Goal: Task Accomplishment & Management: Manage account settings

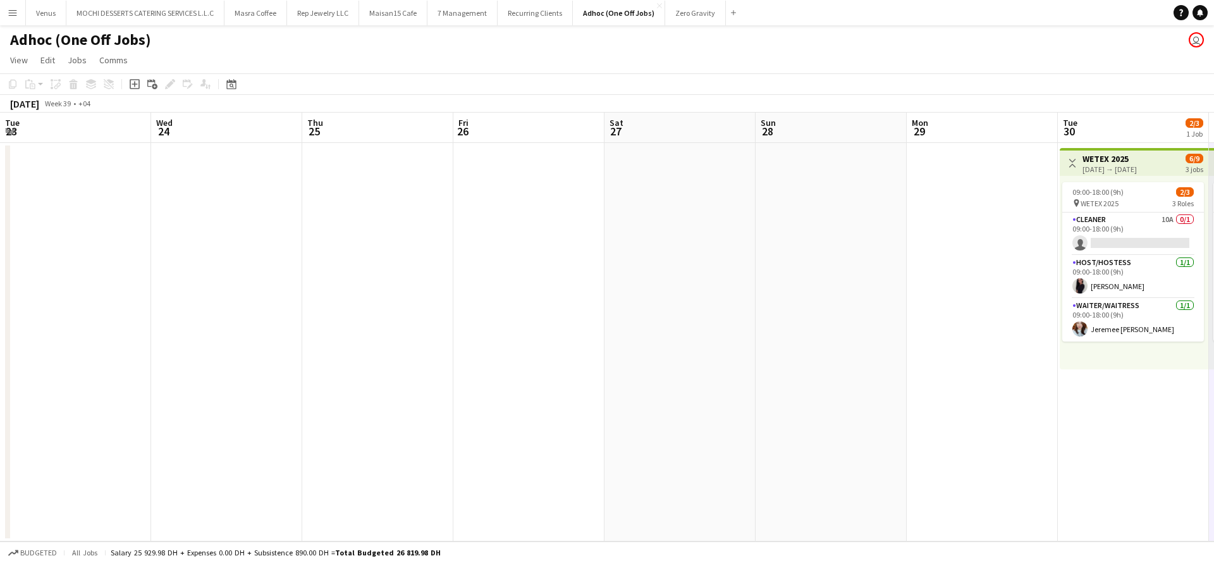
scroll to position [0, 436]
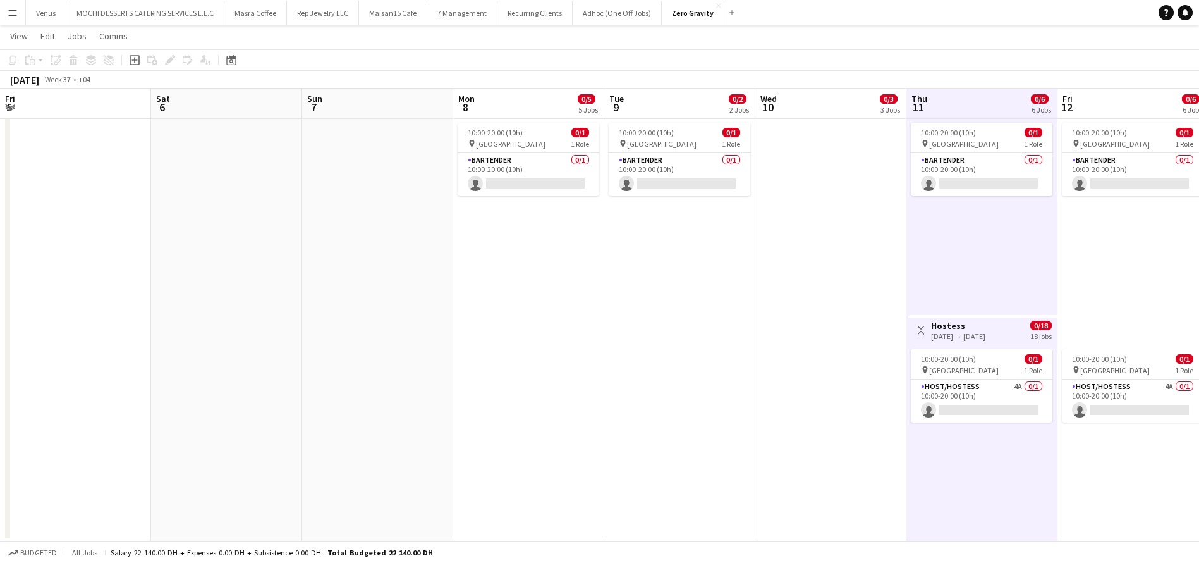
scroll to position [0, 456]
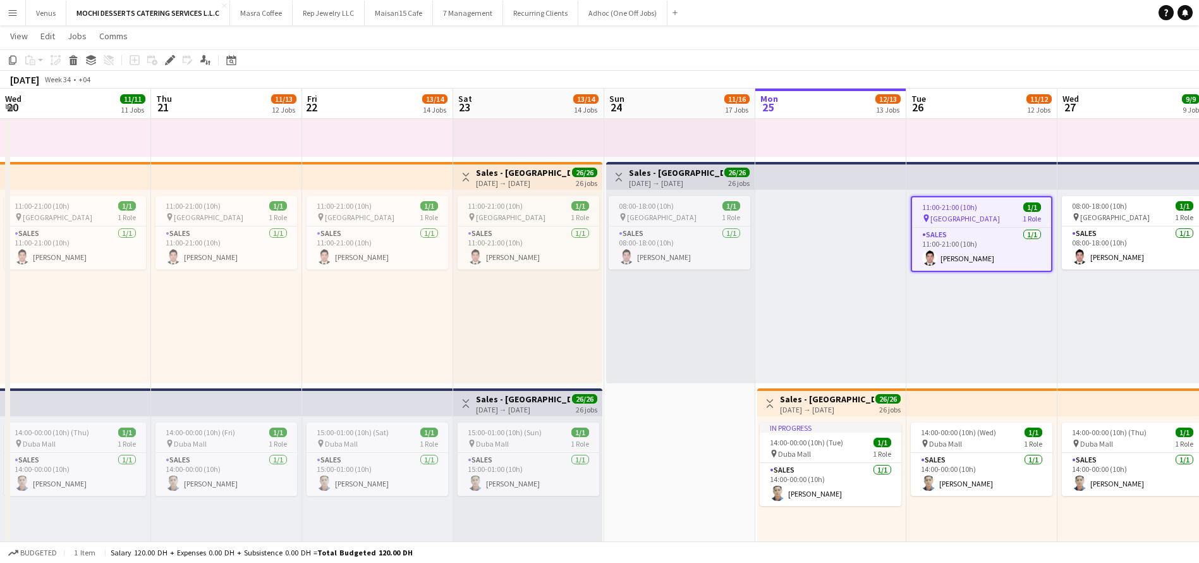
scroll to position [0, 491]
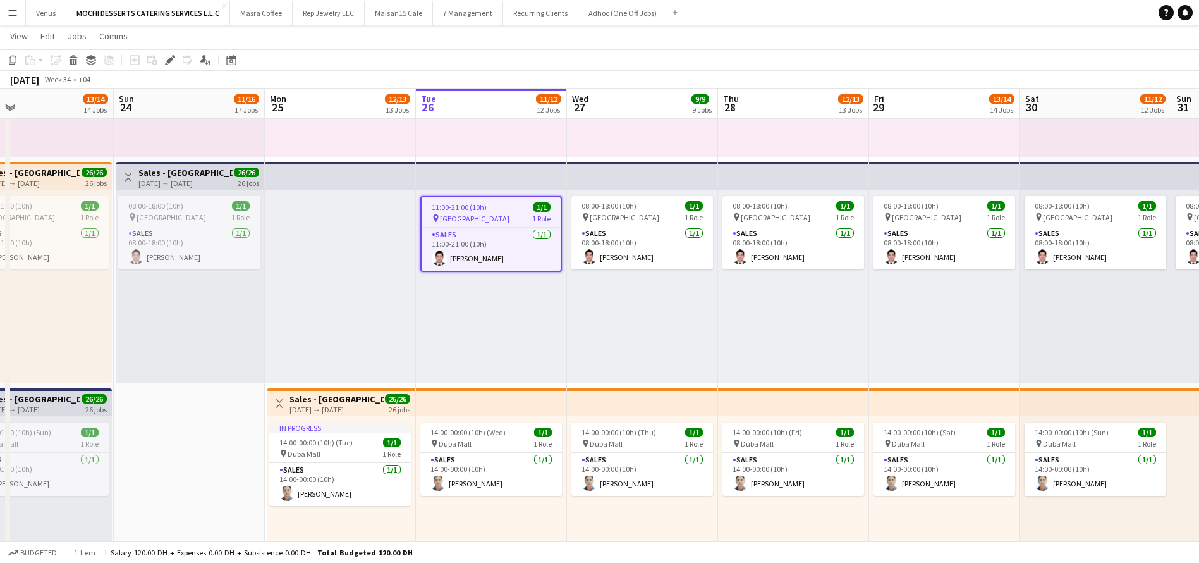
click at [348, 136] on div "In progress 14:00-00:00 (10h) (Tue) 1/1 pin Yas Mall Abu Dhabi 1 Role Sales 1/1…" at bounding box center [340, 59] width 151 height 193
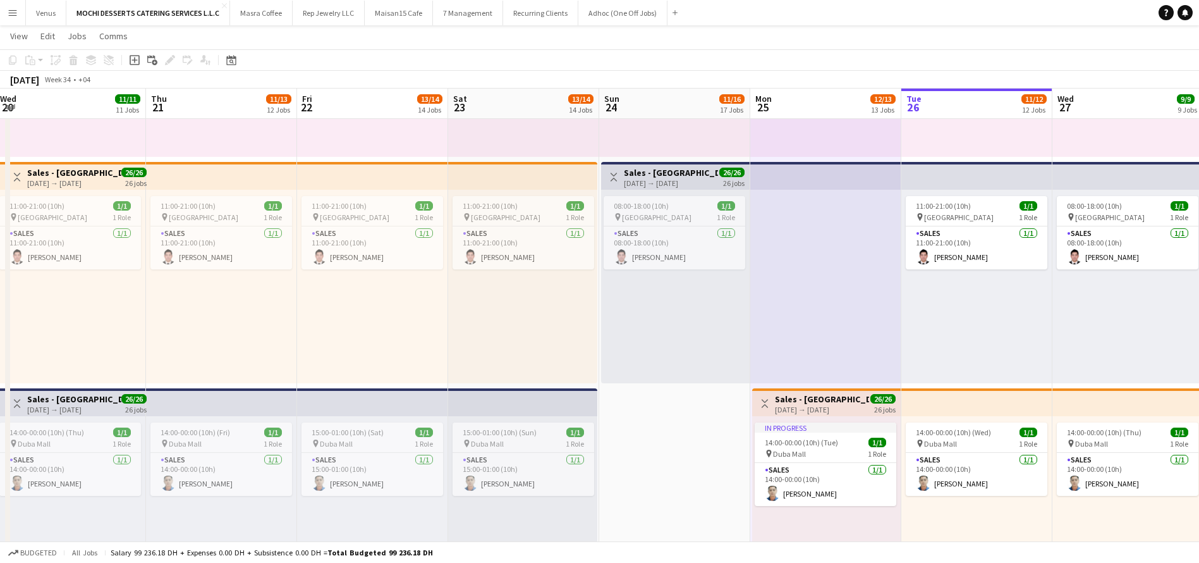
scroll to position [0, 299]
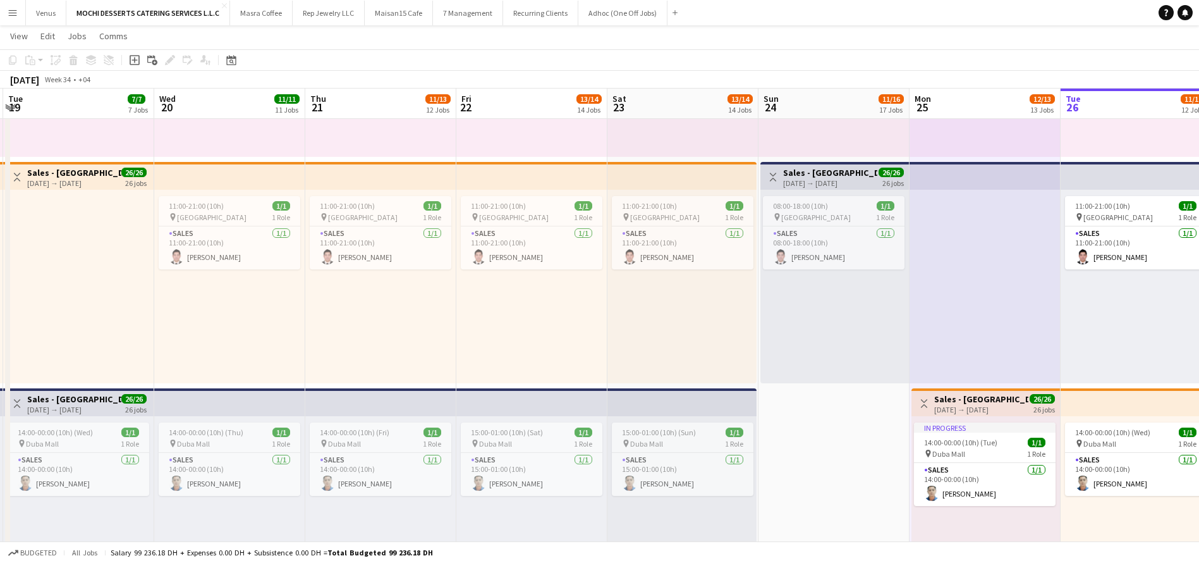
click at [64, 138] on div "13:00-23:00 (10h) 1/1 pin Yas Mall Abu Dhabi 1 Role Sales 1/1 13:00-23:00 (10h)…" at bounding box center [78, 59] width 151 height 193
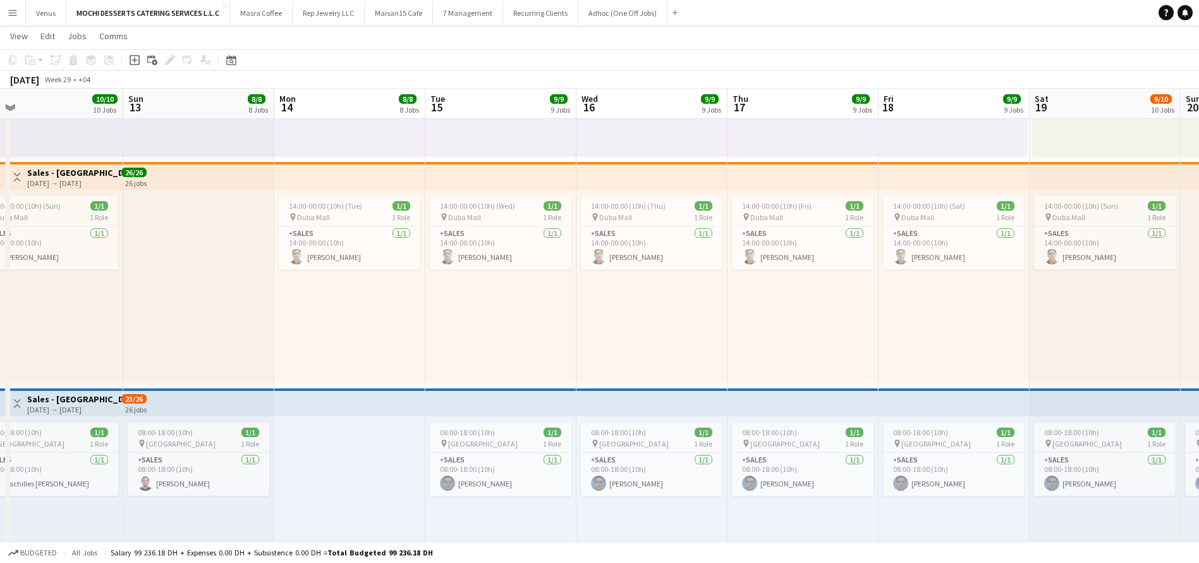
scroll to position [0, 312]
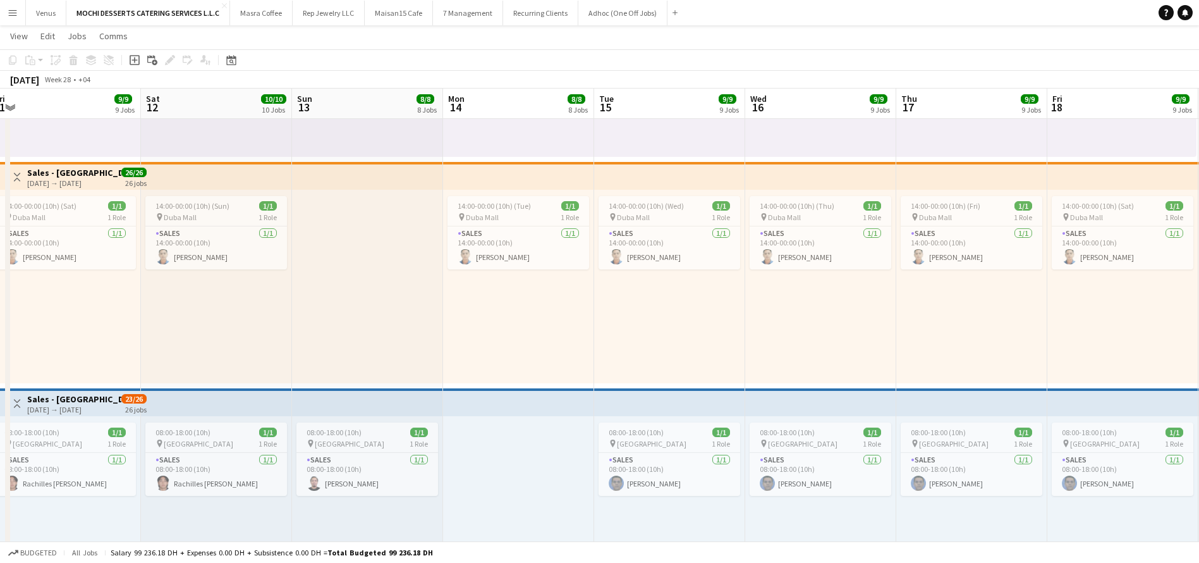
click at [234, 139] on div "09:00-19:00 (10h) 1/1 pin Yas Mall Abu Dhabi 1 Role Sales 1/1 09:00-19:00 (10h)…" at bounding box center [216, 59] width 151 height 193
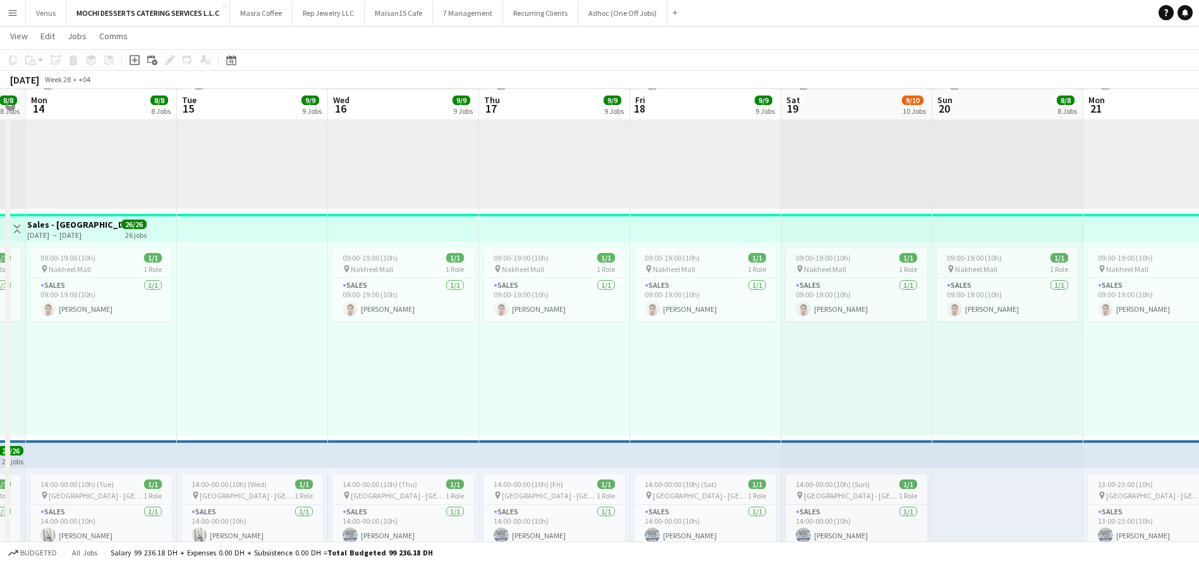
scroll to position [1802, 0]
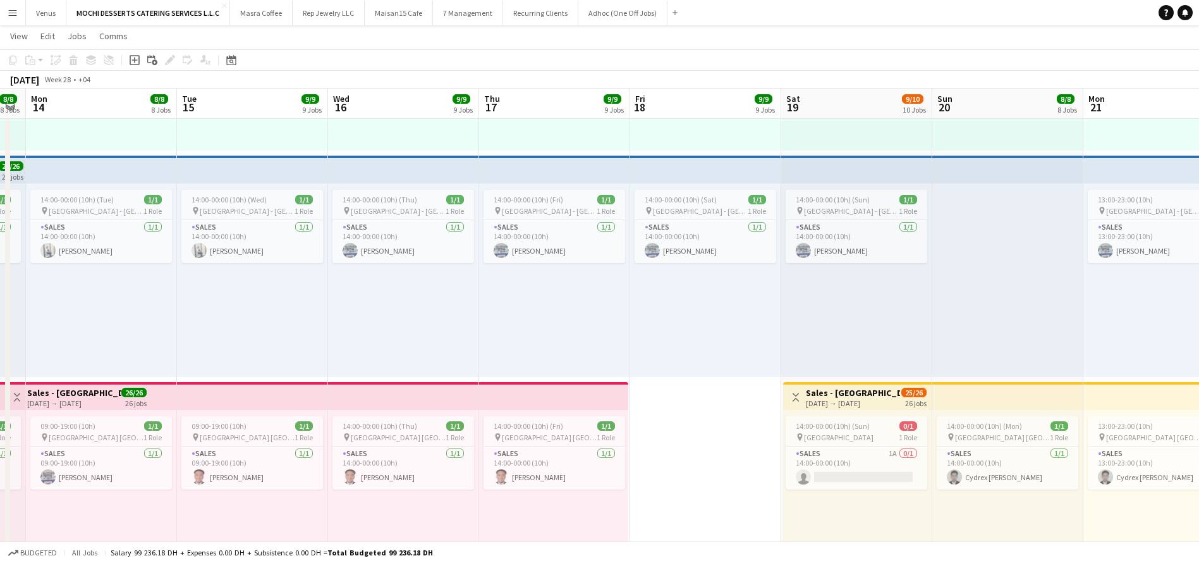
click at [871, 398] on div "19-07-2025 → 17-08-2025" at bounding box center [853, 402] width 94 height 9
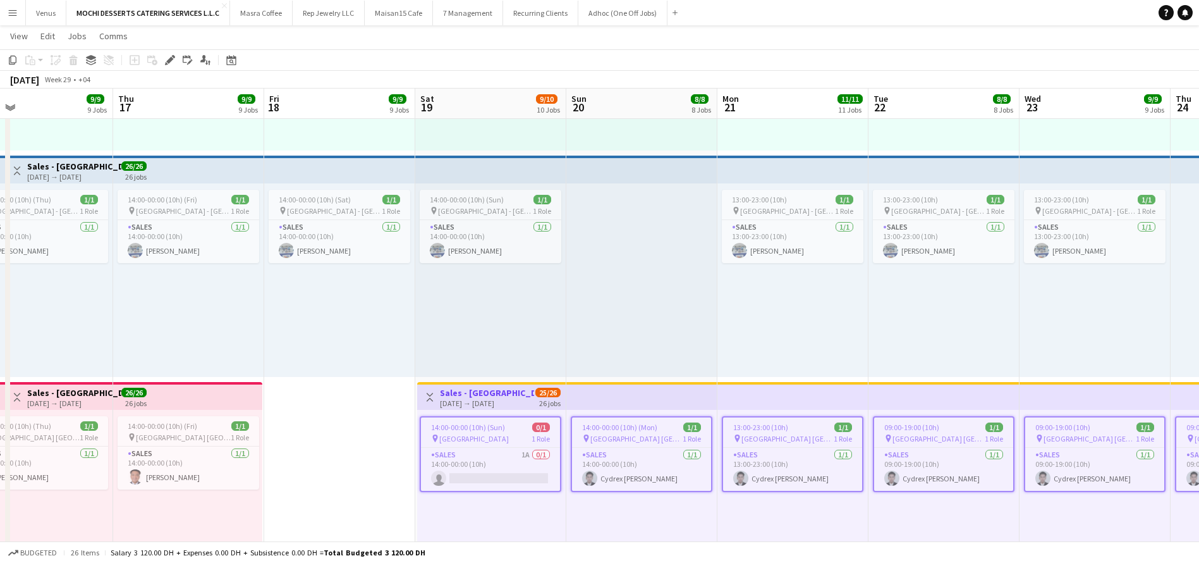
scroll to position [0, 278]
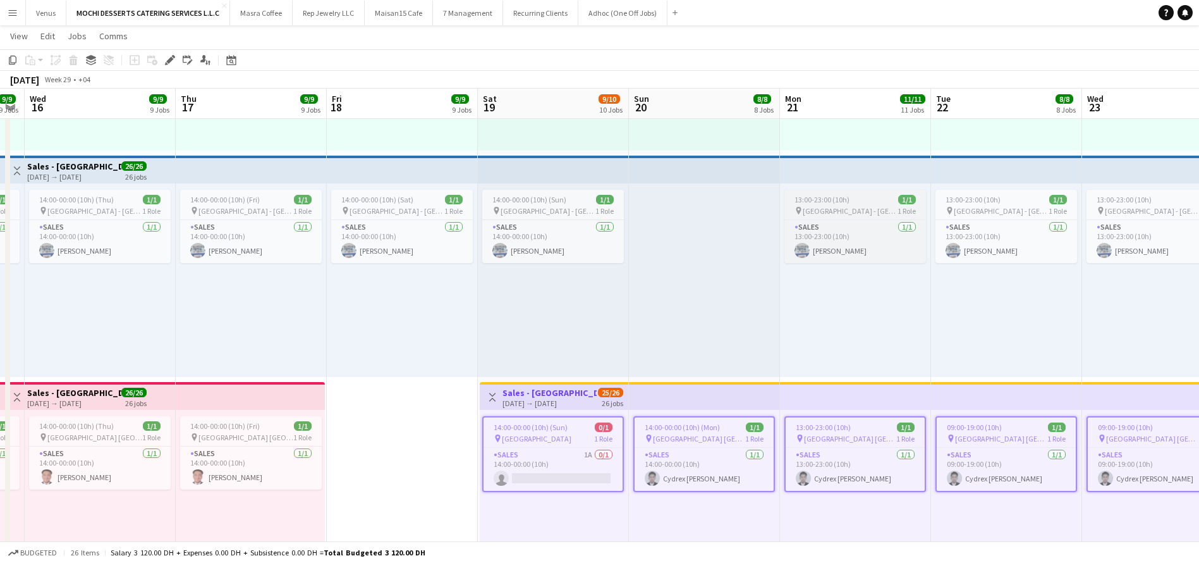
click at [878, 206] on span "Galleria Mall - Abu Dhabi" at bounding box center [850, 210] width 95 height 9
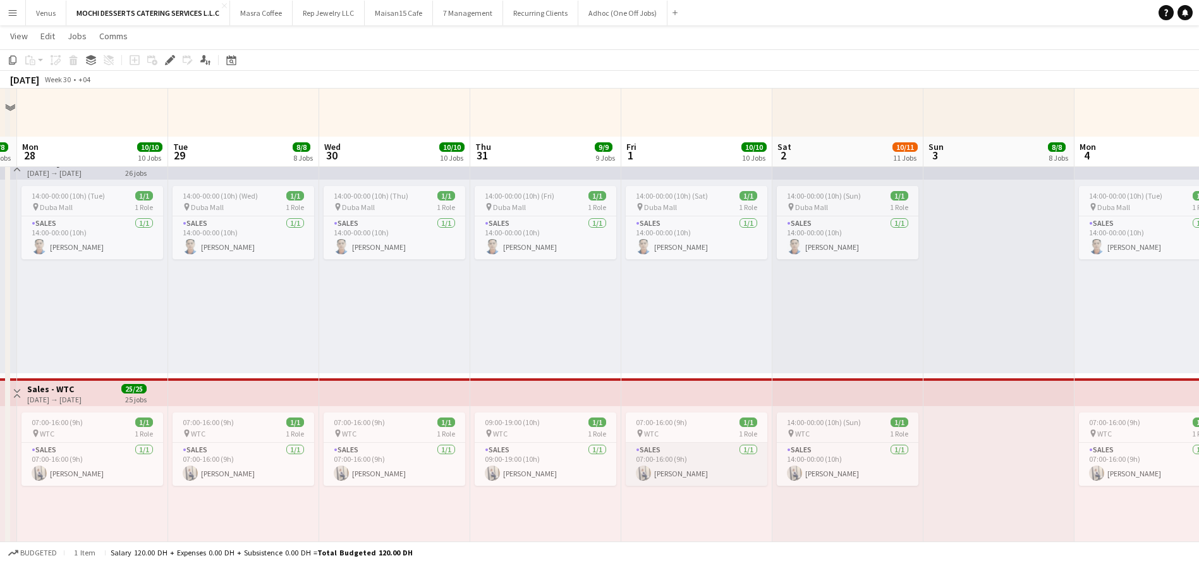
scroll to position [759, 0]
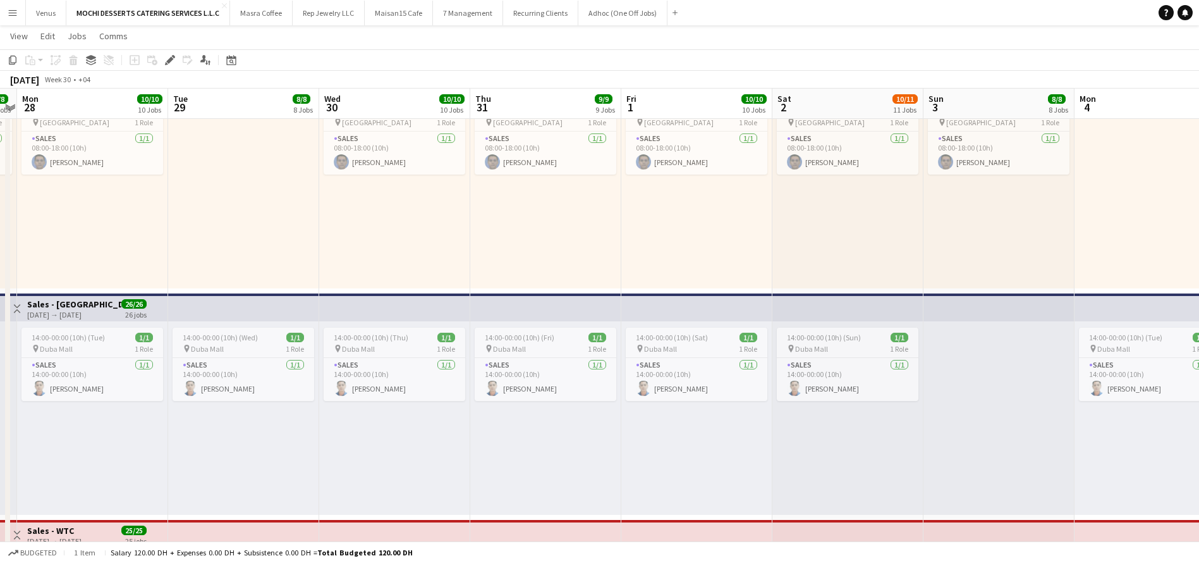
click at [465, 300] on app-top-bar at bounding box center [394, 307] width 151 height 28
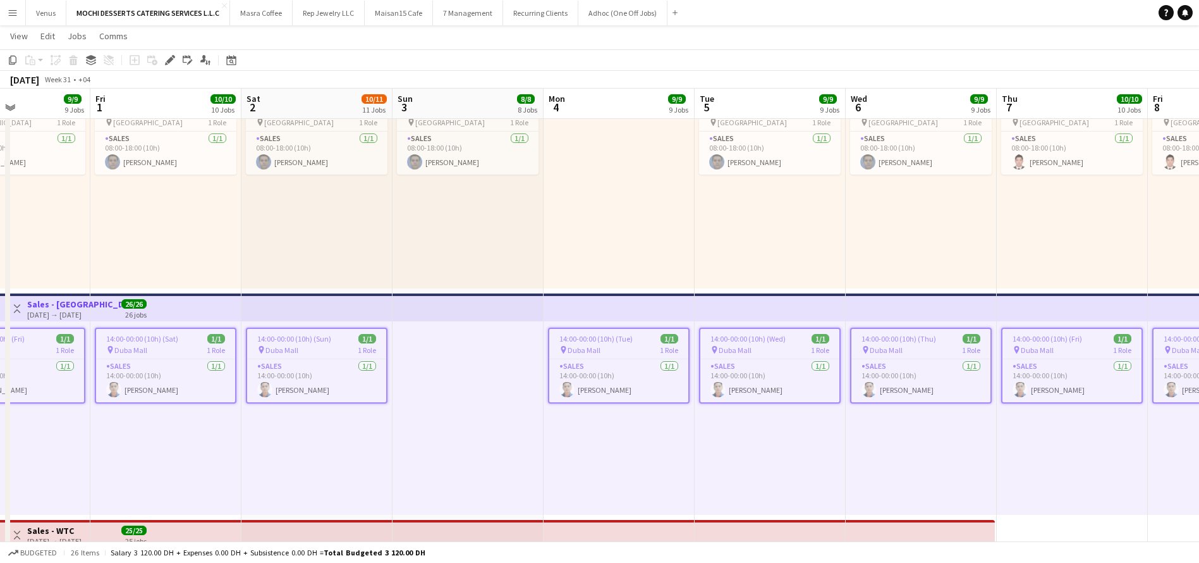
scroll to position [0, 401]
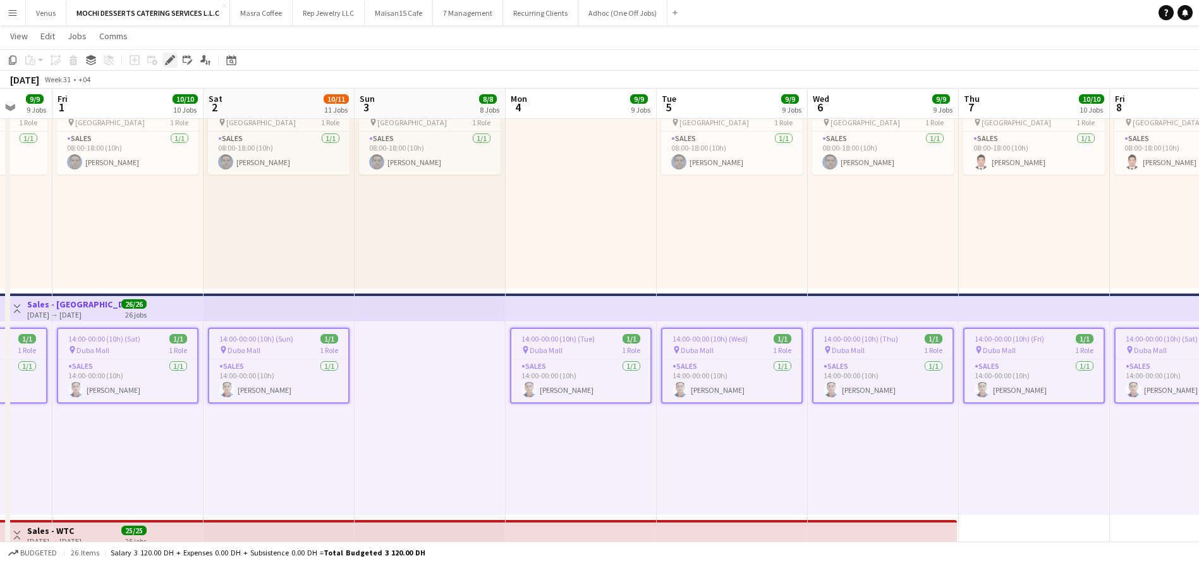
click at [170, 60] on icon at bounding box center [169, 60] width 7 height 7
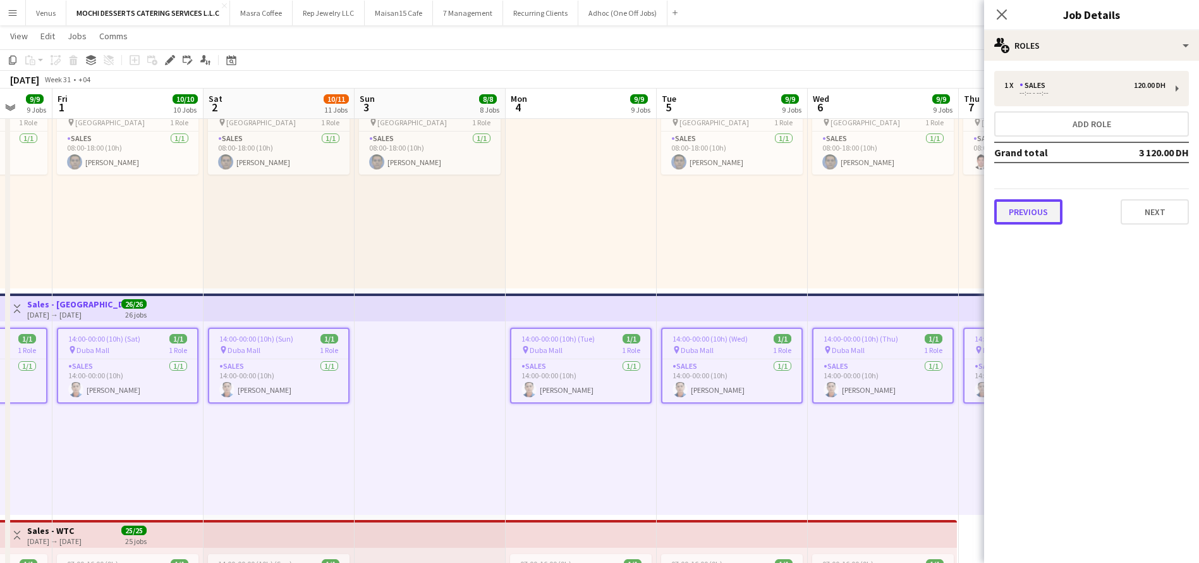
click at [1021, 222] on button "Previous" at bounding box center [1029, 211] width 68 height 25
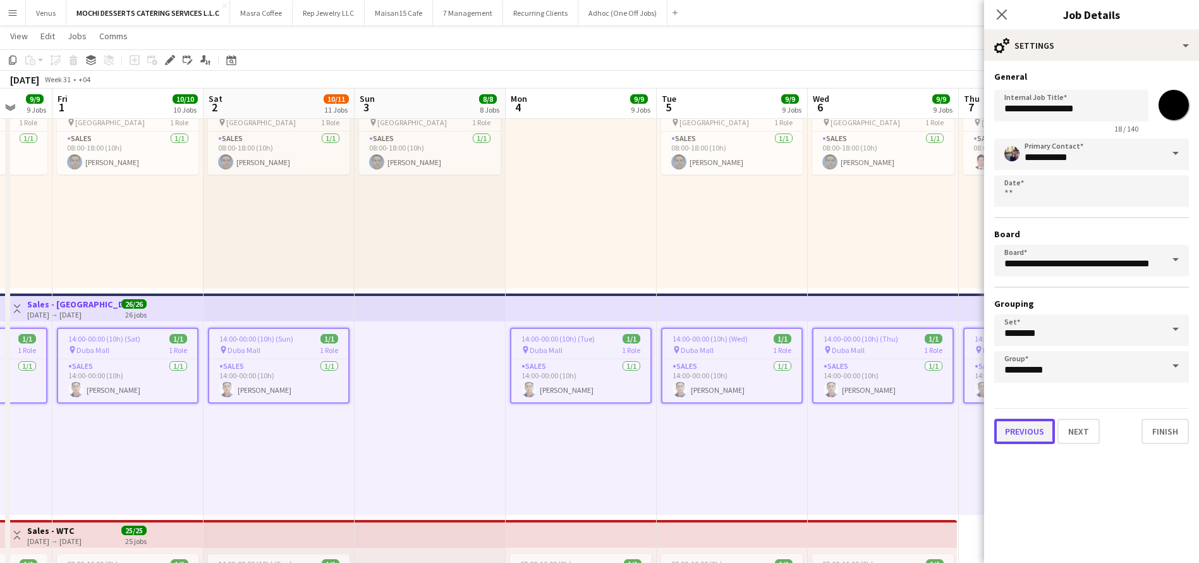
click at [1018, 438] on button "Previous" at bounding box center [1025, 431] width 61 height 25
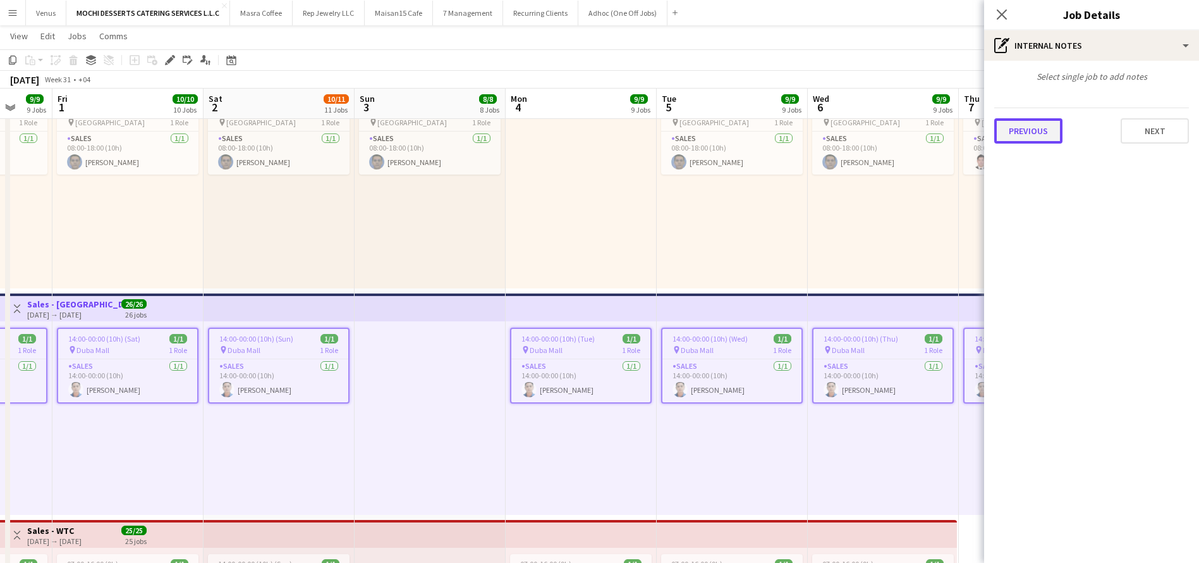
click at [1022, 120] on button "Previous" at bounding box center [1029, 130] width 68 height 25
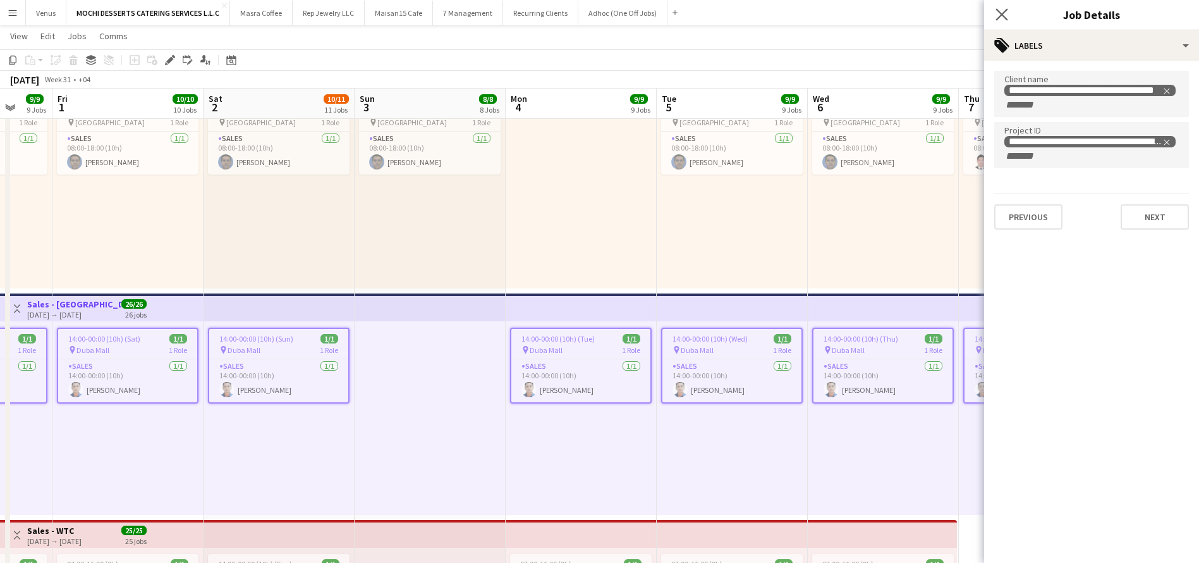
click at [996, 16] on icon "Close pop-in" at bounding box center [1002, 14] width 12 height 12
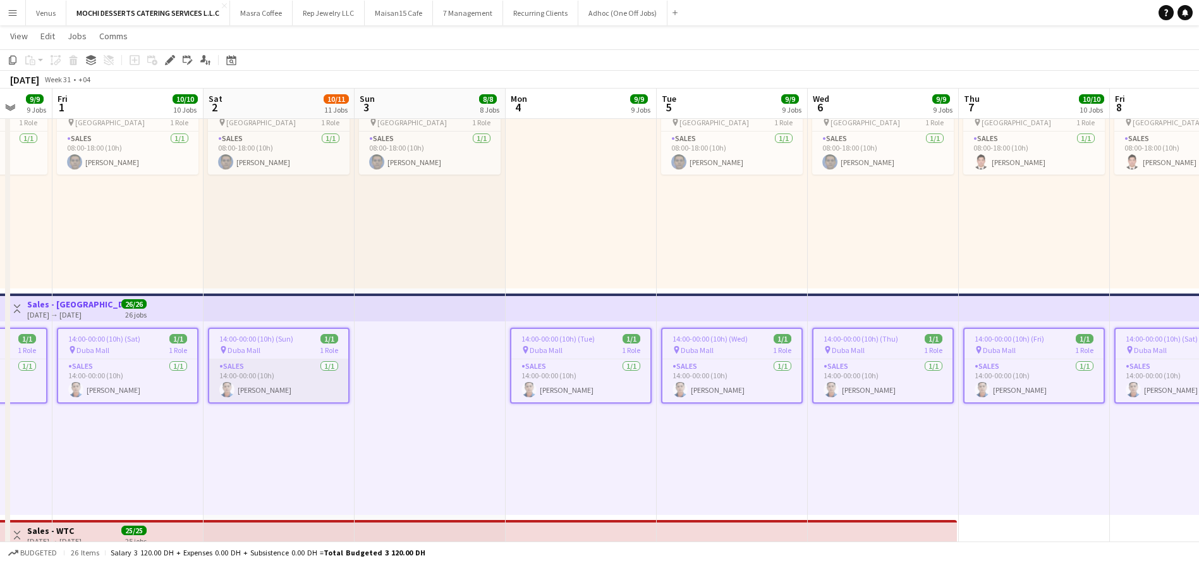
click at [267, 389] on app-card-role "Sales 1/1 14:00-00:00 (10h) Roderick Camra" at bounding box center [278, 380] width 139 height 43
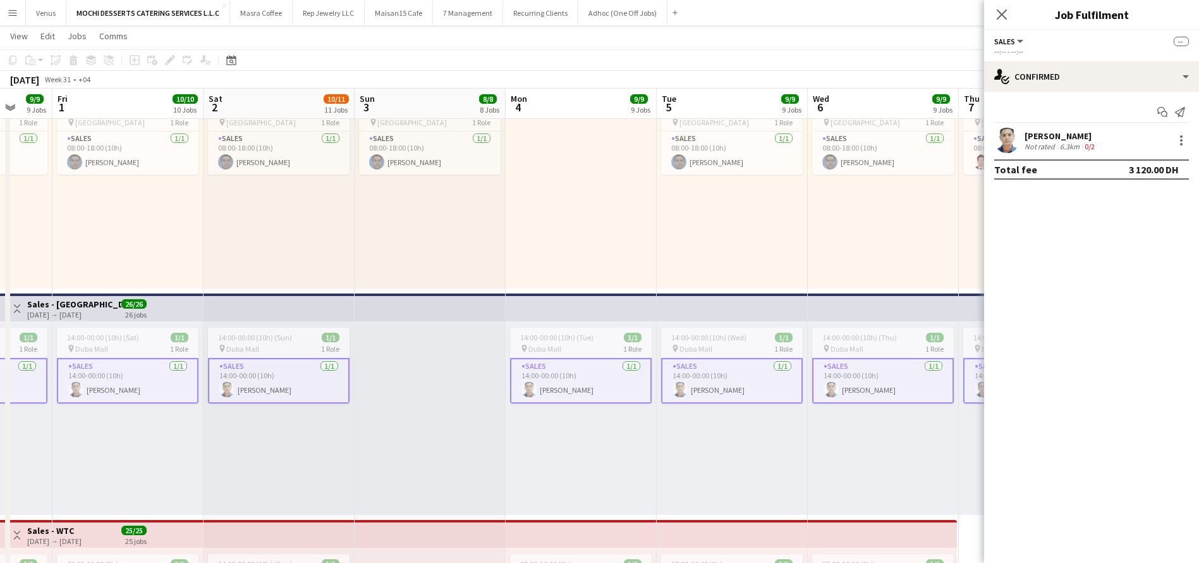
drag, startPoint x: 1094, startPoint y: 132, endPoint x: 1024, endPoint y: 142, distance: 70.9
click at [1024, 142] on div "Roderick Camra Not rated 6.3km 0/2" at bounding box center [1091, 140] width 215 height 25
click at [1027, 142] on div "Not rated" at bounding box center [1041, 146] width 33 height 9
click at [1096, 202] on mat-expansion-panel "check Confirmed Start chat Send notification Roderick Camra Not rated 6.3km 0/2…" at bounding box center [1091, 327] width 215 height 471
drag, startPoint x: 1089, startPoint y: 138, endPoint x: 1026, endPoint y: 135, distance: 62.6
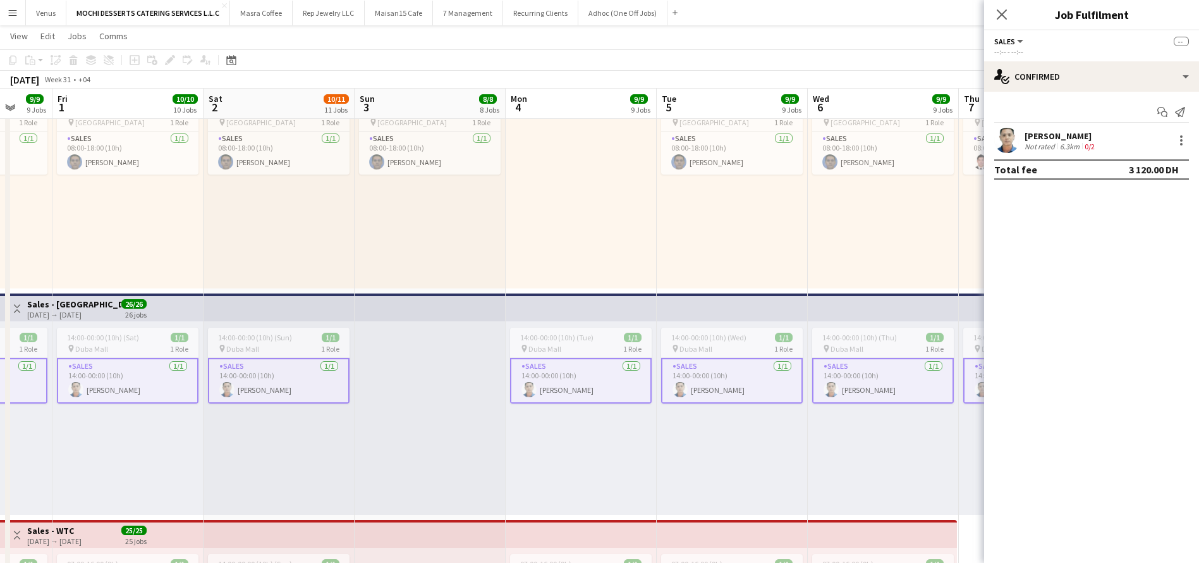
click at [1026, 135] on div "Roderick Camra" at bounding box center [1061, 135] width 73 height 11
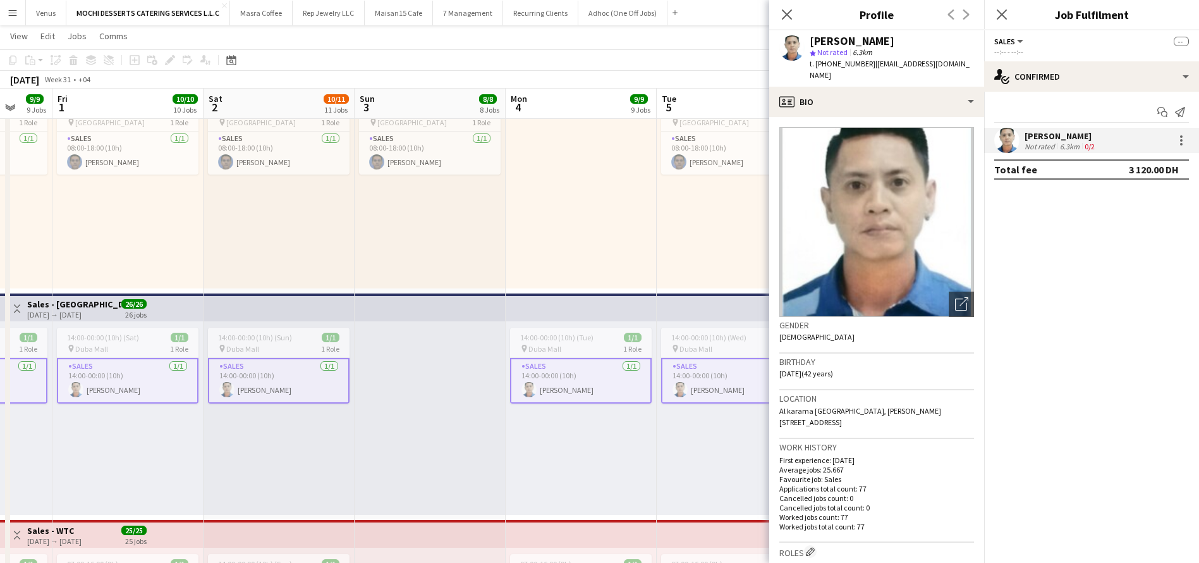
copy div "Roderick Camra"
drag, startPoint x: 780, startPoint y: 16, endPoint x: 780, endPoint y: 25, distance: 8.2
click at [780, 16] on app-icon "Close pop-in" at bounding box center [787, 14] width 15 height 15
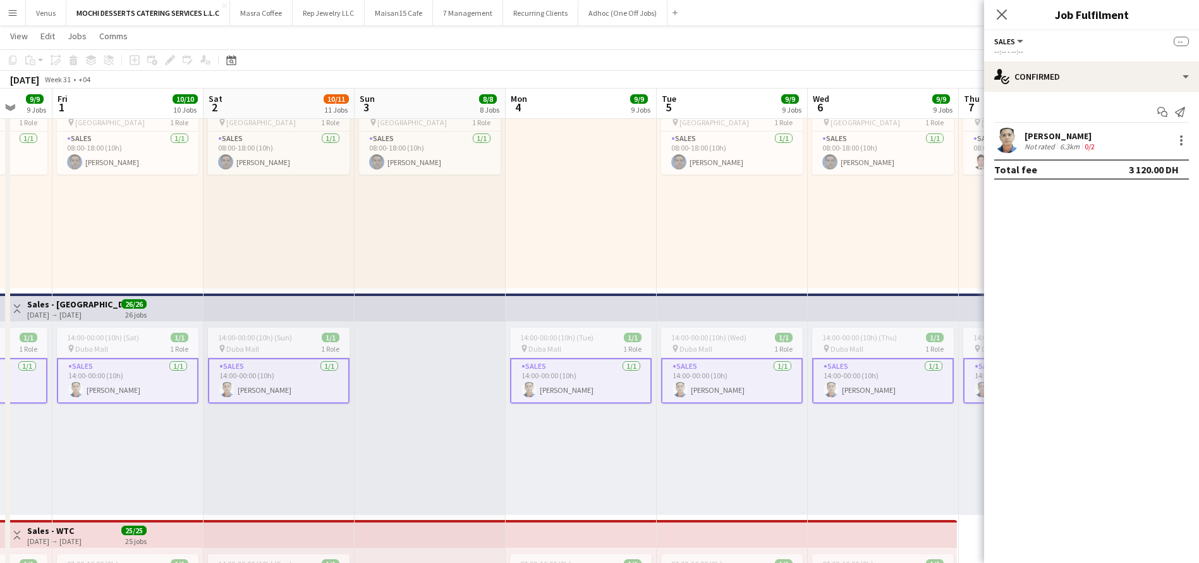
click at [725, 309] on app-top-bar at bounding box center [732, 307] width 151 height 28
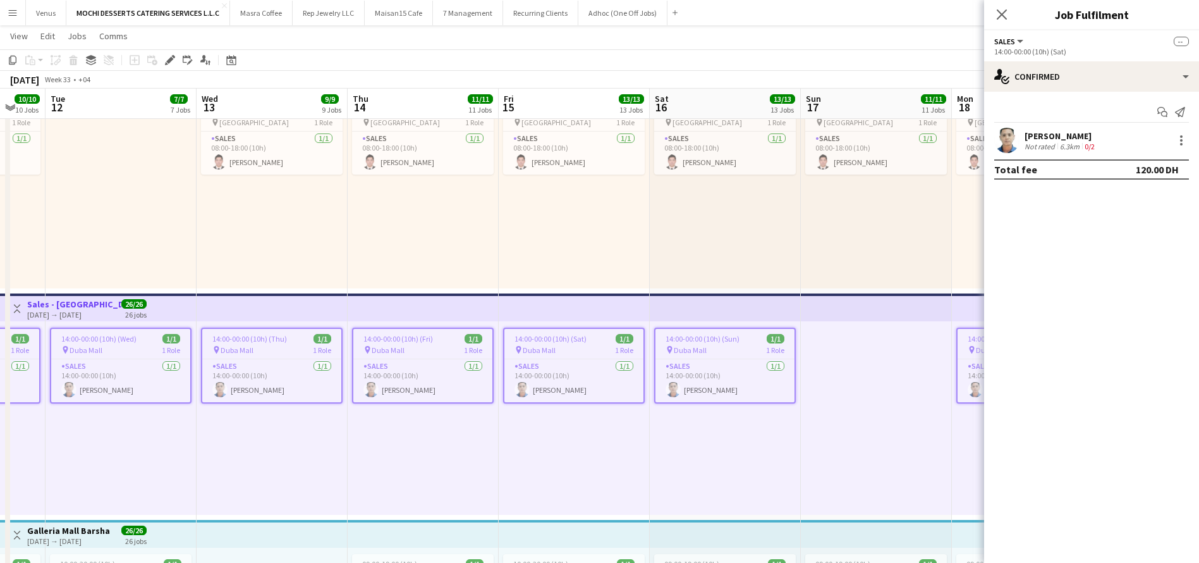
scroll to position [0, 408]
click at [875, 305] on app-top-bar at bounding box center [875, 307] width 151 height 28
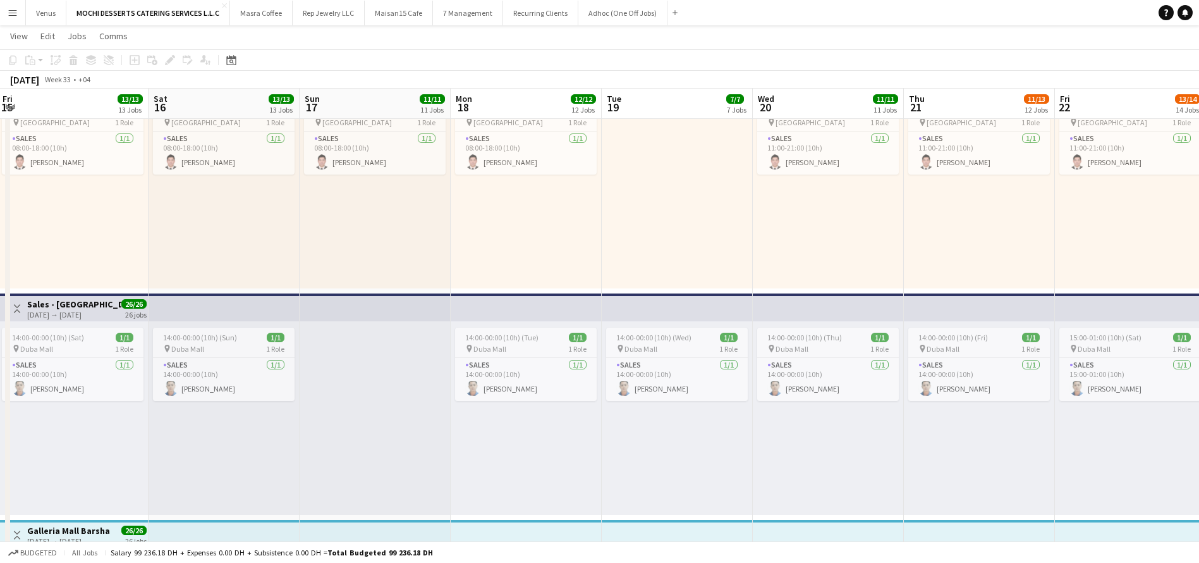
scroll to position [0, 486]
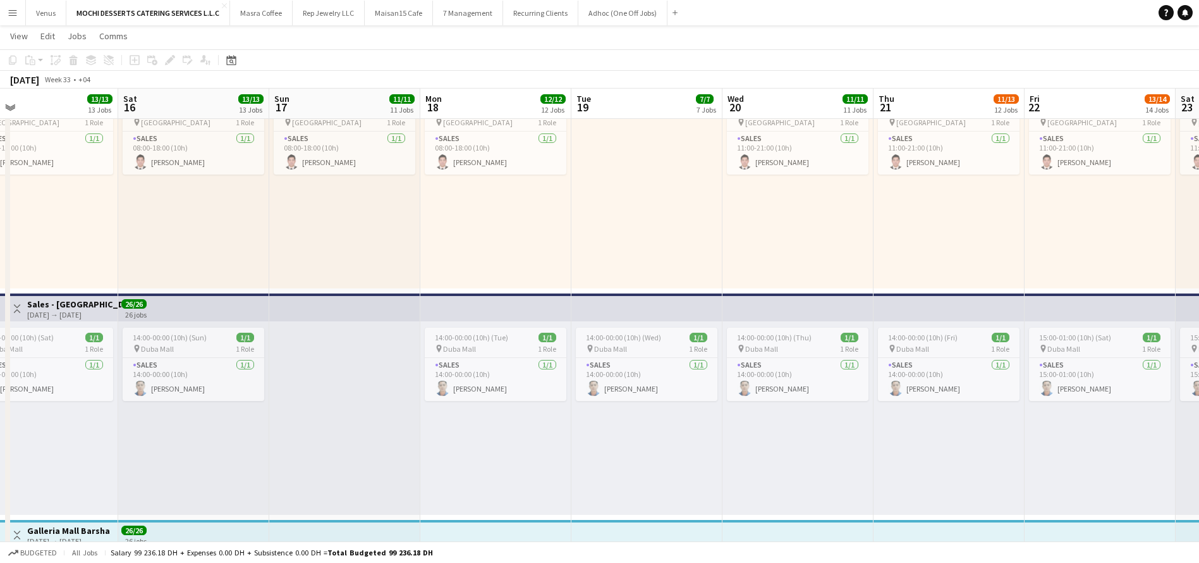
click at [1135, 457] on div "15:00-01:00 (10h) (Sat) 1/1 pin Duba Mall 1 Role Sales 1/1 15:00-01:00 (10h) Ro…" at bounding box center [1100, 417] width 151 height 193
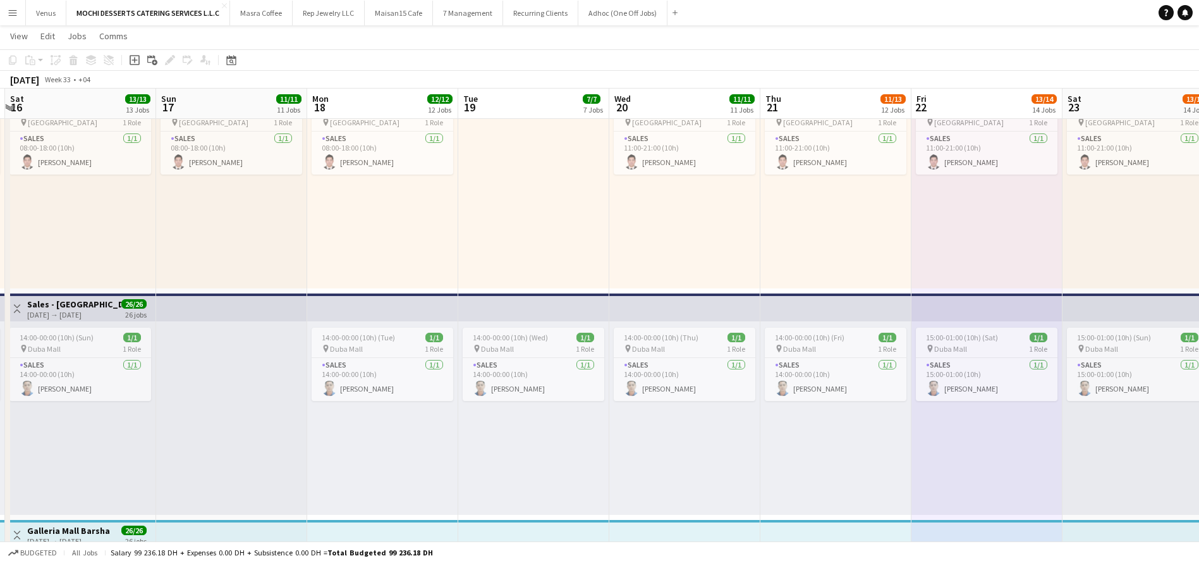
scroll to position [0, 449]
click at [991, 303] on app-top-bar at bounding box center [986, 307] width 151 height 28
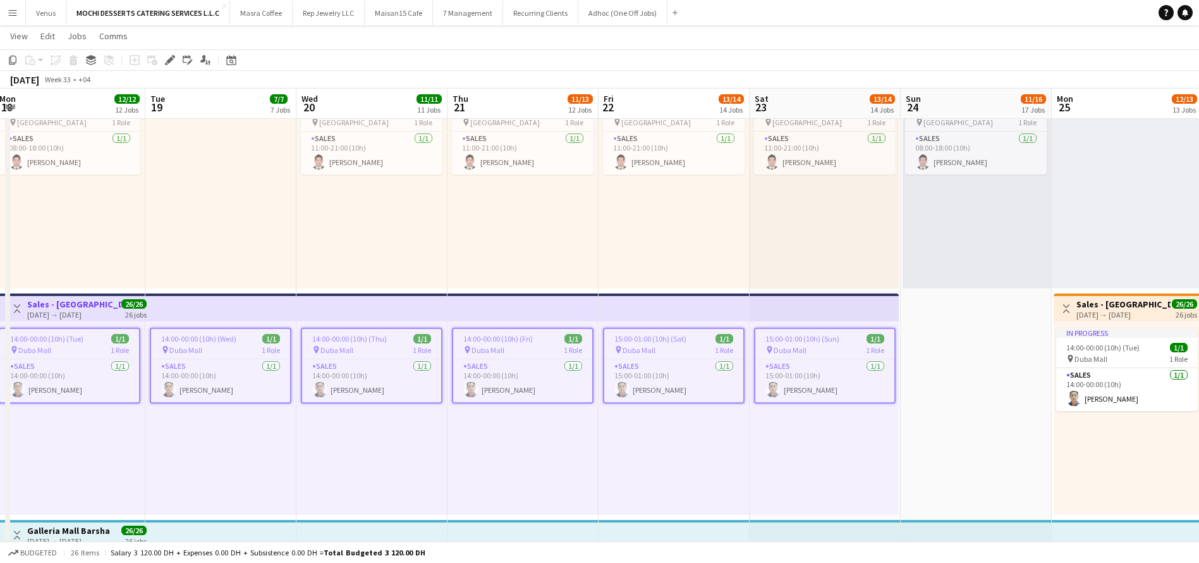
scroll to position [0, 488]
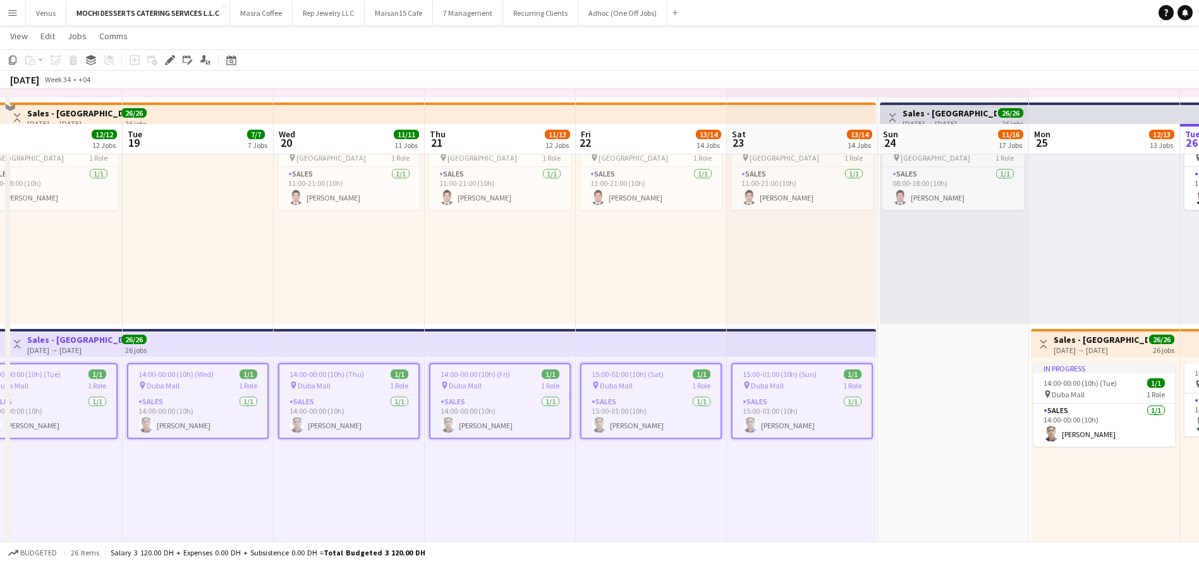
scroll to position [664, 0]
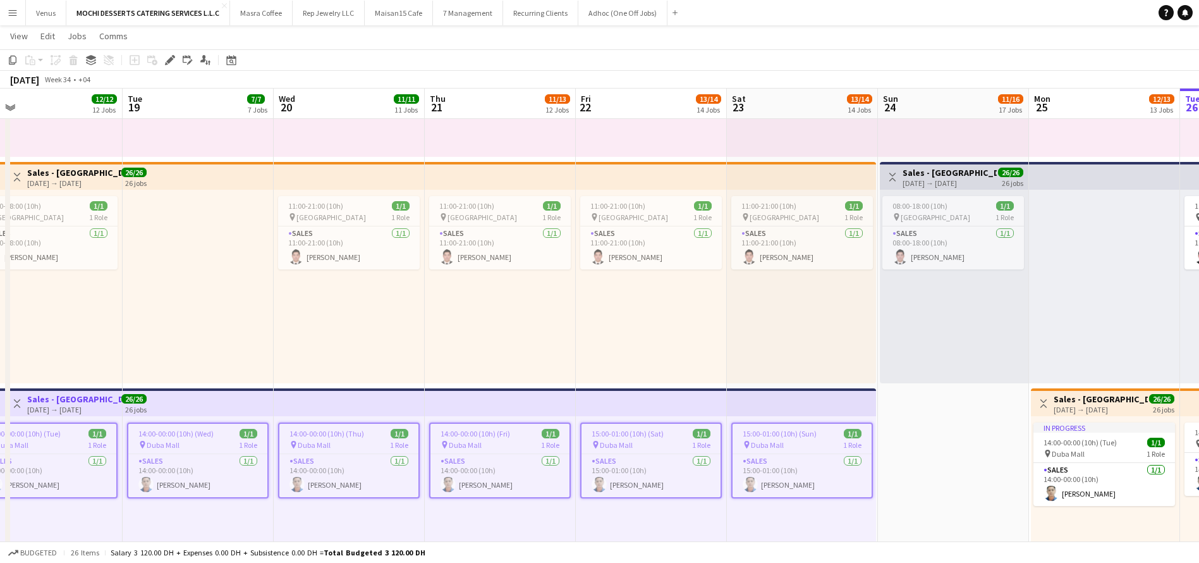
click at [1117, 326] on div at bounding box center [1104, 286] width 151 height 193
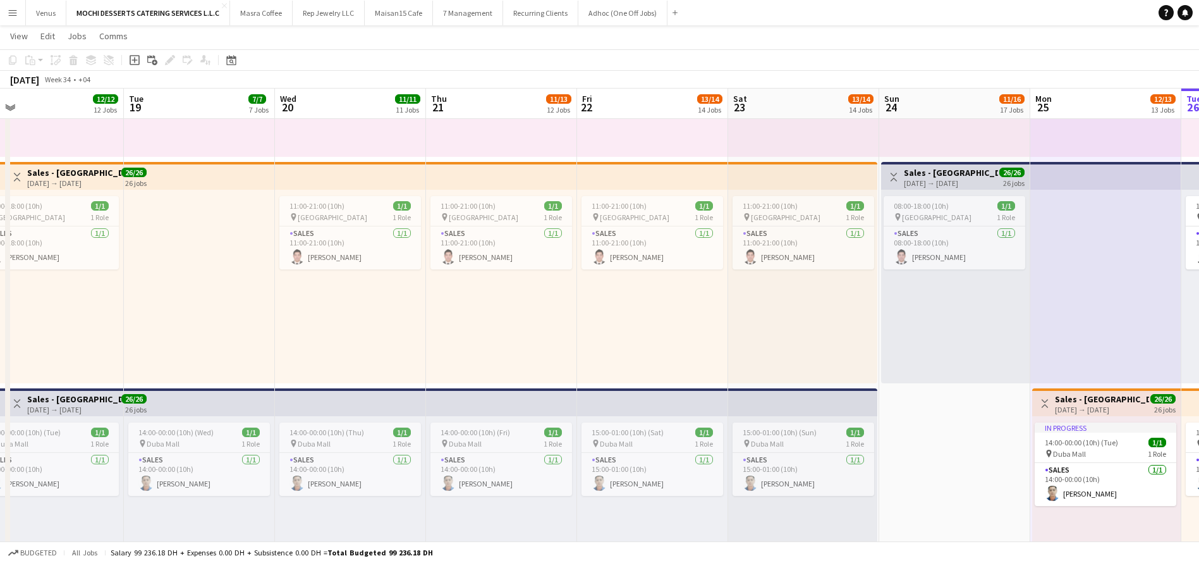
click at [776, 168] on app-top-bar at bounding box center [802, 176] width 149 height 28
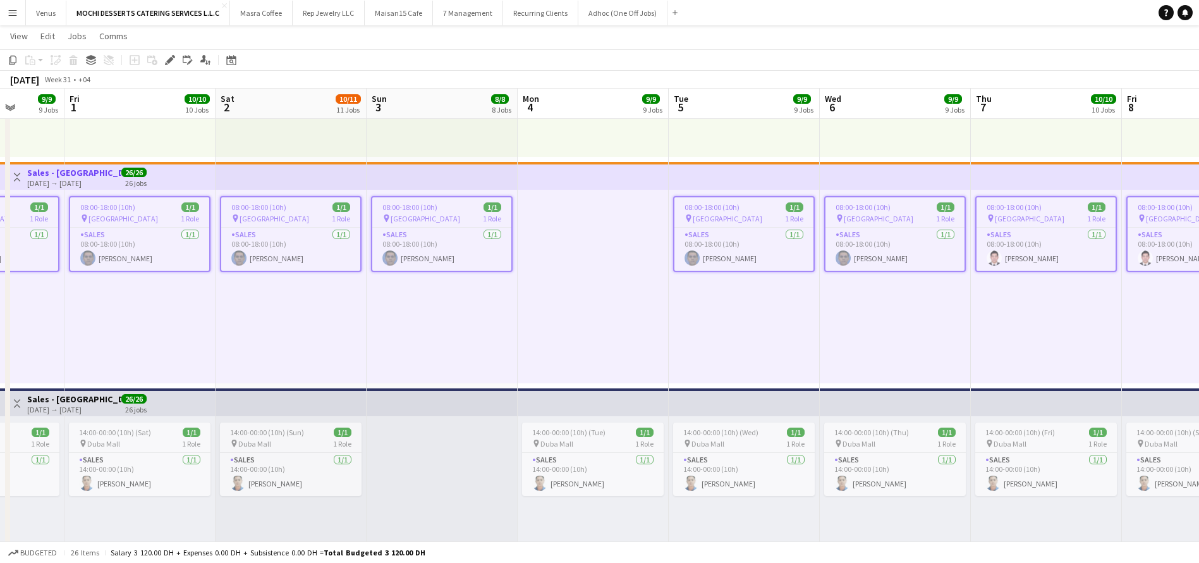
scroll to position [0, 394]
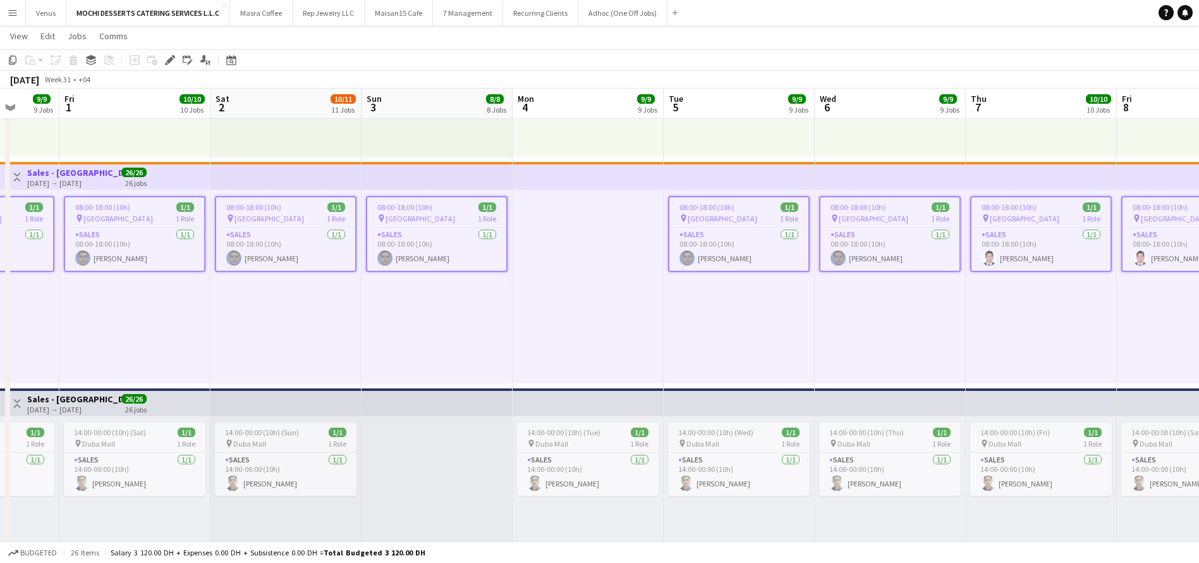
click at [819, 334] on div "08:00-18:00 (10h) 1/1 pin Dubai Mall 1 Role Sales 1/1 08:00-18:00 (10h) Cloyd N…" at bounding box center [890, 286] width 151 height 193
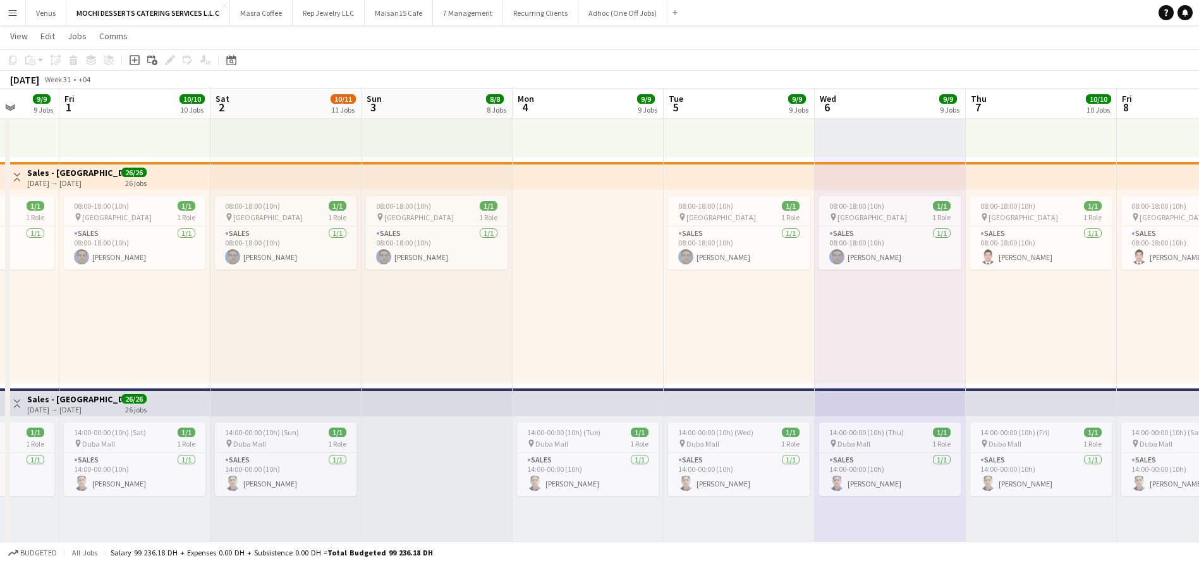
click at [819, 334] on div "08:00-18:00 (10h) 1/1 pin Dubai Mall 1 Role Sales 1/1 08:00-18:00 (10h) Cloyd N…" at bounding box center [890, 286] width 151 height 193
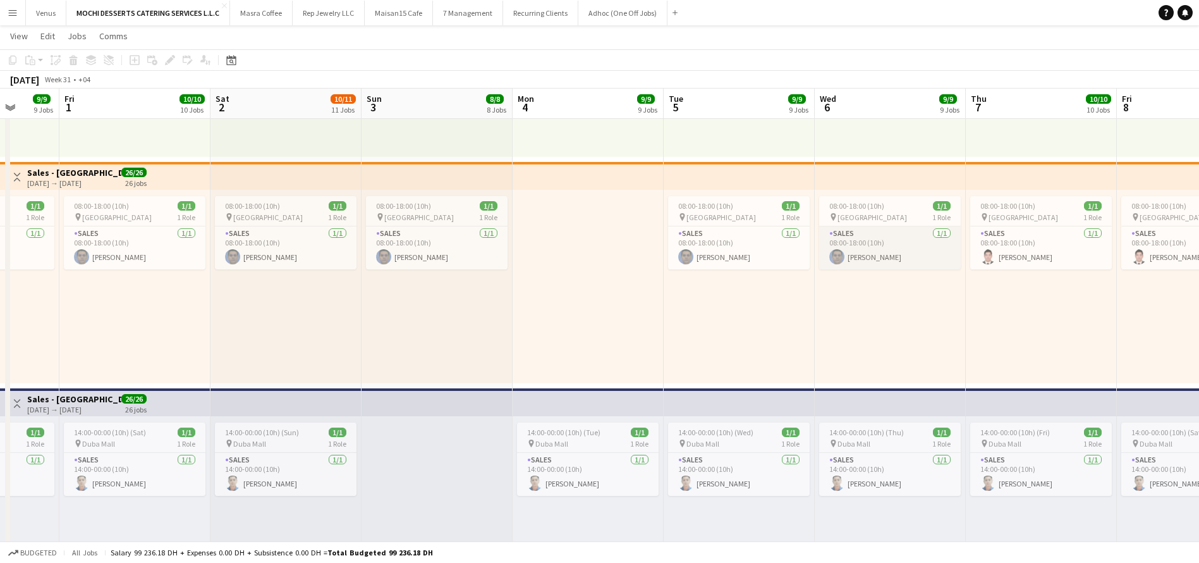
click at [890, 242] on app-card-role "Sales 1/1 08:00-18:00 (10h) Cloyd Napalan" at bounding box center [890, 247] width 142 height 43
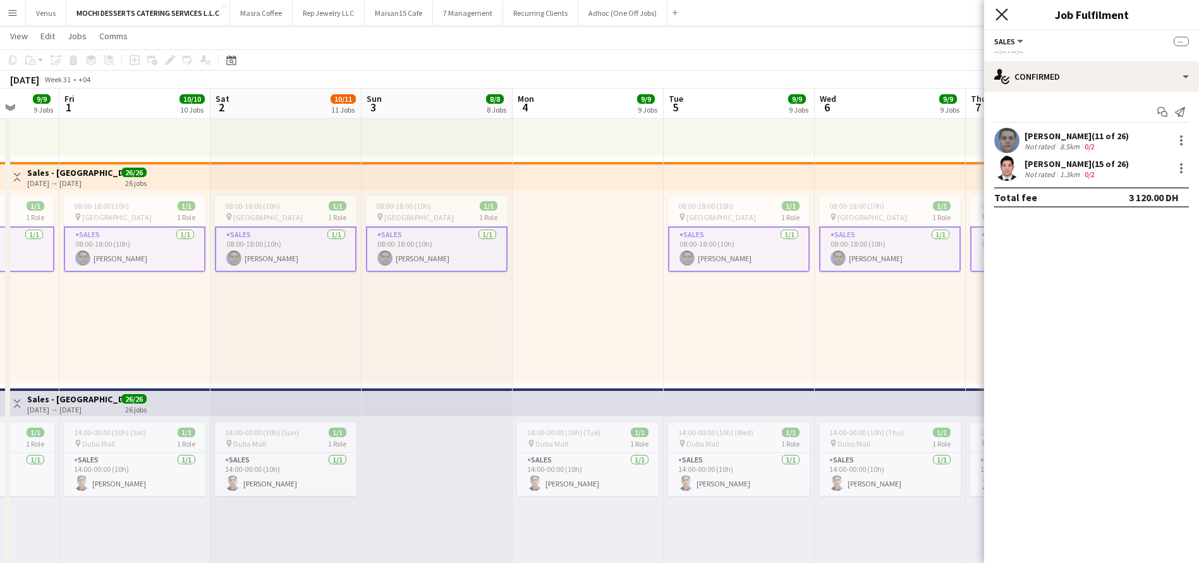
click at [1006, 19] on icon at bounding box center [1002, 14] width 12 height 12
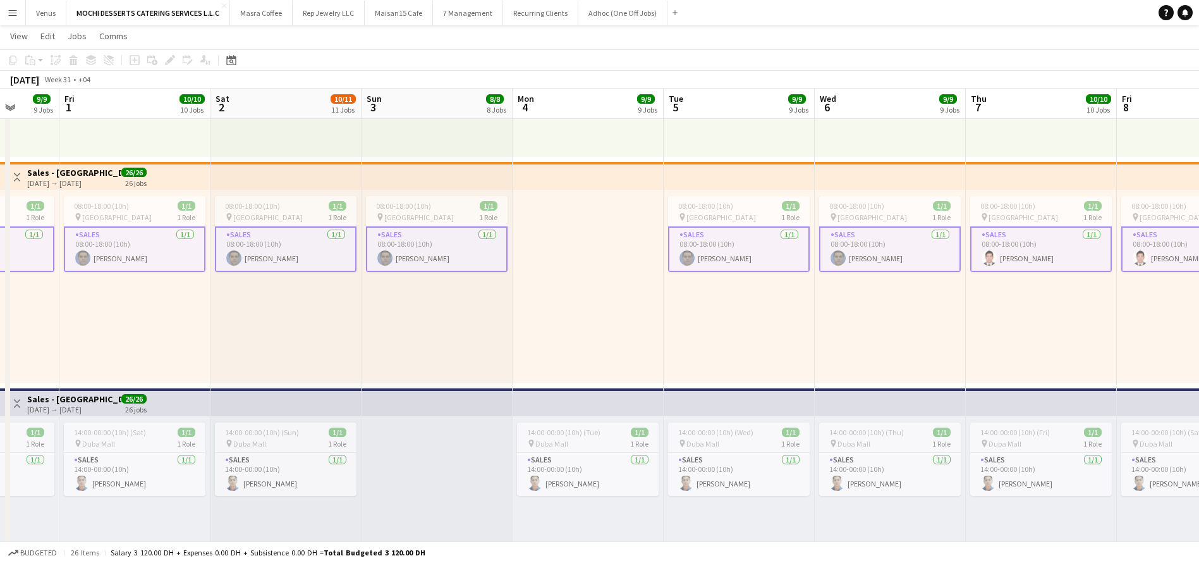
click at [757, 245] on app-card-role "Sales 1/1 08:00-18:00 (10h) Cloyd Napalan" at bounding box center [739, 249] width 142 height 46
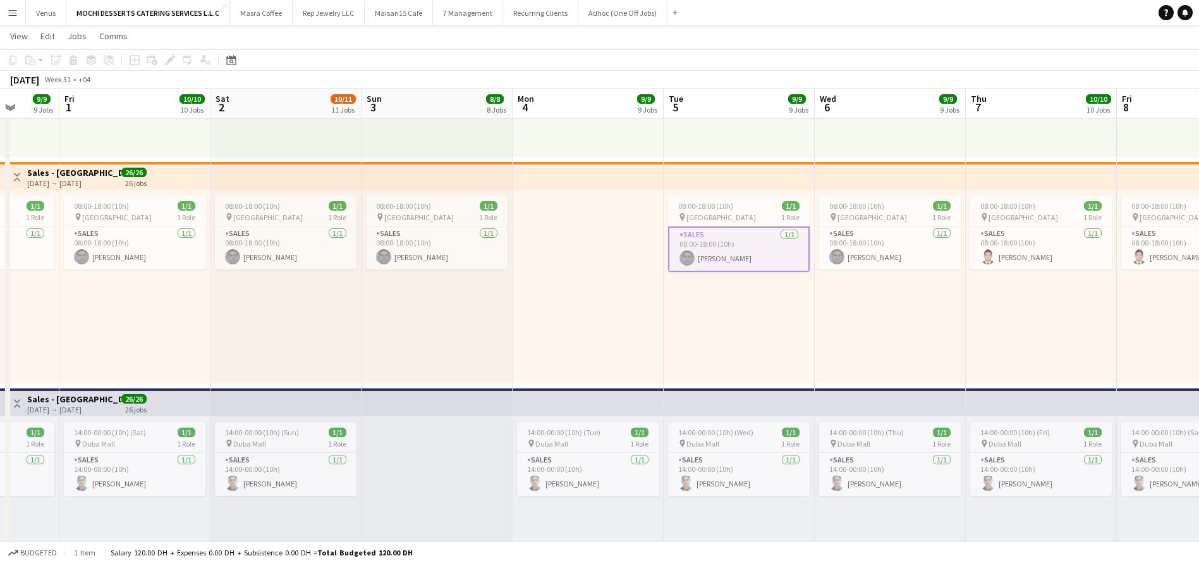
click at [756, 245] on app-card-role "Sales 1/1 08:00-18:00 (10h) Cloyd Napalan" at bounding box center [739, 249] width 142 height 46
click at [756, 245] on app-card-role "Sales 1/1 08:00-18:00 (10h) Cloyd Napalan" at bounding box center [739, 247] width 142 height 43
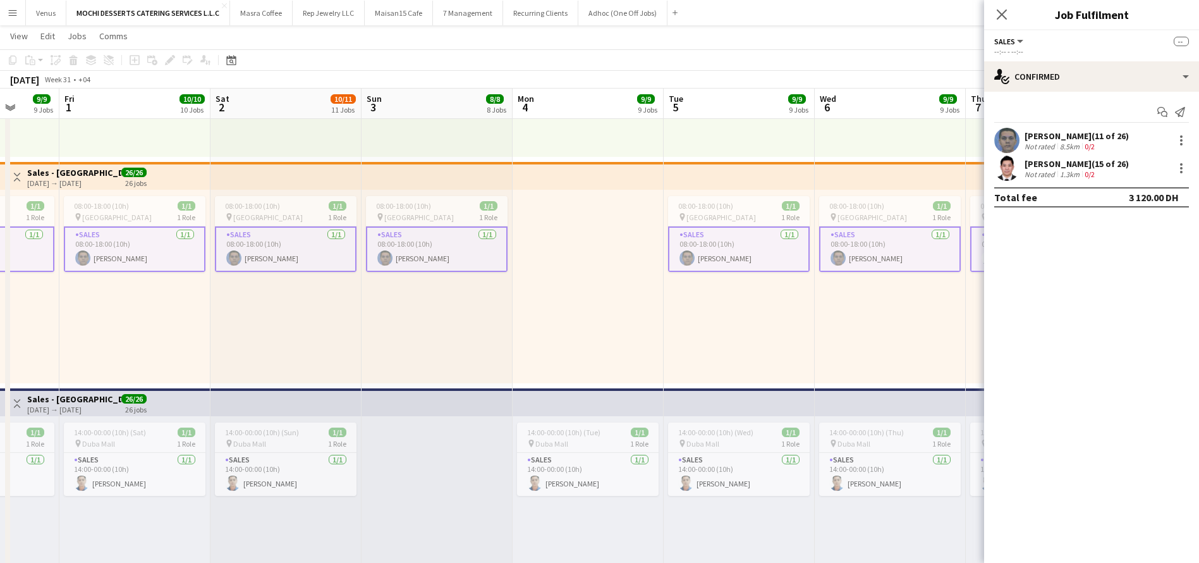
click at [717, 256] on app-card-role "Sales 1/1 08:00-18:00 (10h) Cloyd Napalan" at bounding box center [739, 249] width 142 height 46
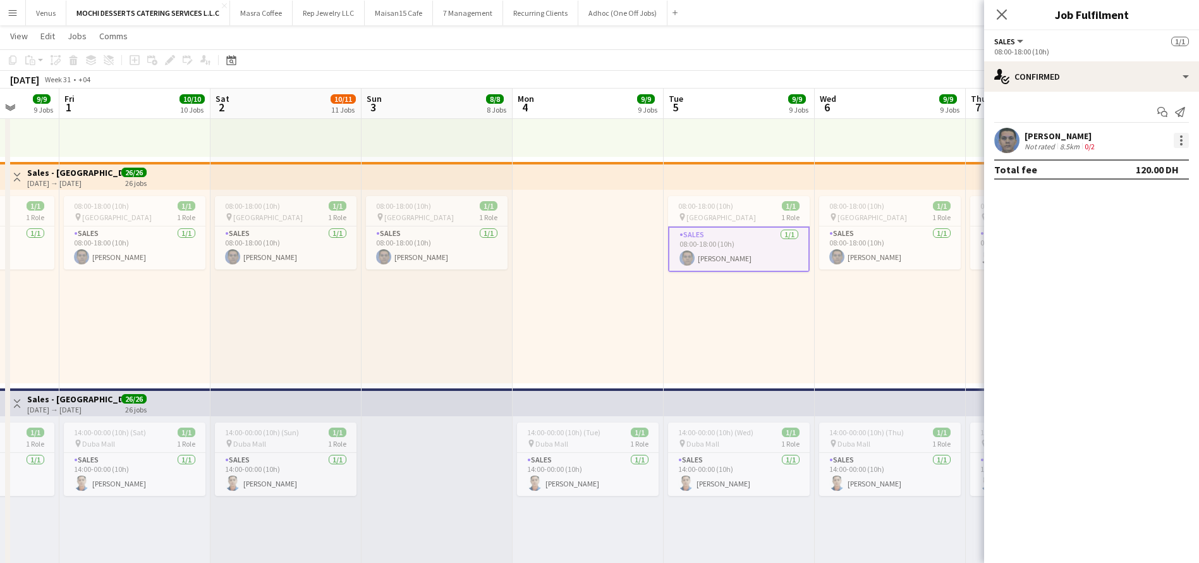
click at [1182, 143] on div at bounding box center [1181, 144] width 3 height 3
click at [883, 246] on div at bounding box center [599, 281] width 1199 height 563
click at [882, 248] on app-card-role "Sales 1/1 08:00-18:00 (10h) Cloyd Napalan" at bounding box center [890, 247] width 142 height 43
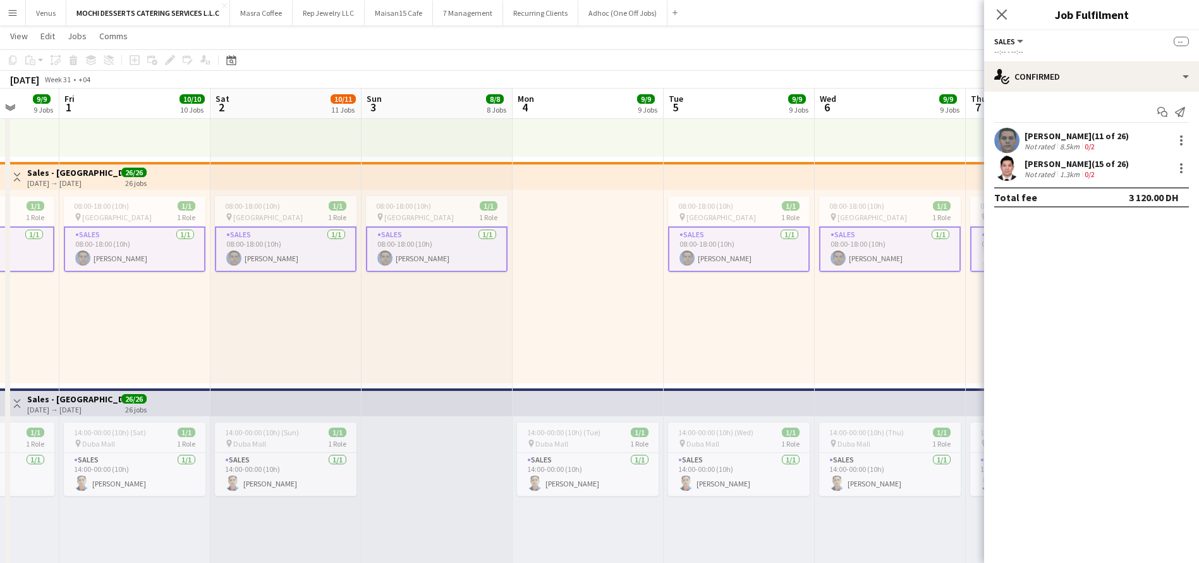
click at [882, 248] on app-card-role "Sales 1/1 08:00-18:00 (10h) Cloyd Napalan" at bounding box center [890, 249] width 142 height 46
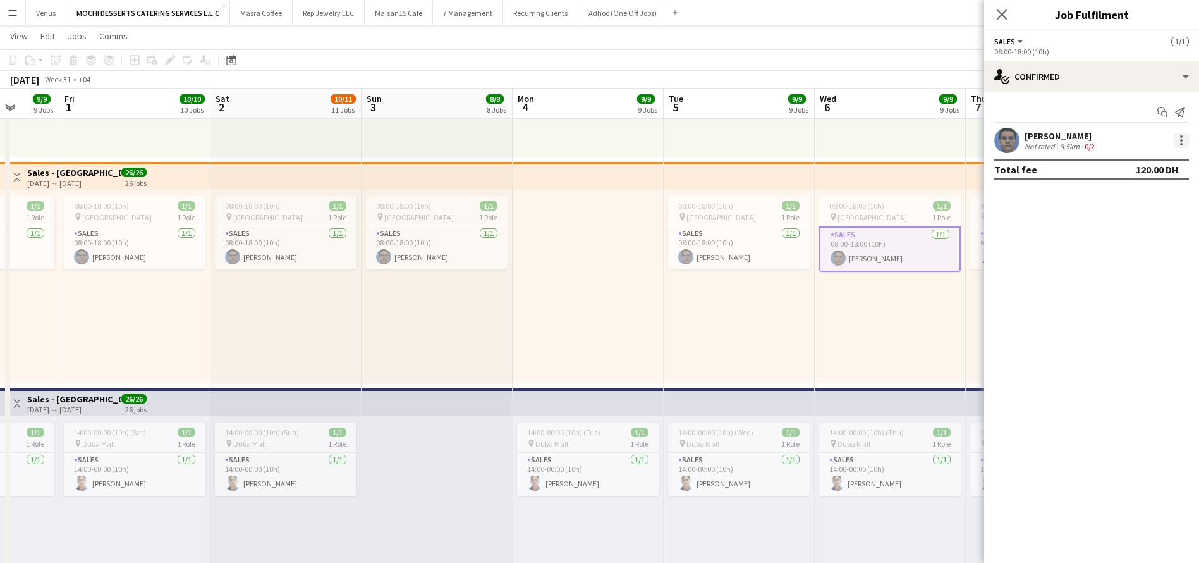
click at [1180, 139] on div at bounding box center [1181, 140] width 3 height 3
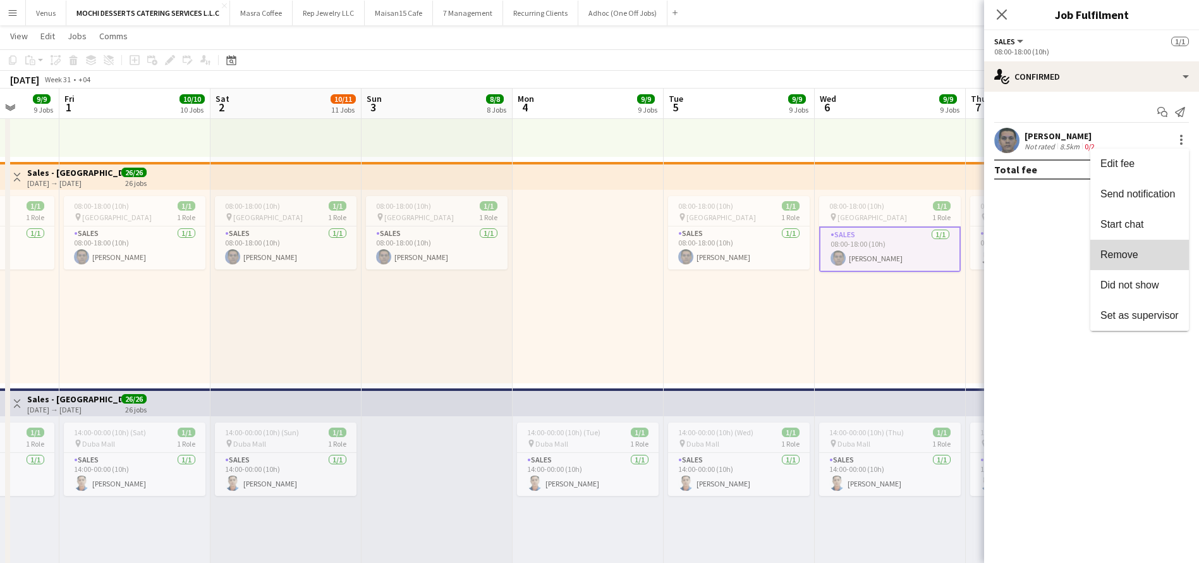
click at [1141, 245] on button "Remove" at bounding box center [1140, 255] width 99 height 30
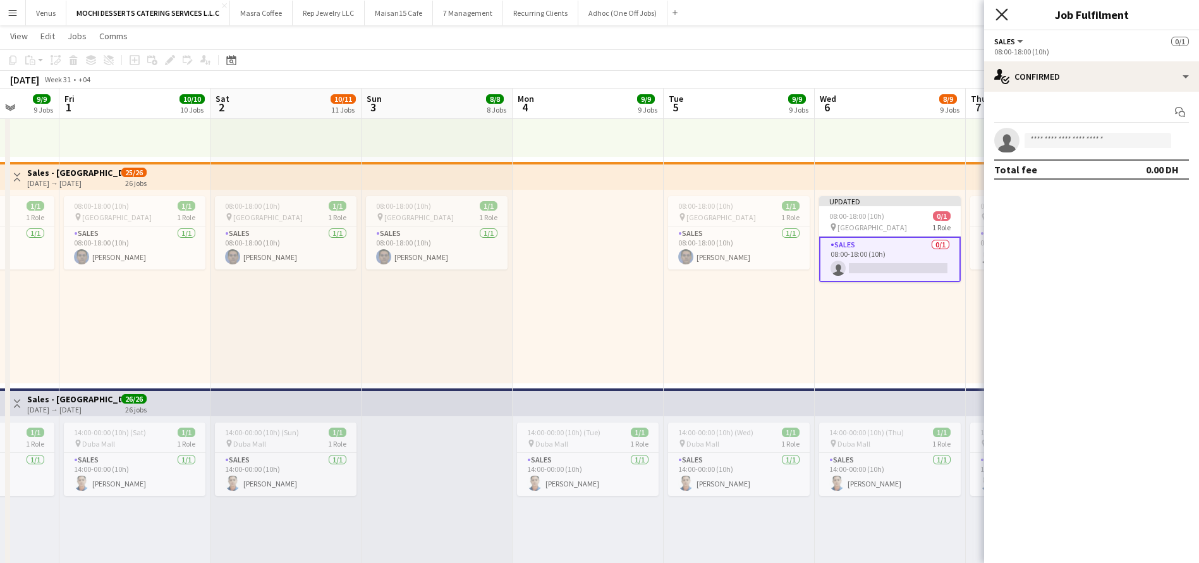
click at [1006, 16] on icon "Close pop-in" at bounding box center [1002, 14] width 12 height 12
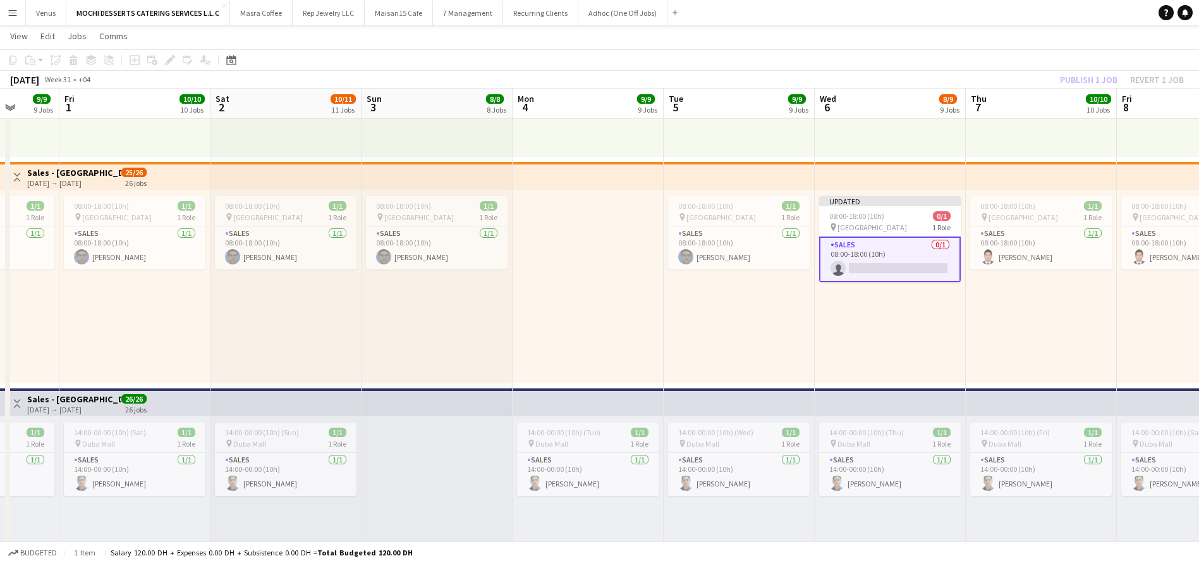
click at [1096, 78] on div "Publish 1 job Revert 1 job" at bounding box center [1122, 79] width 154 height 16
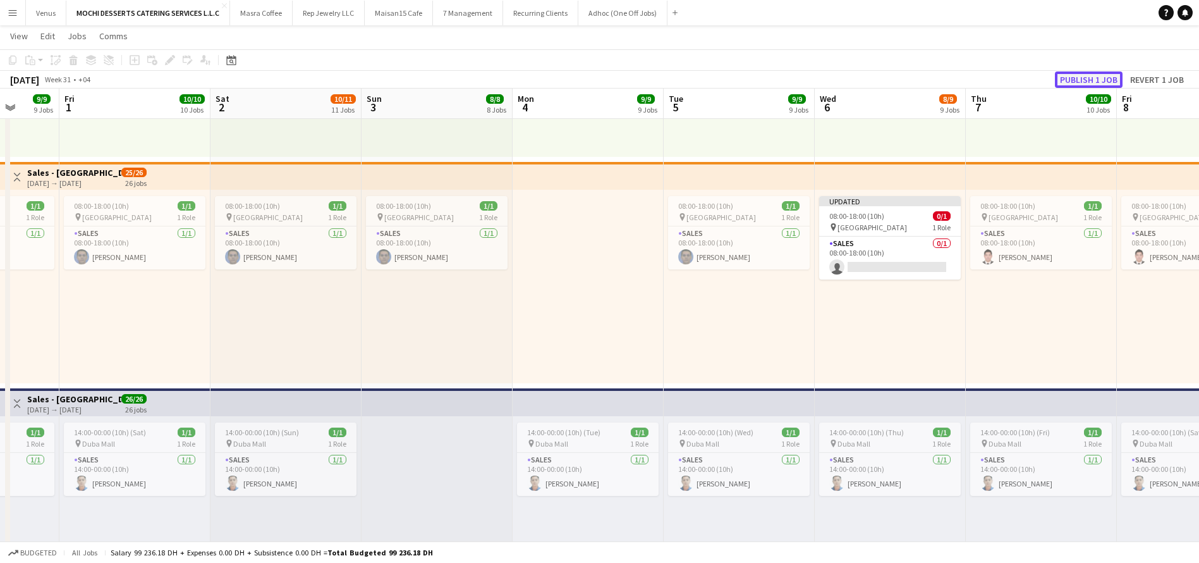
click at [1097, 78] on button "Publish 1 job" at bounding box center [1089, 79] width 68 height 16
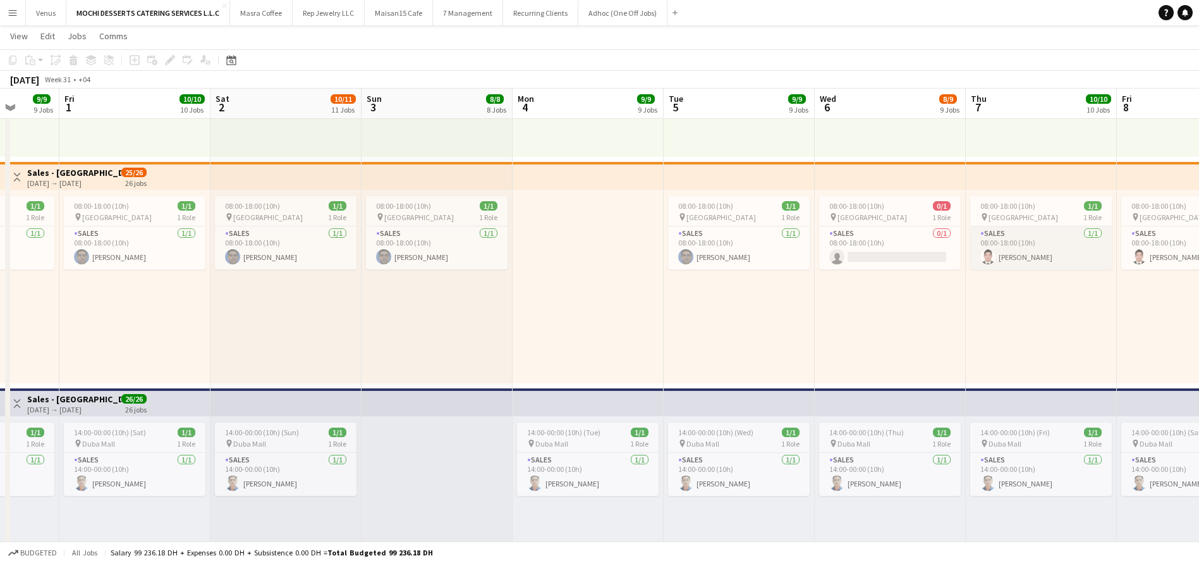
click at [1033, 243] on app-card-role "Sales 1/1 08:00-18:00 (10h) Redentor Canlas" at bounding box center [1042, 247] width 142 height 43
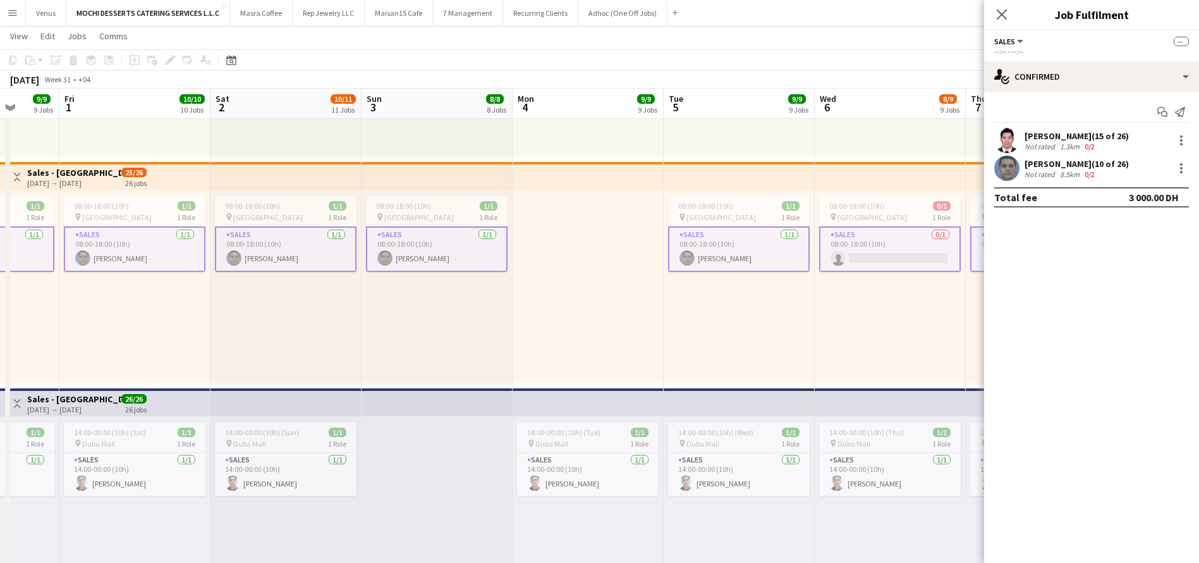
click at [1043, 126] on div "Start chat Send notification Redentor Canlas (15 of 26) Not rated 1.3km 0/2 Clo…" at bounding box center [1091, 155] width 215 height 126
click at [1063, 136] on div "Redentor Canlas (15 of 26)" at bounding box center [1077, 135] width 104 height 11
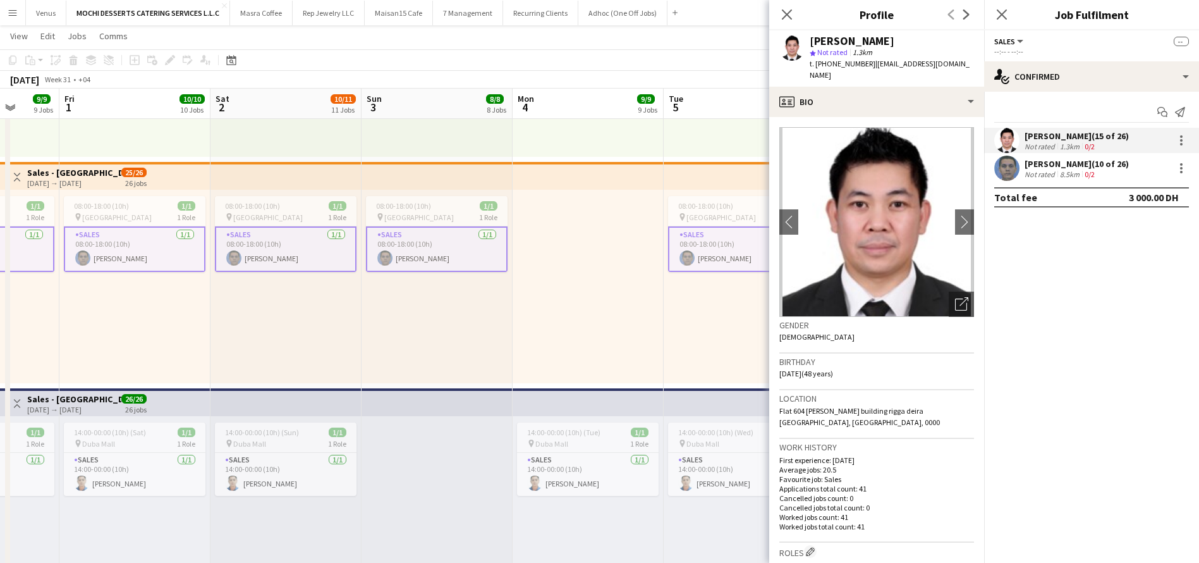
click at [908, 35] on div "Redentor Canlas" at bounding box center [892, 40] width 164 height 11
click at [645, 238] on div at bounding box center [588, 286] width 151 height 193
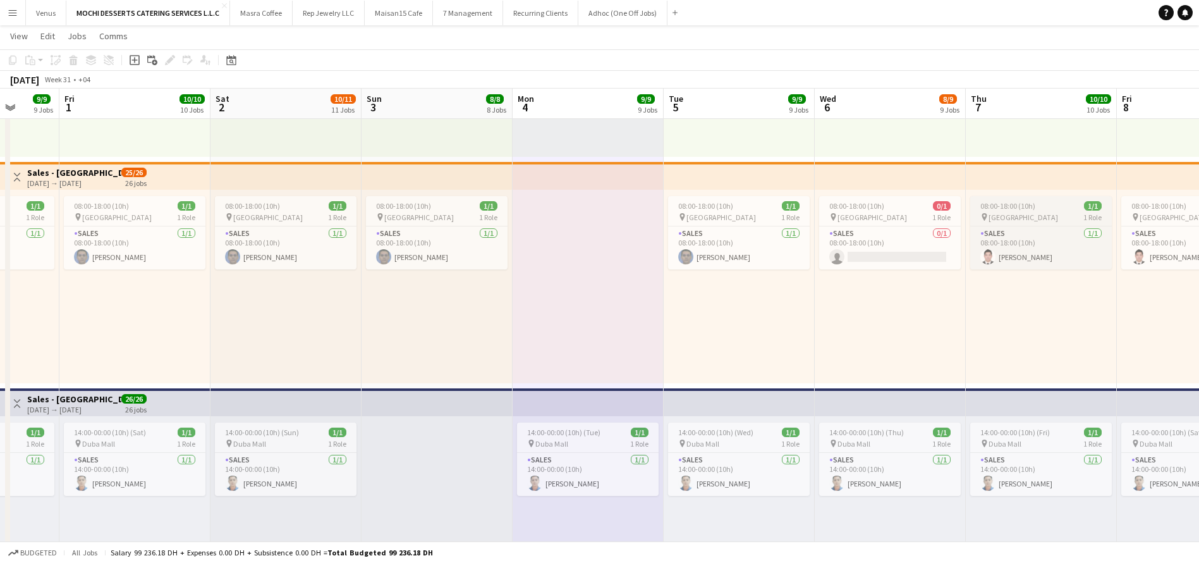
click at [1040, 209] on div "08:00-18:00 (10h) 1/1" at bounding box center [1042, 205] width 142 height 9
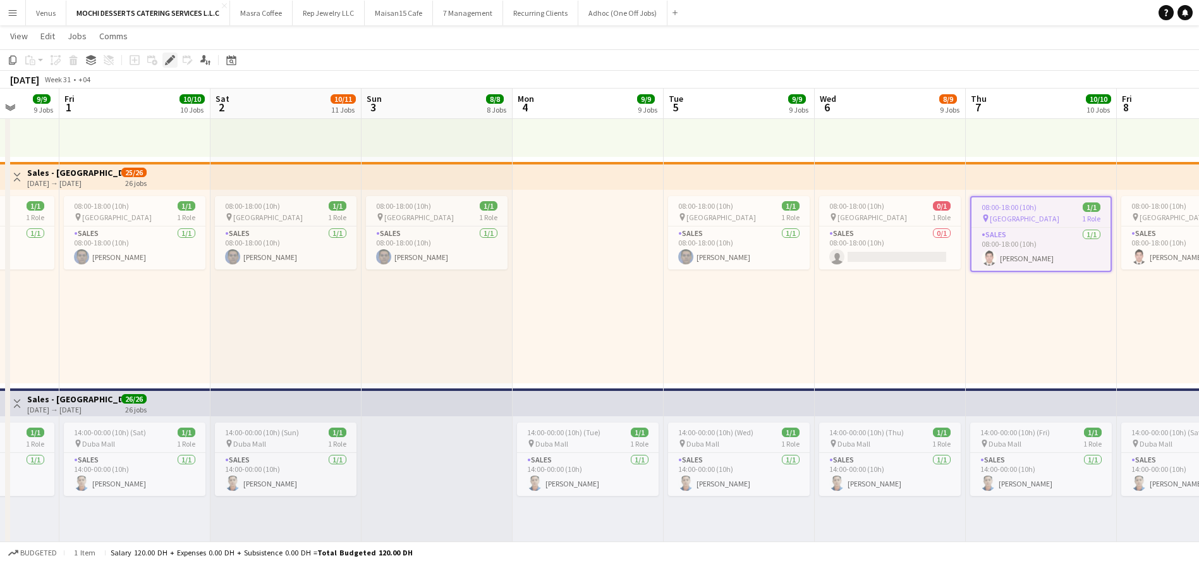
click at [166, 54] on div "Edit" at bounding box center [169, 59] width 15 height 15
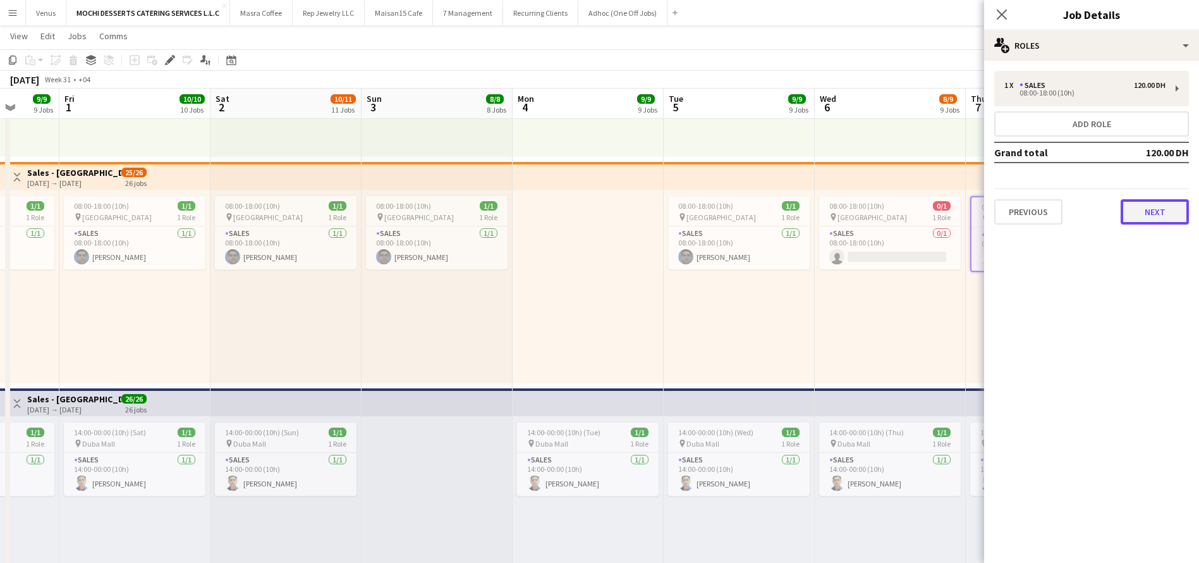
click at [1162, 216] on button "Next" at bounding box center [1155, 211] width 68 height 25
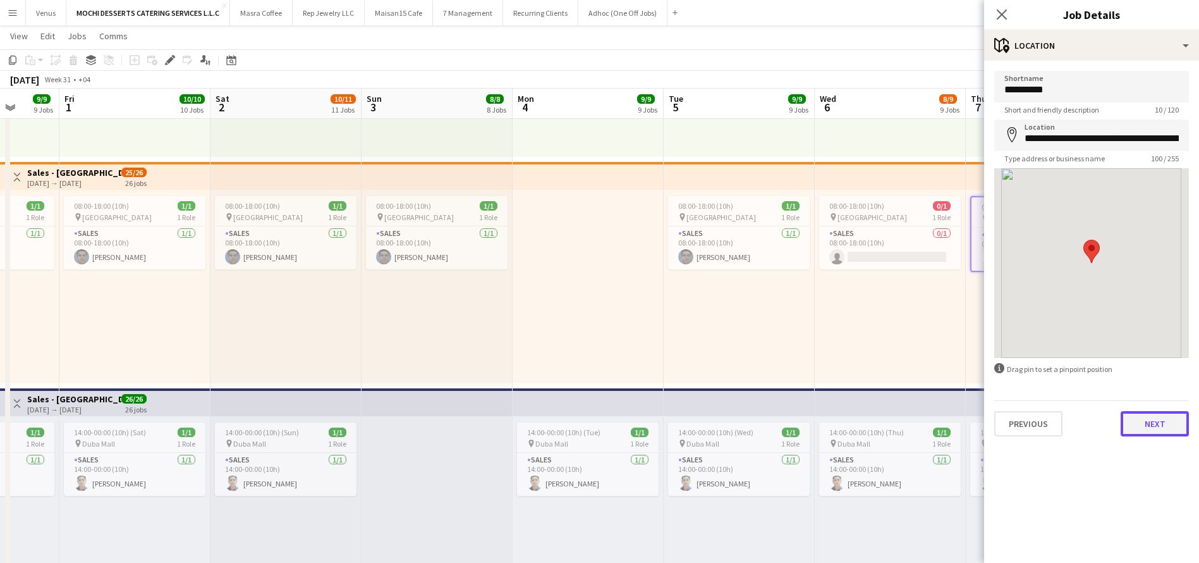
click at [1142, 420] on button "Next" at bounding box center [1155, 423] width 68 height 25
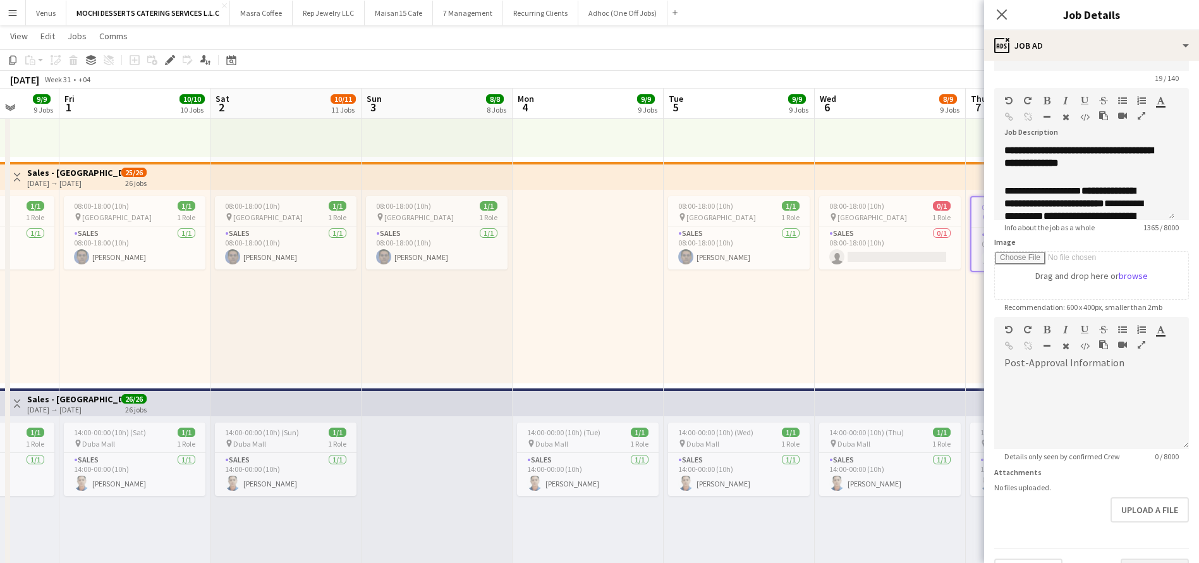
scroll to position [93, 0]
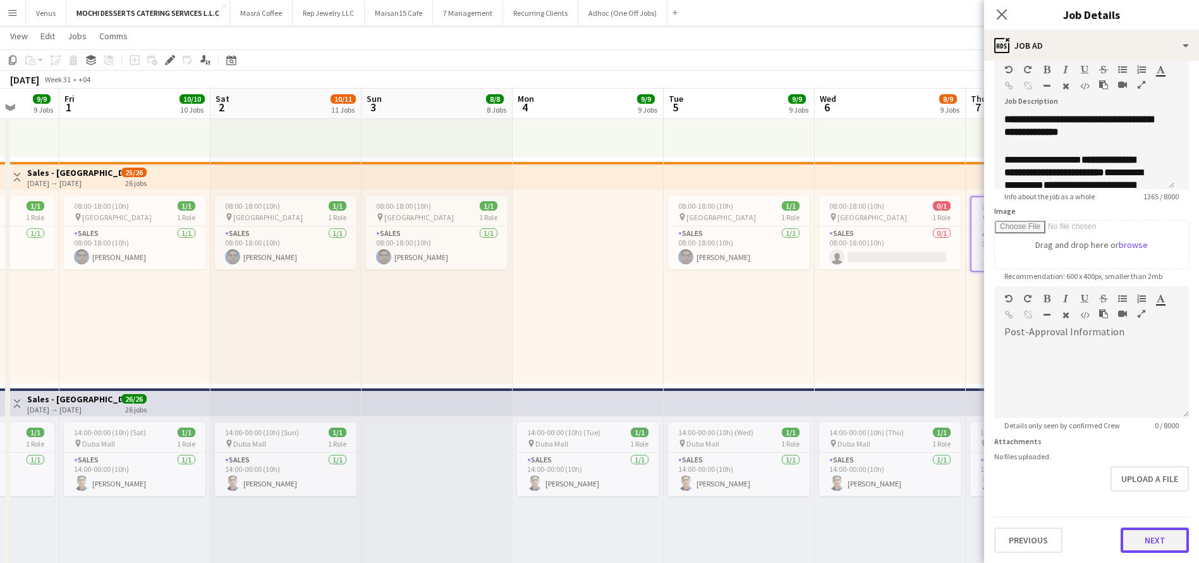
click at [1153, 535] on button "Next" at bounding box center [1155, 539] width 68 height 25
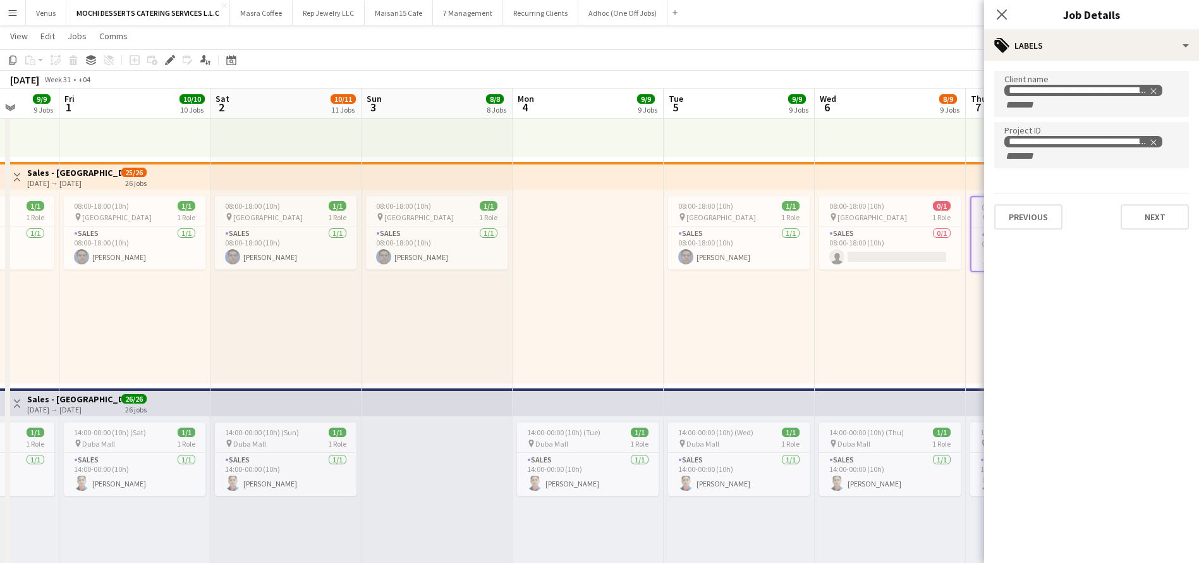
scroll to position [0, 0]
click at [1000, 9] on icon "Close pop-in" at bounding box center [1002, 14] width 12 height 12
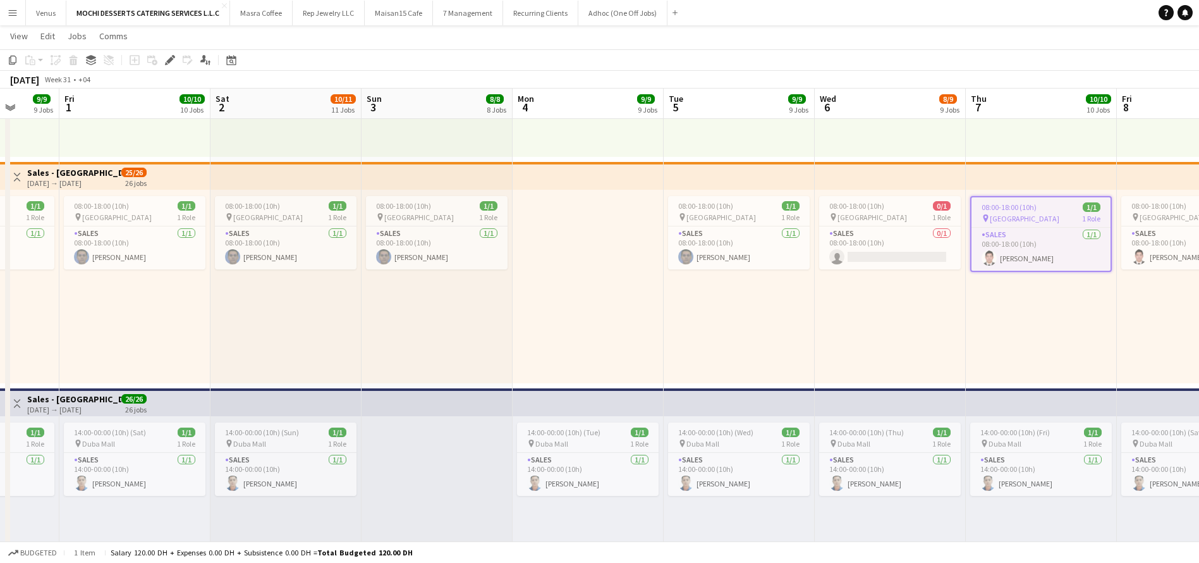
click at [1037, 207] on div "08:00-18:00 (10h) 1/1" at bounding box center [1041, 206] width 139 height 9
click at [1036, 207] on div "08:00-18:00 (10h) 1/1" at bounding box center [1042, 205] width 142 height 9
click at [173, 56] on icon at bounding box center [173, 56] width 3 height 3
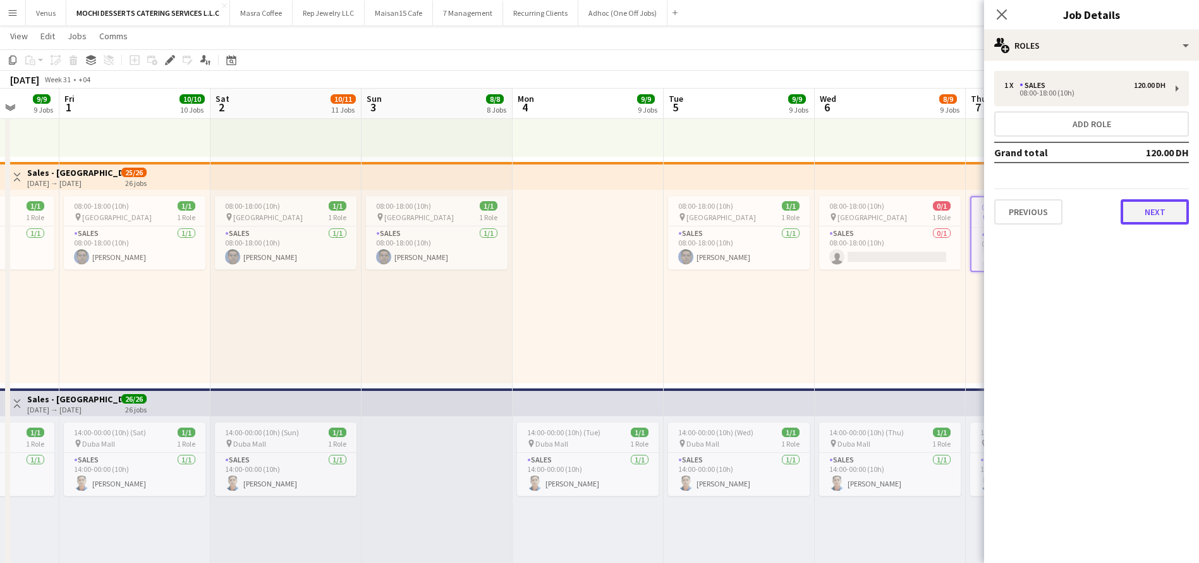
click at [1168, 211] on button "Next" at bounding box center [1155, 211] width 68 height 25
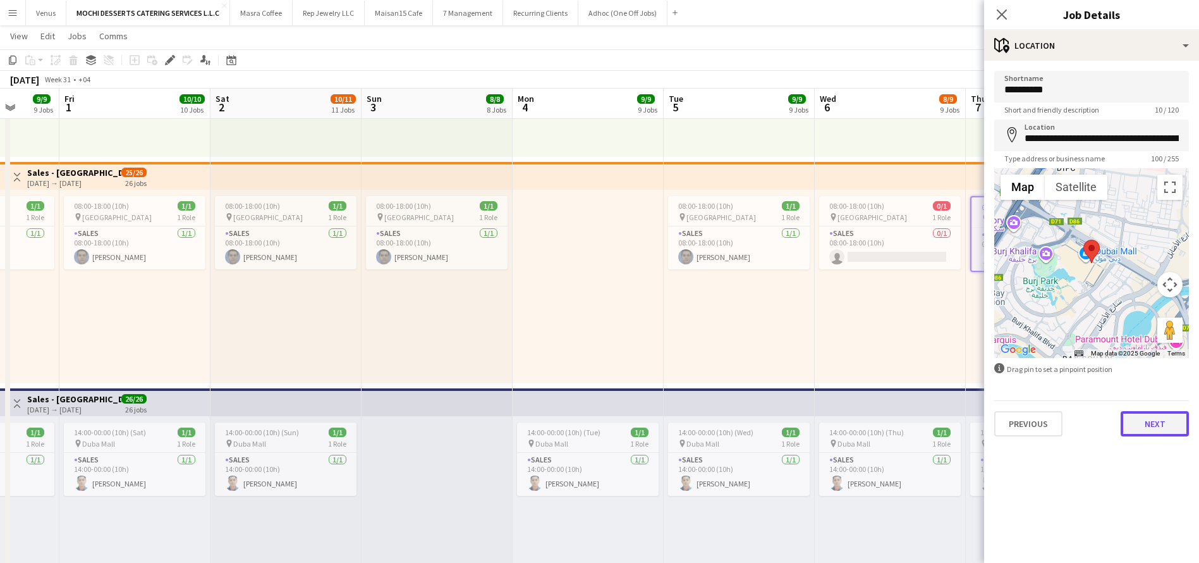
click at [1168, 417] on button "Next" at bounding box center [1155, 423] width 68 height 25
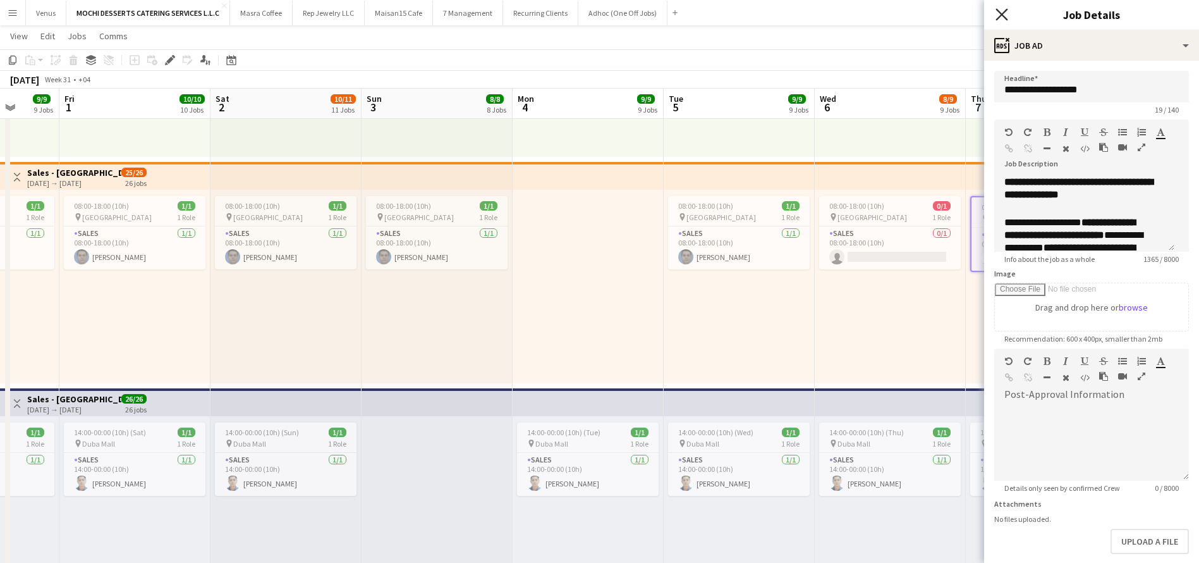
click at [1000, 18] on icon "Close pop-in" at bounding box center [1002, 14] width 12 height 12
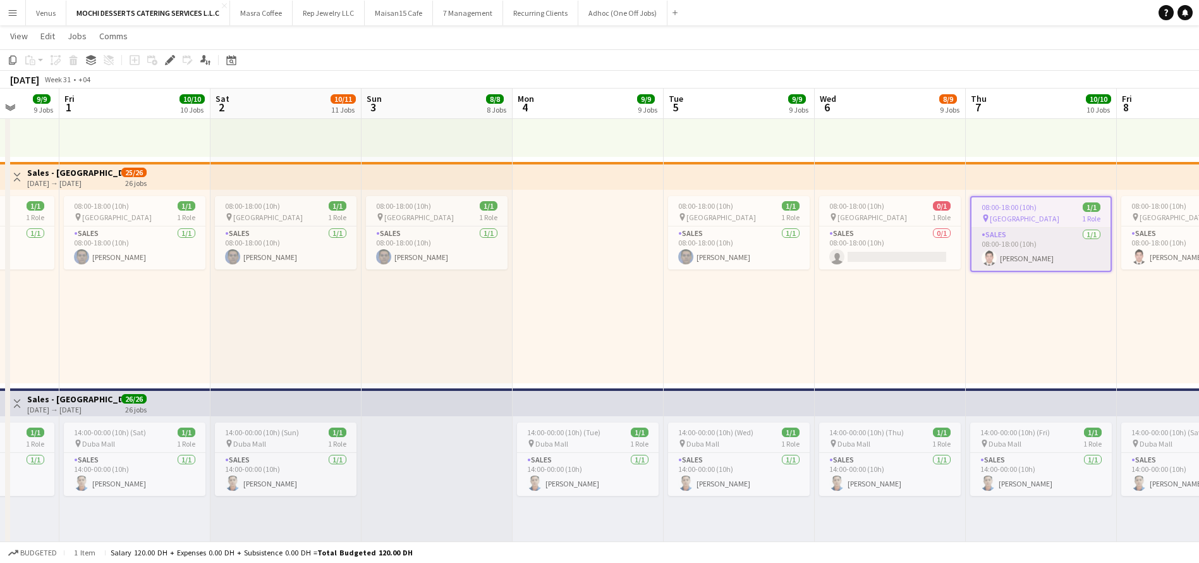
click at [1021, 250] on app-card-role "Sales 1/1 08:00-18:00 (10h) Redentor Canlas" at bounding box center [1041, 249] width 139 height 43
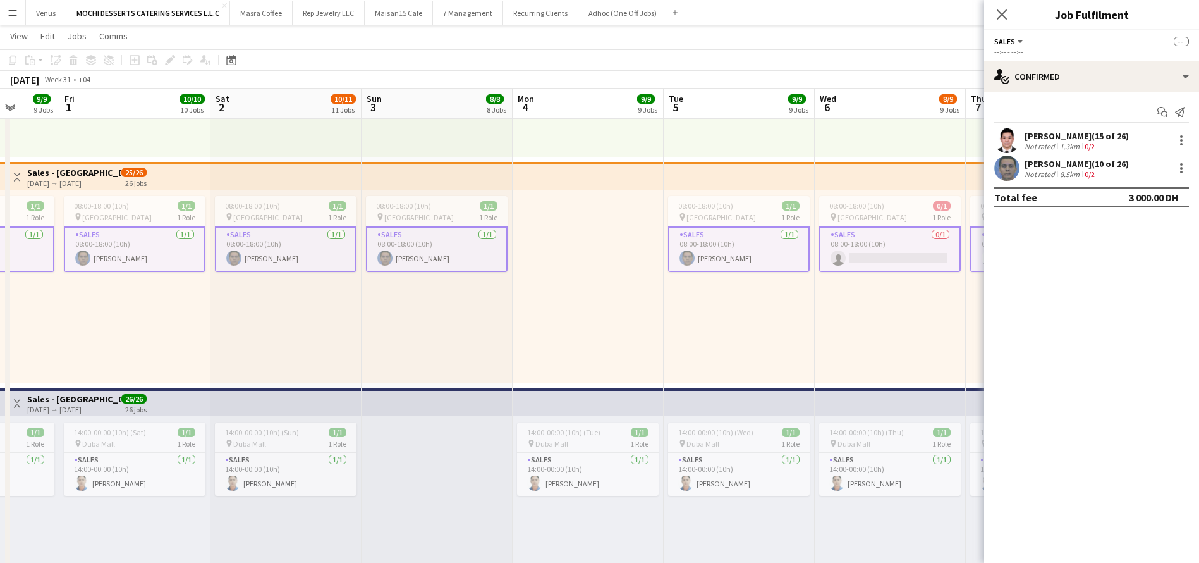
click at [1065, 132] on div "Redentor Canlas (15 of 26)" at bounding box center [1077, 135] width 104 height 11
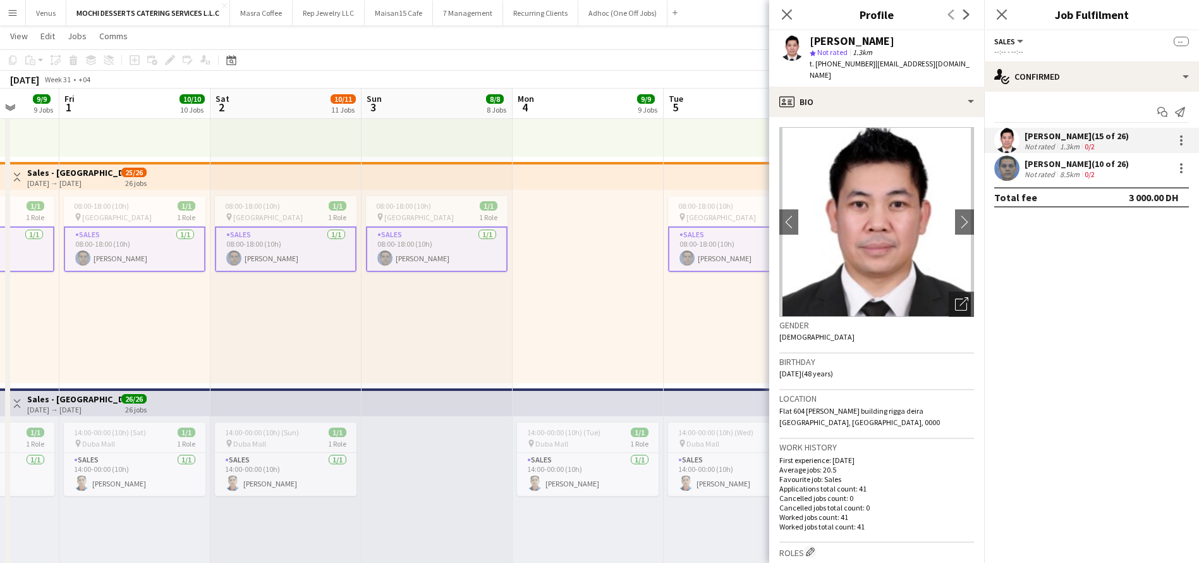
drag, startPoint x: 900, startPoint y: 38, endPoint x: 808, endPoint y: 39, distance: 92.3
click at [808, 39] on div "Redentor Canlas star Not rated 1.3km t. +971568981821 | rhedcanlas04@gmail.com" at bounding box center [876, 58] width 215 height 56
copy div "Redentor Canlas"
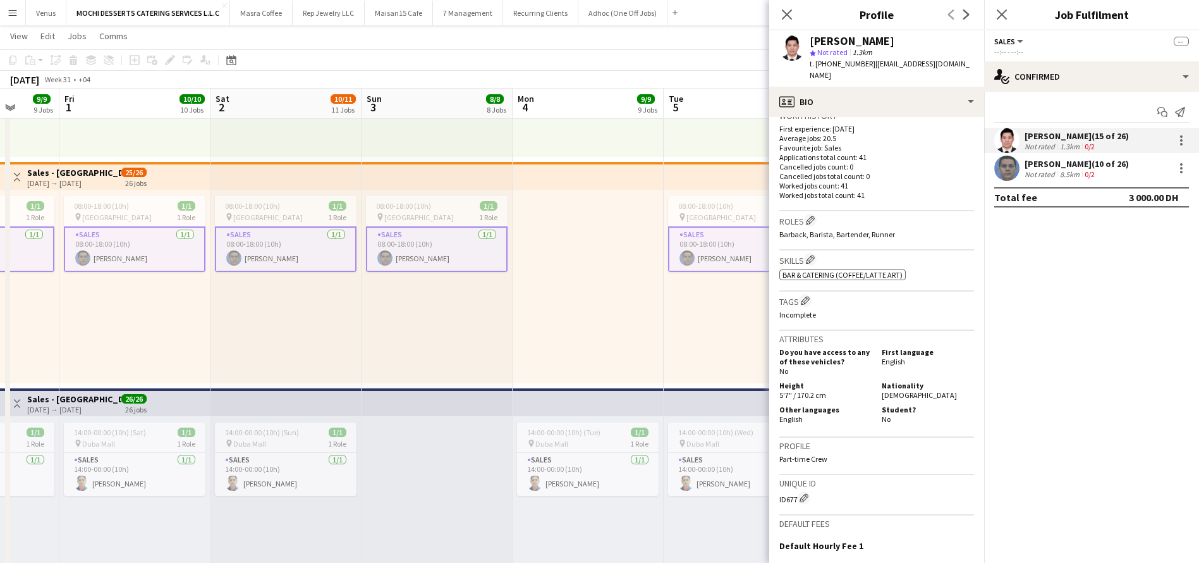
scroll to position [379, 0]
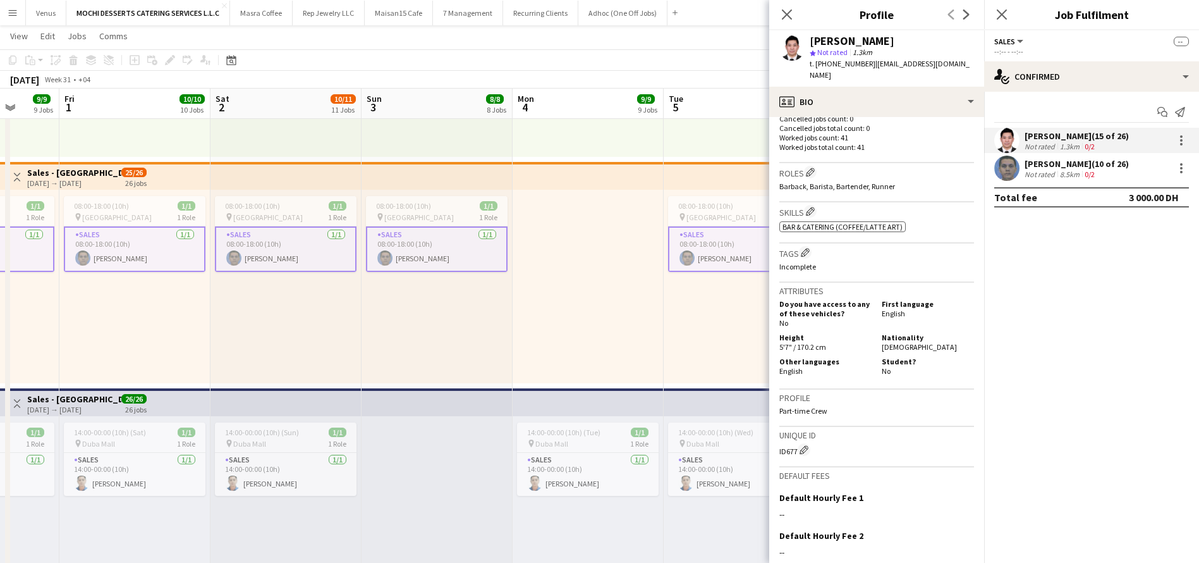
drag, startPoint x: 797, startPoint y: 426, endPoint x: 771, endPoint y: 429, distance: 26.1
click at [771, 429] on app-crew-profile-bio "chevron-left chevron-right Open photos pop-in Gender Male Birthday 16-05-1977 (…" at bounding box center [876, 340] width 215 height 446
copy div "ID677"
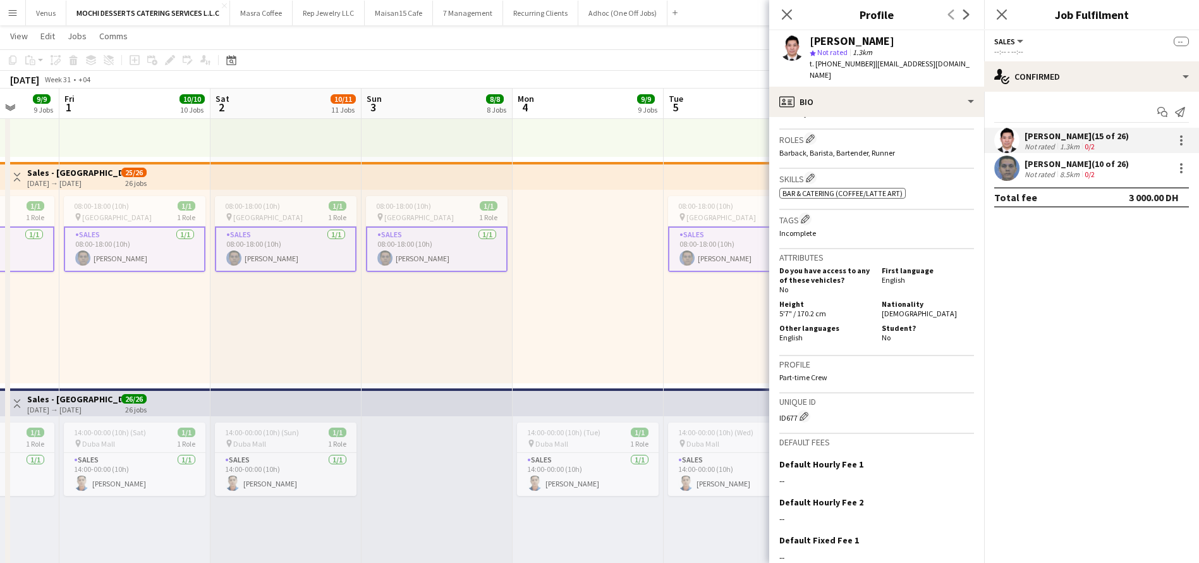
scroll to position [484, 0]
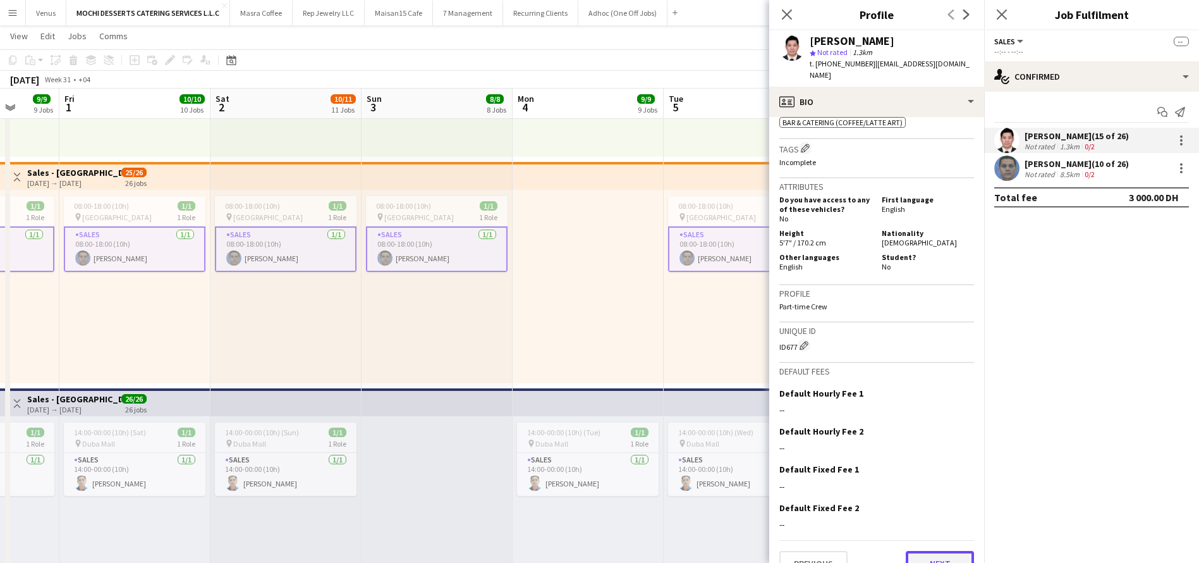
click at [918, 551] on button "Next" at bounding box center [940, 563] width 68 height 25
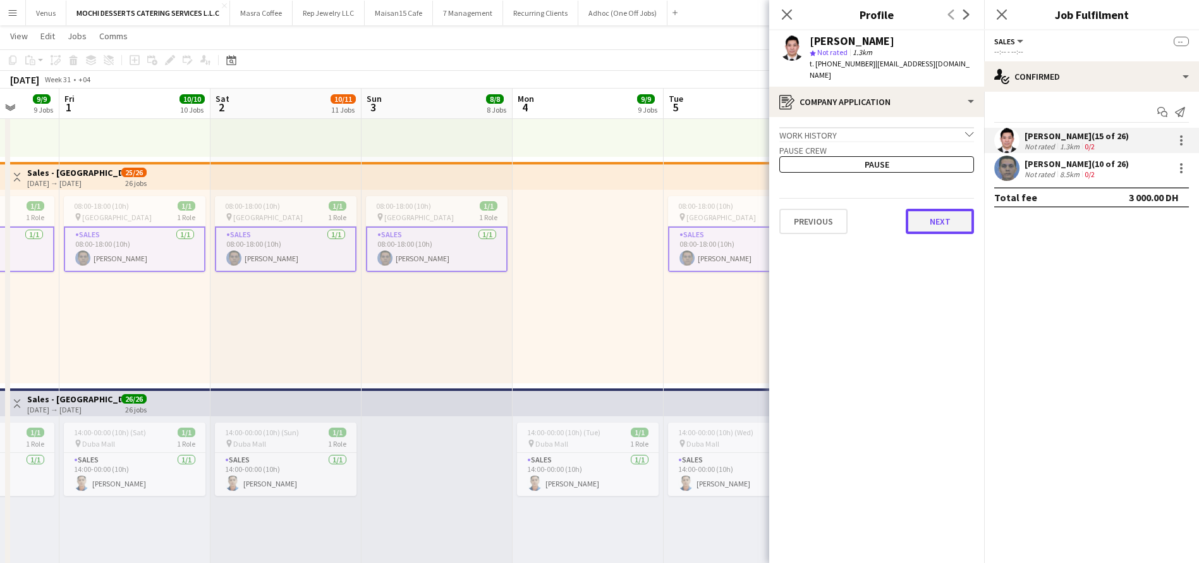
click at [948, 213] on button "Next" at bounding box center [940, 221] width 68 height 25
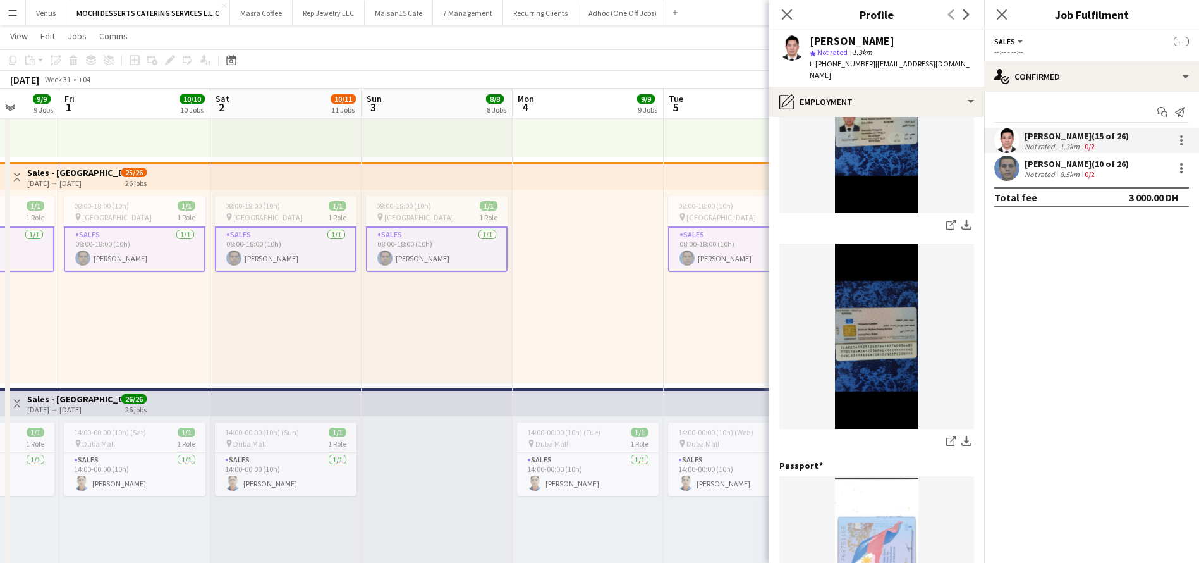
scroll to position [343, 0]
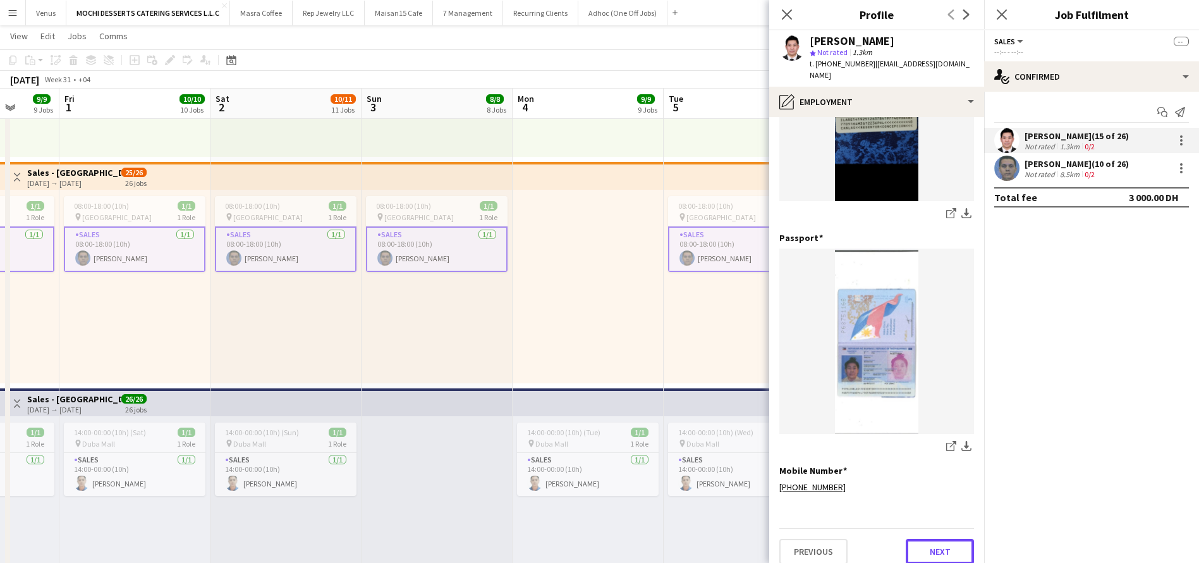
click at [935, 542] on button "Next" at bounding box center [940, 551] width 68 height 25
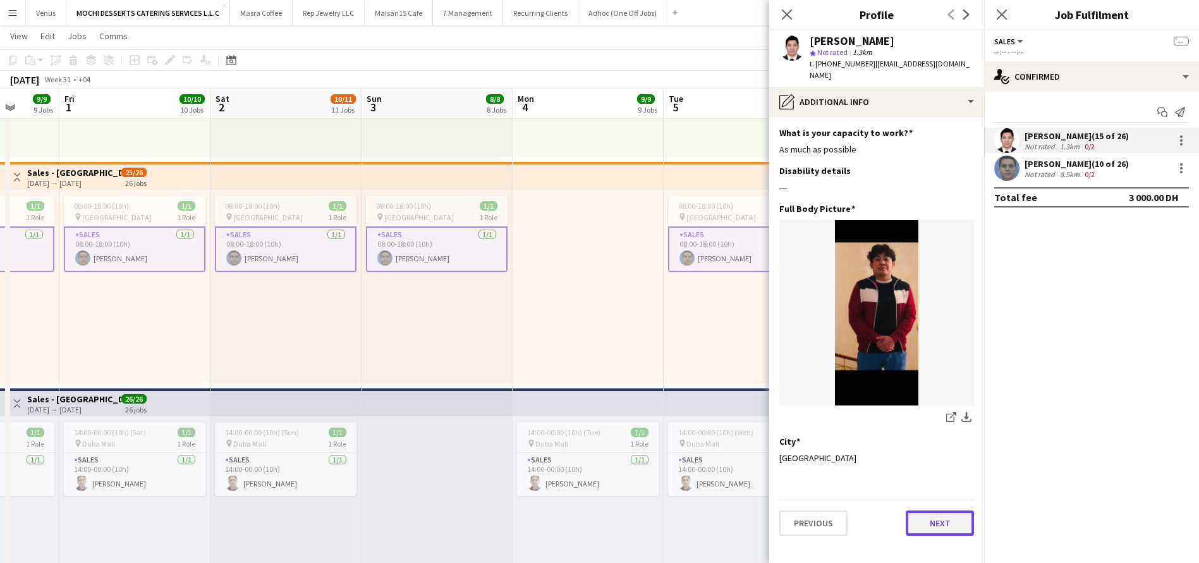
click at [942, 515] on button "Next" at bounding box center [940, 522] width 68 height 25
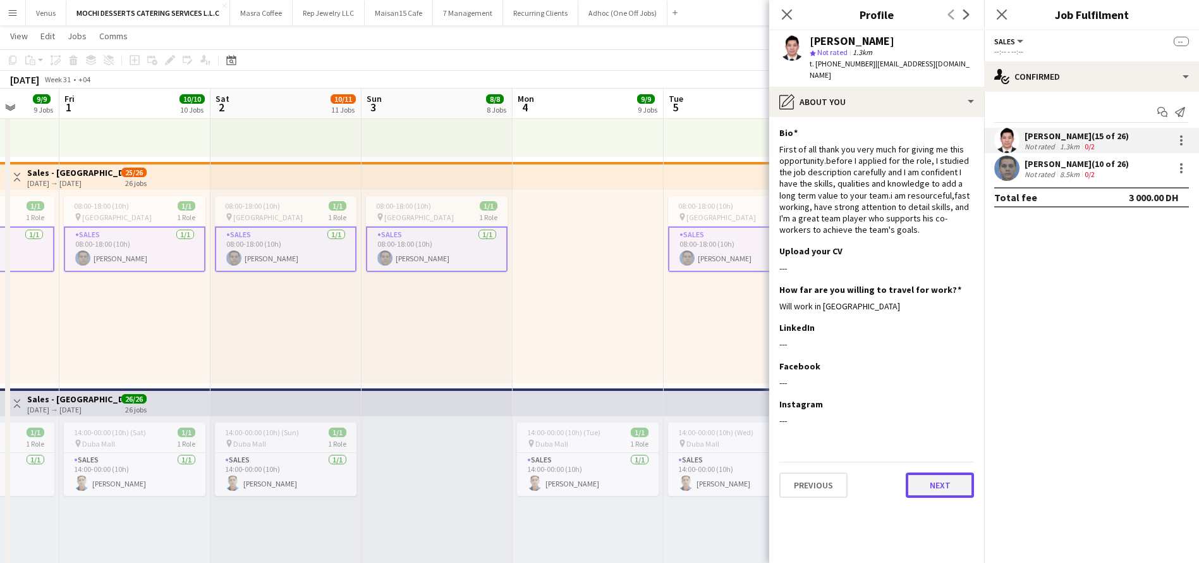
click at [950, 477] on button "Next" at bounding box center [940, 484] width 68 height 25
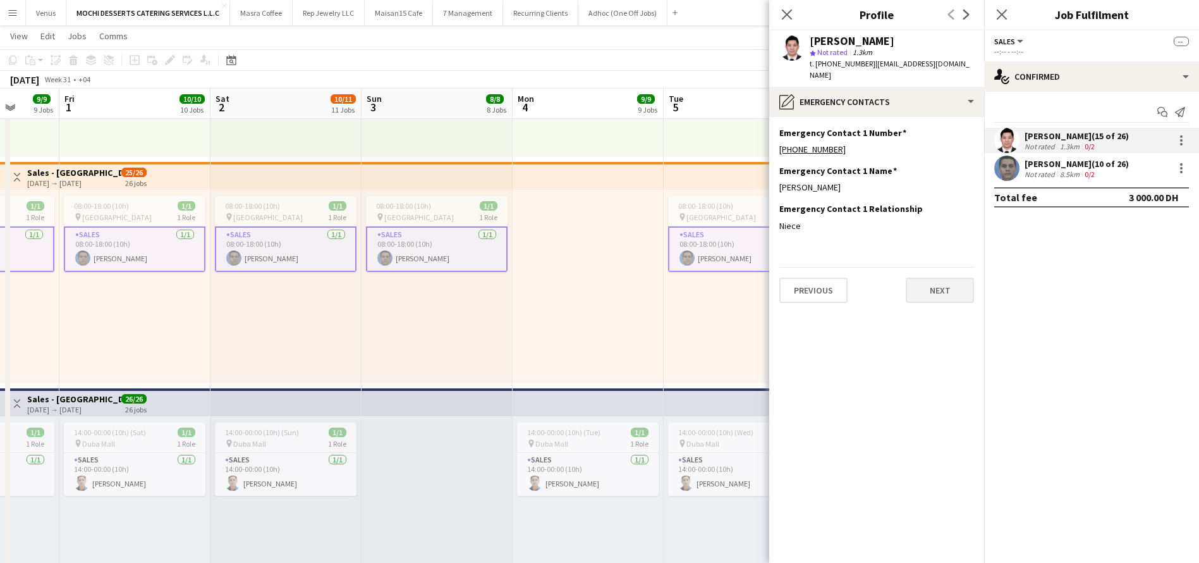
click at [950, 477] on app-section-data-types "Emergency Contact 1 Number Edit this field +971503738944 Emergency Contact 1 Na…" at bounding box center [876, 340] width 215 height 446
drag, startPoint x: 958, startPoint y: 68, endPoint x: 868, endPoint y: 73, distance: 90.0
click at [868, 73] on div "Redentor Canlas star Not rated 1.3km t. +971568981821 | rhedcanlas04@gmail.com" at bounding box center [876, 58] width 215 height 56
copy span "rhedcanlas04@gmail.com"
drag, startPoint x: 863, startPoint y: 66, endPoint x: 821, endPoint y: 66, distance: 42.4
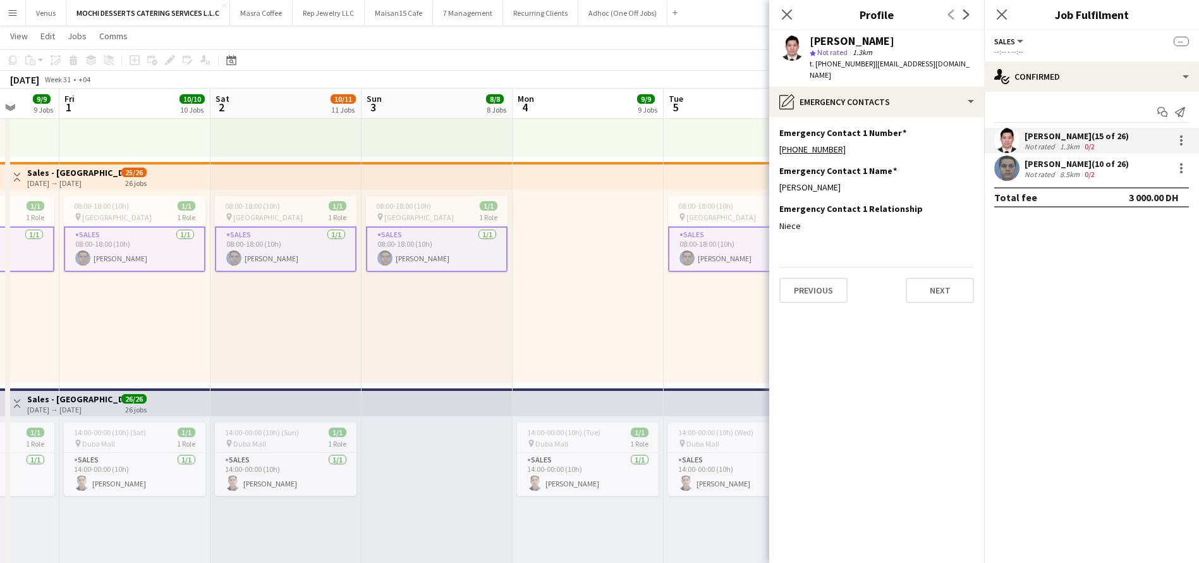
click at [821, 66] on span "t. +971568981821" at bounding box center [843, 63] width 66 height 9
copy span "97156898182"
click at [948, 278] on button "Next" at bounding box center [940, 290] width 68 height 25
drag, startPoint x: 852, startPoint y: 136, endPoint x: 769, endPoint y: 140, distance: 82.3
click at [769, 140] on app-section-data-types "Account Name Edit this field Redentor canals Bank account number / IBAN AE83003…" at bounding box center [876, 340] width 215 height 446
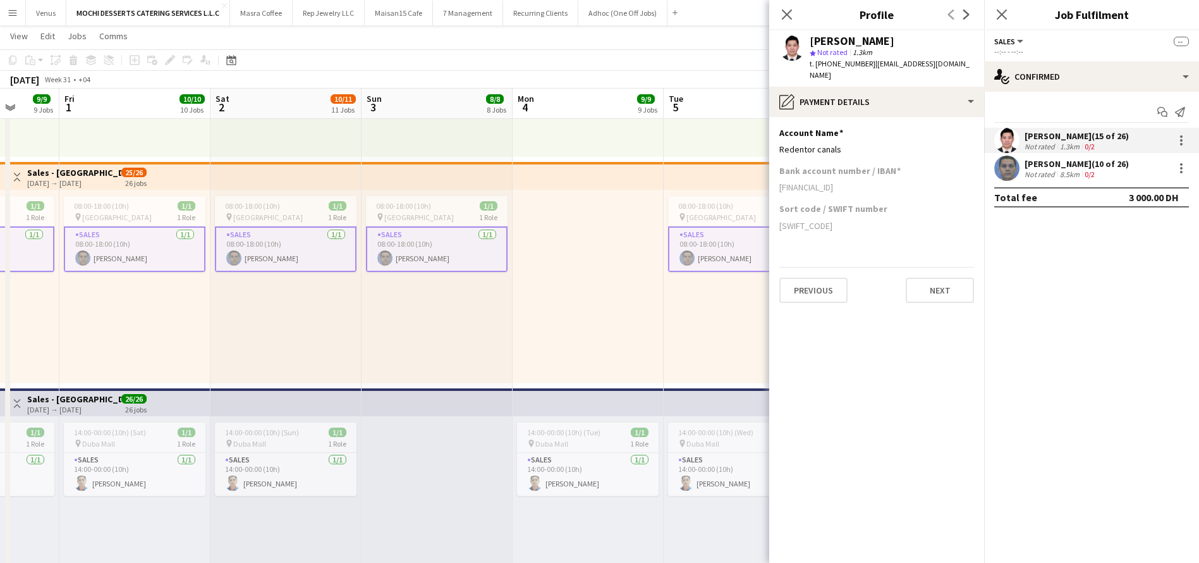
copy div "Redentor canals"
click at [873, 446] on app-section-data-types "Account Name Edit this field Redentor canals Bank account number / IBAN AE83003…" at bounding box center [876, 340] width 215 height 446
click at [969, 127] on app-icon "Edit this field" at bounding box center [969, 132] width 10 height 10
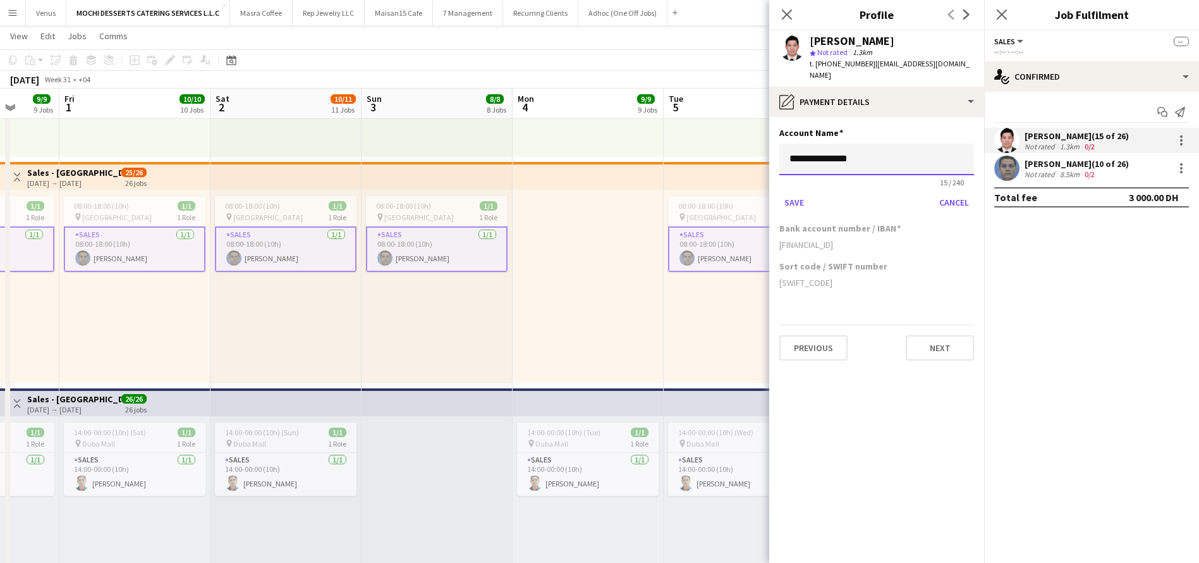
click at [869, 148] on input "**********" at bounding box center [877, 160] width 195 height 32
type input "**********"
click at [947, 335] on button "Next" at bounding box center [940, 347] width 68 height 25
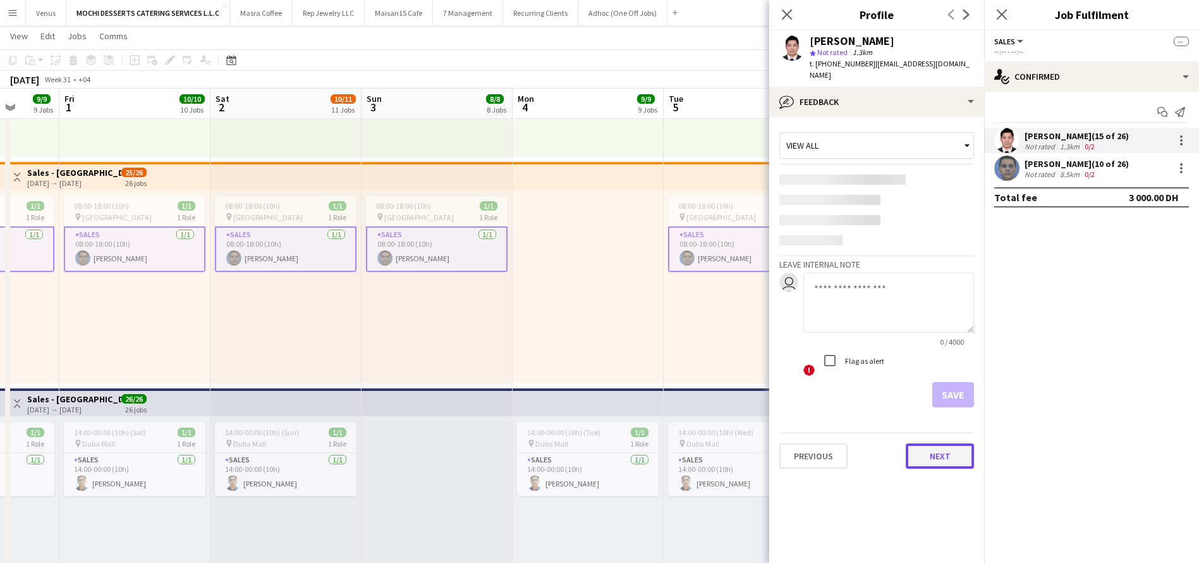
click at [933, 454] on button "Next" at bounding box center [940, 455] width 68 height 25
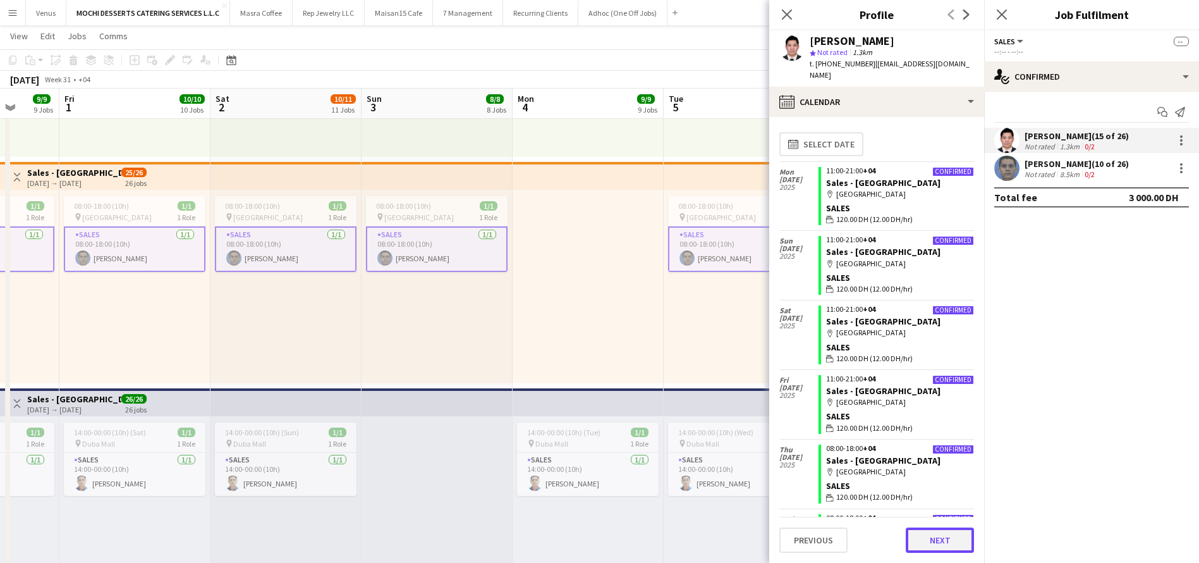
click at [944, 541] on button "Next" at bounding box center [940, 539] width 68 height 25
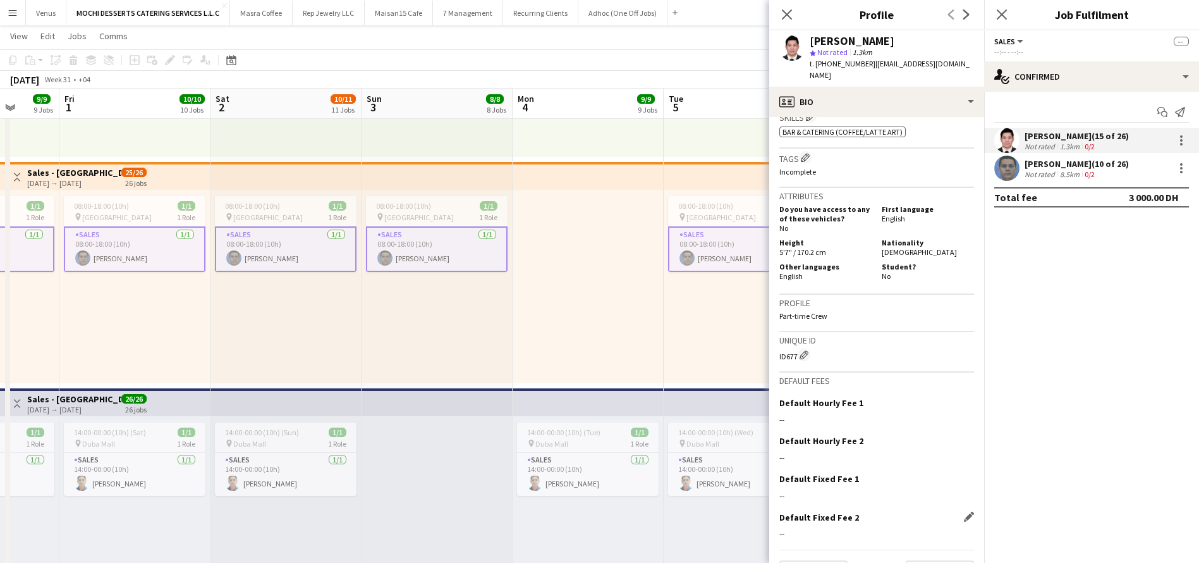
scroll to position [484, 0]
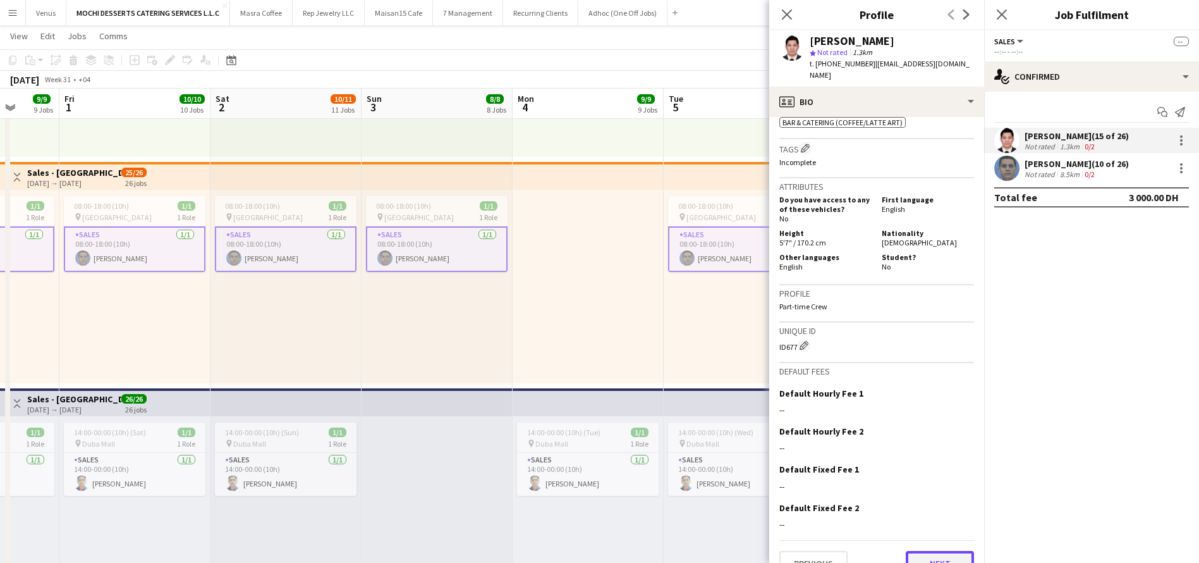
click at [948, 551] on button "Next" at bounding box center [940, 563] width 68 height 25
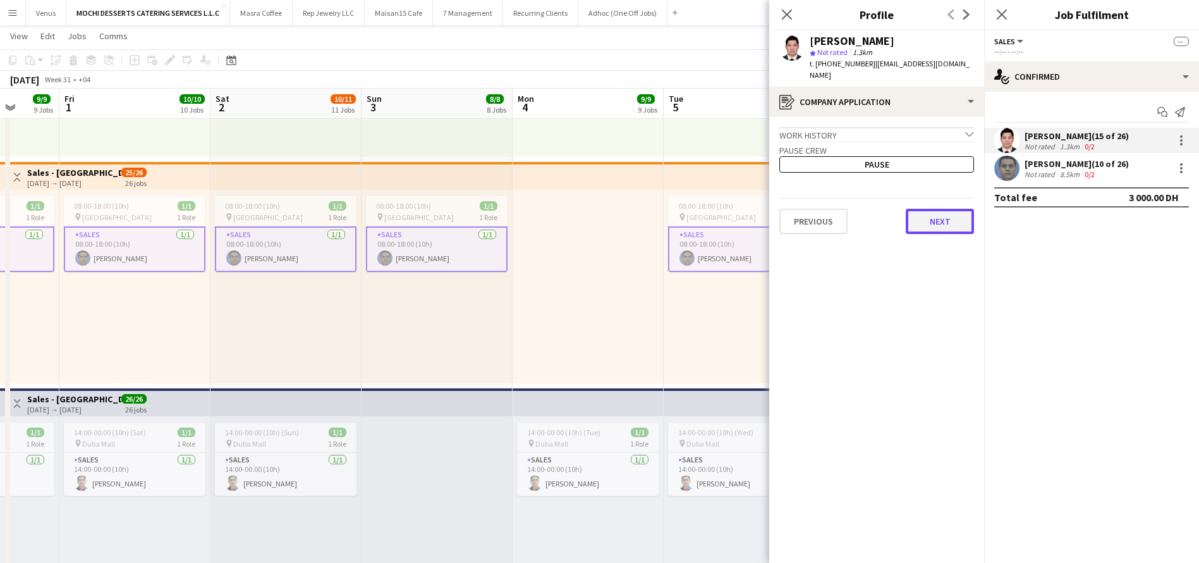
click at [953, 214] on button "Next" at bounding box center [940, 221] width 68 height 25
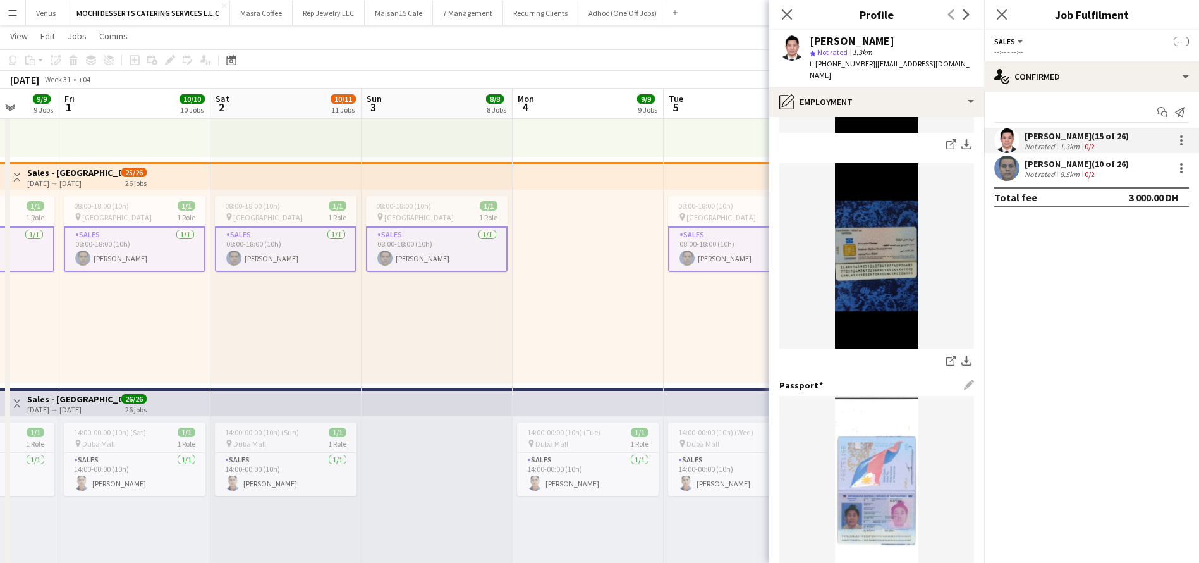
scroll to position [343, 0]
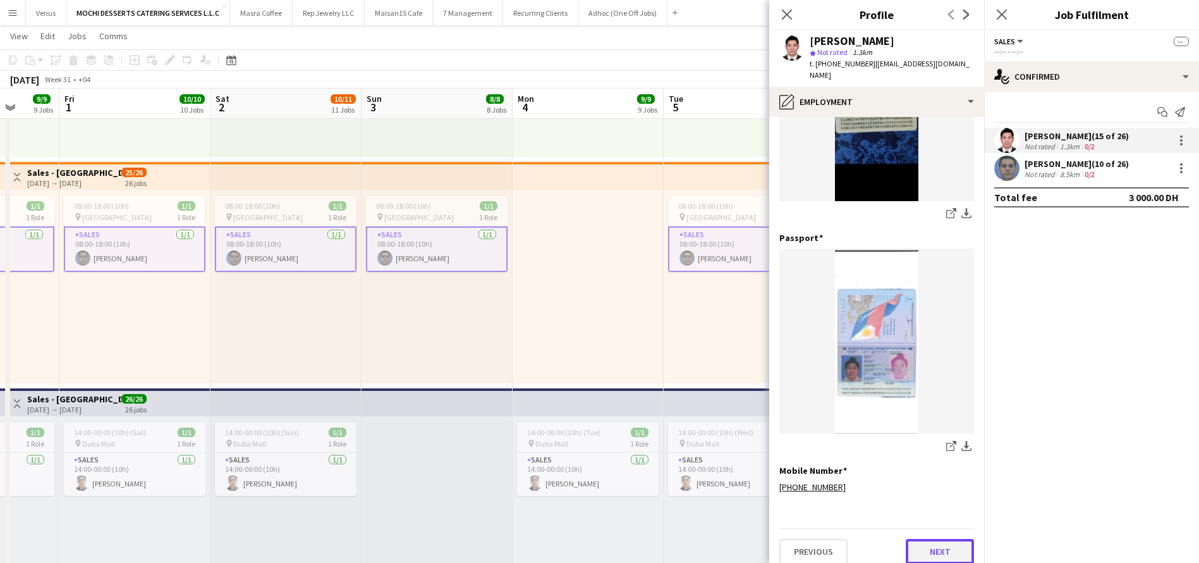
click at [938, 548] on button "Next" at bounding box center [940, 551] width 68 height 25
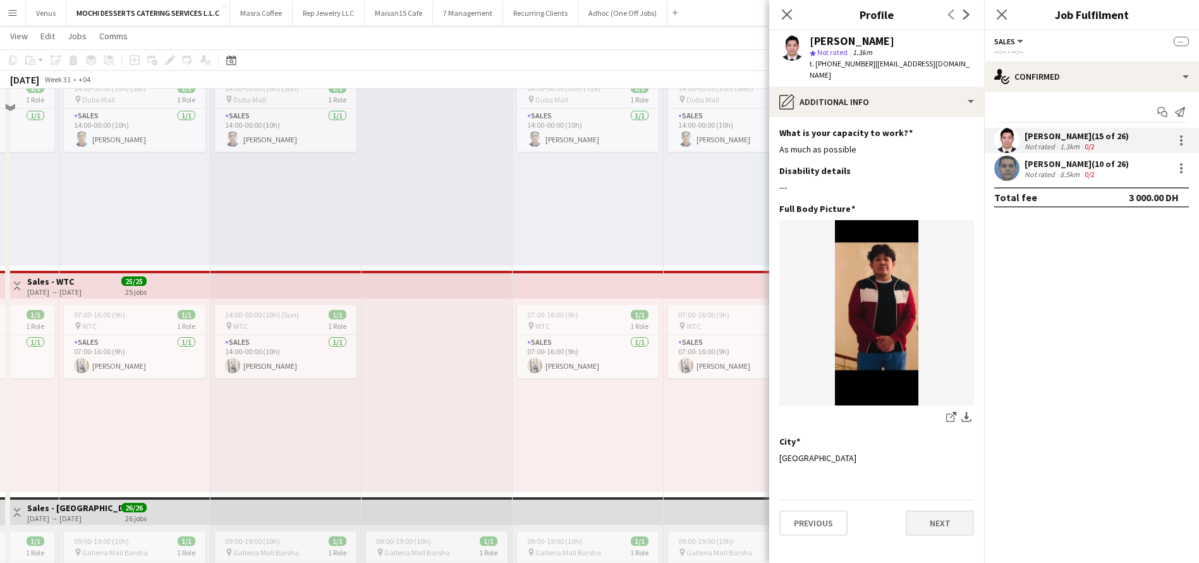
scroll to position [1043, 0]
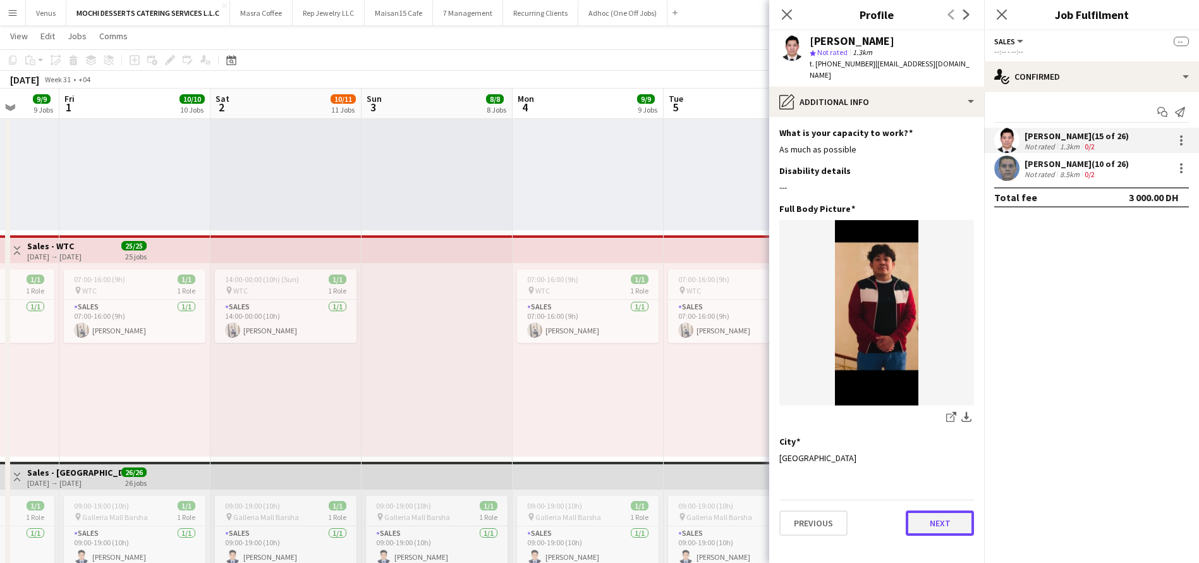
click at [957, 515] on button "Next" at bounding box center [940, 522] width 68 height 25
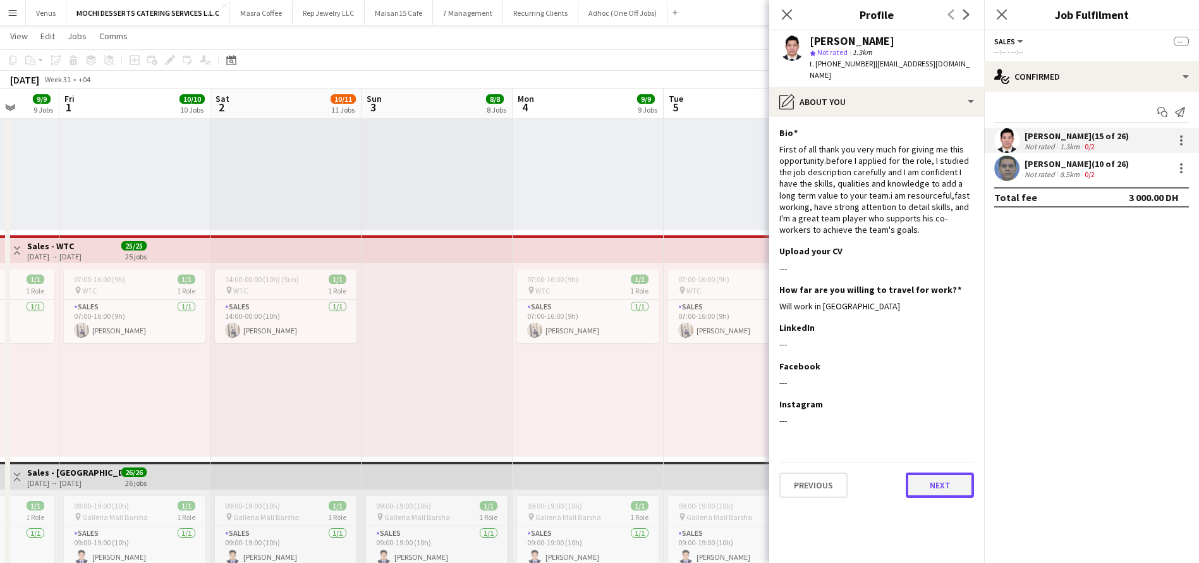
click at [935, 485] on button "Next" at bounding box center [940, 484] width 68 height 25
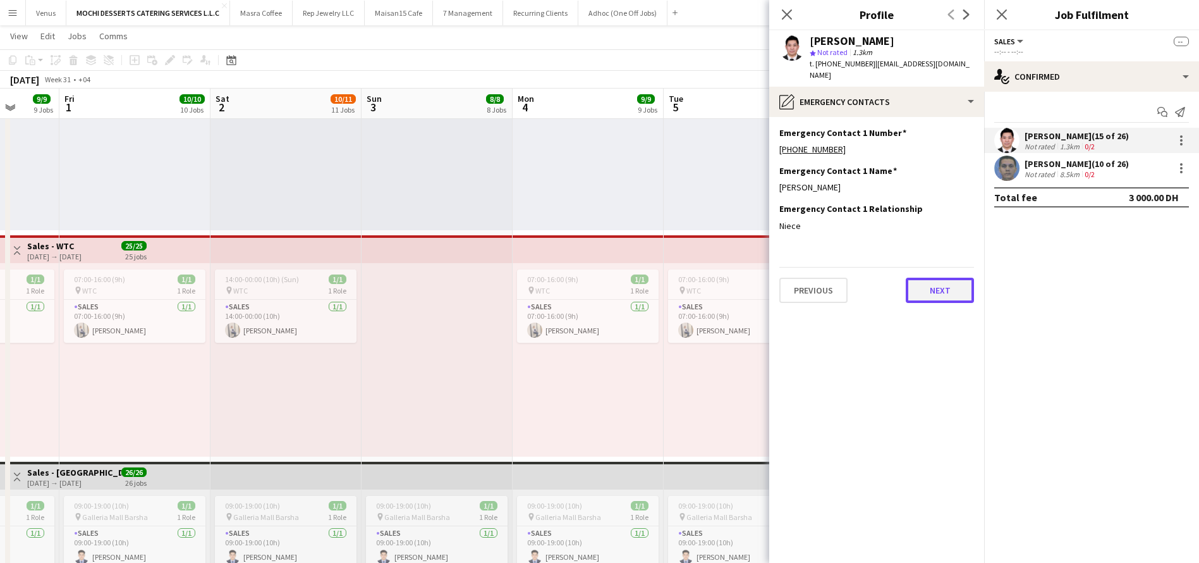
click at [943, 285] on button "Next" at bounding box center [940, 290] width 68 height 25
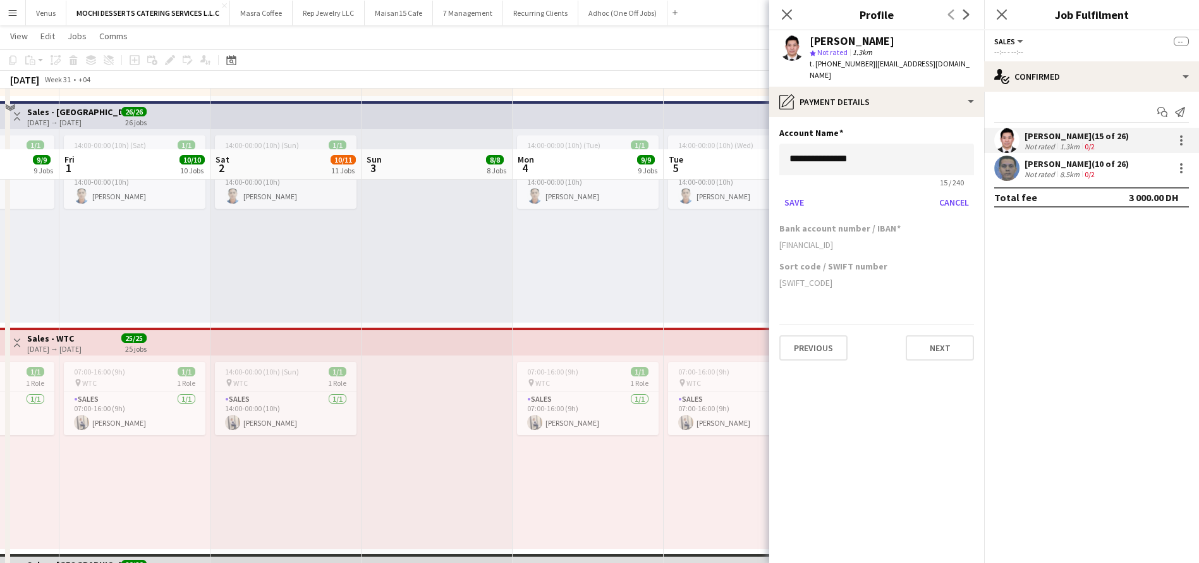
scroll to position [948, 0]
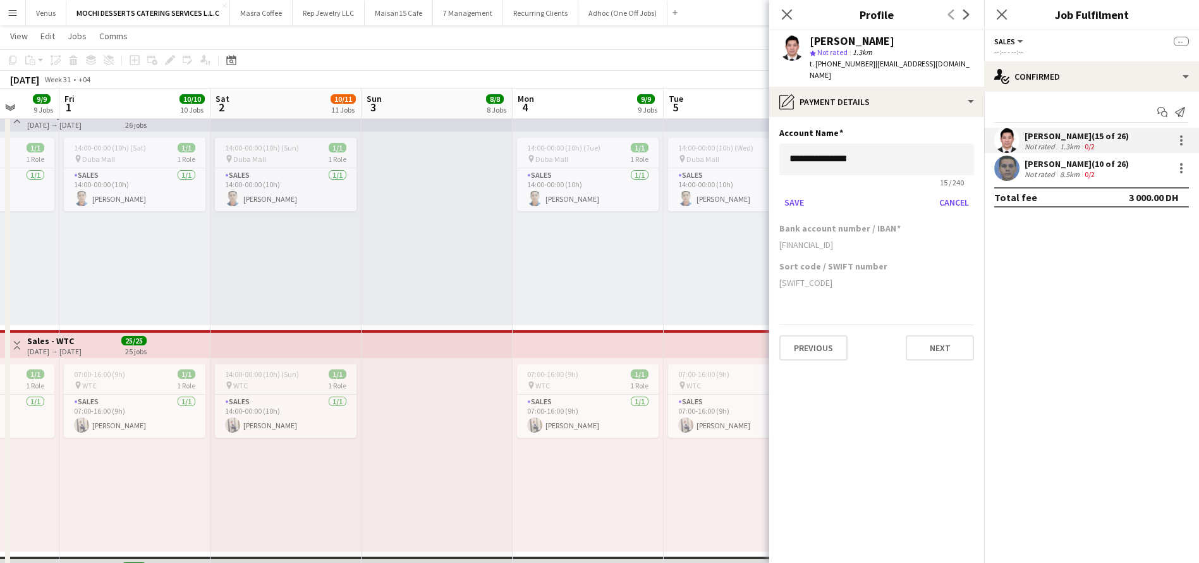
click at [1070, 350] on mat-expansion-panel "check Confirmed Start chat Send notification Redentor Canlas (15 of 26) Not rat…" at bounding box center [1091, 327] width 215 height 471
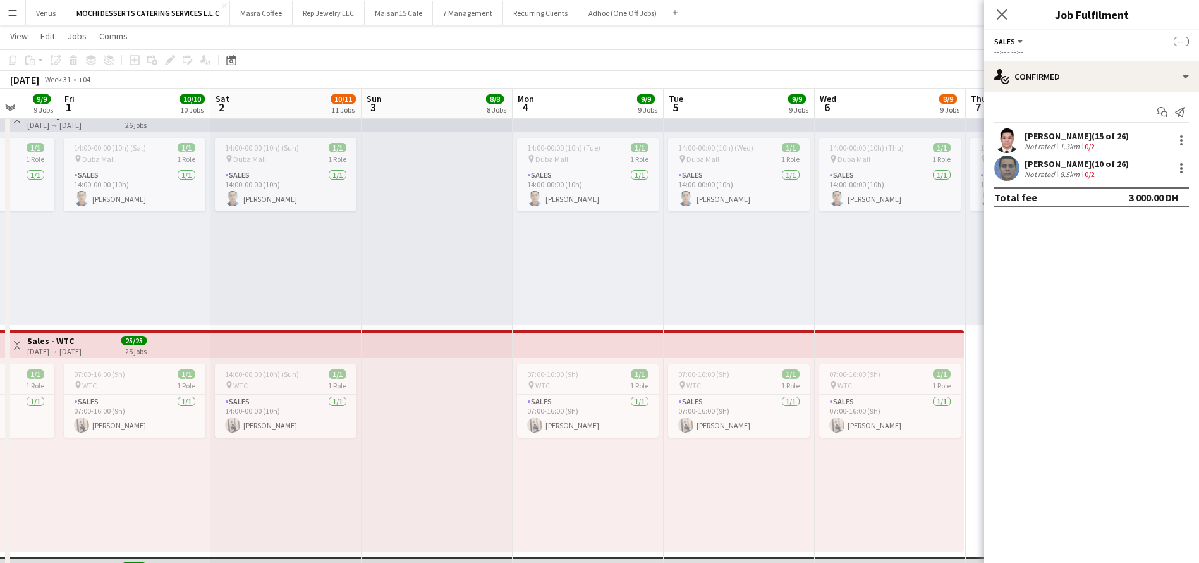
click at [1058, 132] on div "Redentor Canlas (15 of 26)" at bounding box center [1077, 135] width 104 height 11
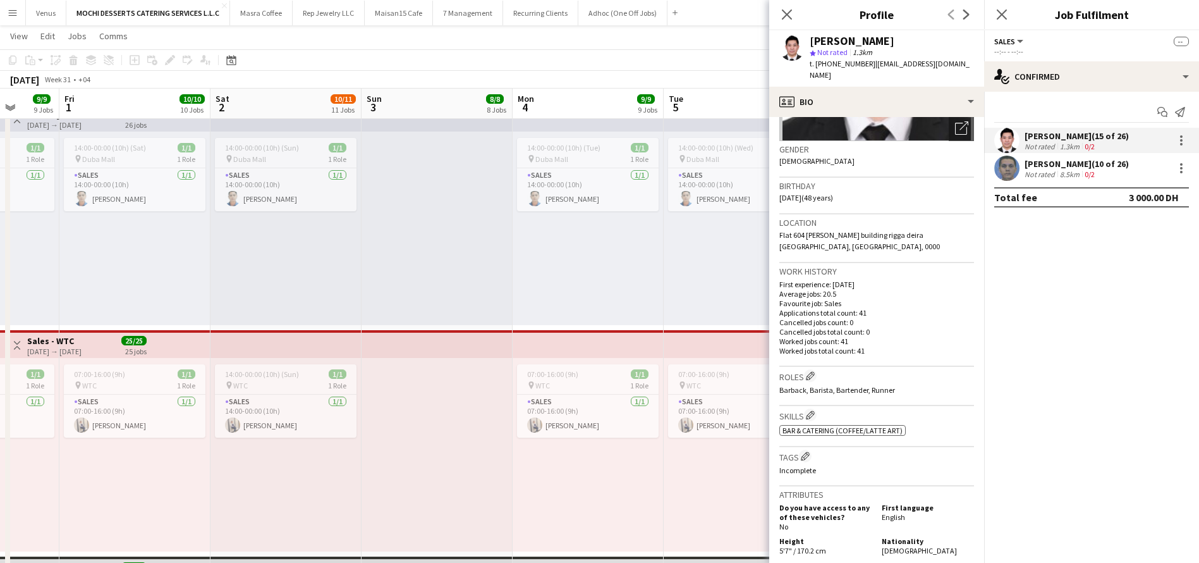
scroll to position [484, 0]
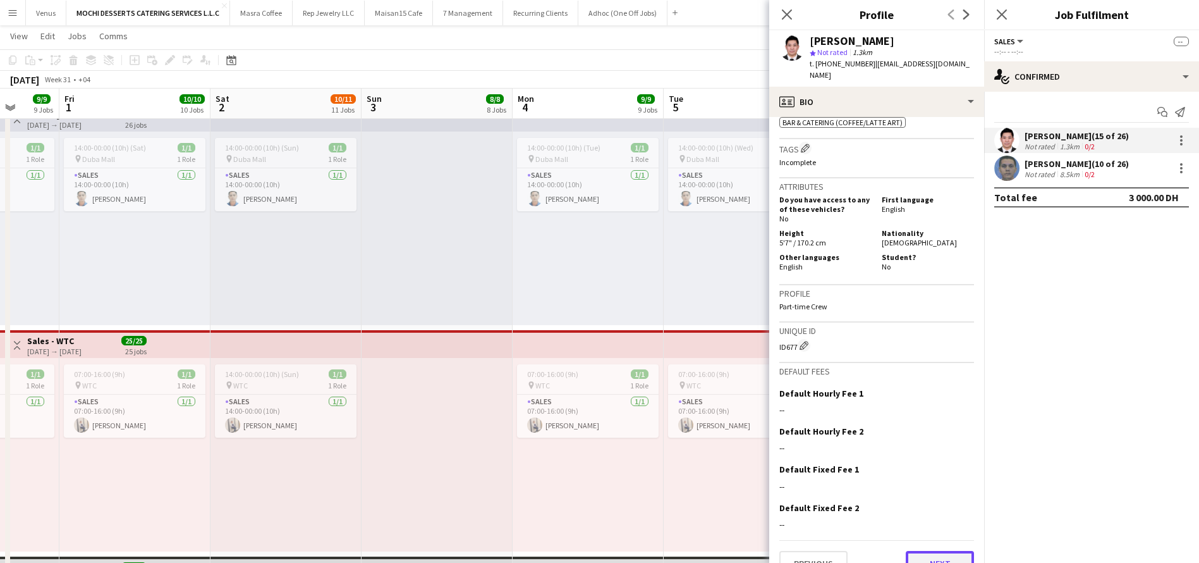
click at [921, 551] on button "Next" at bounding box center [940, 563] width 68 height 25
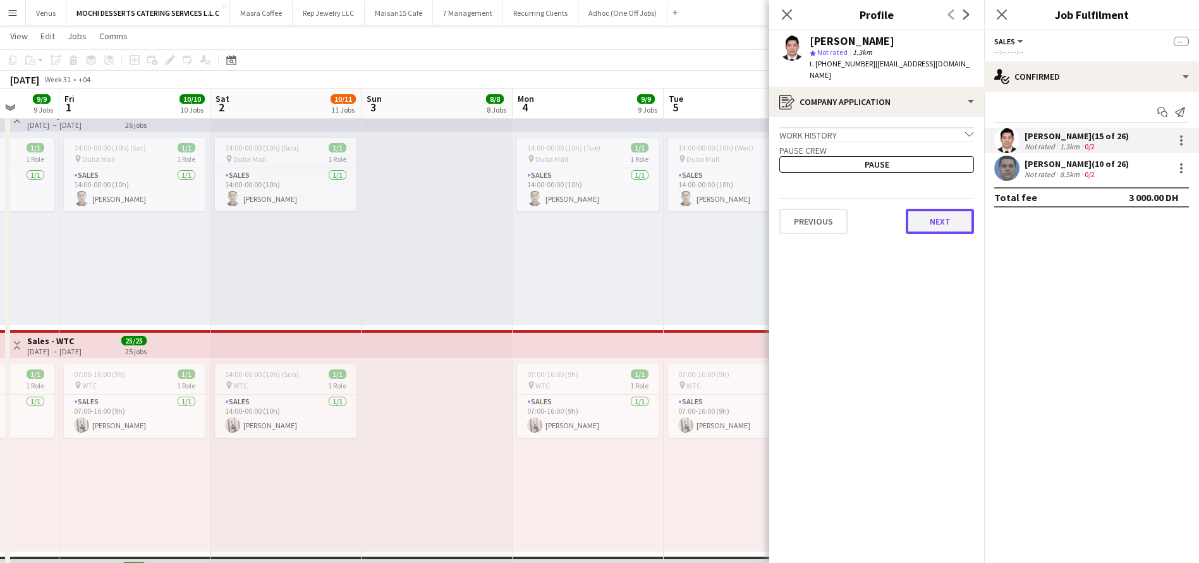
click at [938, 209] on button "Next" at bounding box center [940, 221] width 68 height 25
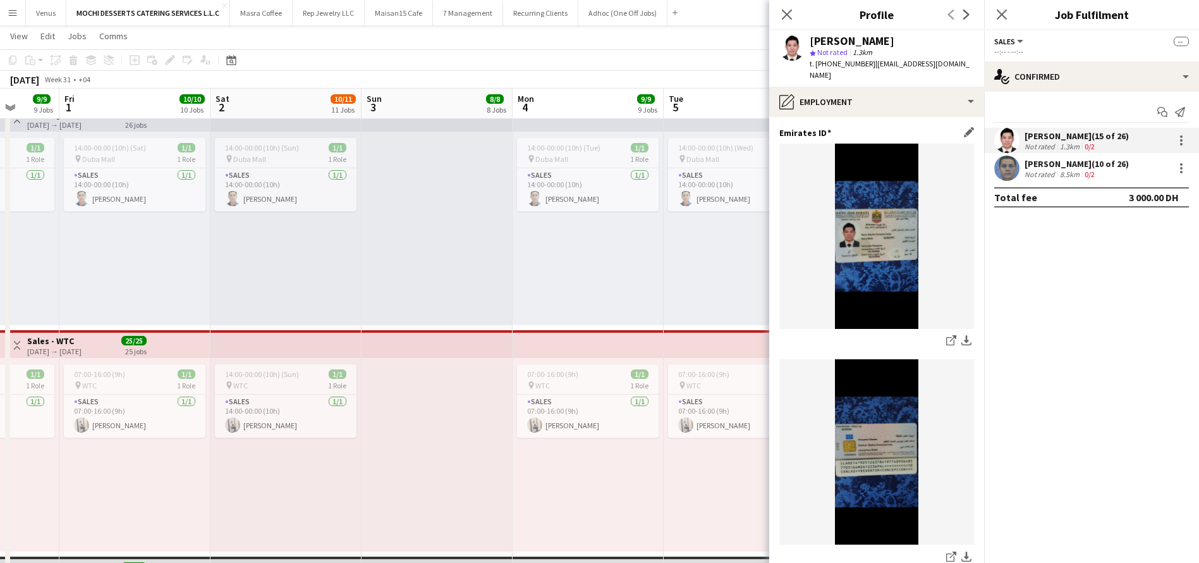
scroll to position [343, 0]
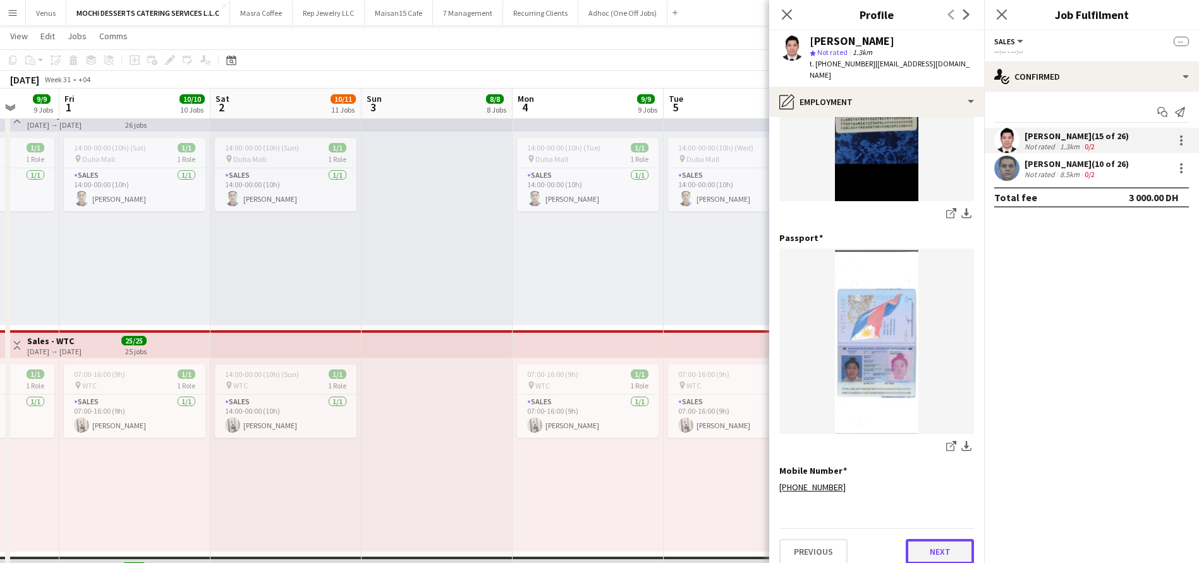
click at [940, 539] on button "Next" at bounding box center [940, 551] width 68 height 25
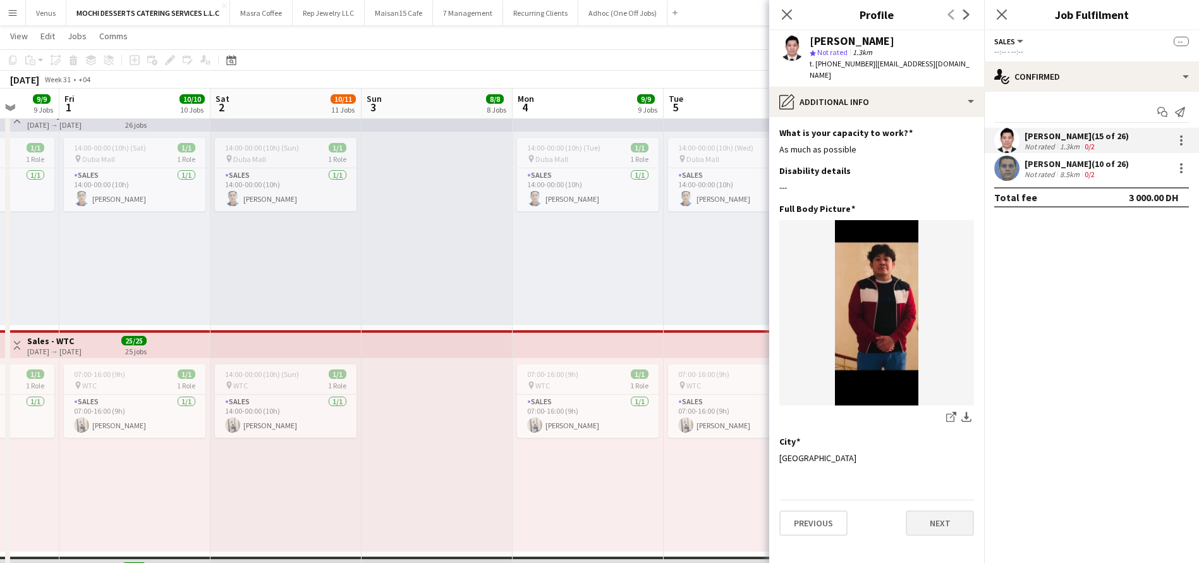
scroll to position [0, 0]
click at [946, 510] on button "Next" at bounding box center [940, 522] width 68 height 25
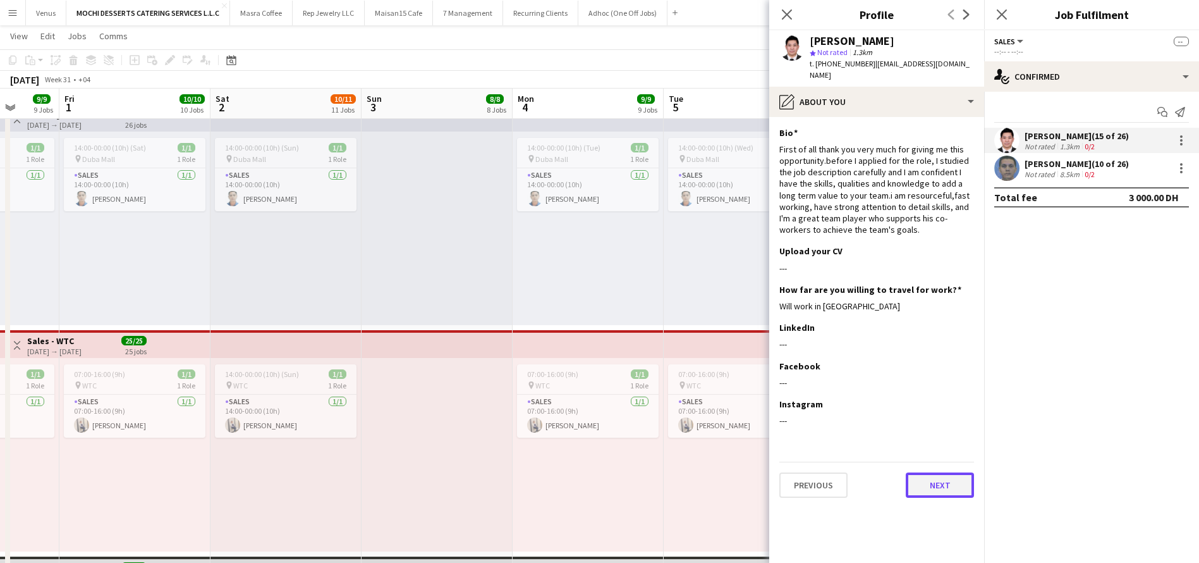
click at [950, 478] on button "Next" at bounding box center [940, 484] width 68 height 25
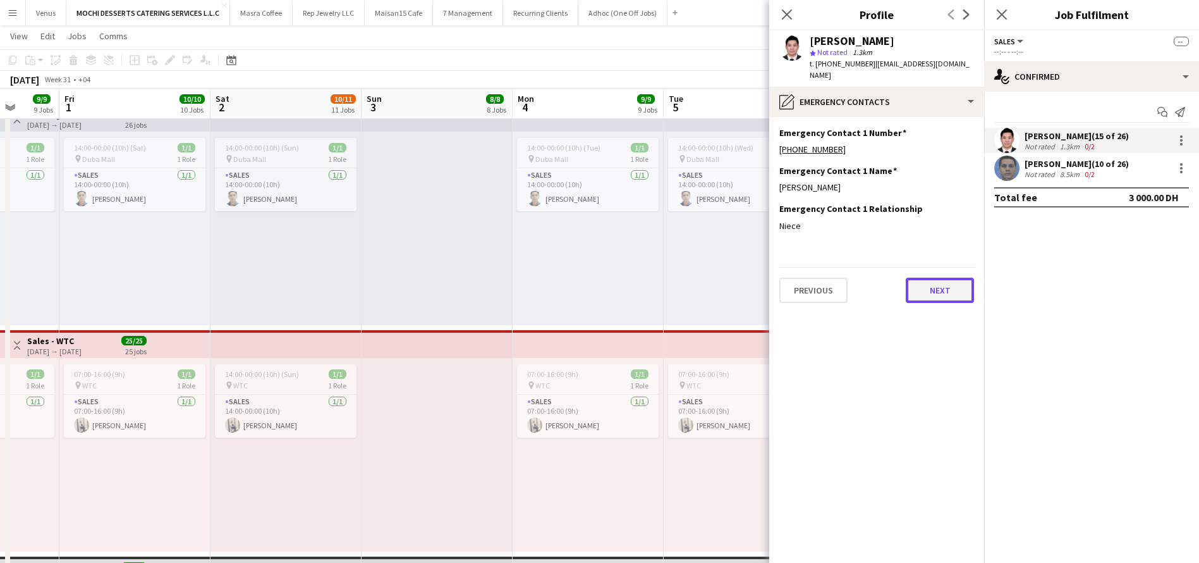
click at [950, 285] on button "Next" at bounding box center [940, 290] width 68 height 25
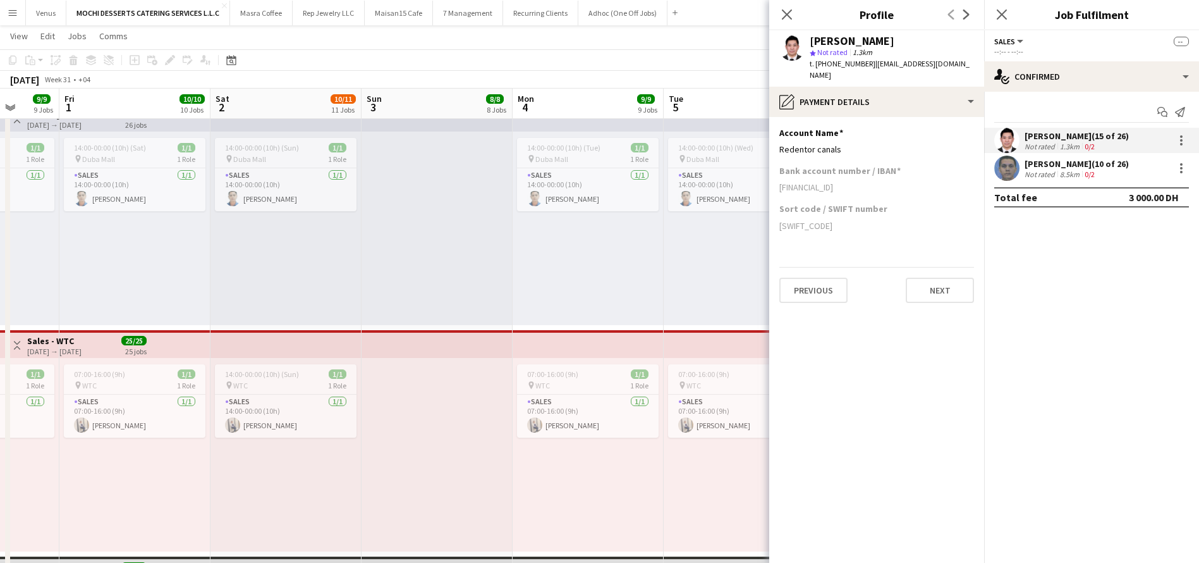
click at [876, 462] on app-section-data-types "Account Name Edit this field Redentor canals Bank account number / IBAN AE83003…" at bounding box center [876, 340] width 215 height 446
click at [905, 38] on div "Redentor Canlas" at bounding box center [892, 40] width 164 height 11
click at [904, 38] on div "Redentor Canlas" at bounding box center [892, 40] width 164 height 11
click at [864, 144] on div "Redentor canals" at bounding box center [877, 149] width 195 height 11
click at [974, 118] on app-section-data-types "Account Name Edit this field Redentor canals Bank account number / IBAN AE83003…" at bounding box center [876, 340] width 215 height 446
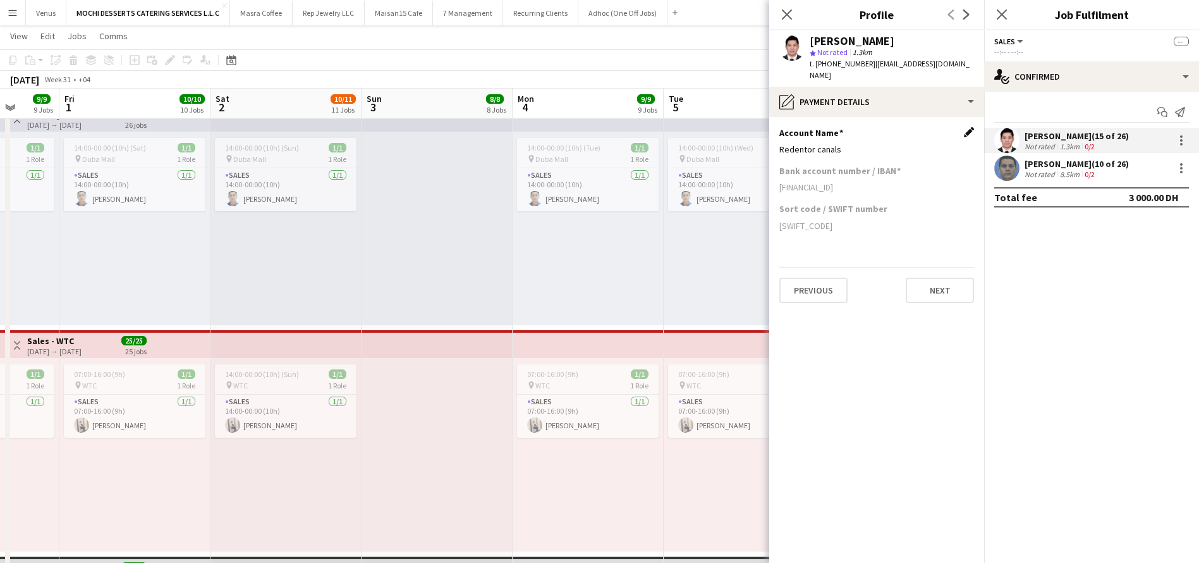
click at [966, 127] on app-icon "Edit this field" at bounding box center [969, 132] width 10 height 10
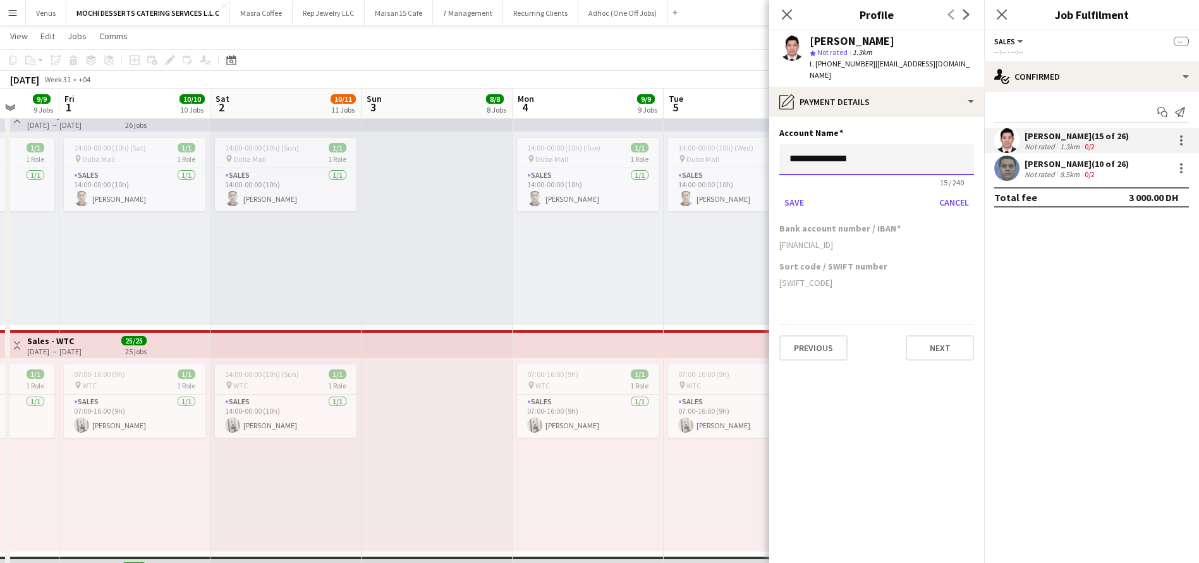
click at [906, 149] on input "**********" at bounding box center [877, 160] width 195 height 32
type input "**********"
click at [910, 434] on app-section-data-types "**********" at bounding box center [876, 340] width 215 height 446
click at [798, 192] on button "Save" at bounding box center [795, 202] width 30 height 20
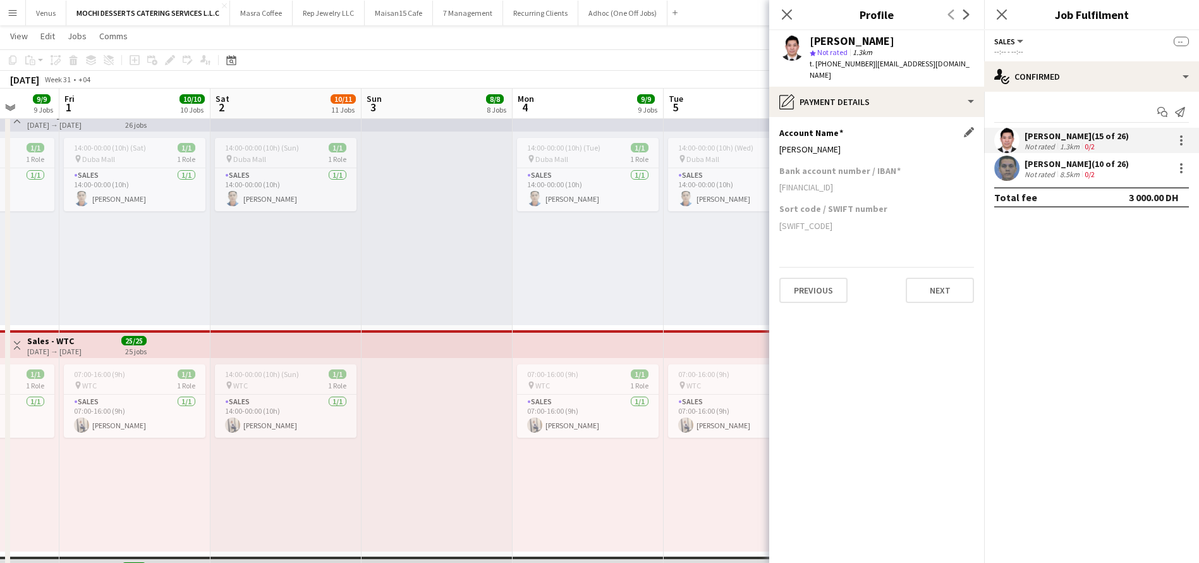
drag, startPoint x: 842, startPoint y: 135, endPoint x: 779, endPoint y: 141, distance: 63.5
click at [779, 141] on app-section-data-types "Account Name Edit this field Redentor Canlas Bank account number / IBAN AE83003…" at bounding box center [876, 340] width 215 height 446
copy div "Redentor Canlas"
drag, startPoint x: 889, startPoint y: 175, endPoint x: 773, endPoint y: 177, distance: 115.7
click at [773, 177] on app-section-data-types "Account Name Edit this field Redentor Canlas Bank account number / IBAN AE83003…" at bounding box center [876, 340] width 215 height 446
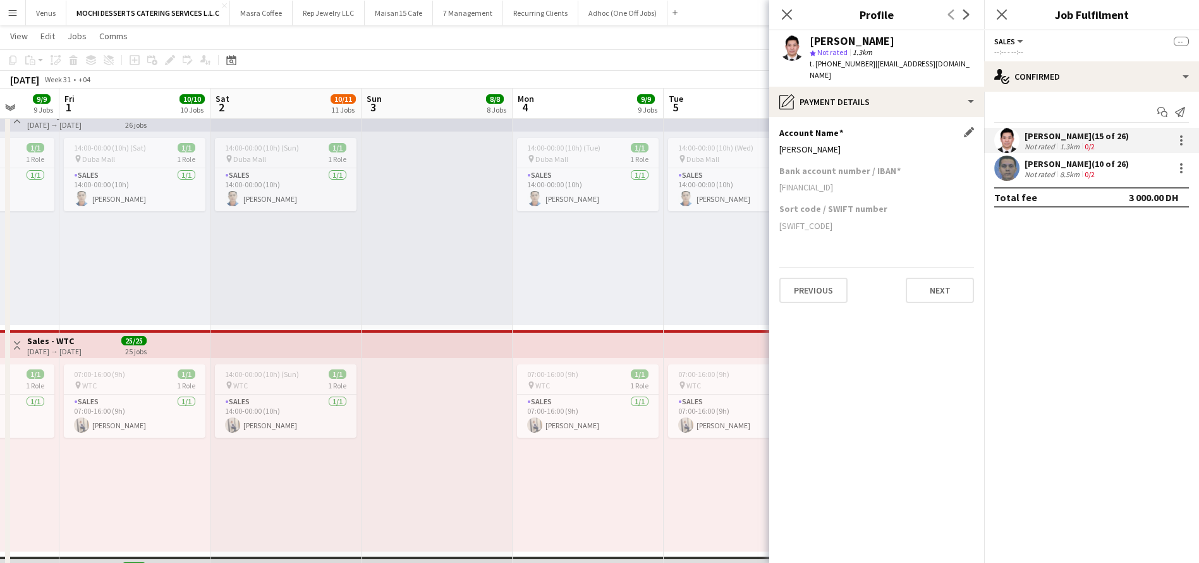
copy div "AE830030014051987920001"
click at [789, 19] on icon "Close pop-in" at bounding box center [787, 14] width 12 height 12
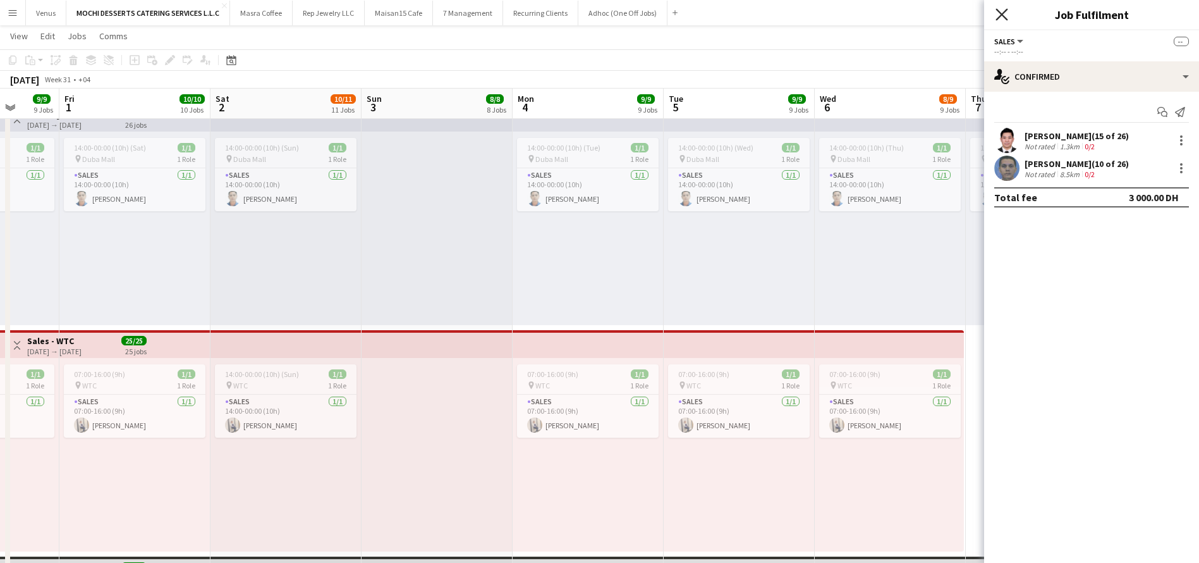
click at [999, 10] on icon at bounding box center [1002, 14] width 12 height 12
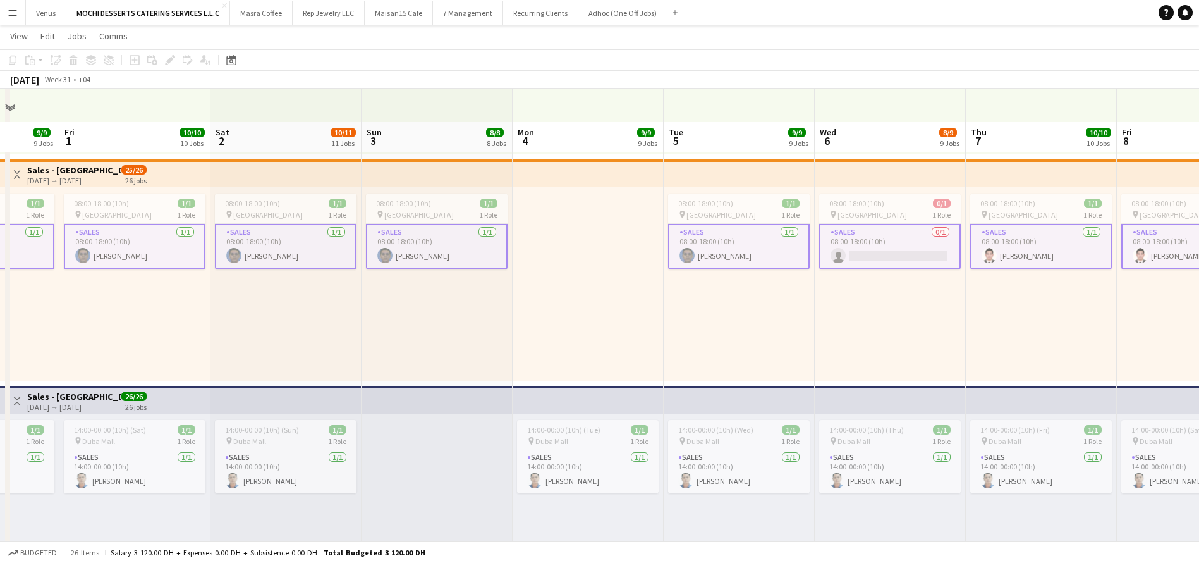
scroll to position [664, 0]
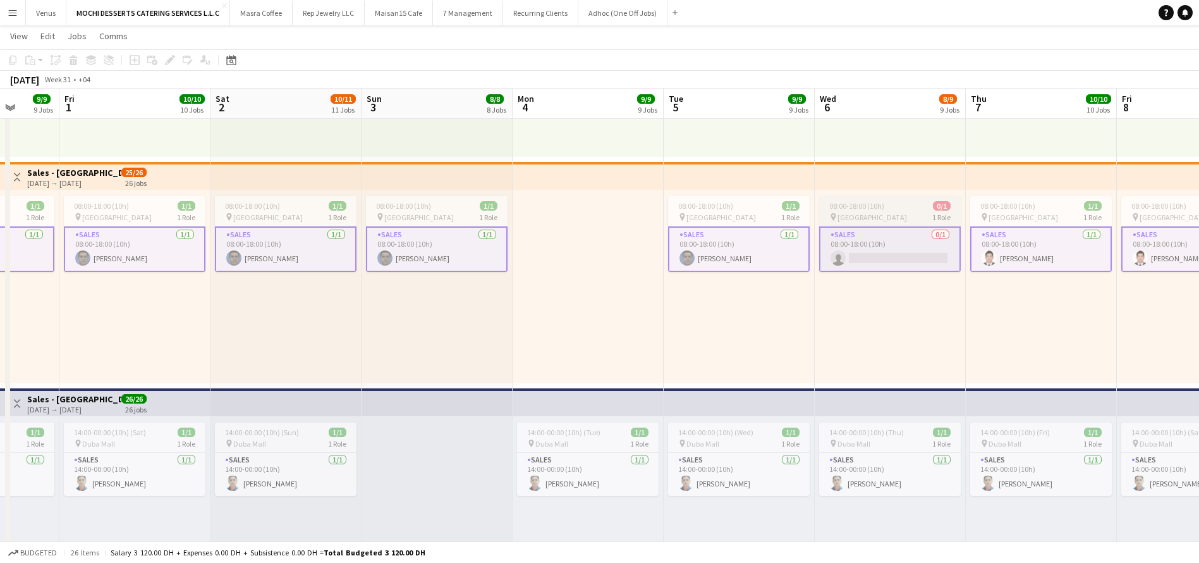
click at [879, 214] on div "pin Dubai Mall 1 Role" at bounding box center [890, 217] width 142 height 10
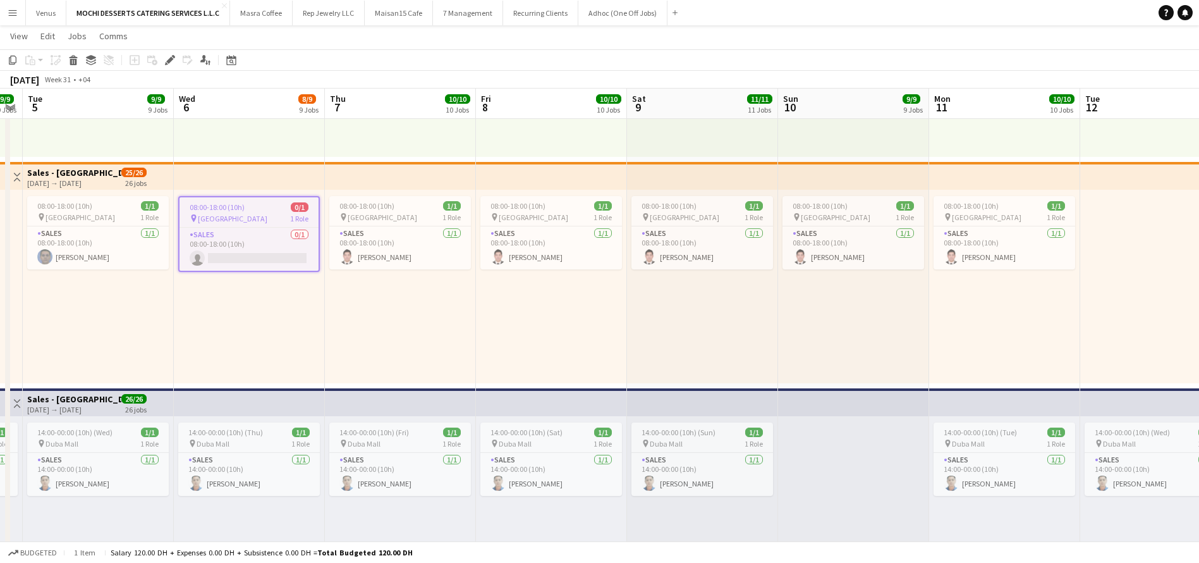
scroll to position [0, 434]
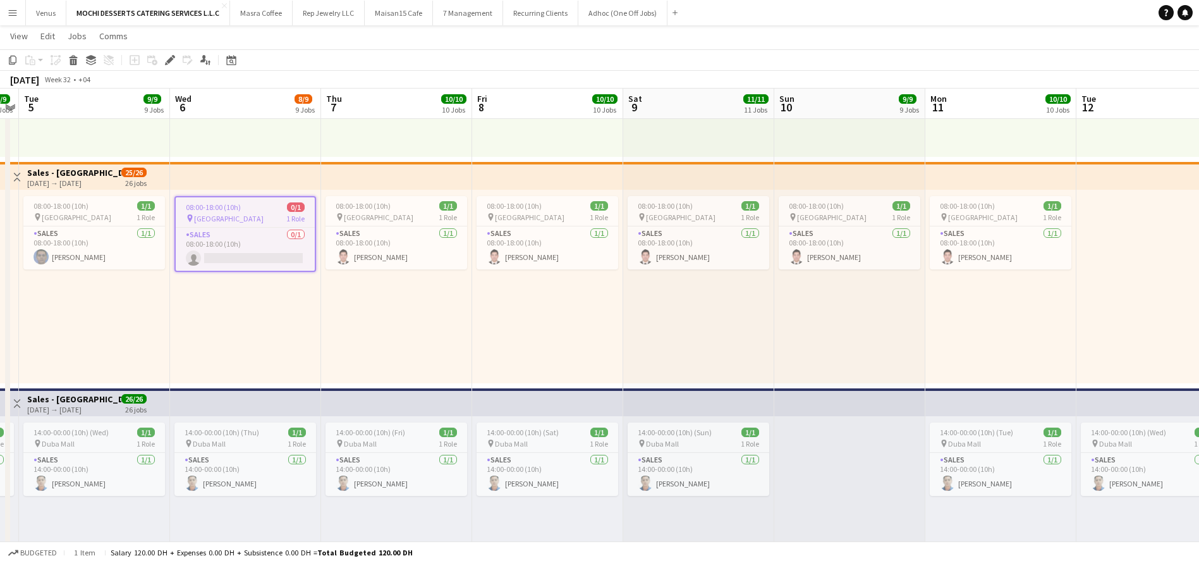
click at [346, 351] on div "08:00-18:00 (10h) 1/1 pin Dubai Mall 1 Role Sales 1/1 08:00-18:00 (10h) Redento…" at bounding box center [396, 286] width 151 height 193
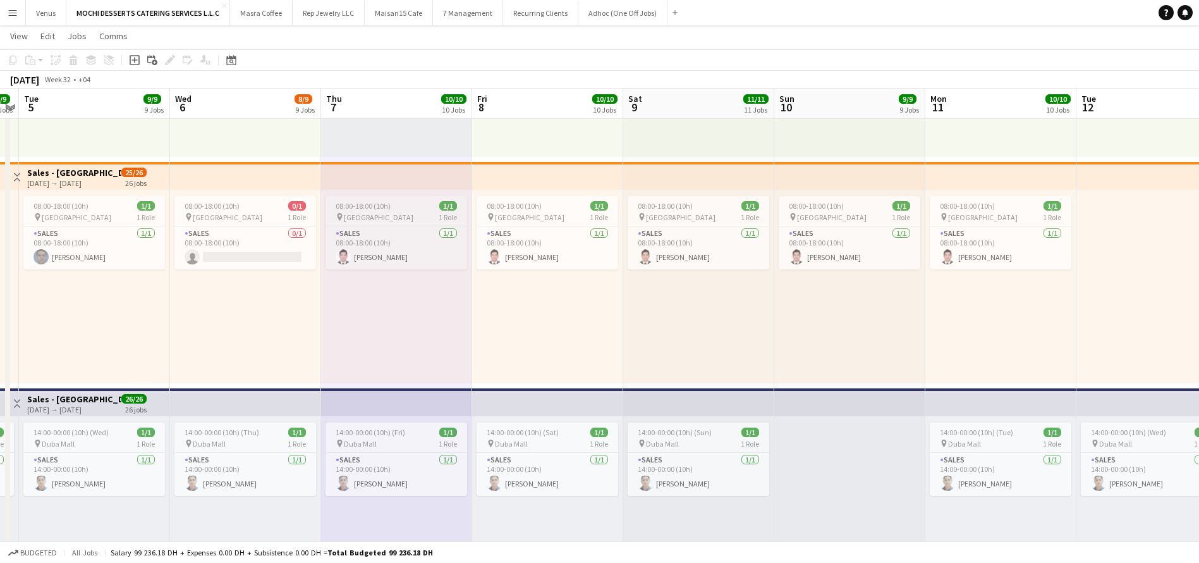
click at [414, 217] on div "pin Dubai Mall 1 Role" at bounding box center [397, 217] width 142 height 10
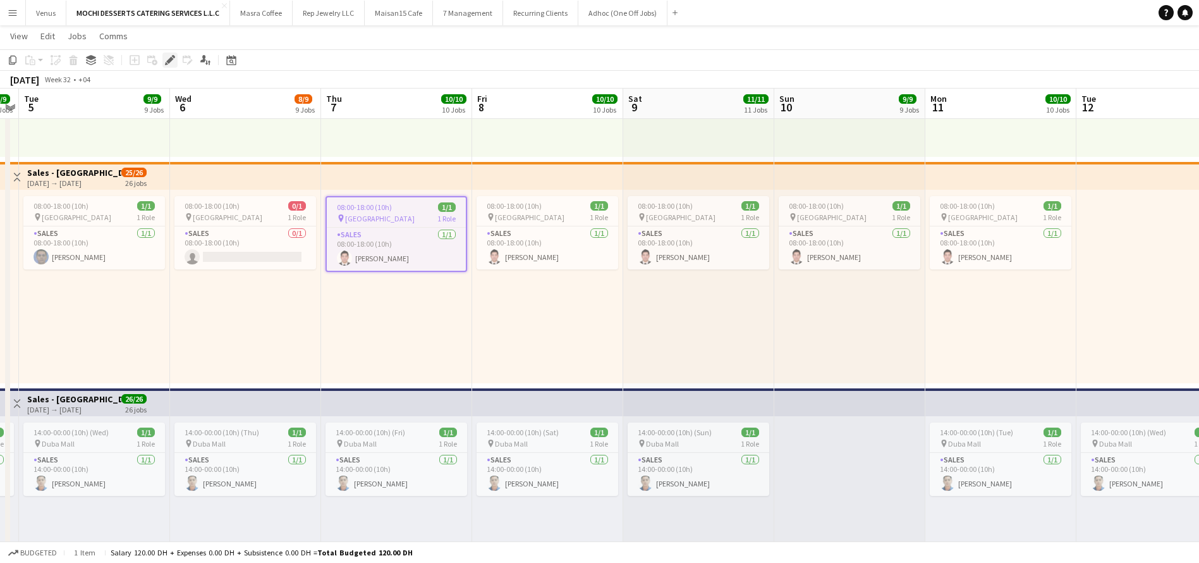
click at [168, 58] on icon "Edit" at bounding box center [170, 60] width 10 height 10
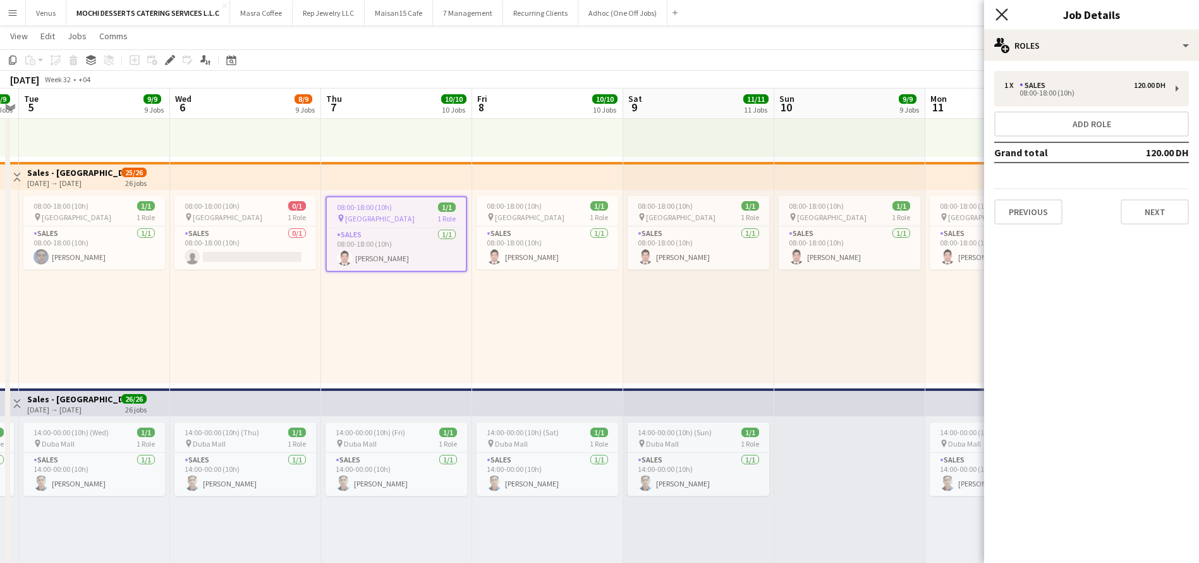
click at [1005, 11] on icon at bounding box center [1002, 14] width 12 height 12
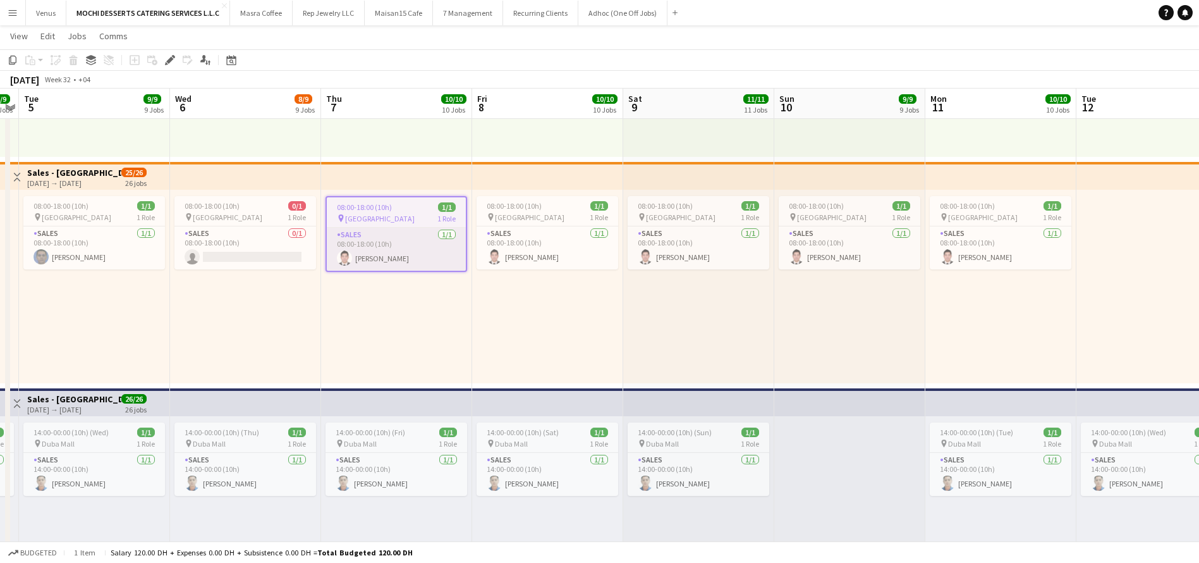
click at [403, 255] on app-card-role "Sales 1/1 08:00-18:00 (10h) Redentor Canlas" at bounding box center [396, 249] width 139 height 43
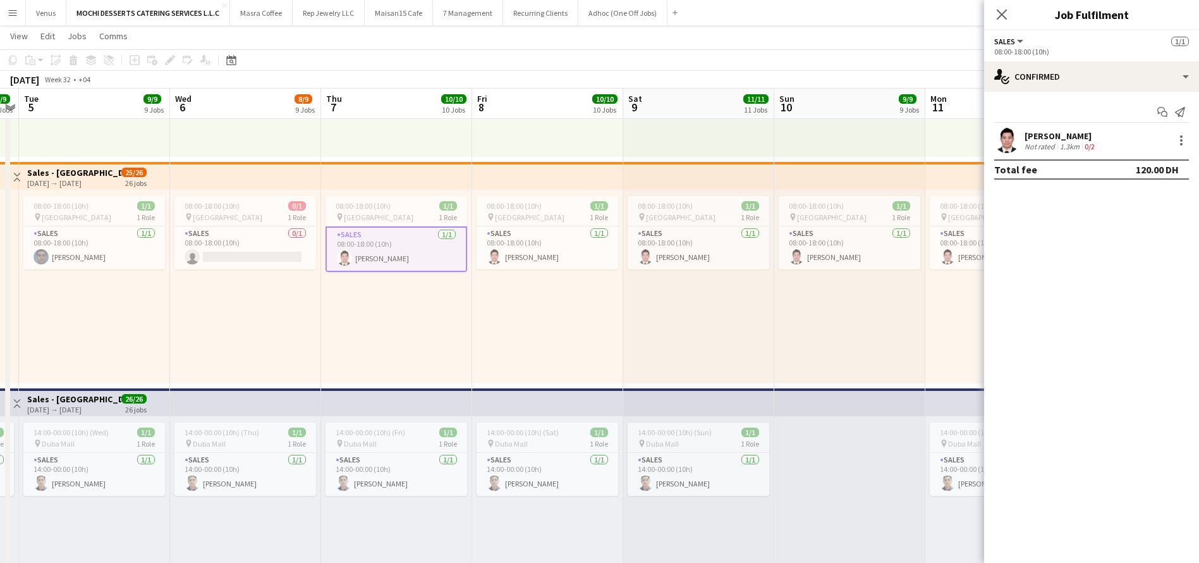
drag, startPoint x: 1094, startPoint y: 136, endPoint x: 1024, endPoint y: 137, distance: 70.2
click at [1024, 137] on div "Redentor Canlas Not rated 1.3km 0/2" at bounding box center [1091, 140] width 215 height 25
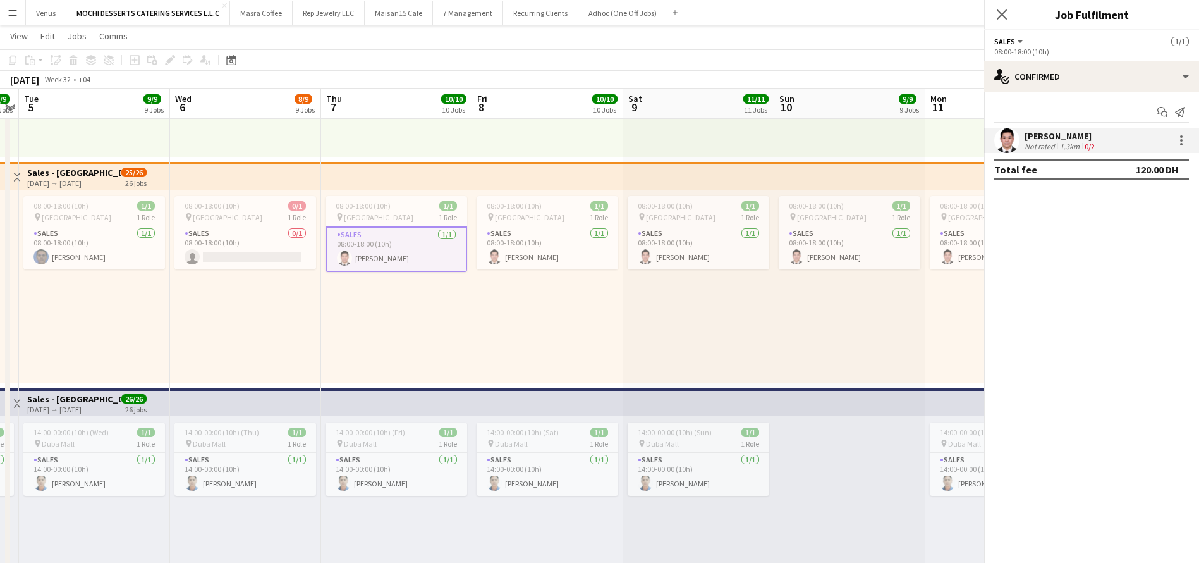
copy div "Redentor Canlas"
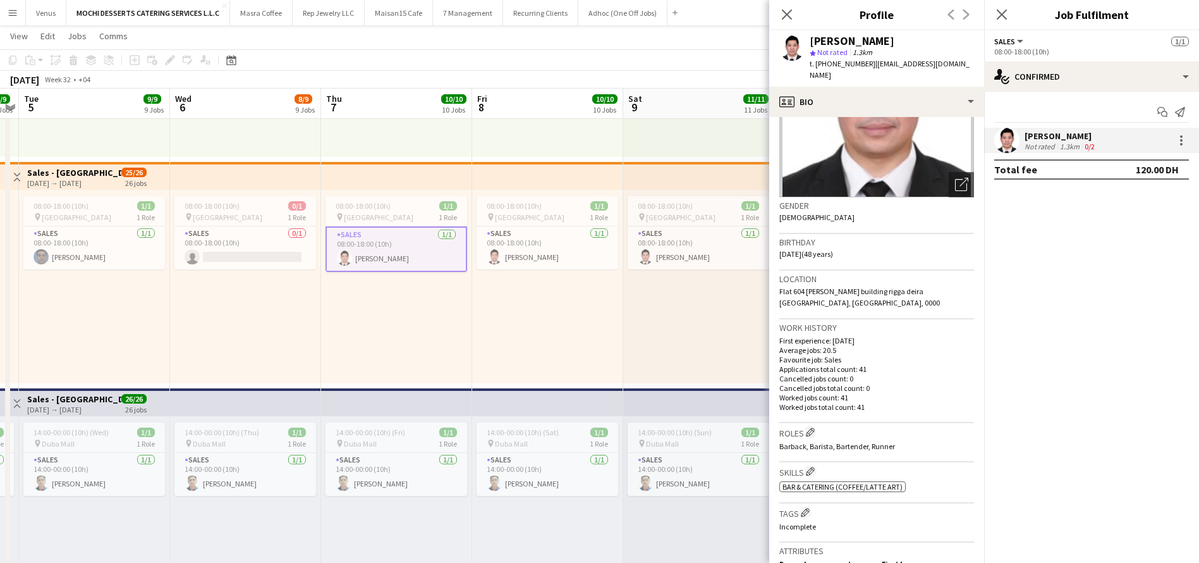
scroll to position [285, 0]
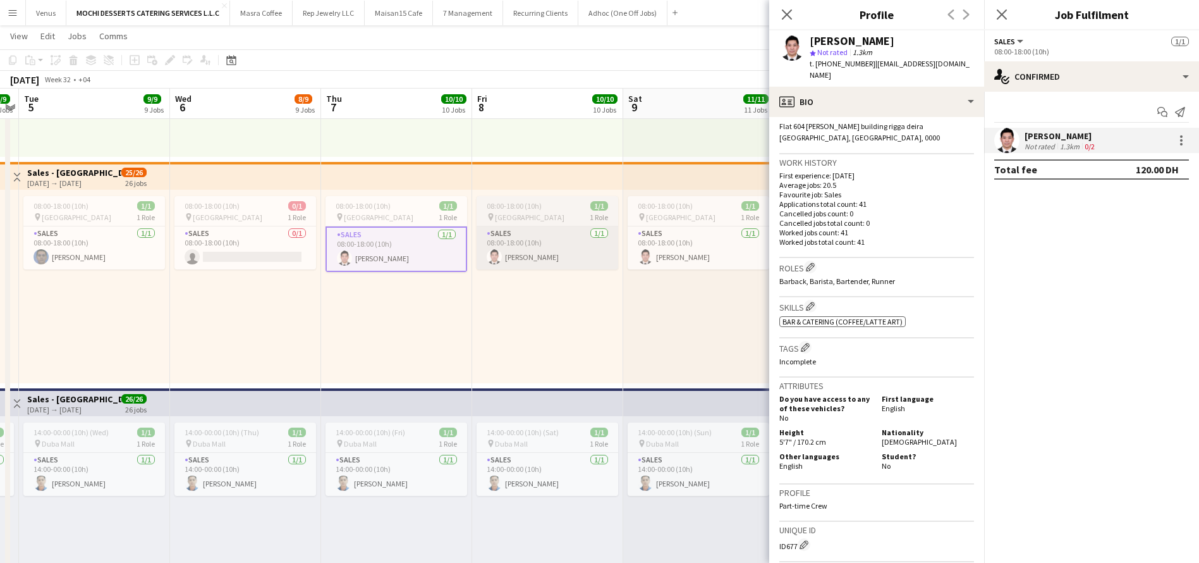
click at [480, 245] on app-card-role "Sales 1/1 08:00-18:00 (10h) Redentor Canlas" at bounding box center [548, 247] width 142 height 43
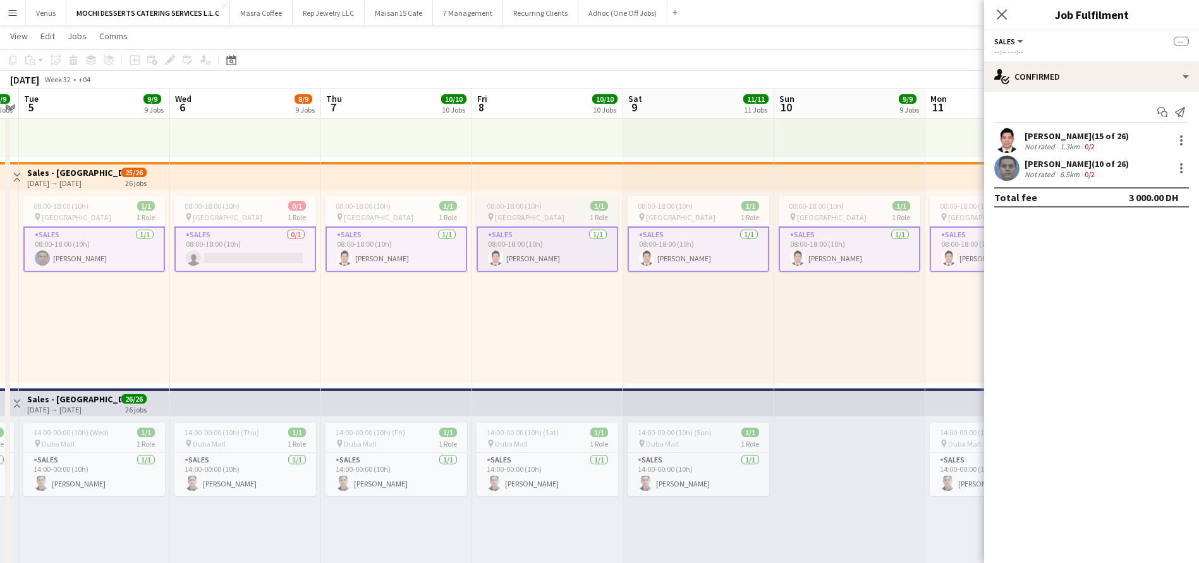
click at [555, 209] on div "08:00-18:00 (10h) 1/1" at bounding box center [548, 205] width 142 height 9
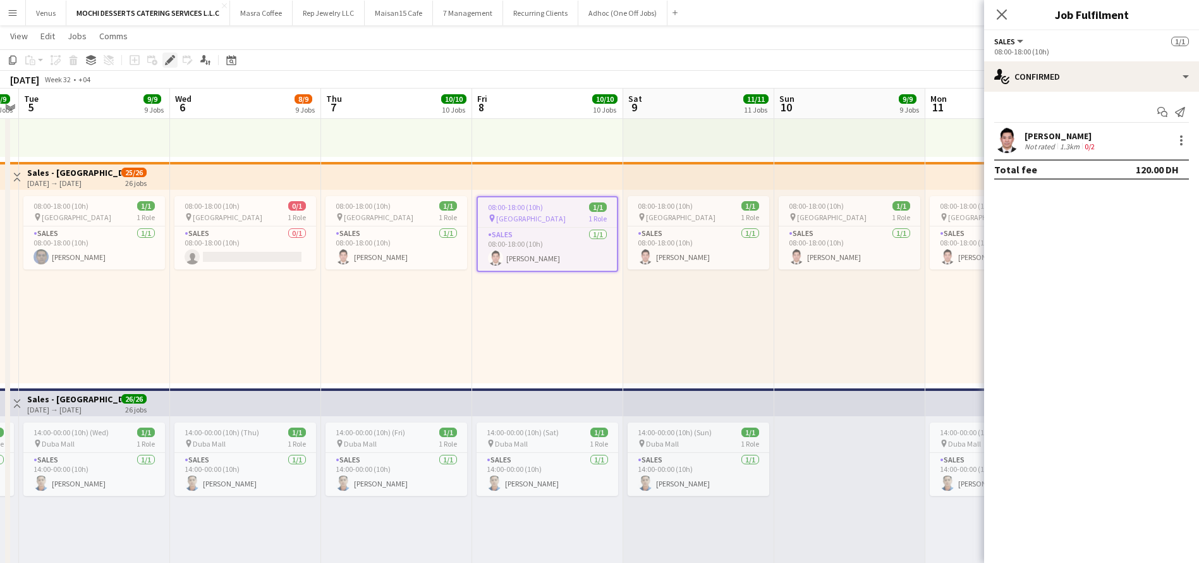
click at [173, 60] on icon "Edit" at bounding box center [170, 60] width 10 height 10
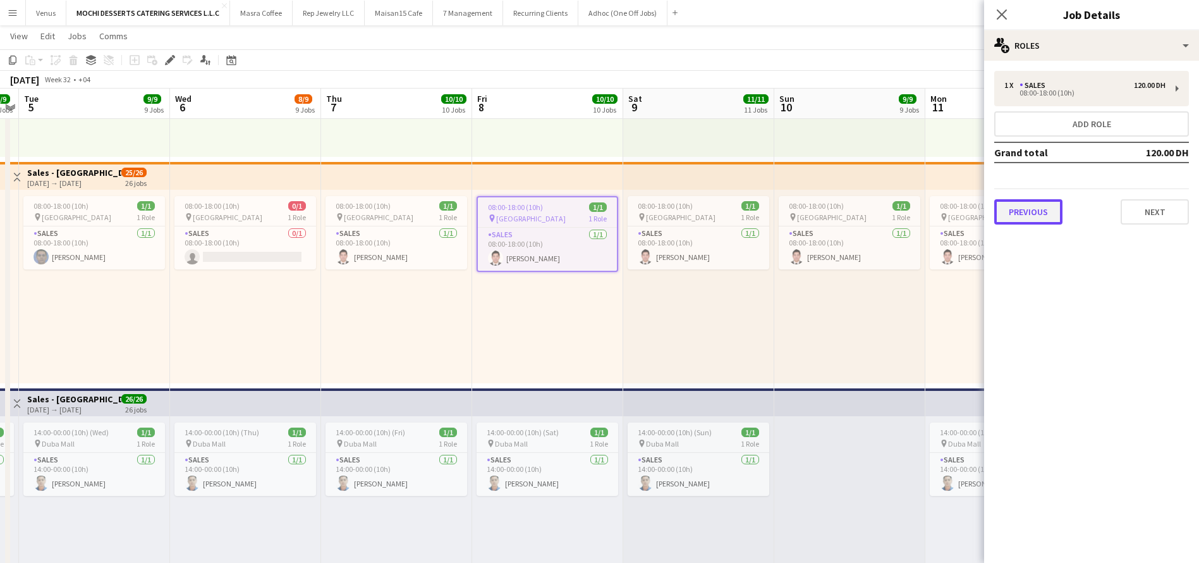
click at [1036, 214] on button "Previous" at bounding box center [1029, 211] width 68 height 25
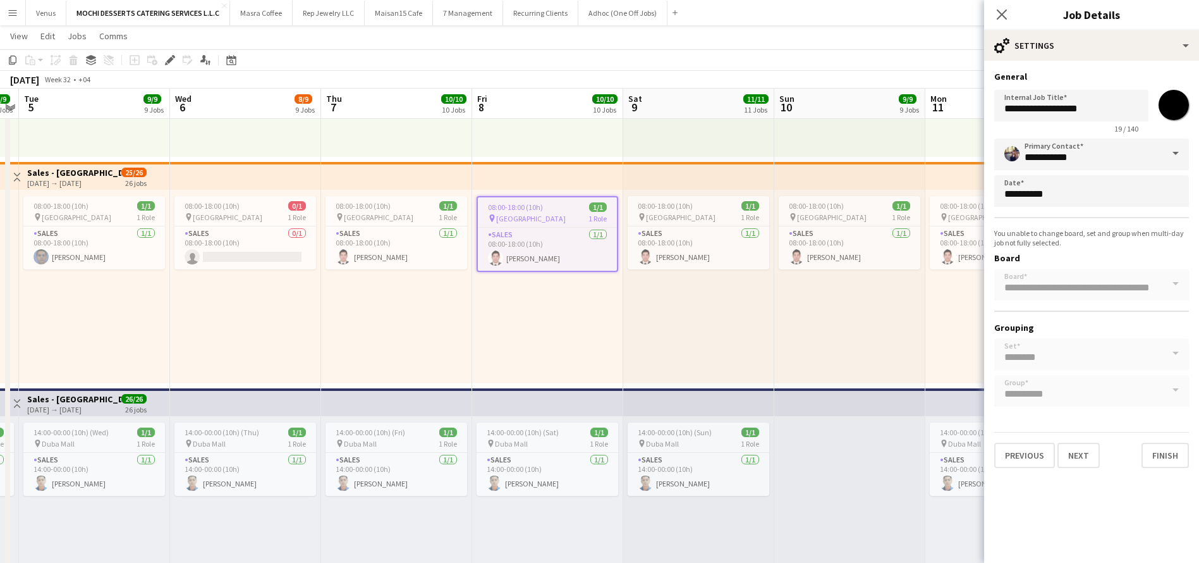
click at [1029, 440] on div "Previous Next Finish" at bounding box center [1092, 450] width 195 height 36
click at [1035, 465] on button "Previous" at bounding box center [1025, 455] width 61 height 25
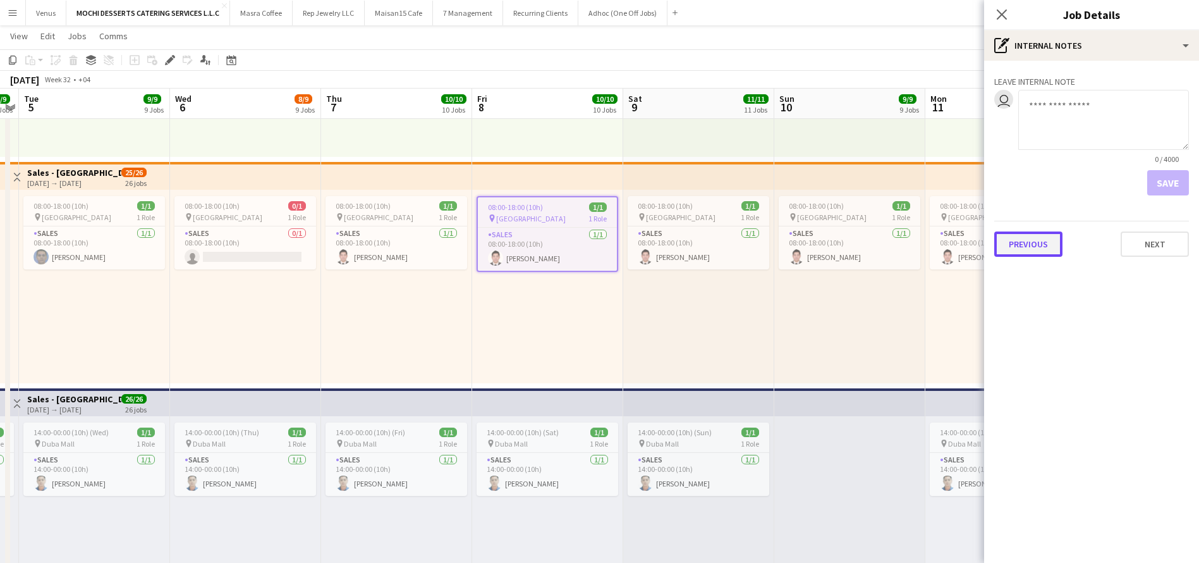
click at [1012, 236] on button "Previous" at bounding box center [1029, 243] width 68 height 25
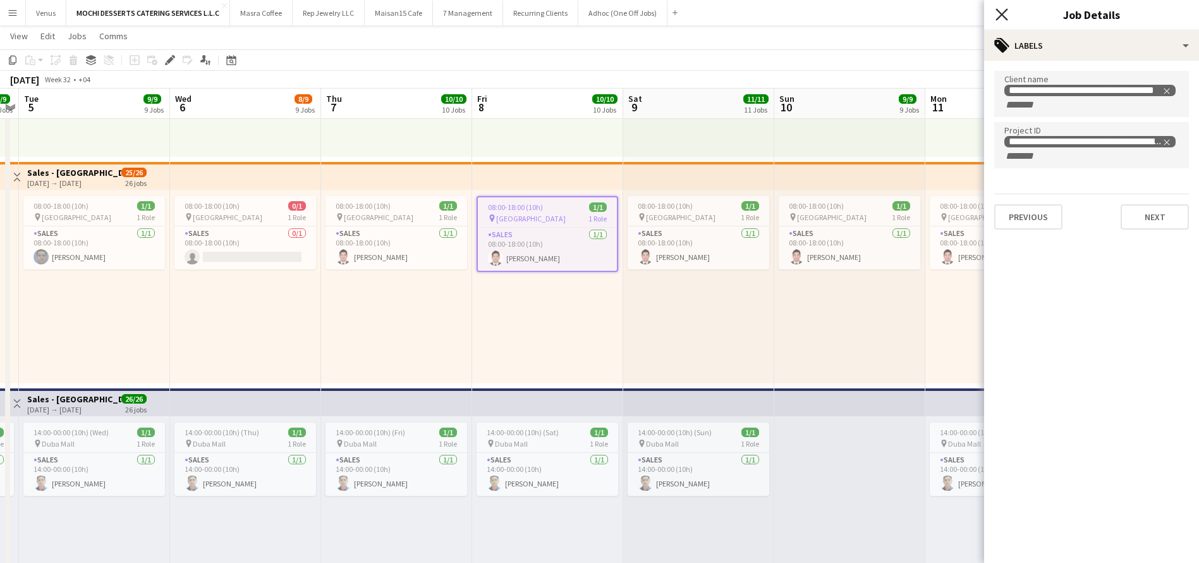
click at [1004, 15] on icon "Close pop-in" at bounding box center [1002, 14] width 12 height 12
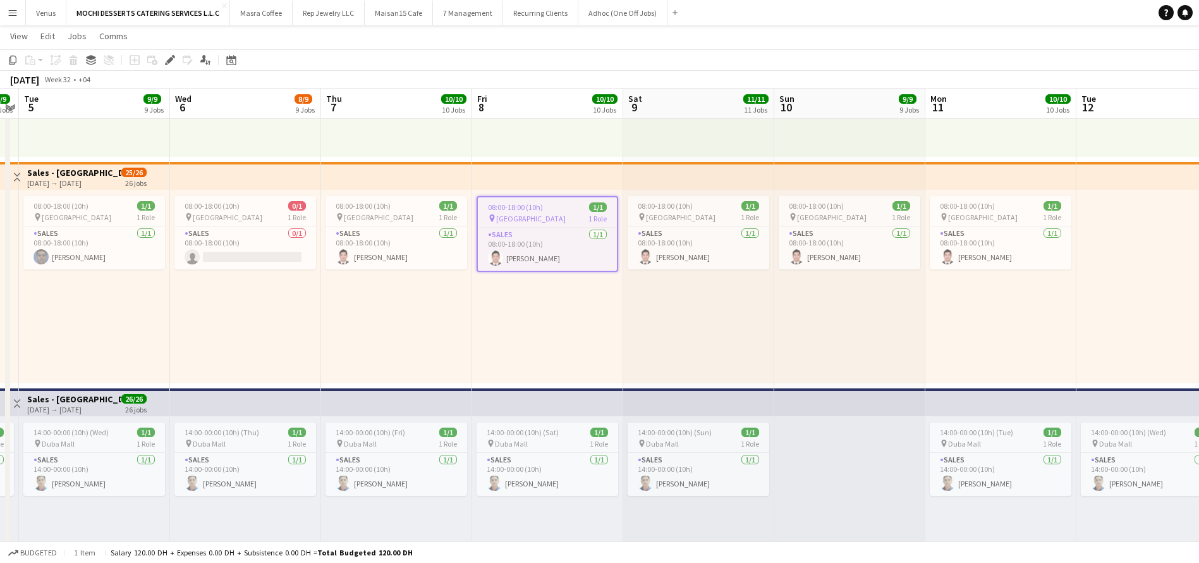
click at [665, 178] on app-top-bar at bounding box center [698, 176] width 151 height 28
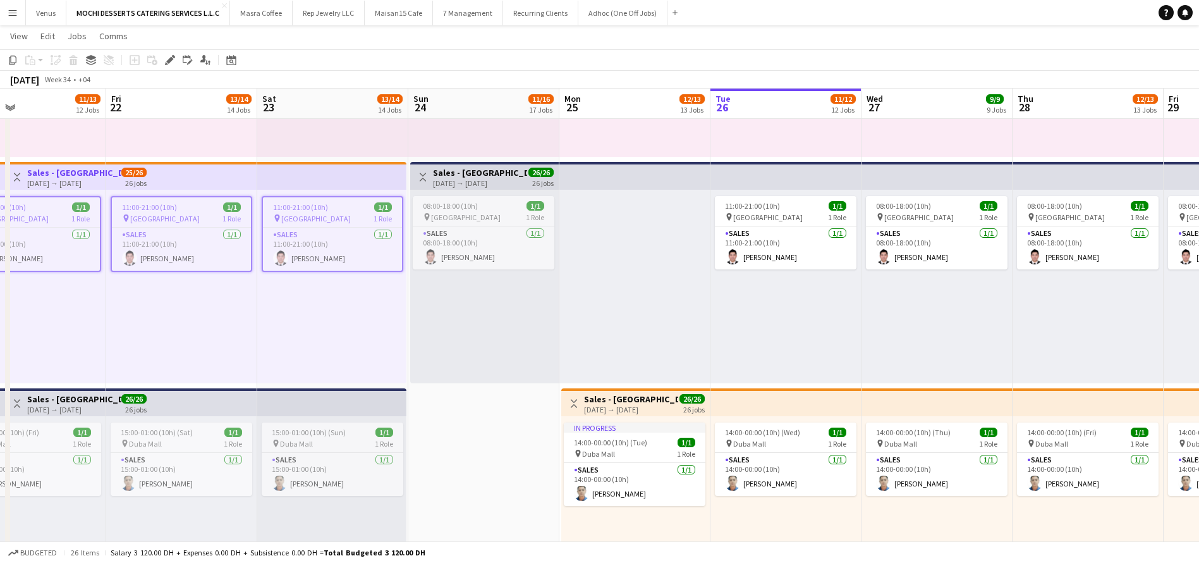
scroll to position [0, 482]
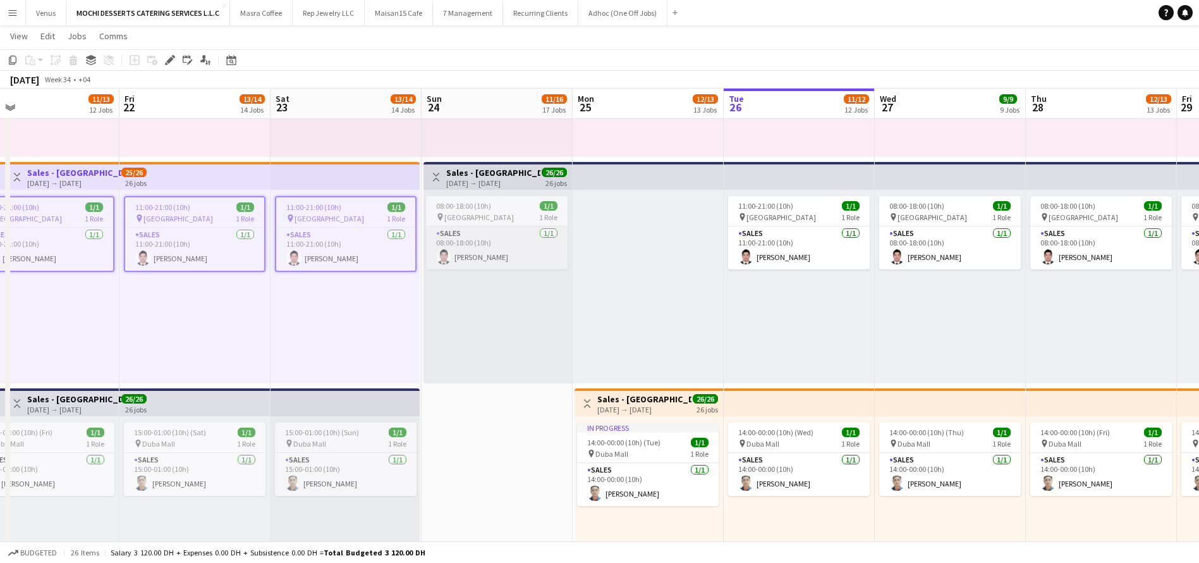
click at [453, 253] on app-card-role "Sales 1/1 08:00-18:00 (10h) Redentor Canlas" at bounding box center [497, 247] width 142 height 43
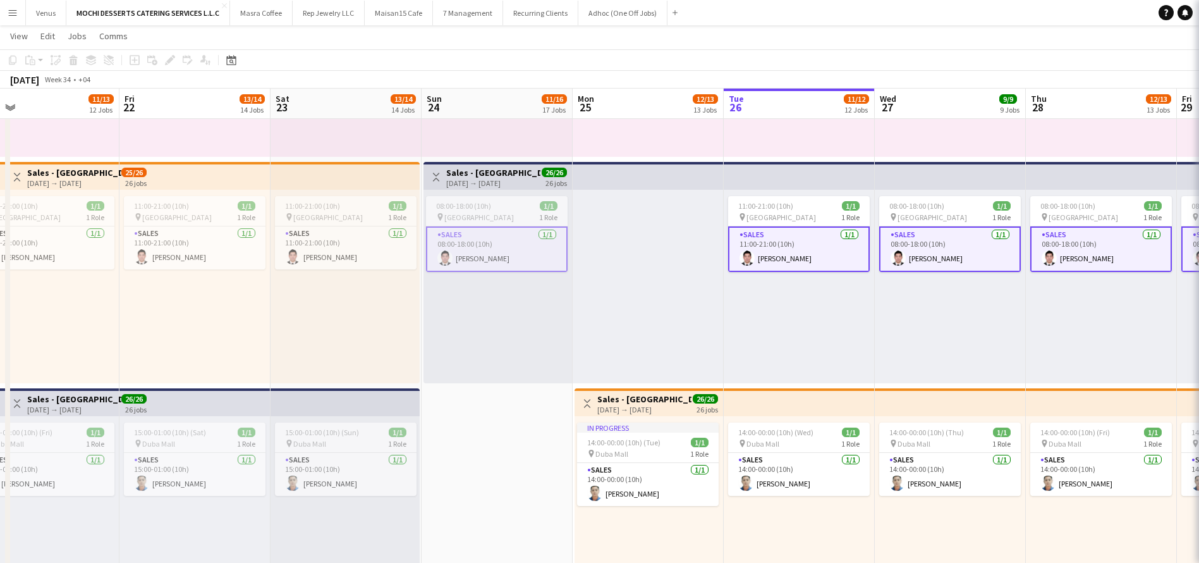
click at [460, 255] on app-card-role "Sales 1/1 08:00-18:00 (10h) Redentor Canlas" at bounding box center [497, 249] width 142 height 46
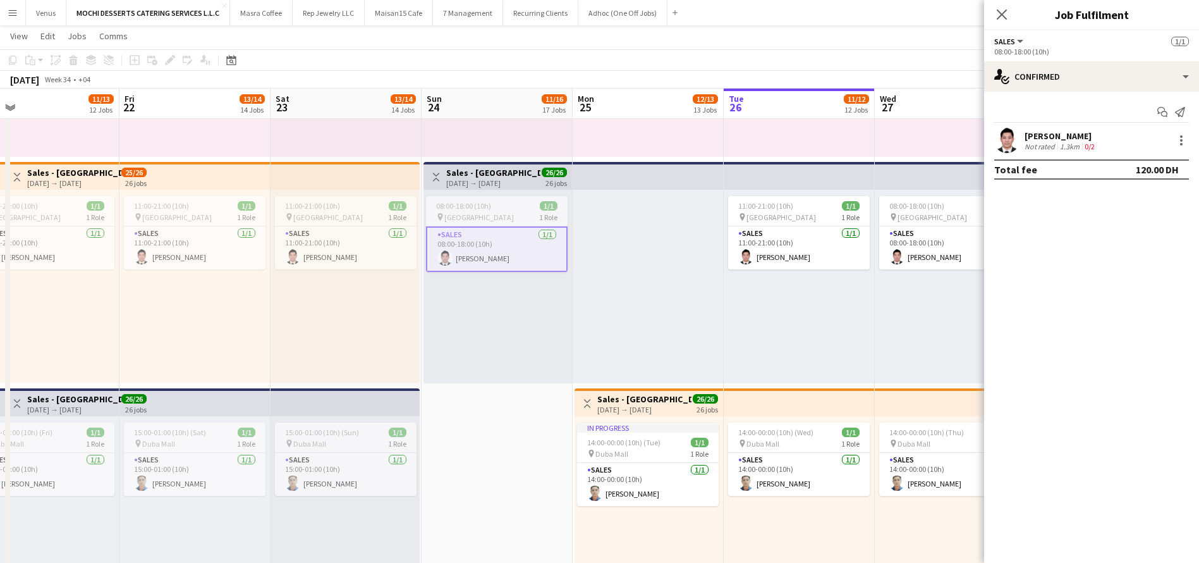
scroll to position [0, 484]
click at [1077, 133] on div "Redentor Canlas" at bounding box center [1061, 135] width 73 height 11
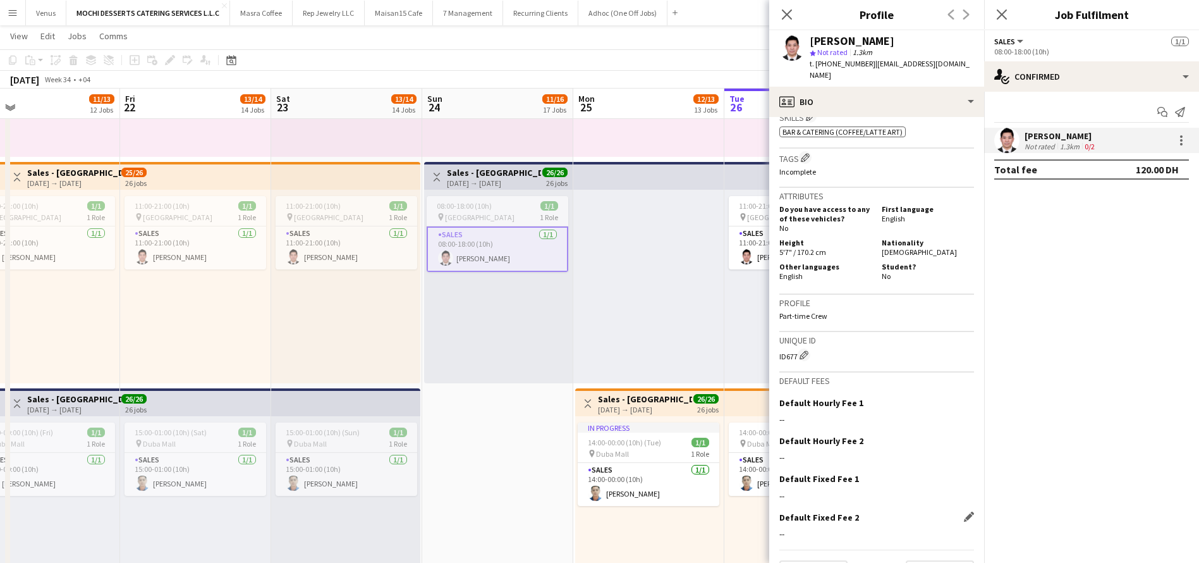
scroll to position [484, 0]
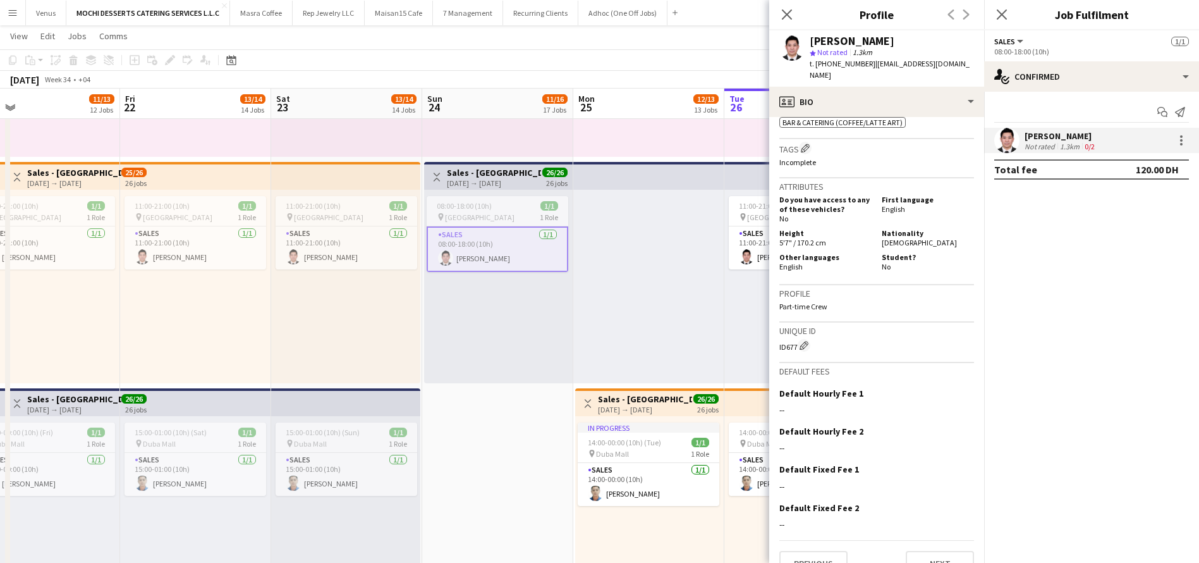
click at [822, 556] on app-crew-profile-bio "chevron-left chevron-right Open photos pop-in Gender Male Birthday 16-05-1977 (…" at bounding box center [876, 340] width 215 height 446
click at [820, 551] on button "Previous" at bounding box center [814, 563] width 68 height 25
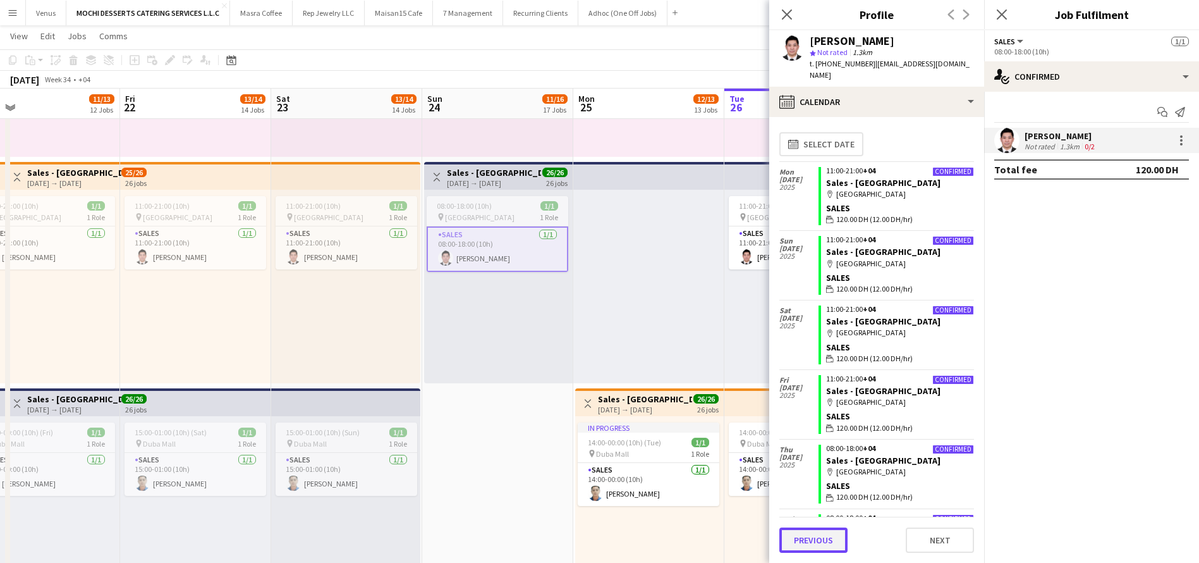
click at [809, 538] on button "Previous" at bounding box center [814, 539] width 68 height 25
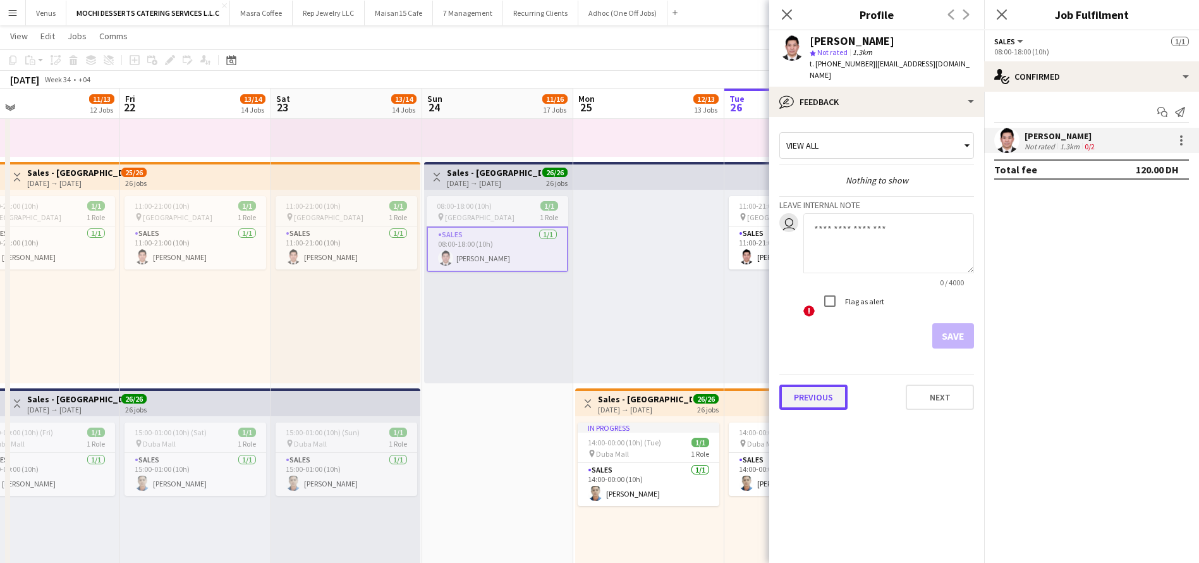
click at [811, 384] on button "Previous" at bounding box center [814, 396] width 68 height 25
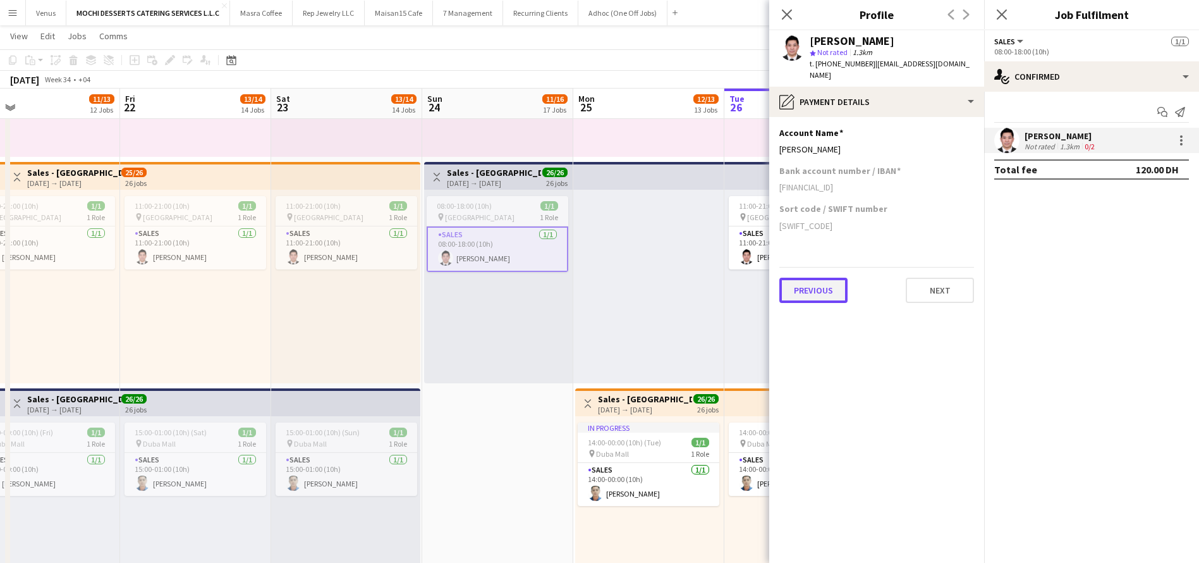
click at [820, 278] on button "Previous" at bounding box center [814, 290] width 68 height 25
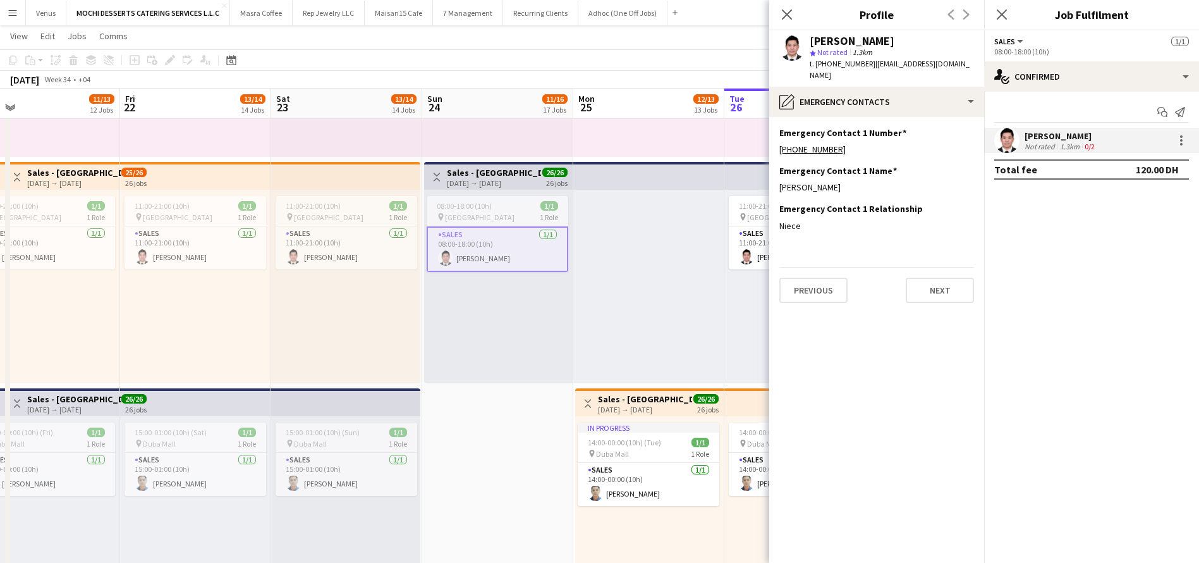
click at [819, 254] on app-section-data-types "Emergency Contact 1 Number Edit this field +971503738944 Emergency Contact 1 Na…" at bounding box center [876, 340] width 215 height 446
click at [818, 278] on button "Previous" at bounding box center [814, 290] width 68 height 25
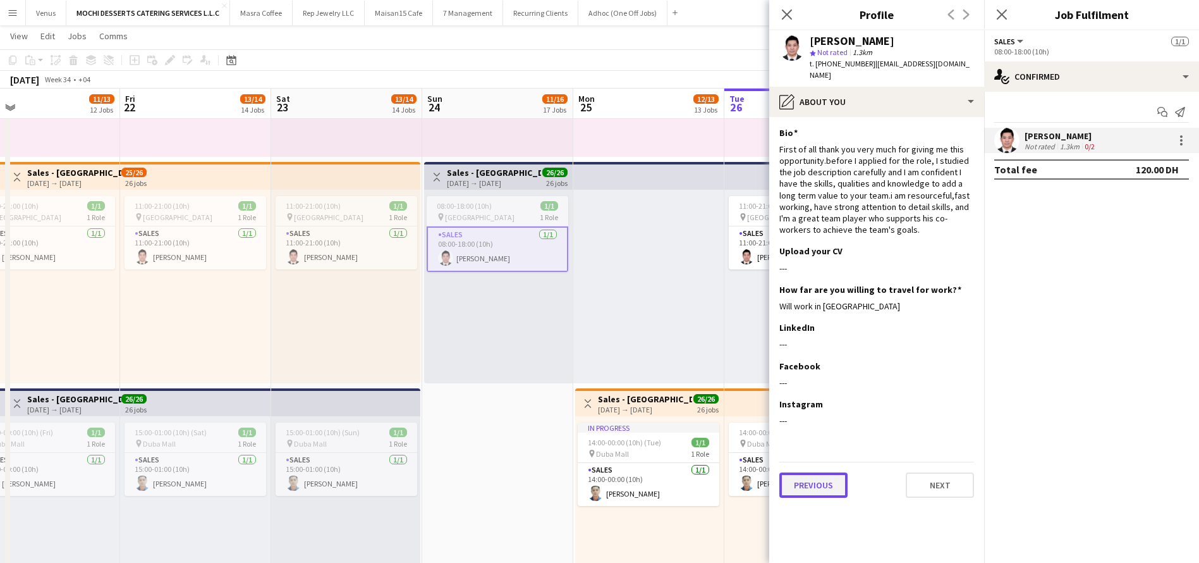
click at [782, 483] on button "Previous" at bounding box center [814, 484] width 68 height 25
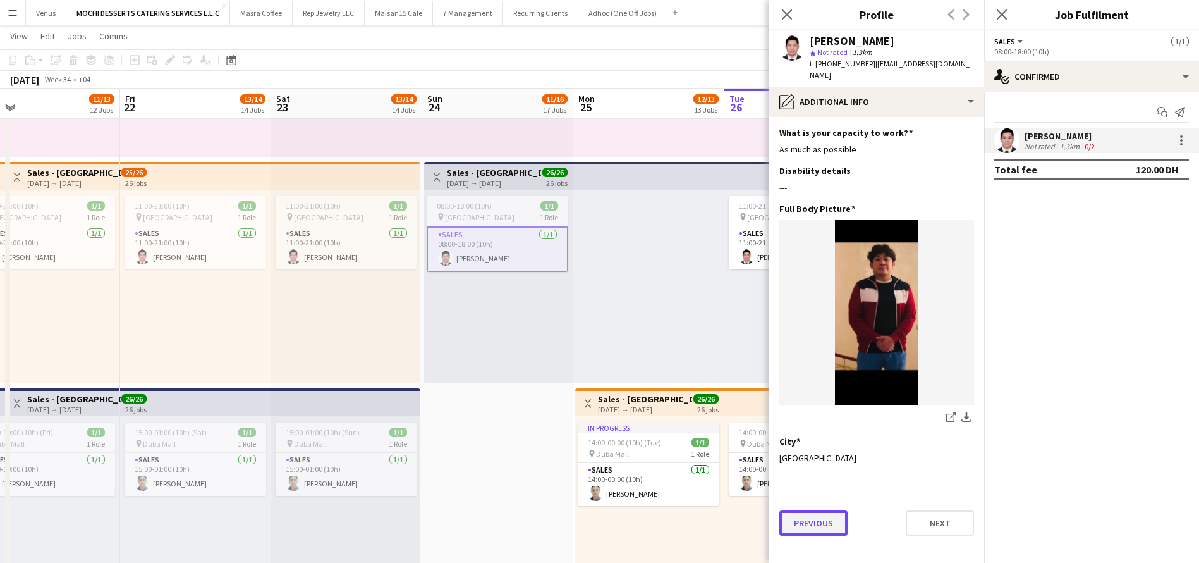
click at [800, 511] on button "Previous" at bounding box center [814, 522] width 68 height 25
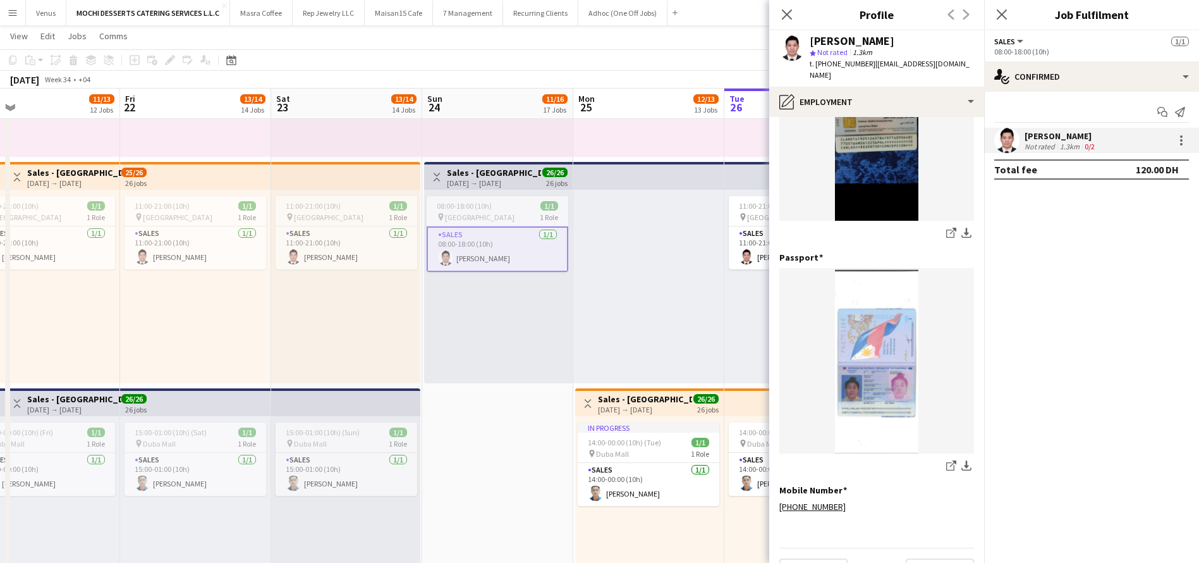
scroll to position [343, 0]
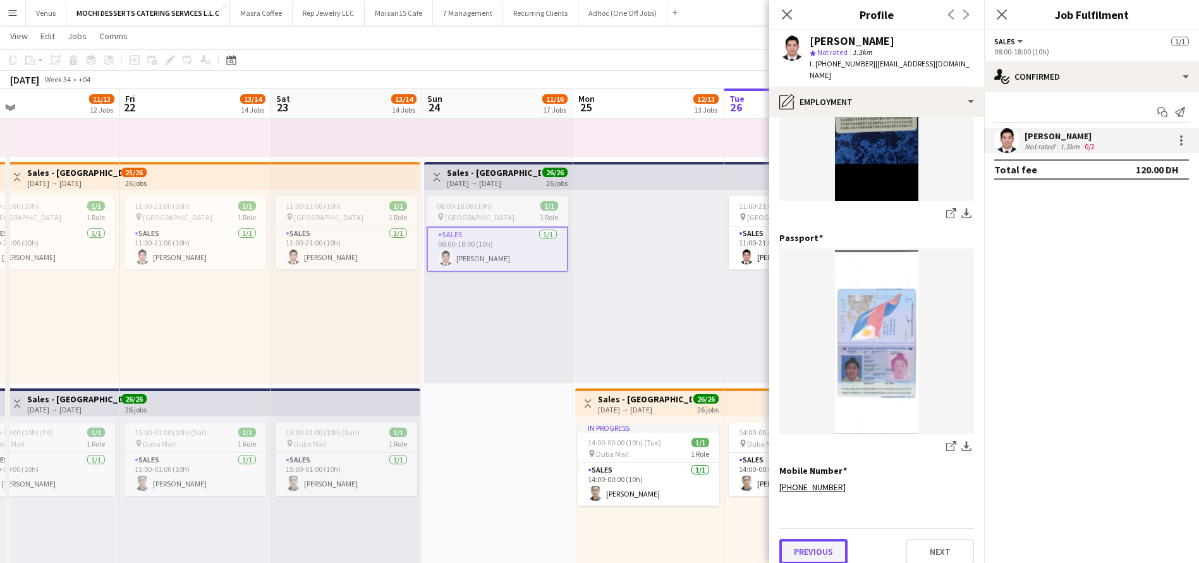
click at [807, 539] on button "Previous" at bounding box center [814, 551] width 68 height 25
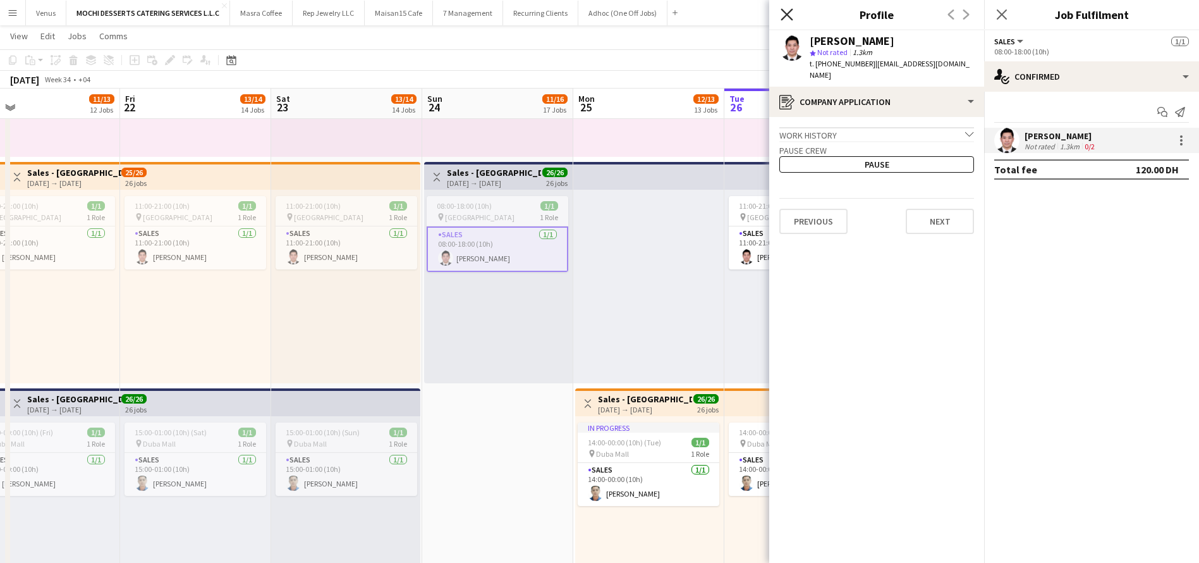
click at [787, 15] on icon at bounding box center [787, 14] width 12 height 12
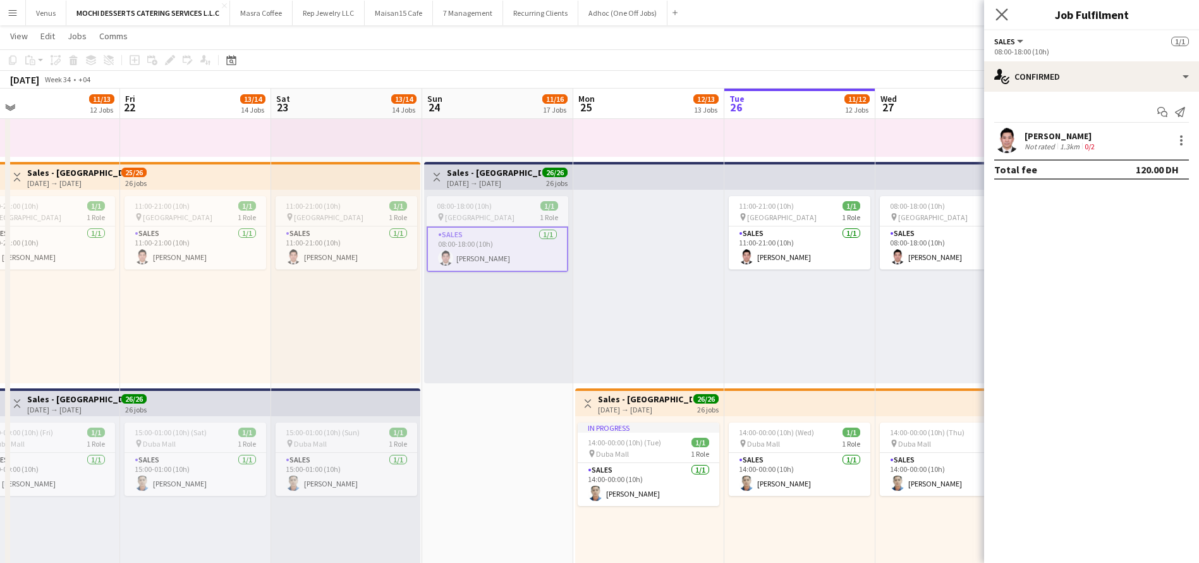
click at [1001, 6] on app-icon "Close pop-in" at bounding box center [1002, 15] width 18 height 18
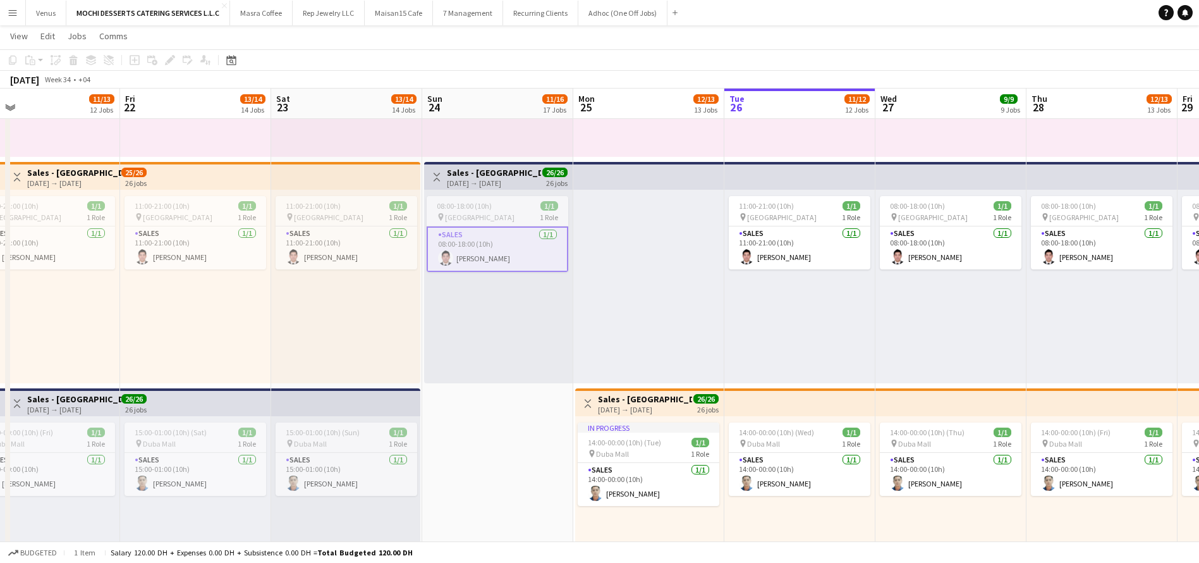
click at [357, 177] on app-top-bar at bounding box center [345, 176] width 149 height 28
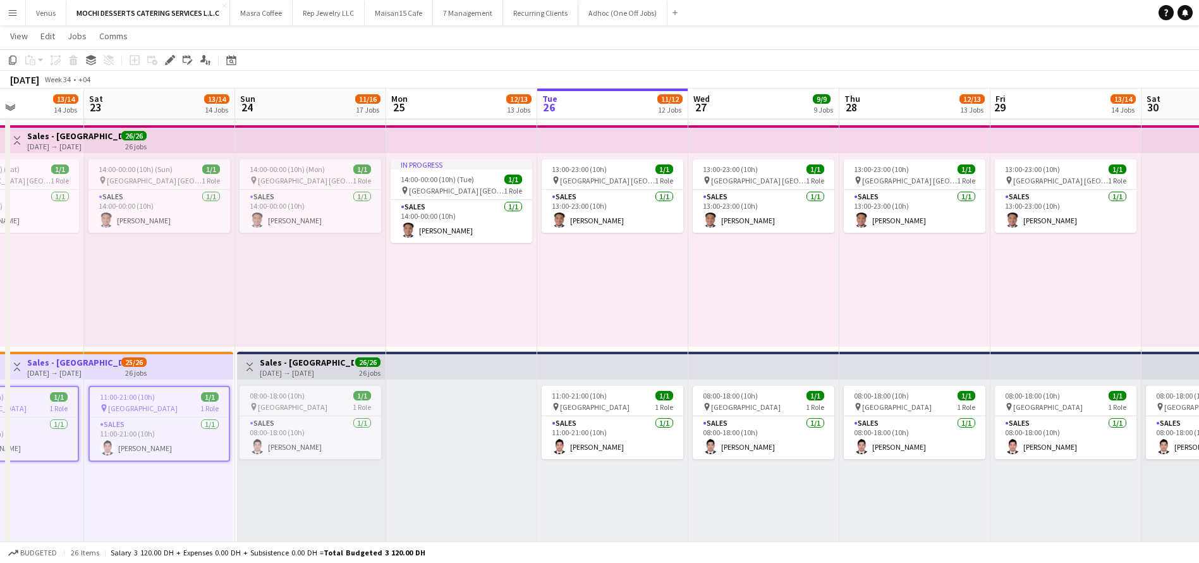
scroll to position [0, 410]
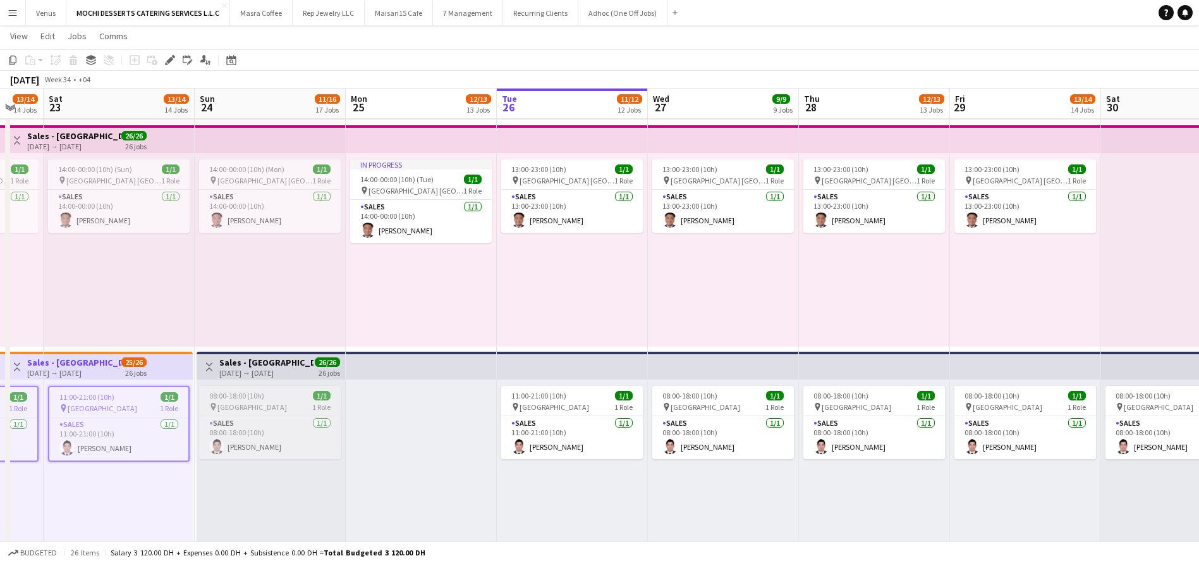
click at [240, 404] on span "Dubai Mall" at bounding box center [253, 406] width 70 height 9
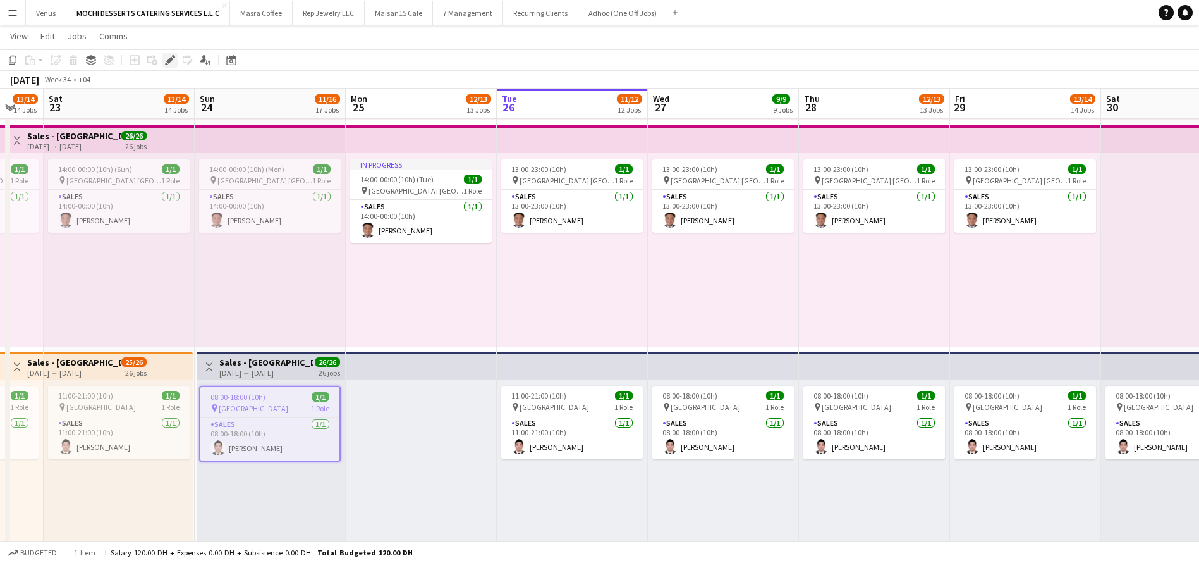
click at [168, 58] on icon "Edit" at bounding box center [170, 60] width 10 height 10
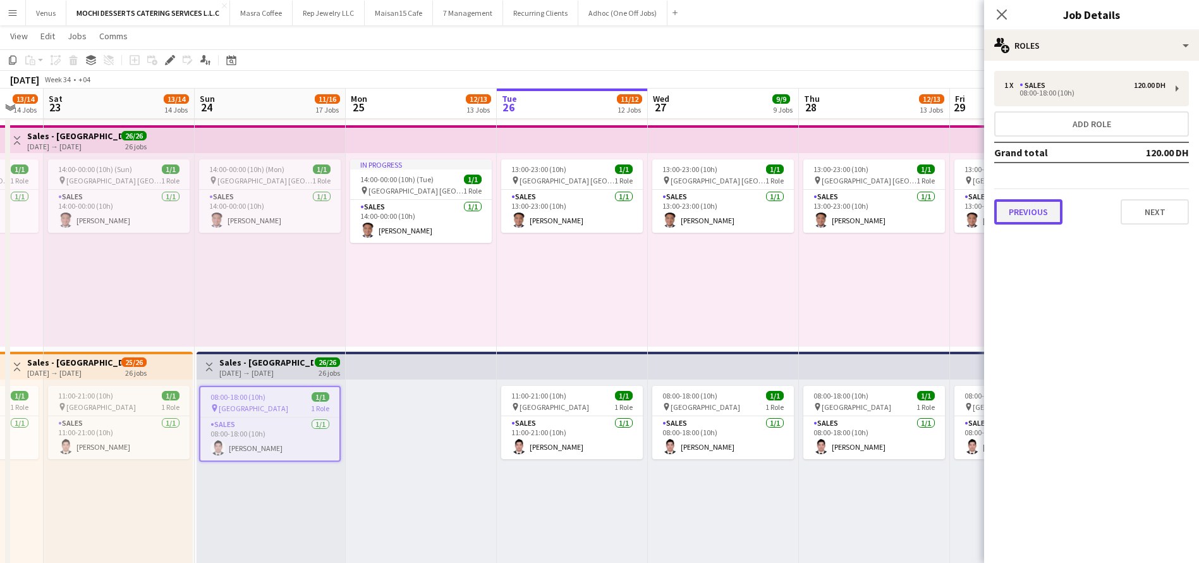
click at [1034, 211] on button "Previous" at bounding box center [1029, 211] width 68 height 25
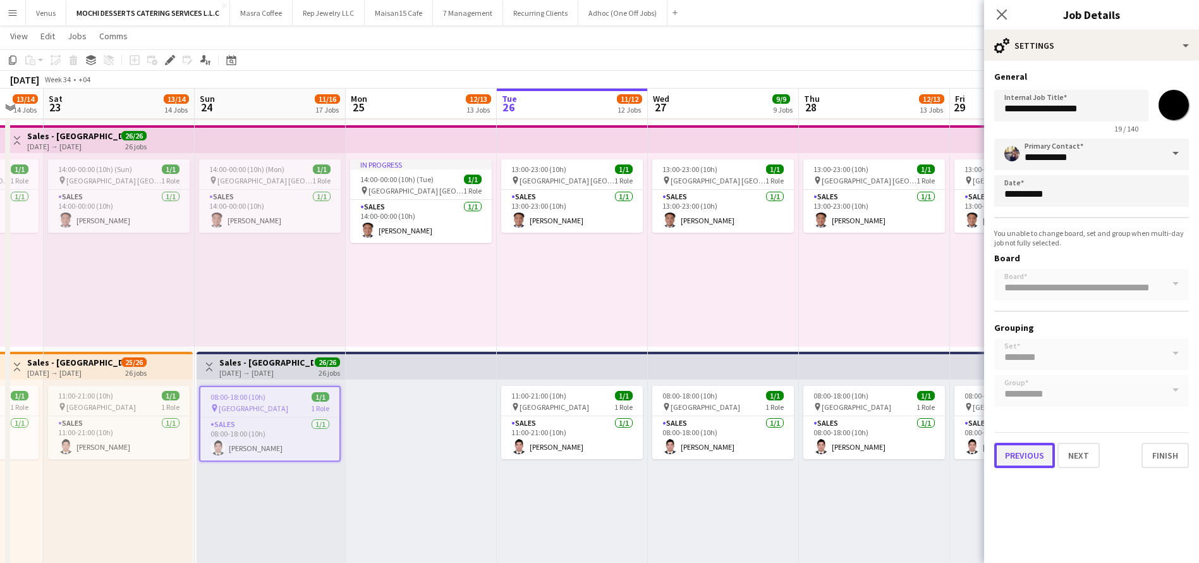
click at [1022, 453] on button "Previous" at bounding box center [1025, 455] width 61 height 25
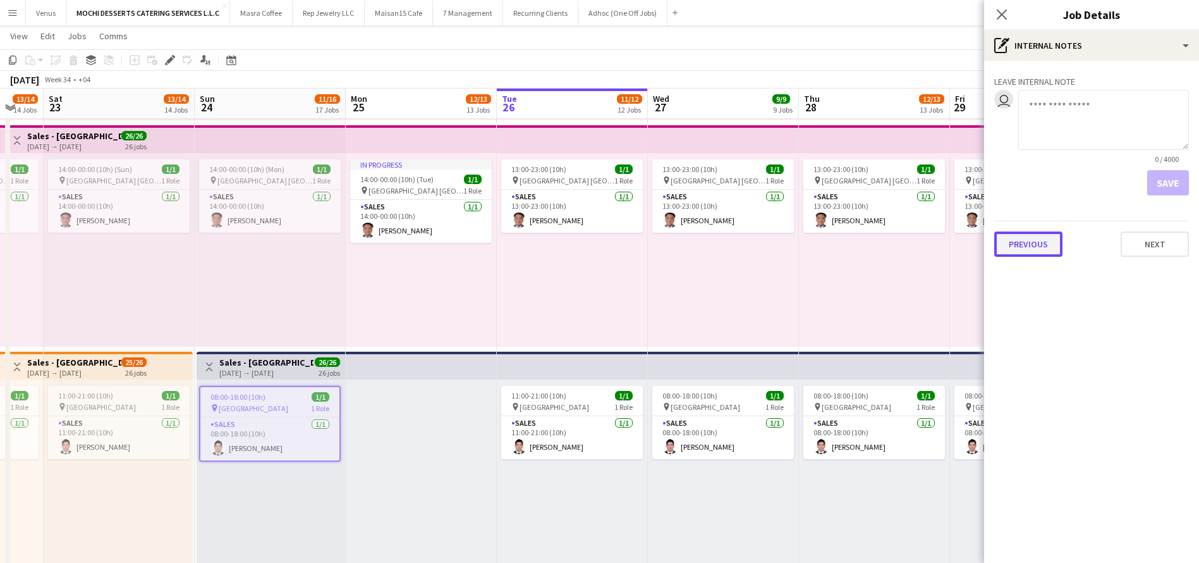
click at [1032, 249] on button "Previous" at bounding box center [1029, 243] width 68 height 25
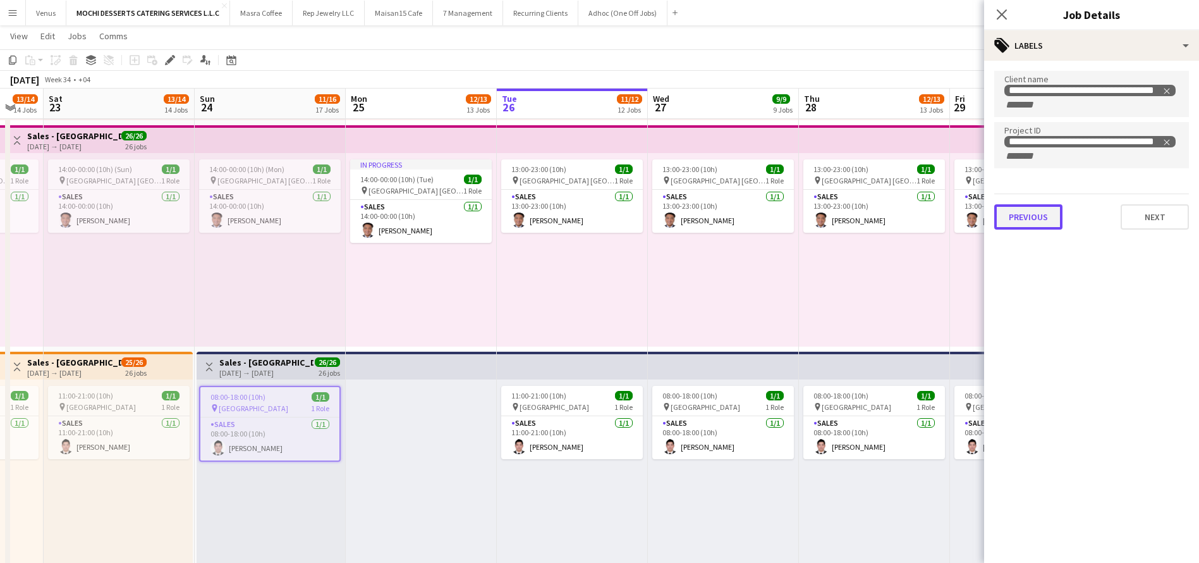
click at [1037, 215] on button "Previous" at bounding box center [1029, 216] width 68 height 25
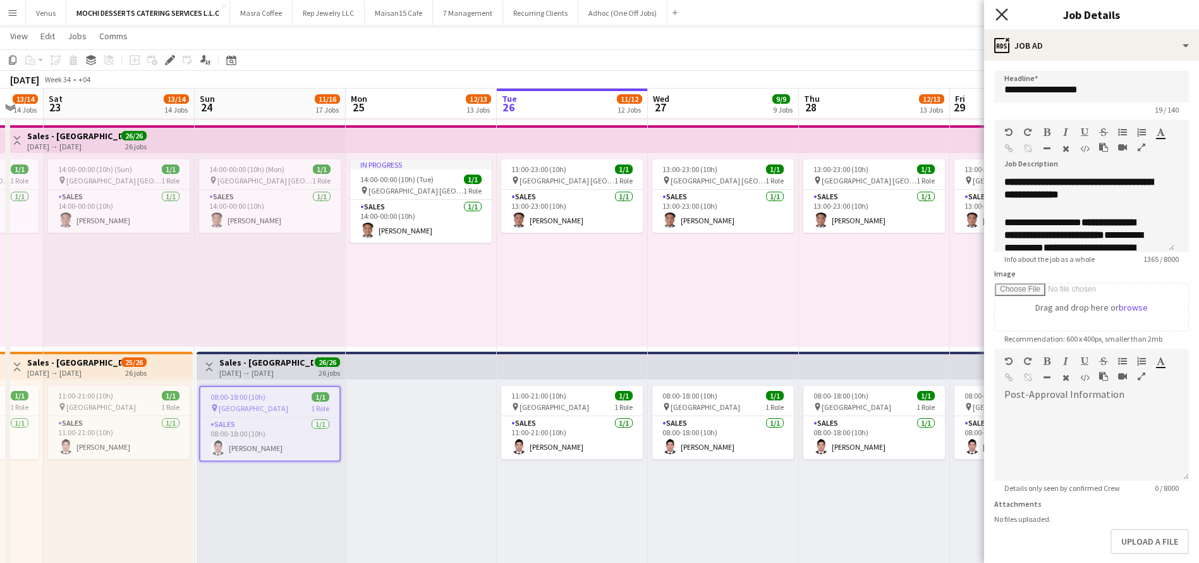
click at [1002, 15] on icon at bounding box center [1002, 14] width 12 height 12
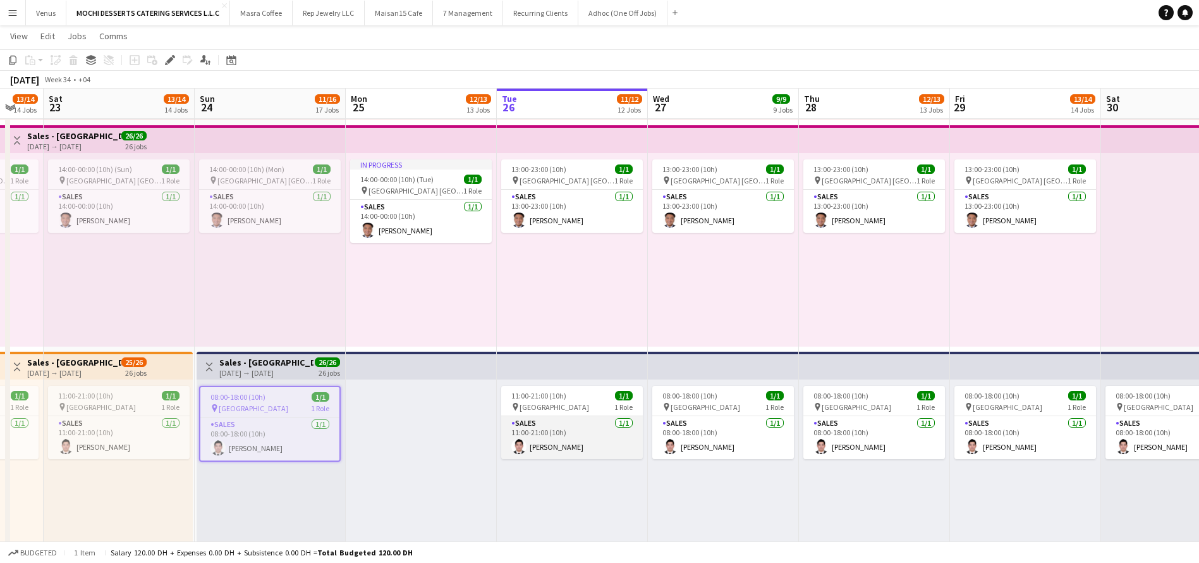
click at [542, 436] on app-card-role "Sales 1/1 11:00-21:00 (10h) Redentor Canlas" at bounding box center [572, 437] width 142 height 43
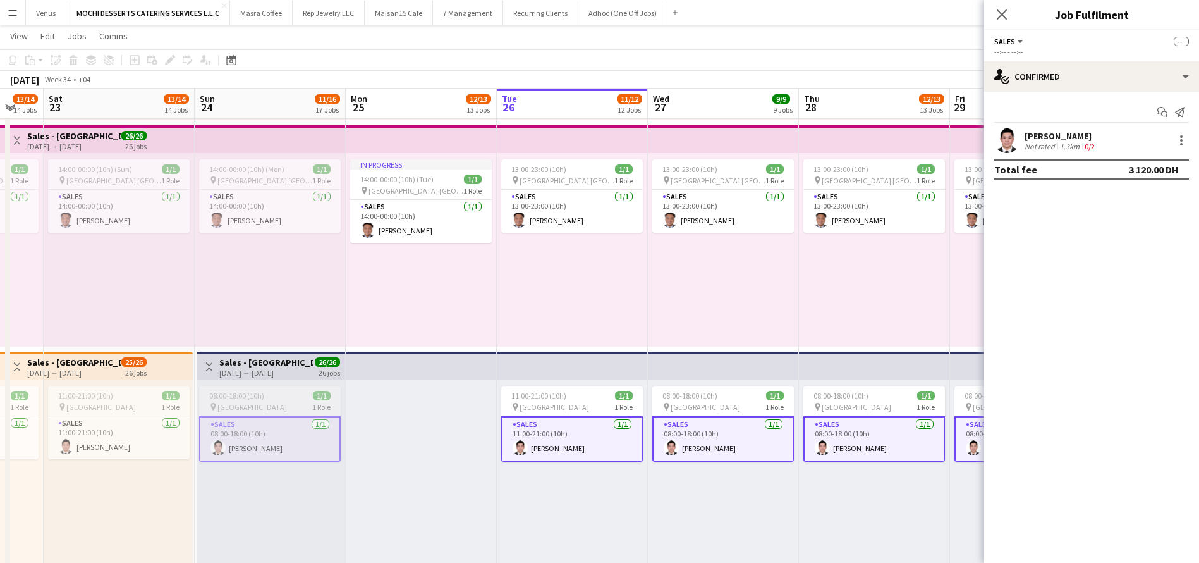
click at [255, 405] on div "pin Dubai Mall 1 Role" at bounding box center [270, 406] width 142 height 10
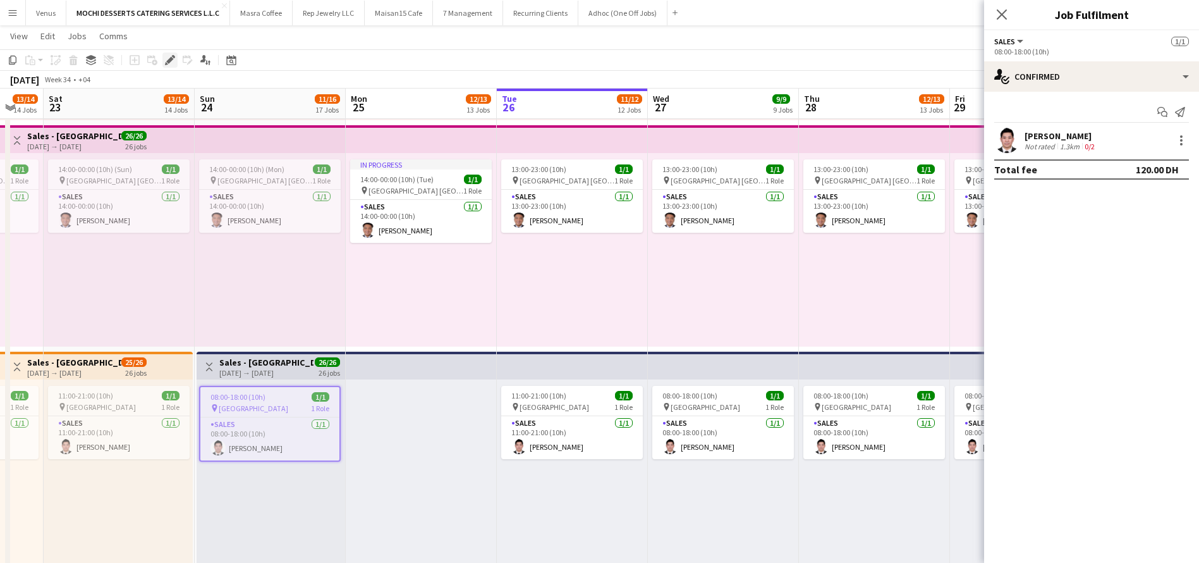
click at [171, 60] on icon at bounding box center [169, 60] width 7 height 7
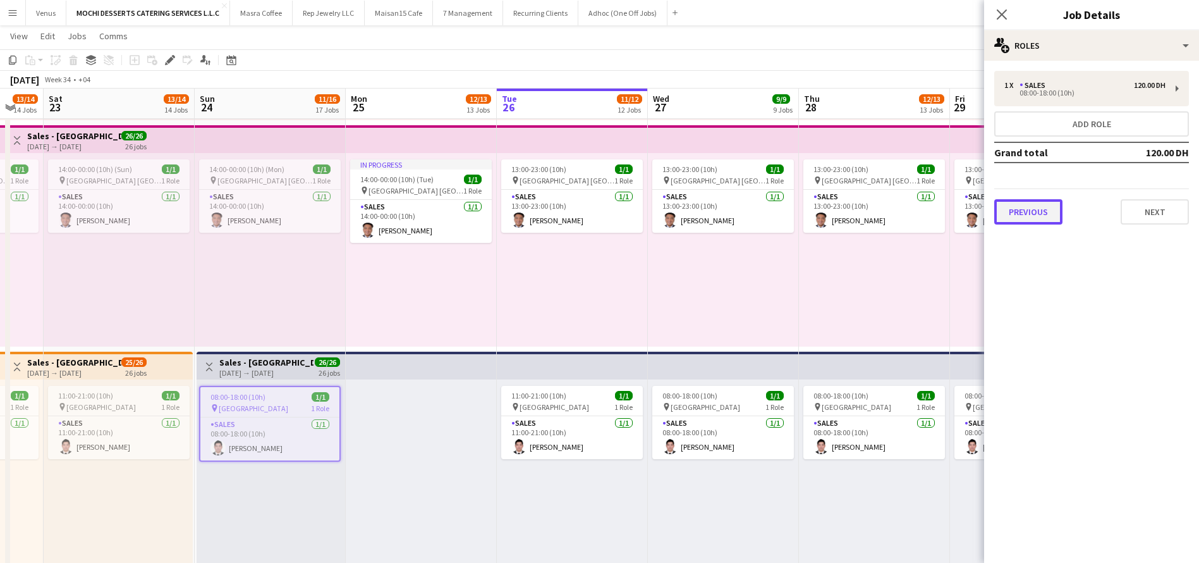
click at [1041, 214] on button "Previous" at bounding box center [1029, 211] width 68 height 25
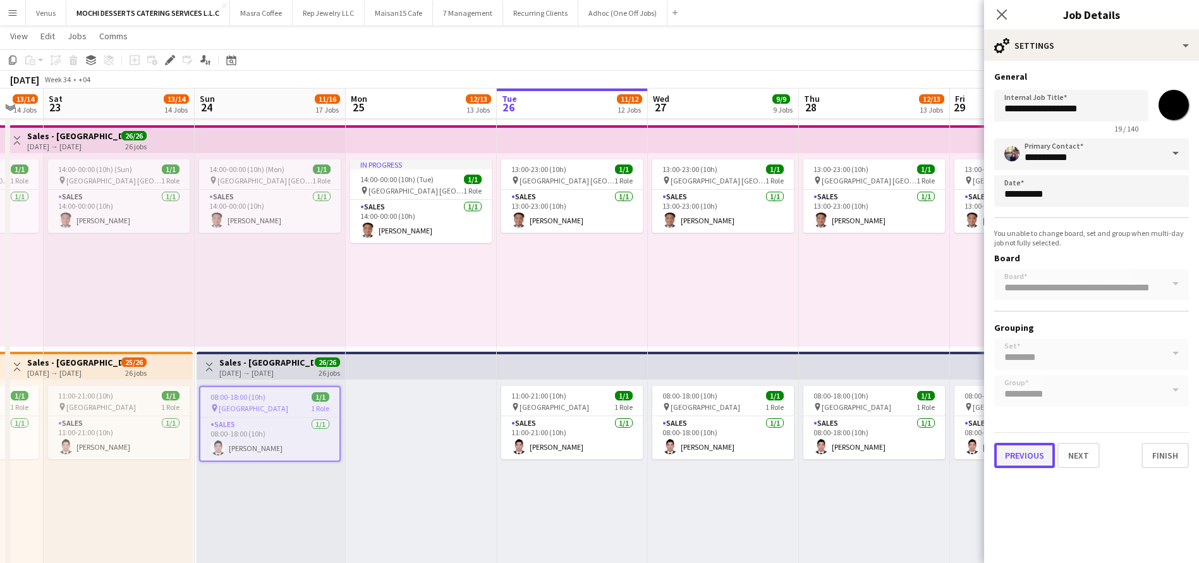
click at [1014, 455] on button "Previous" at bounding box center [1025, 455] width 61 height 25
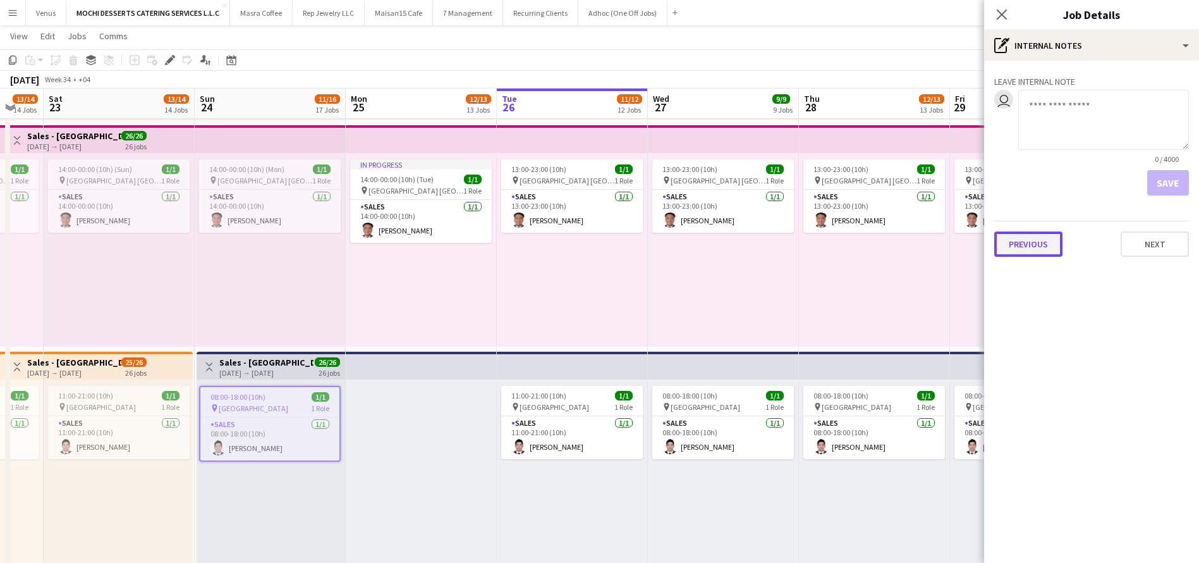
click at [1038, 240] on button "Previous" at bounding box center [1029, 243] width 68 height 25
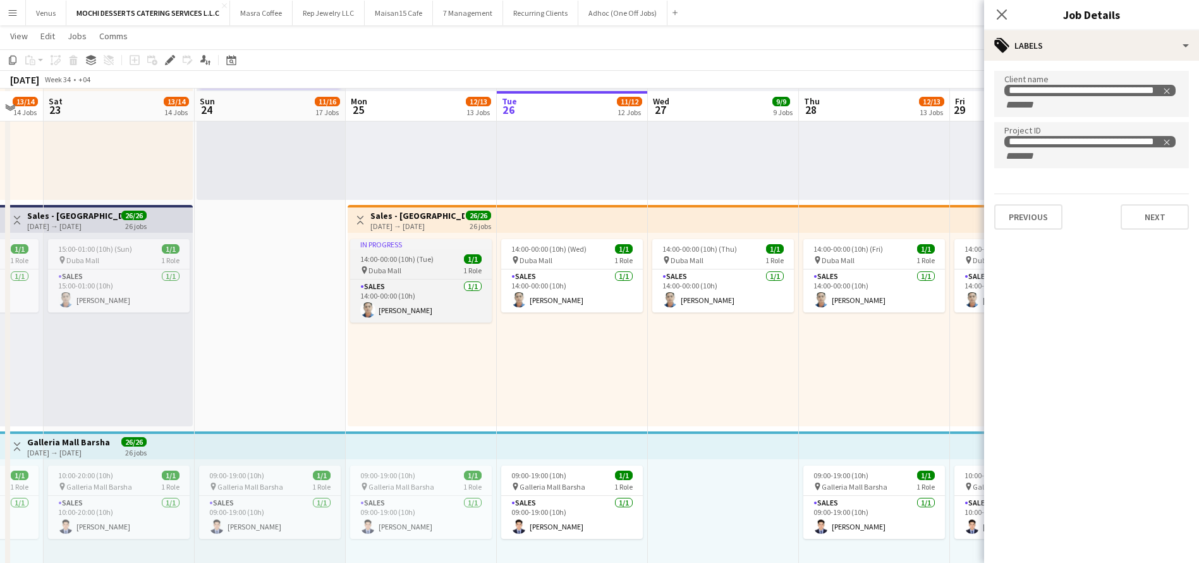
scroll to position [854, 0]
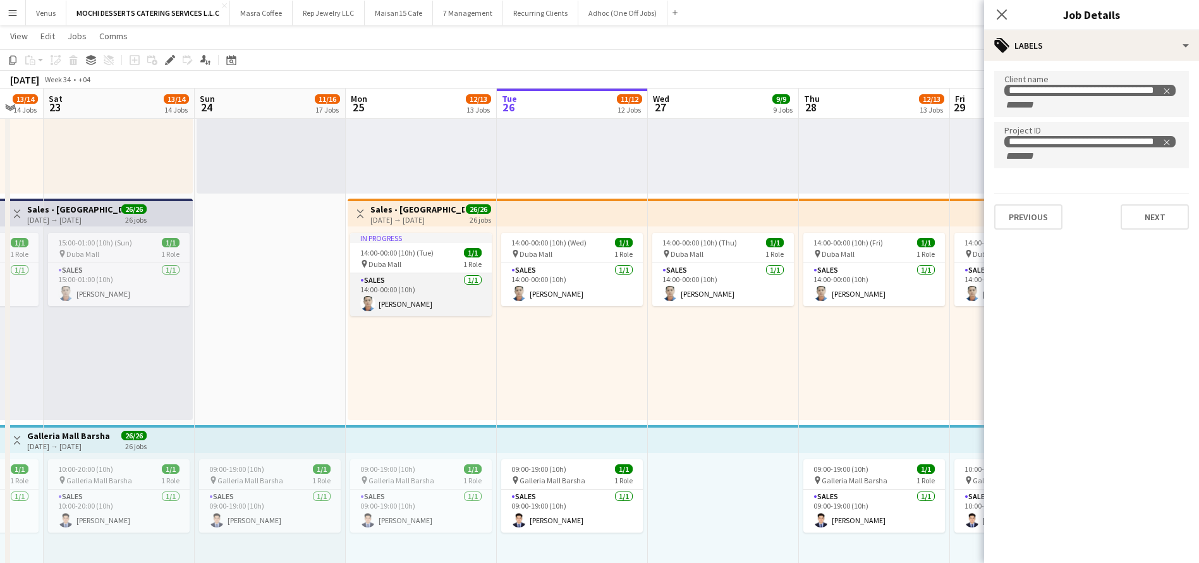
click at [409, 281] on app-card-role "Sales 1/1 14:00-00:00 (10h) Roderick Camra" at bounding box center [421, 294] width 142 height 43
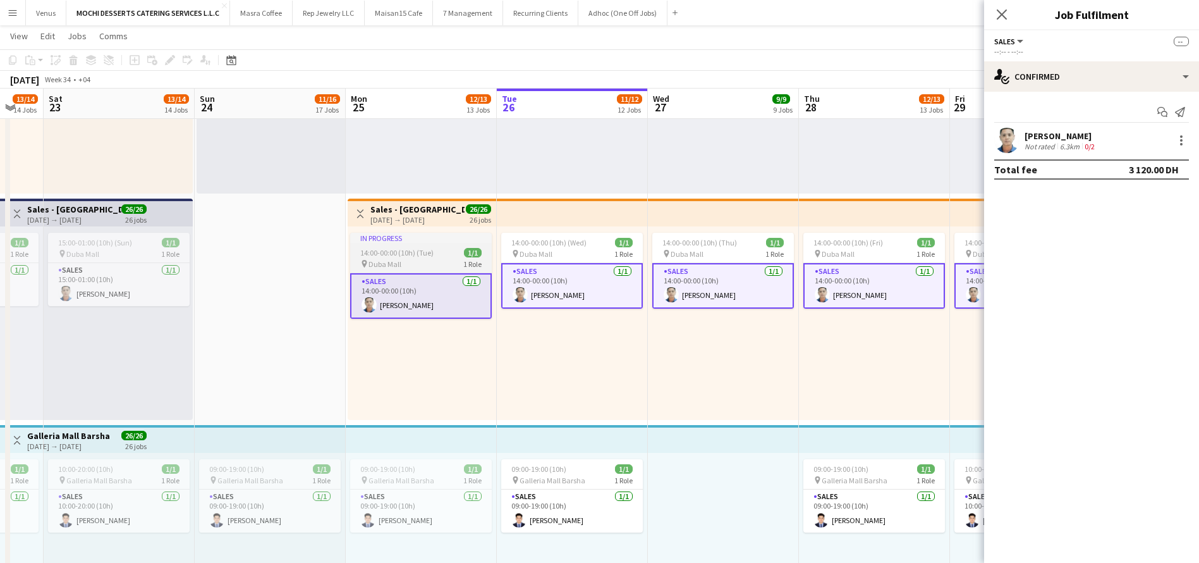
click at [404, 255] on span "14:00-00:00 (10h) (Tue)" at bounding box center [396, 252] width 73 height 9
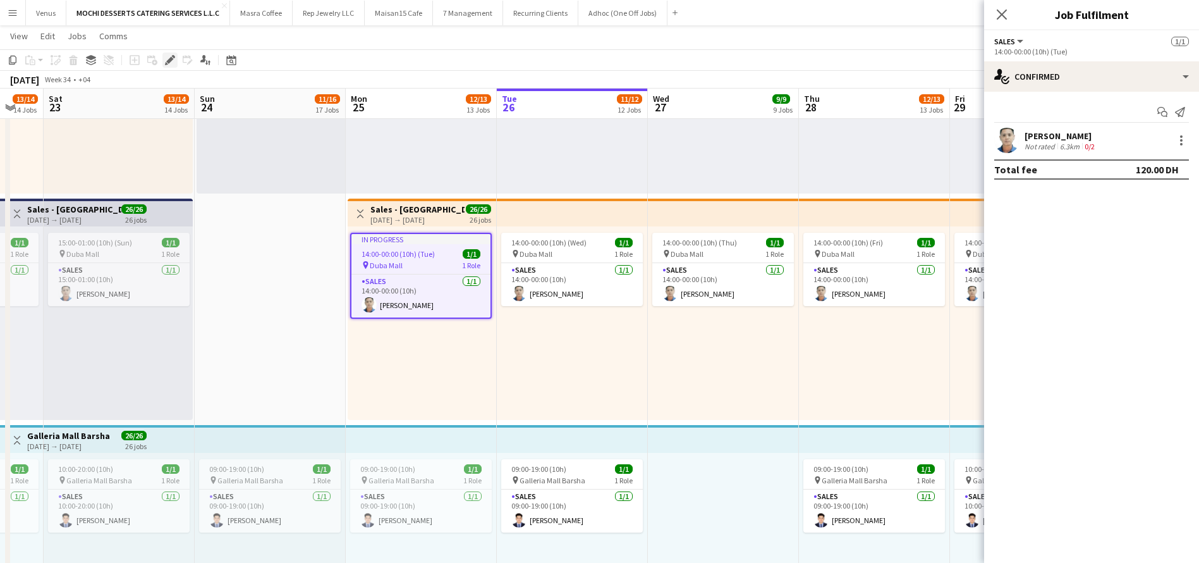
click at [172, 59] on icon at bounding box center [169, 60] width 7 height 7
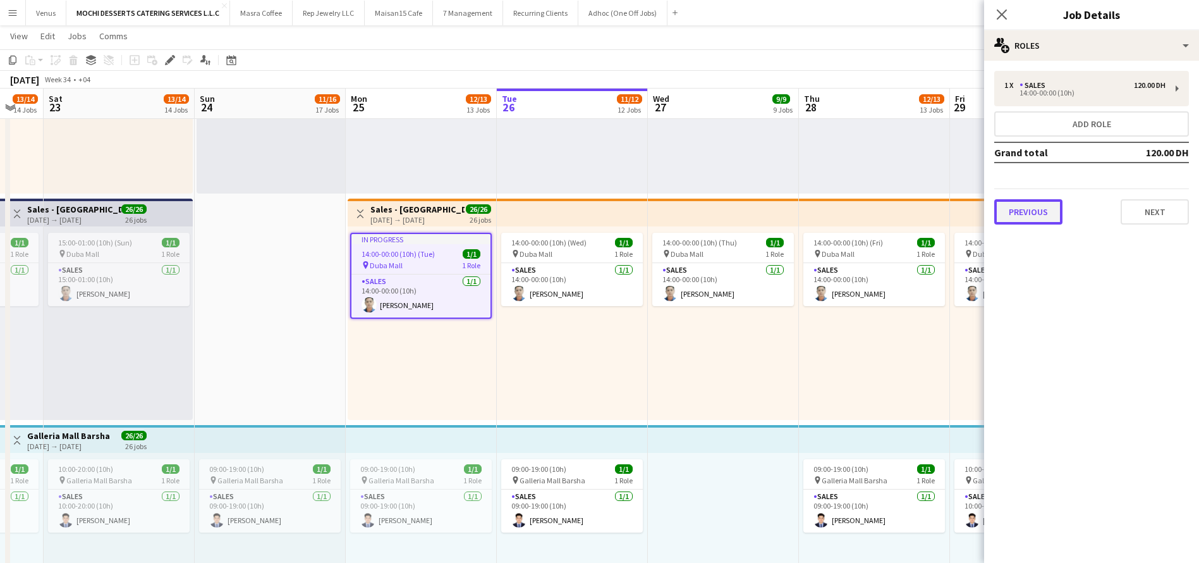
click at [1044, 221] on button "Previous" at bounding box center [1029, 211] width 68 height 25
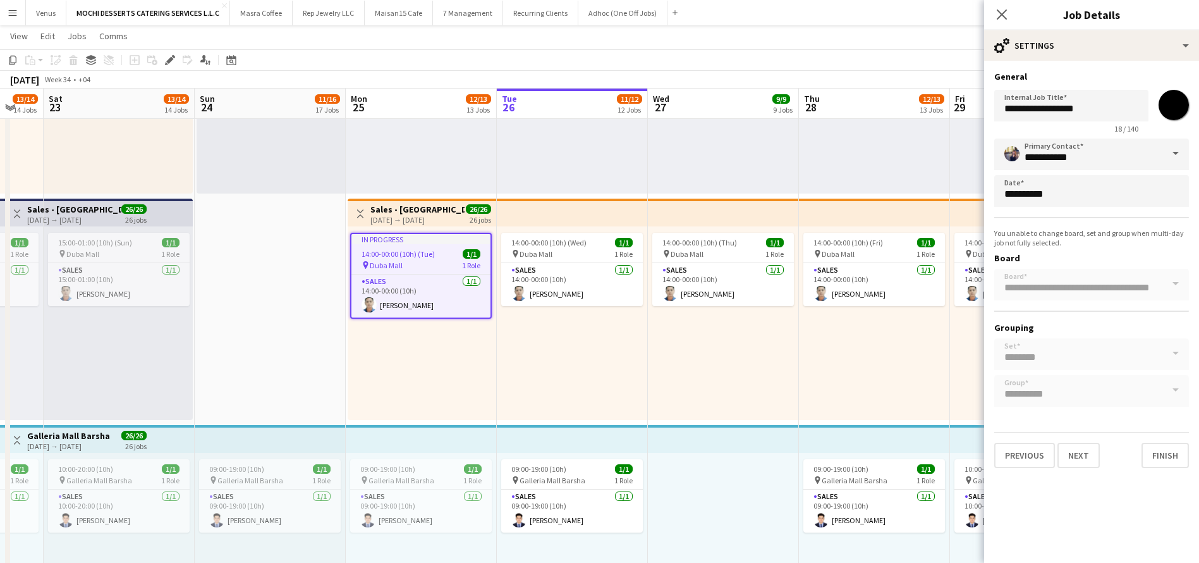
click at [1039, 440] on div "Previous Next Finish" at bounding box center [1092, 450] width 195 height 36
click at [1039, 453] on button "Previous" at bounding box center [1025, 455] width 61 height 25
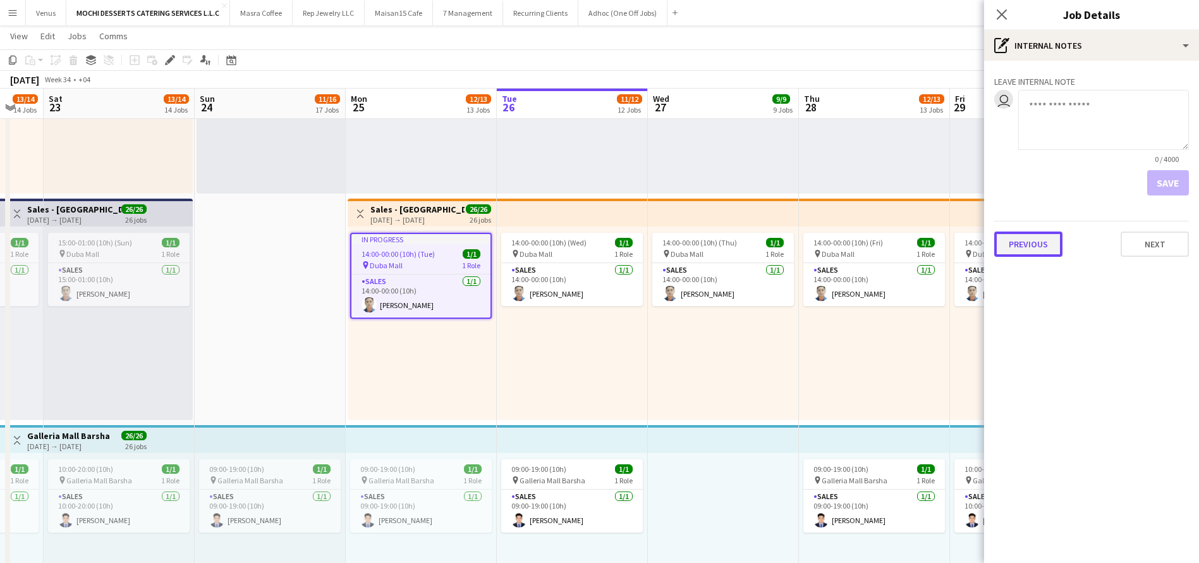
click at [1017, 245] on button "Previous" at bounding box center [1029, 243] width 68 height 25
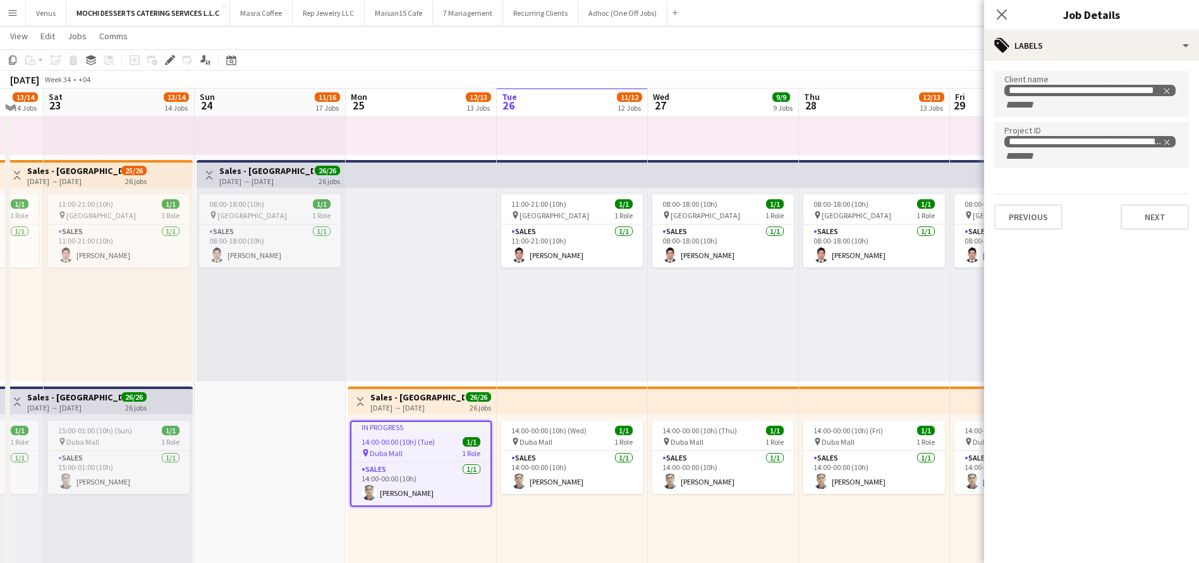
scroll to position [664, 0]
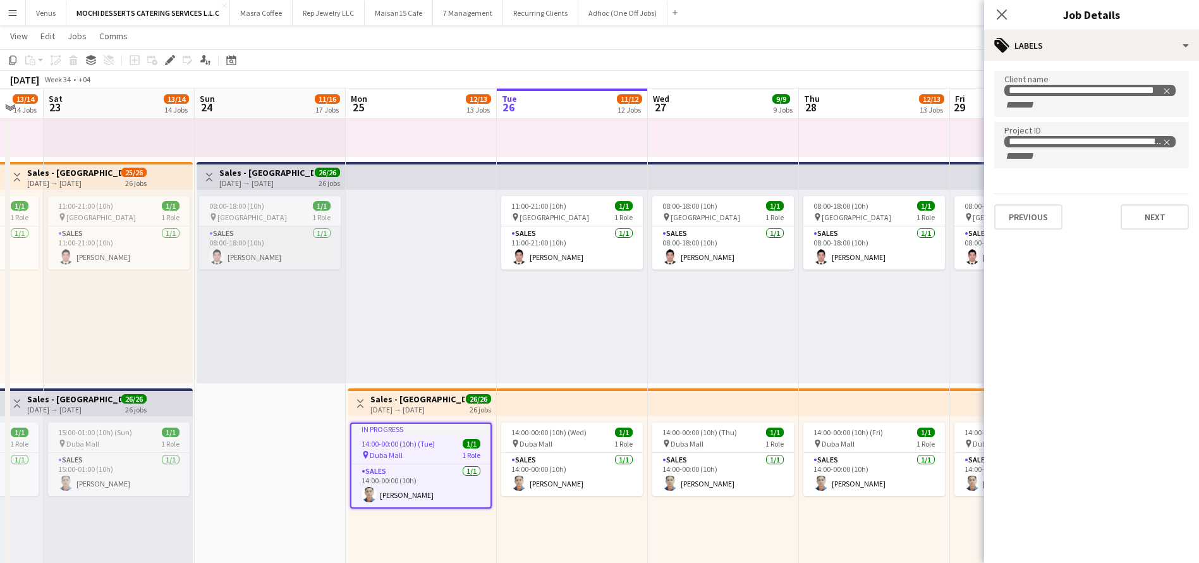
click at [275, 241] on app-card-role "Sales 1/1 08:00-18:00 (10h) Redentor Canlas" at bounding box center [270, 247] width 142 height 43
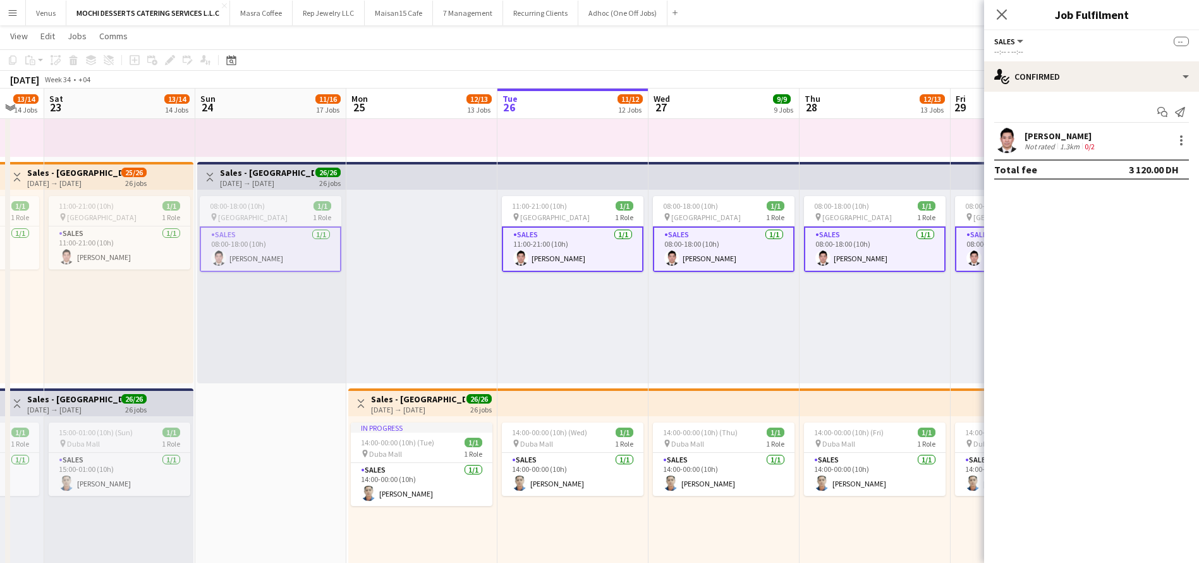
click at [255, 184] on div "24-08-2025 → 22-09-2025" at bounding box center [267, 182] width 94 height 9
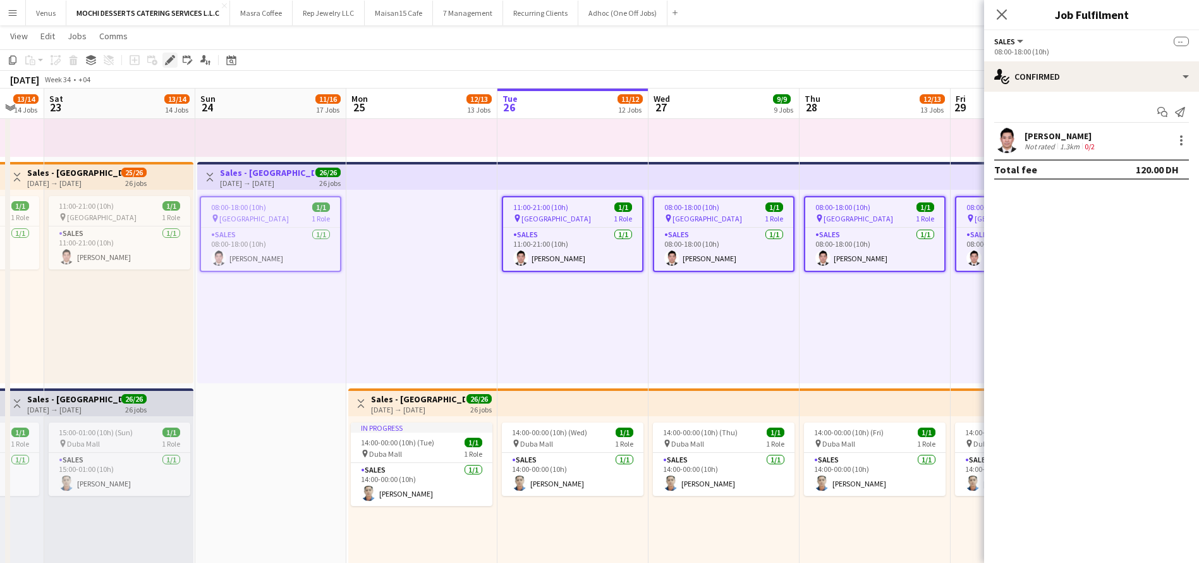
click at [175, 61] on icon "Edit" at bounding box center [170, 60] width 10 height 10
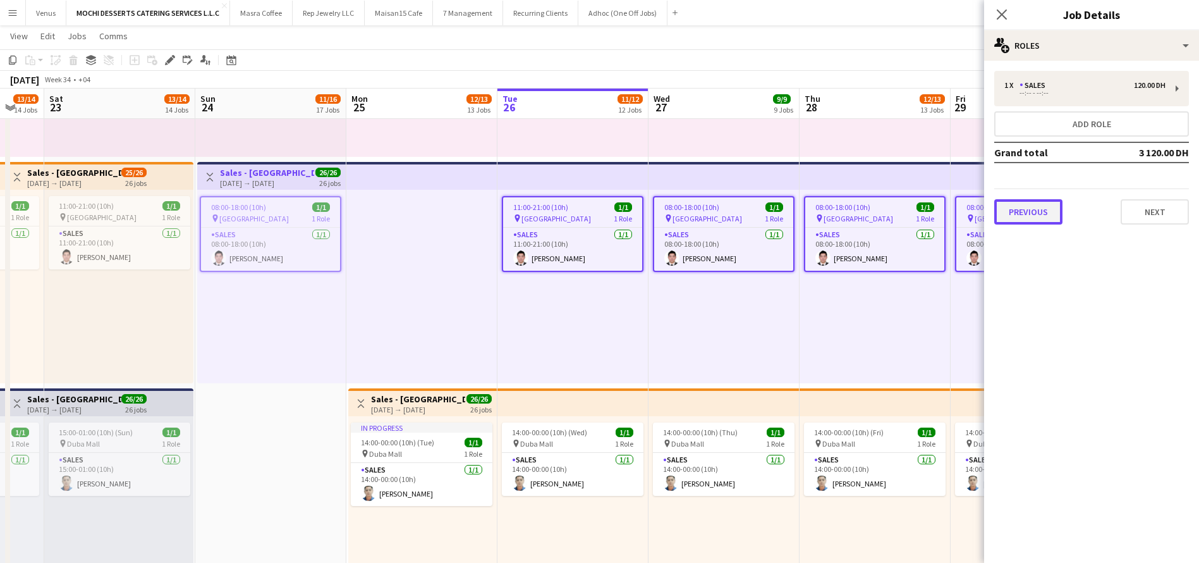
click at [1039, 204] on button "Previous" at bounding box center [1029, 211] width 68 height 25
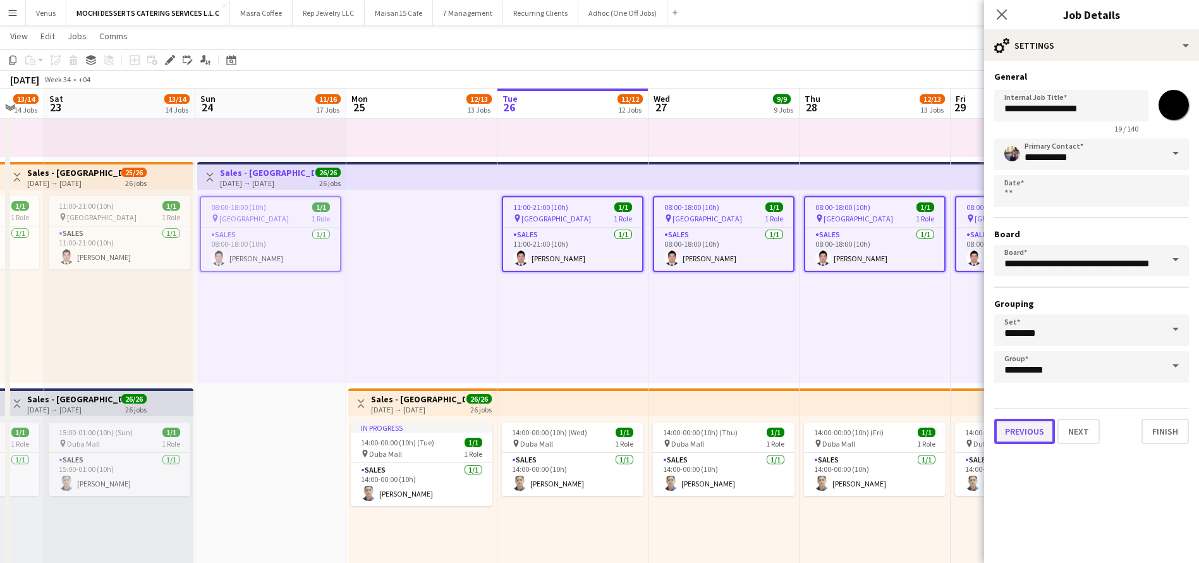
click at [1025, 429] on button "Previous" at bounding box center [1025, 431] width 61 height 25
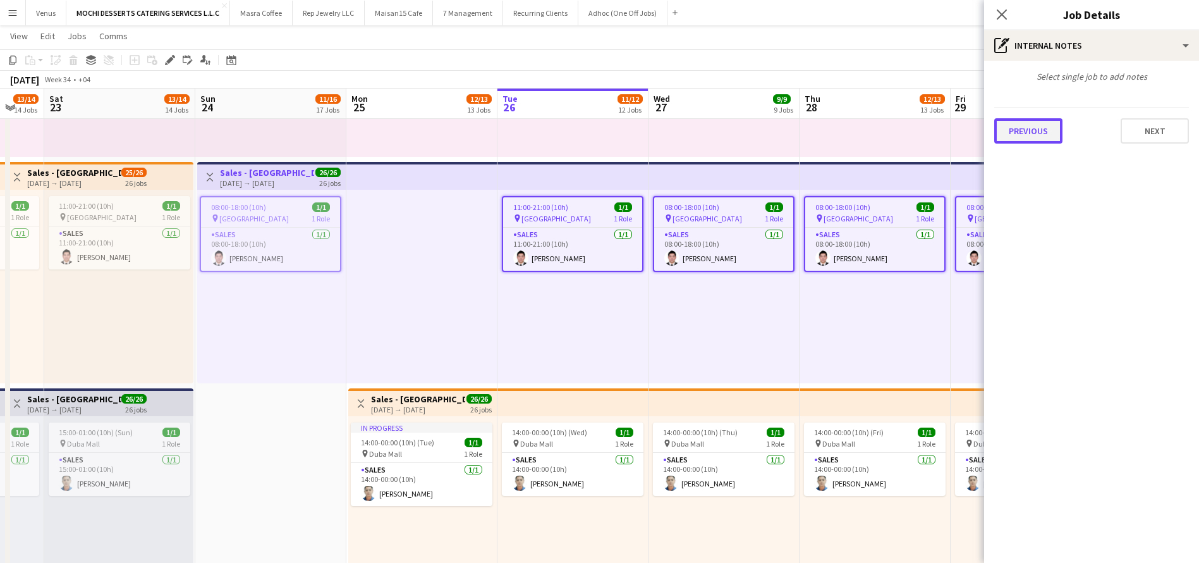
click at [1036, 142] on button "Previous" at bounding box center [1029, 130] width 68 height 25
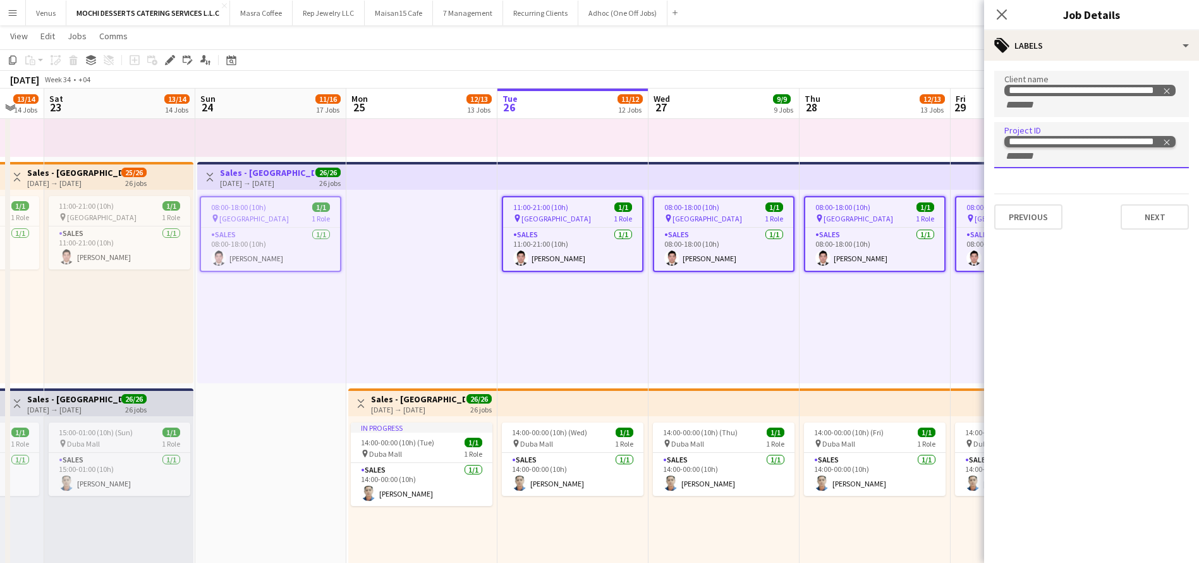
click at [1070, 145] on div "**********" at bounding box center [1086, 142] width 154 height 10
click at [1053, 138] on div "**********" at bounding box center [1086, 142] width 154 height 10
click at [411, 463] on app-card-role "Sales 1/1 14:00-00:00 (10h) Roderick Camra" at bounding box center [422, 484] width 142 height 43
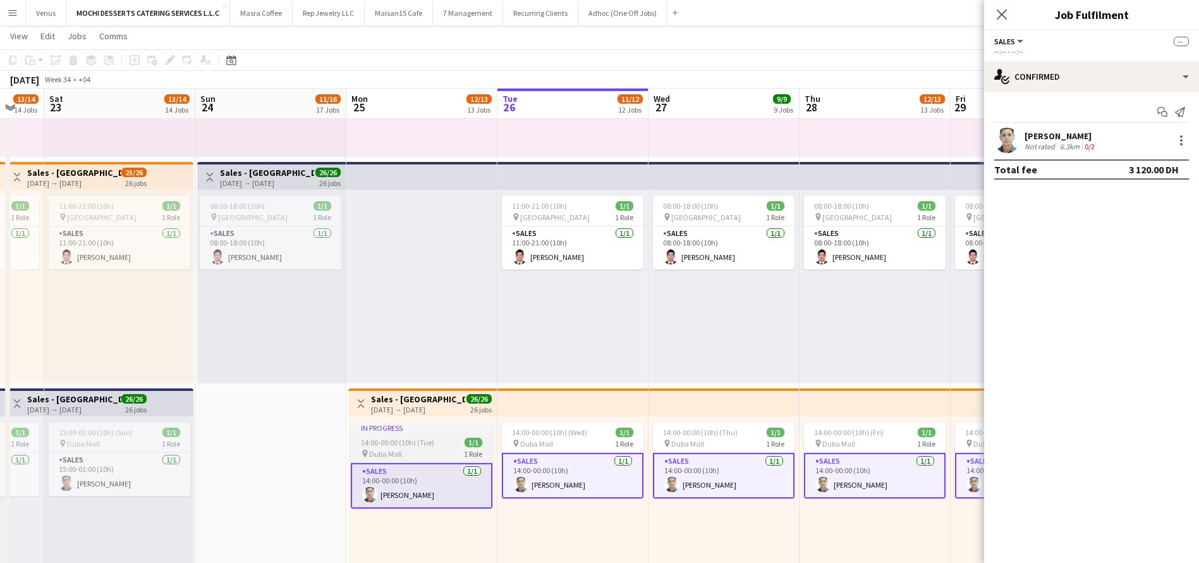
click at [420, 436] on app-job-card "In progress 14:00-00:00 (10h) (Tue) 1/1 pin Duba Mall 1 Role Sales 1/1 14:00-00…" at bounding box center [422, 465] width 142 height 86
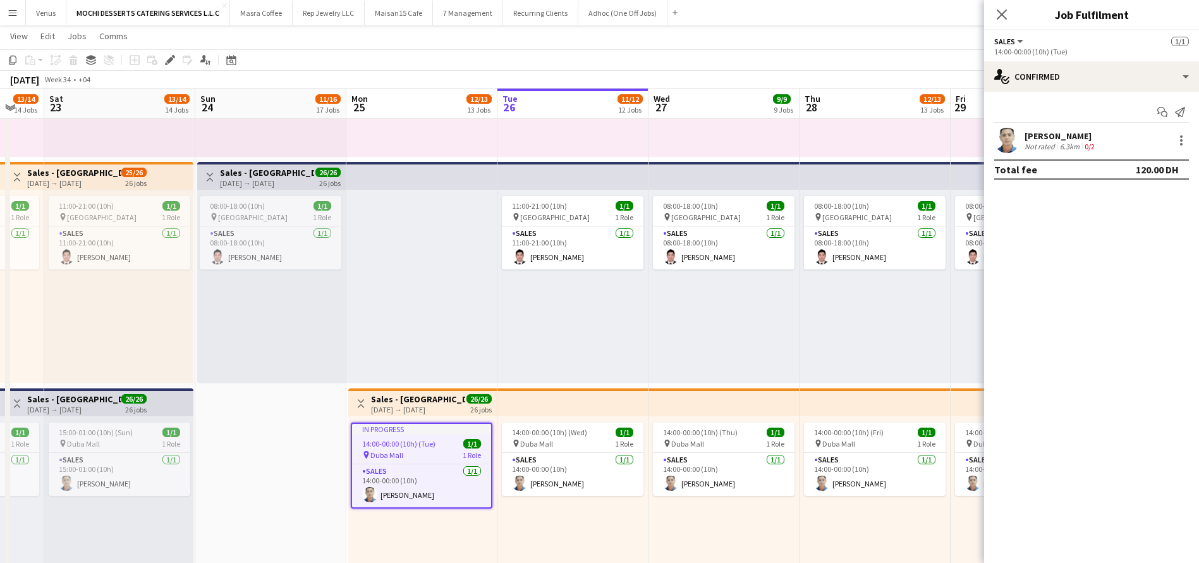
click at [474, 407] on div "26 jobs" at bounding box center [480, 408] width 21 height 11
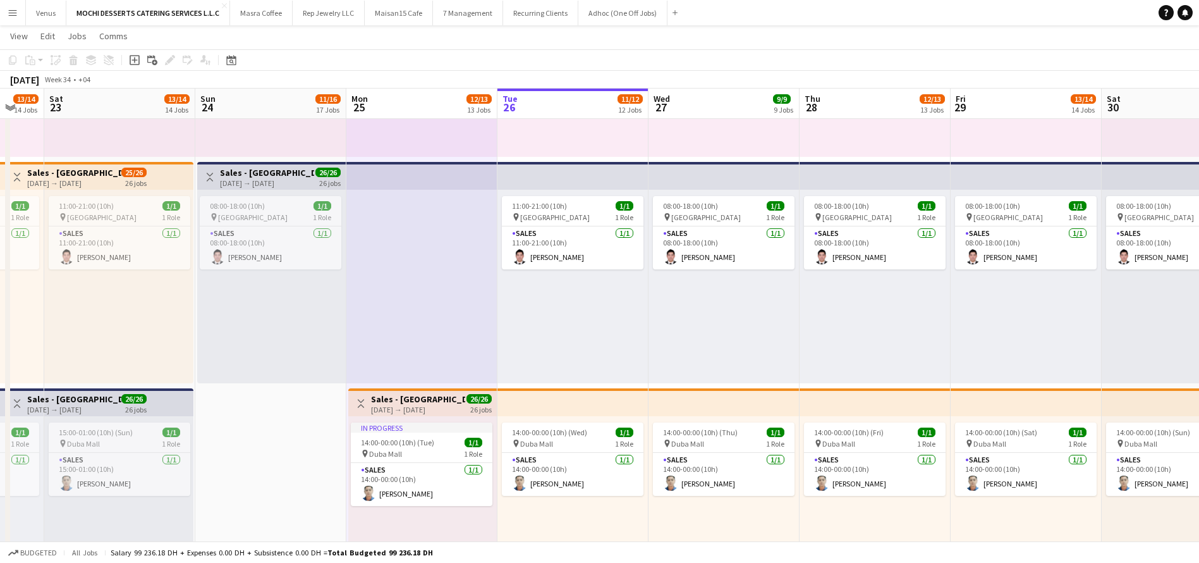
click at [417, 402] on h3 "Sales - Dubai Mall" at bounding box center [418, 398] width 94 height 11
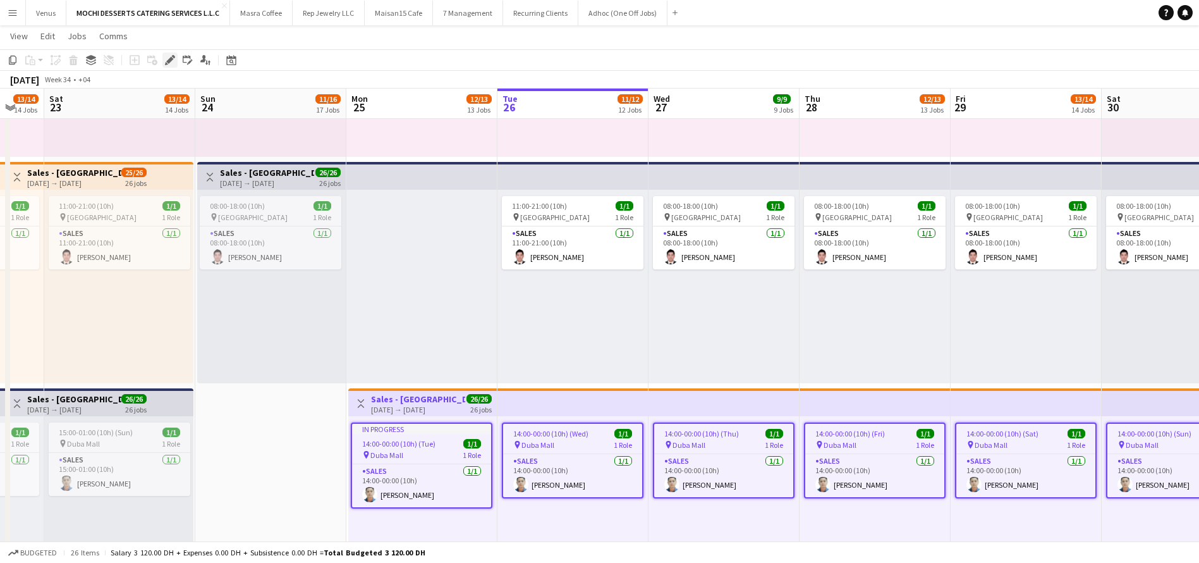
click at [172, 58] on icon at bounding box center [169, 60] width 7 height 7
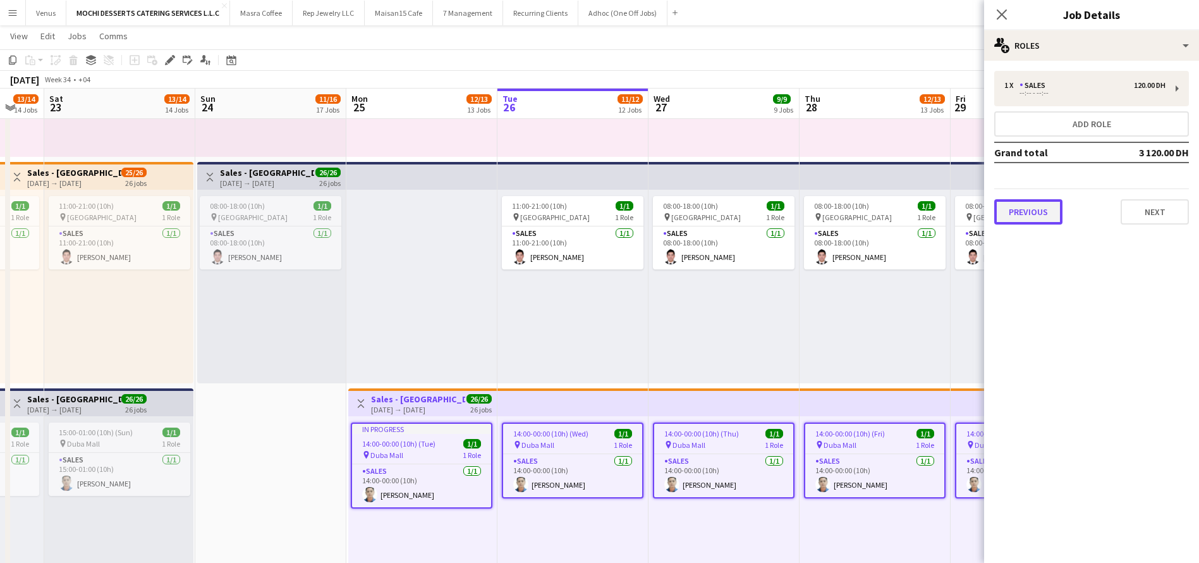
click at [1022, 221] on button "Previous" at bounding box center [1029, 211] width 68 height 25
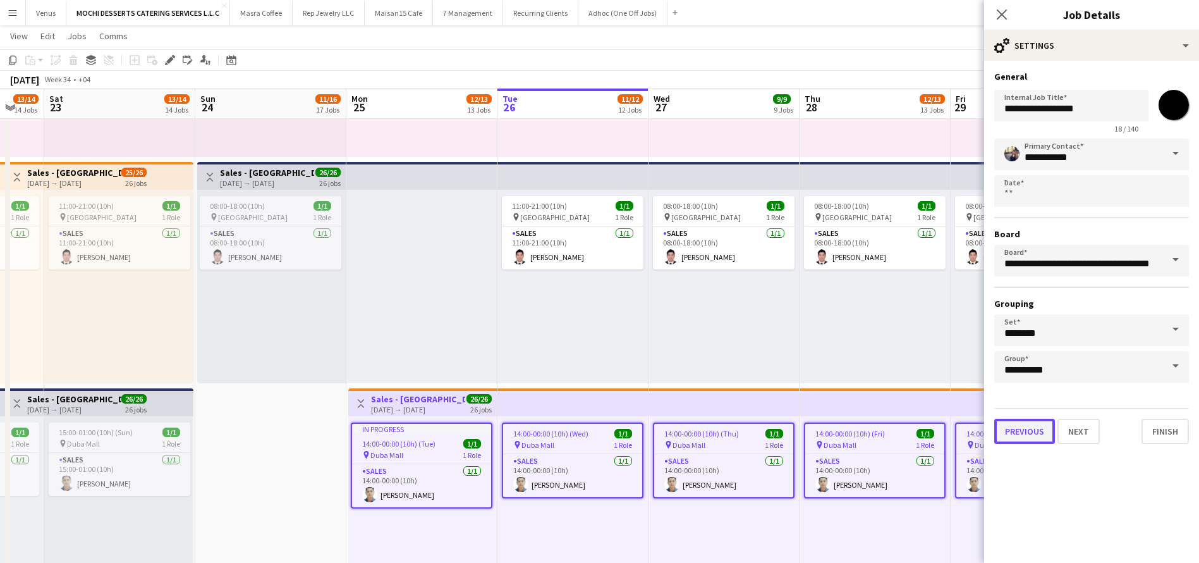
click at [1029, 439] on button "Previous" at bounding box center [1025, 431] width 61 height 25
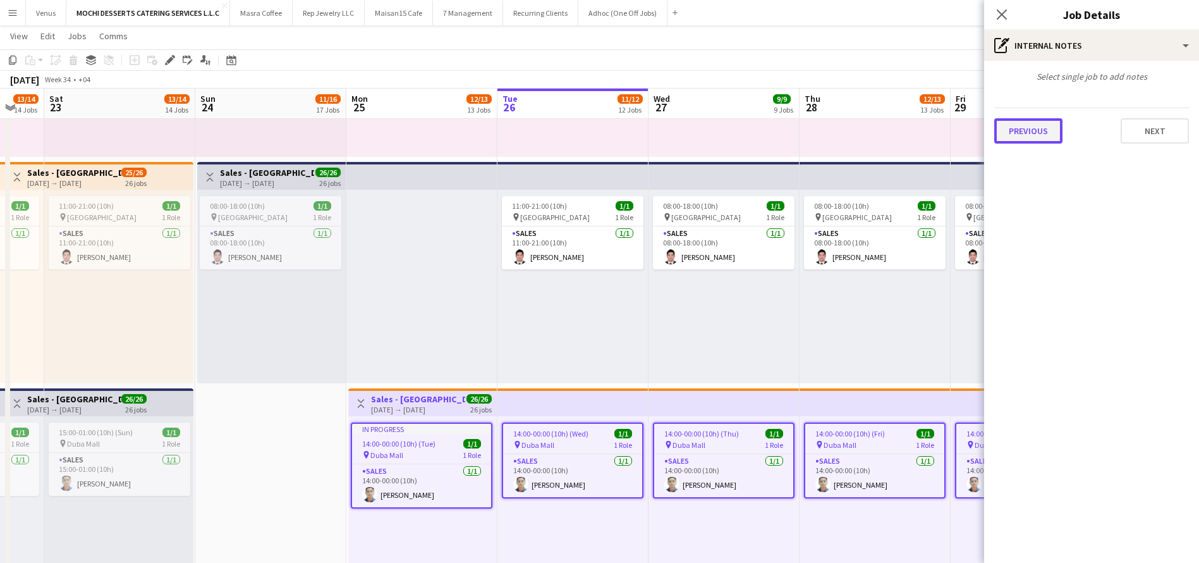
click at [1036, 137] on button "Previous" at bounding box center [1029, 130] width 68 height 25
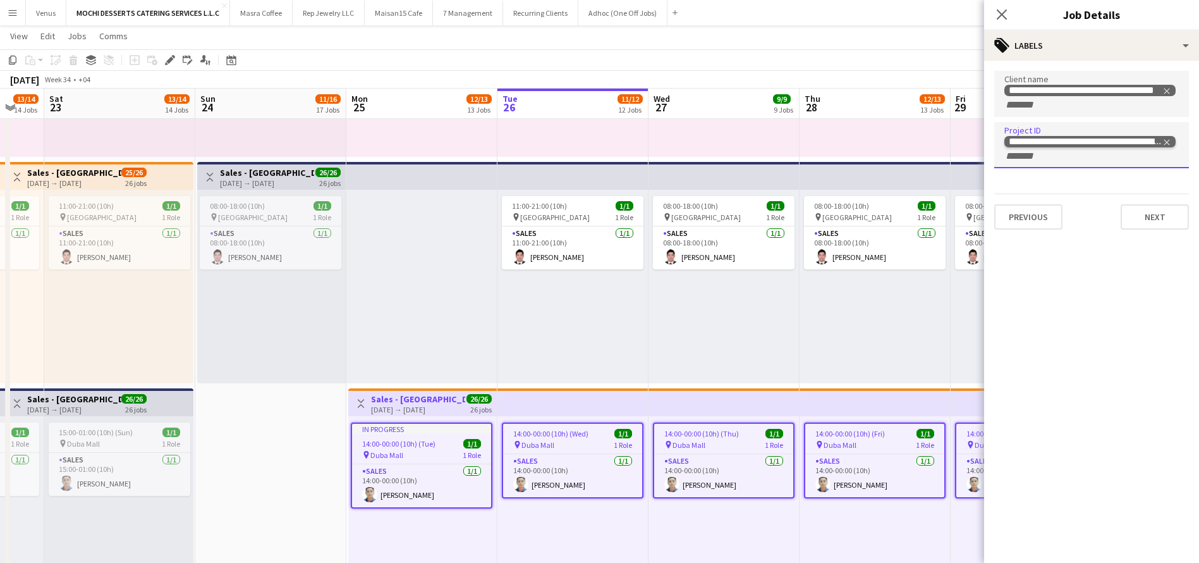
click at [1115, 137] on div "**********" at bounding box center [1086, 142] width 154 height 10
click at [573, 214] on div "pin Dubai Mall 1 Role" at bounding box center [573, 217] width 142 height 10
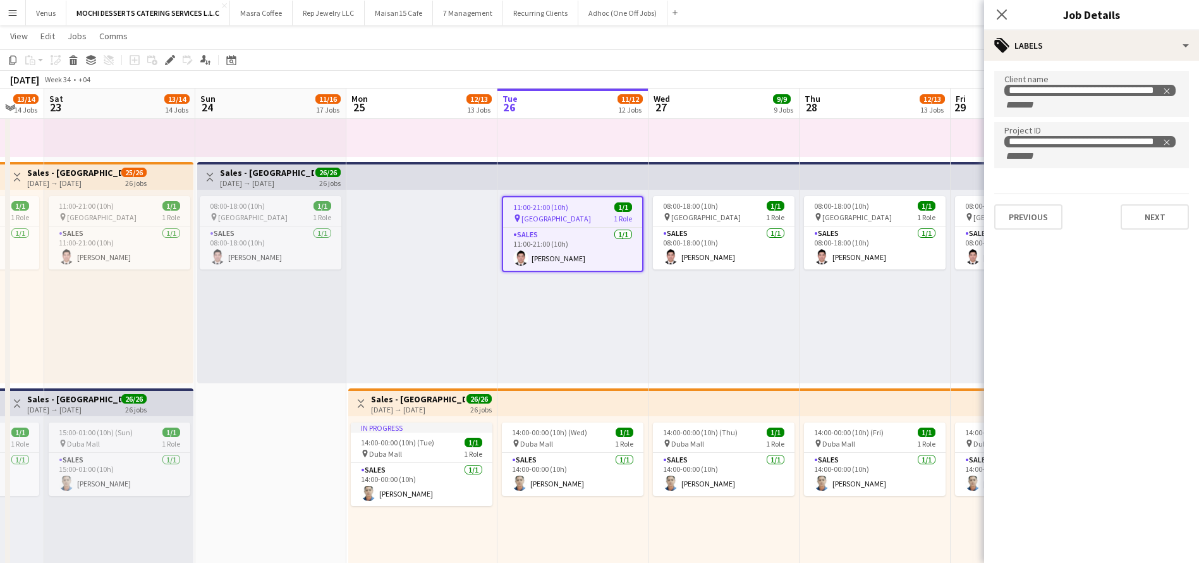
click at [300, 178] on div "24-08-2025 → 22-09-2025" at bounding box center [267, 182] width 94 height 9
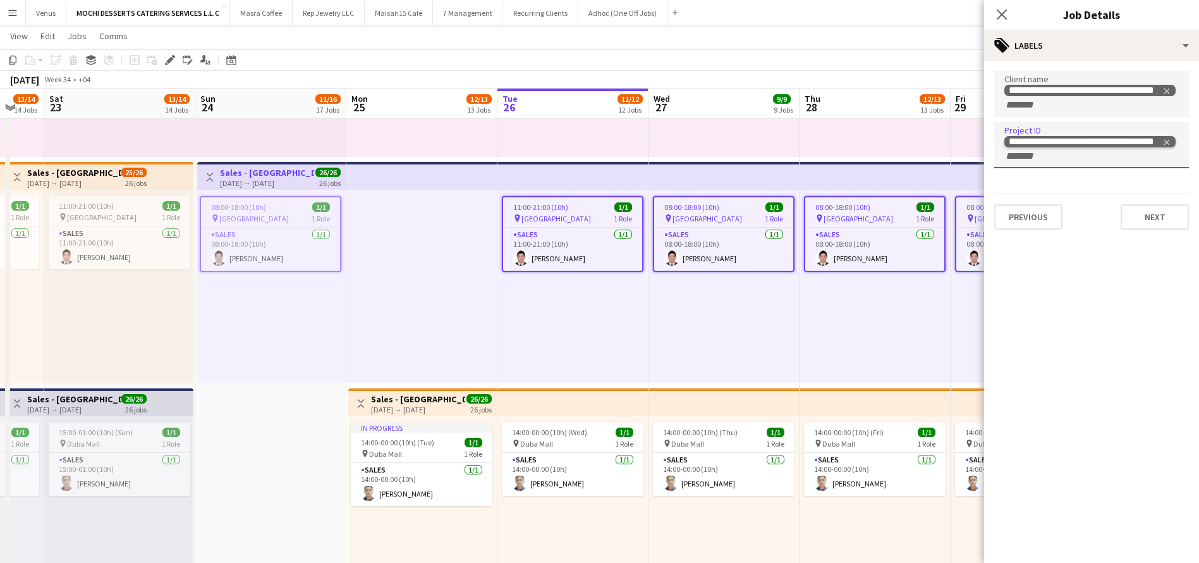
click at [1172, 142] on icon "Remove tag" at bounding box center [1167, 142] width 9 height 9
paste input "**********"
type input "**********"
click at [1157, 200] on button "Next" at bounding box center [1155, 202] width 68 height 25
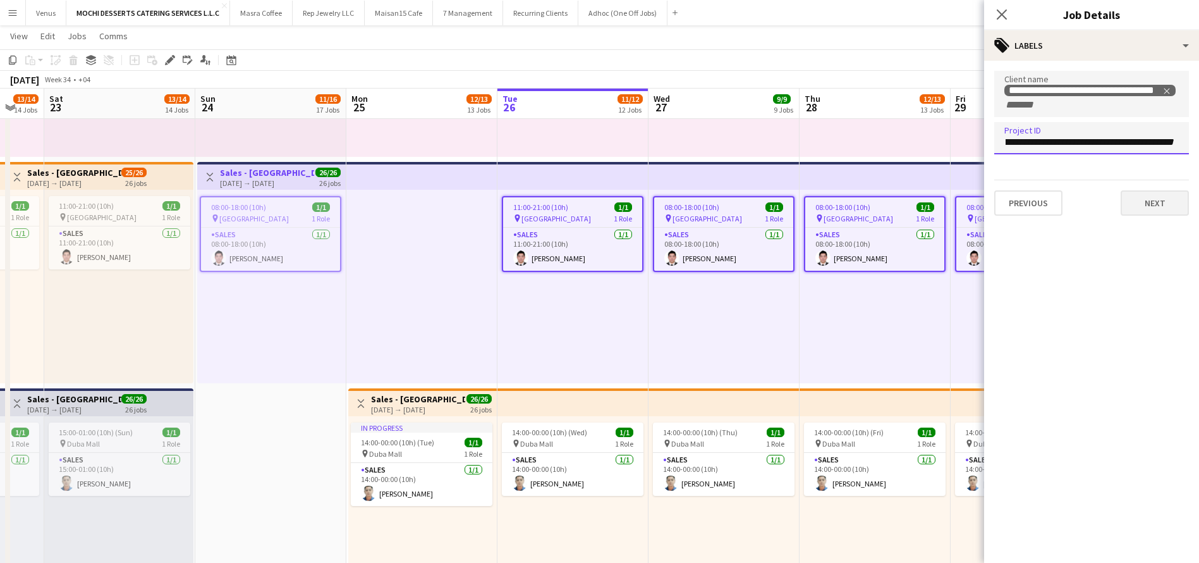
scroll to position [0, 0]
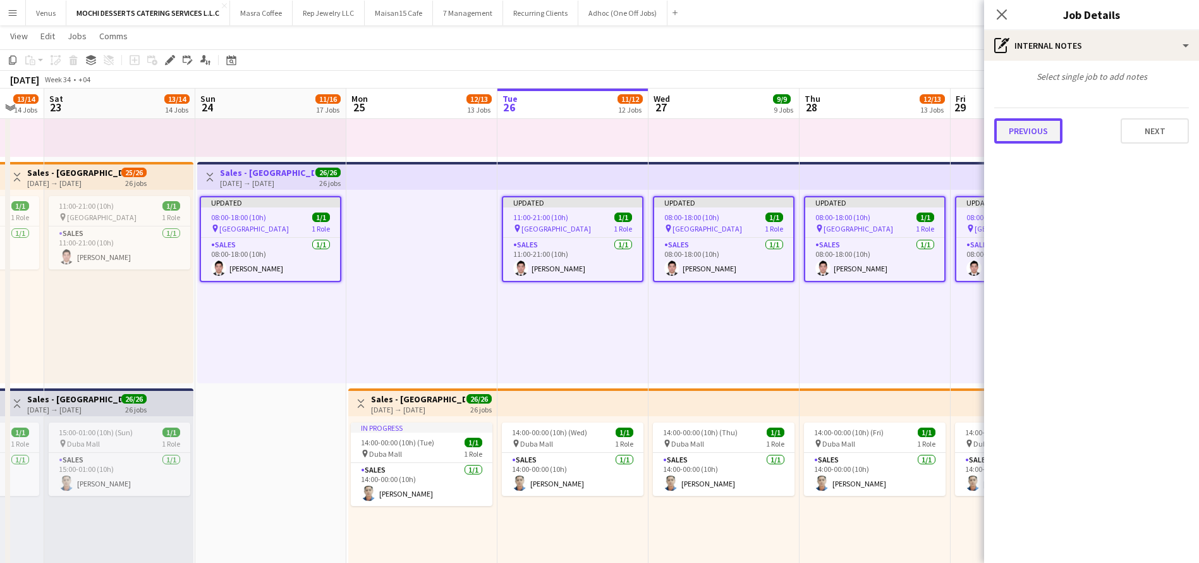
click at [1040, 137] on button "Previous" at bounding box center [1029, 130] width 68 height 25
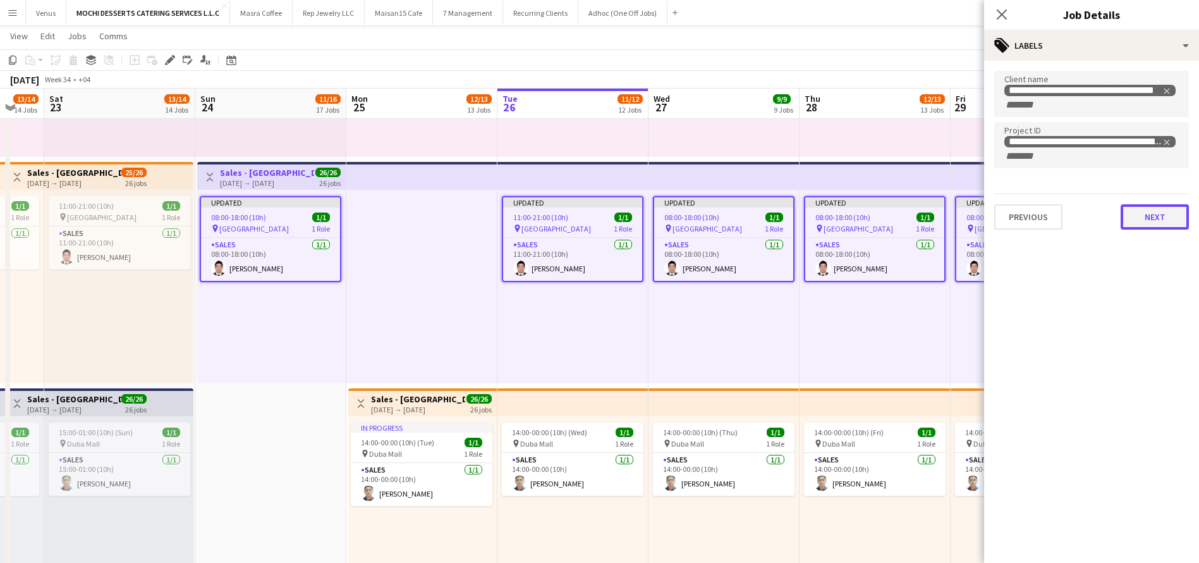
click at [1151, 219] on button "Next" at bounding box center [1155, 216] width 68 height 25
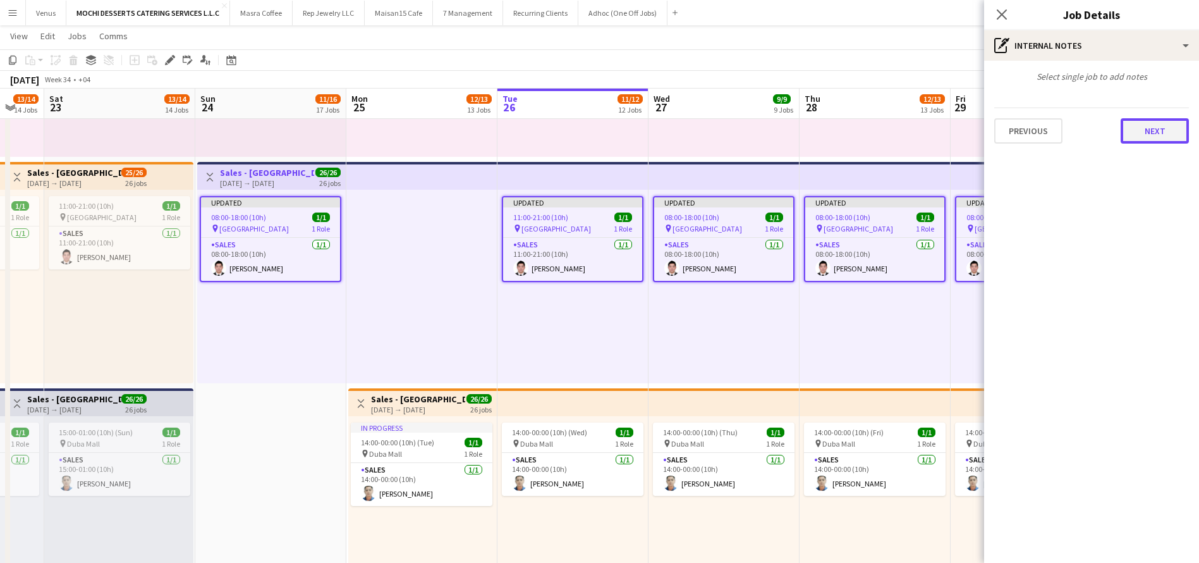
click at [1168, 121] on button "Next" at bounding box center [1155, 130] width 68 height 25
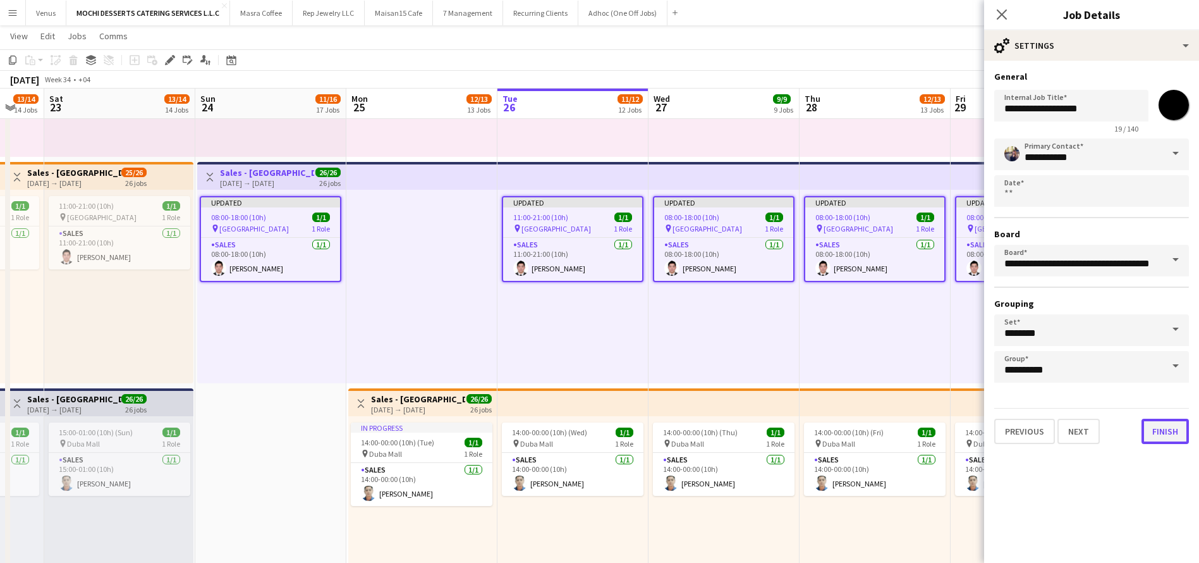
click at [1156, 426] on button "Finish" at bounding box center [1165, 431] width 47 height 25
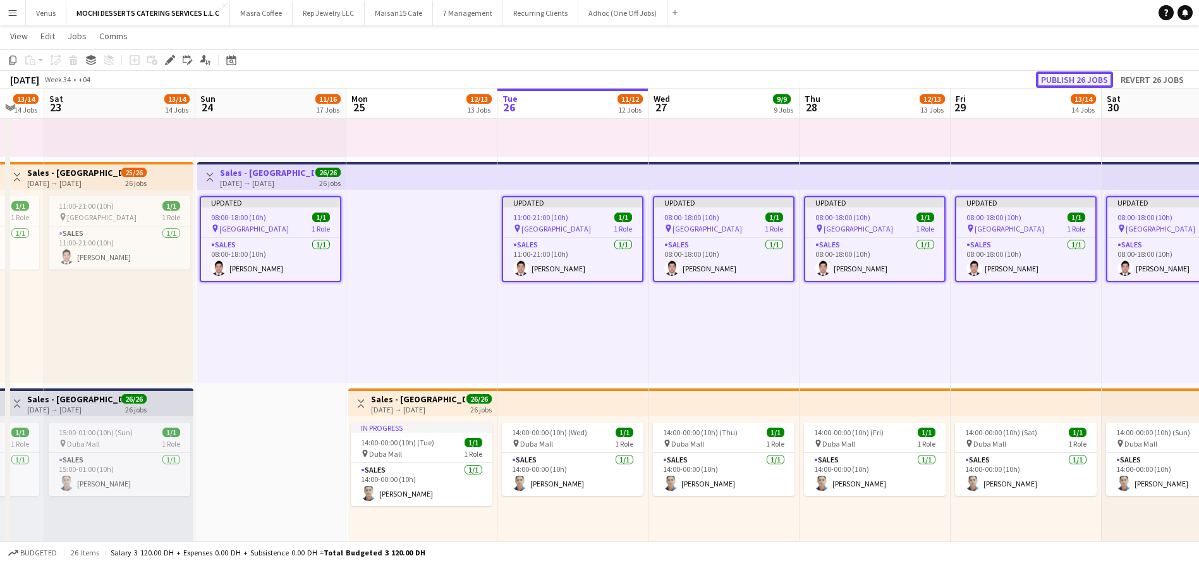
click at [1094, 80] on button "Publish 26 jobs" at bounding box center [1074, 79] width 77 height 16
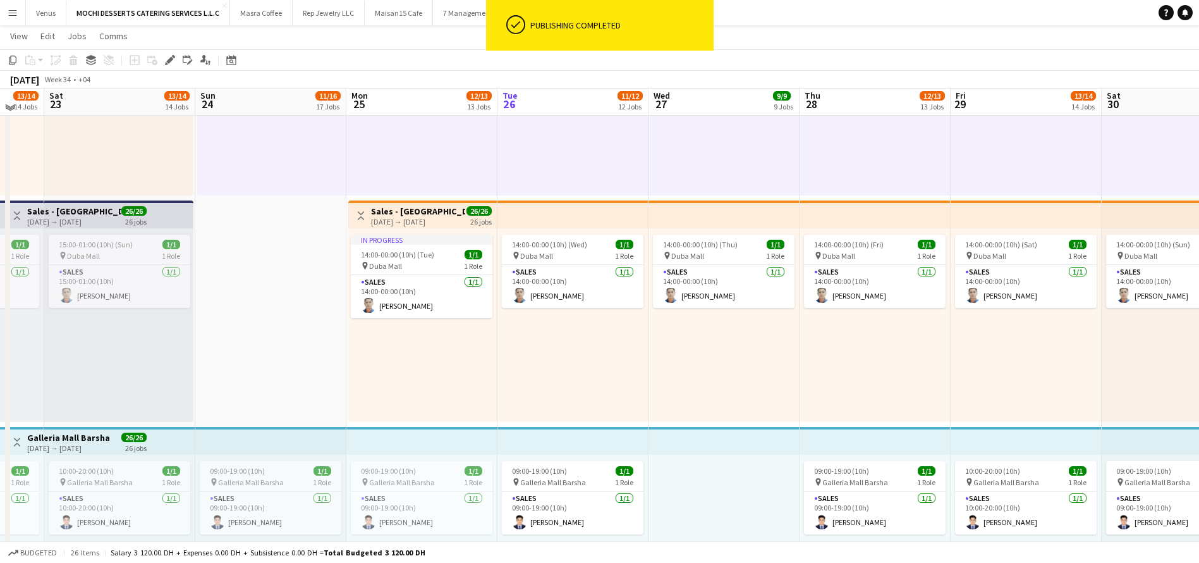
scroll to position [854, 0]
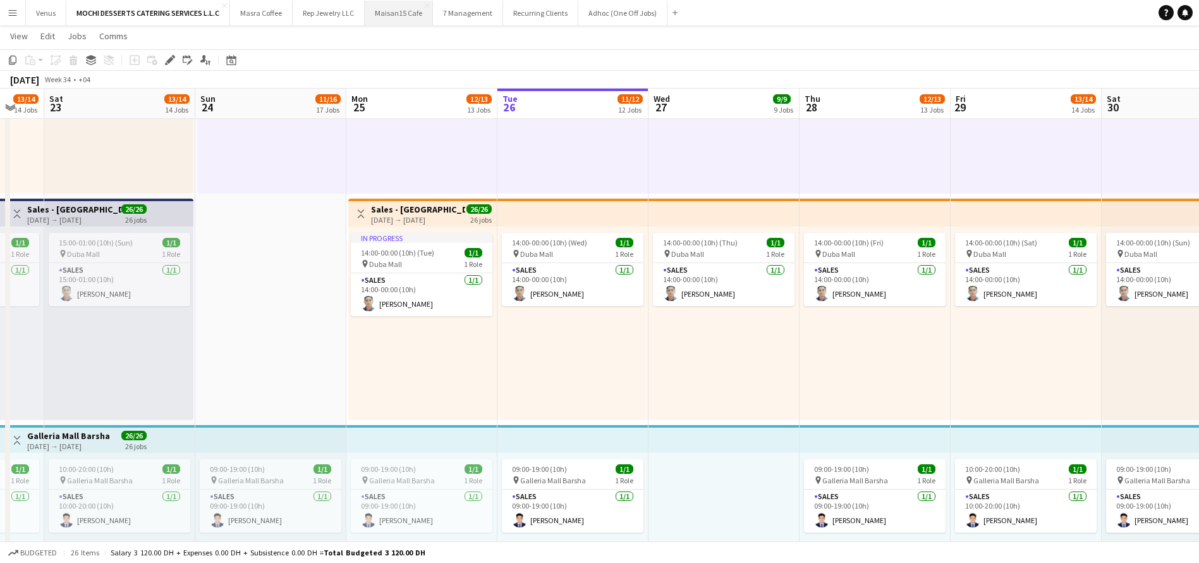
click at [403, 9] on button "Maisan15 Cafe Close" at bounding box center [399, 13] width 68 height 25
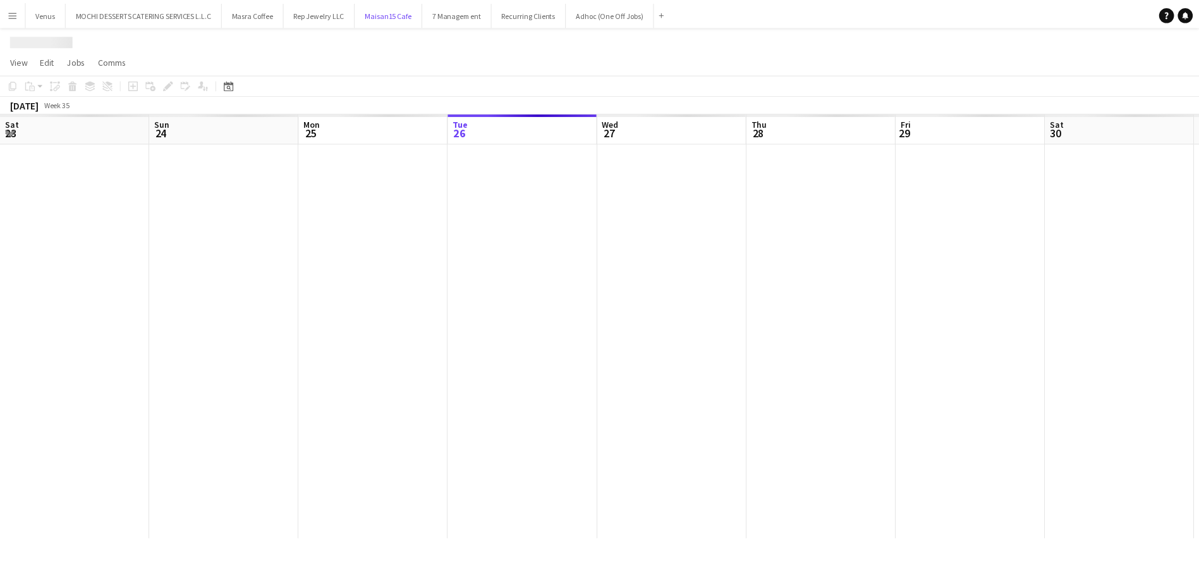
scroll to position [0, 302]
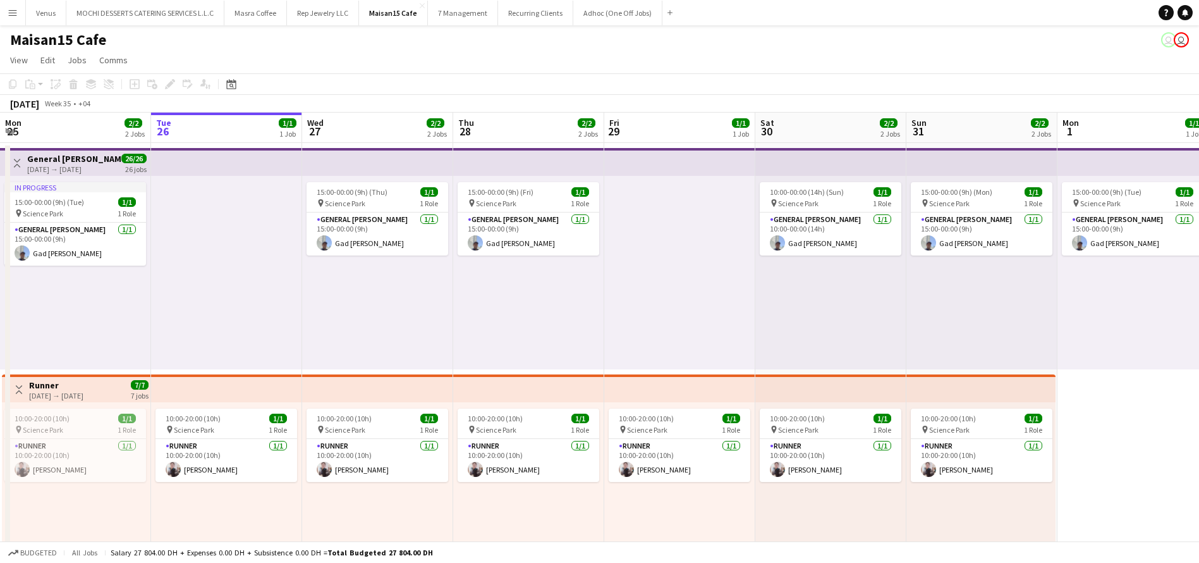
click at [363, 152] on app-top-bar at bounding box center [377, 162] width 151 height 28
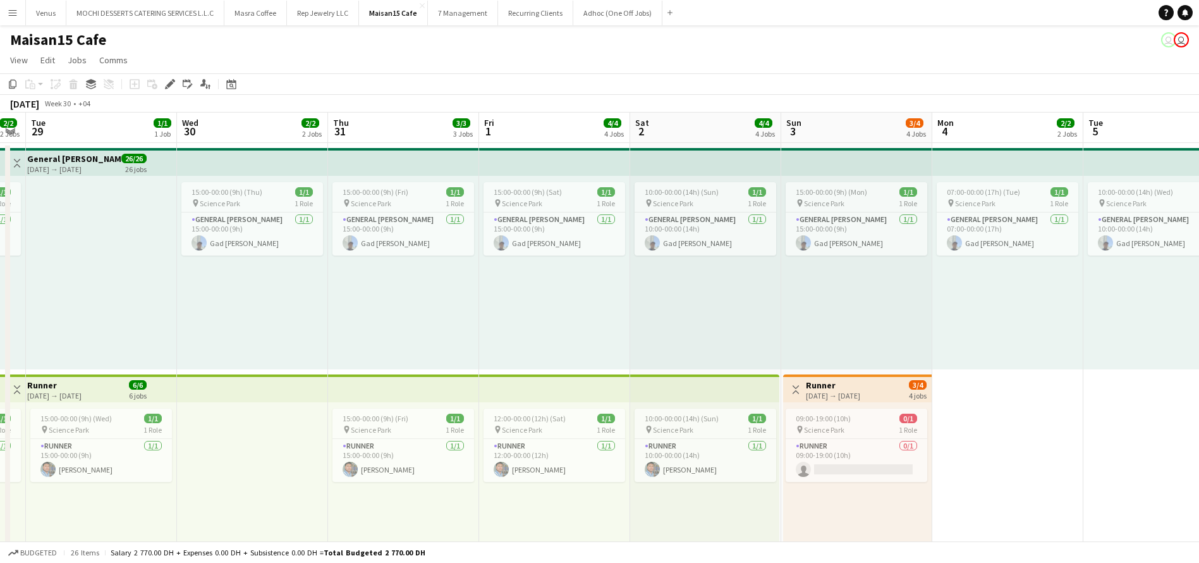
scroll to position [0, 444]
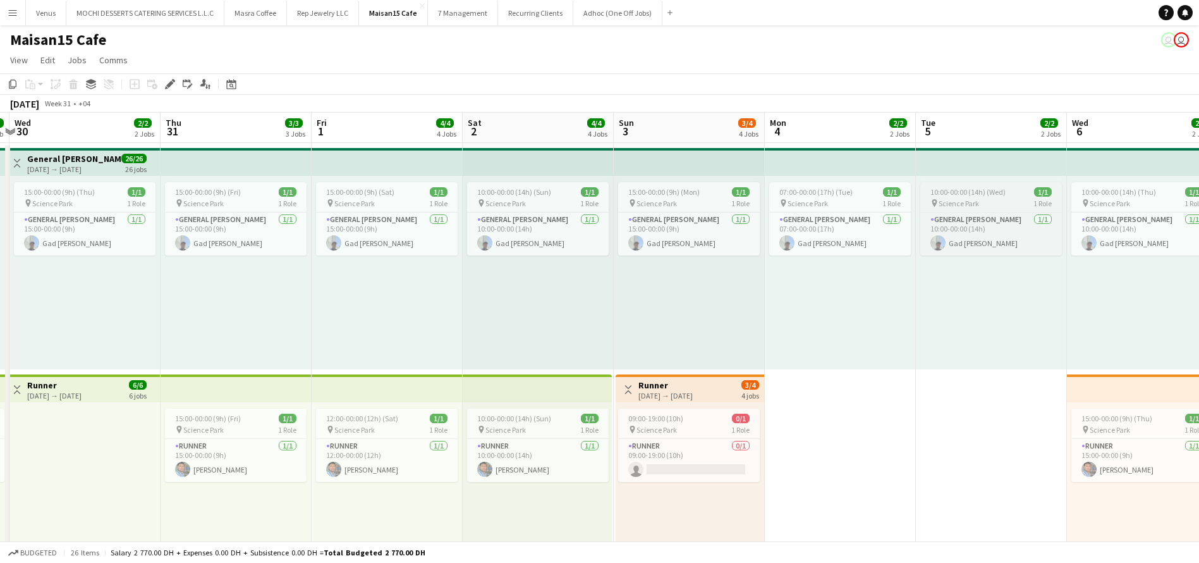
click at [946, 182] on app-job-card "10:00-00:00 (14h) (Wed) 1/1 pin Science Park 1 Role General Steward 1/1 10:00-0…" at bounding box center [992, 218] width 142 height 73
click at [172, 81] on icon "Edit" at bounding box center [170, 84] width 10 height 10
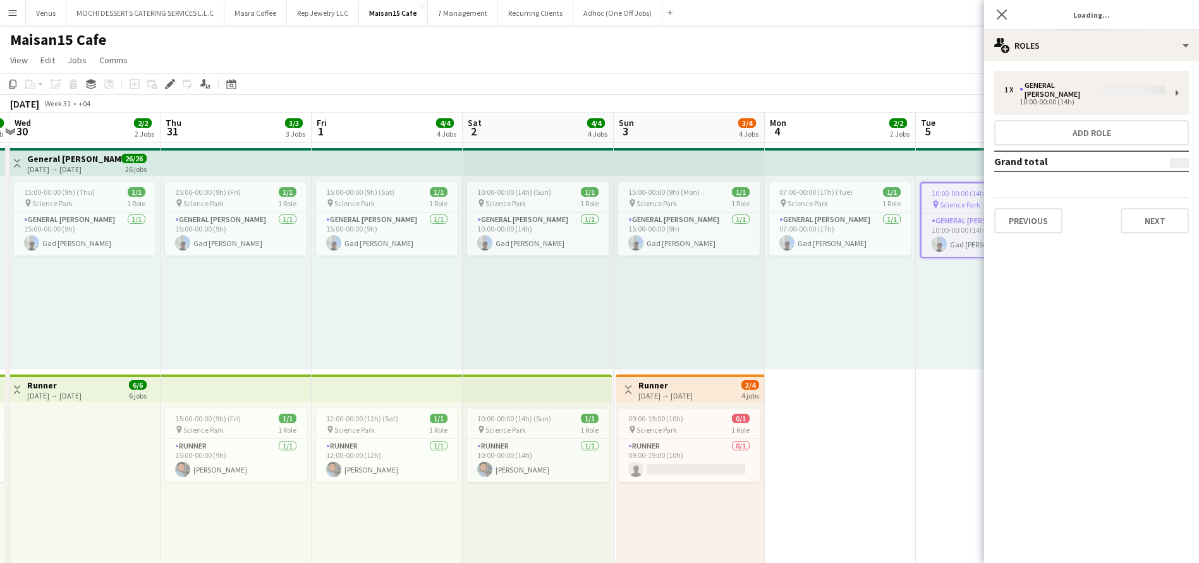
type input "*******"
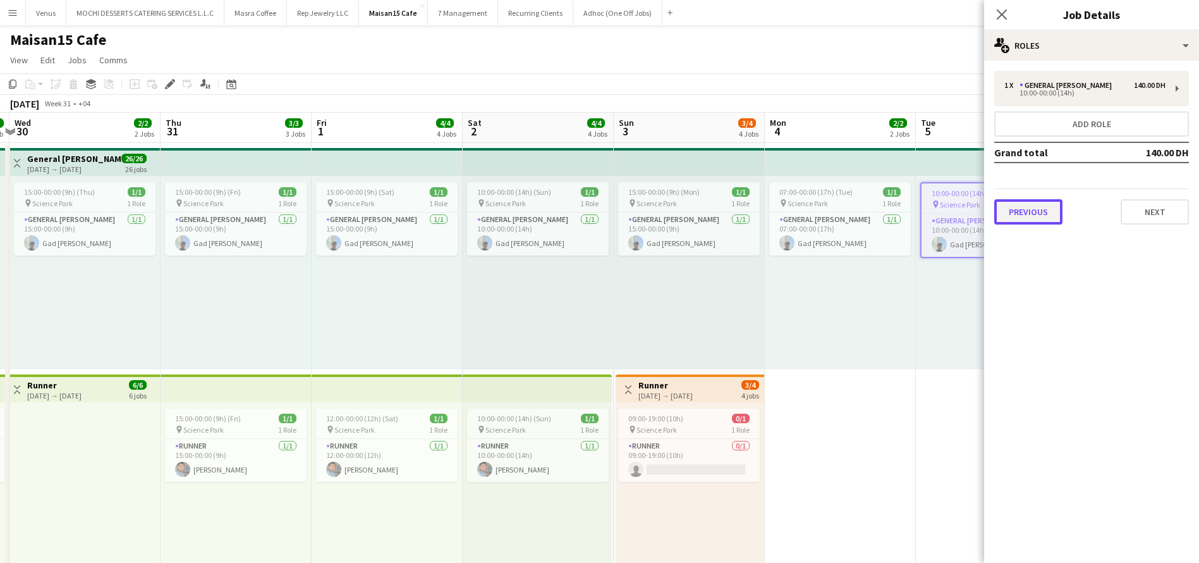
click at [1045, 213] on button "Previous" at bounding box center [1029, 211] width 68 height 25
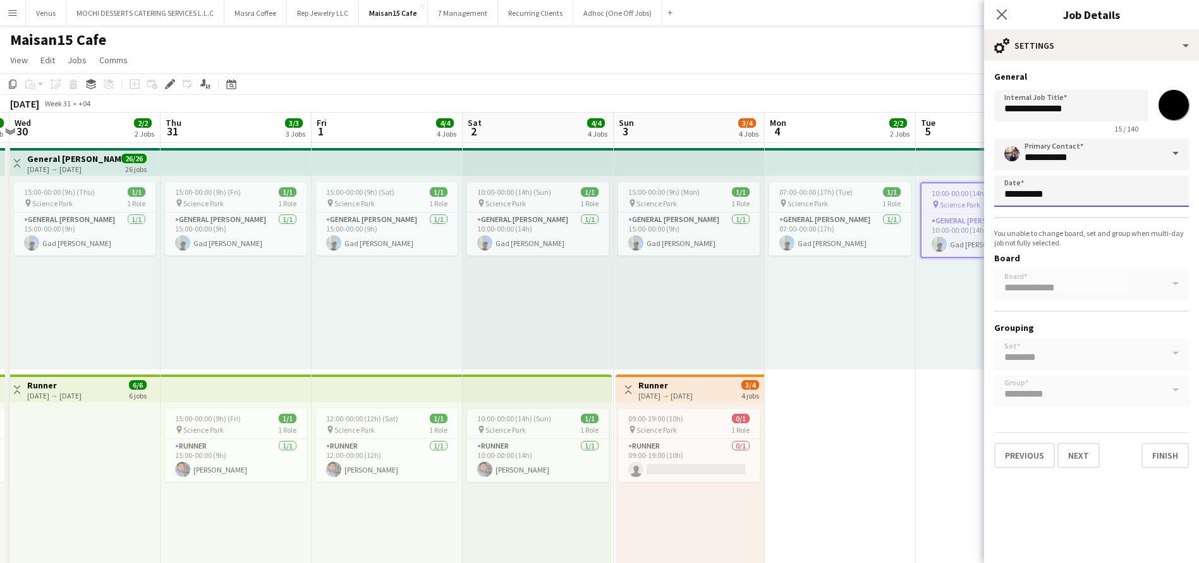
click at [1050, 201] on body "Menu Boards Boards Boards All jobs Status Workforce Workforce My Workforce Recr…" at bounding box center [599, 566] width 1199 height 1133
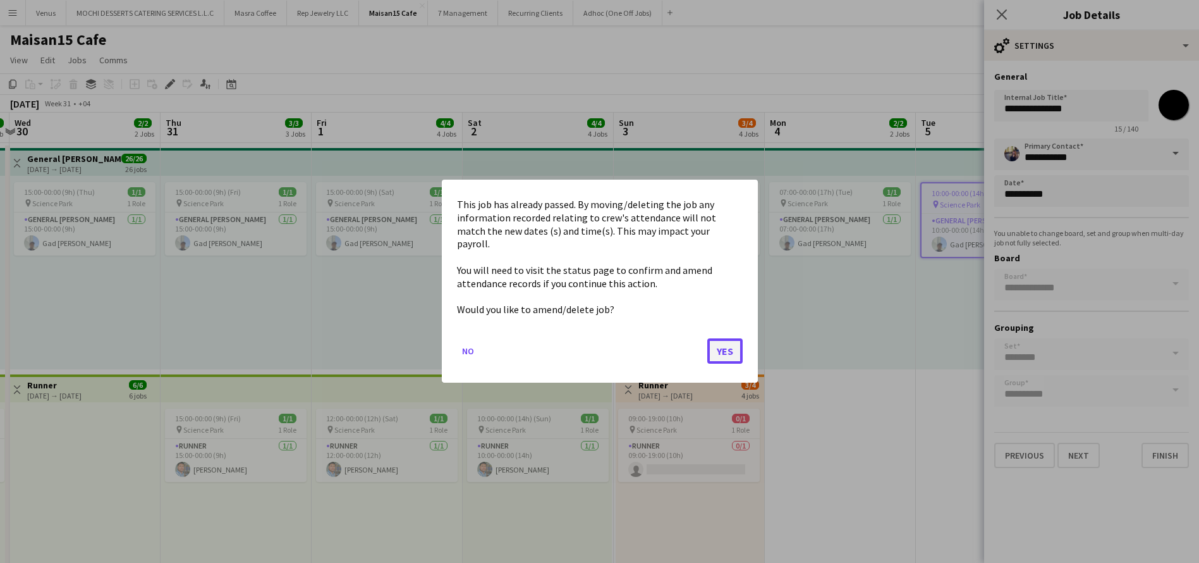
click at [737, 352] on button "Yes" at bounding box center [725, 351] width 35 height 25
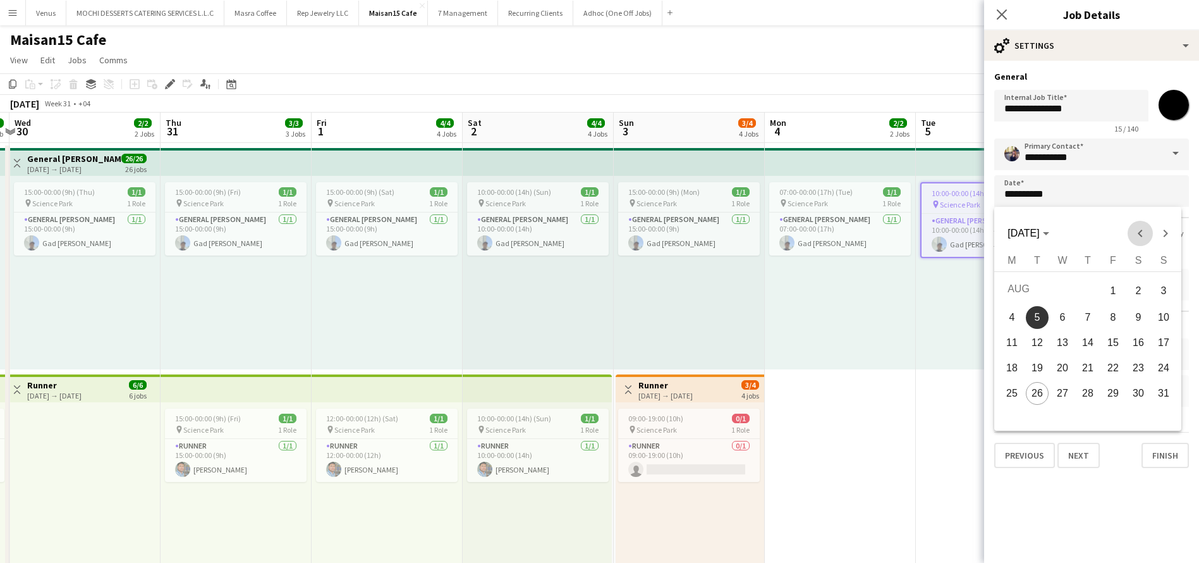
click at [1143, 236] on span "Previous month" at bounding box center [1140, 233] width 25 height 25
click at [1093, 395] on span "24" at bounding box center [1088, 390] width 23 height 23
type input "**********"
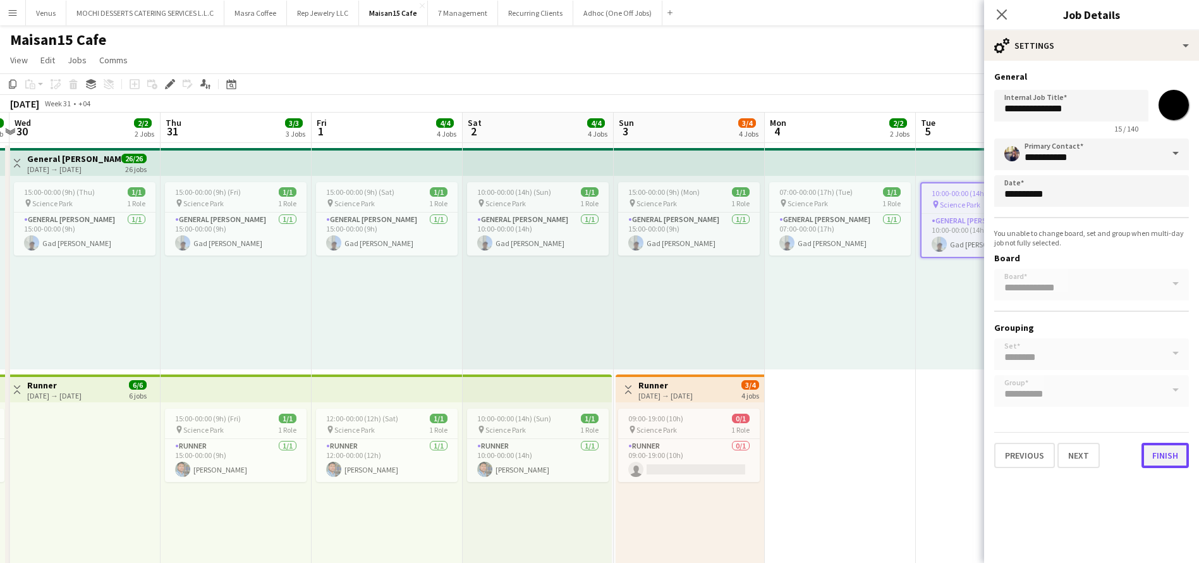
click at [1177, 450] on button "Finish" at bounding box center [1165, 455] width 47 height 25
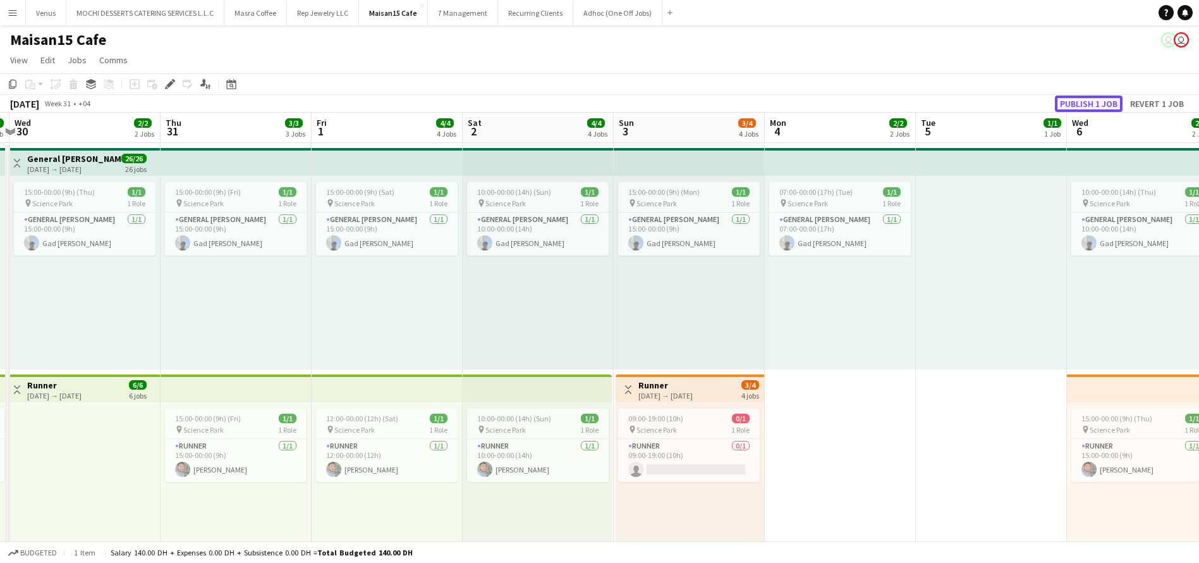
click at [1108, 102] on button "Publish 1 job" at bounding box center [1089, 103] width 68 height 16
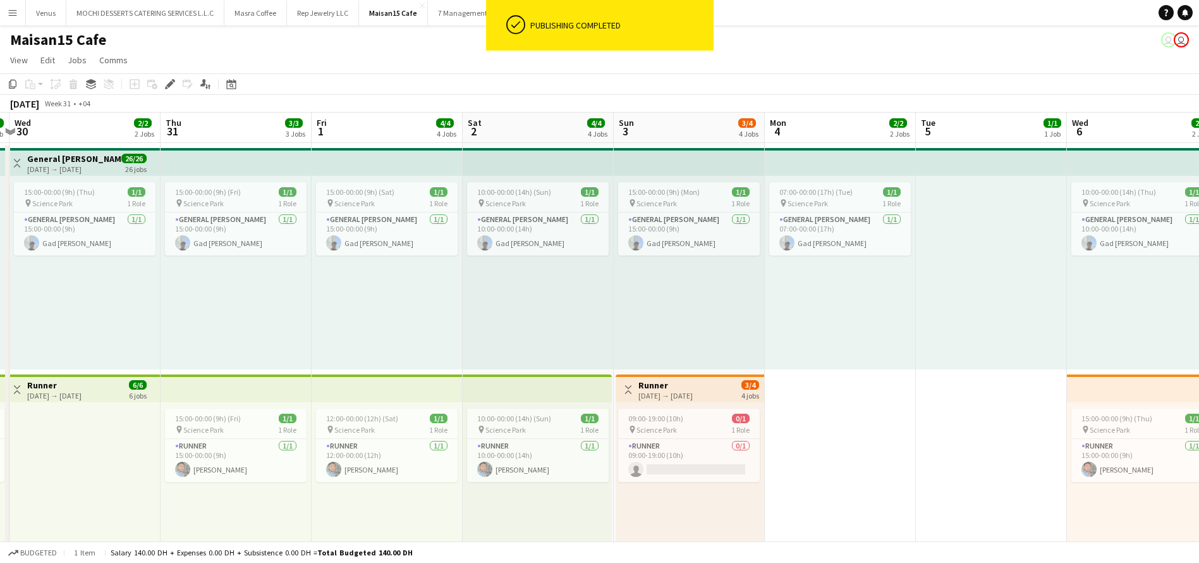
click at [835, 136] on app-board-header-date "Mon 4 2/2 2 Jobs" at bounding box center [840, 128] width 151 height 30
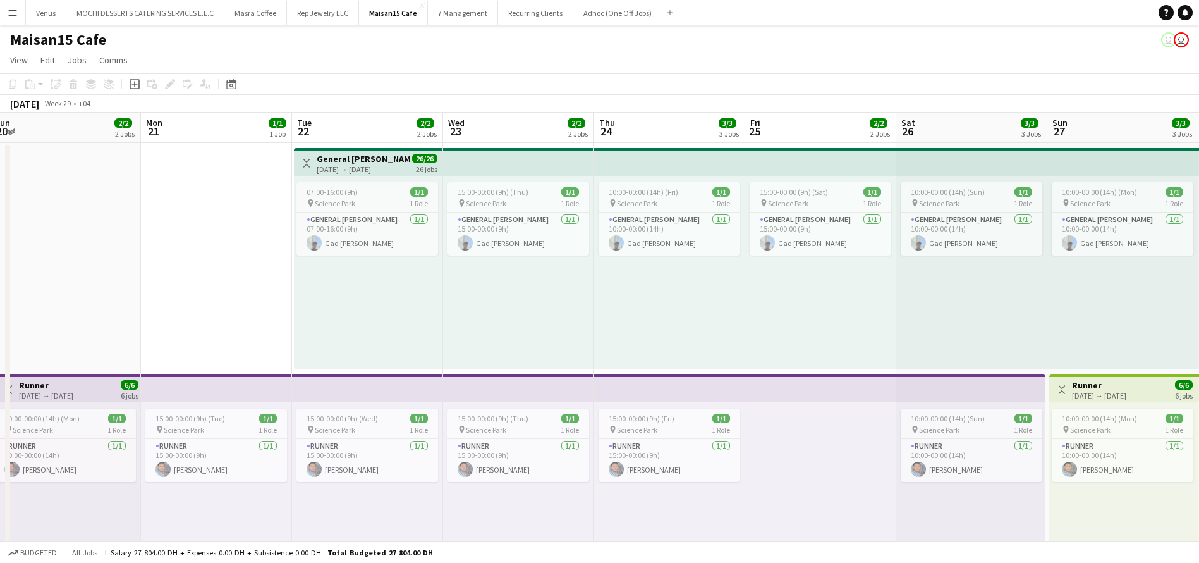
scroll to position [0, 324]
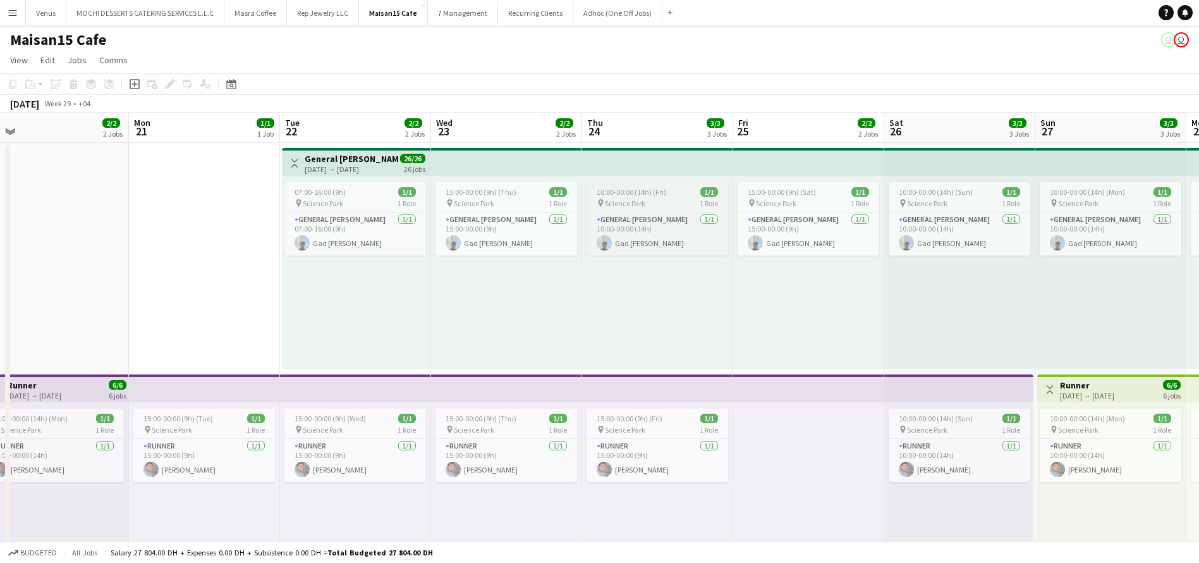
click at [657, 195] on span "10:00-00:00 (14h) (Fri)" at bounding box center [632, 191] width 70 height 9
click at [174, 85] on icon "Edit" at bounding box center [170, 84] width 10 height 10
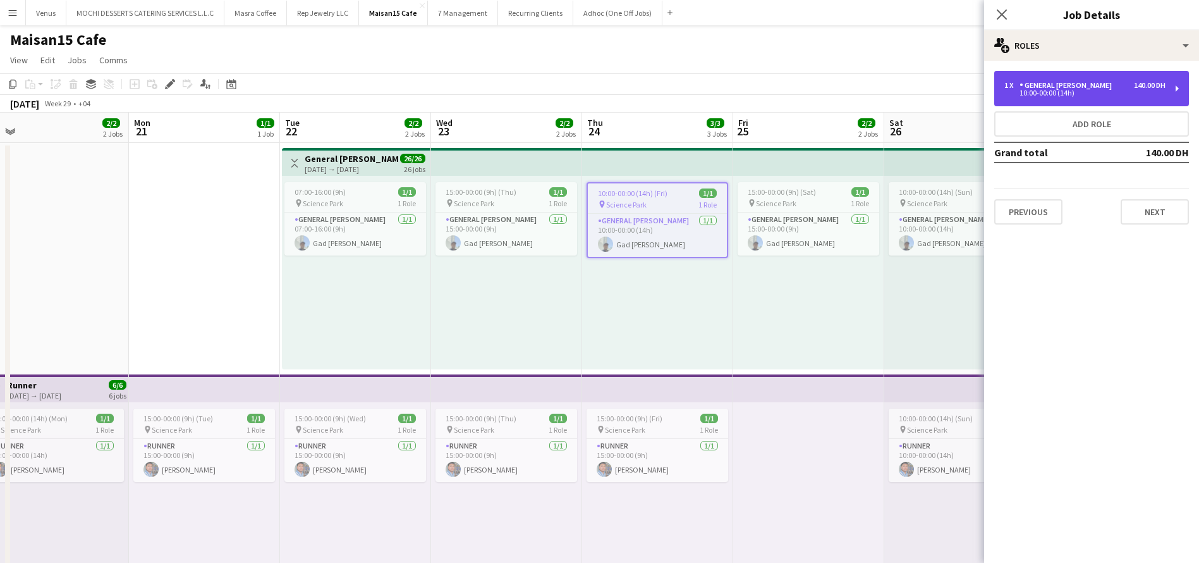
click at [1180, 87] on div "1 x General Steward 140.00 DH 10:00-00:00 (14h)" at bounding box center [1092, 88] width 195 height 35
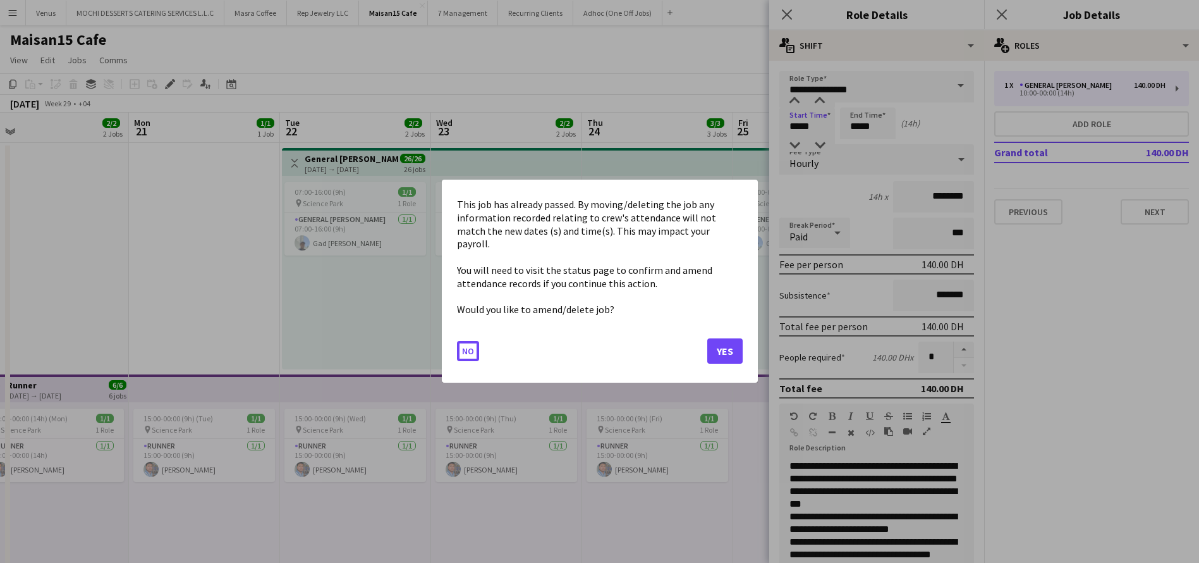
click at [811, 125] on body "Menu Boards Boards Boards All jobs Status Workforce Workforce My Workforce Recr…" at bounding box center [599, 566] width 1199 height 1133
click at [725, 345] on button "Yes" at bounding box center [725, 351] width 35 height 25
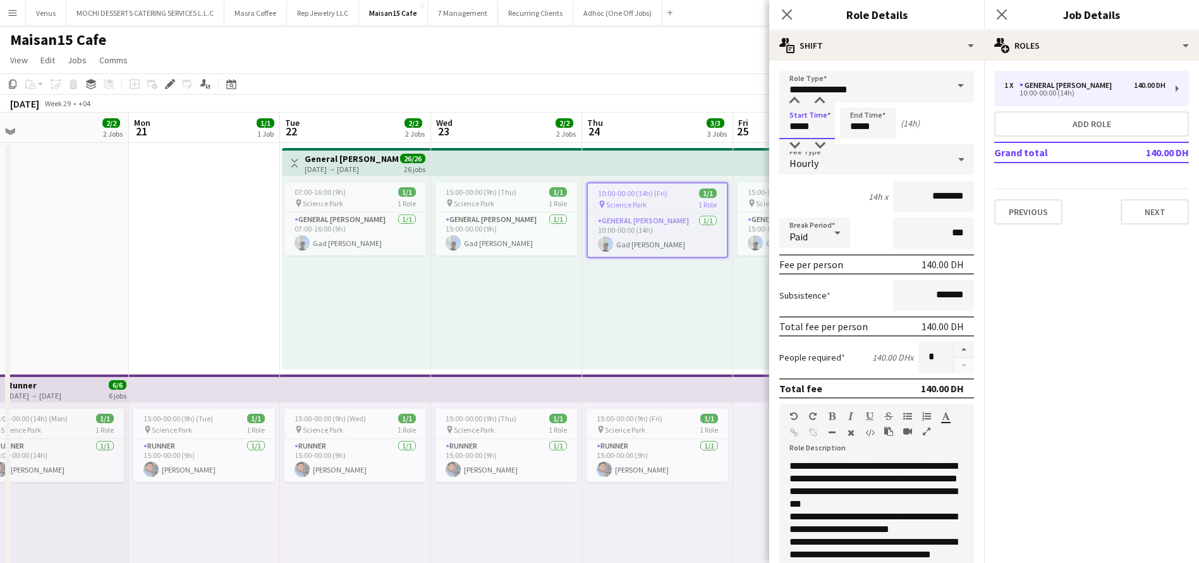
drag, startPoint x: 821, startPoint y: 123, endPoint x: 775, endPoint y: 128, distance: 46.4
click at [775, 128] on form "**********" at bounding box center [876, 445] width 215 height 749
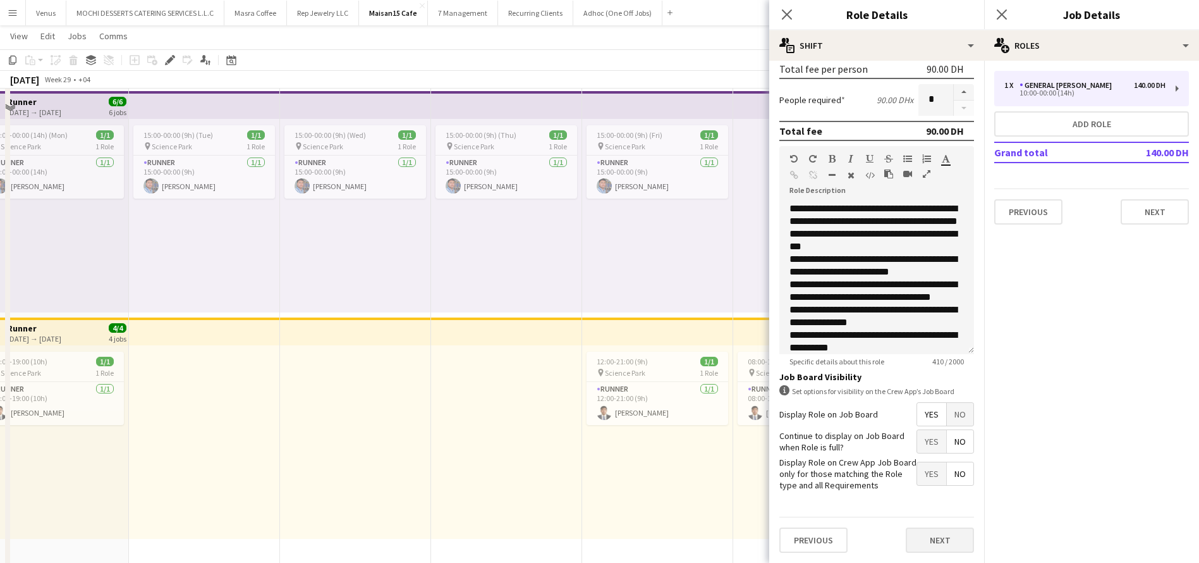
scroll to position [285, 0]
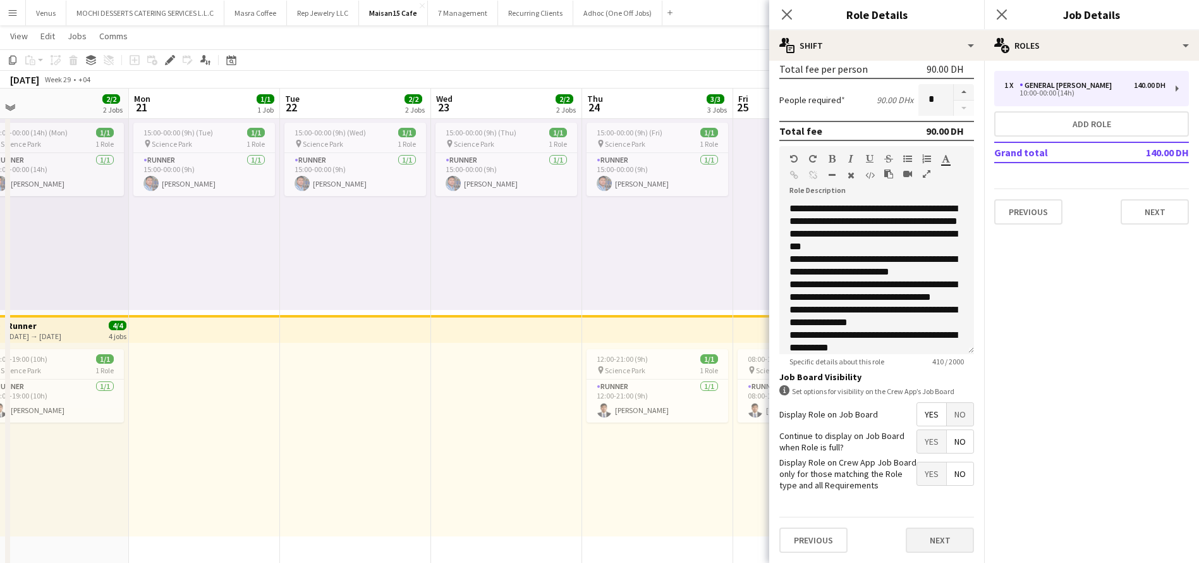
type input "*****"
click at [941, 539] on button "Next" at bounding box center [940, 539] width 68 height 25
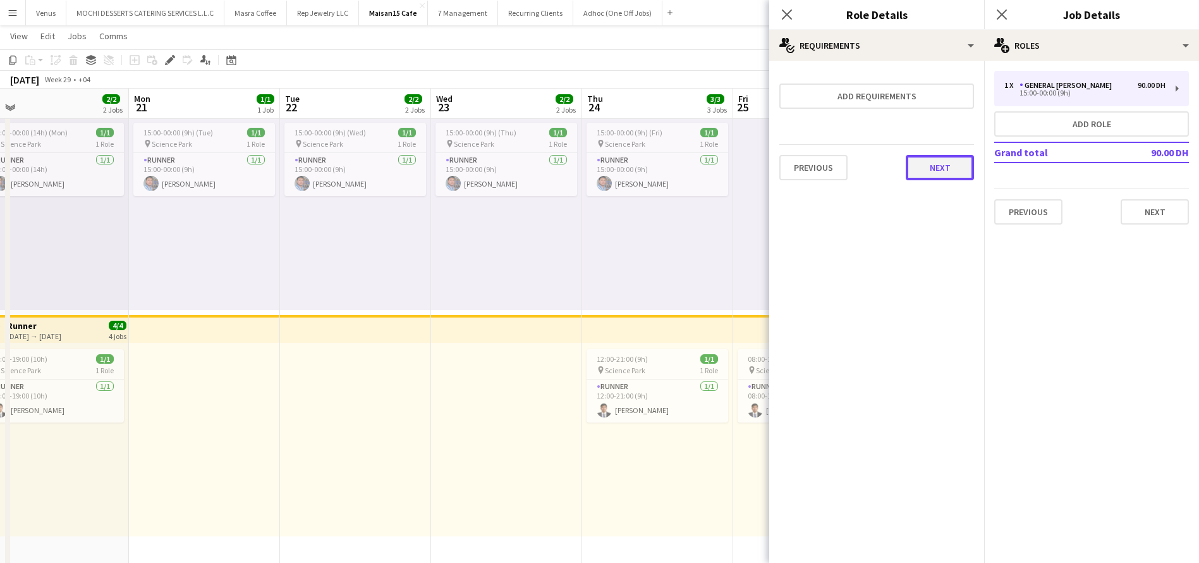
click at [953, 159] on button "Next" at bounding box center [940, 167] width 68 height 25
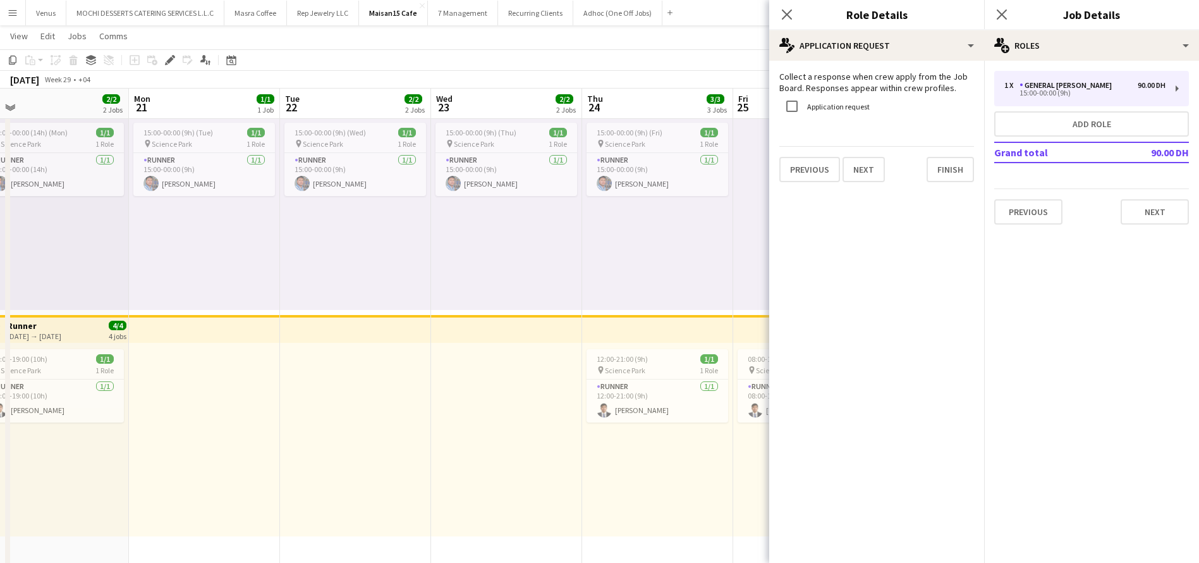
click at [941, 192] on mat-expansion-panel "pencil4 Application Request Collect a response when crew apply from the Job Boa…" at bounding box center [876, 312] width 215 height 502
click at [942, 179] on button "Finish" at bounding box center [950, 169] width 47 height 25
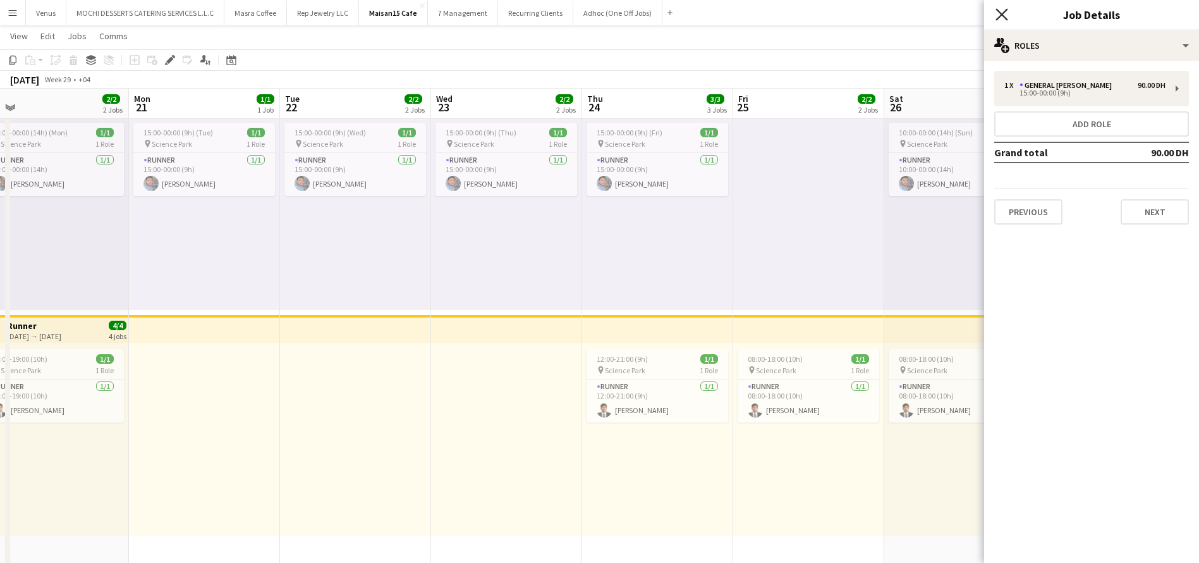
click at [1001, 11] on icon "Close pop-in" at bounding box center [1002, 14] width 12 height 12
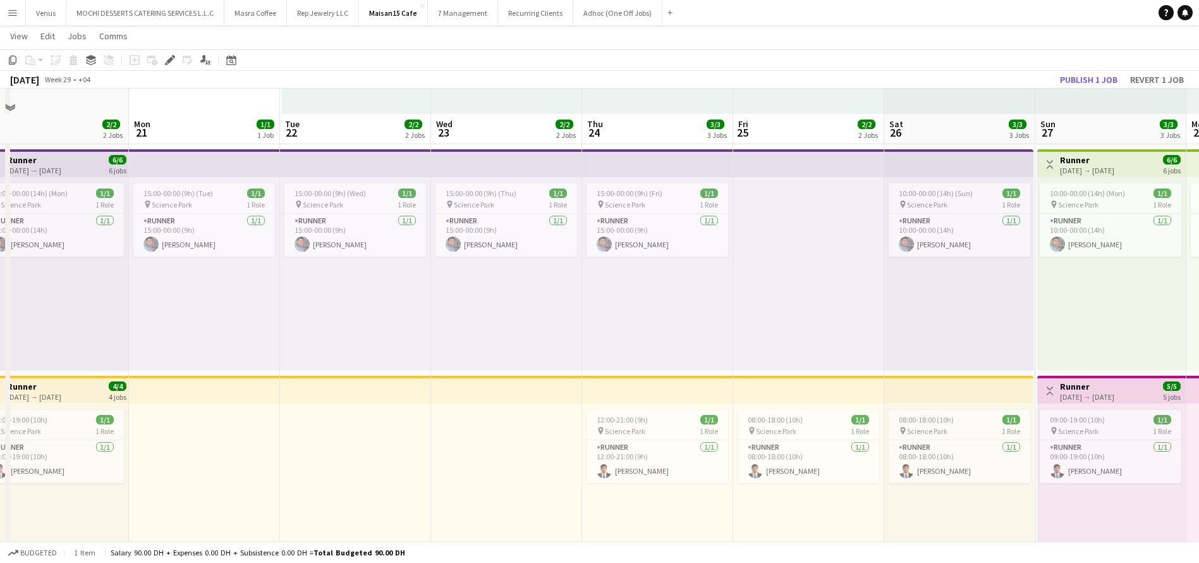
scroll to position [95, 0]
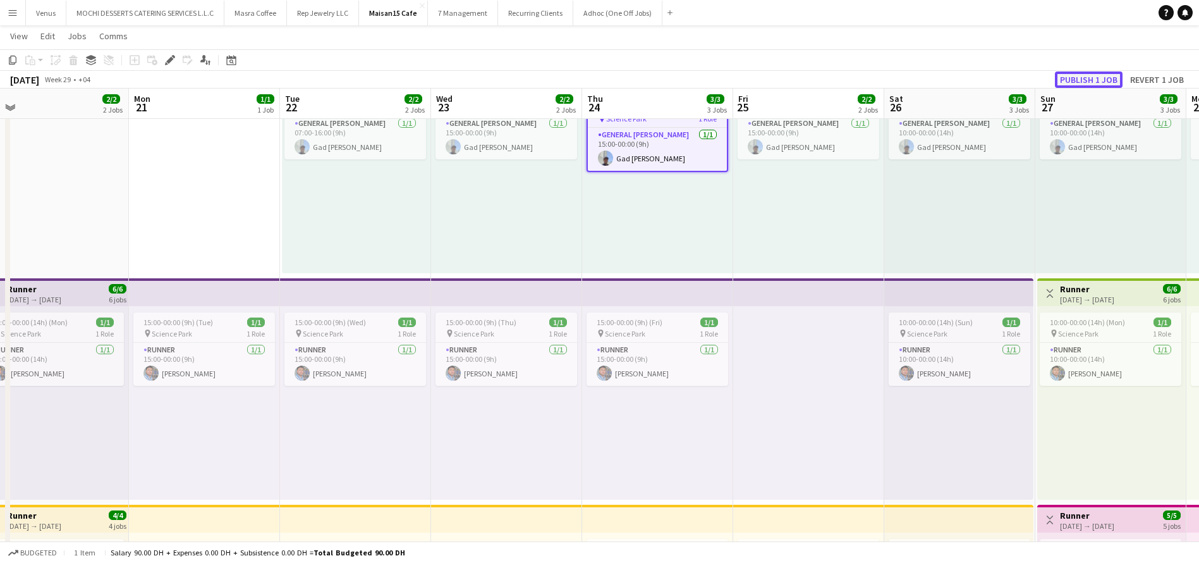
click at [1093, 81] on button "Publish 1 job" at bounding box center [1089, 79] width 68 height 16
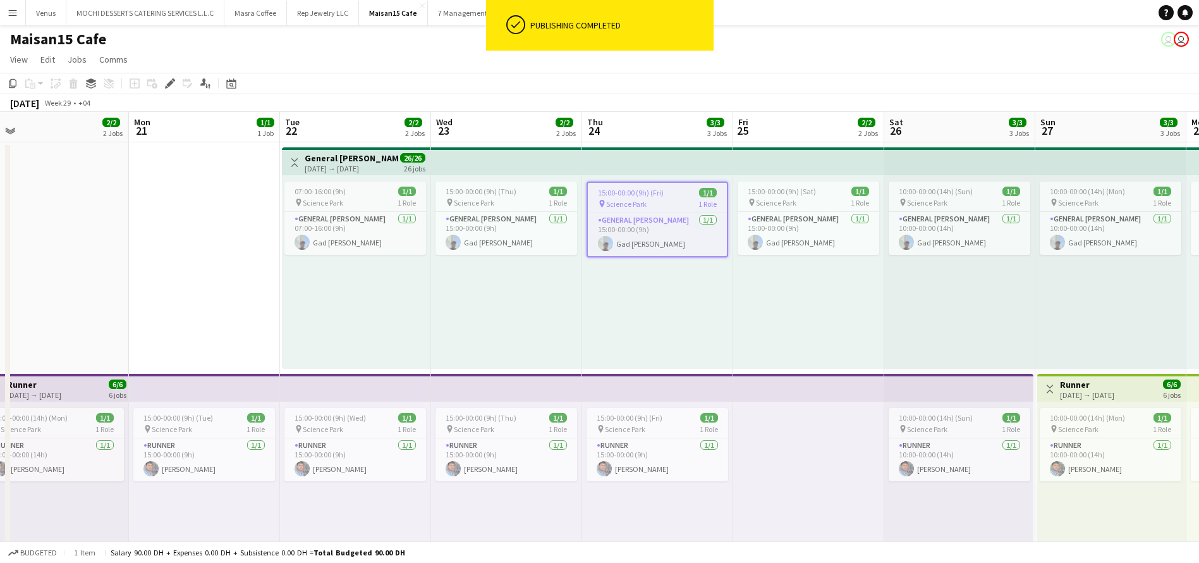
scroll to position [0, 0]
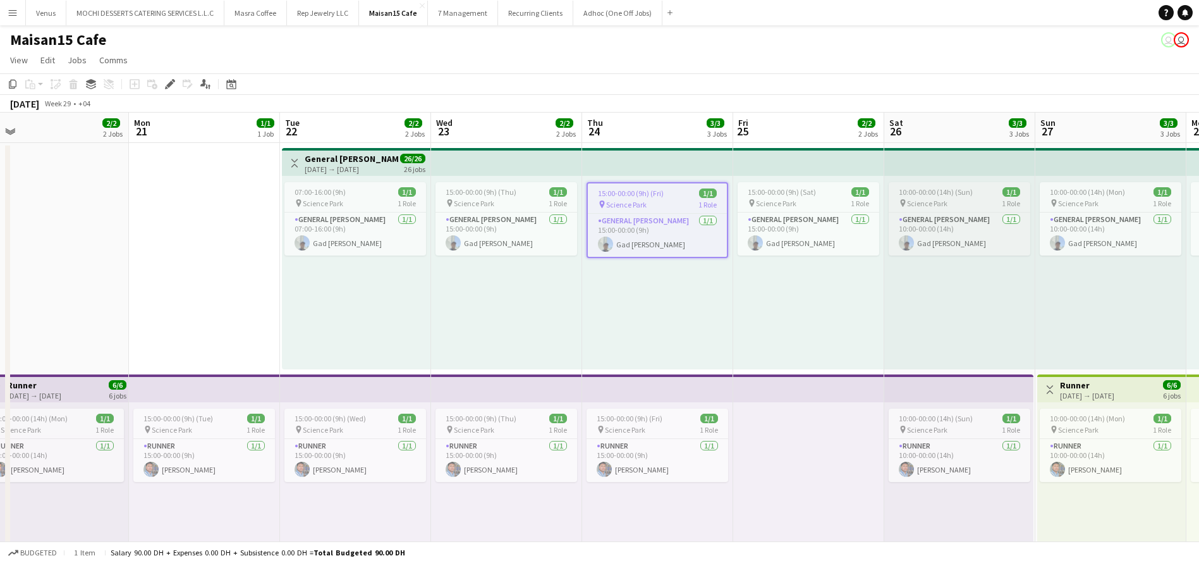
click at [945, 200] on span "Science Park" at bounding box center [927, 203] width 40 height 9
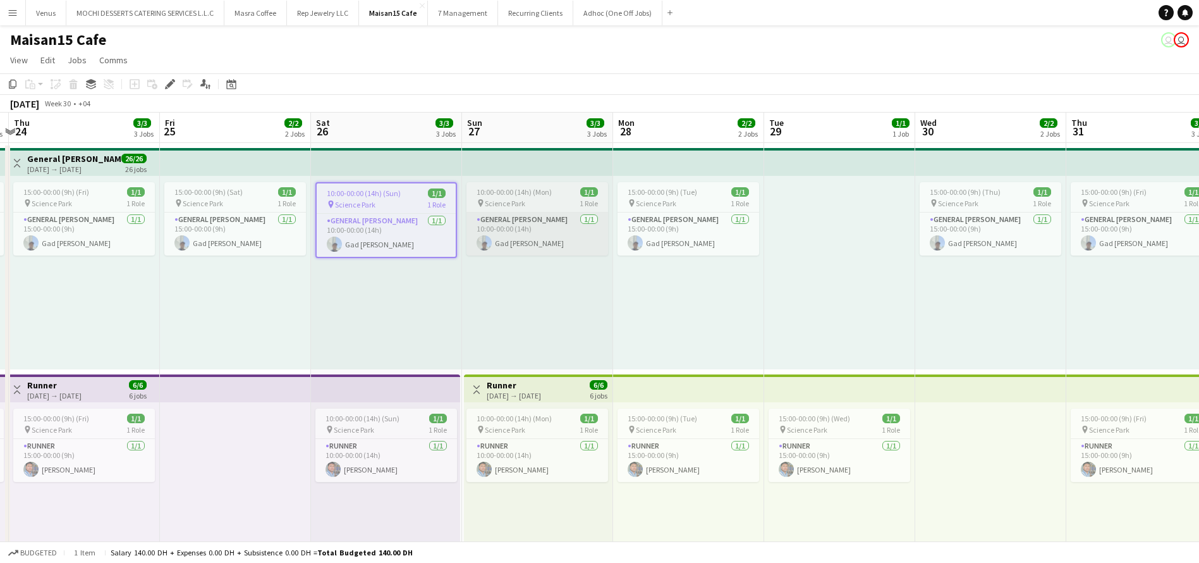
scroll to position [0, 403]
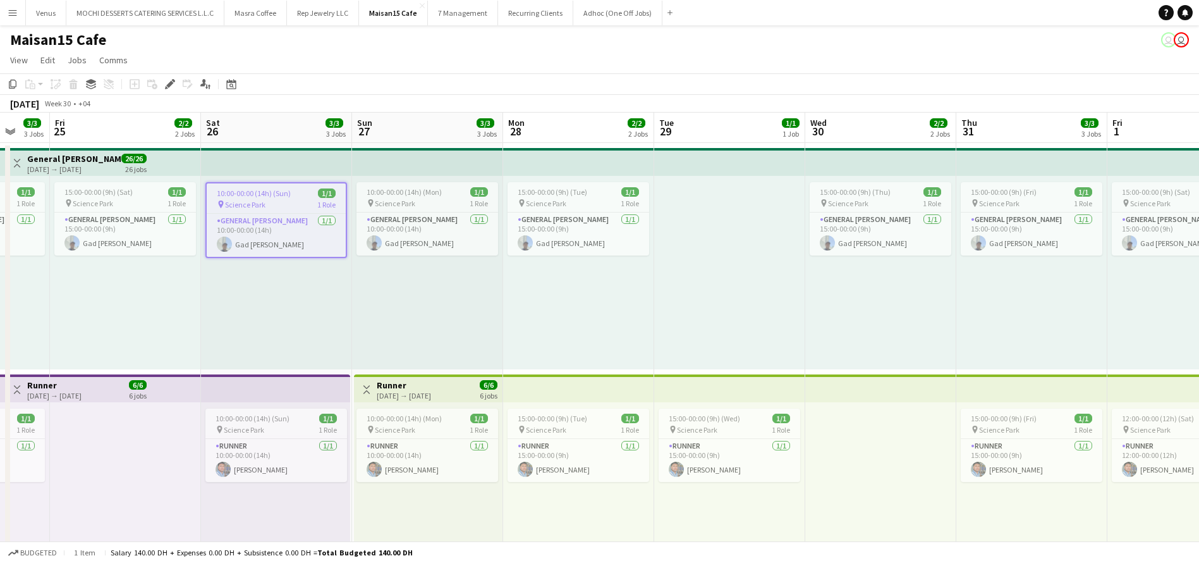
click at [746, 201] on div at bounding box center [729, 272] width 151 height 193
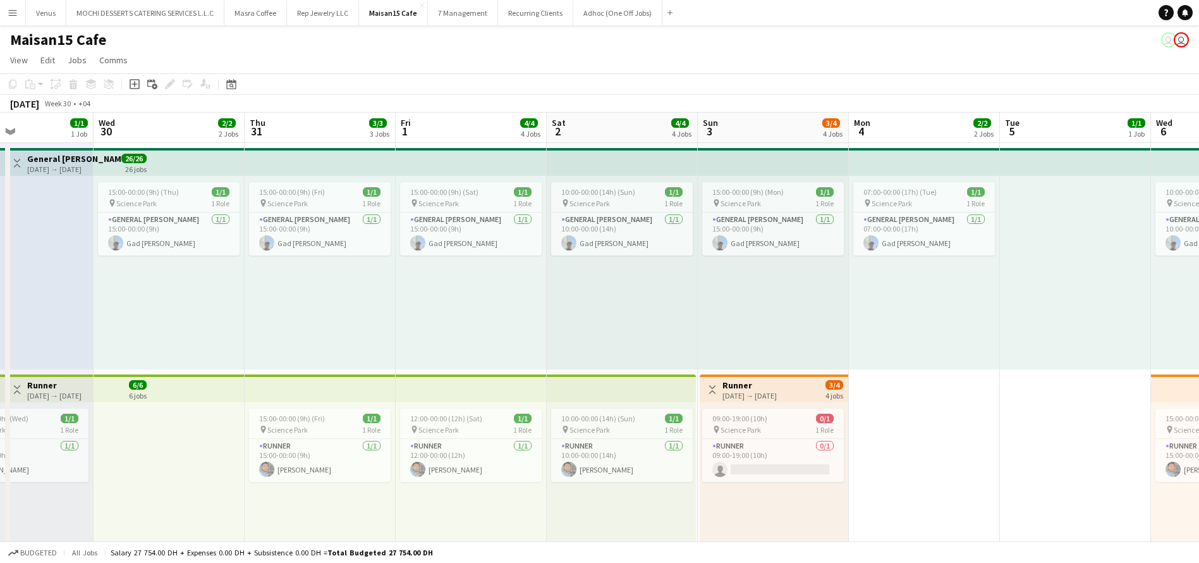
scroll to position [0, 368]
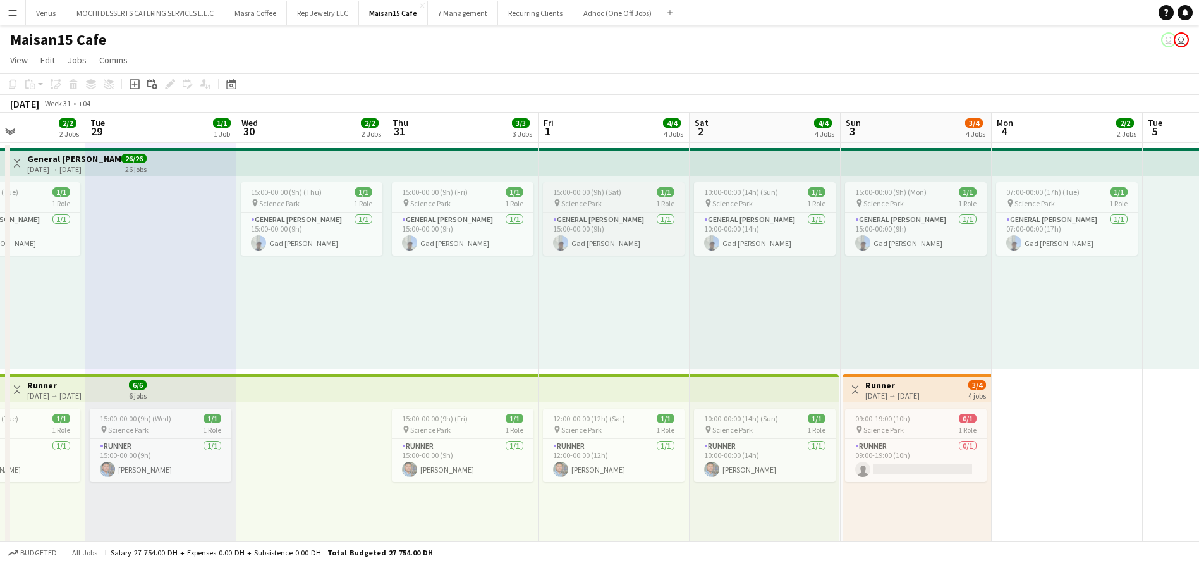
click at [603, 194] on span "15:00-00:00 (9h) (Sat)" at bounding box center [587, 191] width 68 height 9
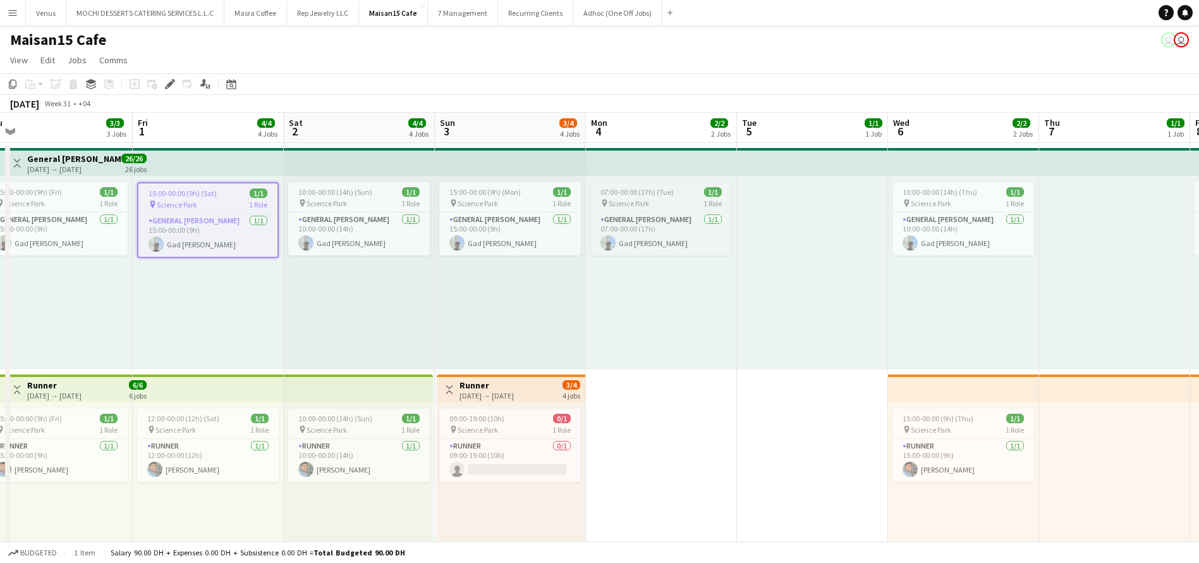
scroll to position [0, 483]
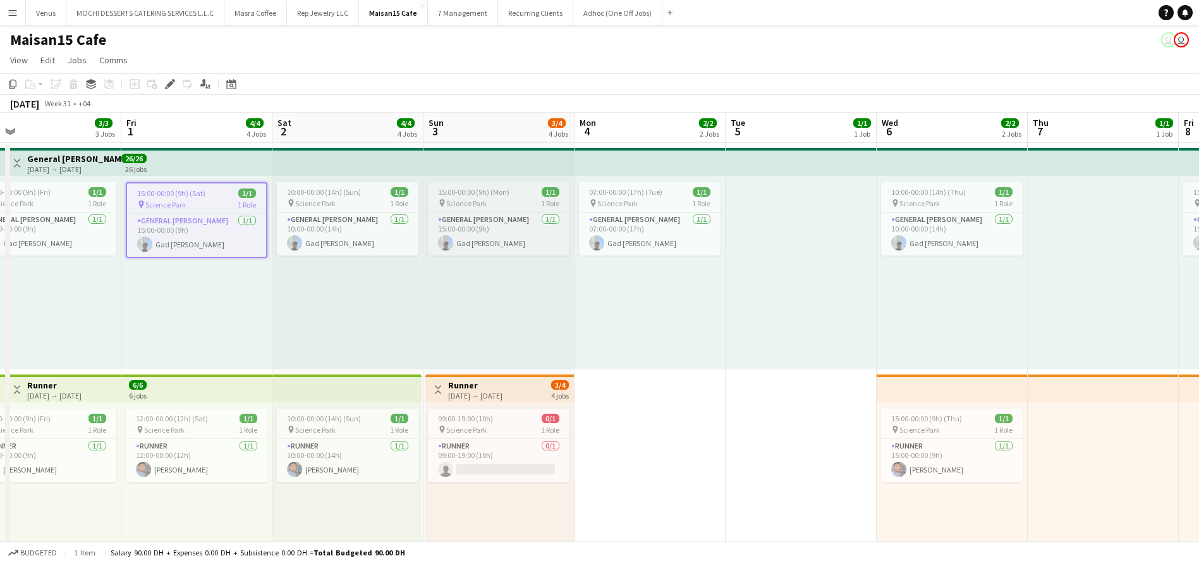
click at [498, 192] on span "15:00-00:00 (9h) (Mon)" at bounding box center [473, 191] width 71 height 9
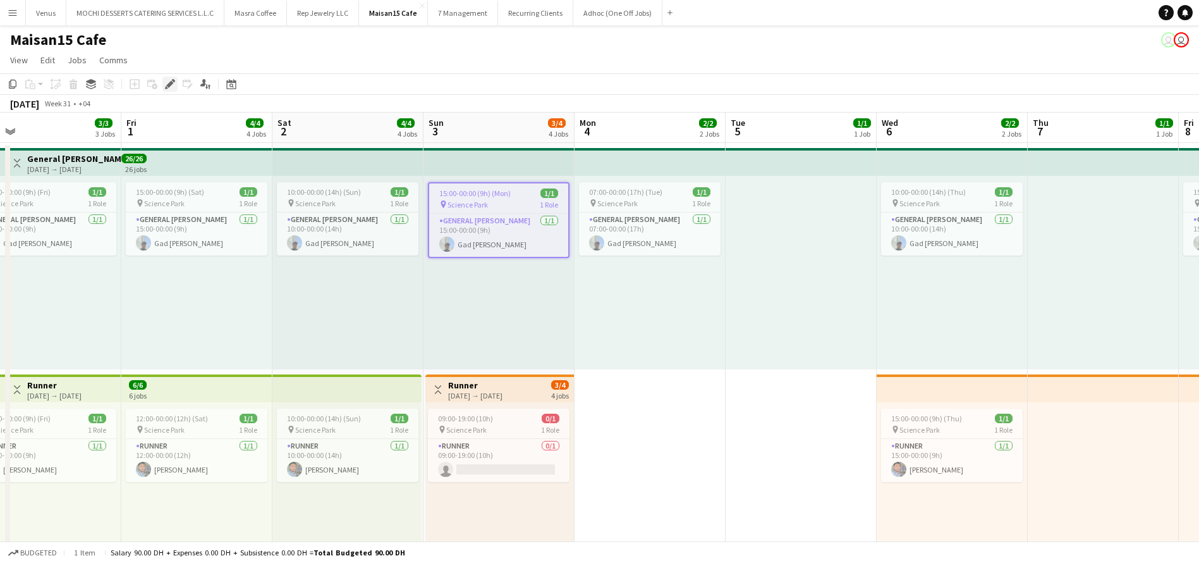
click at [169, 82] on icon at bounding box center [169, 84] width 7 height 7
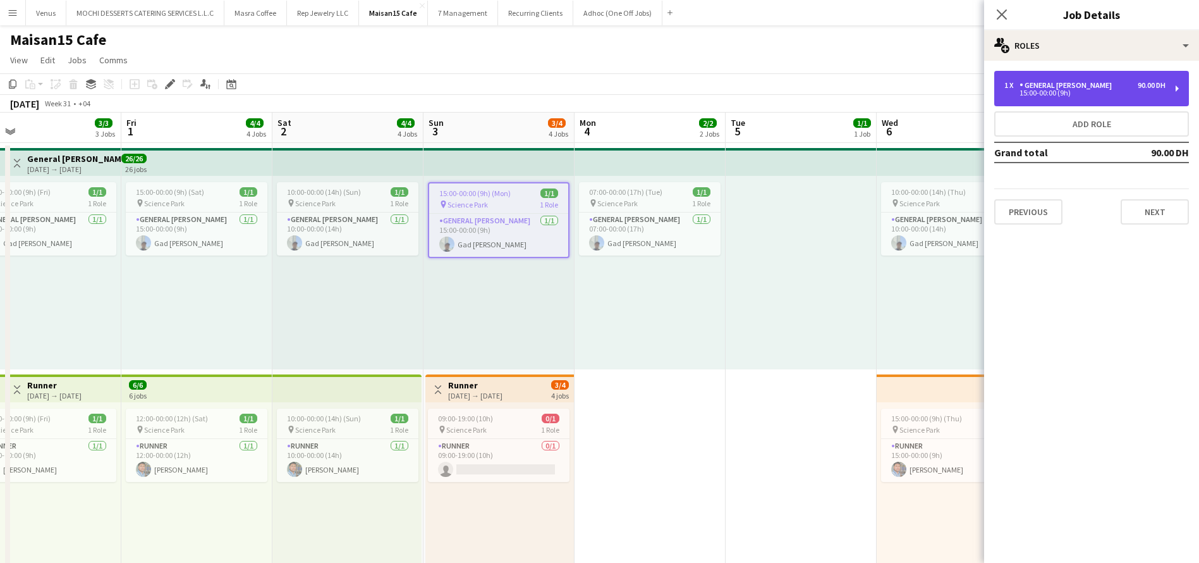
click at [1184, 82] on div "1 x General Steward 90.00 DH 15:00-00:00 (9h)" at bounding box center [1092, 88] width 195 height 35
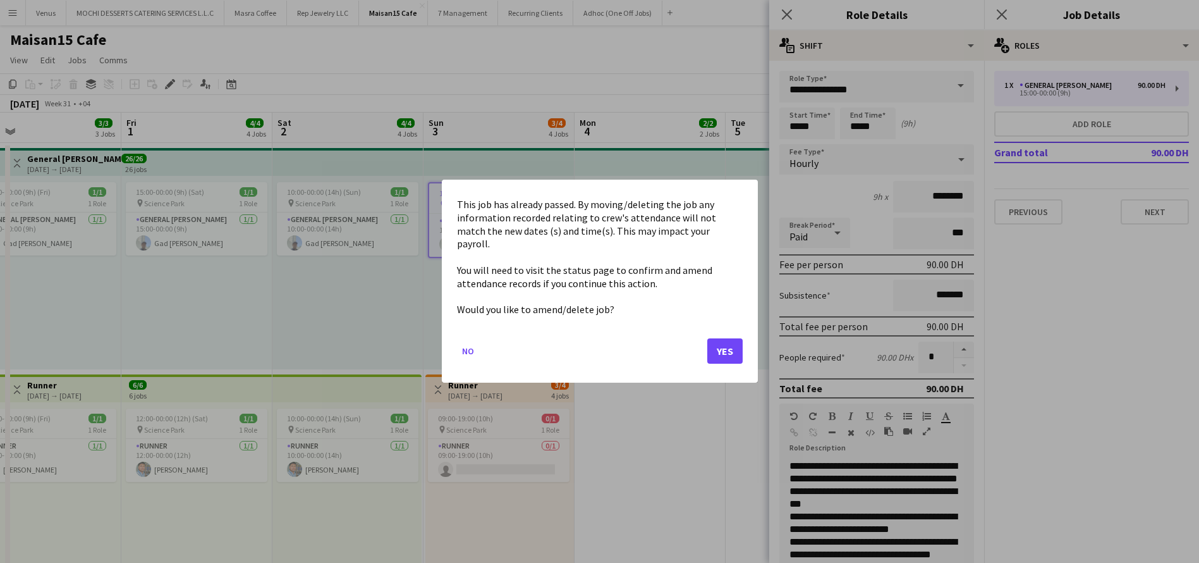
click at [767, 121] on body "Menu Boards Boards Boards All jobs Status Workforce Workforce My Workforce Recr…" at bounding box center [599, 566] width 1199 height 1133
click at [722, 340] on button "Yes" at bounding box center [725, 351] width 35 height 25
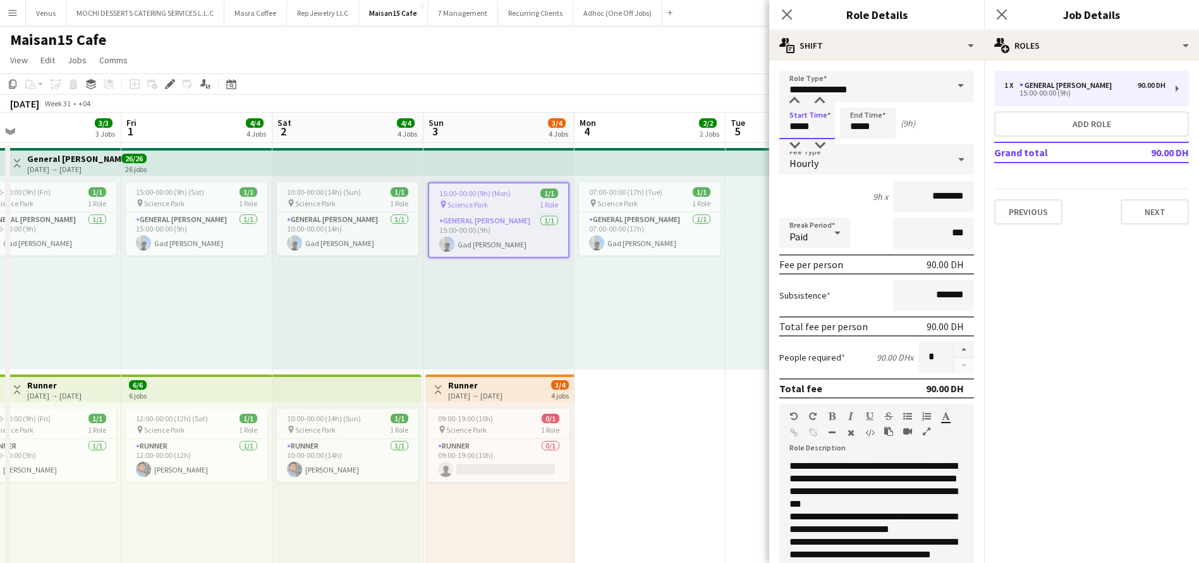
drag, startPoint x: 800, startPoint y: 128, endPoint x: 793, endPoint y: 128, distance: 7.0
click at [793, 128] on input "*****" at bounding box center [808, 123] width 56 height 32
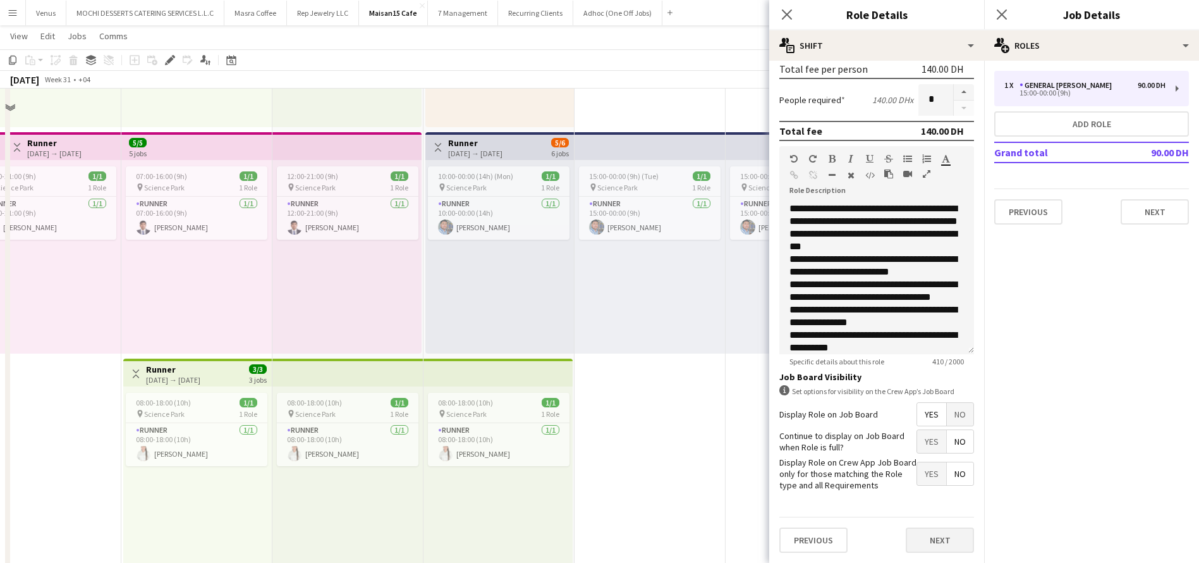
scroll to position [474, 0]
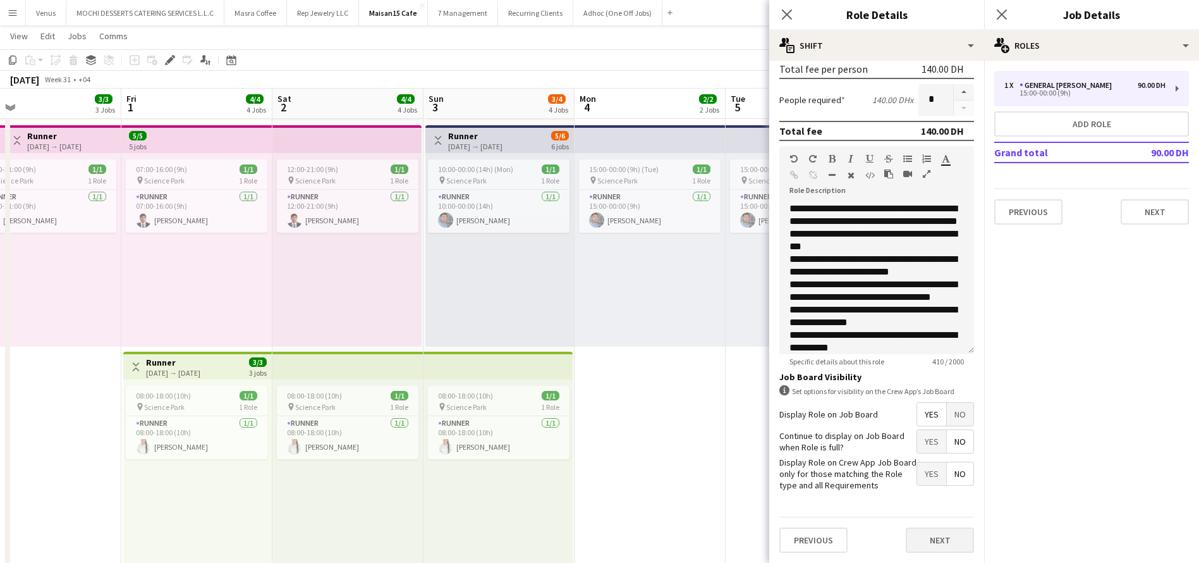
type input "*****"
click at [933, 539] on button "Next" at bounding box center [940, 539] width 68 height 25
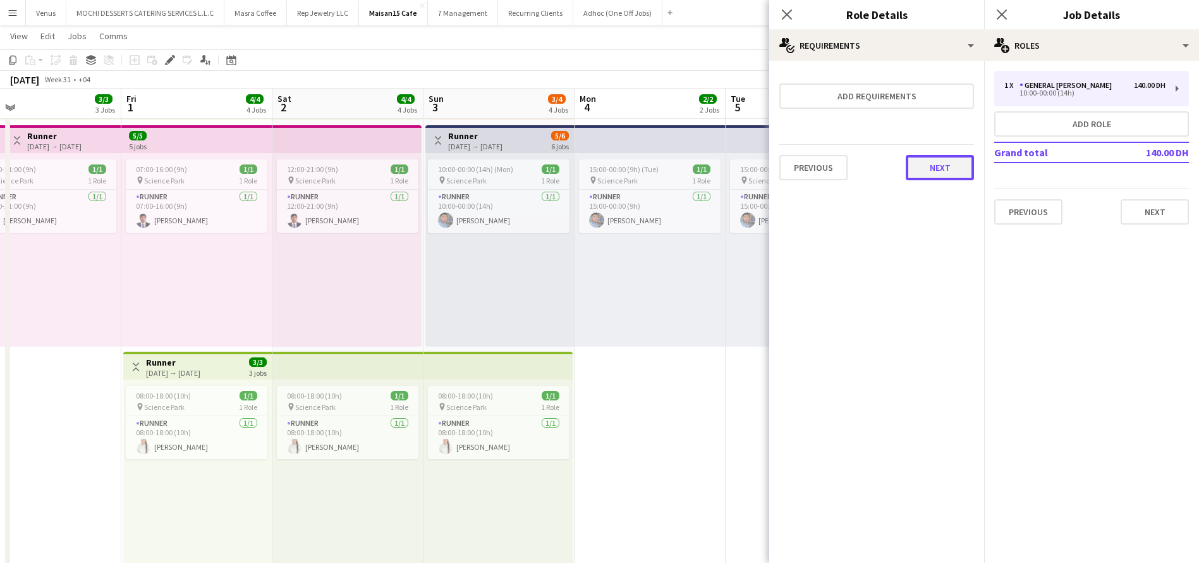
click at [938, 171] on button "Next" at bounding box center [940, 167] width 68 height 25
click at [943, 188] on div "Collect a response when crew apply from the Job Board. Responses appear within …" at bounding box center [876, 127] width 215 height 132
click at [954, 170] on button "Finish" at bounding box center [950, 169] width 47 height 25
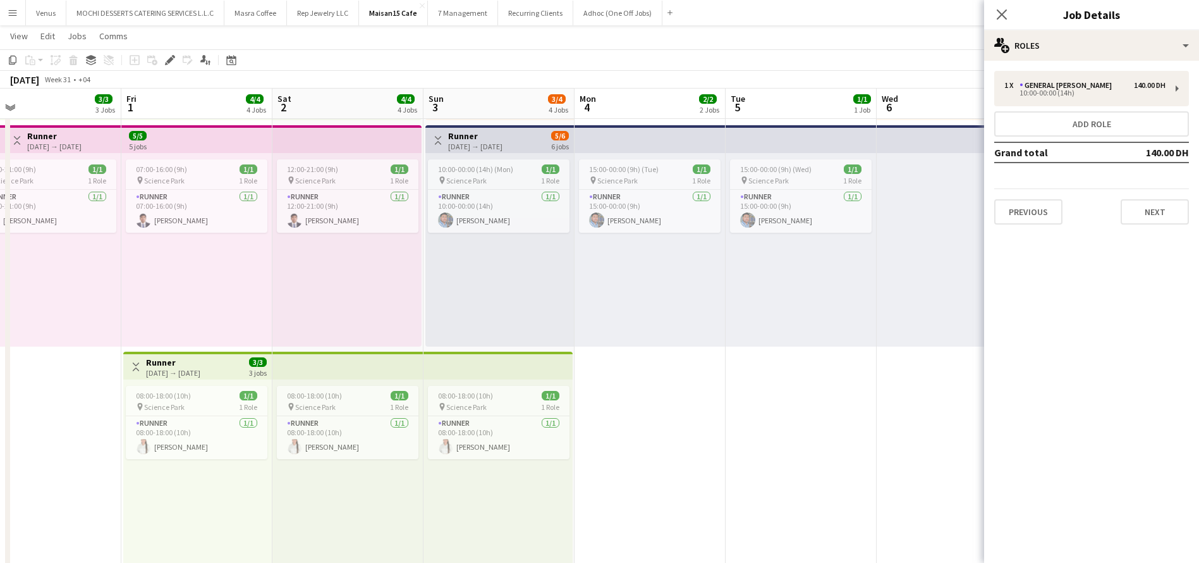
drag, startPoint x: 1007, startPoint y: 9, endPoint x: 972, endPoint y: 39, distance: 46.2
click at [1007, 10] on icon "Close pop-in" at bounding box center [1002, 14] width 10 height 10
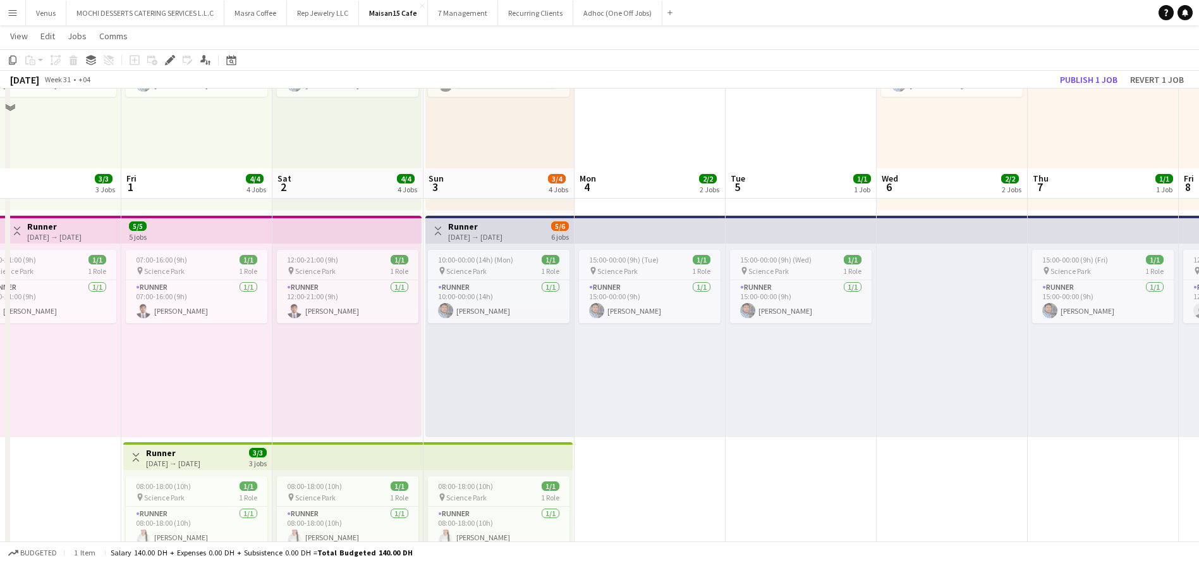
scroll to position [379, 0]
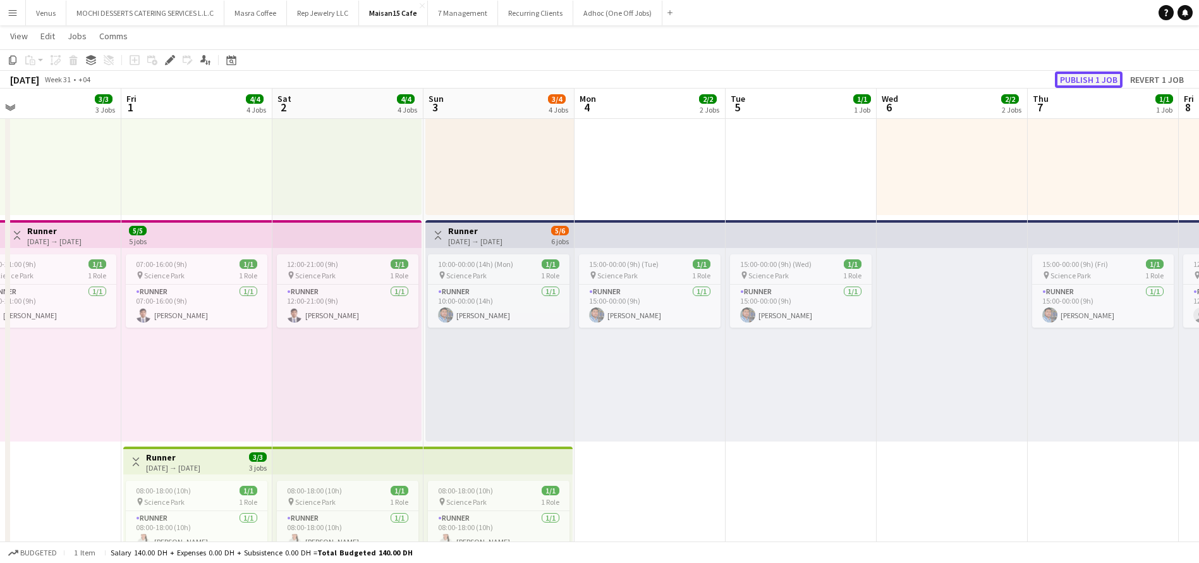
click at [1084, 80] on button "Publish 1 job" at bounding box center [1089, 79] width 68 height 16
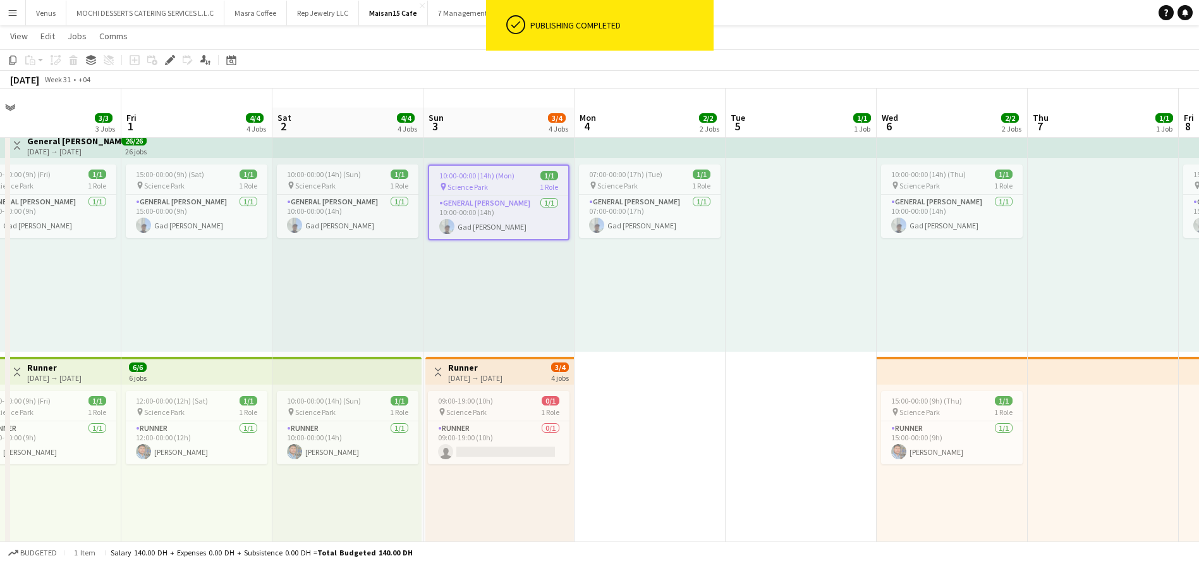
scroll to position [0, 0]
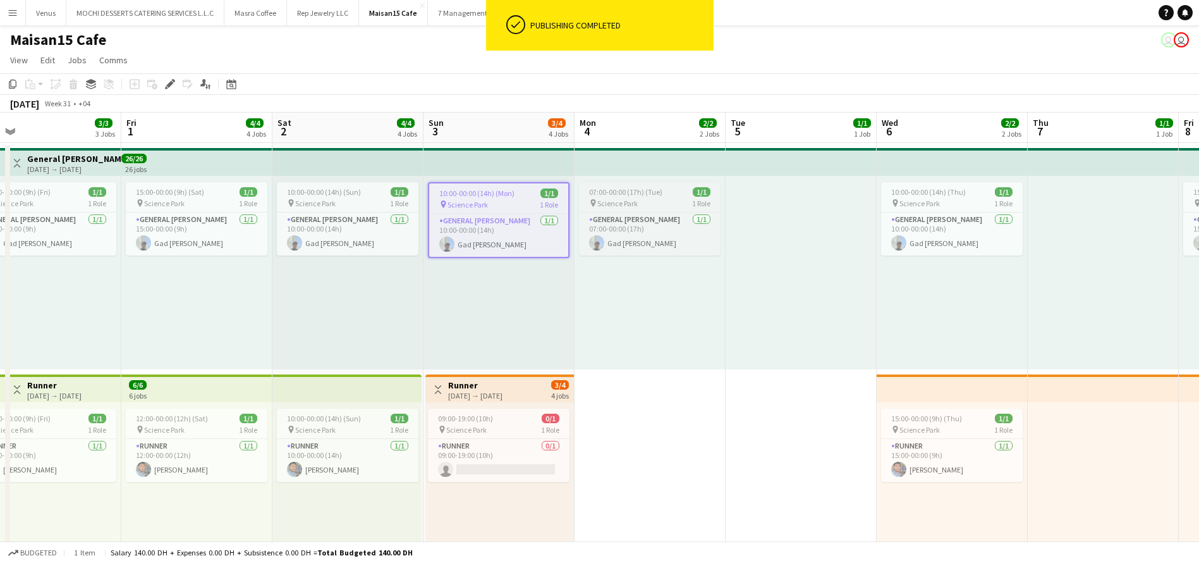
drag, startPoint x: 631, startPoint y: 188, endPoint x: 987, endPoint y: 274, distance: 366.1
click at [631, 190] on span "07:00-00:00 (17h) (Tue)" at bounding box center [625, 191] width 73 height 9
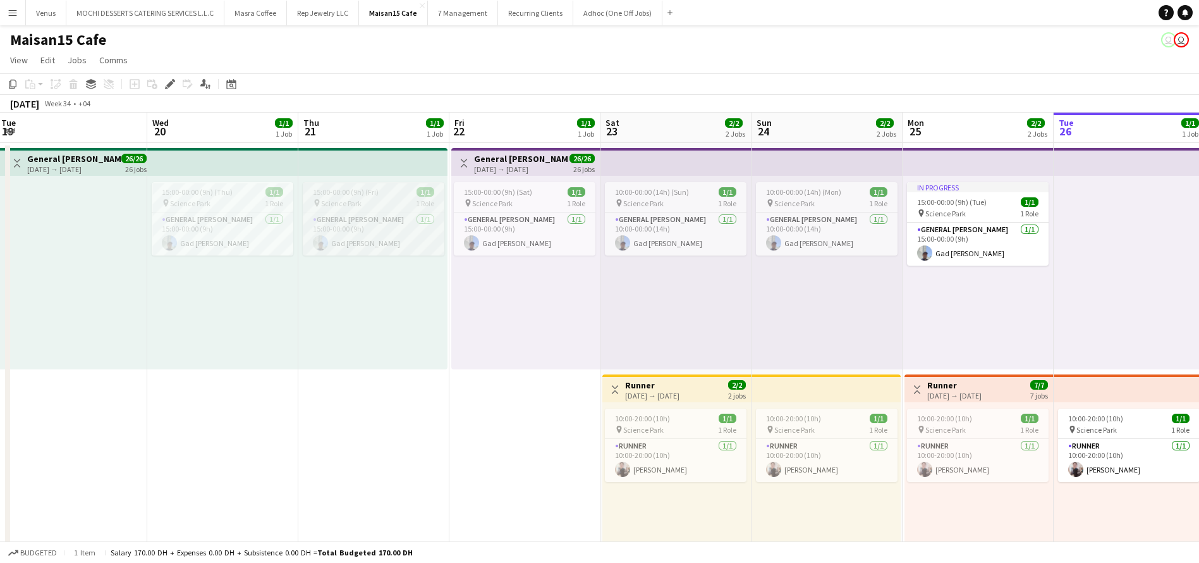
scroll to position [0, 457]
click at [352, 194] on span "15:00-00:00 (9h) (Fri)" at bounding box center [347, 191] width 66 height 9
click at [173, 84] on icon "Edit" at bounding box center [170, 84] width 10 height 10
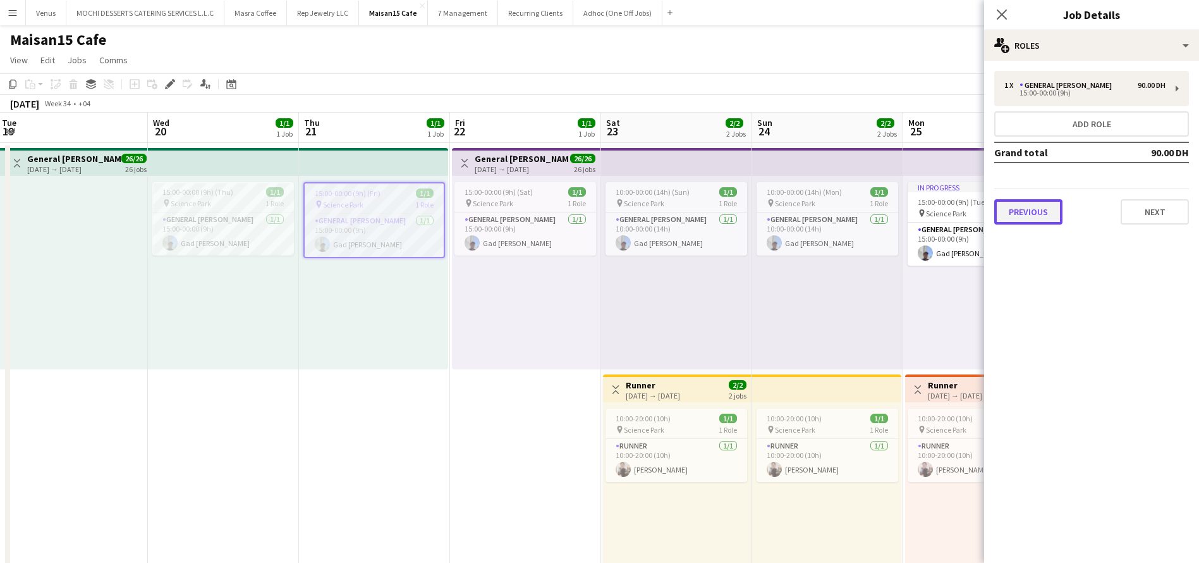
click at [1022, 214] on button "Previous" at bounding box center [1029, 211] width 68 height 25
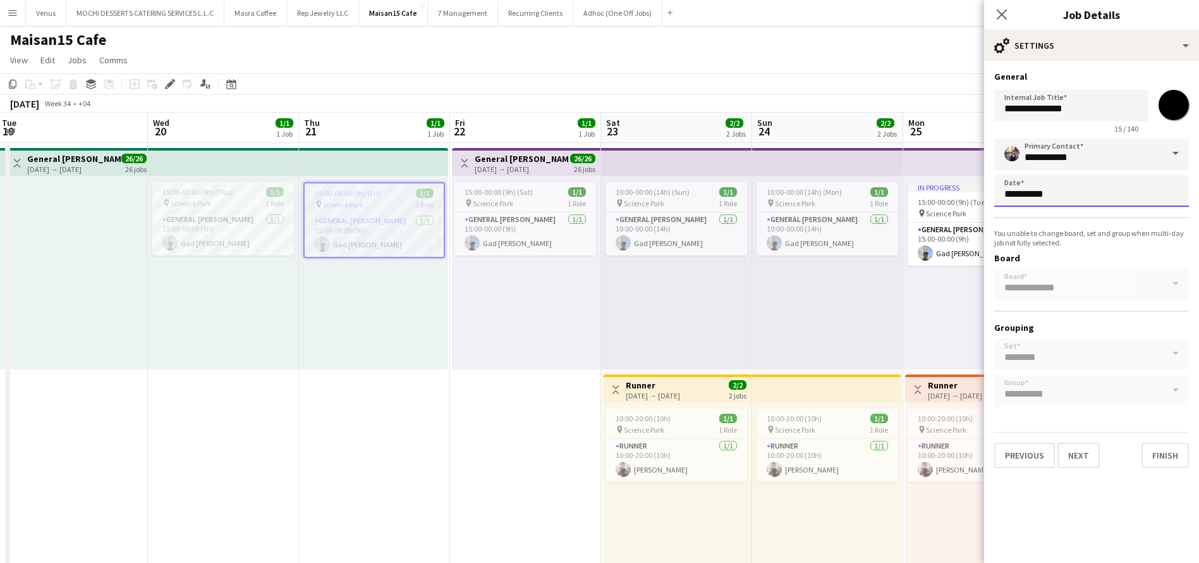
click at [1105, 199] on body "Menu Boards Boards Boards All jobs Status Workforce Workforce My Workforce Recr…" at bounding box center [599, 566] width 1199 height 1133
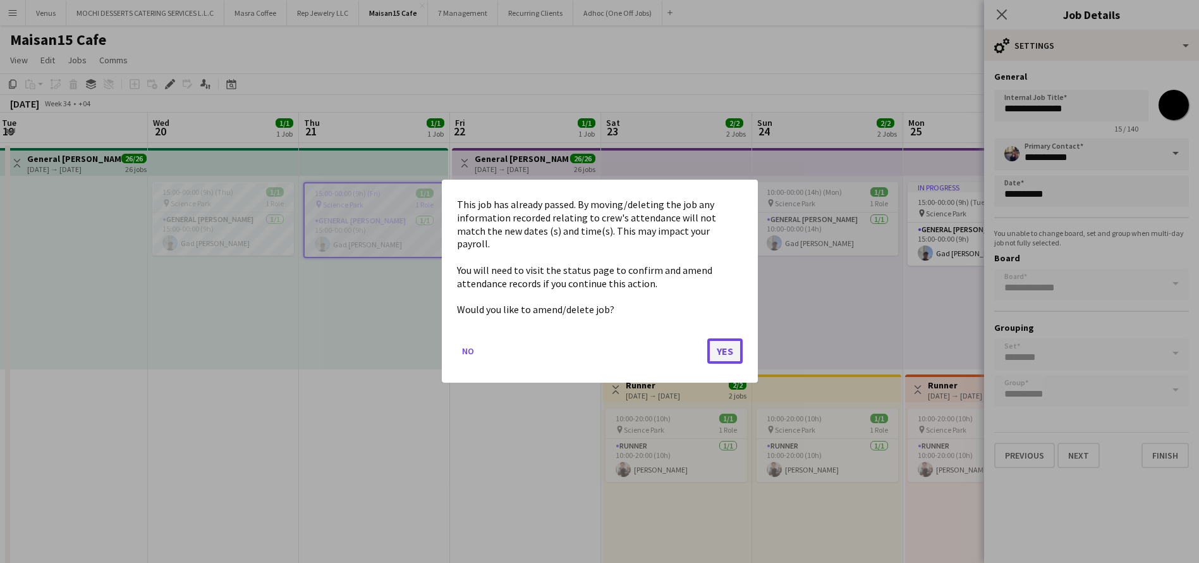
click at [737, 341] on button "Yes" at bounding box center [725, 351] width 35 height 25
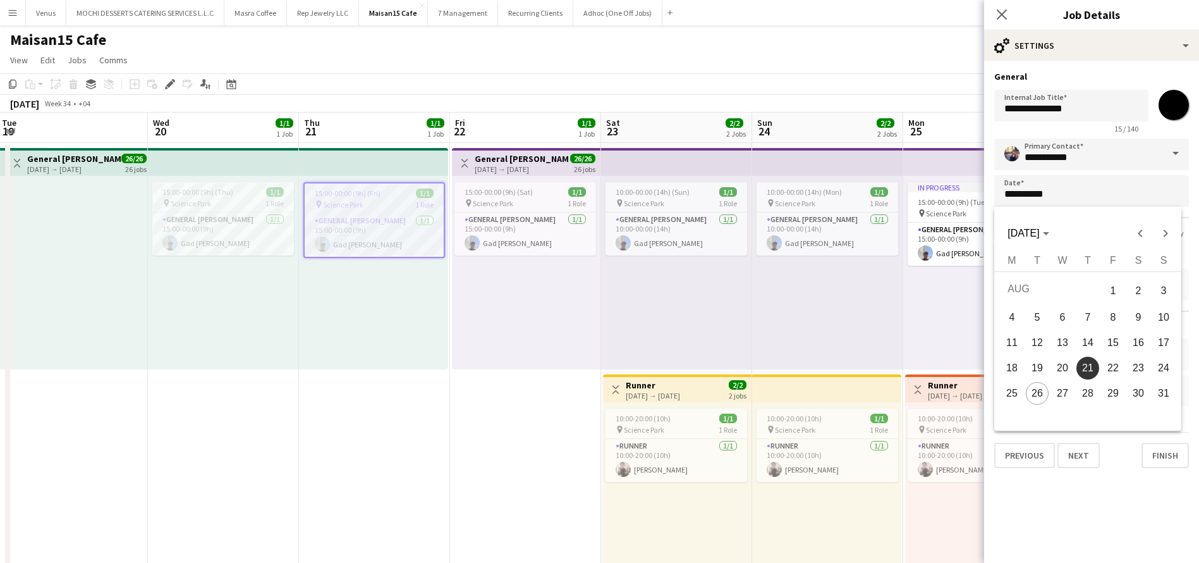
click at [1085, 314] on span "7" at bounding box center [1088, 317] width 23 height 23
type input "**********"
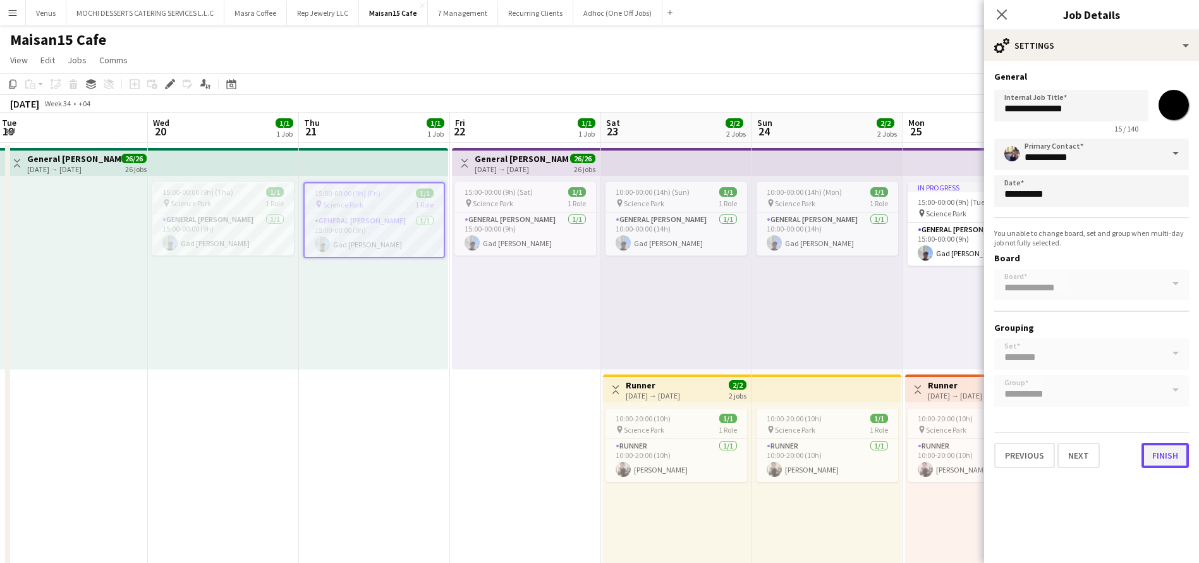
click at [1165, 457] on button "Finish" at bounding box center [1165, 455] width 47 height 25
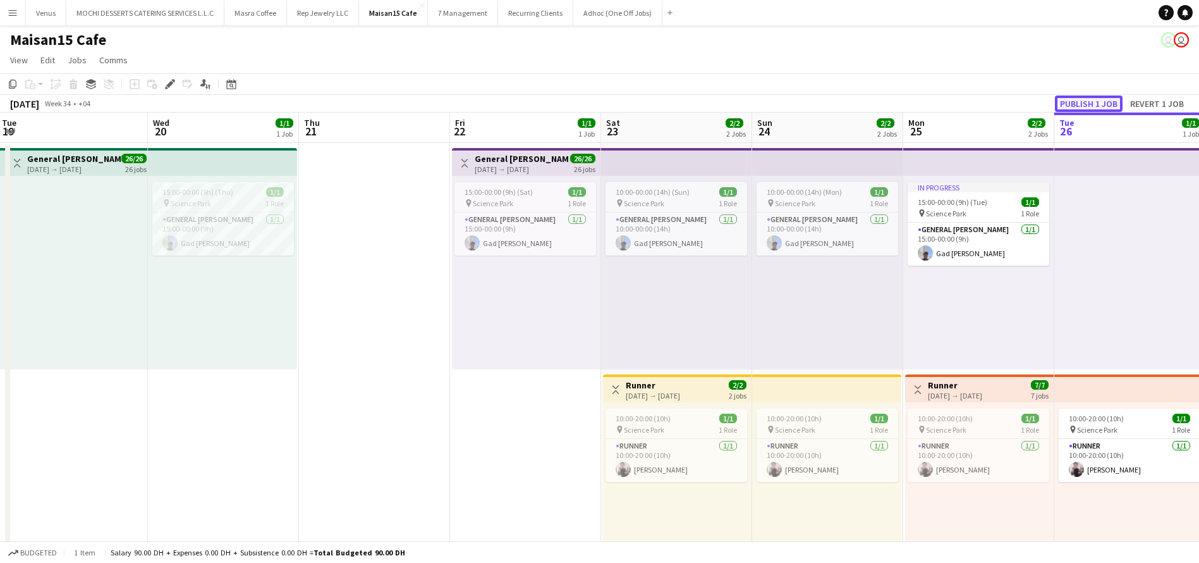
click at [1073, 102] on button "Publish 1 job" at bounding box center [1089, 103] width 68 height 16
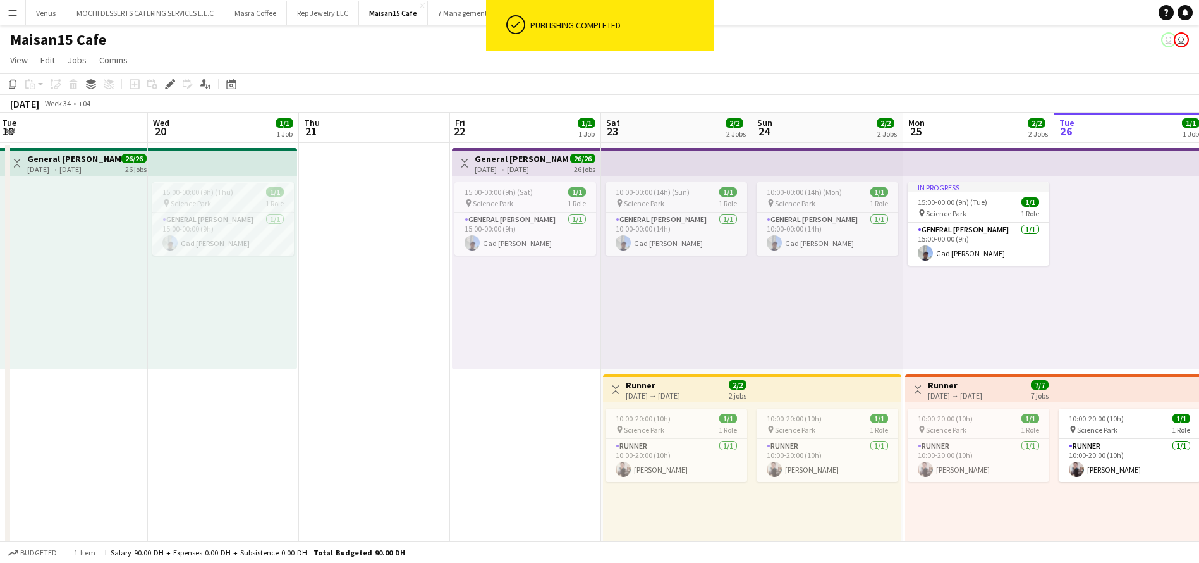
click at [422, 121] on app-board-header-date "Thu 21" at bounding box center [374, 128] width 151 height 30
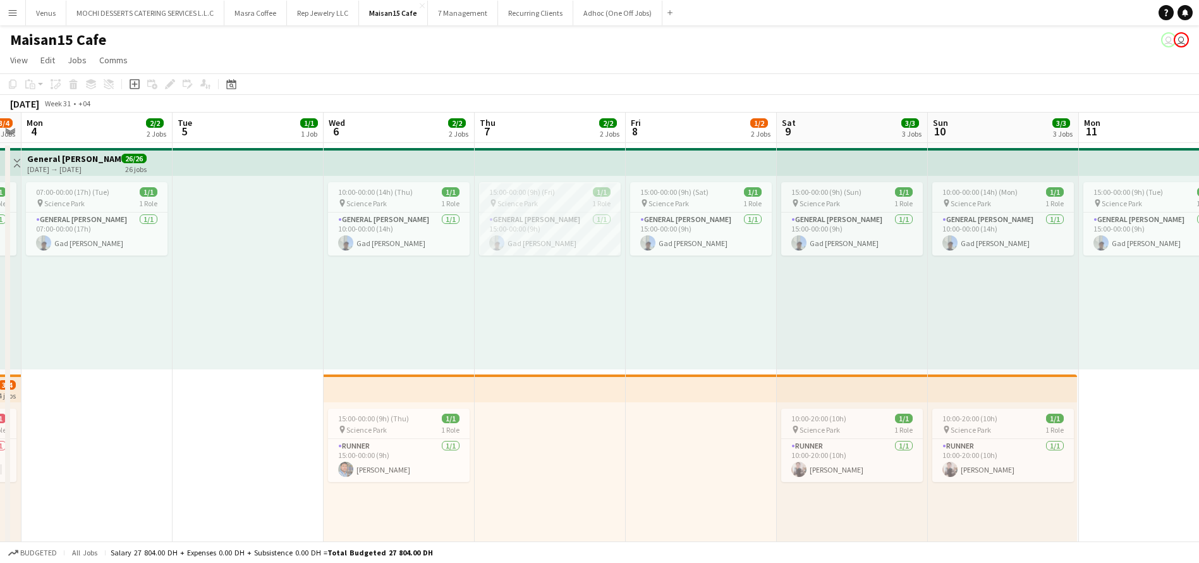
scroll to position [0, 485]
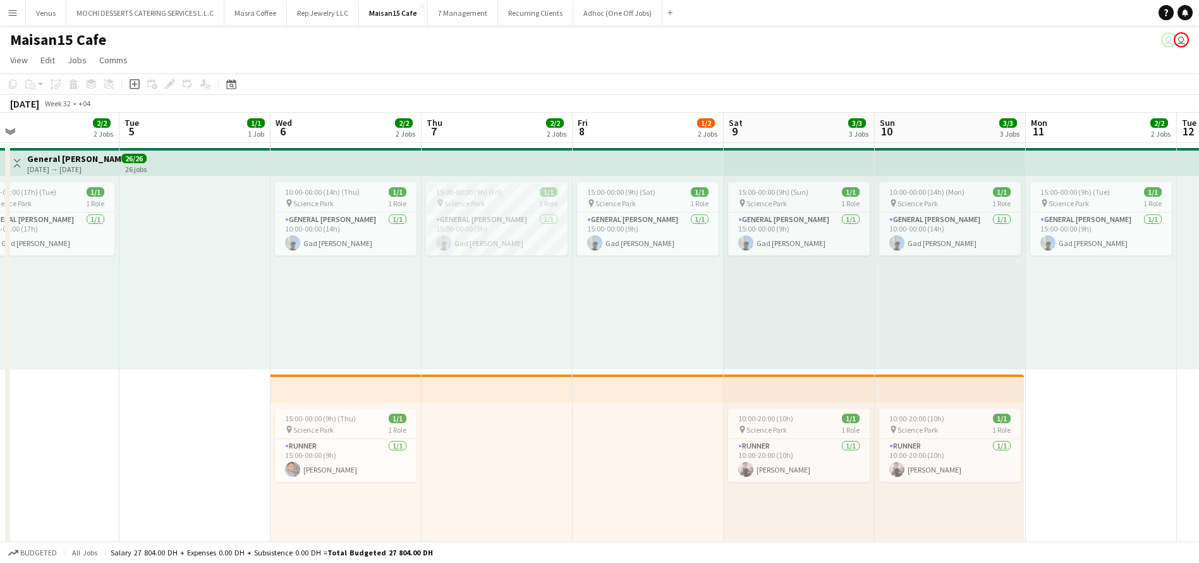
click at [666, 308] on div "15:00-00:00 (9h) (Sat) 1/1 pin Science Park 1 Role General Steward 1/1 15:00-00…" at bounding box center [648, 272] width 151 height 193
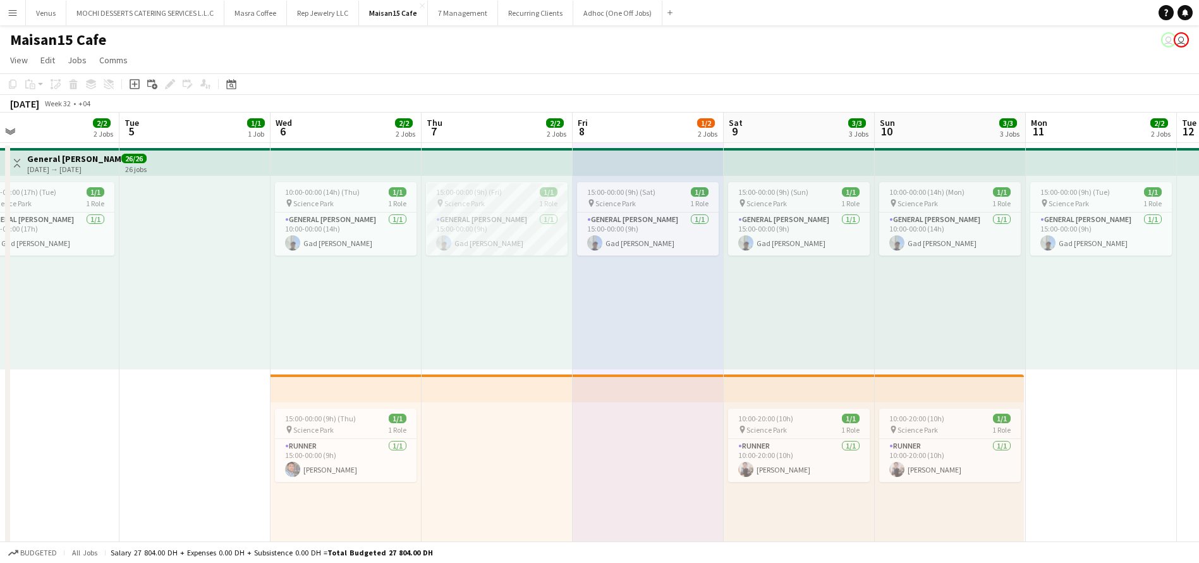
drag, startPoint x: 926, startPoint y: 298, endPoint x: 984, endPoint y: 264, distance: 68.0
click at [926, 298] on div "10:00-00:00 (14h) (Mon) 1/1 pin Science Park 1 Role General Steward 1/1 10:00-0…" at bounding box center [950, 272] width 151 height 193
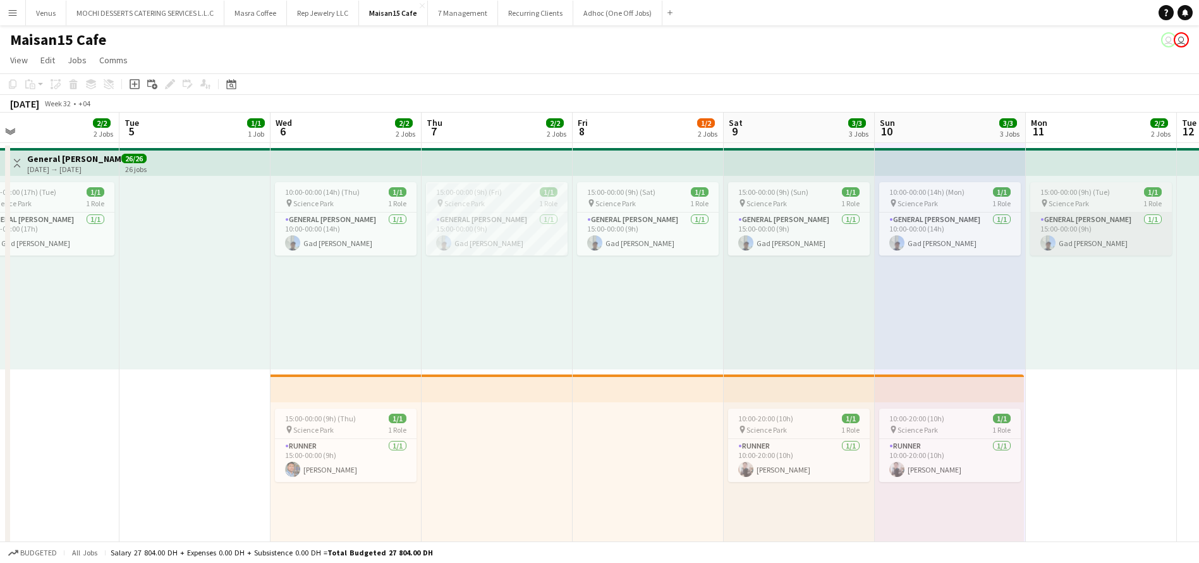
scroll to position [0, 484]
click at [347, 199] on div "pin Science Park 1 Role" at bounding box center [347, 203] width 142 height 10
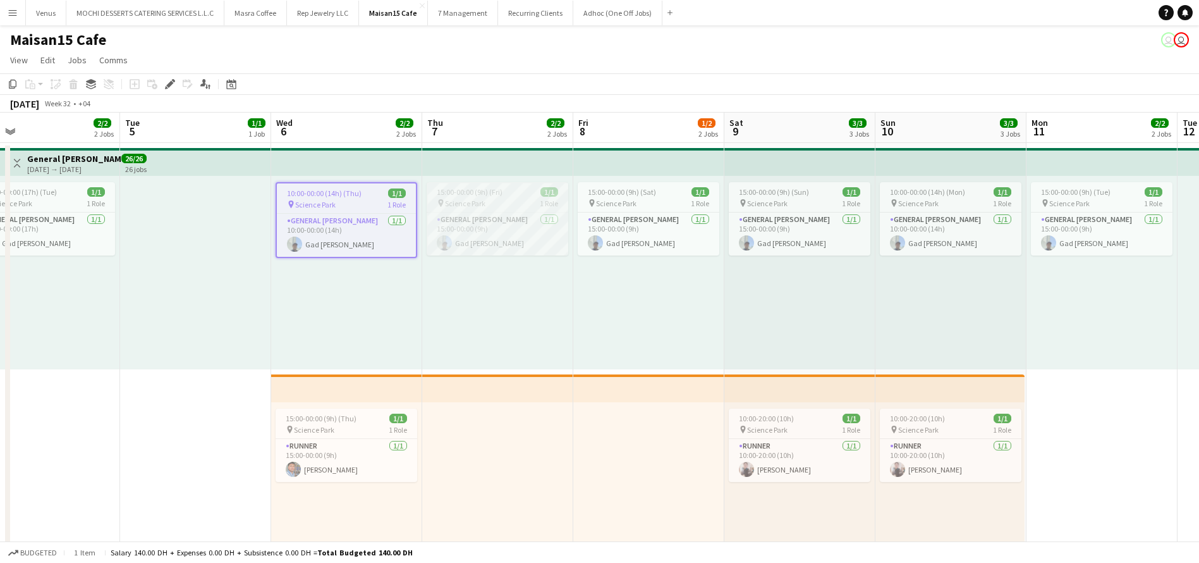
click at [509, 200] on div "pin Science Park 1 Role" at bounding box center [498, 203] width 142 height 10
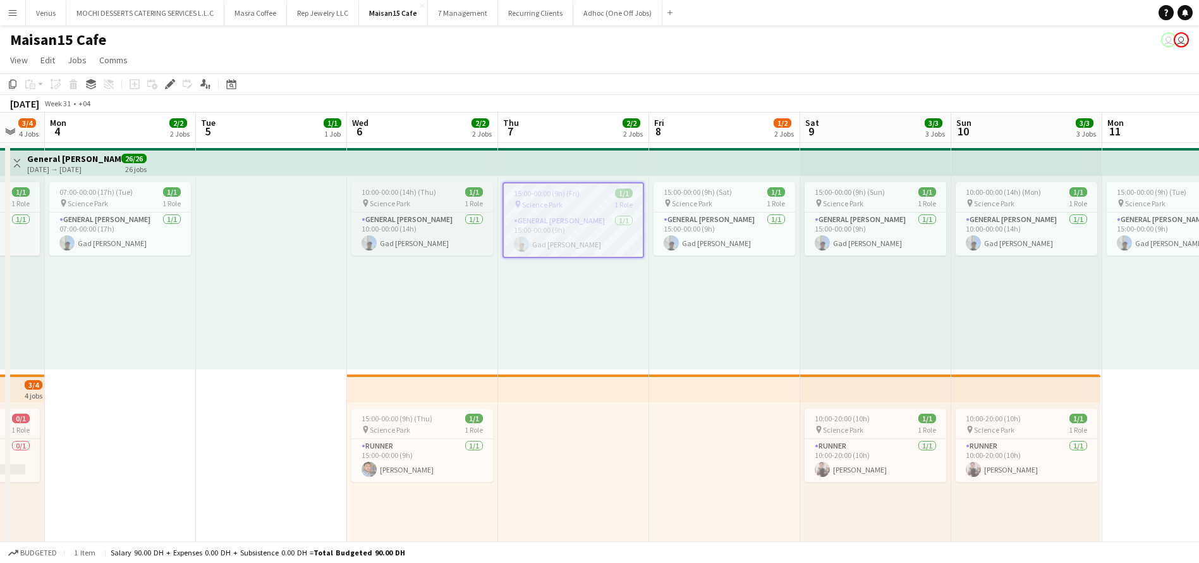
scroll to position [0, 258]
click at [414, 197] on app-job-card "10:00-00:00 (14h) (Thu) 1/1 pin Science Park 1 Role General Steward 1/1 10:00-0…" at bounding box center [422, 218] width 142 height 73
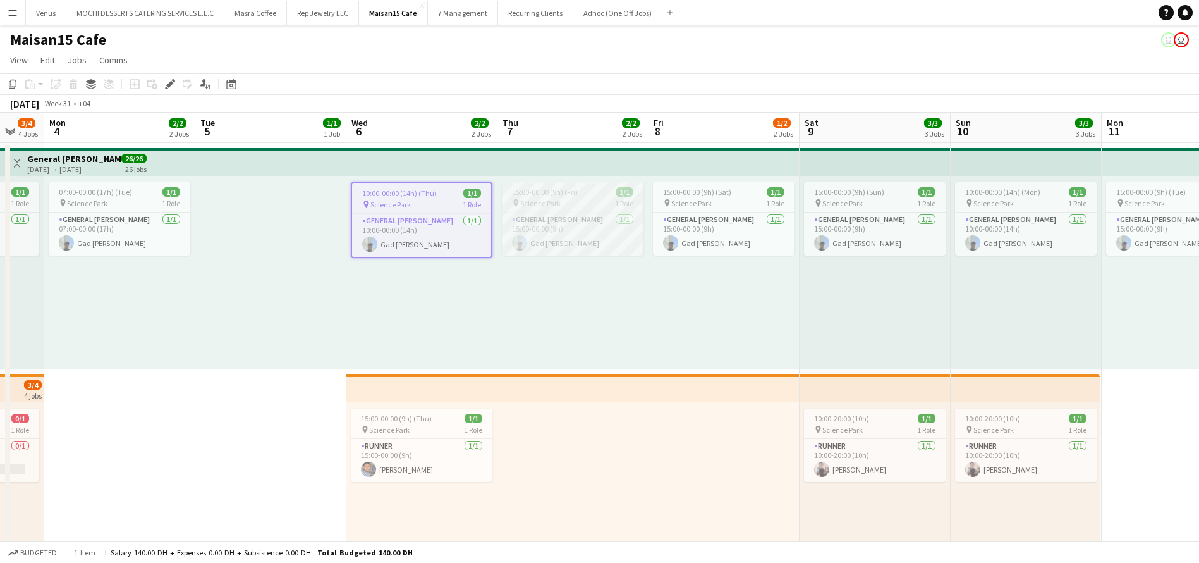
click at [584, 197] on app-job-card "15:00-00:00 (9h) (Fri) 1/1 pin Science Park 1 Role General Steward 1/1 15:00-00…" at bounding box center [573, 218] width 142 height 73
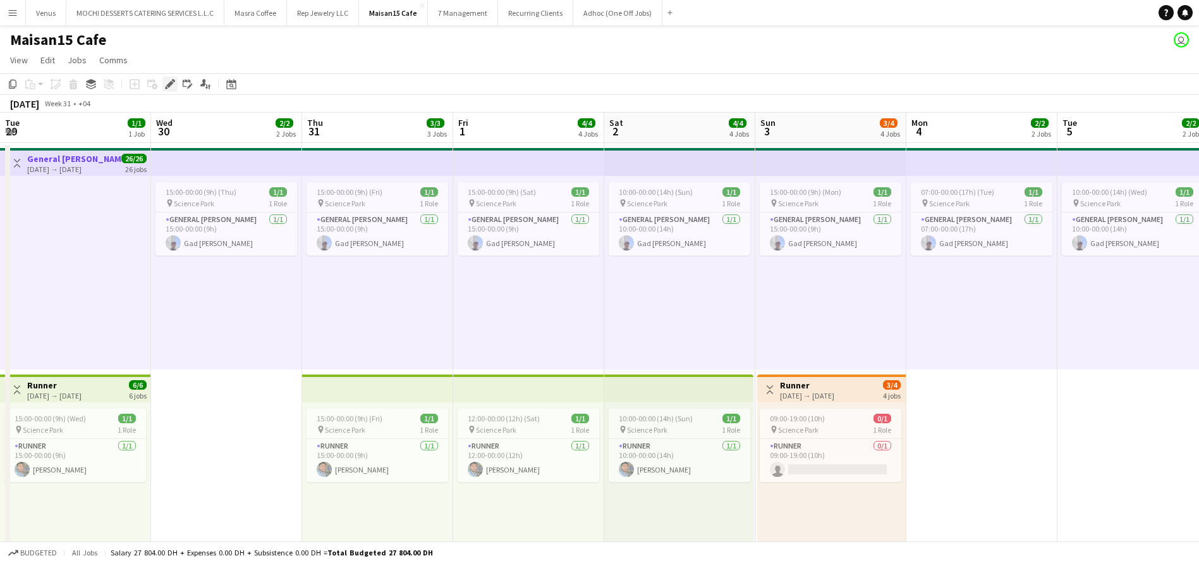
scroll to position [0, 323]
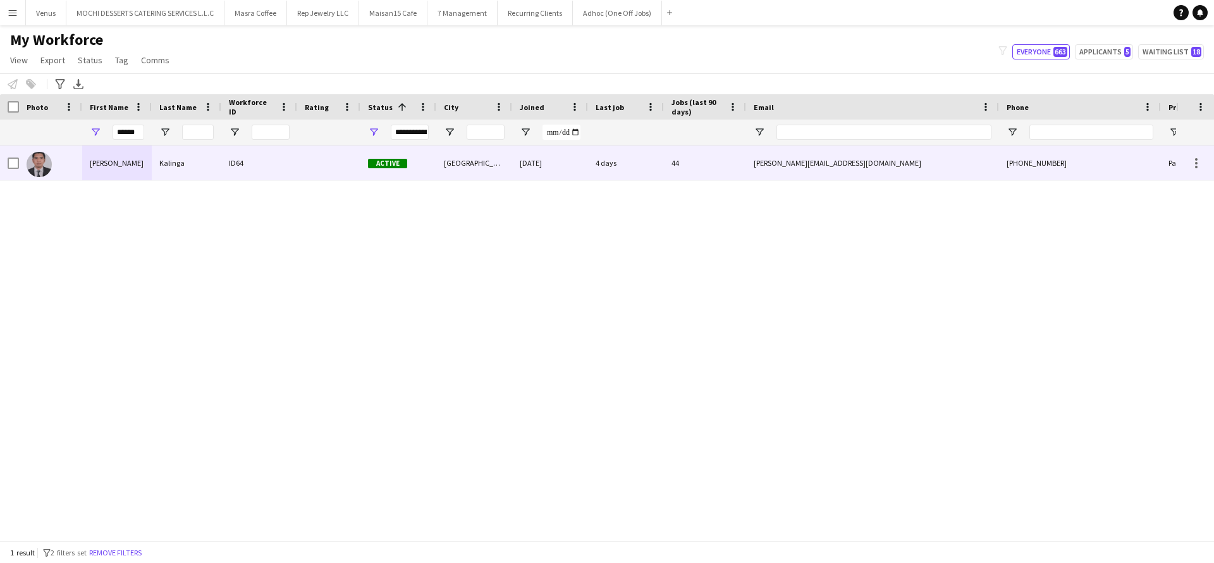
click at [104, 166] on div "Nelson" at bounding box center [117, 162] width 70 height 35
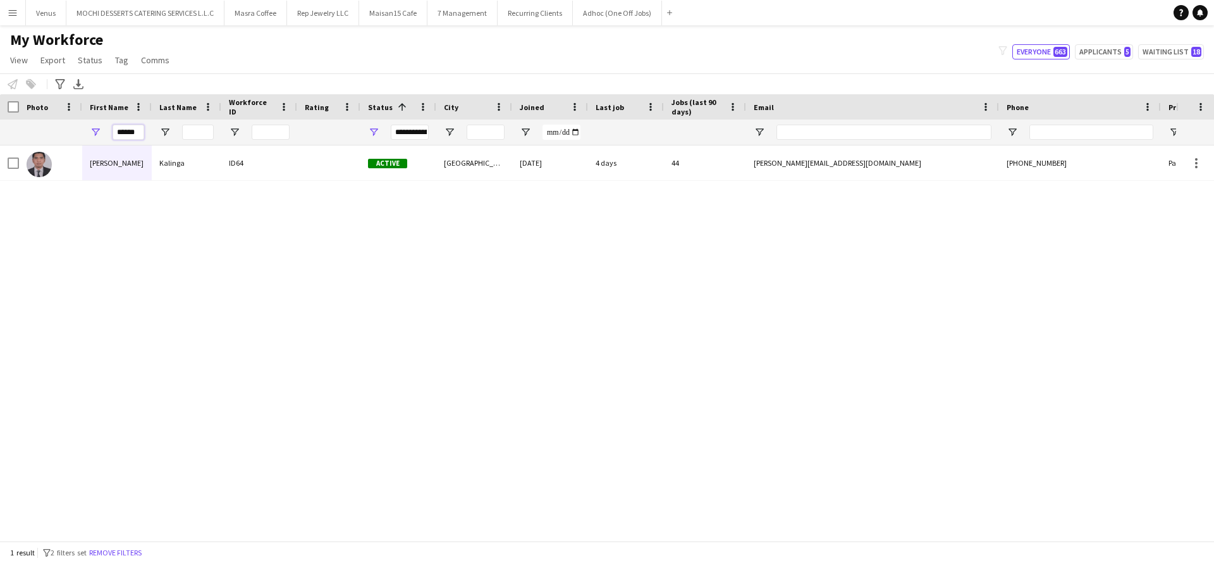
click at [137, 129] on input "******" at bounding box center [129, 132] width 32 height 15
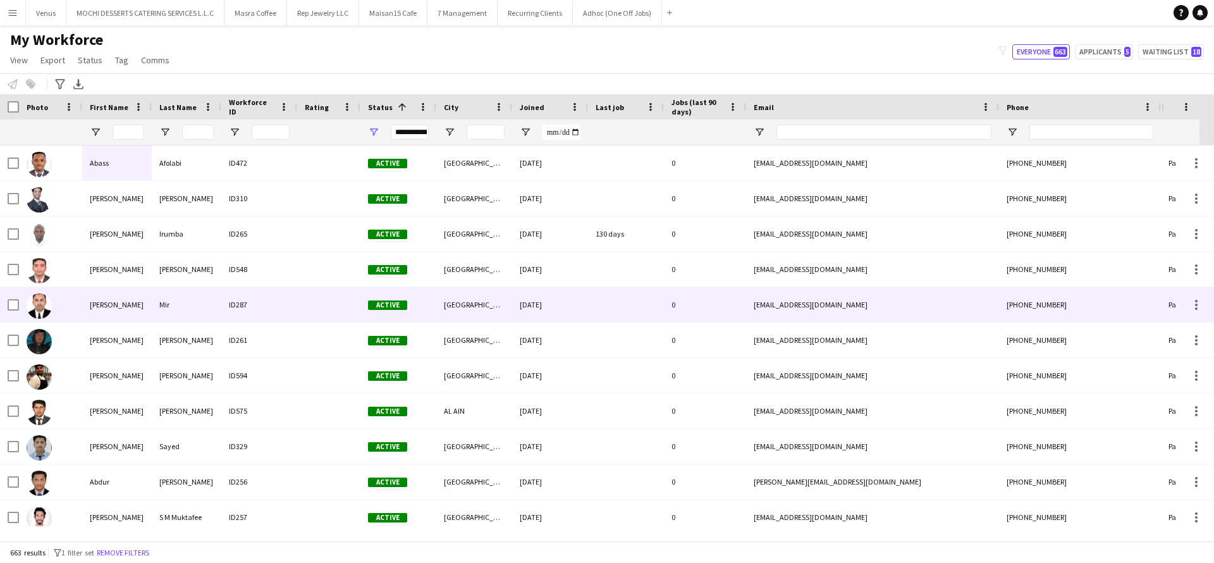
click at [356, 320] on div at bounding box center [328, 304] width 63 height 35
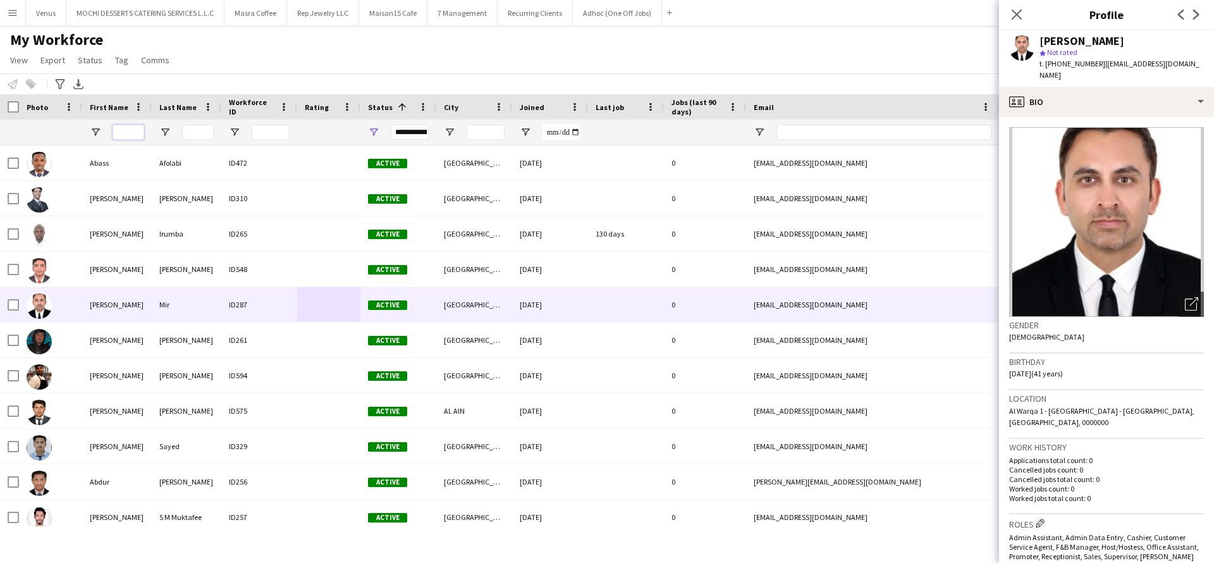
click at [125, 133] on input "First Name Filter Input" at bounding box center [129, 132] width 32 height 15
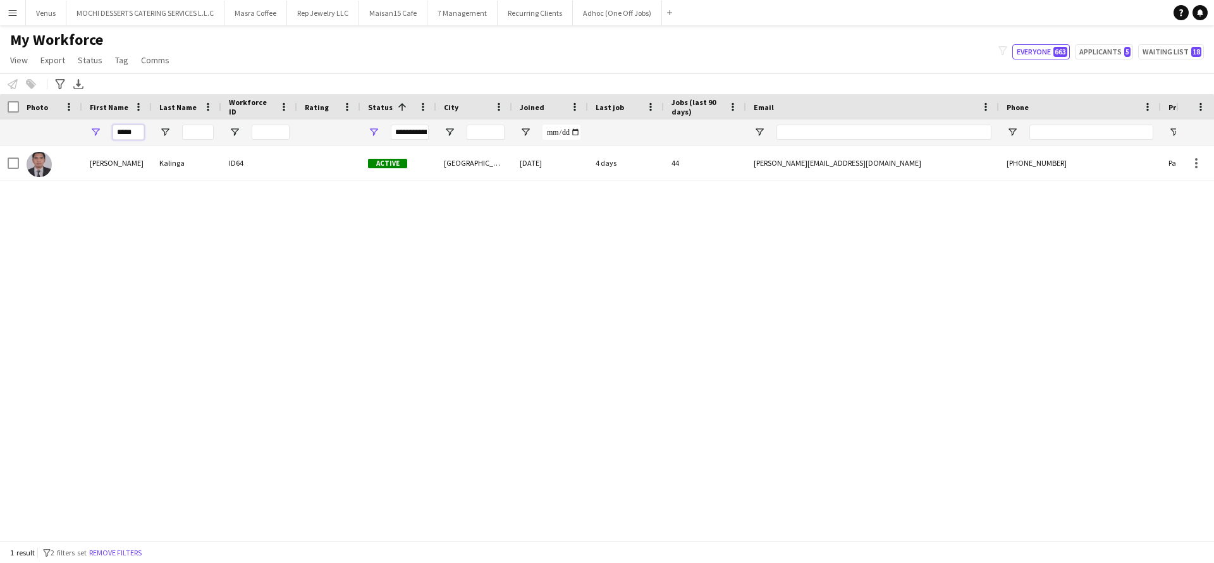
type input "*****"
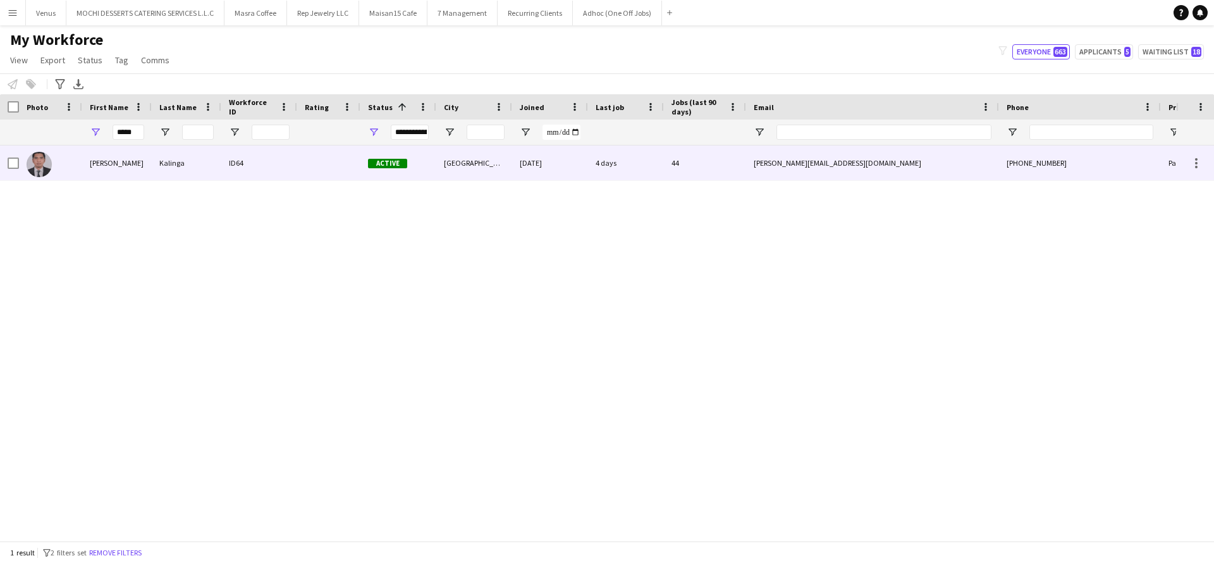
click at [137, 158] on div "Nelson" at bounding box center [117, 162] width 70 height 35
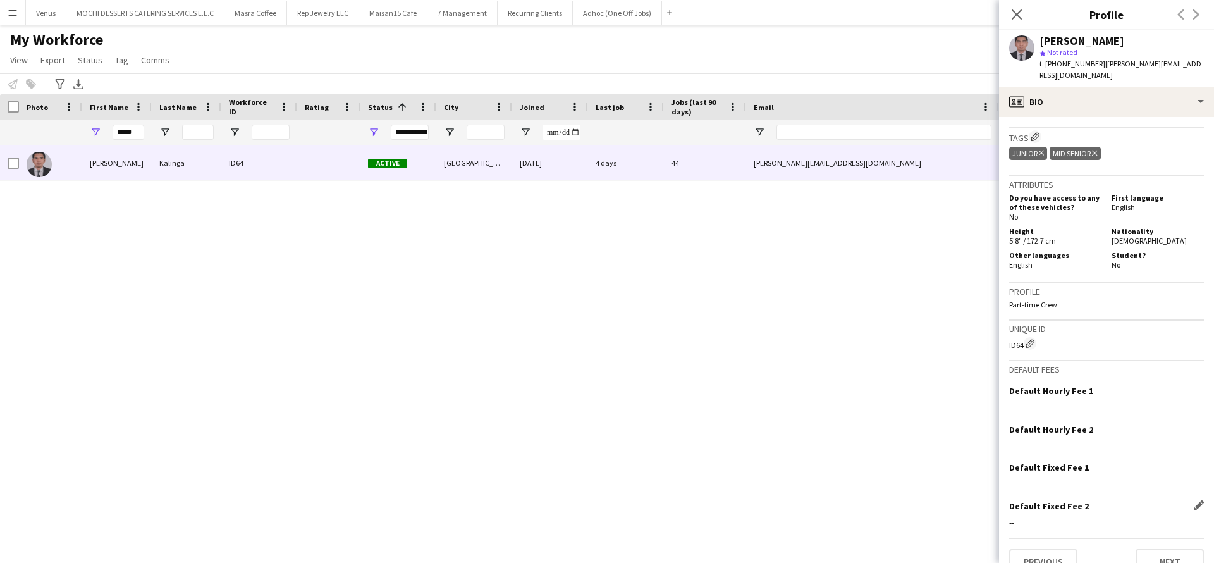
scroll to position [521, 0]
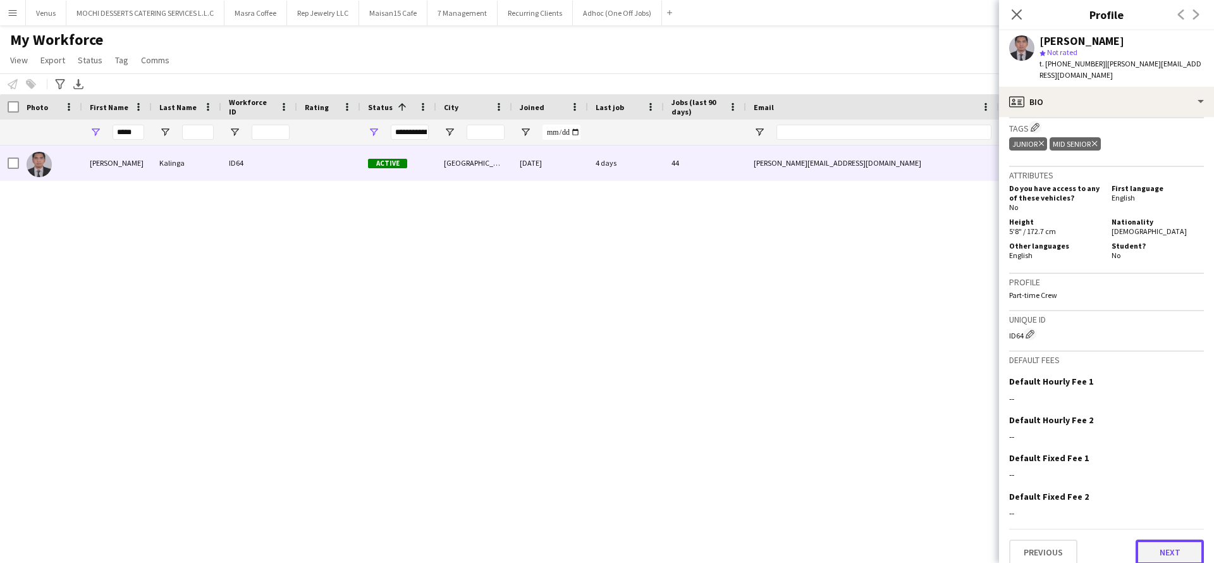
click at [1179, 542] on button "Next" at bounding box center [1170, 551] width 68 height 25
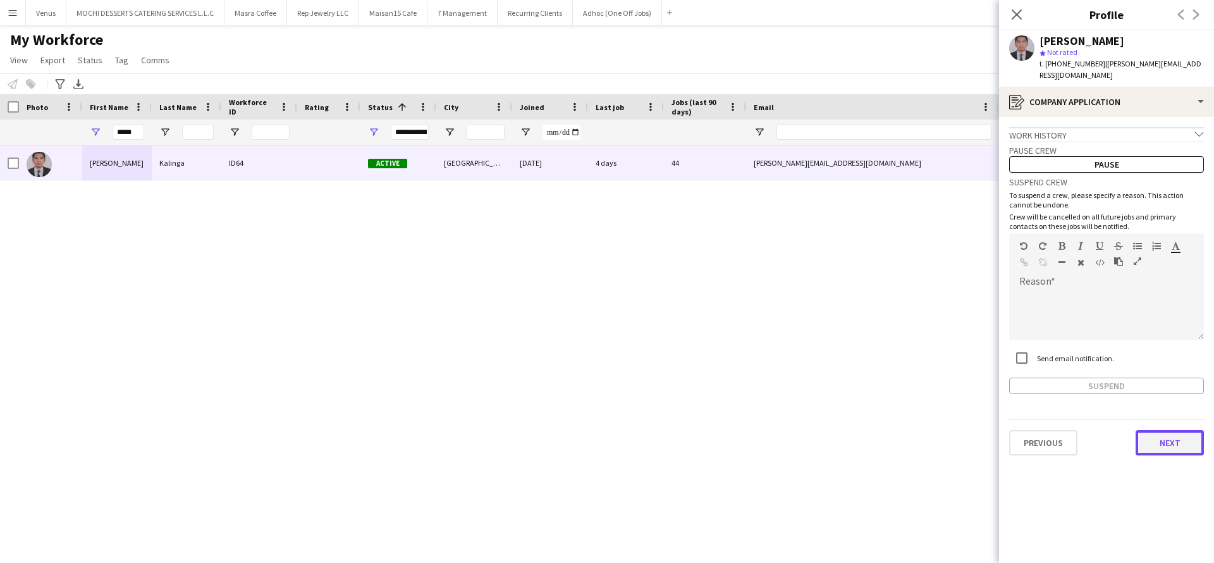
click at [1168, 430] on button "Next" at bounding box center [1170, 442] width 68 height 25
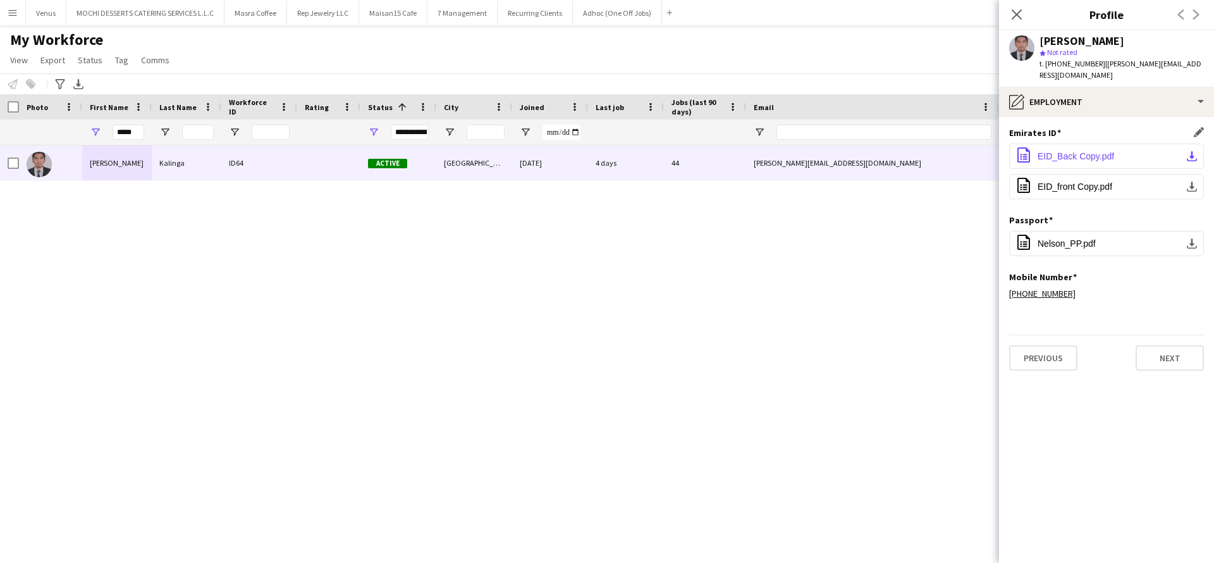
click at [1069, 150] on button "office-file-sheet EID_Back Copy.pdf download-bottom" at bounding box center [1106, 156] width 195 height 25
click at [1081, 181] on span "EID_front Copy.pdf" at bounding box center [1075, 186] width 75 height 10
click at [749, 436] on div "Nelson Kalinga ID64 Active Dubai 16-02-2025 4 days 44 nelson.kalinga@yahoo.com …" at bounding box center [588, 335] width 1176 height 381
click at [1007, 16] on div "Close pop-in" at bounding box center [1016, 14] width 35 height 29
click at [1022, 12] on icon "Close pop-in" at bounding box center [1016, 14] width 12 height 12
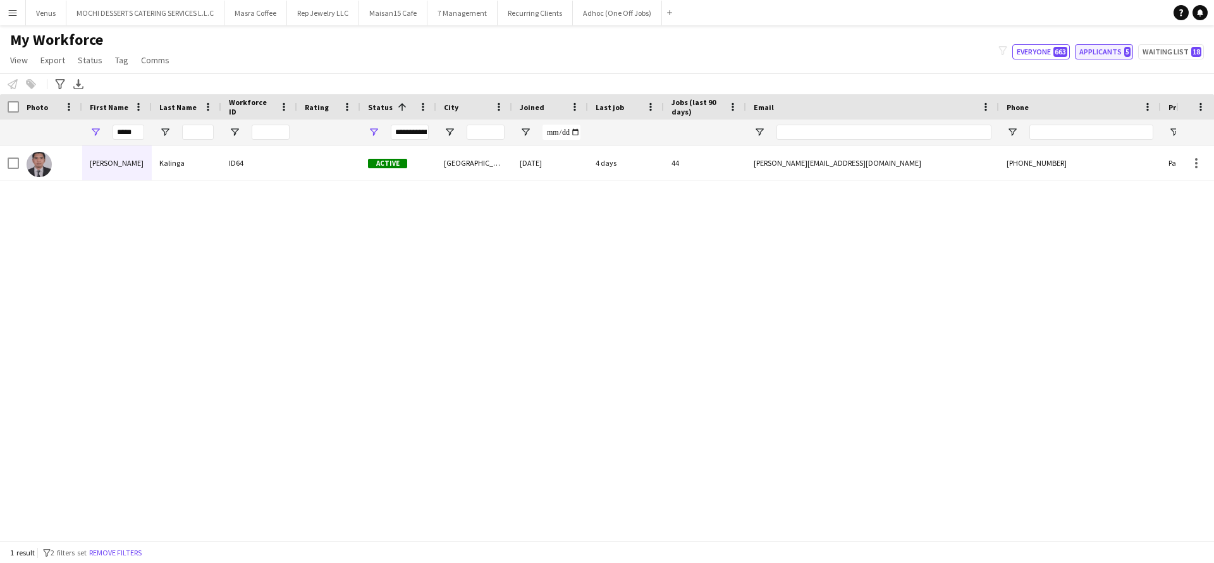
click at [1117, 53] on button "Applicants 5" at bounding box center [1104, 51] width 58 height 15
type input "**********"
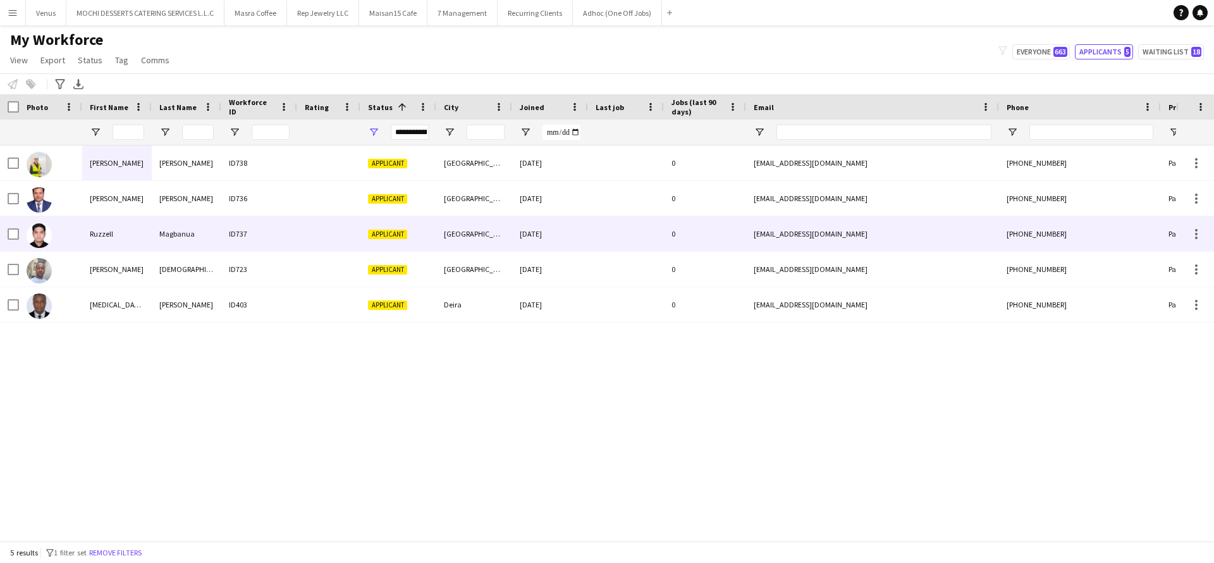
click at [127, 233] on div "Ruzzell" at bounding box center [117, 233] width 70 height 35
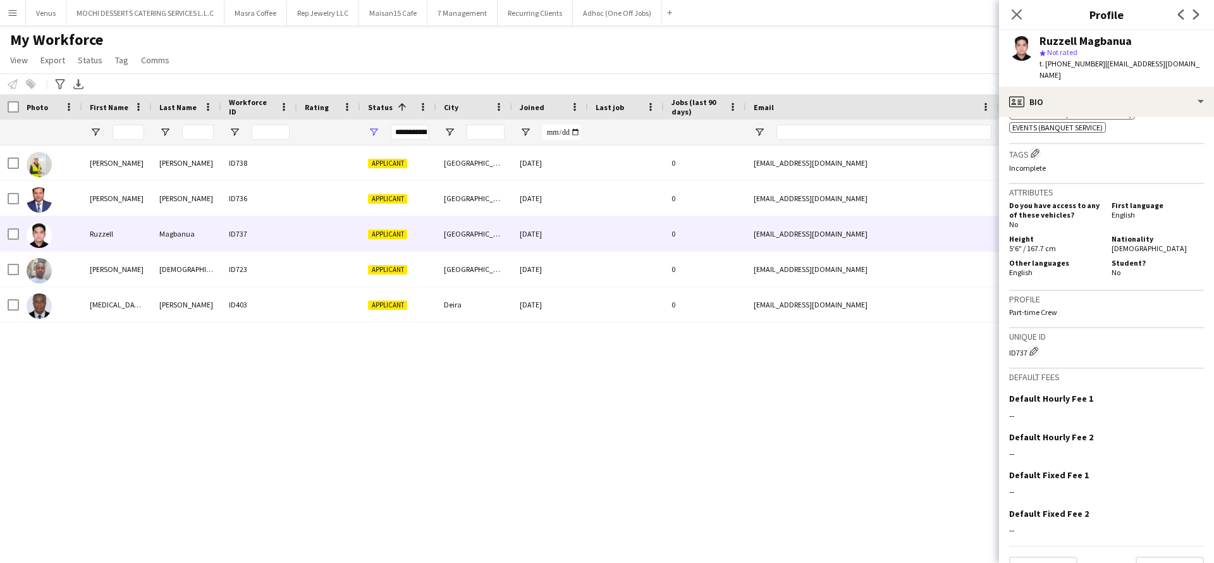
scroll to position [527, 0]
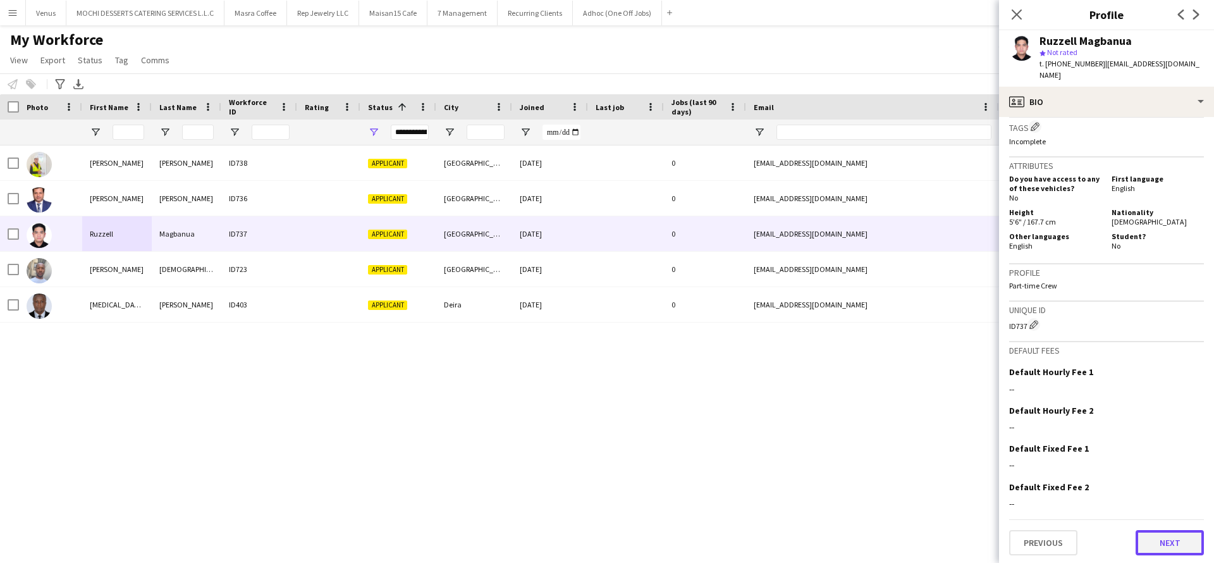
click at [1149, 536] on button "Next" at bounding box center [1170, 542] width 68 height 25
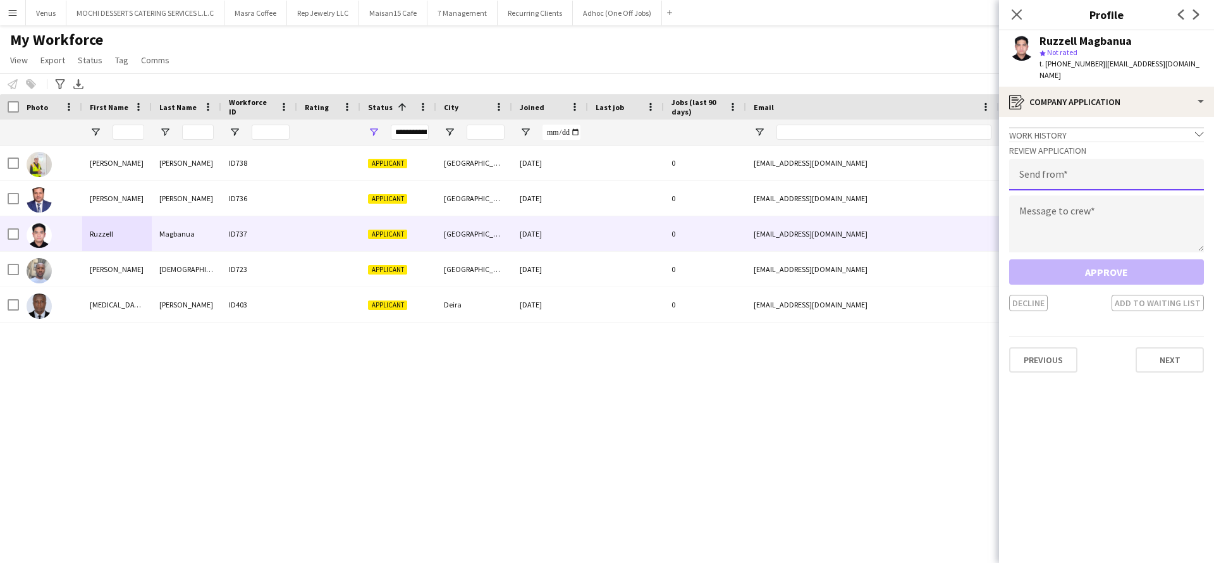
click at [1051, 176] on input "email" at bounding box center [1106, 175] width 195 height 32
paste input "**********"
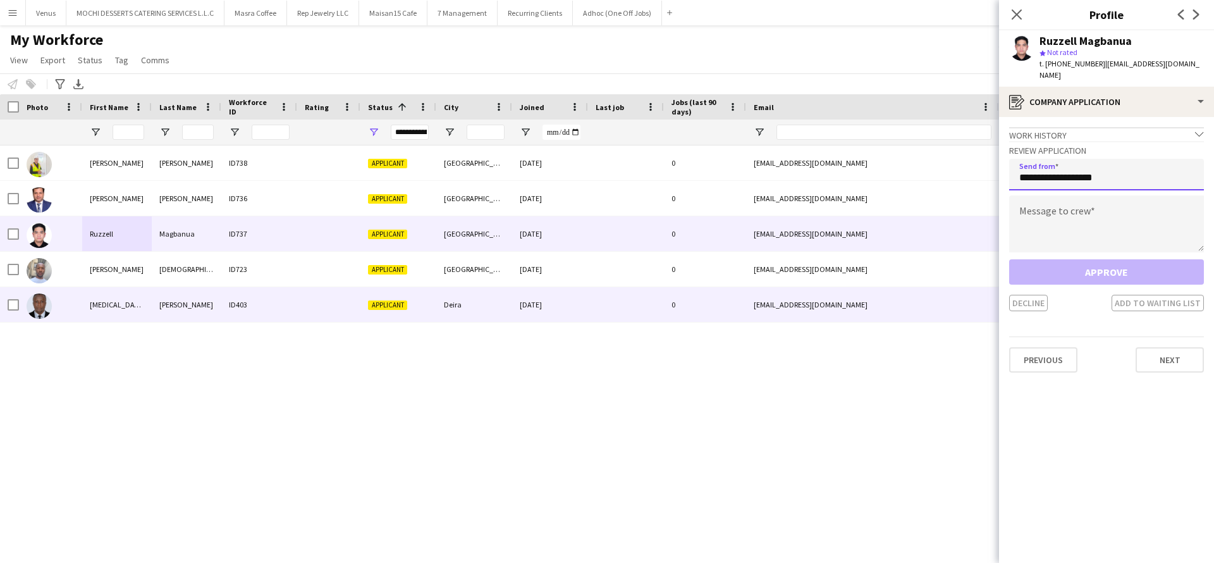
type input "**********"
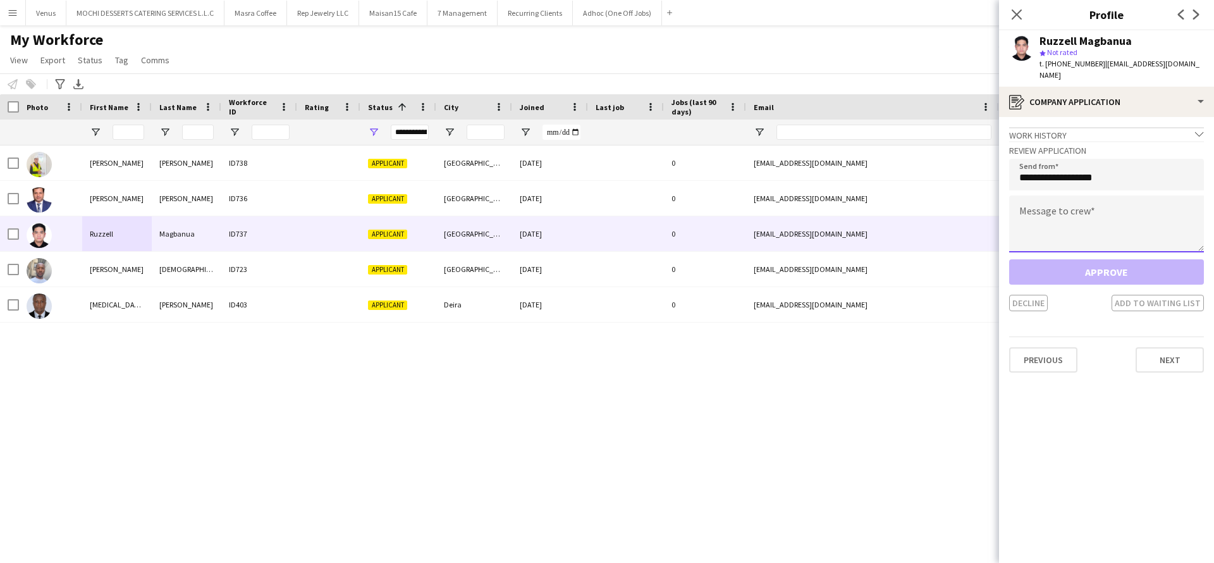
click at [1072, 205] on textarea at bounding box center [1106, 223] width 195 height 57
paste textarea "**********"
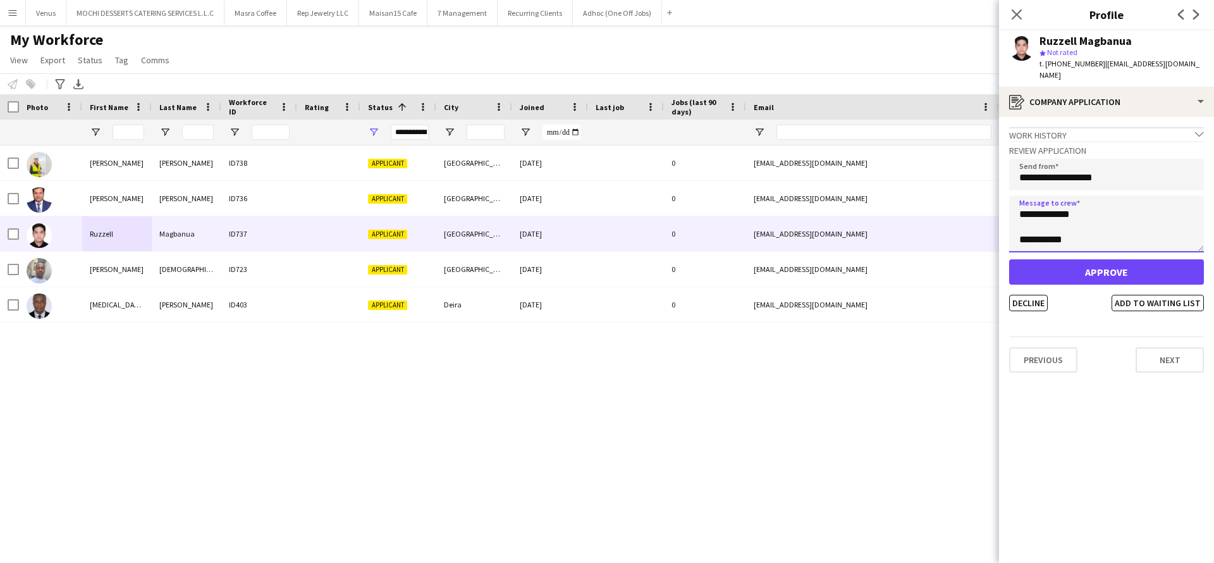
type textarea "**********"
click at [1077, 259] on button "Approve" at bounding box center [1106, 271] width 195 height 25
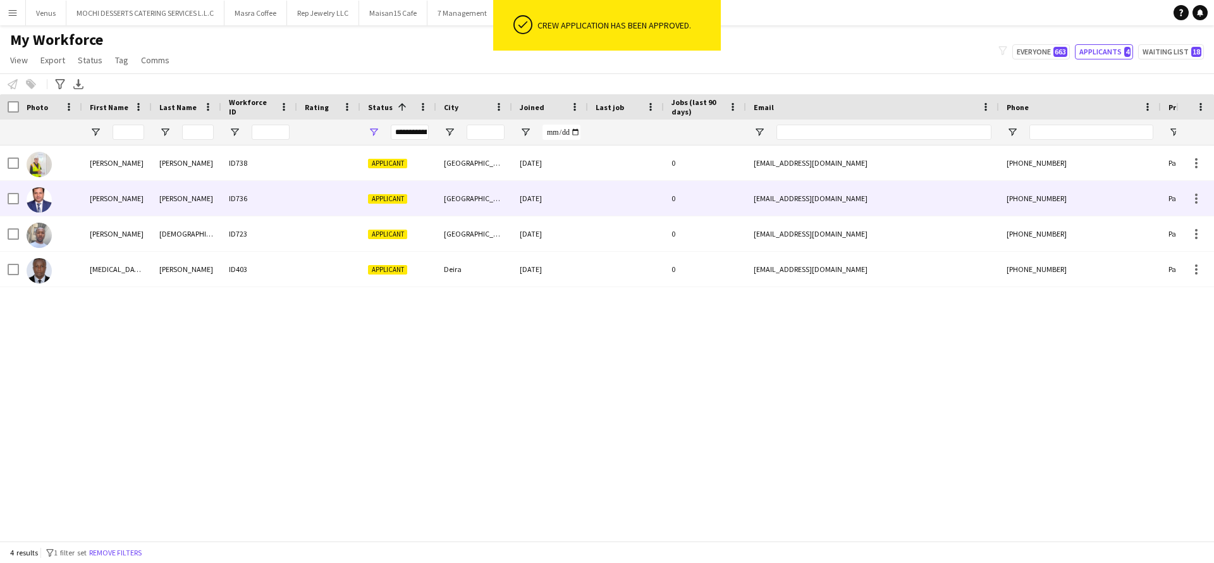
click at [178, 197] on div "Kumar" at bounding box center [187, 198] width 70 height 35
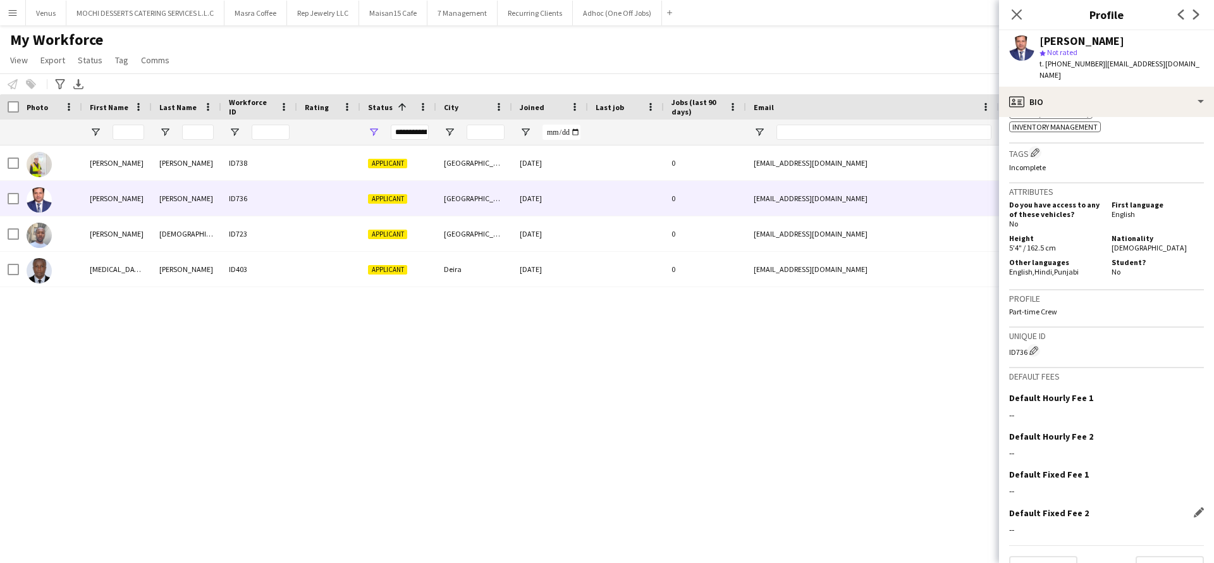
scroll to position [603, 0]
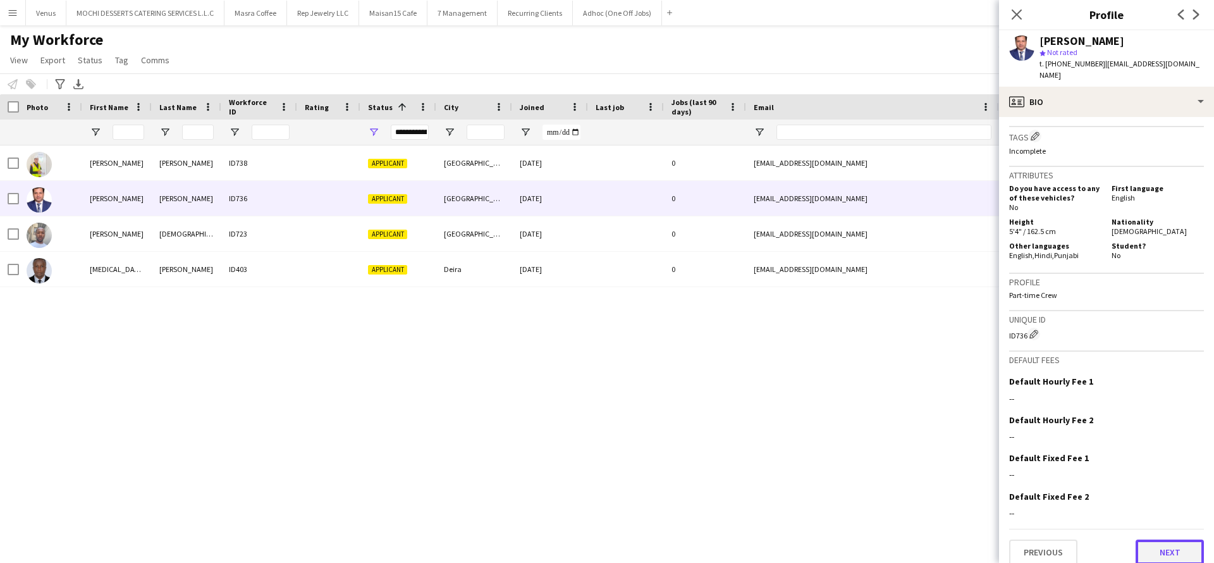
click at [1144, 542] on button "Next" at bounding box center [1170, 551] width 68 height 25
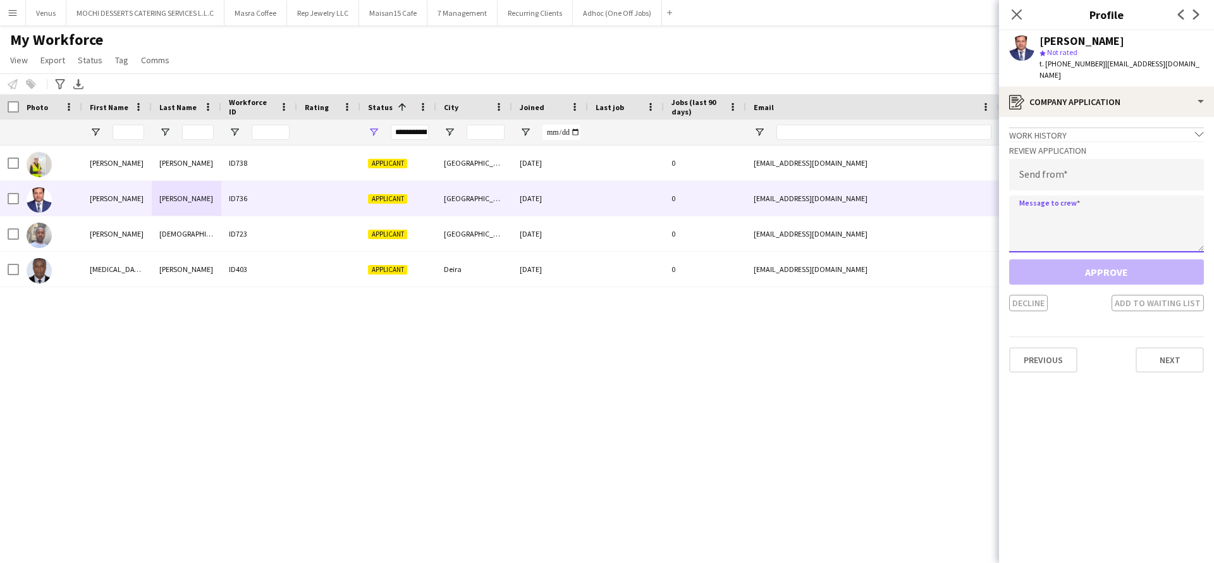
click at [1072, 205] on textarea at bounding box center [1106, 223] width 195 height 57
paste textarea "**********"
type textarea "**********"
click at [1089, 169] on input "email" at bounding box center [1106, 175] width 195 height 32
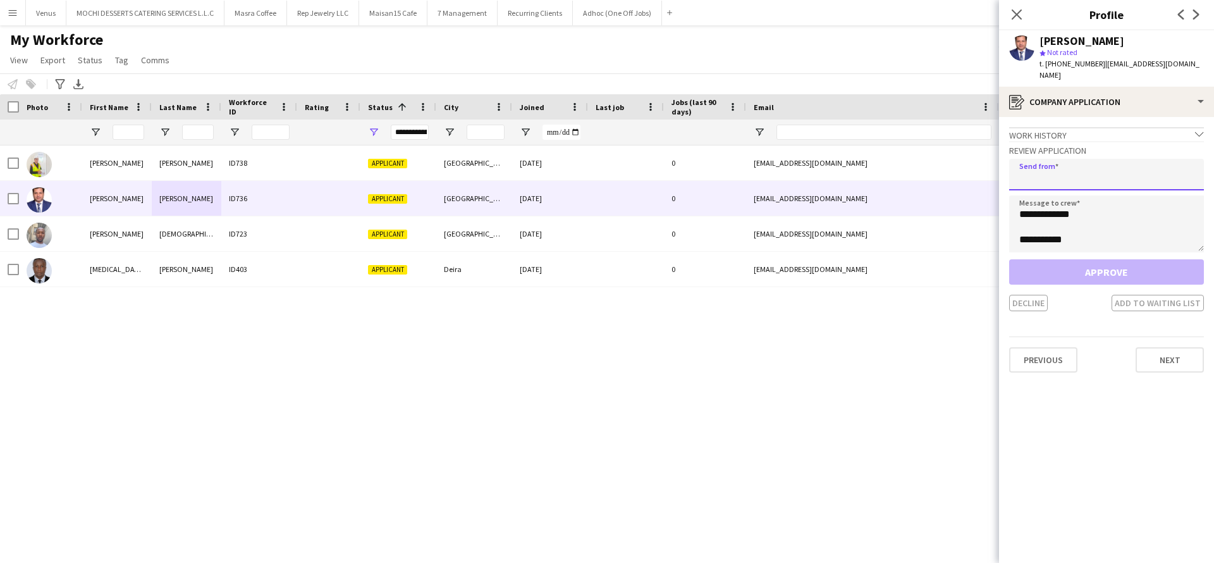
paste input "**********"
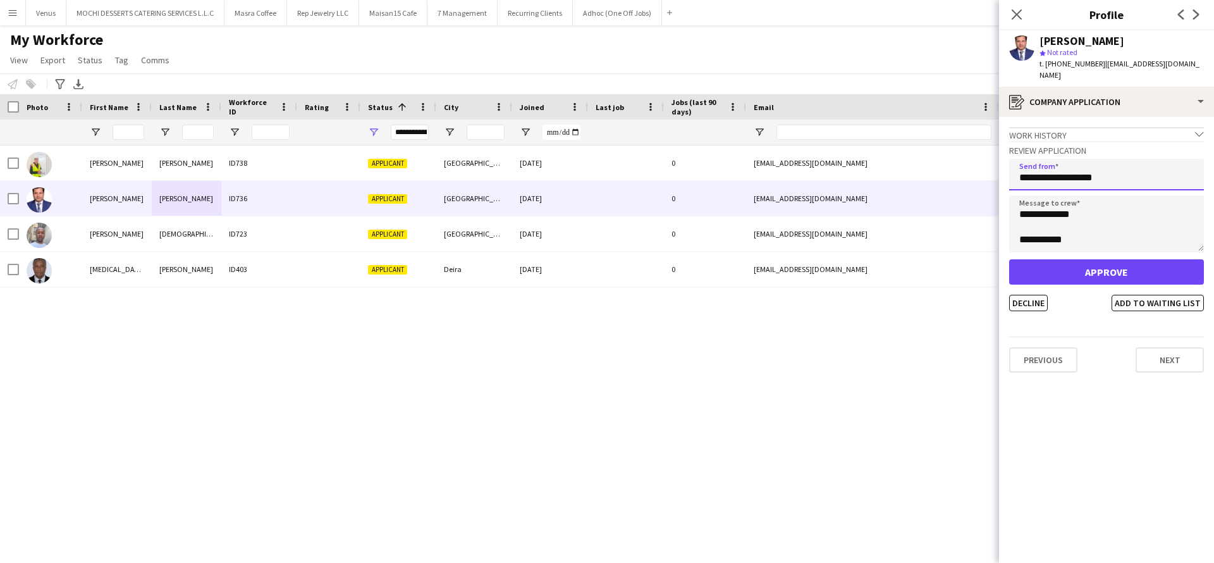
type input "**********"
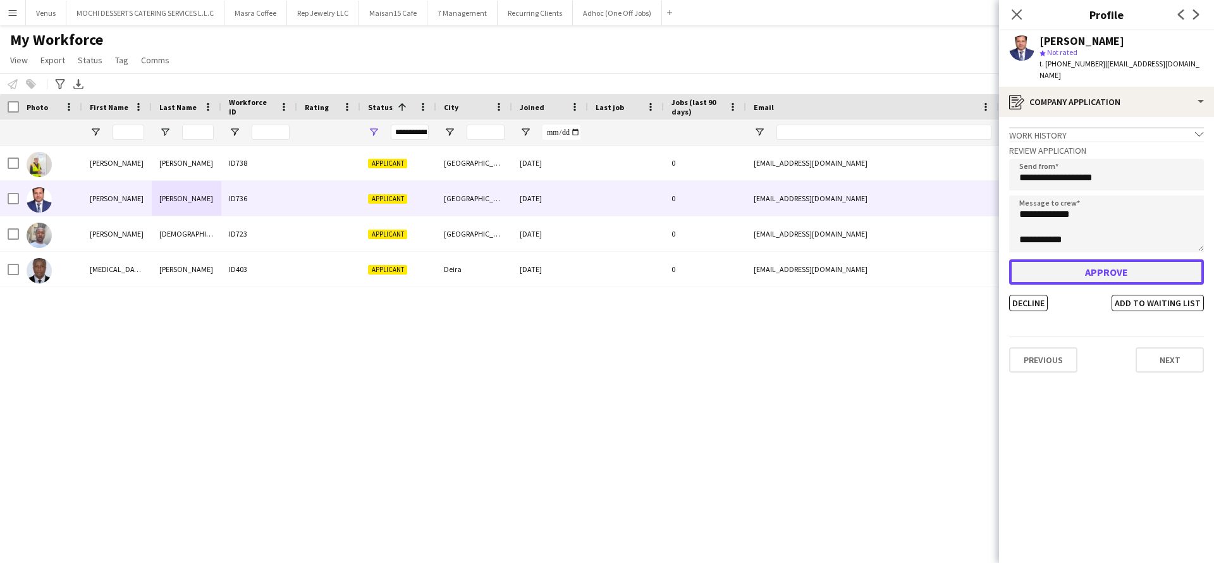
click at [1089, 259] on button "Approve" at bounding box center [1106, 271] width 195 height 25
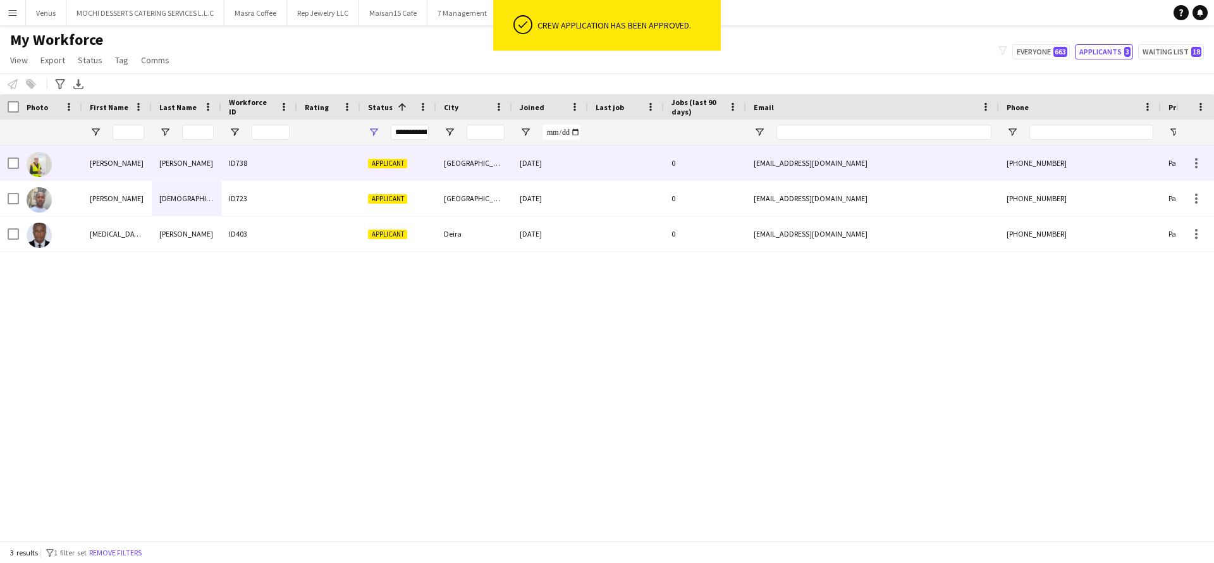
click at [123, 169] on div "Albert" at bounding box center [117, 162] width 70 height 35
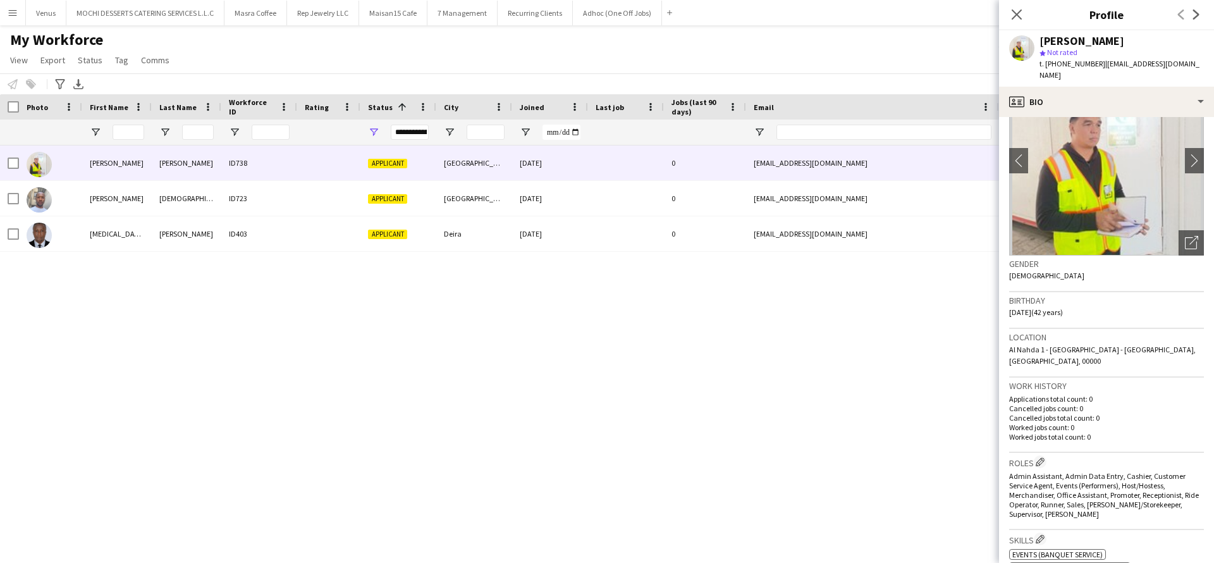
scroll to position [0, 0]
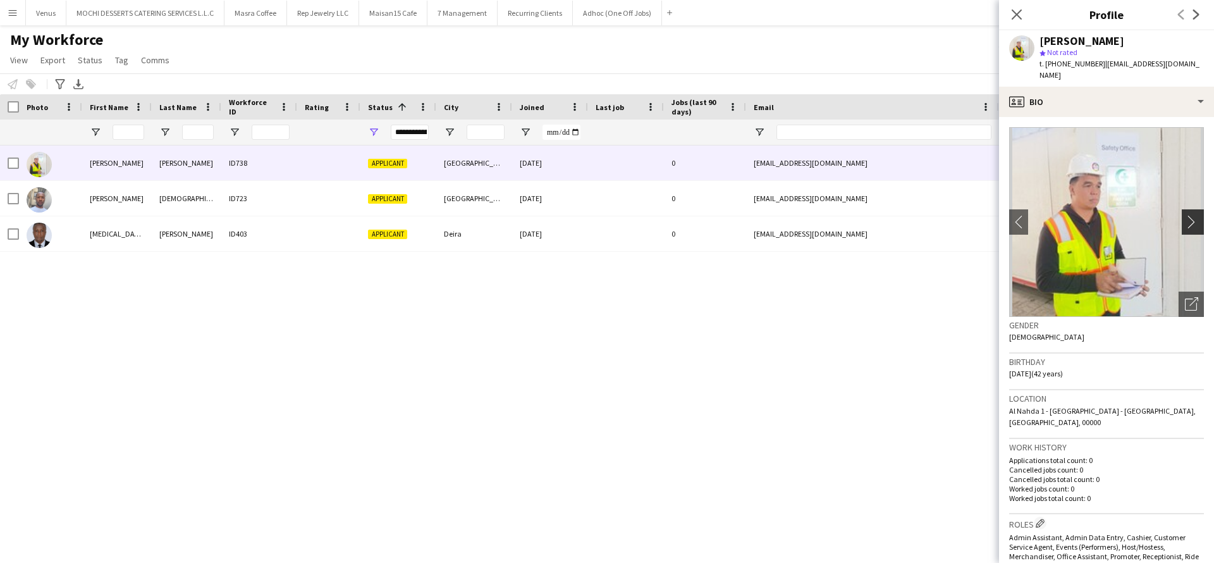
click at [1185, 215] on app-icon "chevron-right" at bounding box center [1195, 221] width 20 height 13
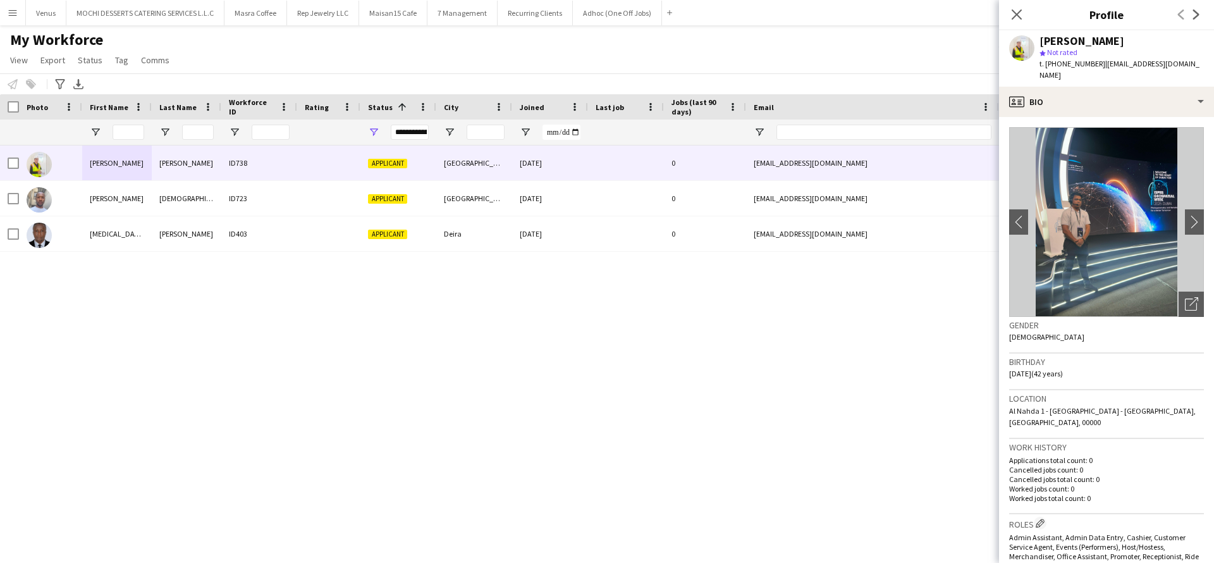
click at [1014, 3] on div "Close pop-in" at bounding box center [1016, 14] width 35 height 29
click at [1015, 15] on icon "Close pop-in" at bounding box center [1016, 14] width 12 height 12
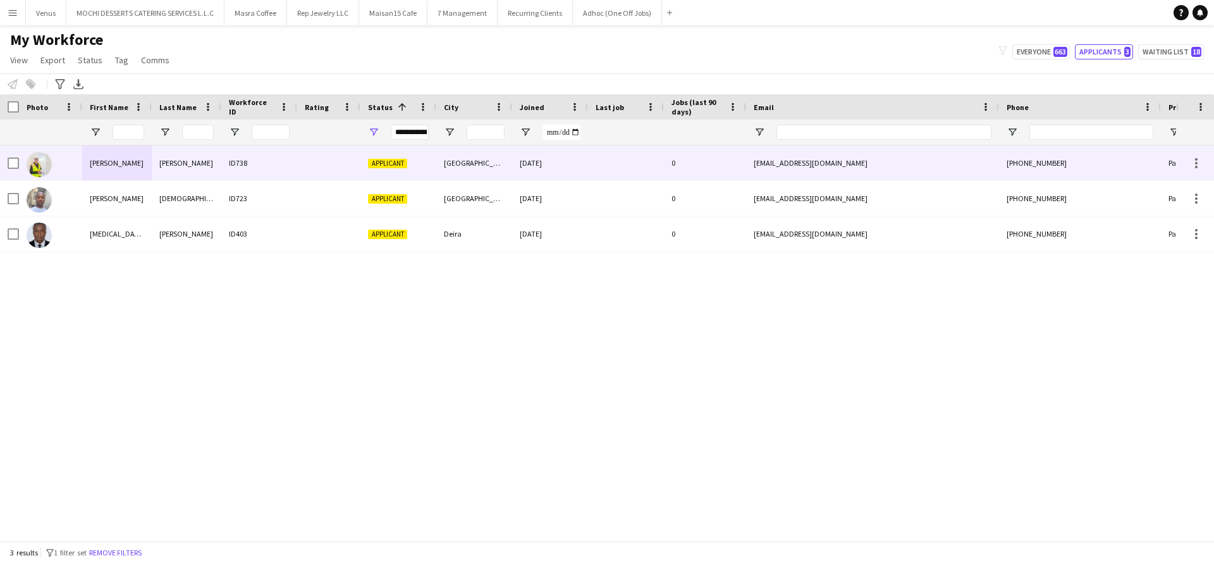
click at [267, 169] on div "ID738" at bounding box center [259, 162] width 76 height 35
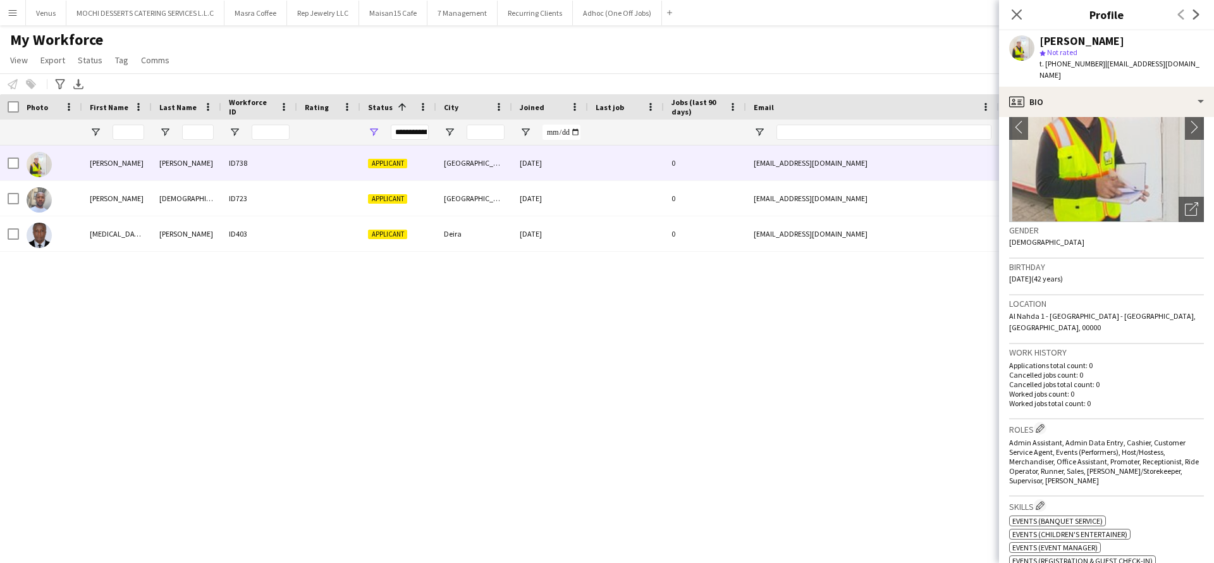
scroll to position [599, 0]
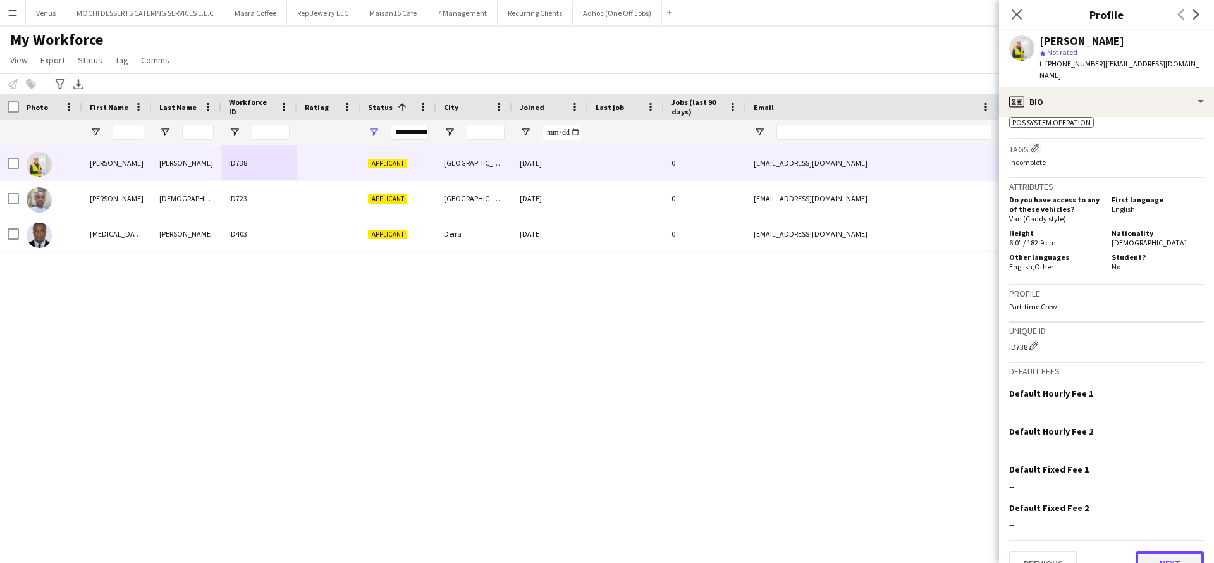
click at [1159, 551] on button "Next" at bounding box center [1170, 563] width 68 height 25
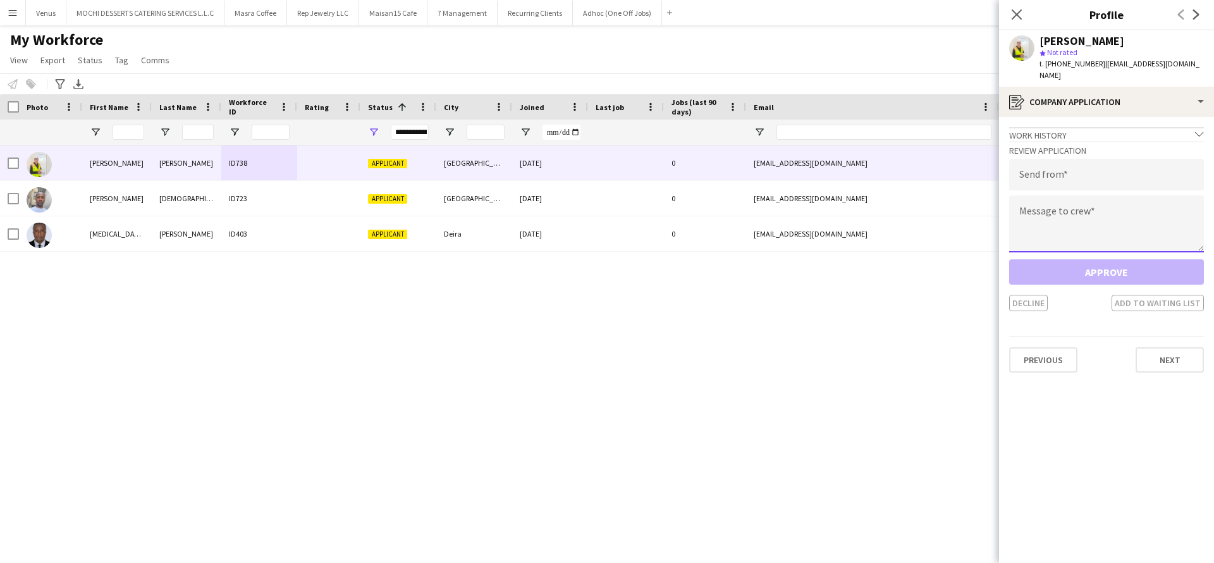
click at [1087, 209] on textarea at bounding box center [1106, 223] width 195 height 57
paste textarea "**********"
type textarea "**********"
click at [1112, 175] on input "email" at bounding box center [1106, 175] width 195 height 32
paste input "**********"
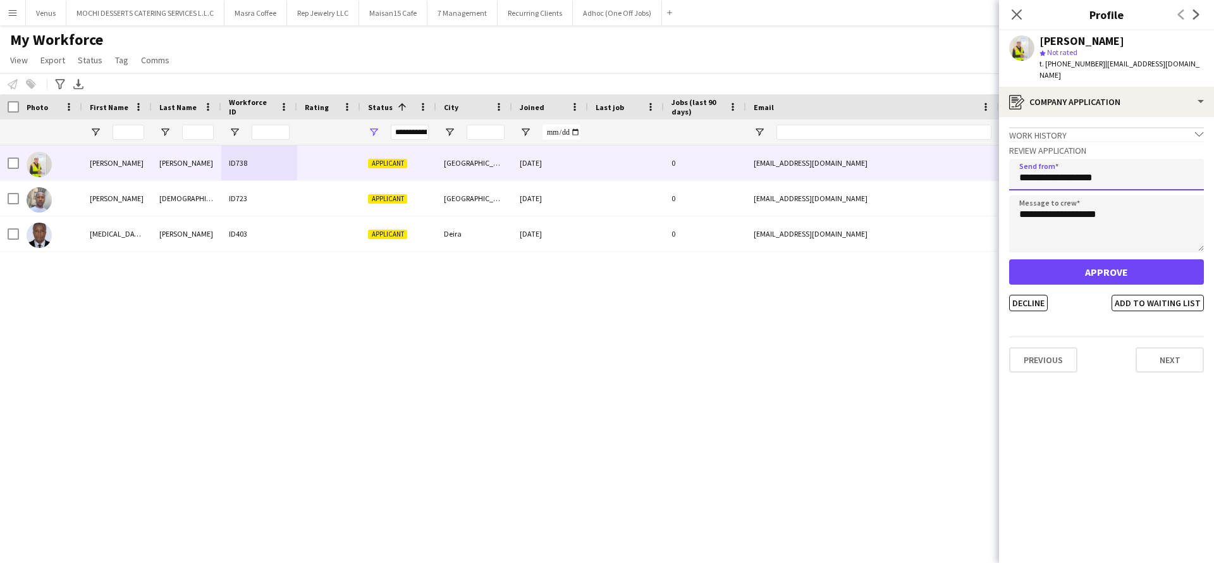
type input "**********"
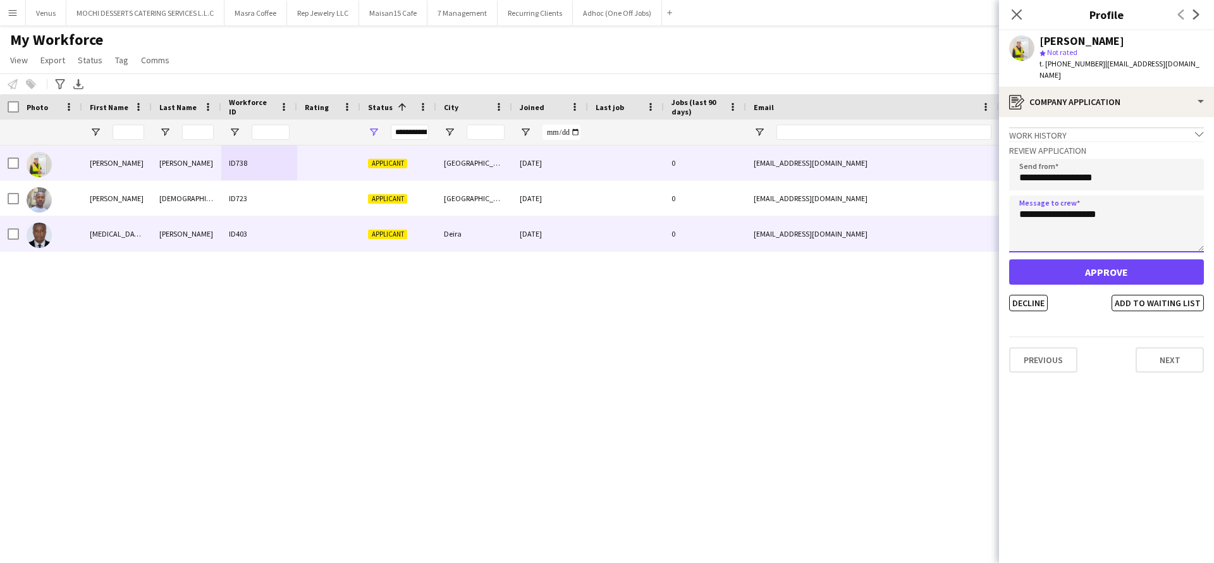
drag, startPoint x: 1125, startPoint y: 204, endPoint x: 962, endPoint y: 218, distance: 164.4
click at [962, 218] on body "Menu Boards Boards Boards All jobs Status Workforce Workforce My Workforce Recr…" at bounding box center [607, 281] width 1214 height 563
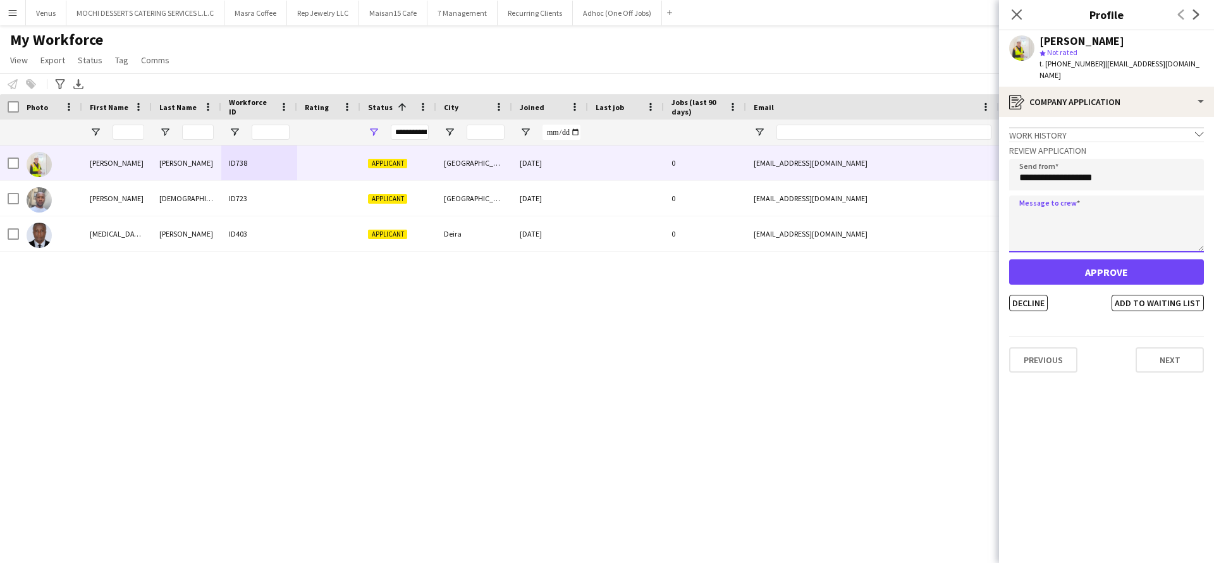
paste textarea "**********"
type textarea "**********"
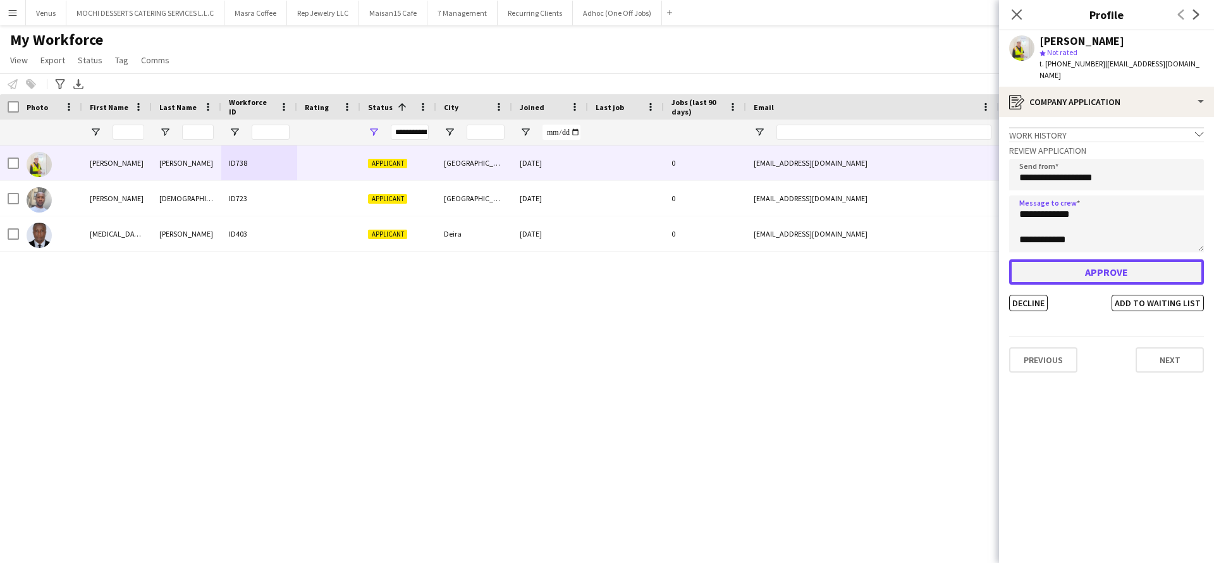
click at [1112, 260] on button "Approve" at bounding box center [1106, 271] width 195 height 25
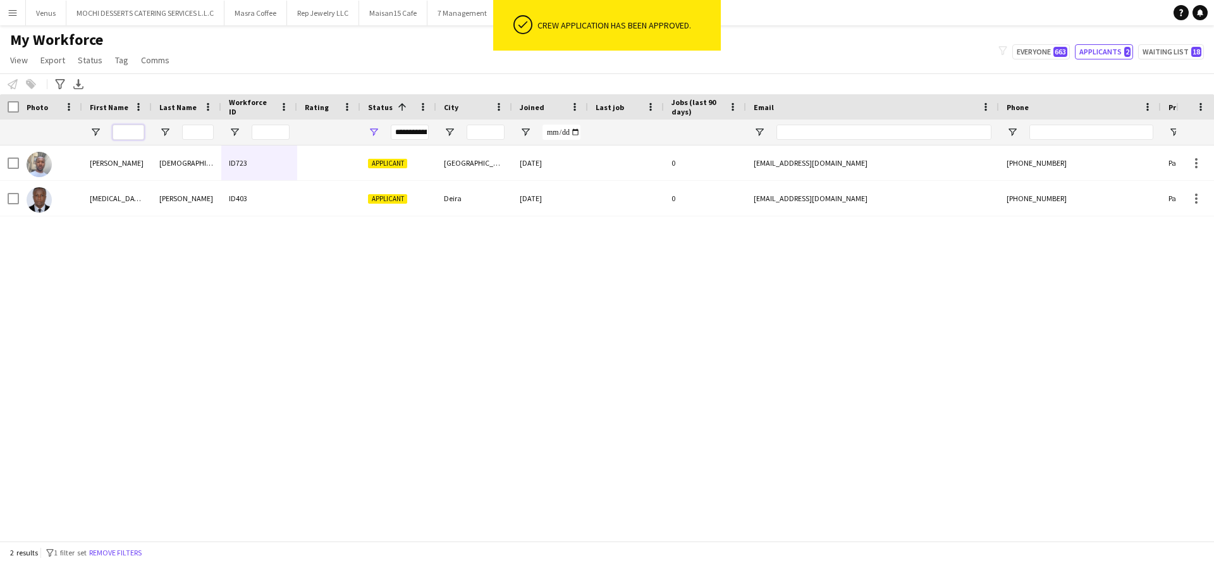
click at [118, 130] on input "First Name Filter Input" at bounding box center [129, 132] width 32 height 15
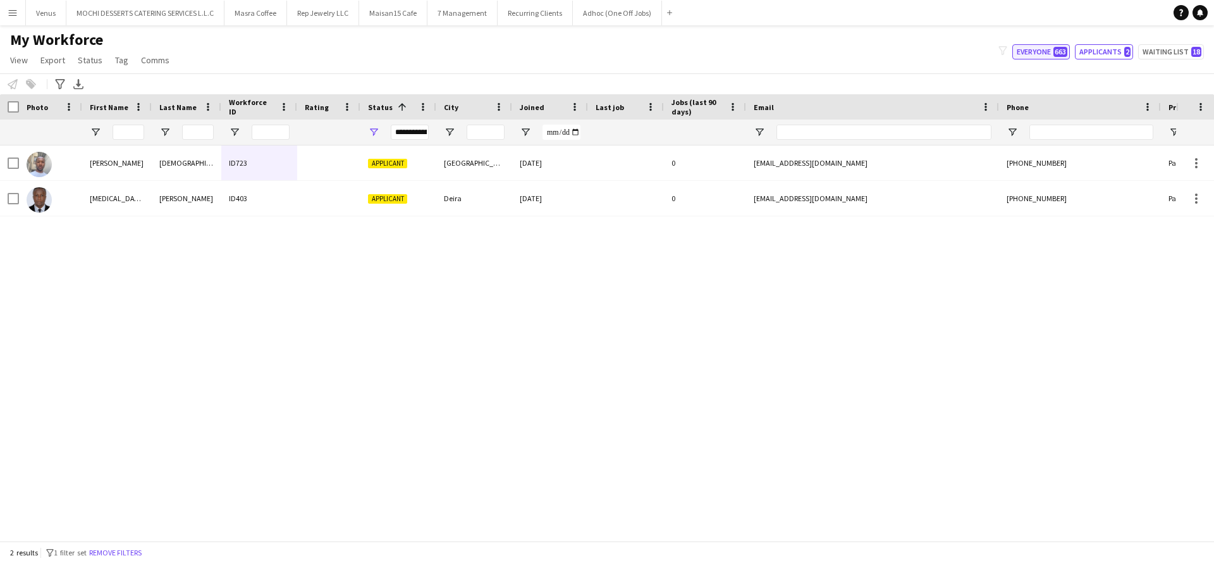
click at [1033, 57] on button "Everyone 663" at bounding box center [1041, 51] width 58 height 15
type input "**********"
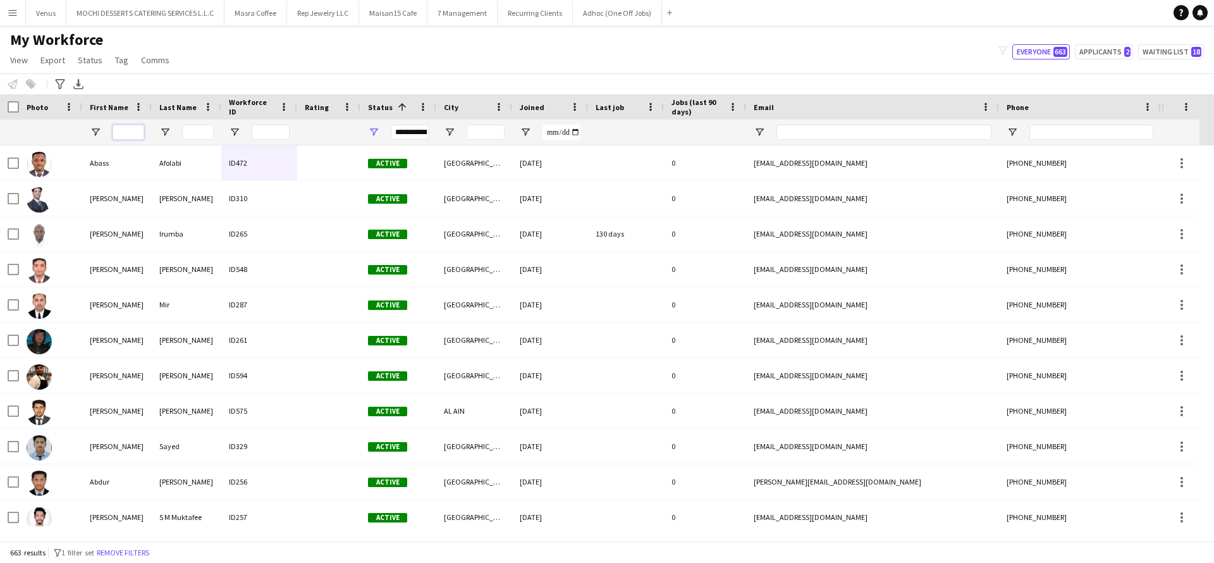
click at [126, 132] on input "First Name Filter Input" at bounding box center [129, 132] width 32 height 15
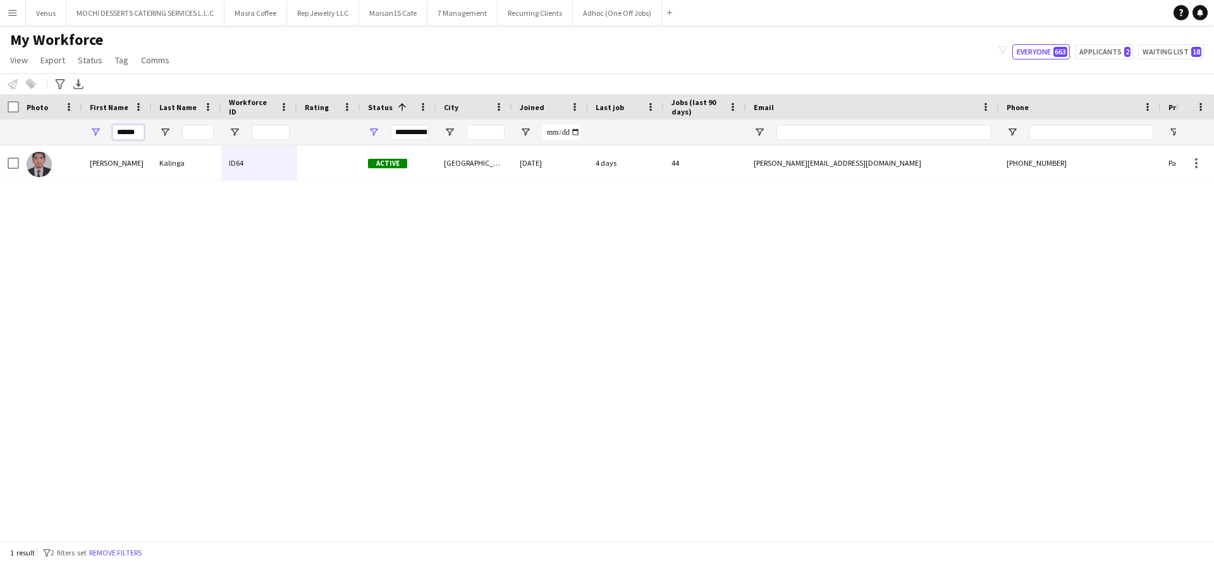
type input "******"
click at [109, 176] on div "Nelson" at bounding box center [117, 162] width 70 height 35
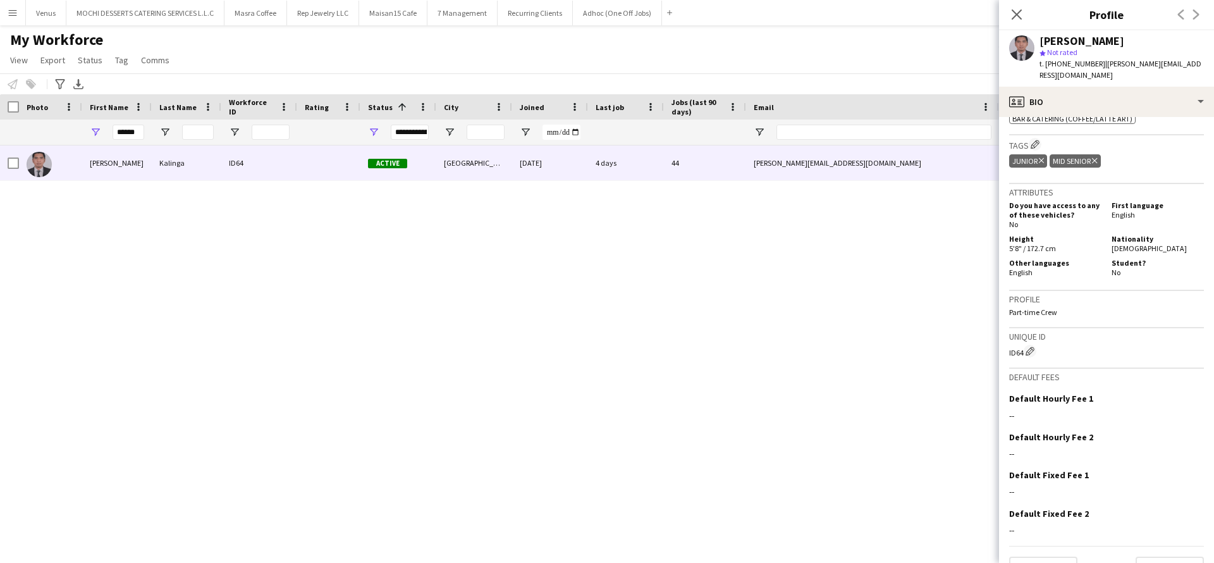
scroll to position [521, 0]
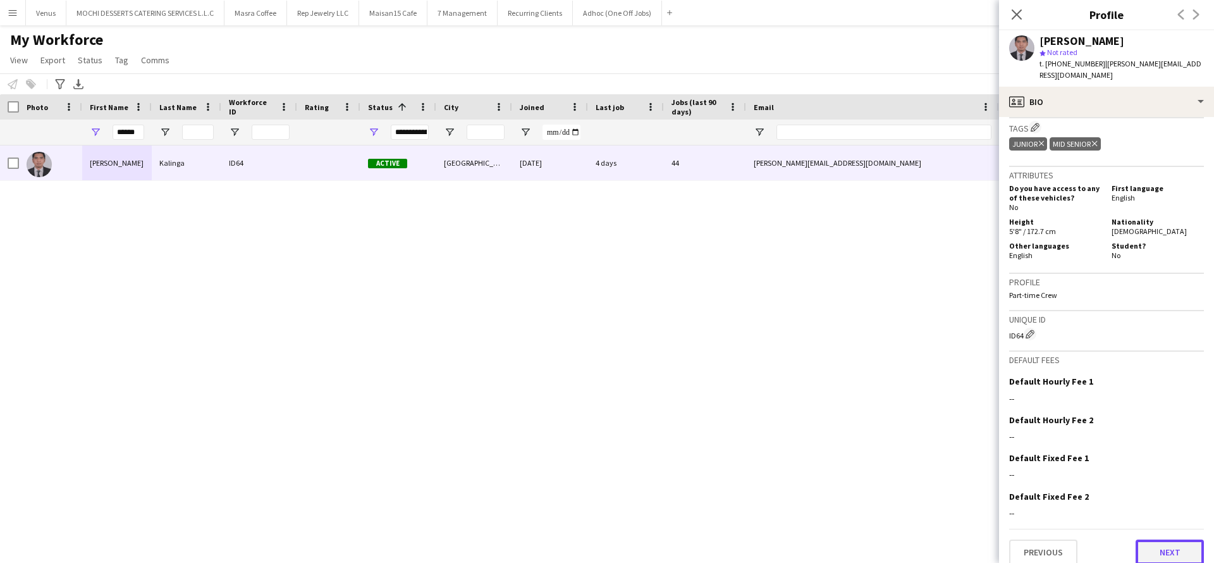
click at [1159, 549] on button "Next" at bounding box center [1170, 551] width 68 height 25
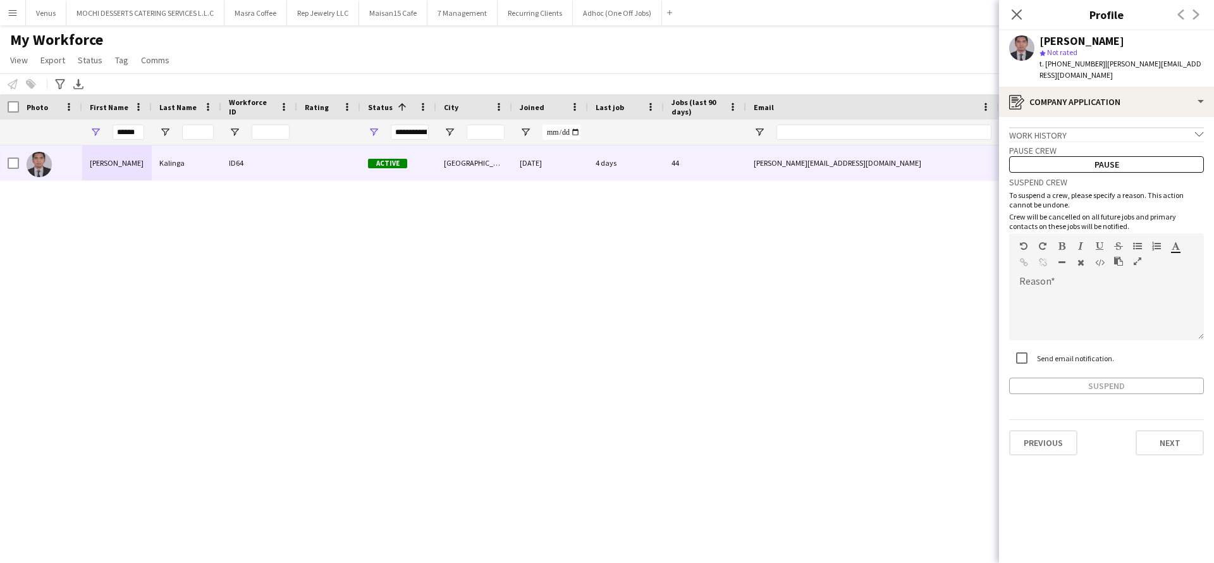
click at [1157, 448] on app-crew-profile-application "Work history chevron-down Incomplete Pause crew Pause Suspend crew To suspend a…" at bounding box center [1106, 340] width 215 height 446
click at [1155, 432] on button "Next" at bounding box center [1170, 442] width 68 height 25
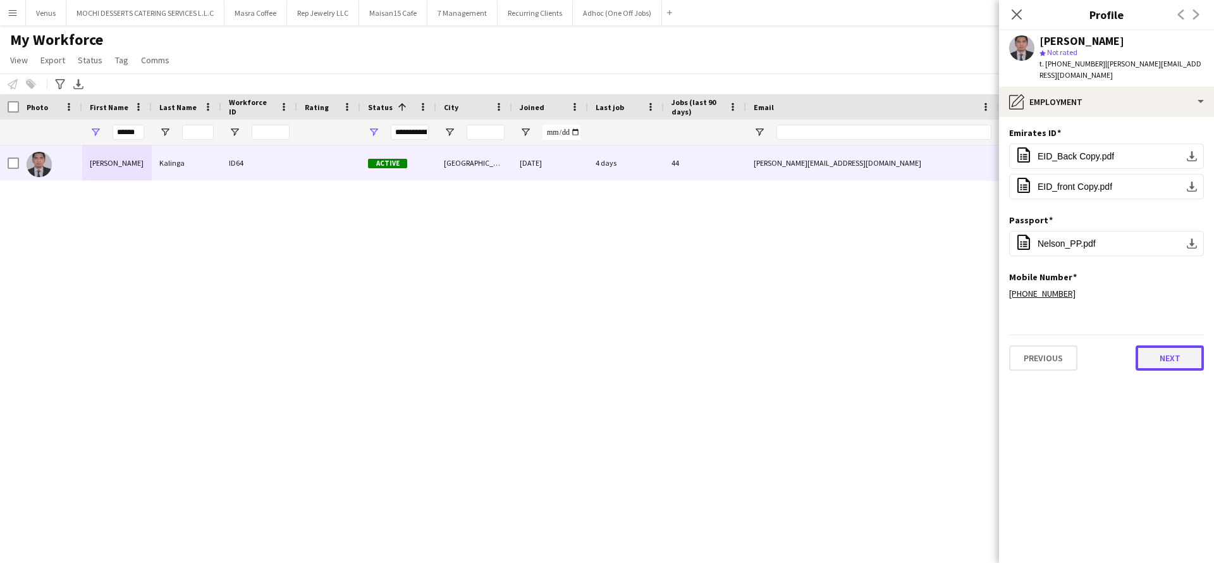
click at [1174, 350] on button "Next" at bounding box center [1170, 357] width 68 height 25
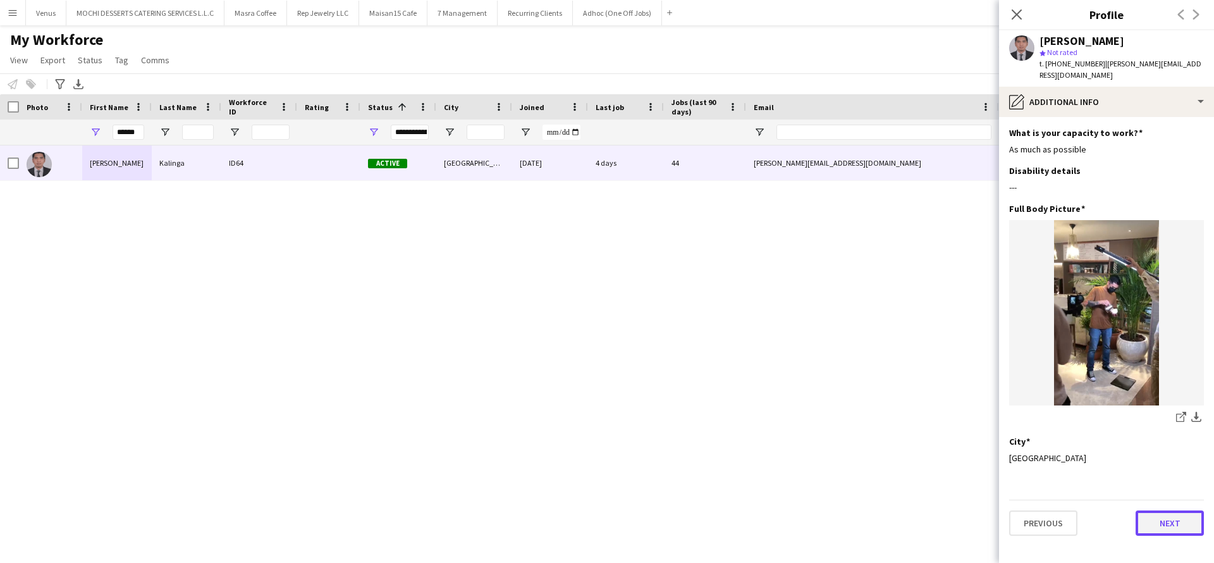
click at [1183, 519] on button "Next" at bounding box center [1170, 522] width 68 height 25
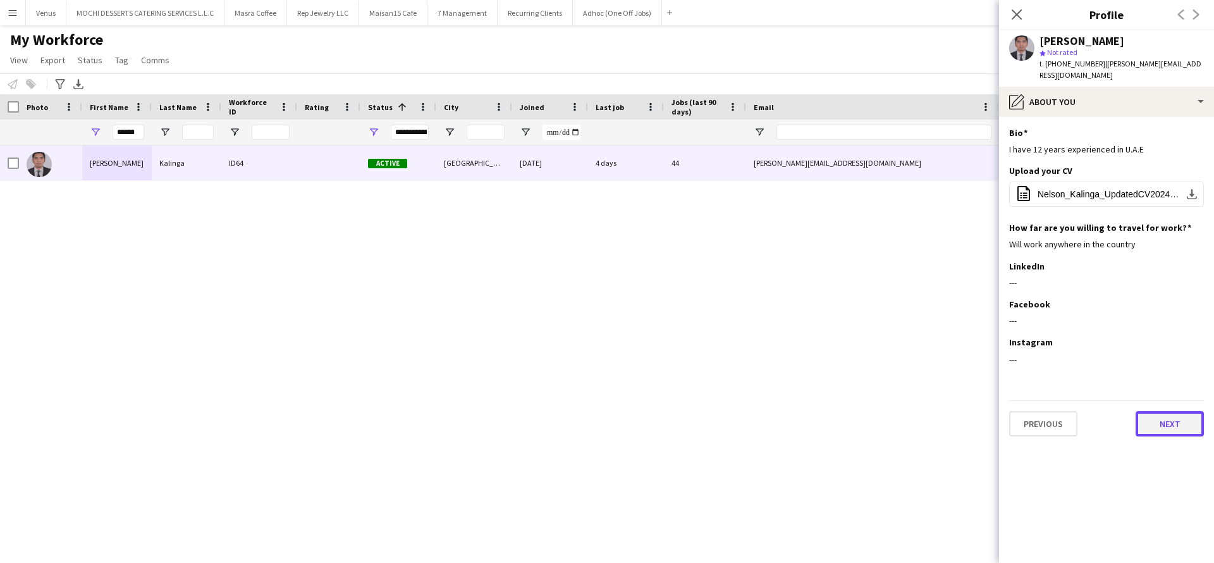
click at [1175, 414] on button "Next" at bounding box center [1170, 423] width 68 height 25
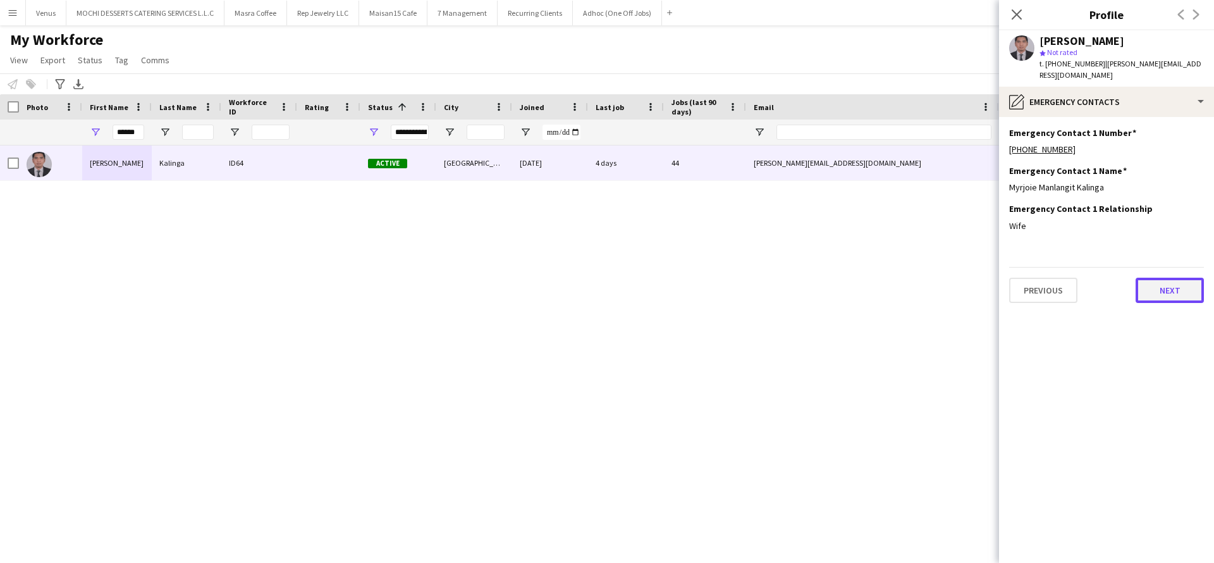
click at [1169, 278] on button "Next" at bounding box center [1170, 290] width 68 height 25
click at [1169, 287] on button "Next" at bounding box center [1170, 290] width 68 height 25
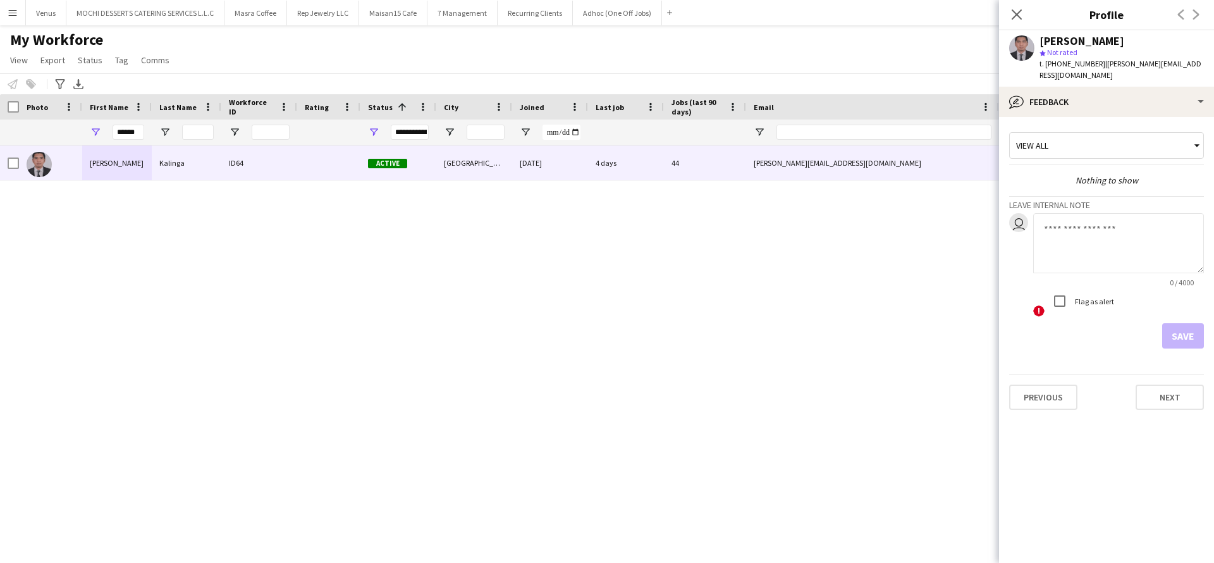
click at [1188, 450] on app-crew-profile-feedback-tab "View all Nothing to show Leave internal note user 0 / 4000 ! Flag as alert Save…" at bounding box center [1106, 340] width 215 height 446
click at [1016, 6] on app-icon "Close pop-in" at bounding box center [1017, 15] width 18 height 18
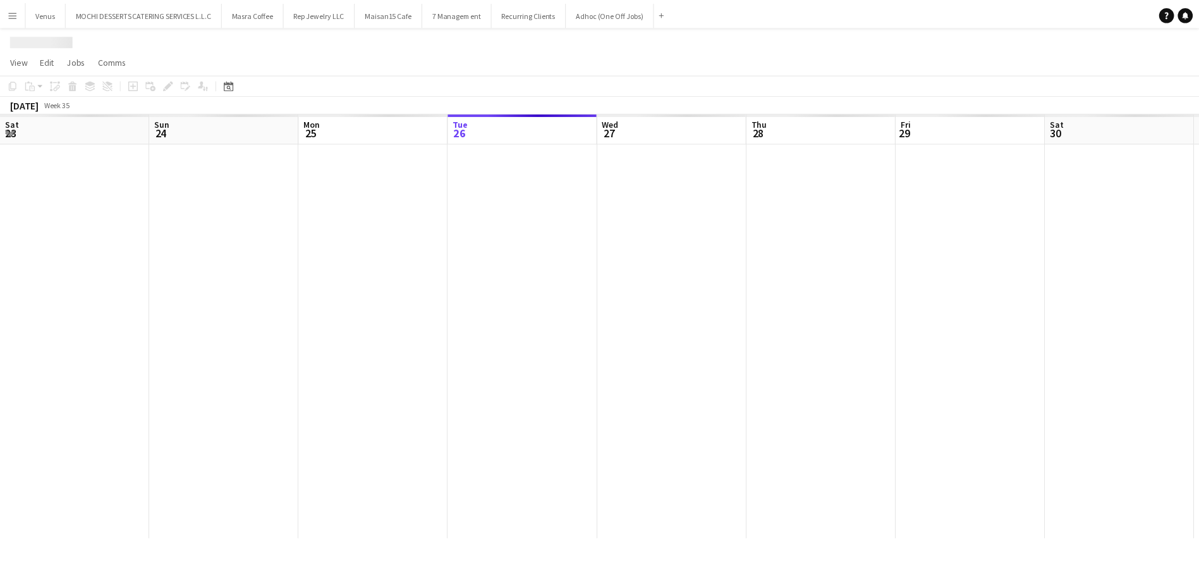
scroll to position [0, 302]
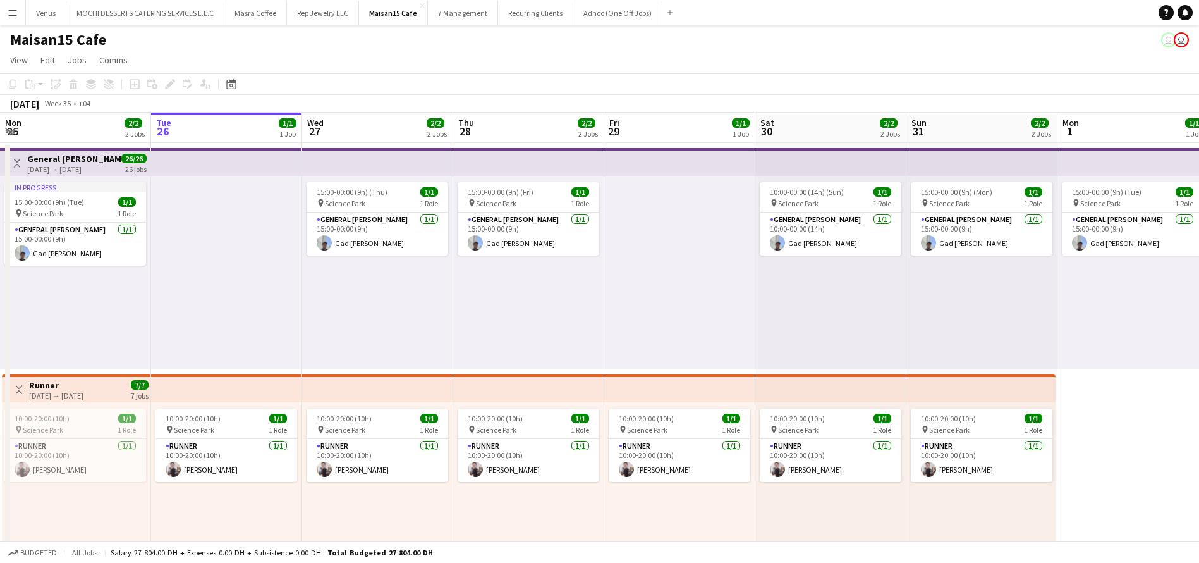
click at [225, 162] on app-top-bar at bounding box center [226, 162] width 151 height 28
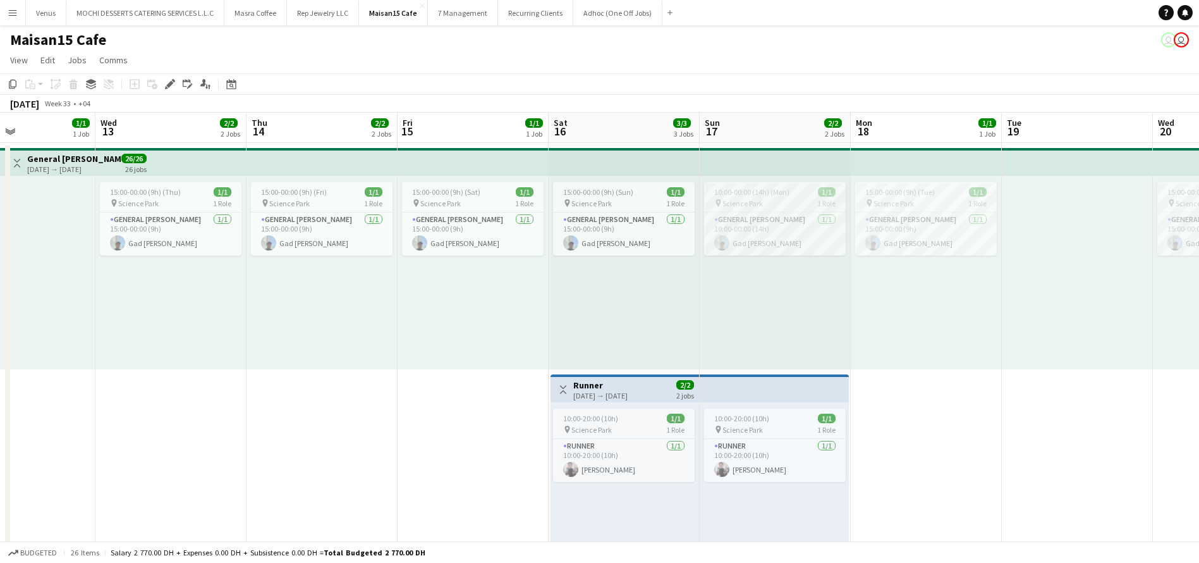
scroll to position [0, 332]
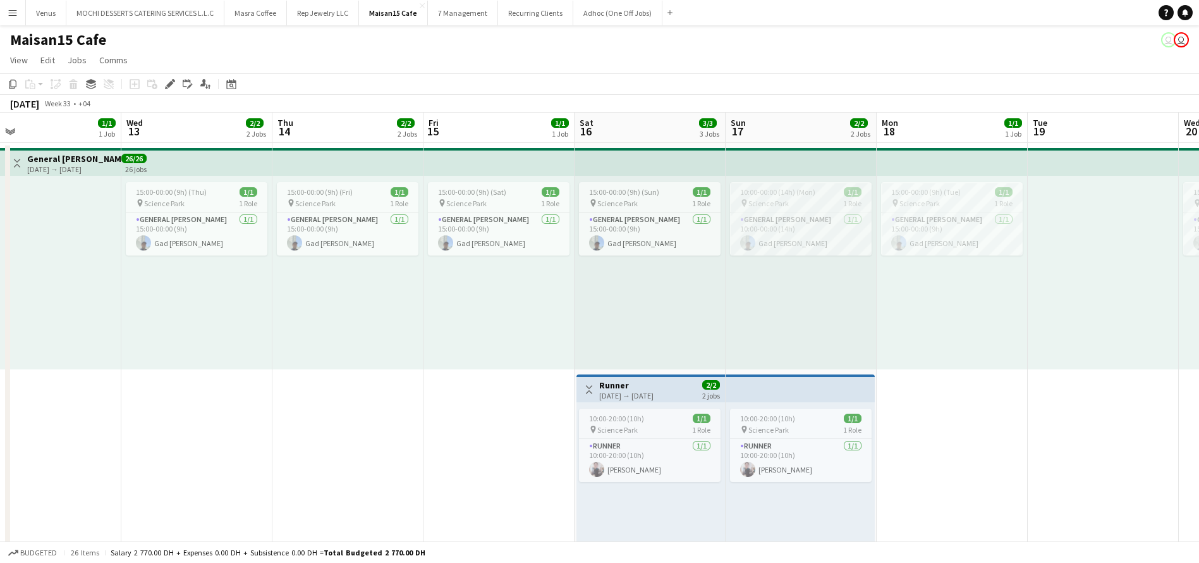
click at [338, 160] on app-top-bar at bounding box center [348, 162] width 151 height 28
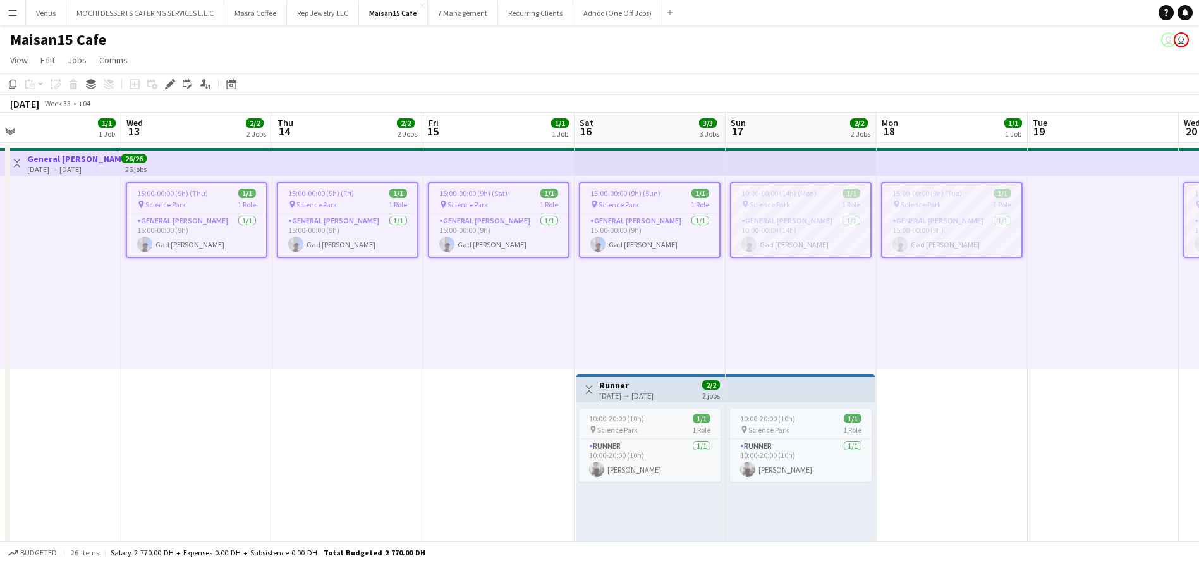
click at [369, 310] on div "15:00-00:00 (9h) (Fri) 1/1 pin Science Park 1 Role General Steward 1/1 15:00-00…" at bounding box center [348, 272] width 151 height 193
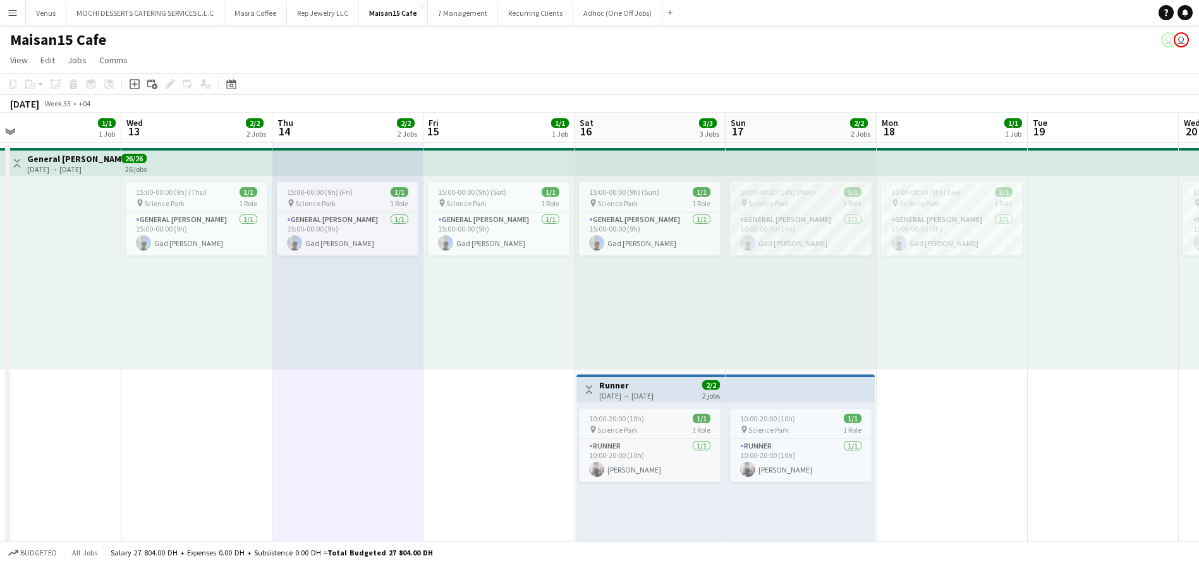
click at [230, 174] on app-top-bar at bounding box center [196, 162] width 151 height 28
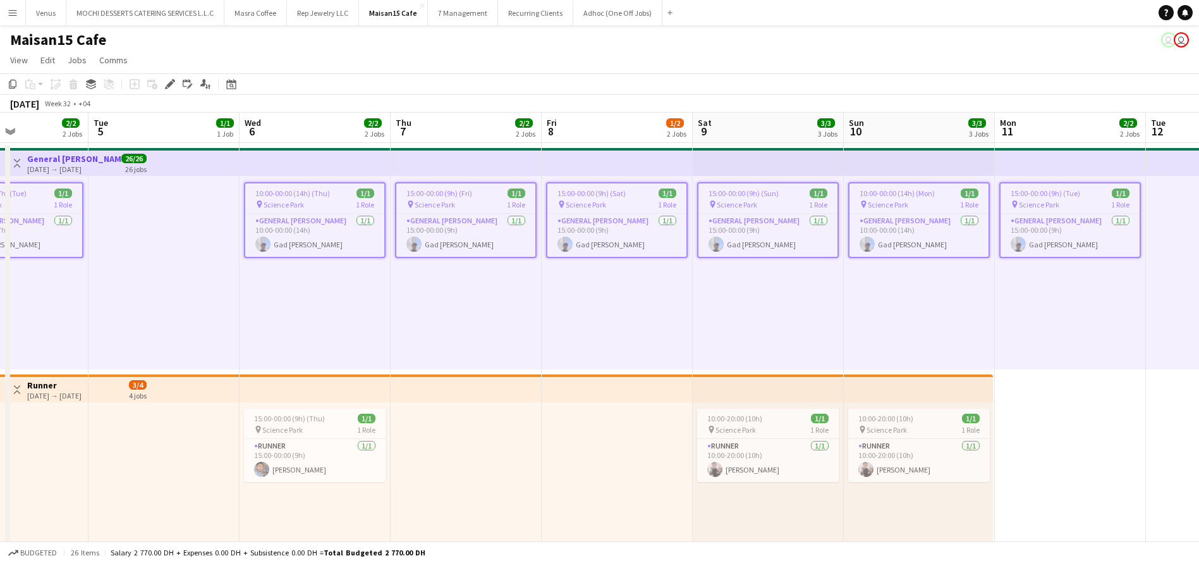
scroll to position [0, 403]
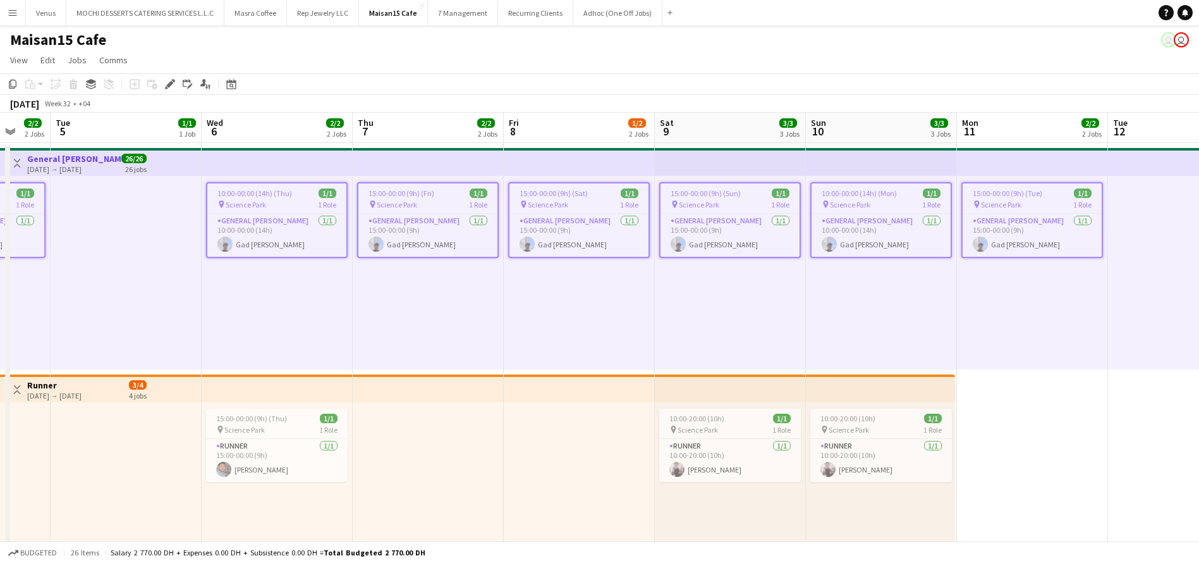
click at [447, 201] on div "pin Science Park 1 Role" at bounding box center [428, 204] width 139 height 10
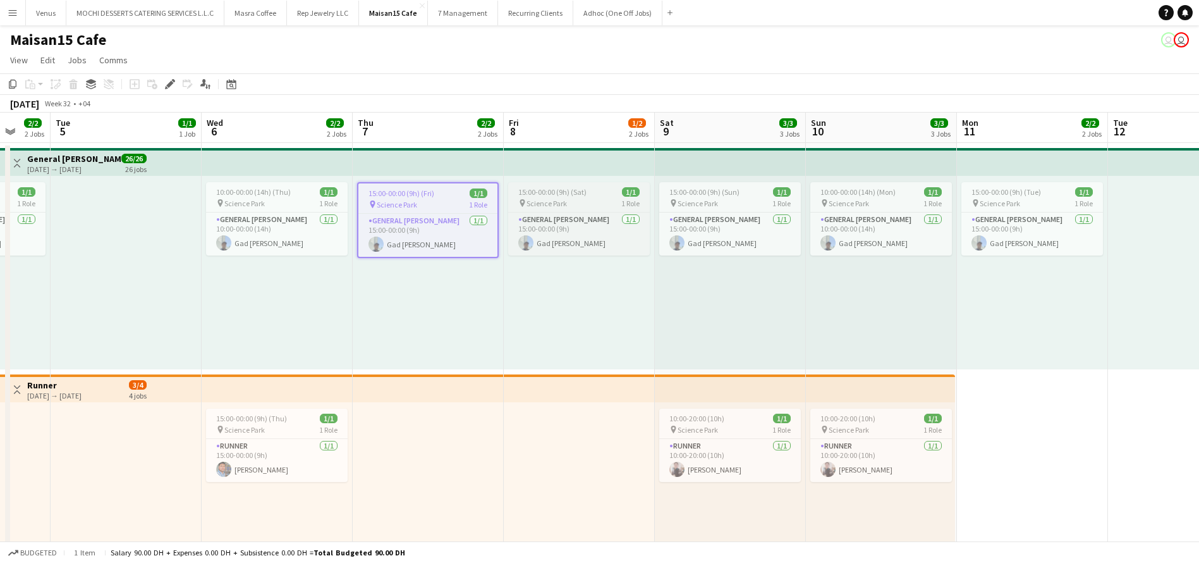
click at [574, 195] on span "15:00-00:00 (9h) (Sat)" at bounding box center [552, 191] width 68 height 9
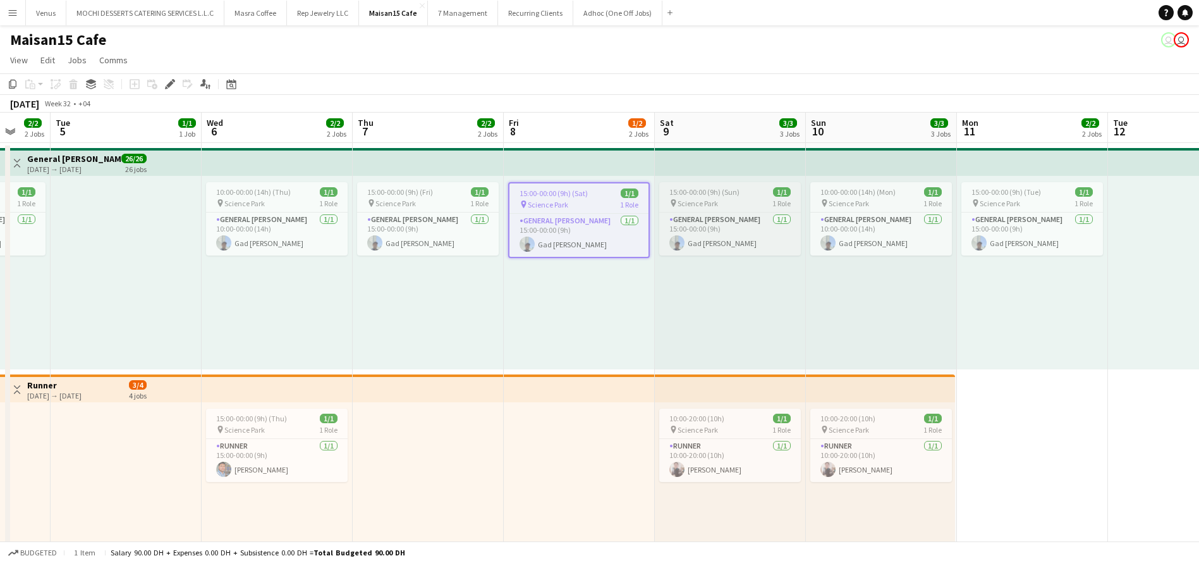
click at [735, 194] on span "15:00-00:00 (9h) (Sun)" at bounding box center [705, 191] width 70 height 9
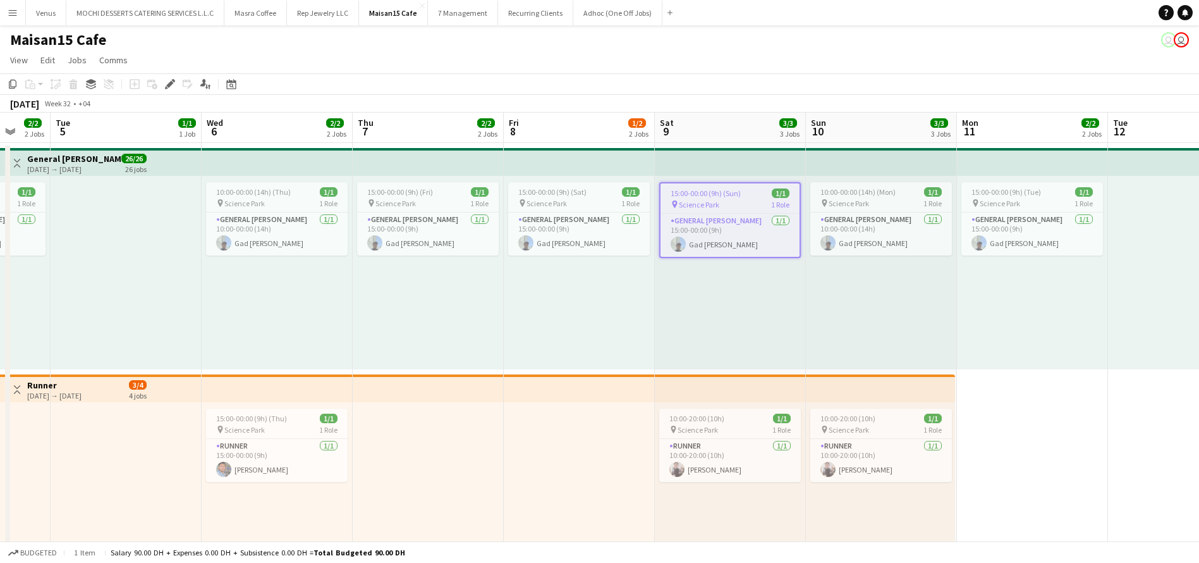
click at [735, 199] on div "pin Science Park 1 Role" at bounding box center [730, 204] width 139 height 10
click at [713, 197] on app-job-card "15:00-00:00 (9h) (Sun) 1/1 pin Science Park 1 Role General Steward 1/1 15:00-00…" at bounding box center [730, 218] width 142 height 73
click at [174, 87] on icon "Edit" at bounding box center [170, 84] width 10 height 10
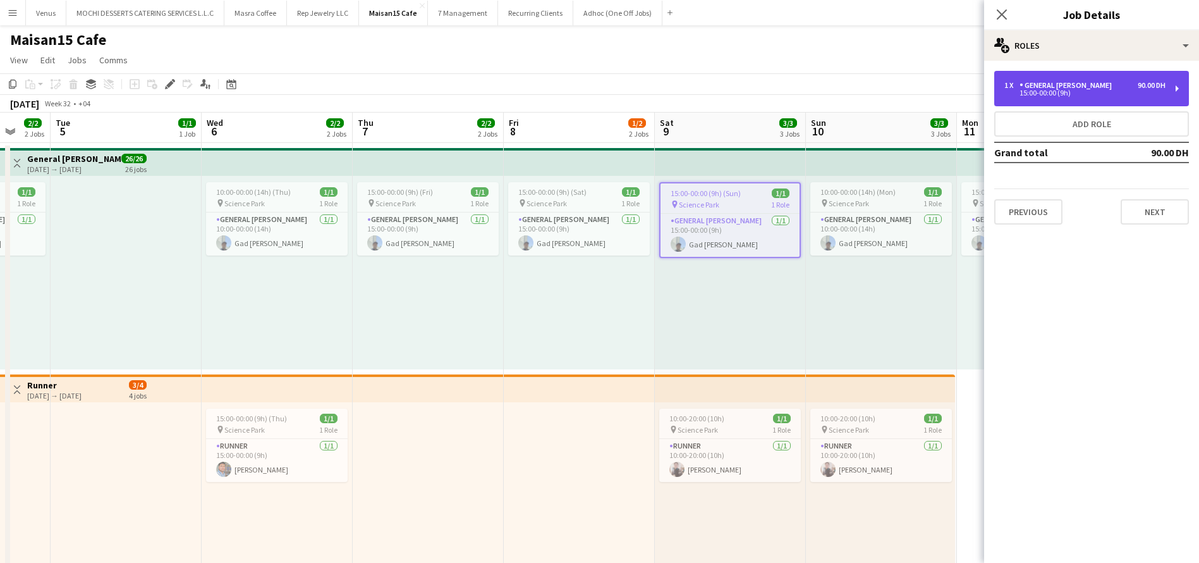
click at [1175, 85] on div "1 x General Steward 90.00 DH 15:00-00:00 (9h)" at bounding box center [1092, 88] width 195 height 35
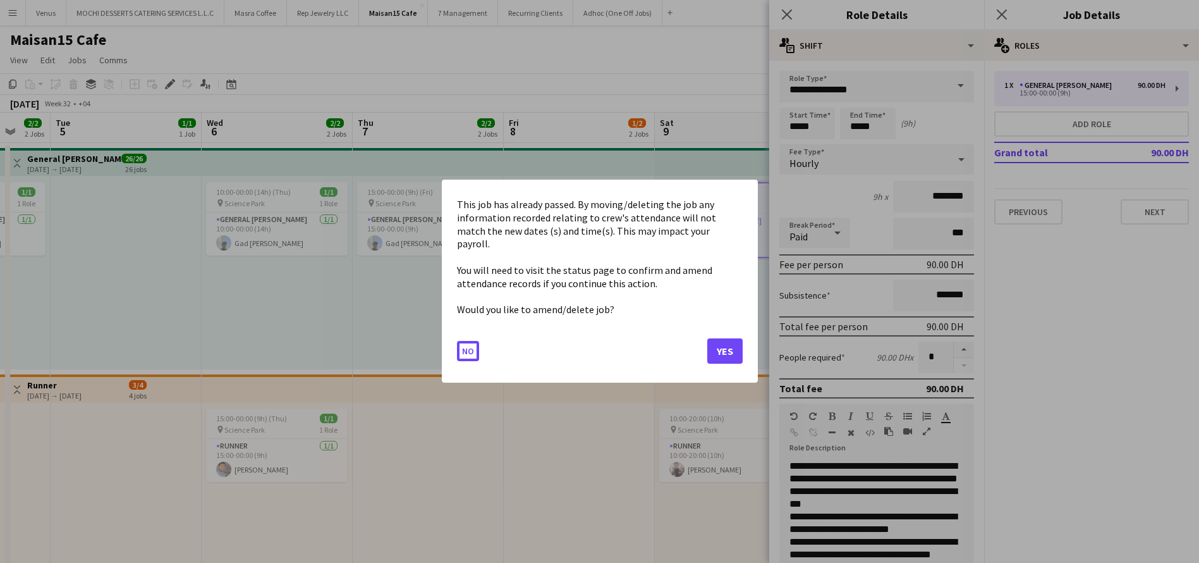
drag, startPoint x: 820, startPoint y: 126, endPoint x: 754, endPoint y: 125, distance: 65.8
click at [754, 125] on body "Menu Boards Boards Boards All jobs Status Workforce Workforce My Workforce Recr…" at bounding box center [599, 566] width 1199 height 1133
click at [723, 346] on button "Yes" at bounding box center [725, 351] width 35 height 25
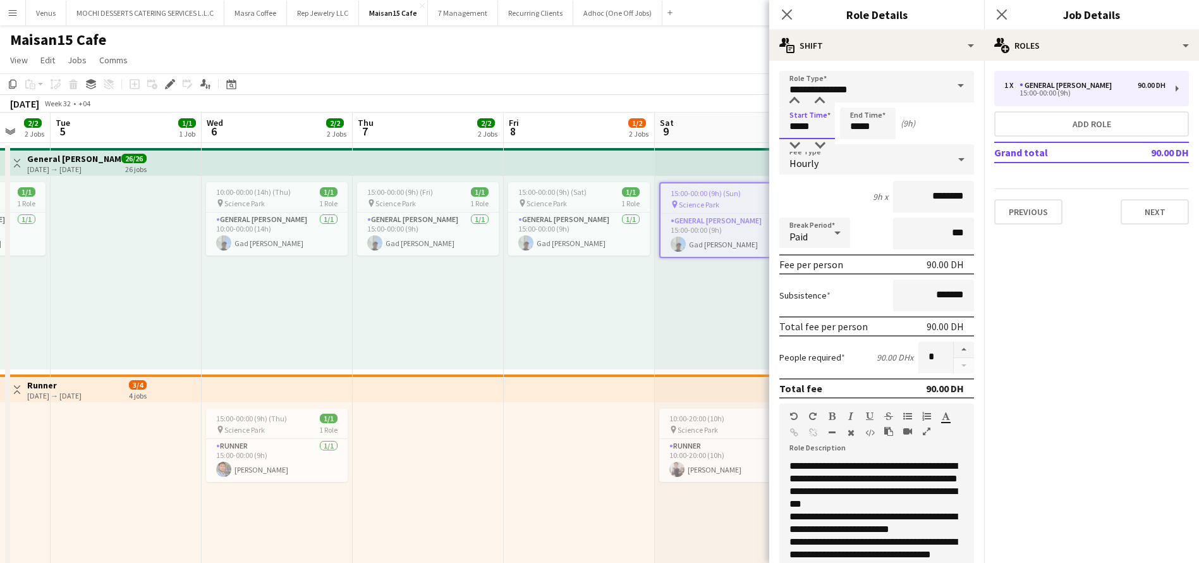
drag, startPoint x: 798, startPoint y: 126, endPoint x: 791, endPoint y: 126, distance: 7.0
click at [791, 126] on input "*****" at bounding box center [808, 123] width 56 height 32
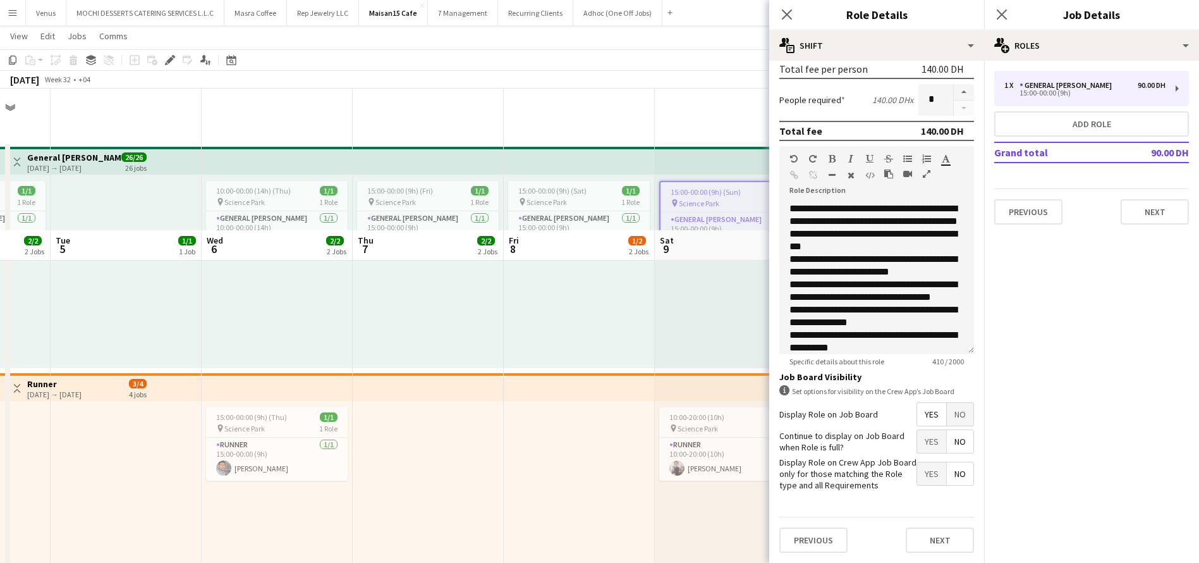
scroll to position [190, 0]
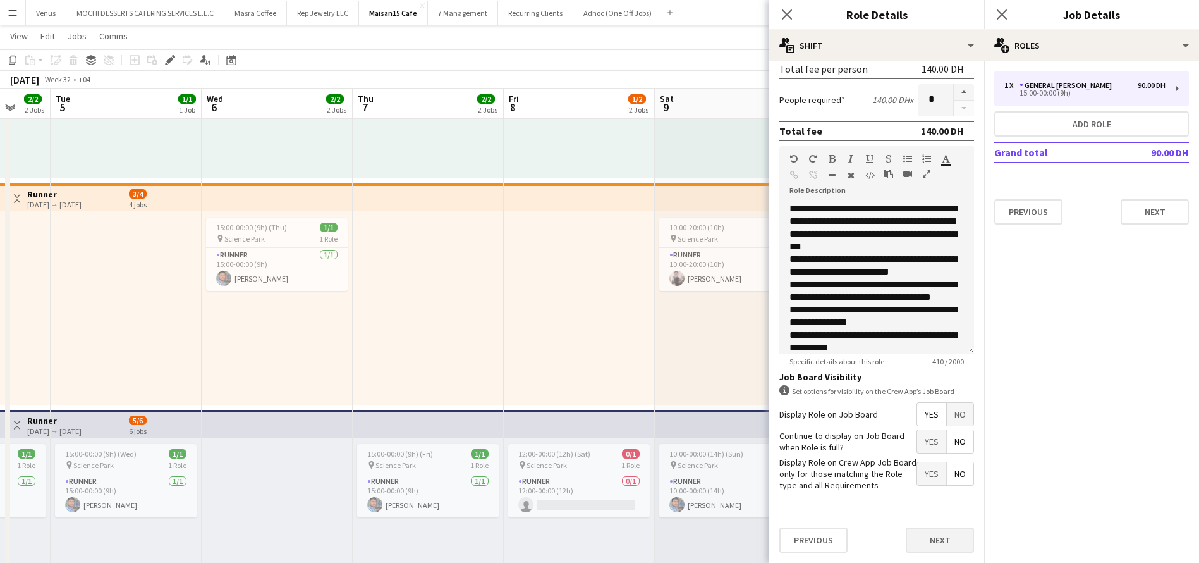
type input "*****"
click at [928, 533] on button "Next" at bounding box center [940, 539] width 68 height 25
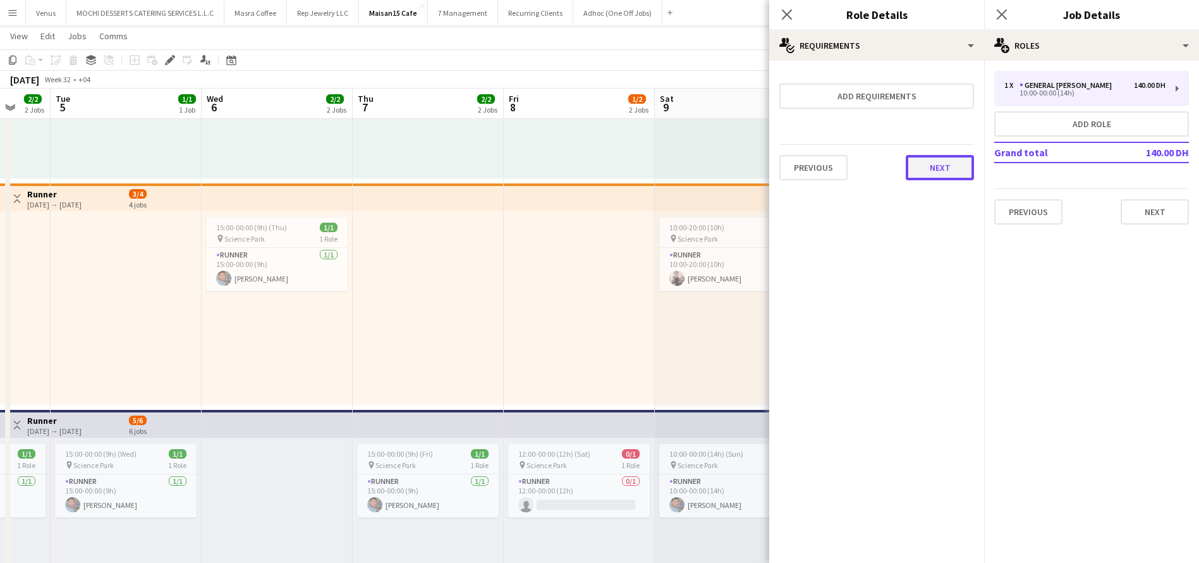
click at [937, 155] on button "Next" at bounding box center [940, 167] width 68 height 25
click at [939, 175] on button "Finish" at bounding box center [950, 169] width 47 height 25
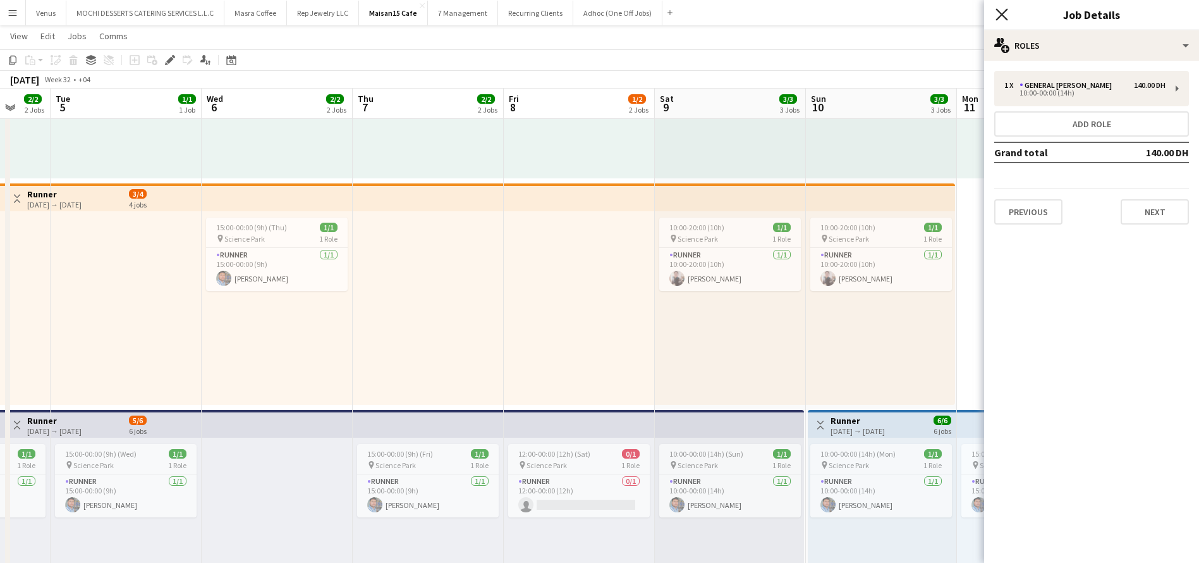
click at [1001, 9] on icon "Close pop-in" at bounding box center [1002, 14] width 12 height 12
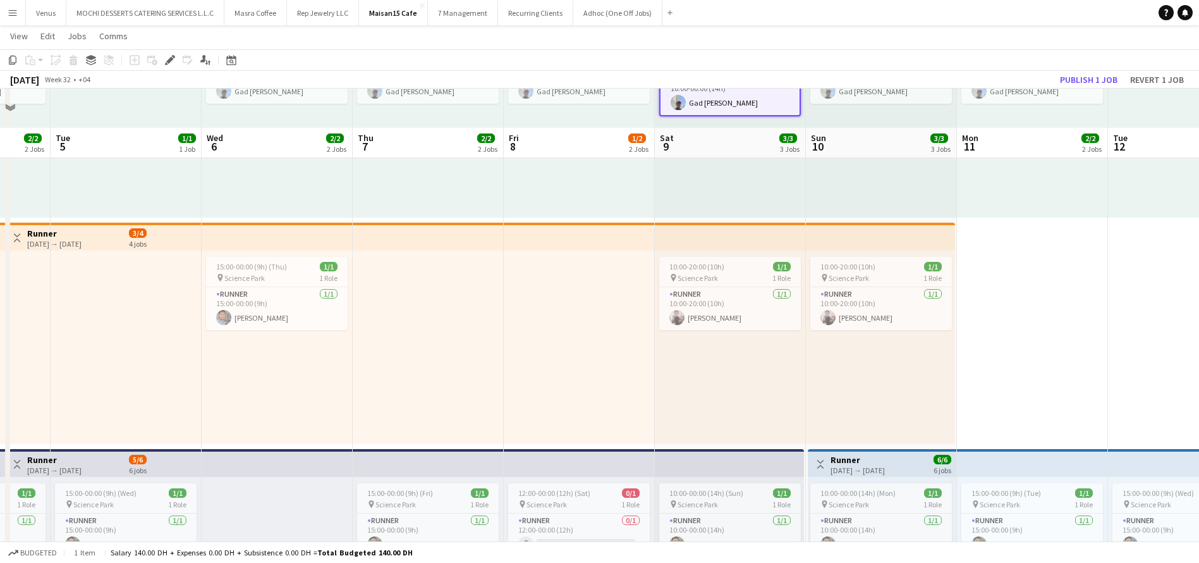
scroll to position [95, 0]
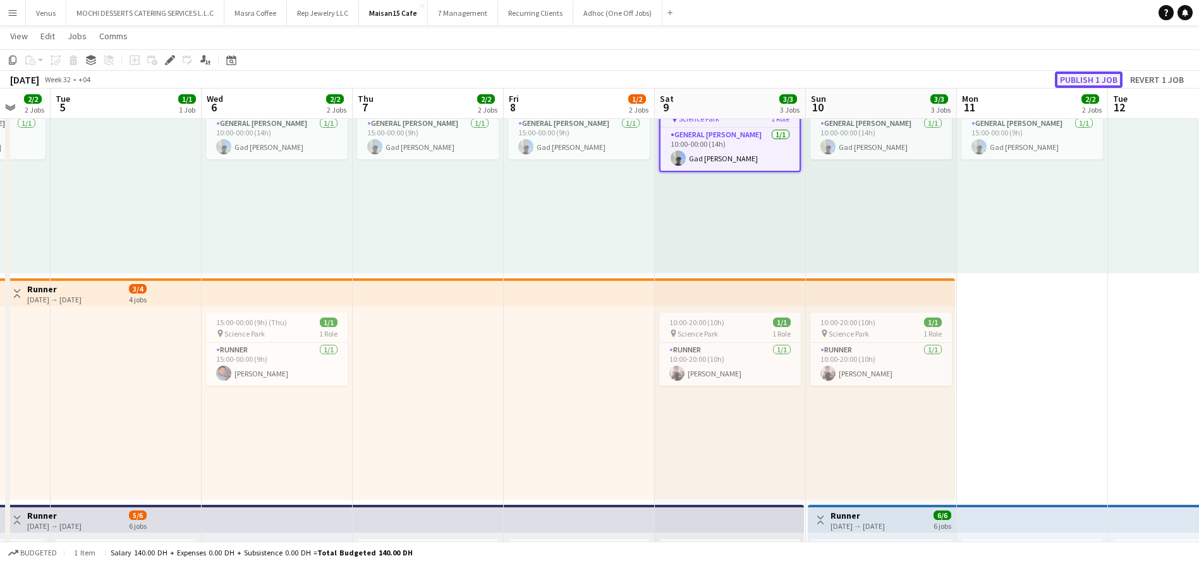
click at [1111, 80] on button "Publish 1 job" at bounding box center [1089, 79] width 68 height 16
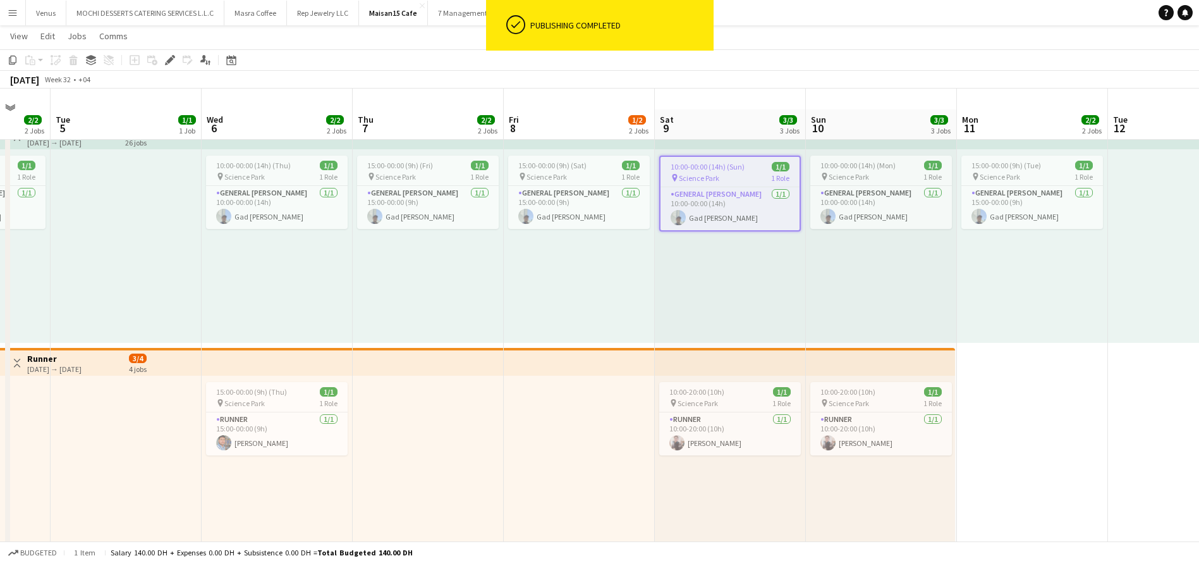
scroll to position [0, 0]
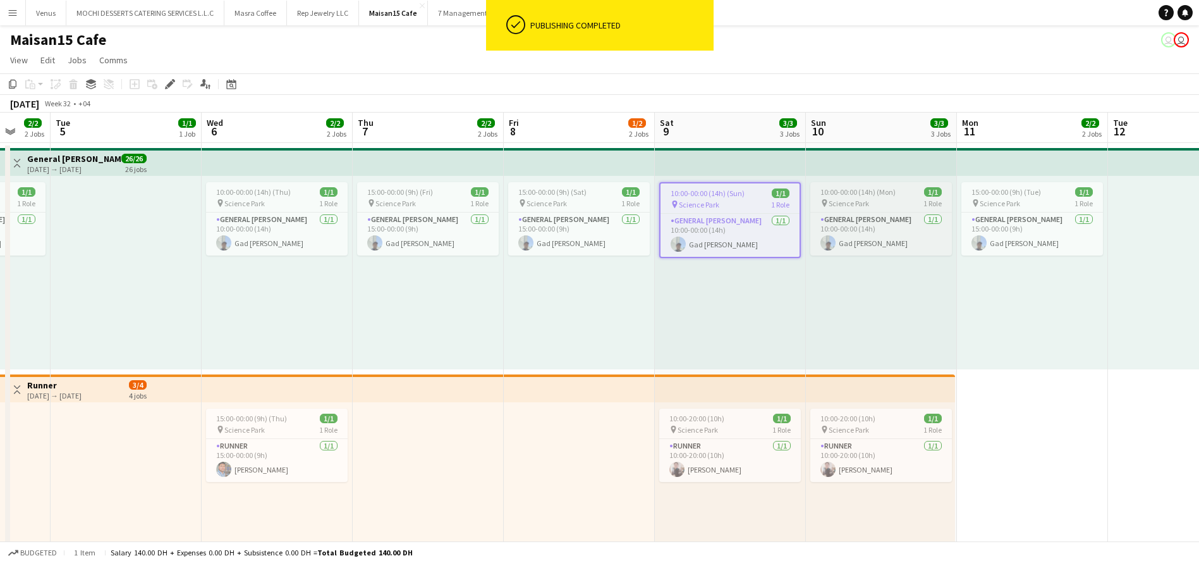
click at [871, 198] on div "pin Science Park 1 Role" at bounding box center [882, 203] width 142 height 10
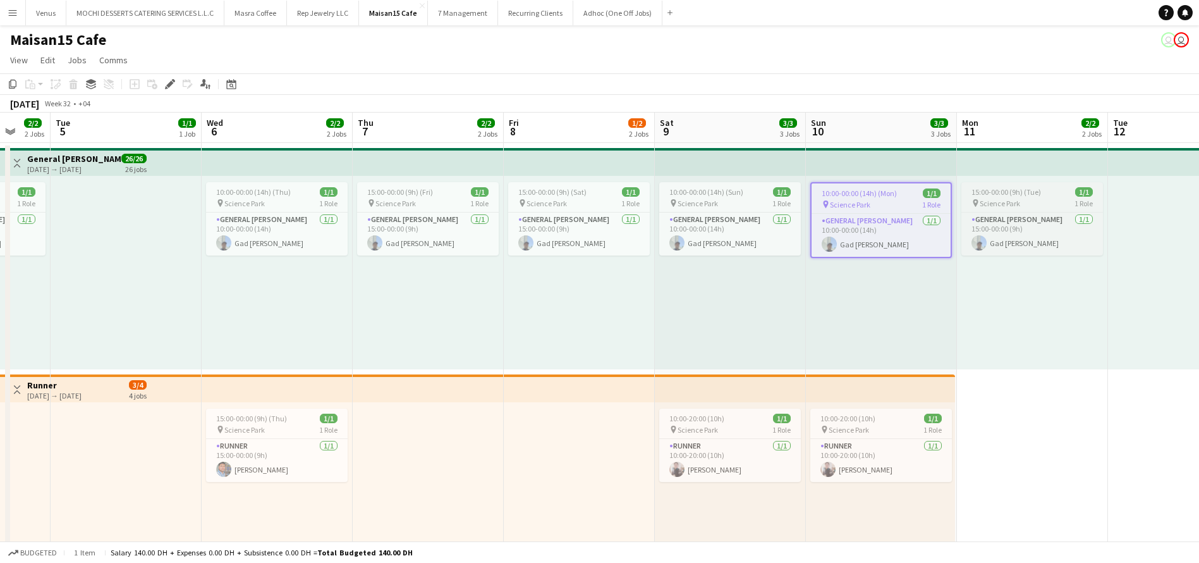
click at [1043, 191] on div "15:00-00:00 (9h) (Tue) 1/1" at bounding box center [1033, 191] width 142 height 9
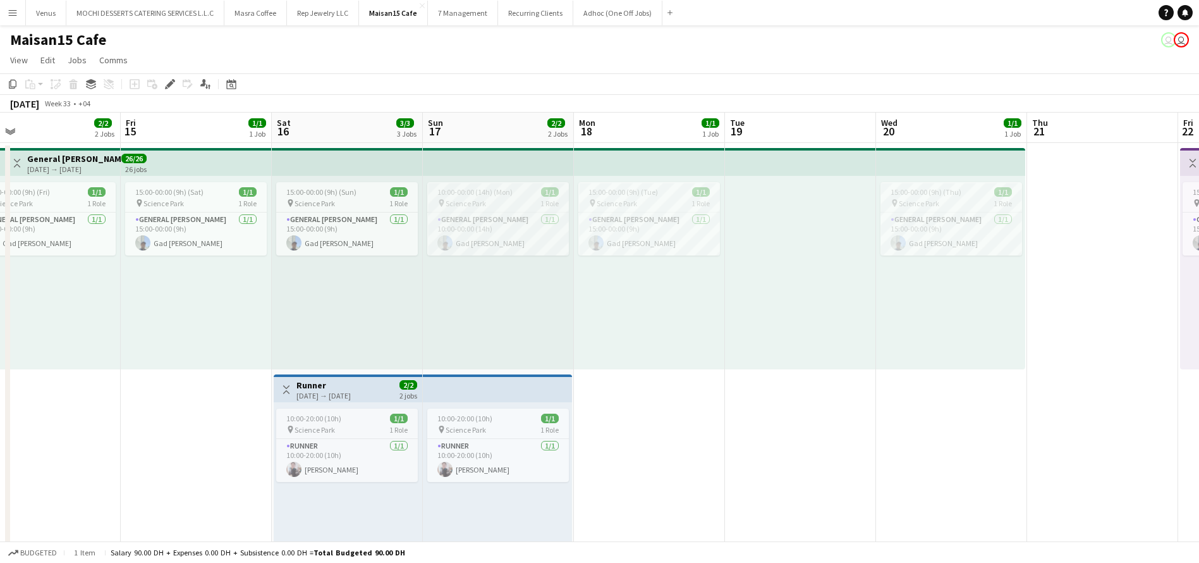
scroll to position [0, 635]
click at [322, 200] on span "Science Park" at bounding box center [314, 203] width 40 height 9
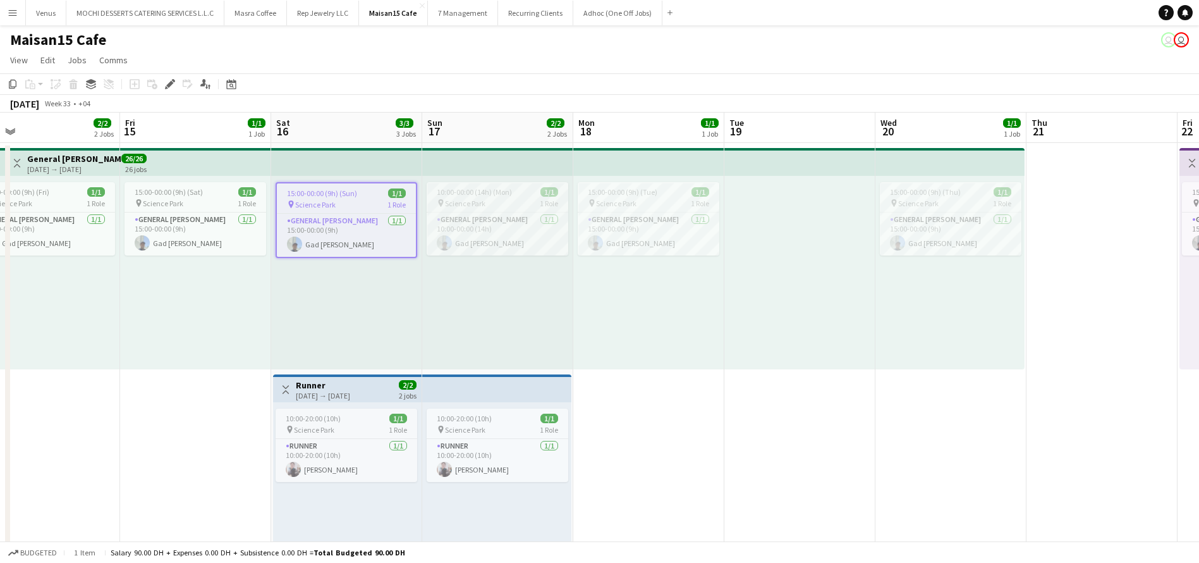
click at [341, 190] on span "15:00-00:00 (9h) (Sun)" at bounding box center [322, 192] width 70 height 9
click at [326, 187] on app-job-card "15:00-00:00 (9h) (Sun) 1/1 pin Science Park 1 Role General Steward 1/1 15:00-00…" at bounding box center [347, 218] width 142 height 73
click at [172, 82] on icon at bounding box center [169, 84] width 7 height 7
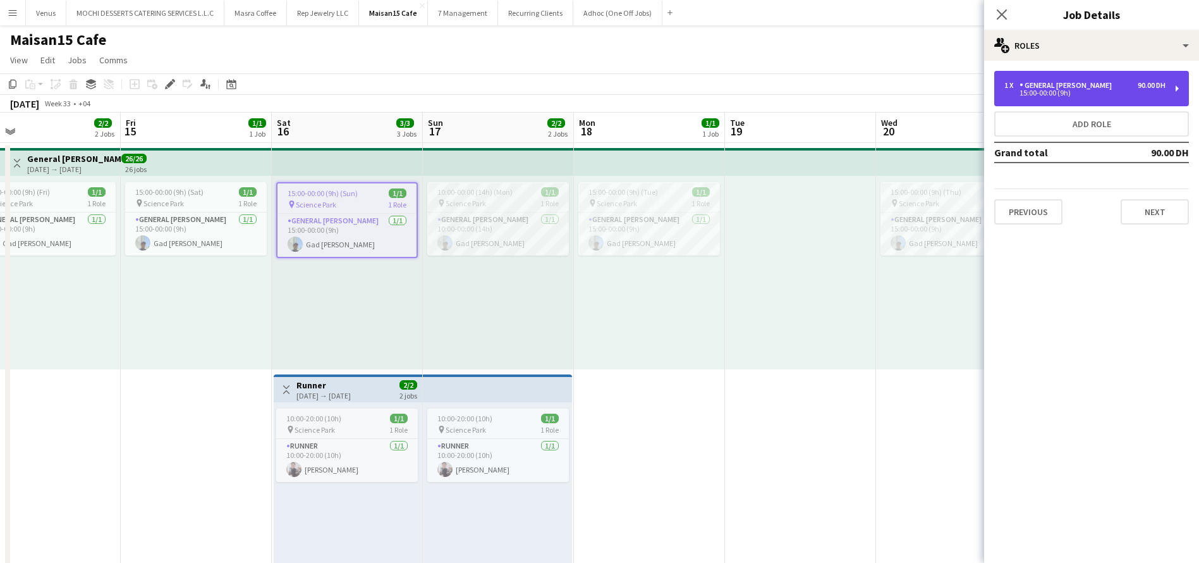
click at [1180, 89] on div "1 x General Steward 90.00 DH 15:00-00:00 (9h)" at bounding box center [1092, 88] width 195 height 35
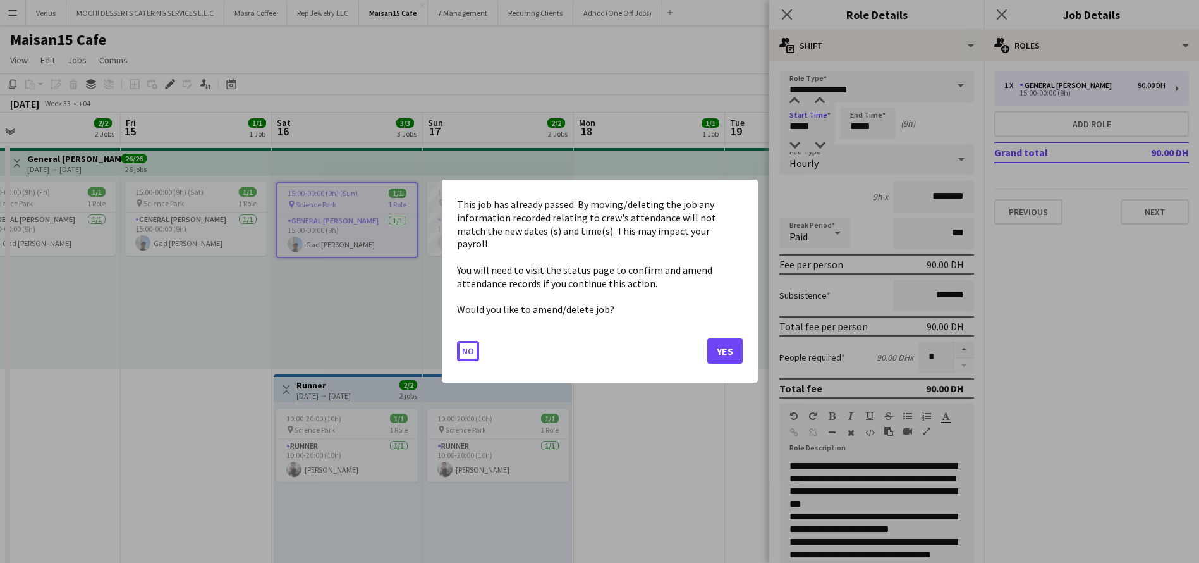
drag, startPoint x: 813, startPoint y: 121, endPoint x: 770, endPoint y: 125, distance: 43.2
click at [770, 125] on body "Menu Boards Boards Boards All jobs Status Workforce Workforce My Workforce Recr…" at bounding box center [599, 566] width 1199 height 1133
click at [730, 347] on button "Yes" at bounding box center [725, 351] width 35 height 25
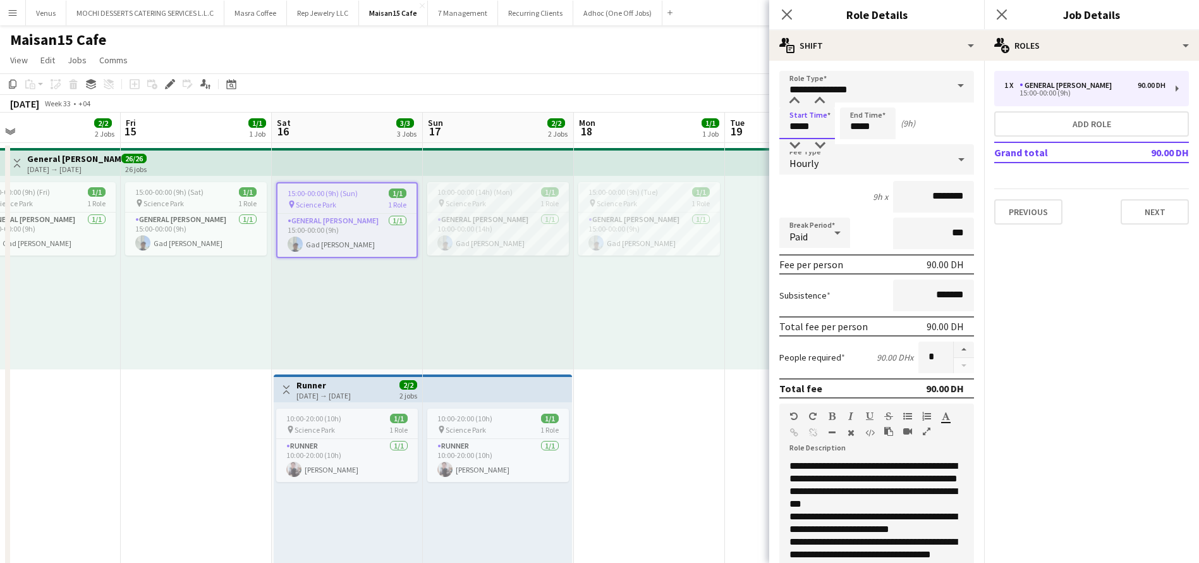
drag, startPoint x: 824, startPoint y: 126, endPoint x: 769, endPoint y: 126, distance: 55.6
click at [769, 126] on body "Menu Boards Boards Boards All jobs Status Workforce Workforce My Workforce Recr…" at bounding box center [599, 566] width 1199 height 1133
type input "*****"
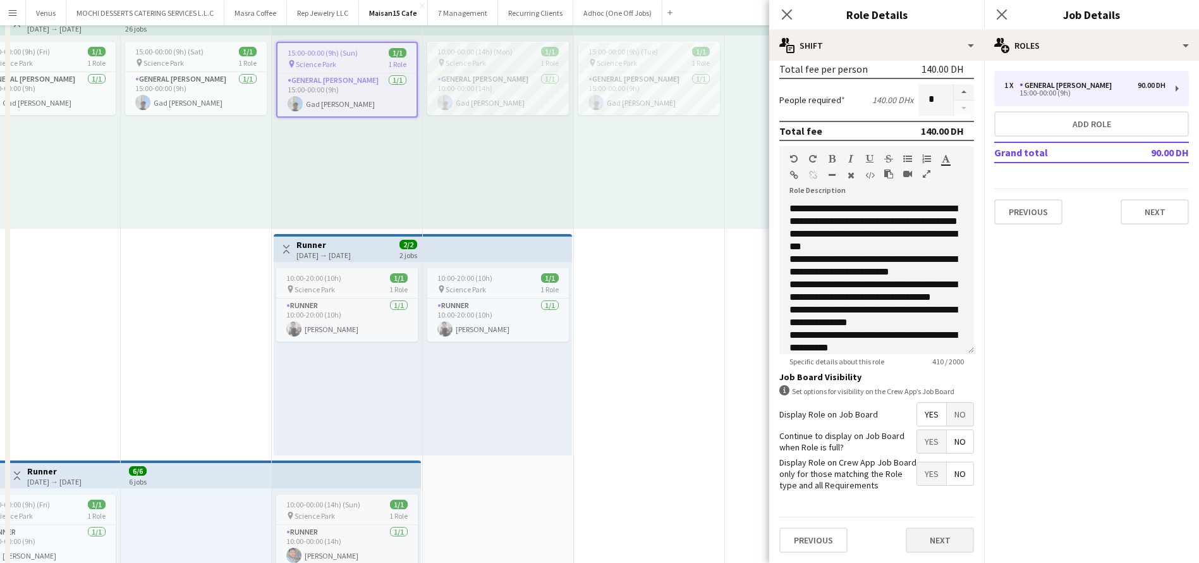
scroll to position [190, 0]
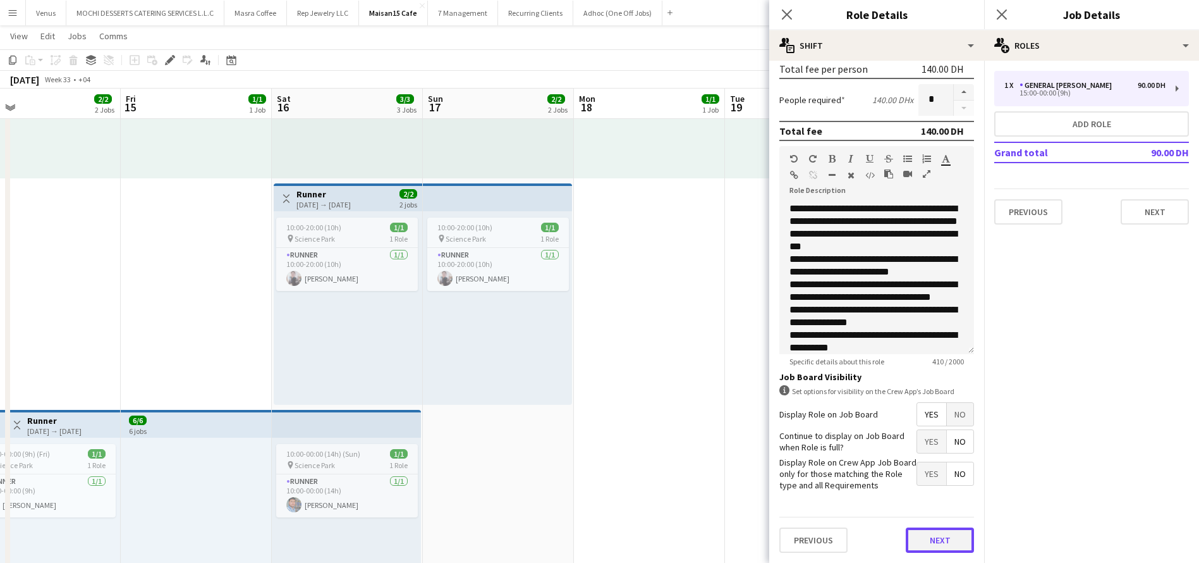
click at [939, 530] on button "Next" at bounding box center [940, 539] width 68 height 25
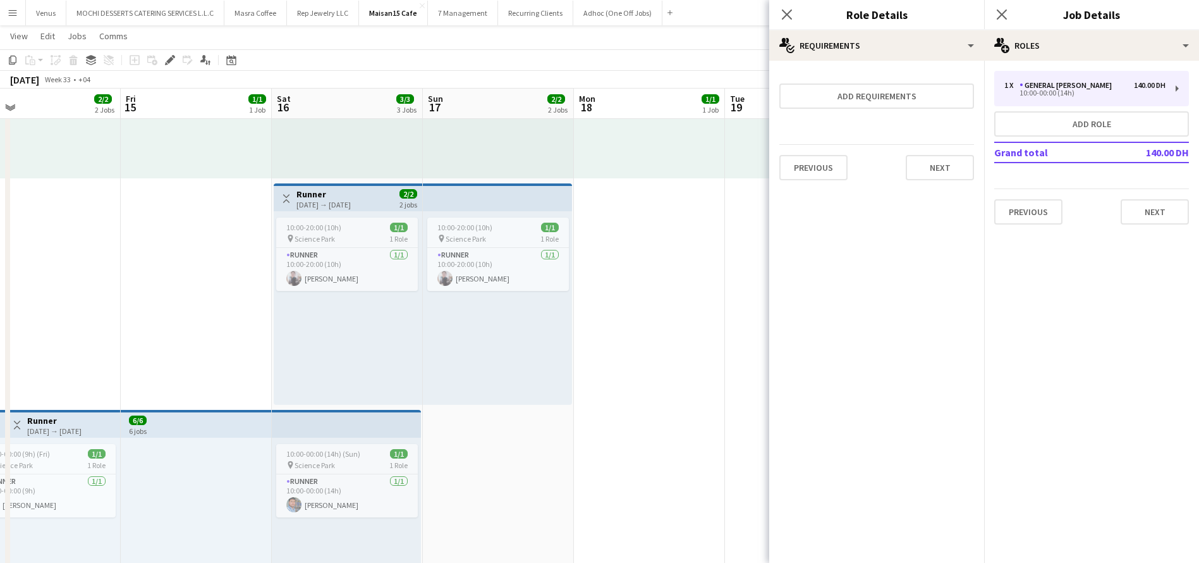
scroll to position [0, 0]
click at [935, 164] on button "Next" at bounding box center [940, 167] width 68 height 25
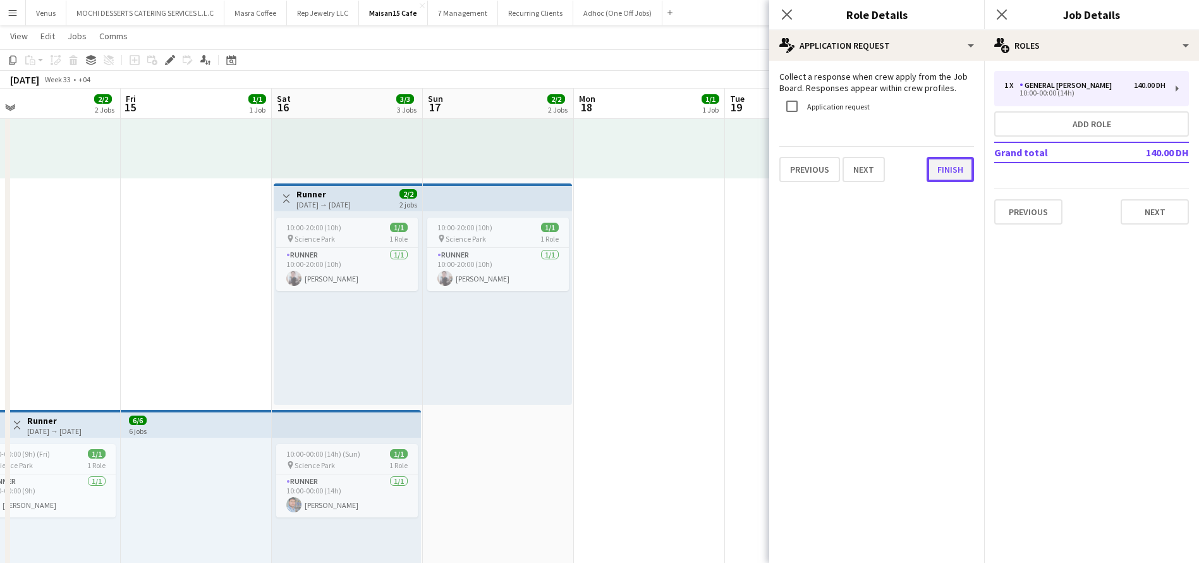
click at [929, 179] on button "Finish" at bounding box center [950, 169] width 47 height 25
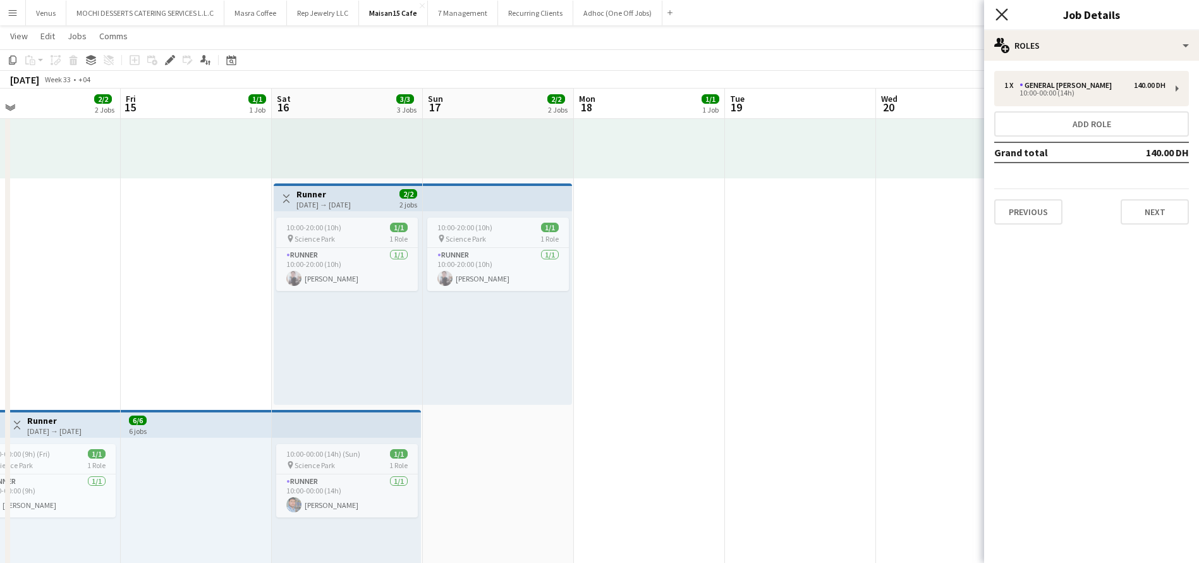
click at [1000, 14] on icon "Close pop-in" at bounding box center [1002, 14] width 12 height 12
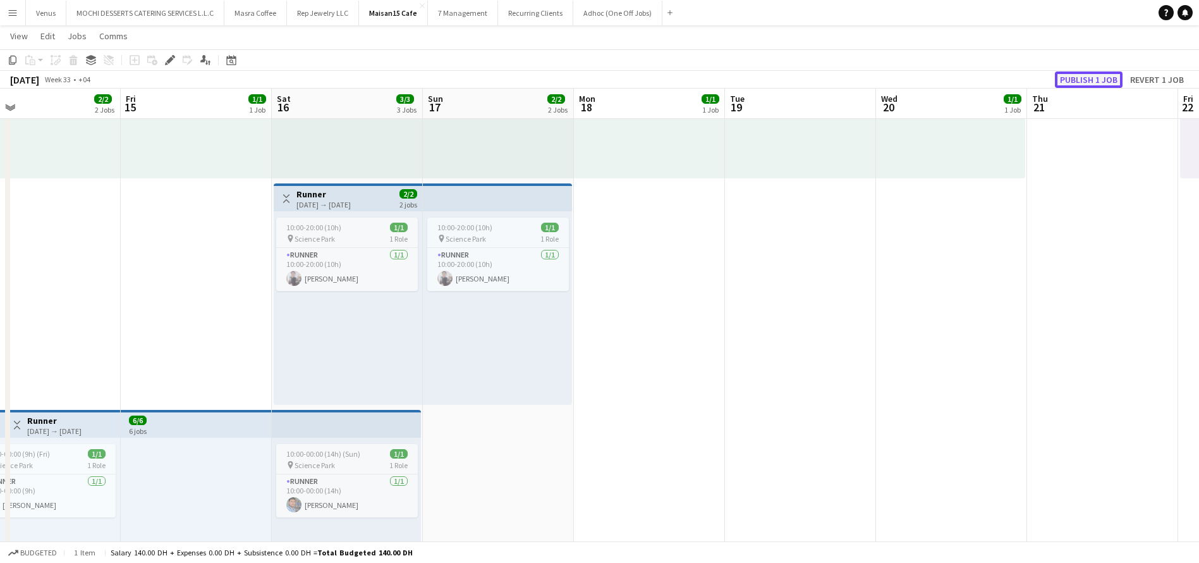
click at [1086, 80] on button "Publish 1 job" at bounding box center [1089, 79] width 68 height 16
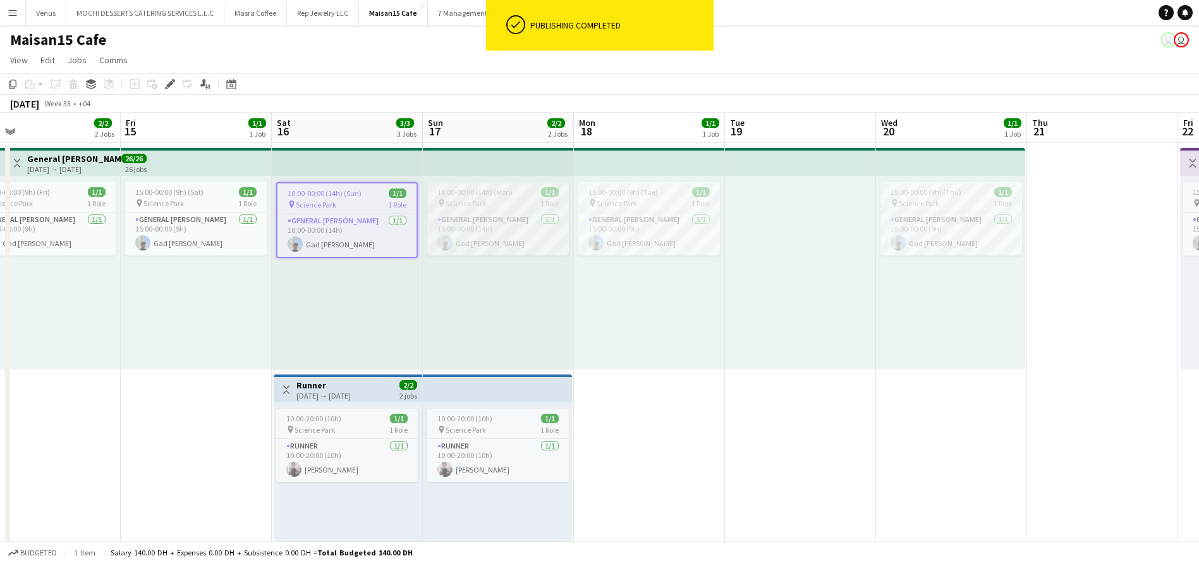
click at [482, 190] on span "10:00-00:00 (14h) (Mon)" at bounding box center [475, 191] width 75 height 9
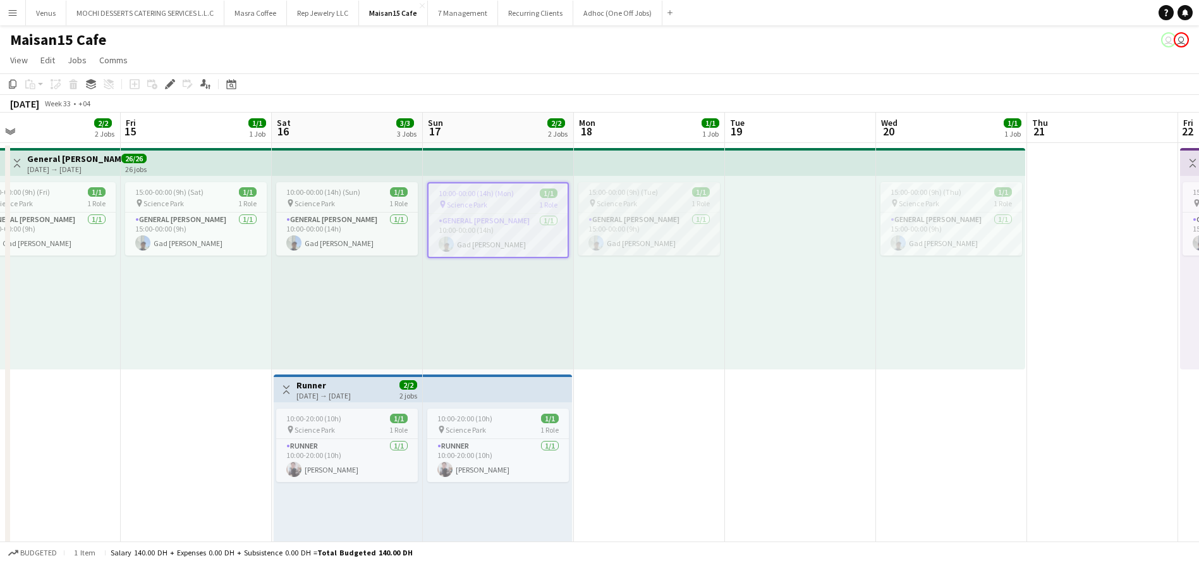
click at [675, 198] on div "pin Science Park 1 Role" at bounding box center [650, 203] width 142 height 10
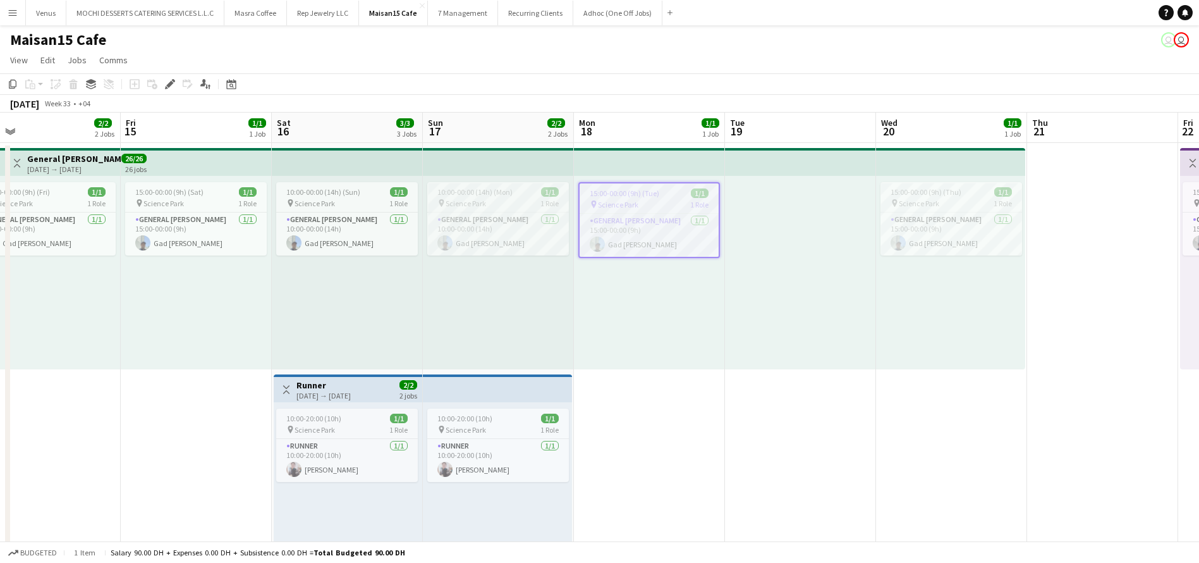
click at [800, 190] on div at bounding box center [800, 272] width 151 height 193
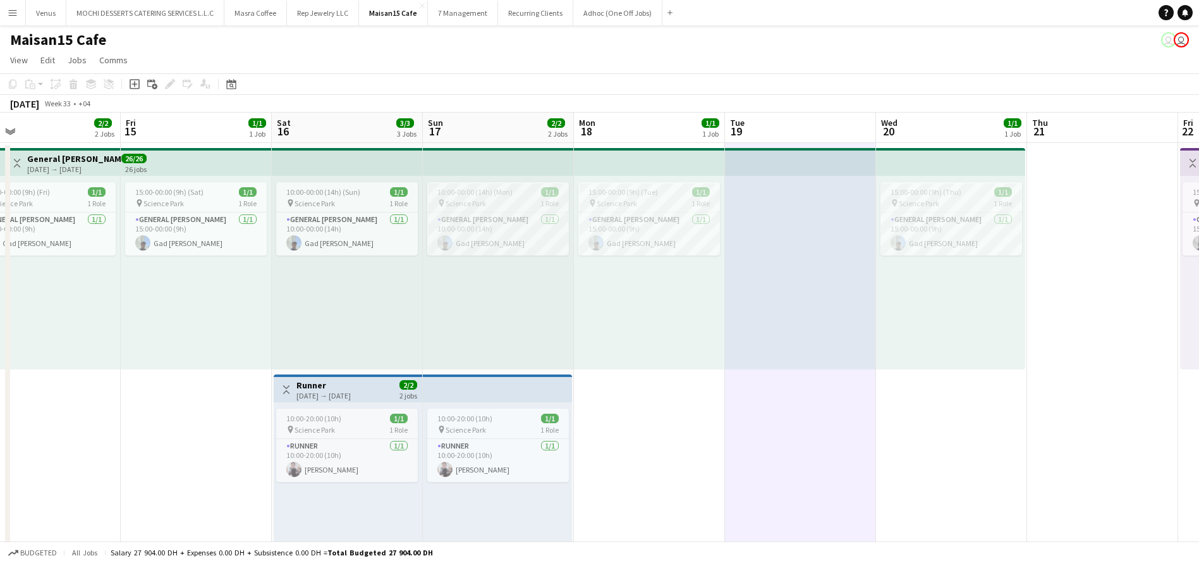
click at [960, 291] on div "15:00-00:00 (9h) (Thu) 1/1 pin Science Park 1 Role General Steward 1/1 15:00-00…" at bounding box center [950, 272] width 149 height 193
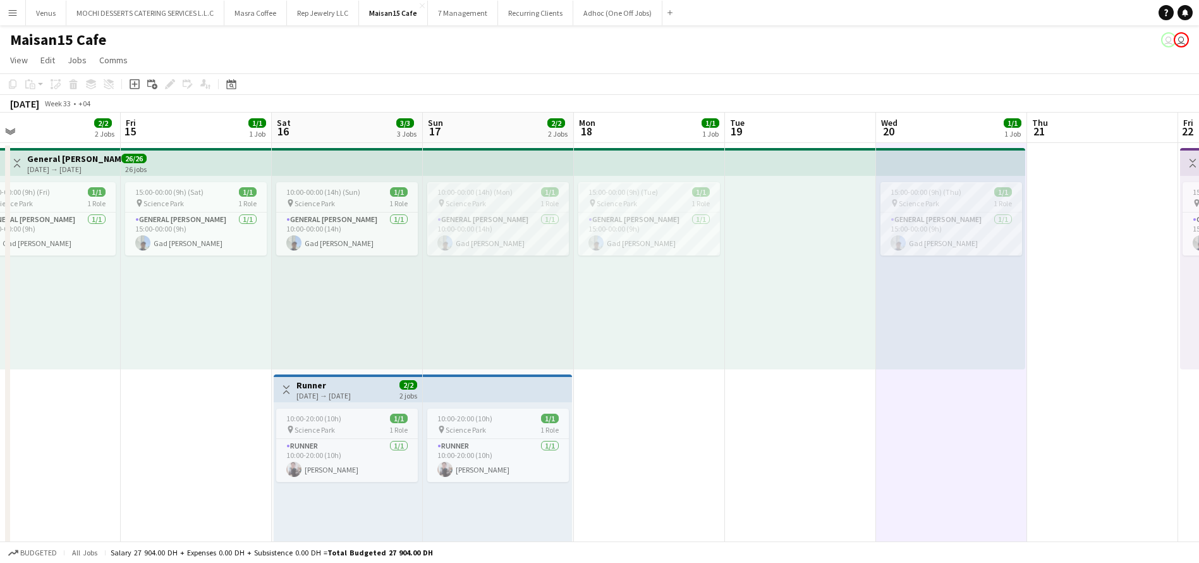
drag, startPoint x: 1057, startPoint y: 311, endPoint x: 1096, endPoint y: 323, distance: 41.6
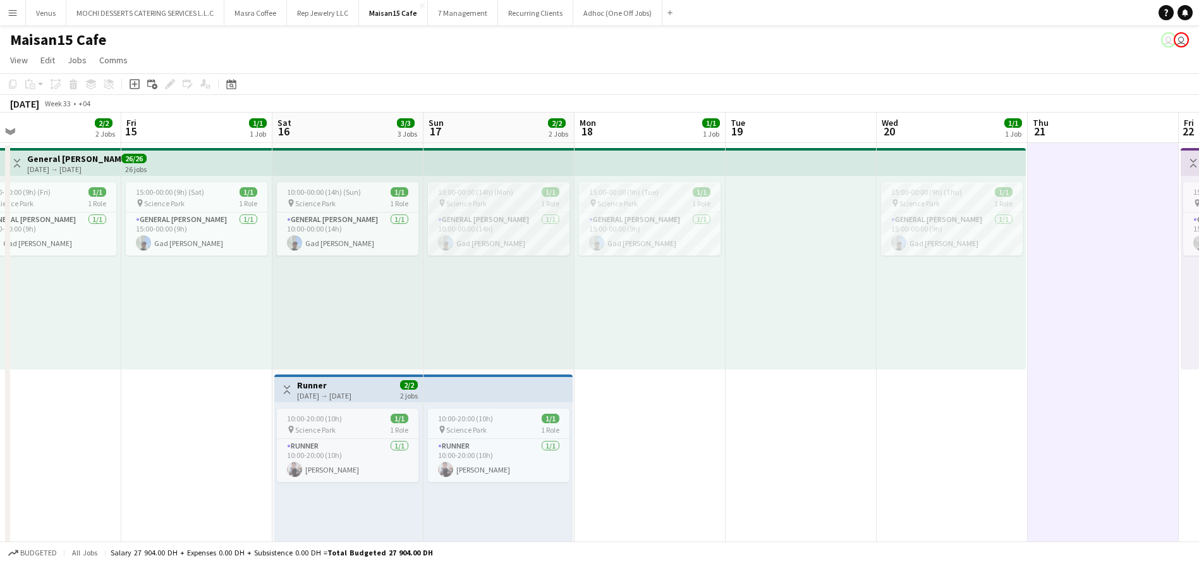
click at [364, 154] on app-top-bar at bounding box center [348, 162] width 151 height 28
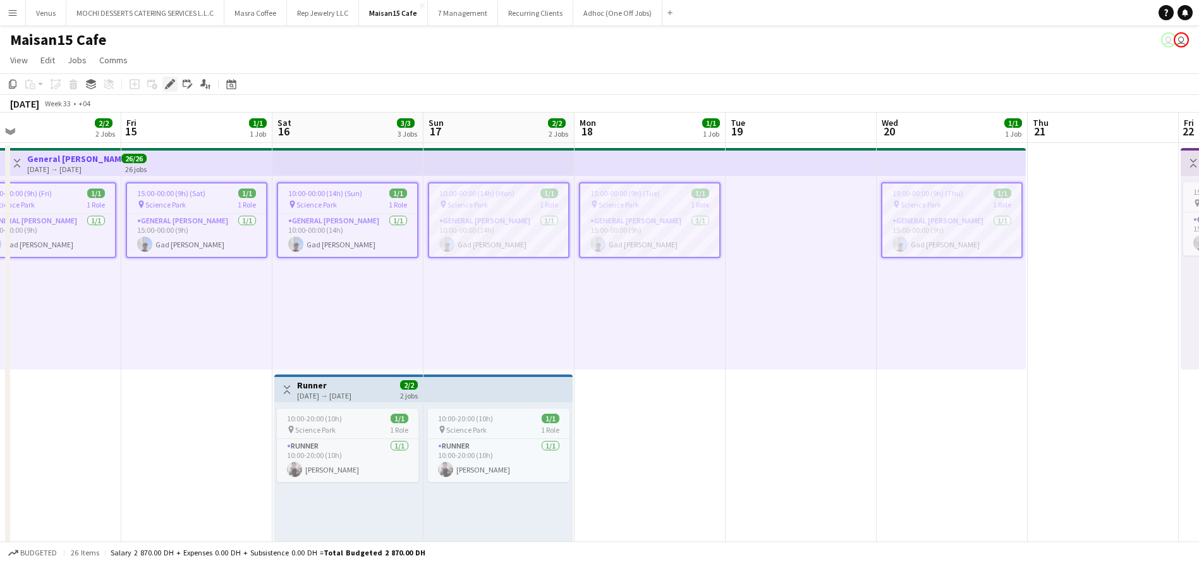
click at [169, 83] on icon at bounding box center [169, 84] width 7 height 7
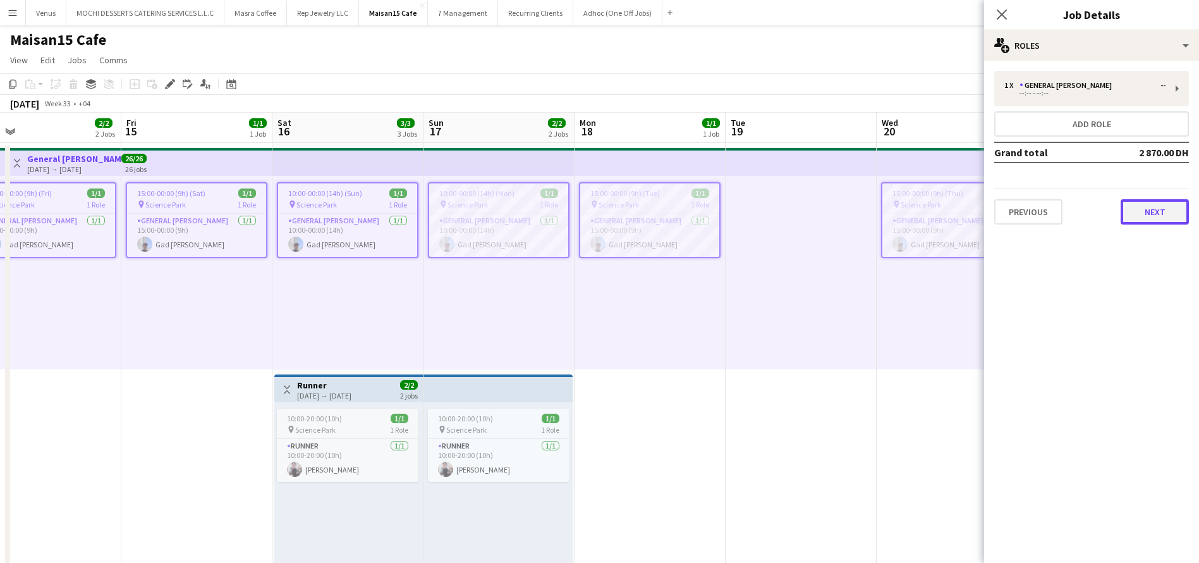
click at [1166, 202] on button "Next" at bounding box center [1155, 211] width 68 height 25
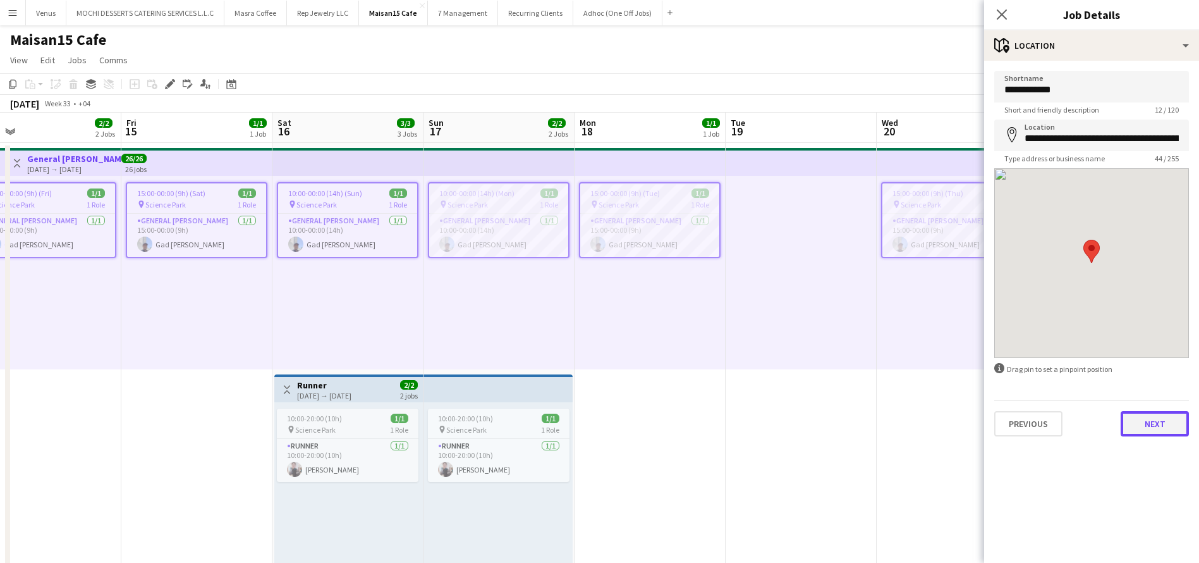
click at [1148, 415] on button "Next" at bounding box center [1155, 423] width 68 height 25
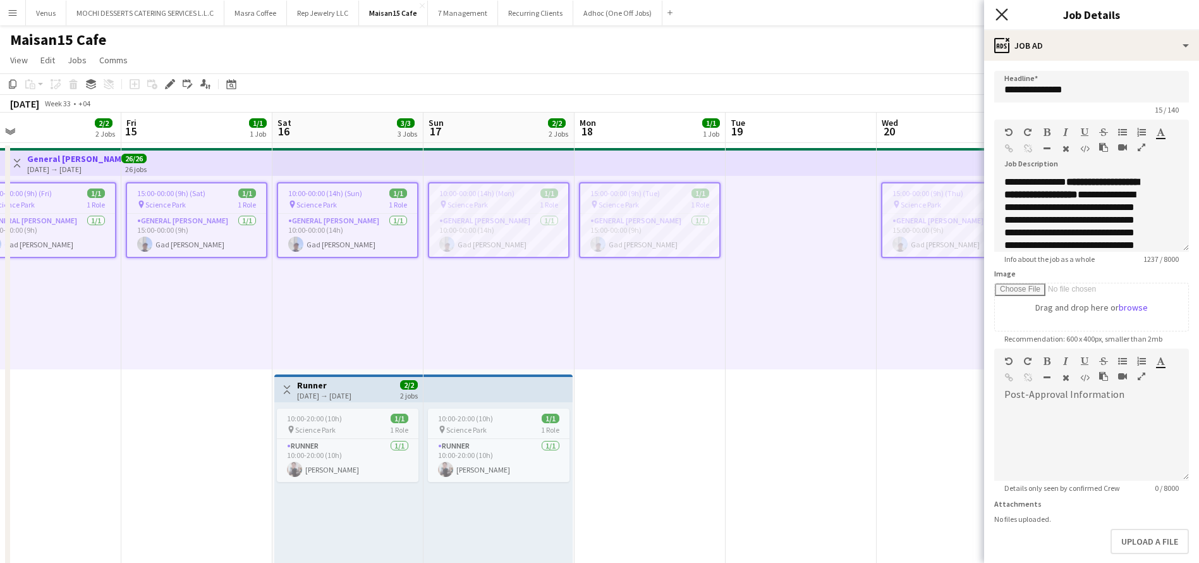
click at [1002, 12] on icon "Close pop-in" at bounding box center [1002, 14] width 12 height 12
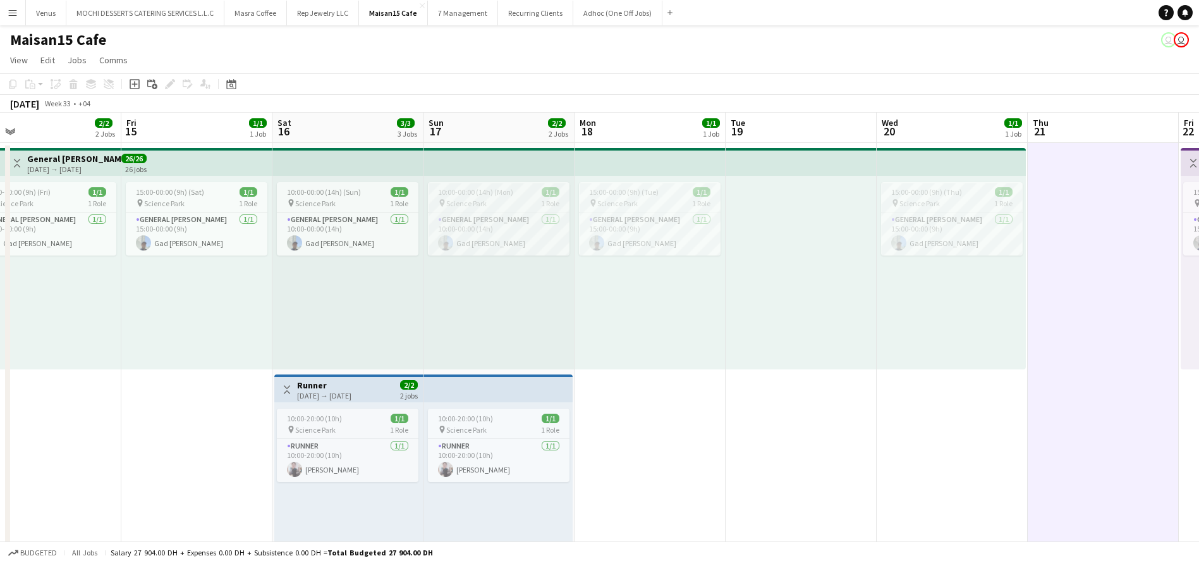
click at [1082, 130] on app-board-header-date "Thu 21" at bounding box center [1103, 128] width 151 height 30
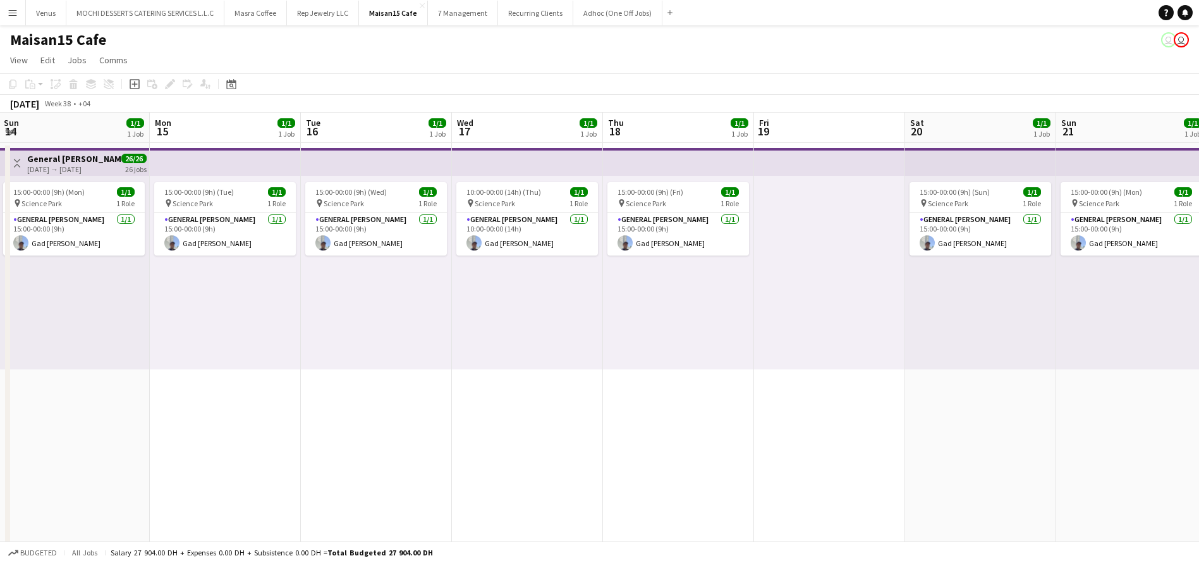
scroll to position [0, 276]
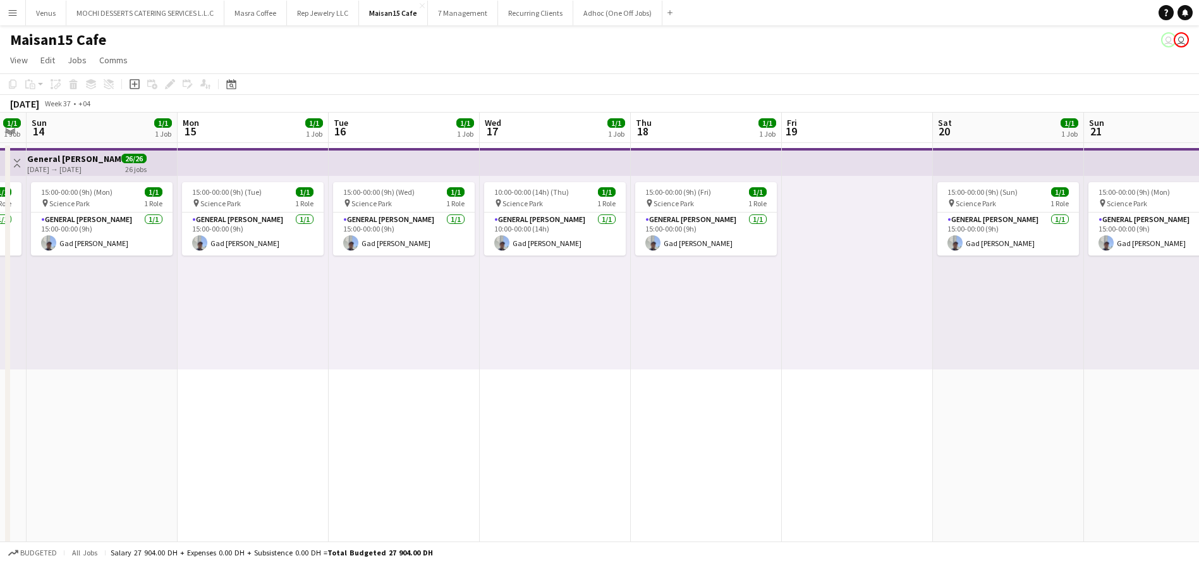
click at [1178, 179] on div "15:00-00:00 (9h) (Mon) 1/1 pin Science Park 1 Role General Steward 1/1 15:00-00…" at bounding box center [1158, 272] width 149 height 193
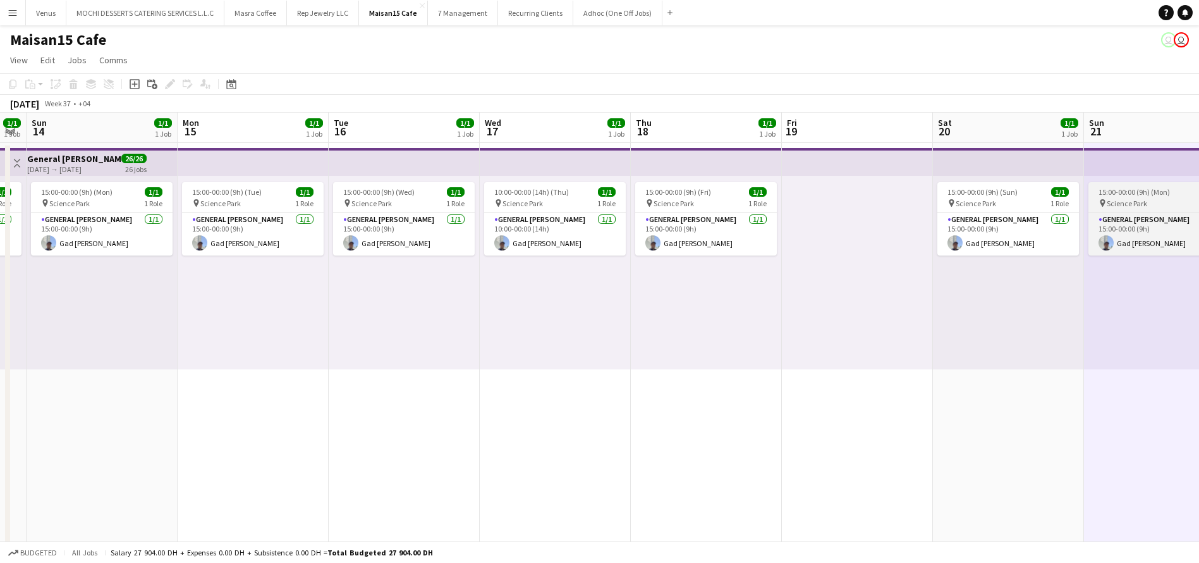
click at [1144, 198] on div "pin Science Park 1 Role" at bounding box center [1160, 203] width 142 height 10
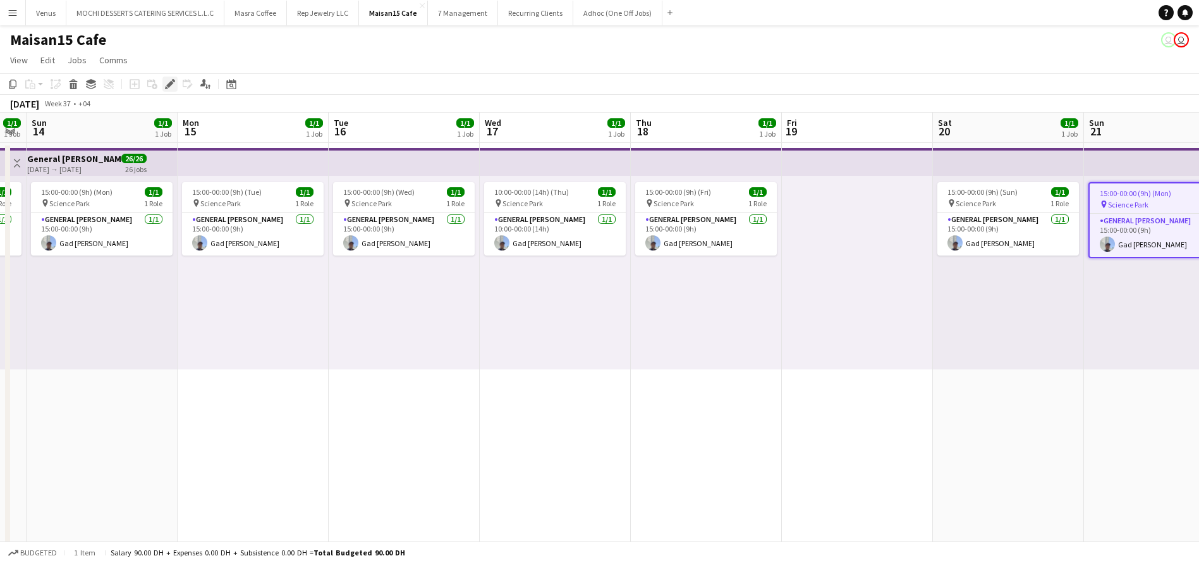
drag, startPoint x: 168, startPoint y: 79, endPoint x: 319, endPoint y: 117, distance: 156.4
click at [168, 79] on icon "Edit" at bounding box center [170, 84] width 10 height 10
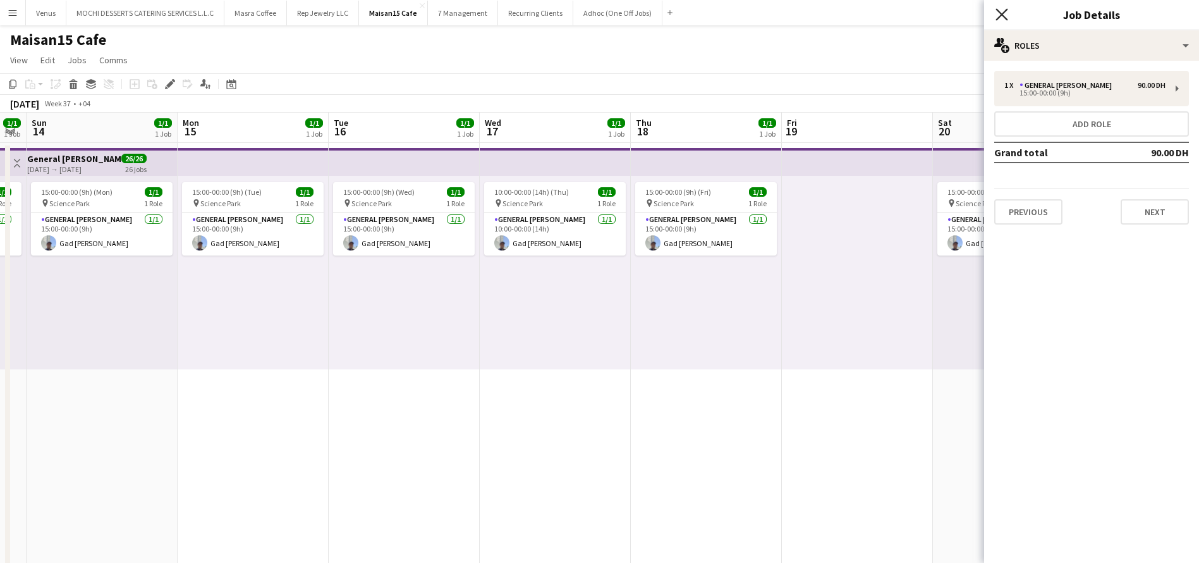
click at [998, 9] on icon "Close pop-in" at bounding box center [1002, 14] width 12 height 12
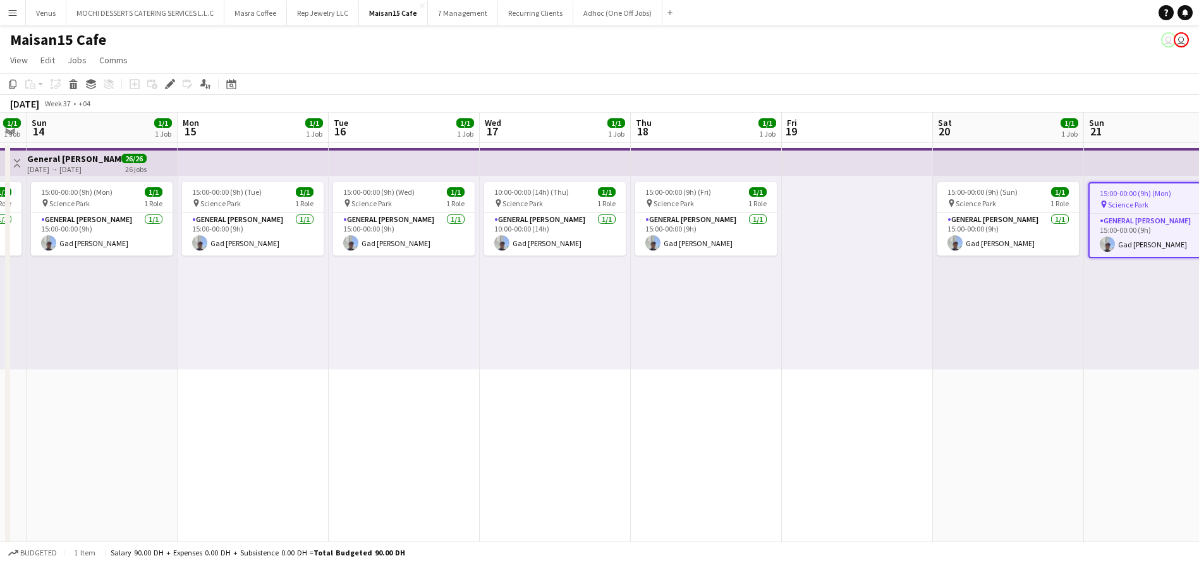
click at [675, 125] on app-board-header-date "Thu 18 1/1 1 Job" at bounding box center [706, 128] width 151 height 30
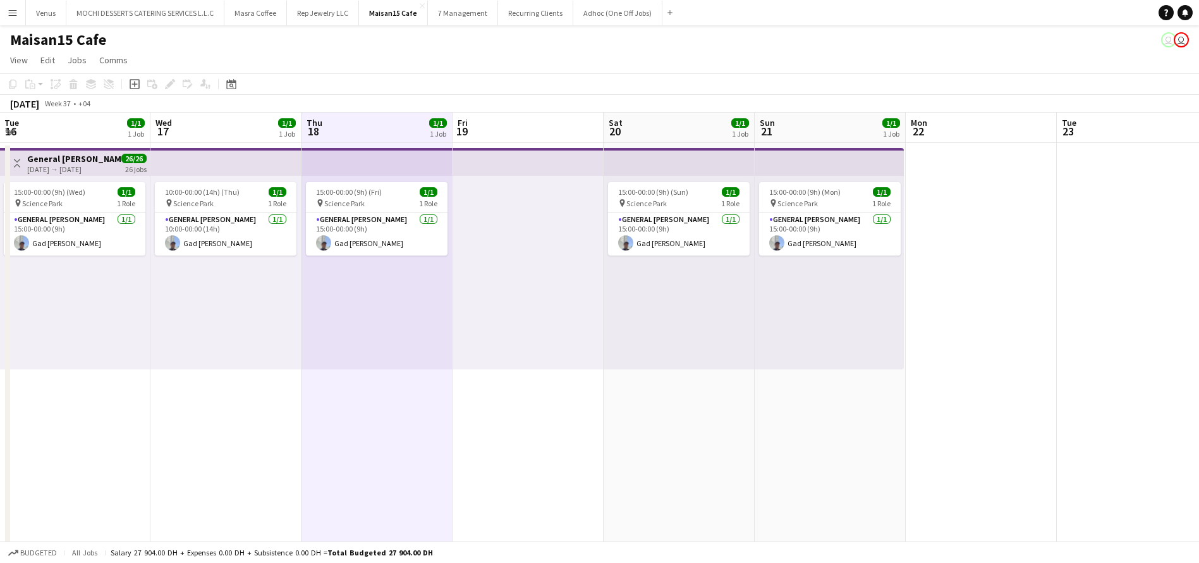
scroll to position [0, 466]
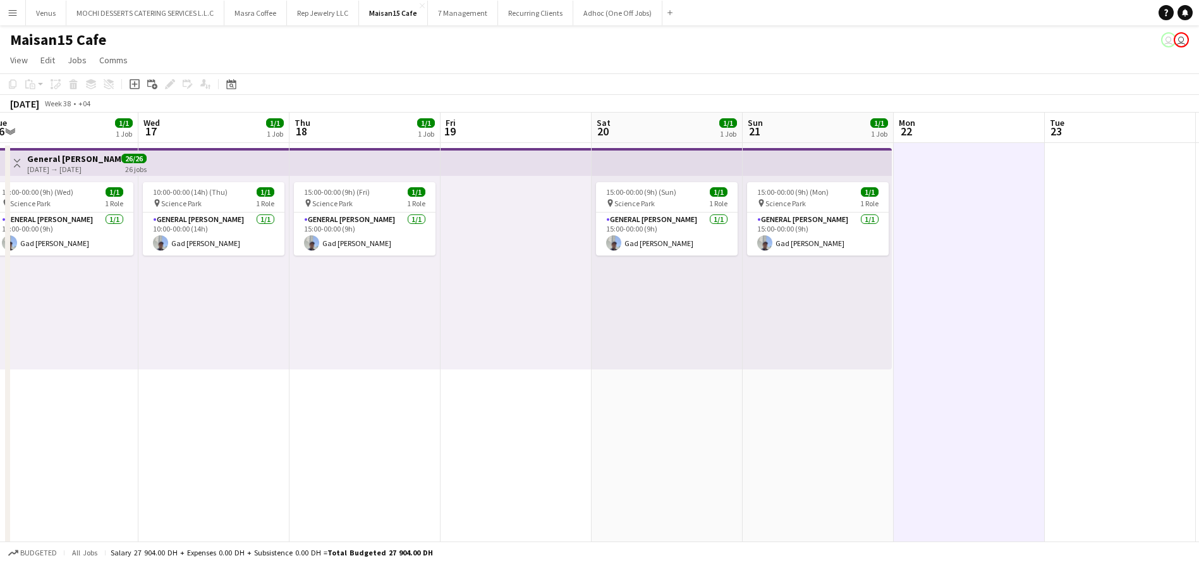
click at [46, 153] on h3 "General [PERSON_NAME]" at bounding box center [74, 158] width 94 height 11
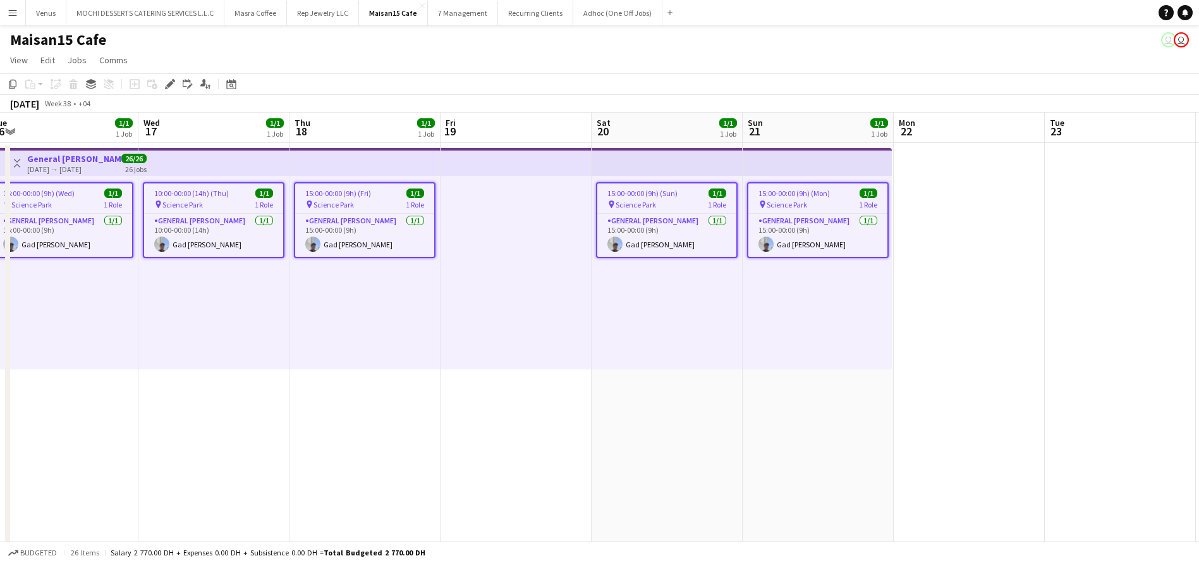
click at [405, 152] on app-top-bar at bounding box center [365, 162] width 151 height 28
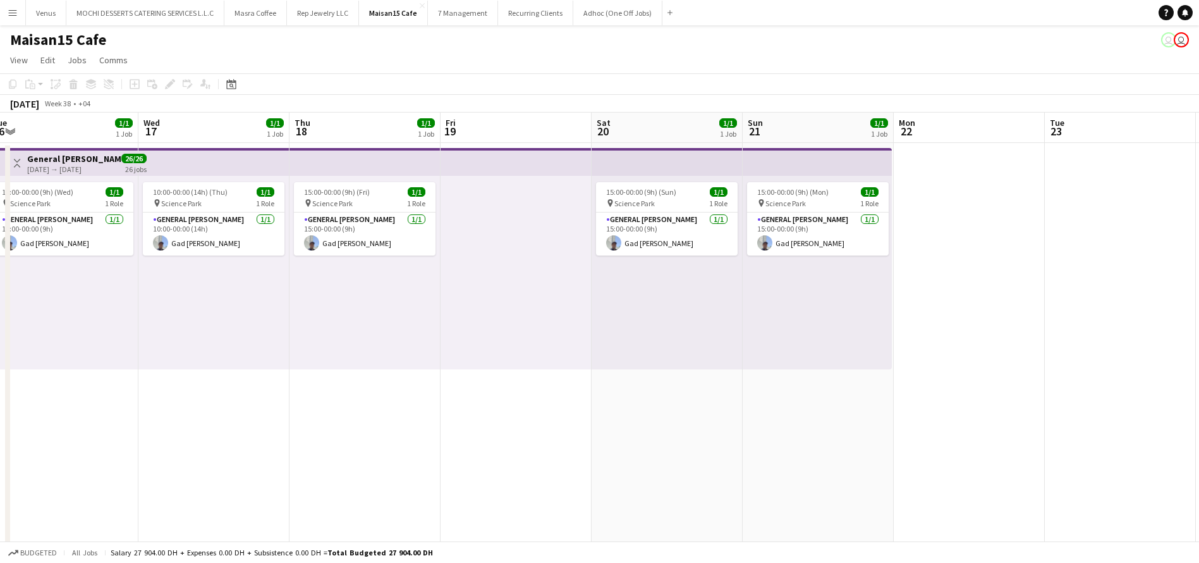
click at [501, 165] on app-top-bar at bounding box center [516, 162] width 151 height 28
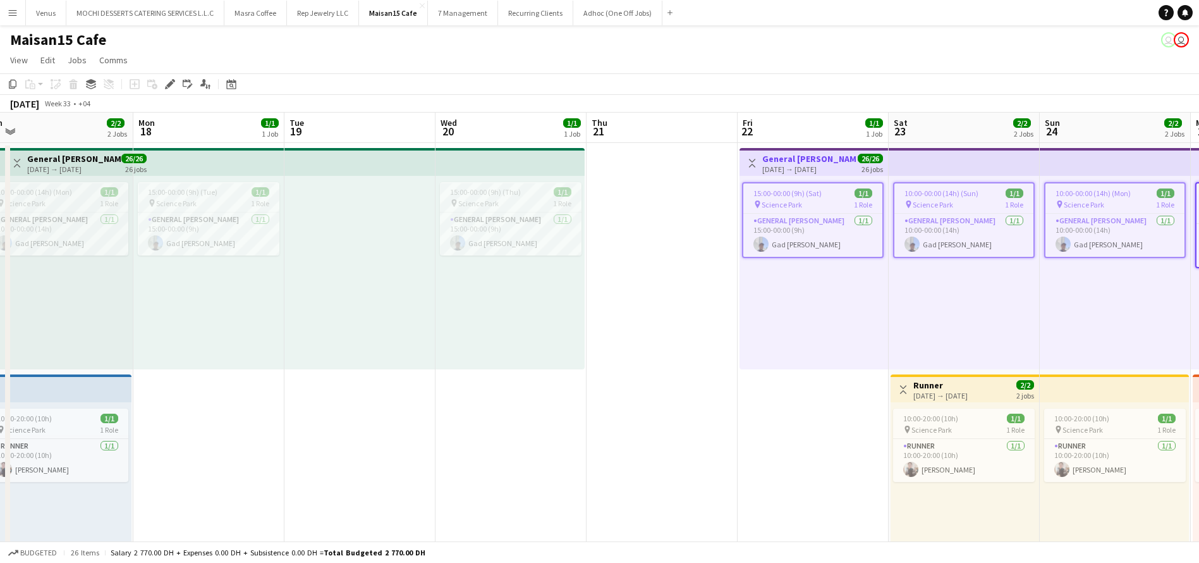
scroll to position [0, 524]
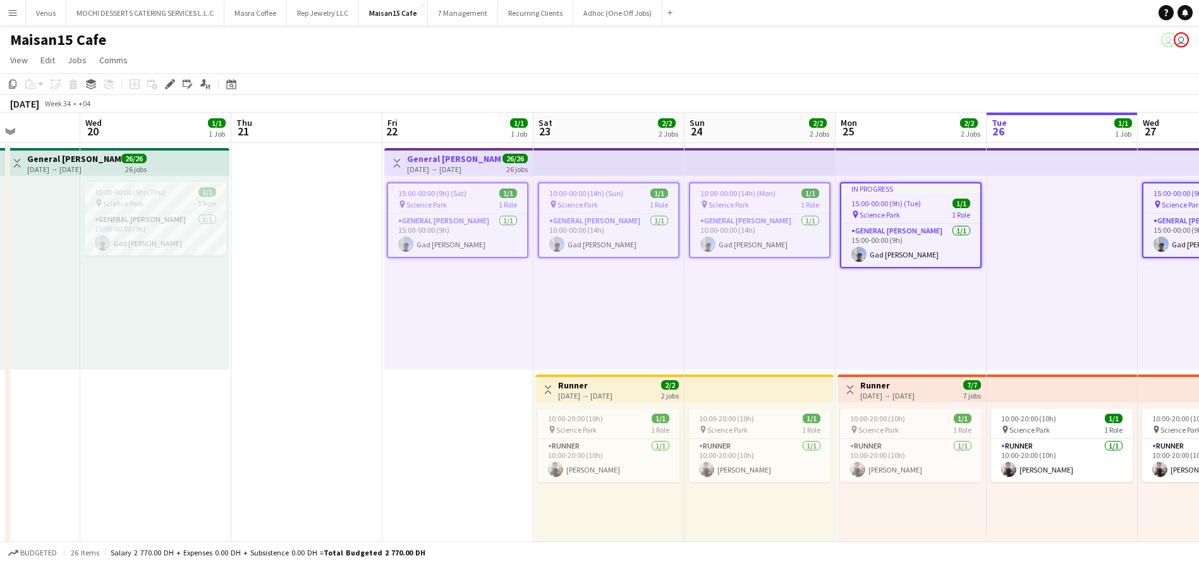
click at [479, 158] on h3 "General [PERSON_NAME]" at bounding box center [454, 158] width 94 height 11
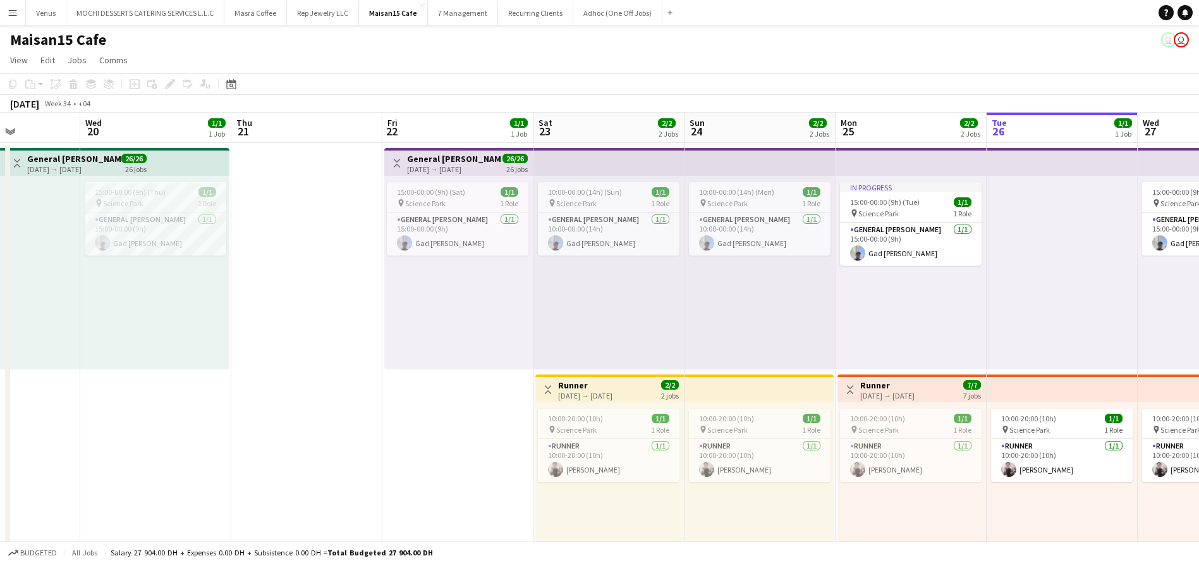
click at [484, 168] on div "22-08-2025 → 21-09-2025" at bounding box center [454, 168] width 94 height 9
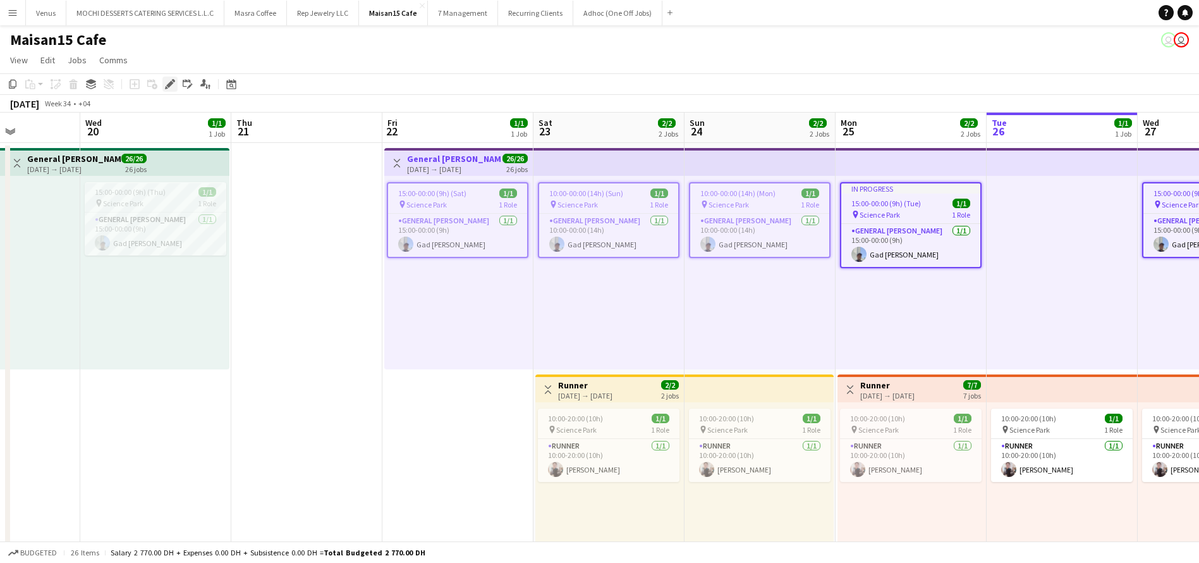
drag, startPoint x: 163, startPoint y: 81, endPoint x: 170, endPoint y: 83, distance: 7.2
click at [164, 81] on div "Edit" at bounding box center [169, 84] width 15 height 15
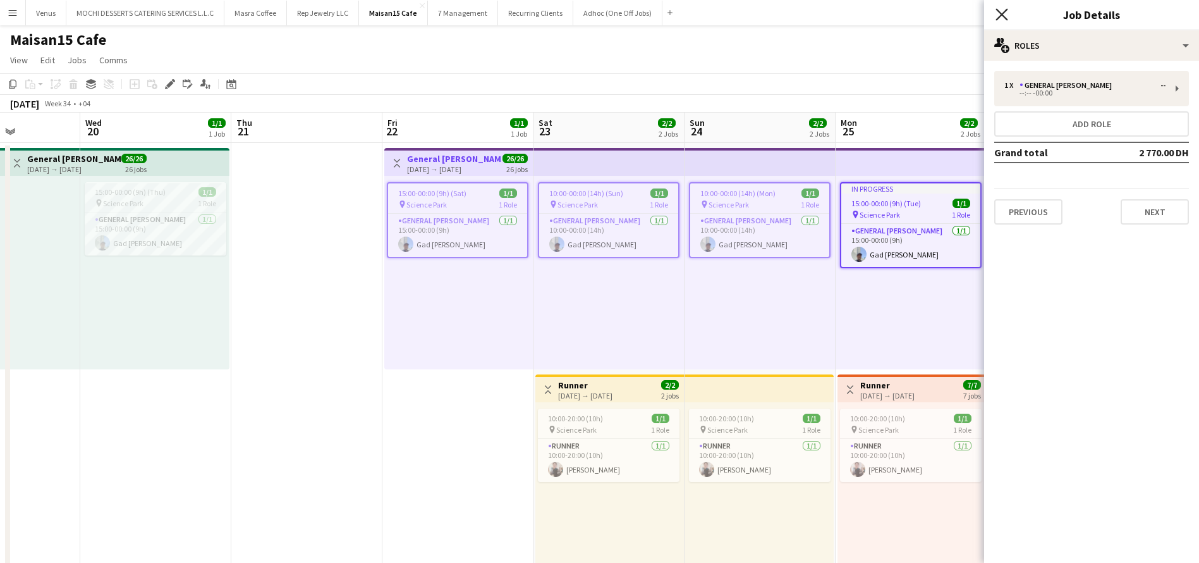
click at [1001, 10] on icon "Close pop-in" at bounding box center [1002, 14] width 12 height 12
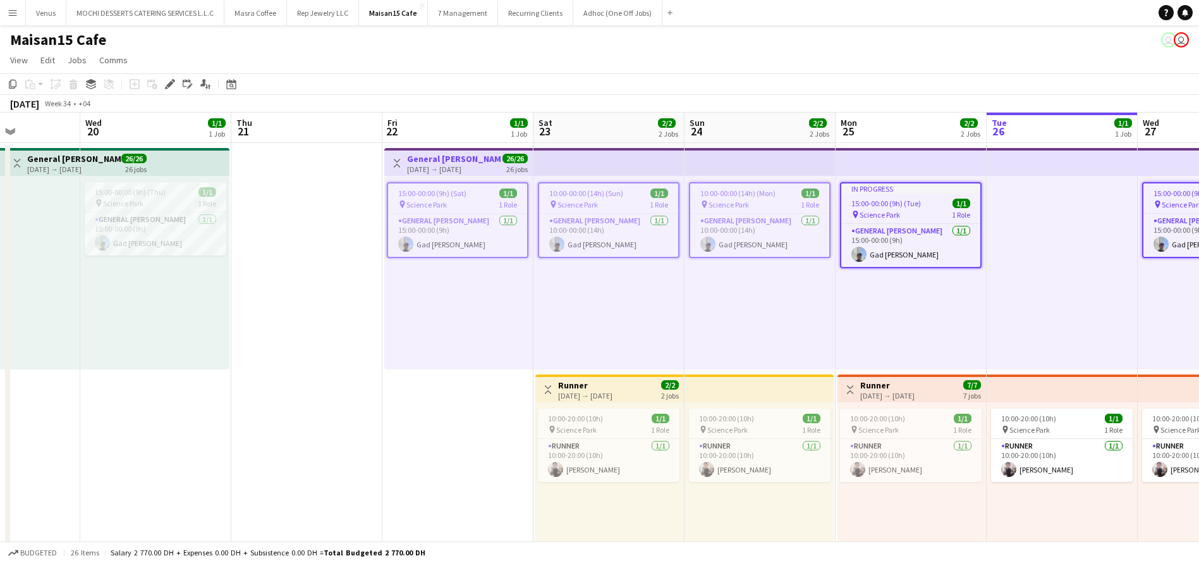
click at [441, 164] on div "22-08-2025 → 21-09-2025" at bounding box center [454, 168] width 94 height 9
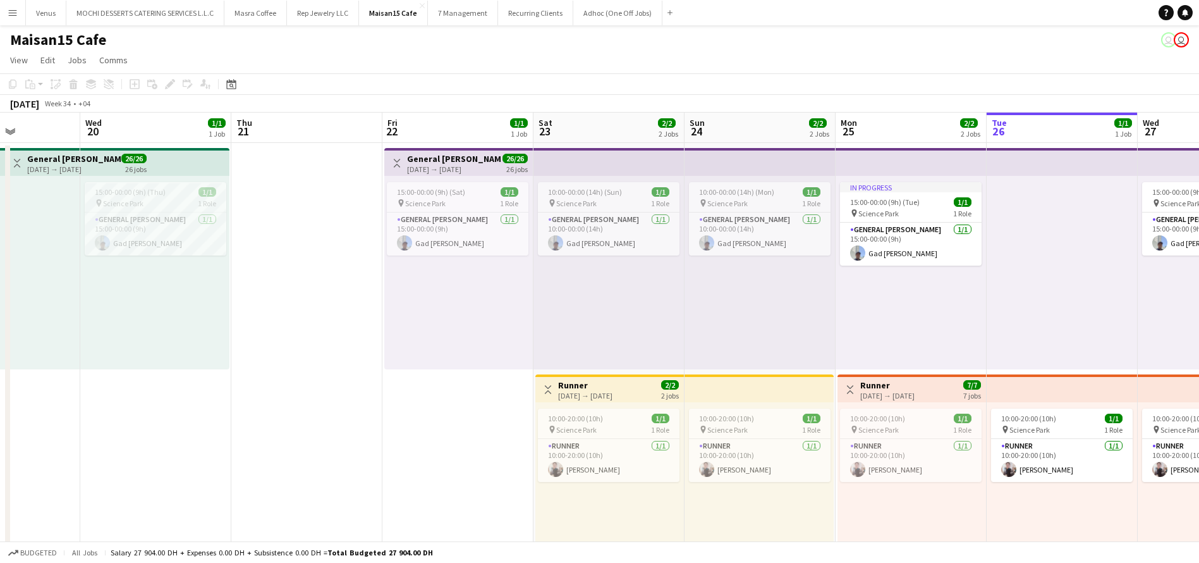
click at [448, 164] on div "22-08-2025 → 21-09-2025" at bounding box center [454, 168] width 94 height 9
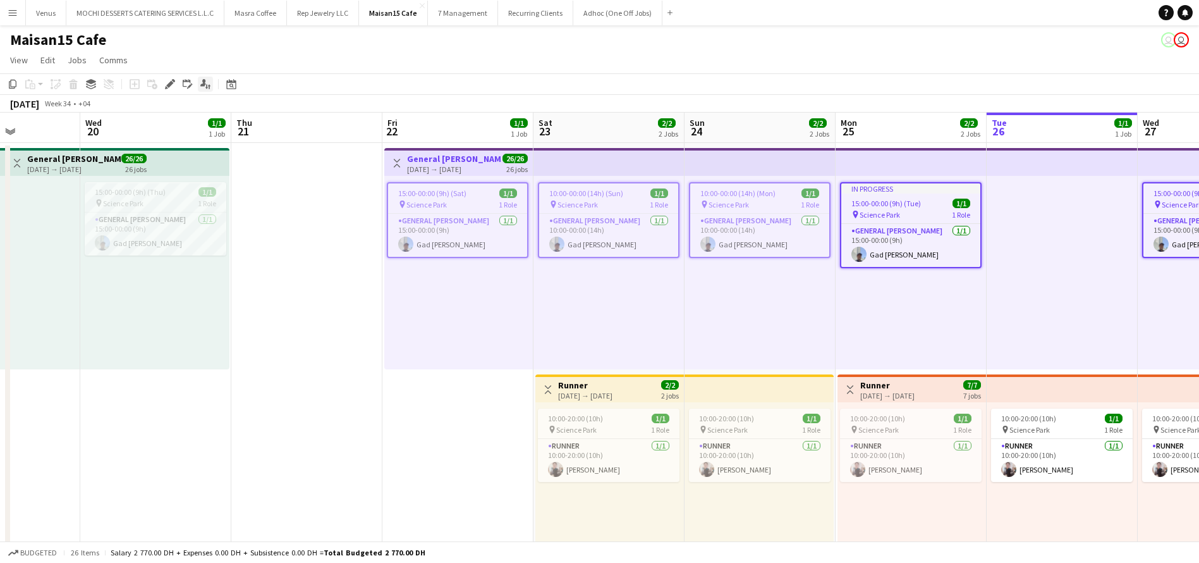
drag, startPoint x: 173, startPoint y: 79, endPoint x: 211, endPoint y: 91, distance: 39.8
click at [173, 79] on icon "Edit" at bounding box center [170, 84] width 10 height 10
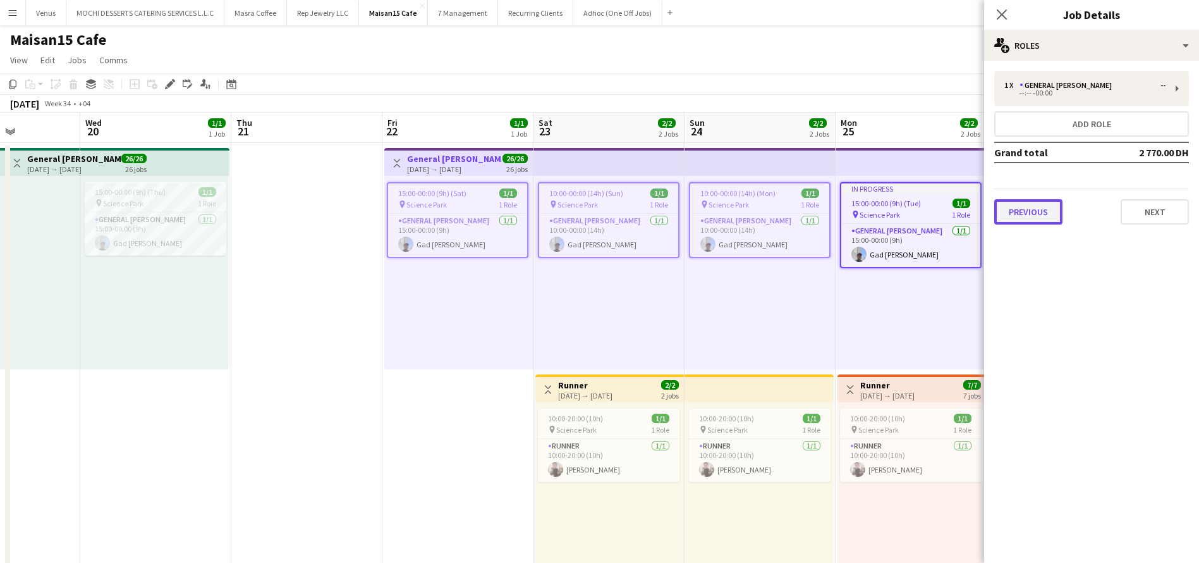
click at [1034, 213] on button "Previous" at bounding box center [1029, 211] width 68 height 25
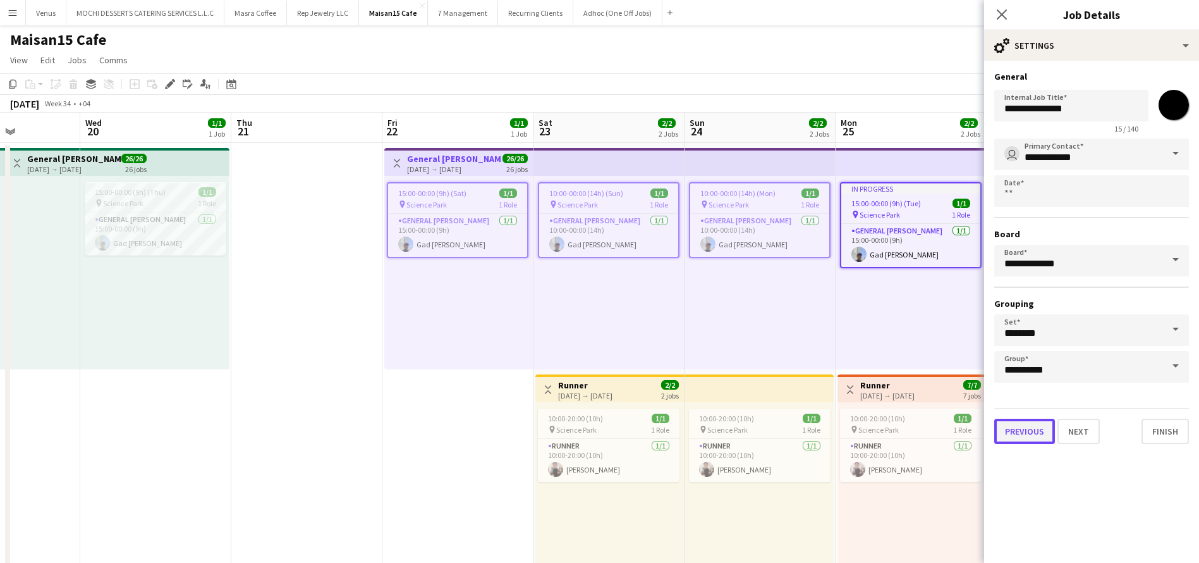
click at [1035, 428] on button "Previous" at bounding box center [1025, 431] width 61 height 25
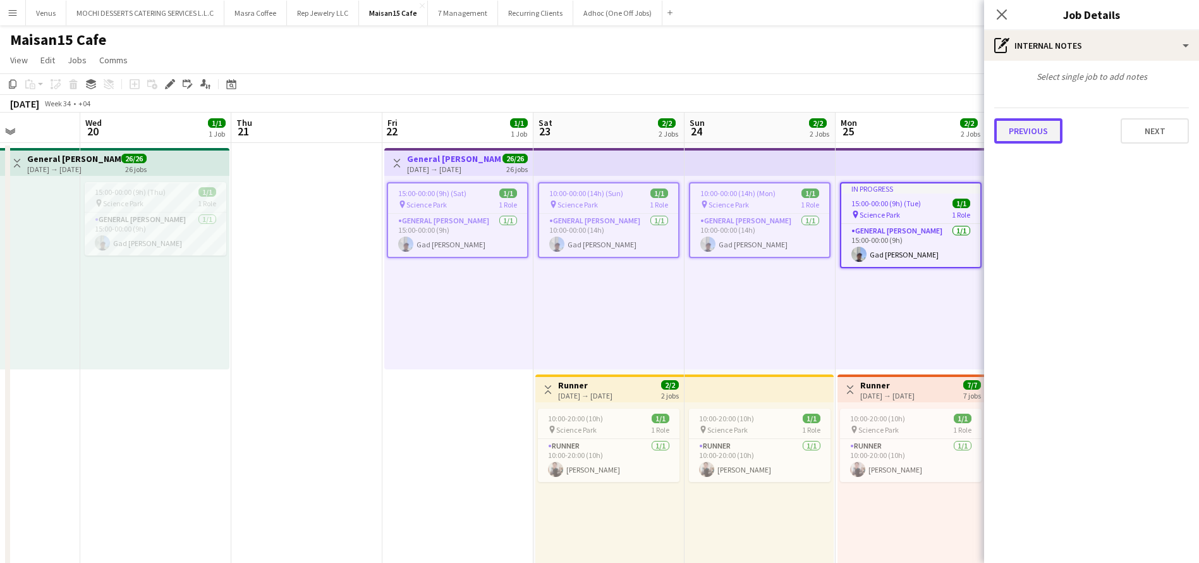
click at [1026, 122] on button "Previous" at bounding box center [1029, 130] width 68 height 25
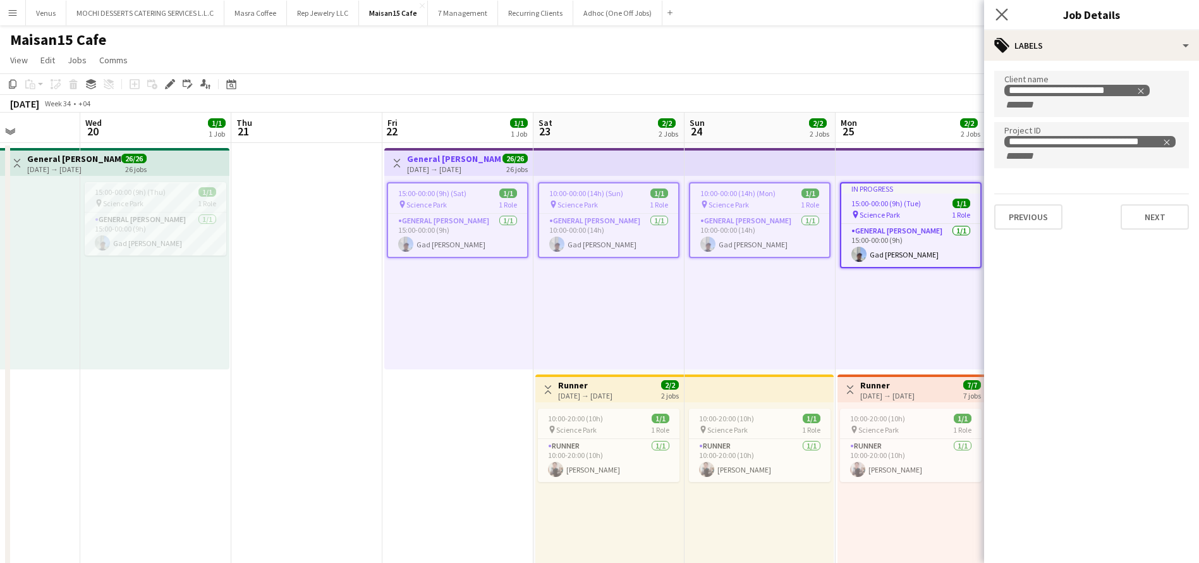
click at [1002, 6] on app-icon "Close pop-in" at bounding box center [1002, 15] width 18 height 18
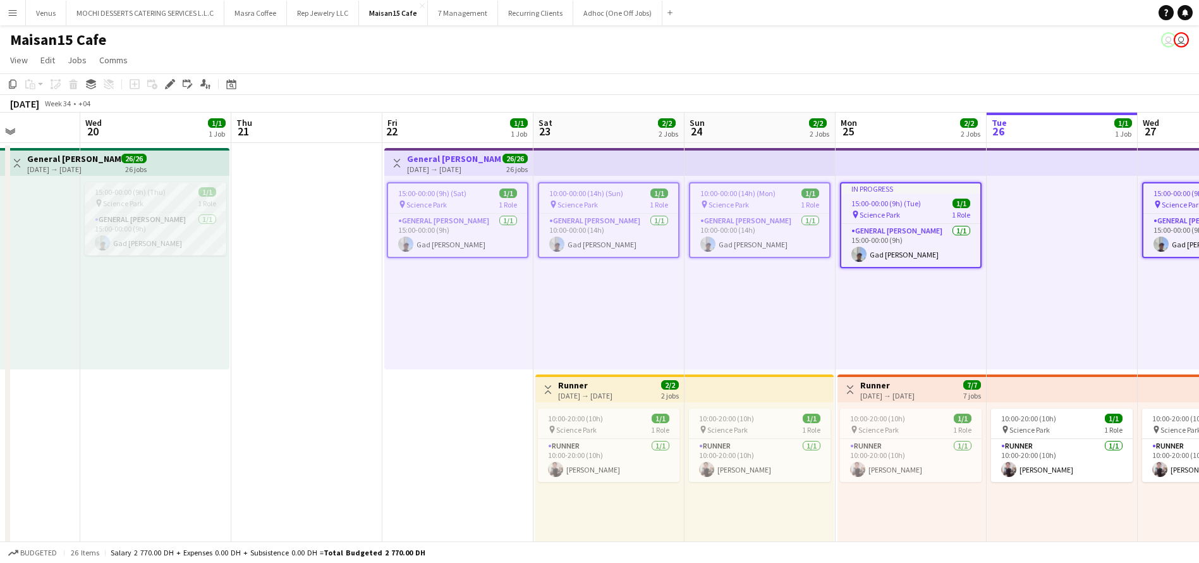
click at [137, 206] on span "Science Park" at bounding box center [123, 203] width 40 height 9
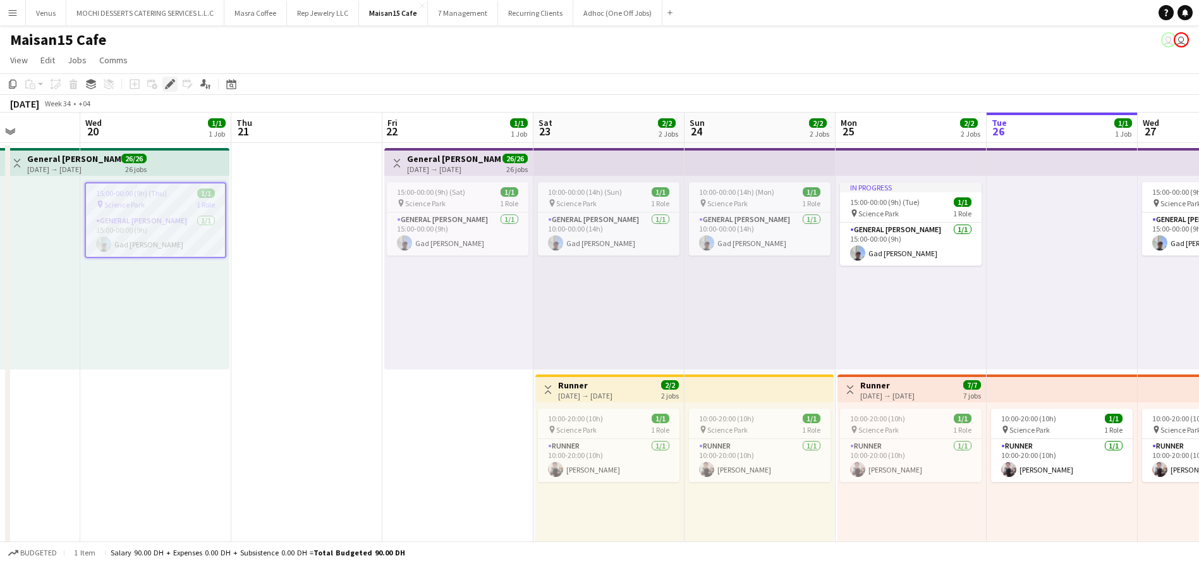
click at [170, 82] on icon at bounding box center [169, 84] width 7 height 7
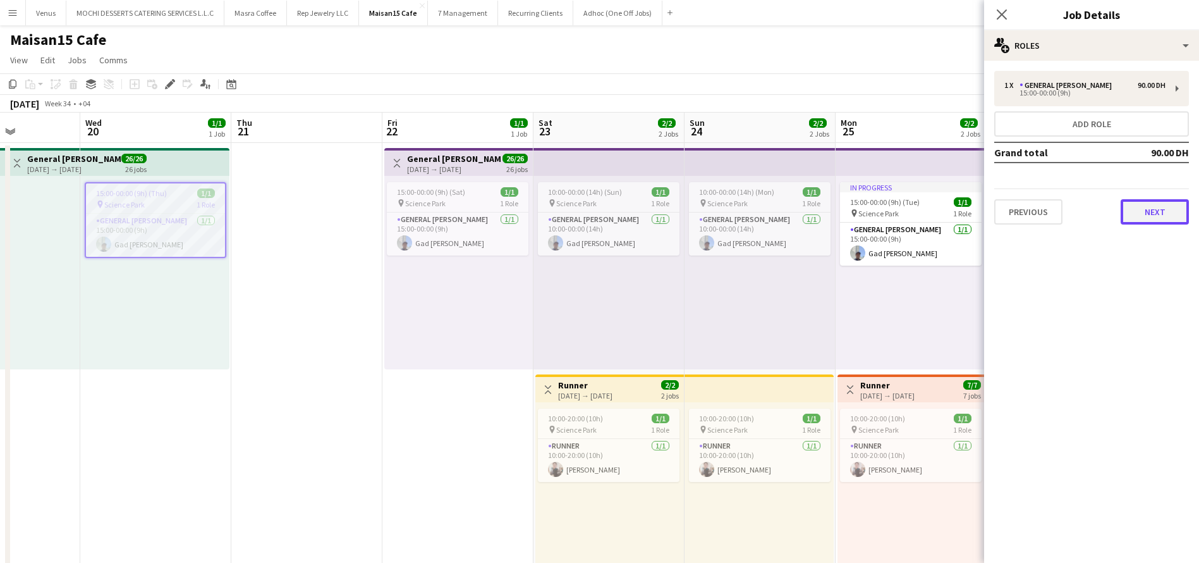
click at [1150, 199] on button "Next" at bounding box center [1155, 211] width 68 height 25
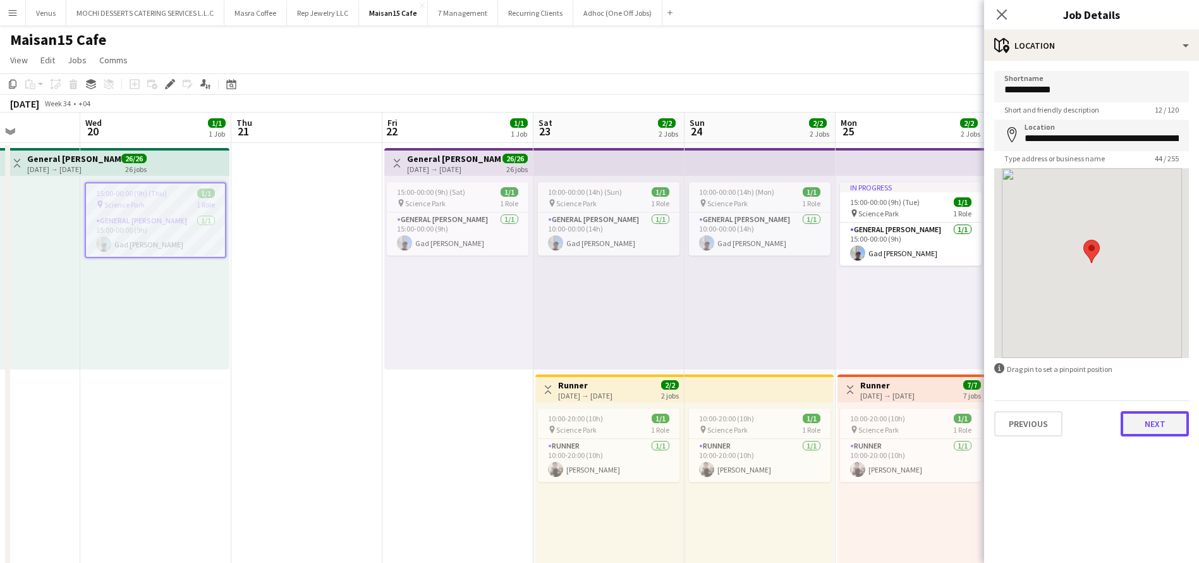
click at [1176, 428] on button "Next" at bounding box center [1155, 423] width 68 height 25
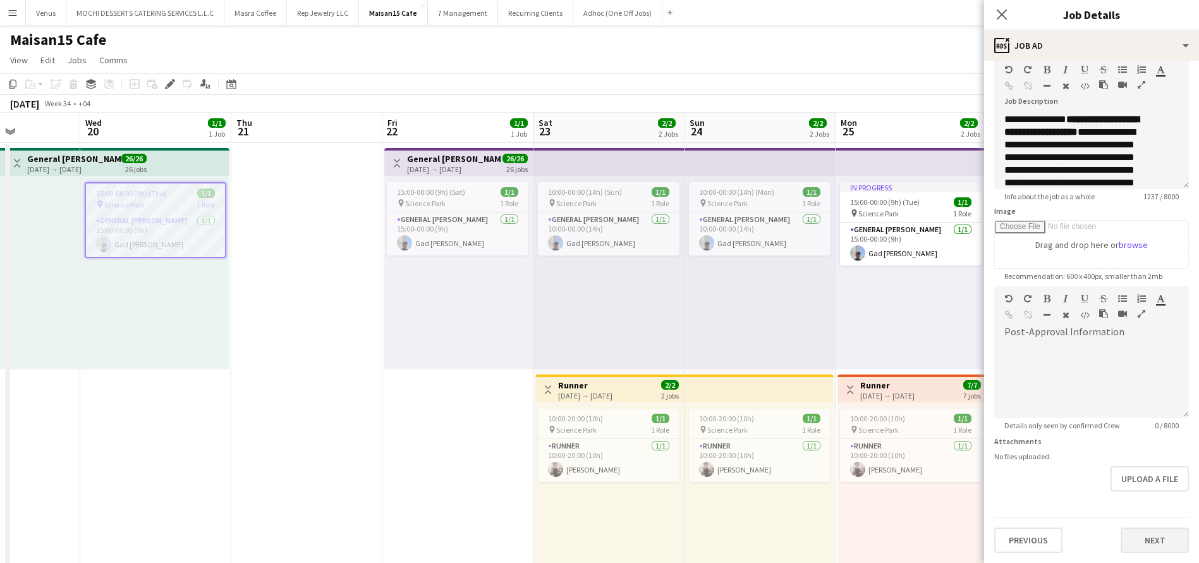
scroll to position [93, 0]
click at [1157, 545] on button "Next" at bounding box center [1155, 539] width 68 height 25
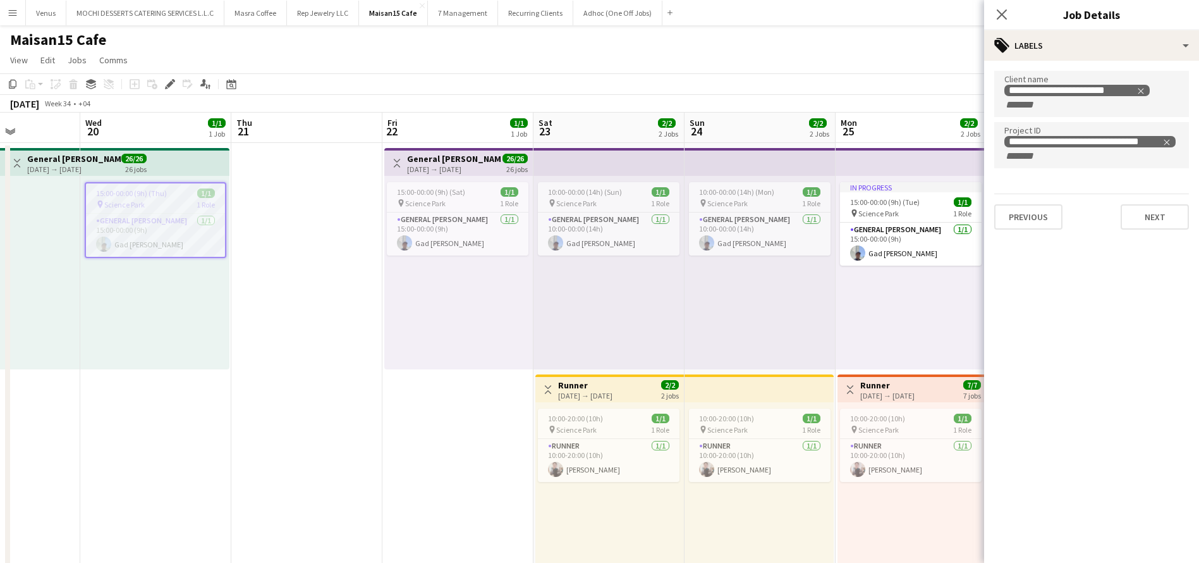
click at [95, 161] on h3 "General [PERSON_NAME]" at bounding box center [74, 158] width 94 height 11
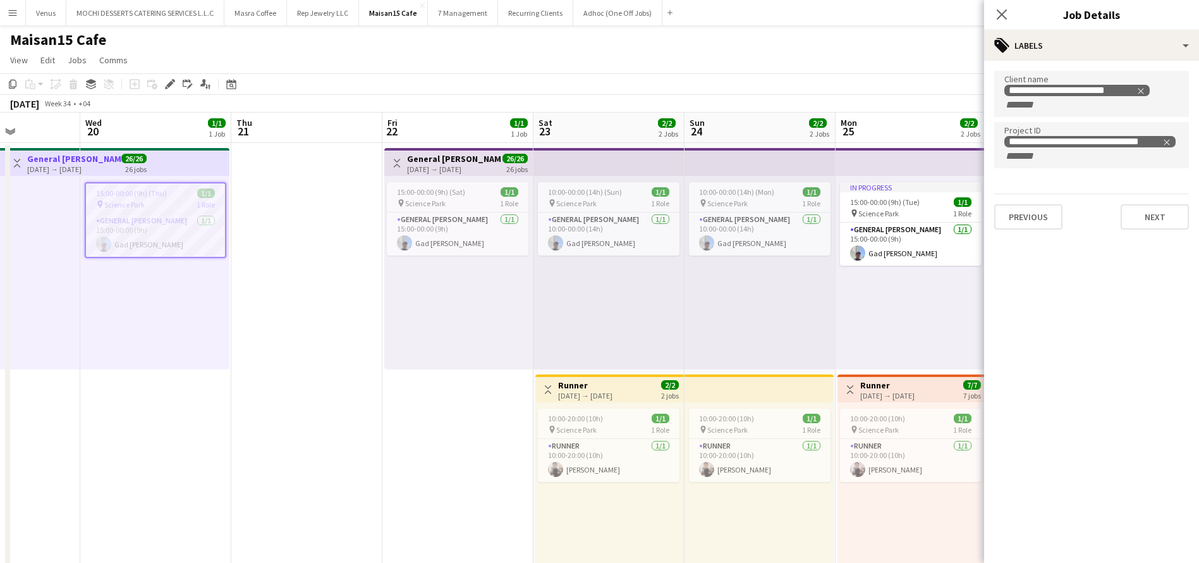
scroll to position [0, 526]
click at [455, 349] on div "15:00-00:00 (9h) (Sat) 1/1 pin Science Park 1 Role General [PERSON_NAME] [DATE]…" at bounding box center [457, 272] width 149 height 193
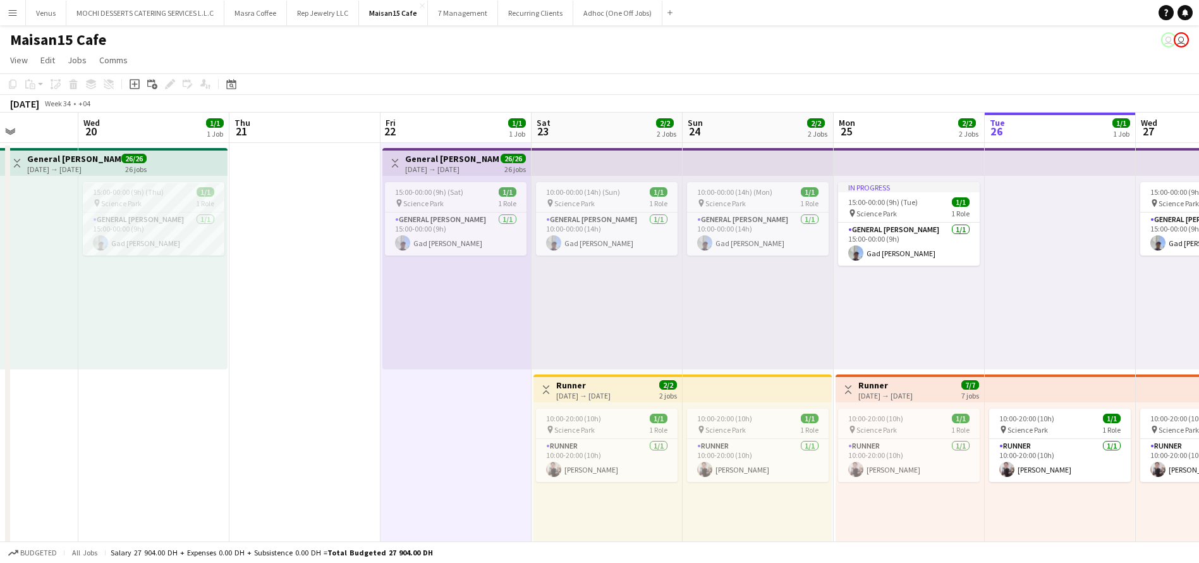
click at [455, 166] on div "22-08-2025 → 21-09-2025" at bounding box center [452, 168] width 94 height 9
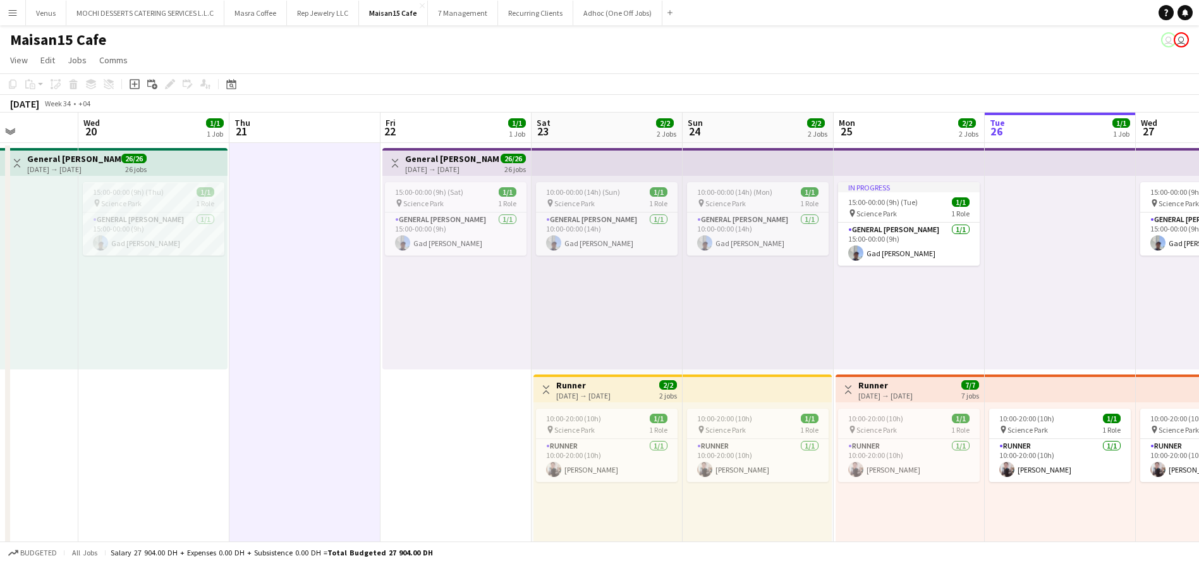
click at [456, 160] on h3 "General [PERSON_NAME]" at bounding box center [452, 158] width 94 height 11
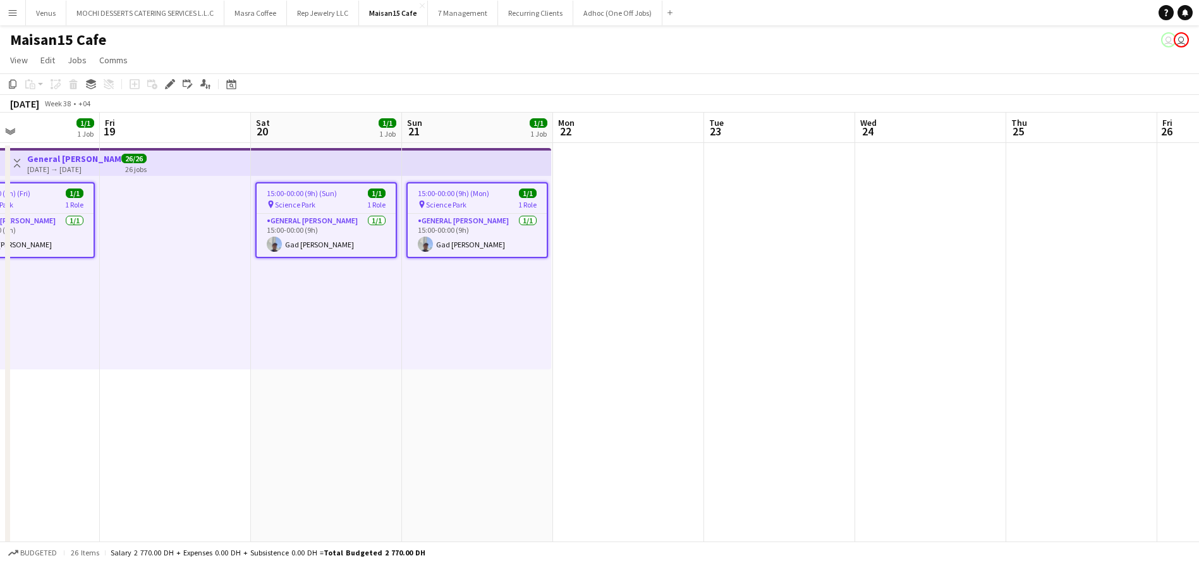
scroll to position [0, 507]
click at [476, 192] on span "15:00-00:00 (9h) (Mon)" at bounding box center [450, 192] width 71 height 9
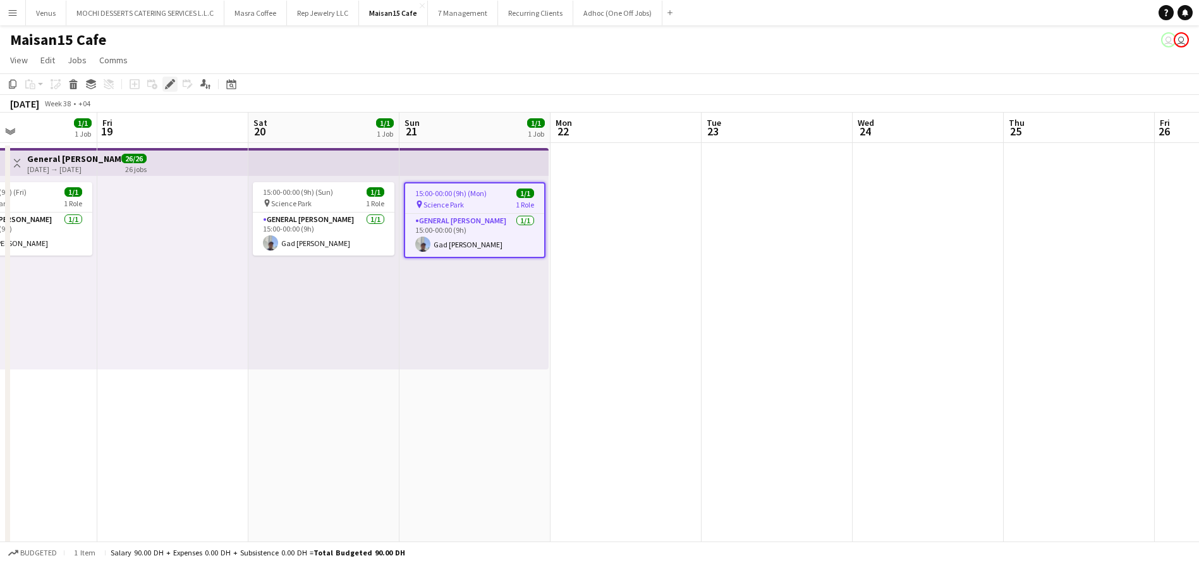
click at [171, 83] on icon at bounding box center [169, 84] width 7 height 7
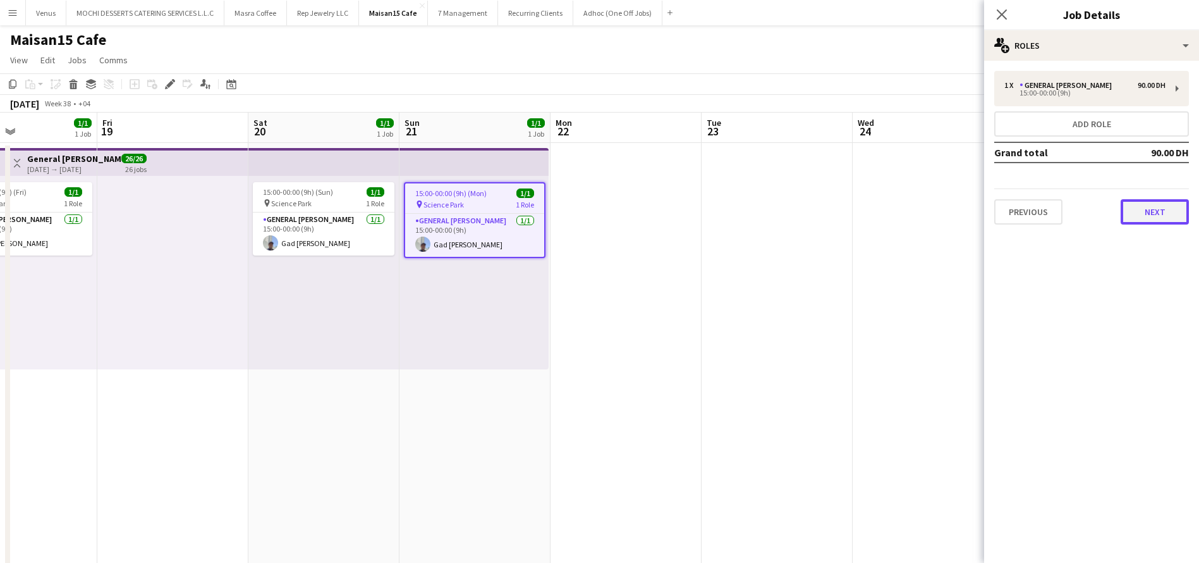
click at [1167, 209] on button "Next" at bounding box center [1155, 211] width 68 height 25
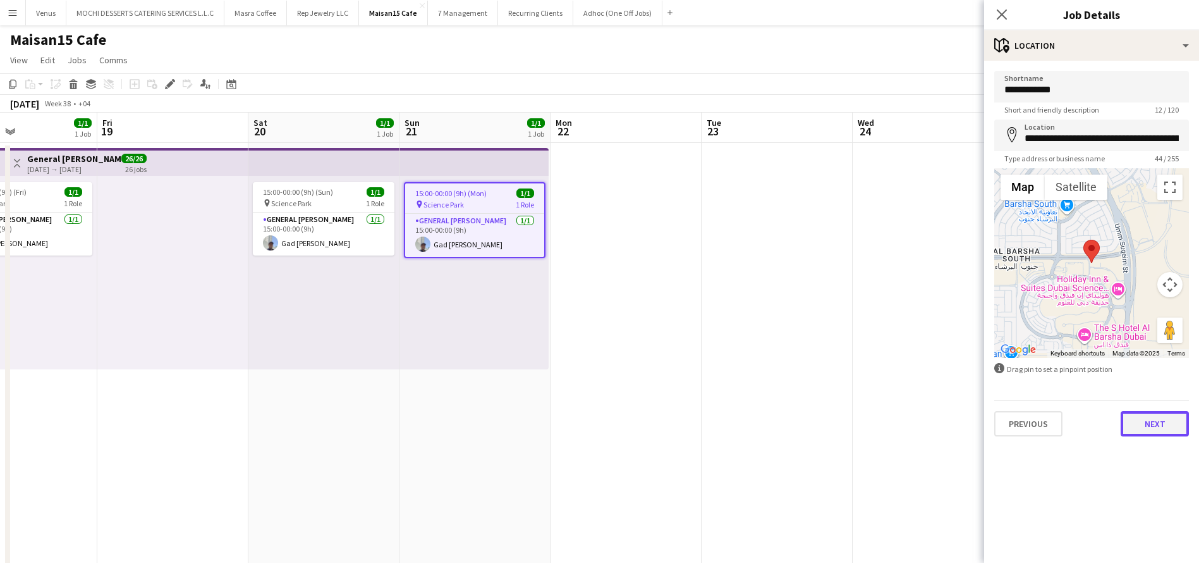
click at [1173, 419] on button "Next" at bounding box center [1155, 423] width 68 height 25
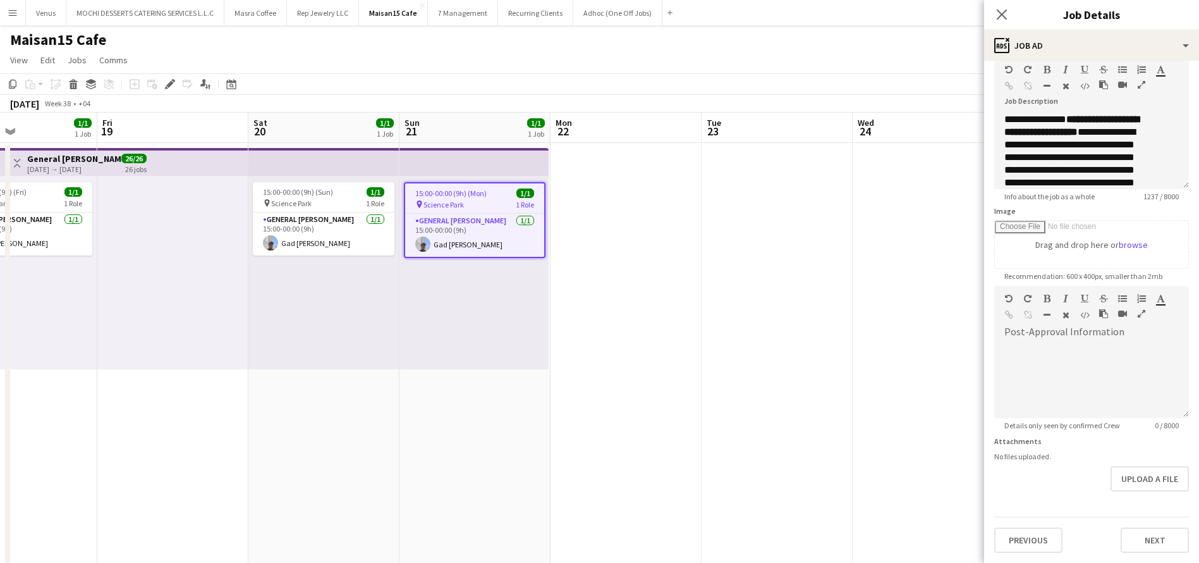
scroll to position [93, 0]
click at [1155, 541] on button "Next" at bounding box center [1155, 539] width 68 height 25
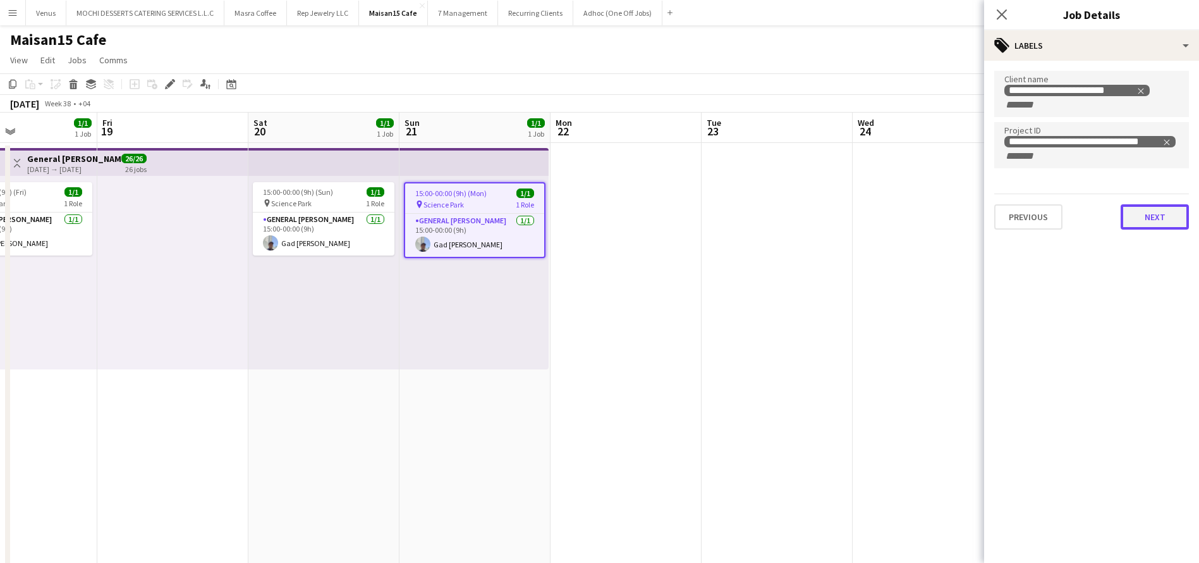
click at [1155, 216] on button "Next" at bounding box center [1155, 216] width 68 height 25
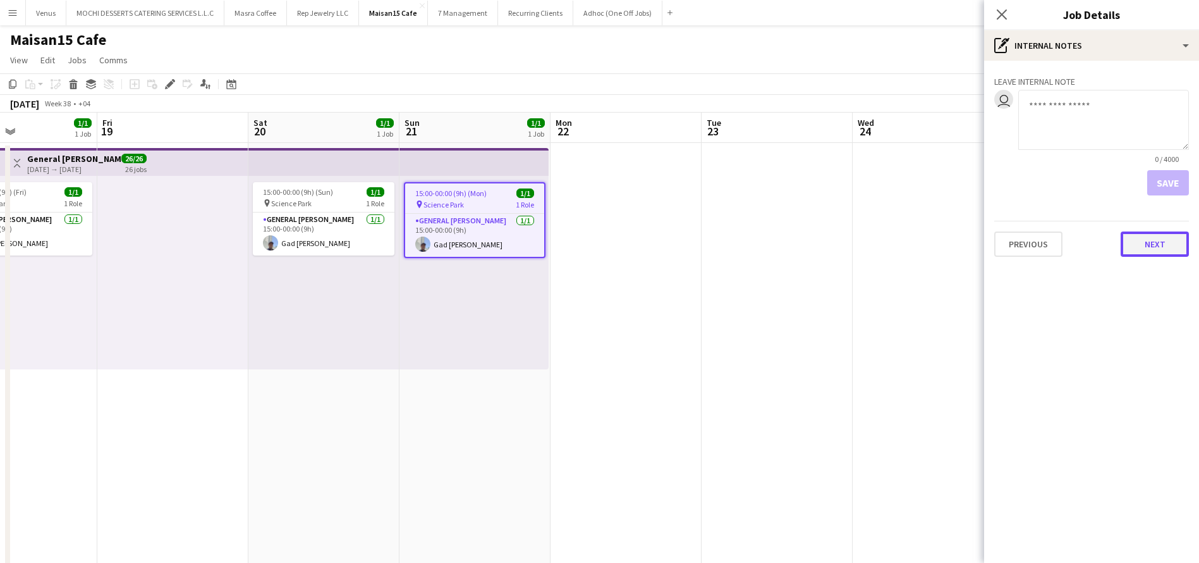
click at [1169, 248] on button "Next" at bounding box center [1155, 243] width 68 height 25
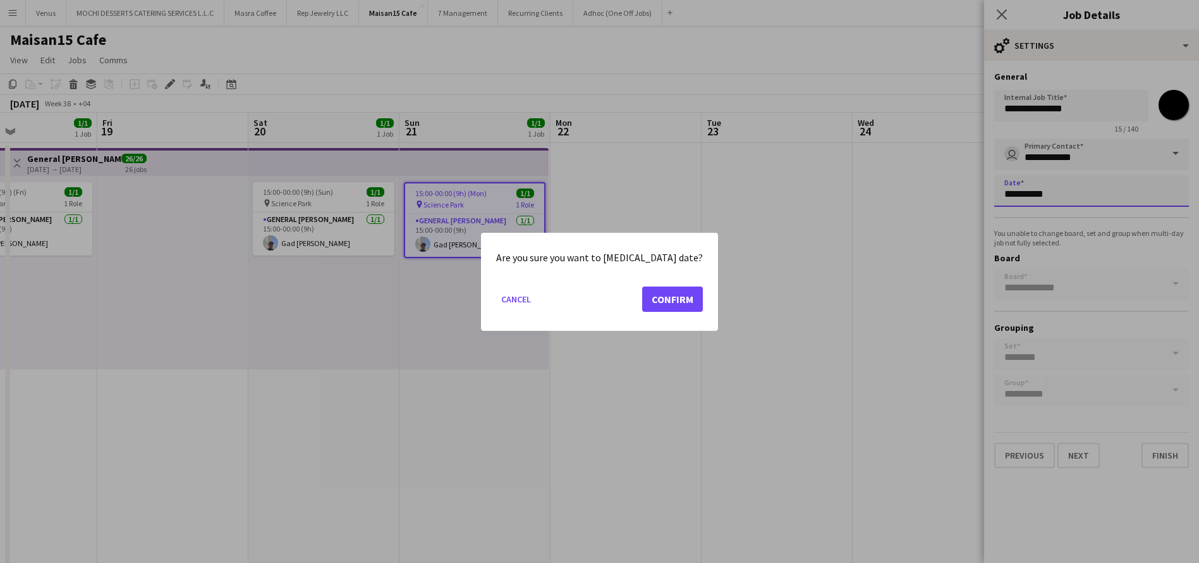
click at [1032, 193] on body "Menu Boards Boards Boards All jobs Status Workforce Workforce My Workforce Recr…" at bounding box center [599, 566] width 1199 height 1133
click at [654, 296] on button "Confirm" at bounding box center [672, 298] width 61 height 25
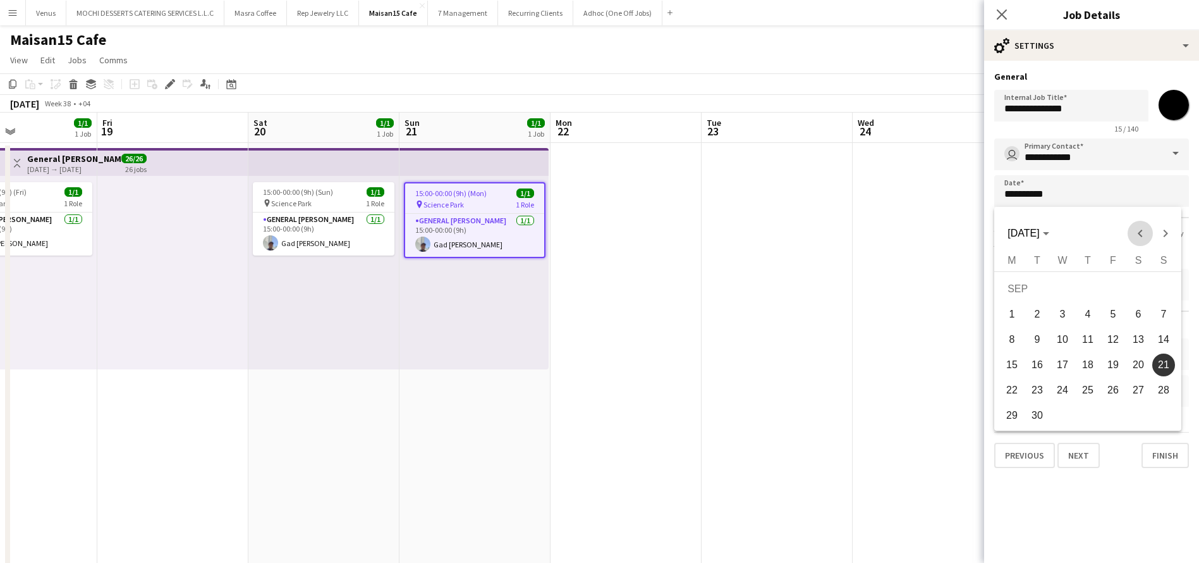
click at [1138, 230] on span "Previous month" at bounding box center [1140, 233] width 25 height 25
click at [1089, 366] on span "21" at bounding box center [1088, 368] width 23 height 23
type input "**********"
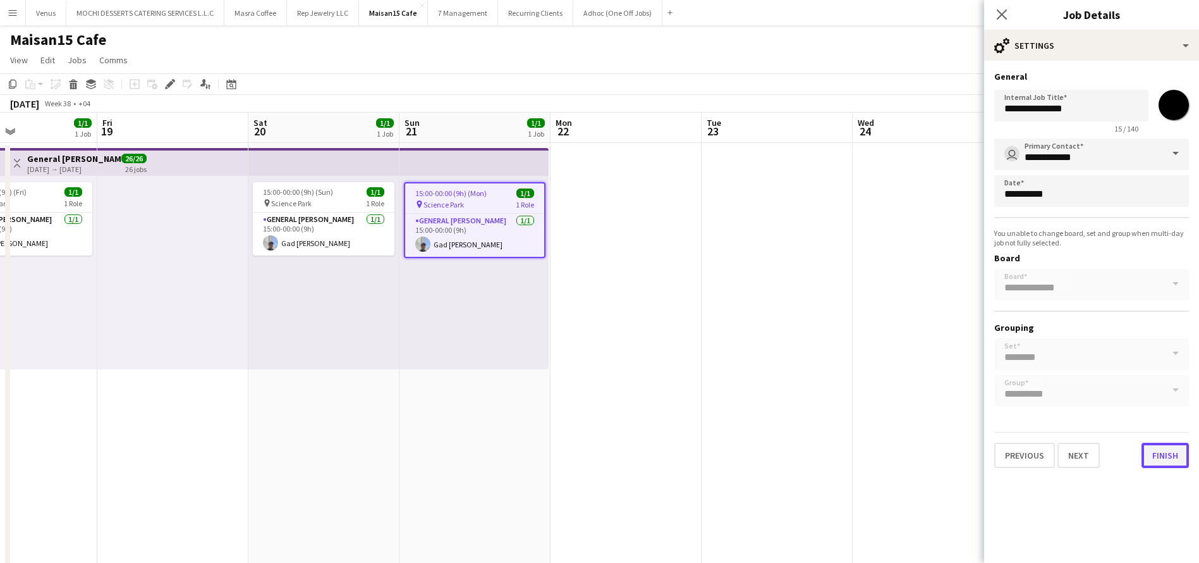
click at [1164, 454] on button "Finish" at bounding box center [1165, 455] width 47 height 25
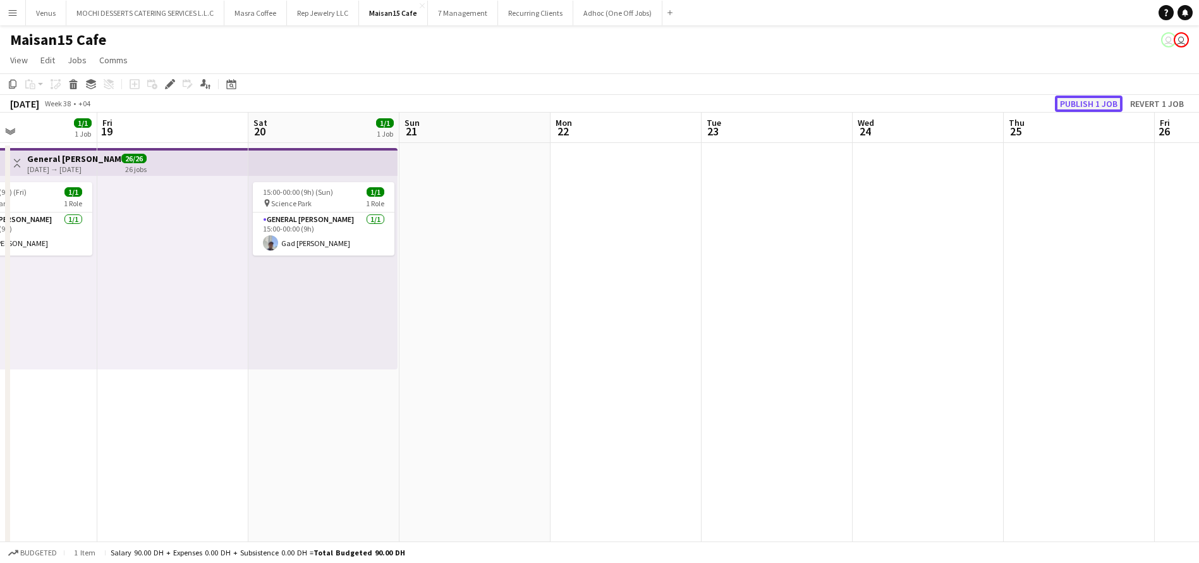
click at [1100, 101] on button "Publish 1 job" at bounding box center [1089, 103] width 68 height 16
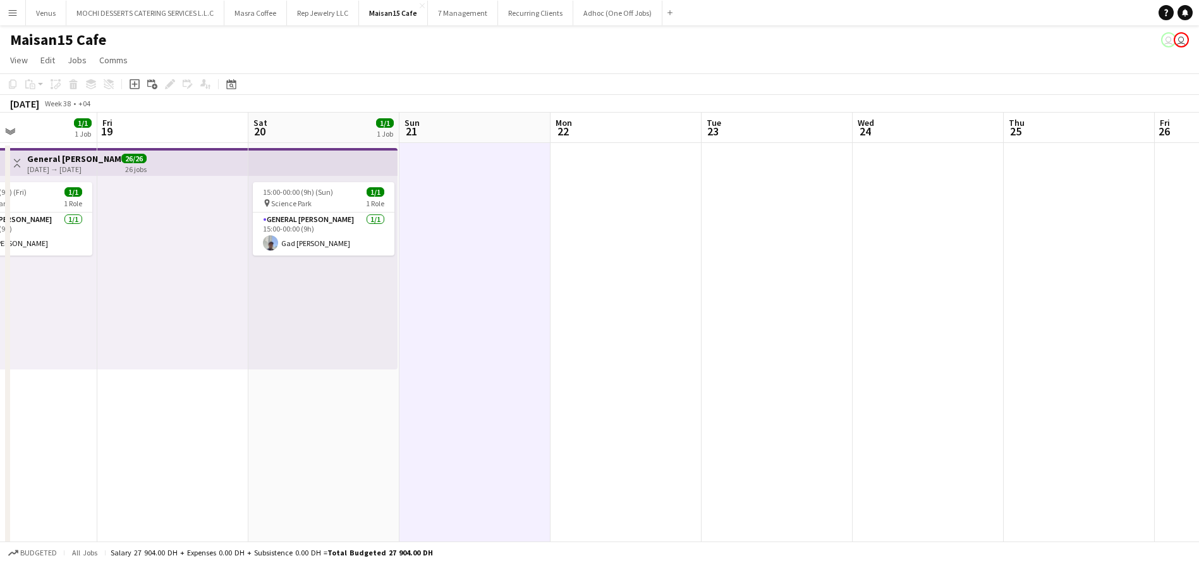
click at [333, 166] on app-top-bar at bounding box center [322, 162] width 149 height 28
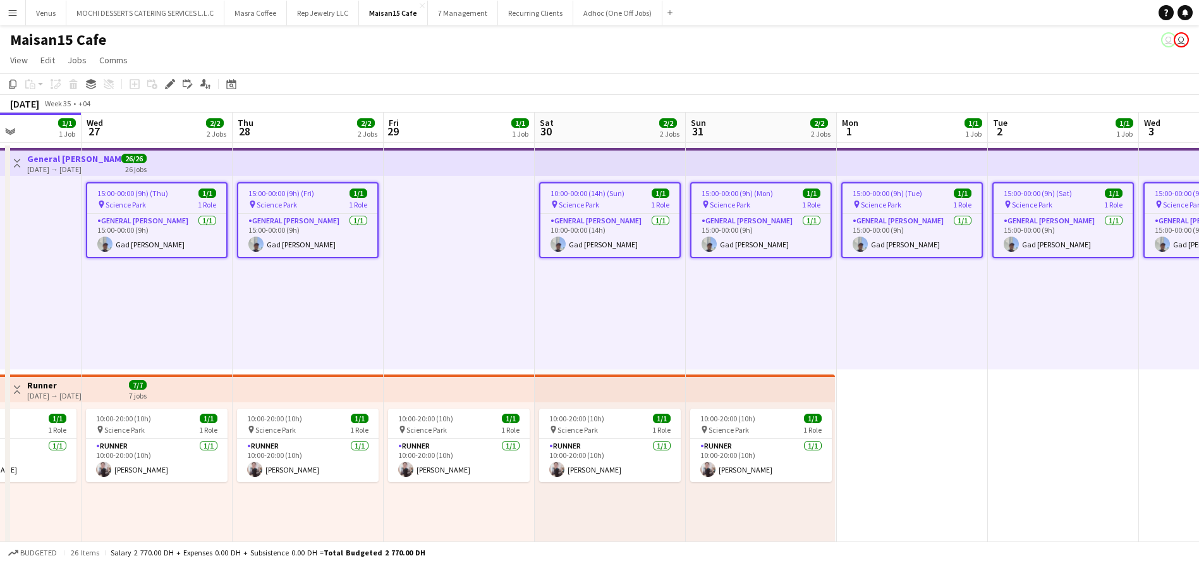
scroll to position [0, 379]
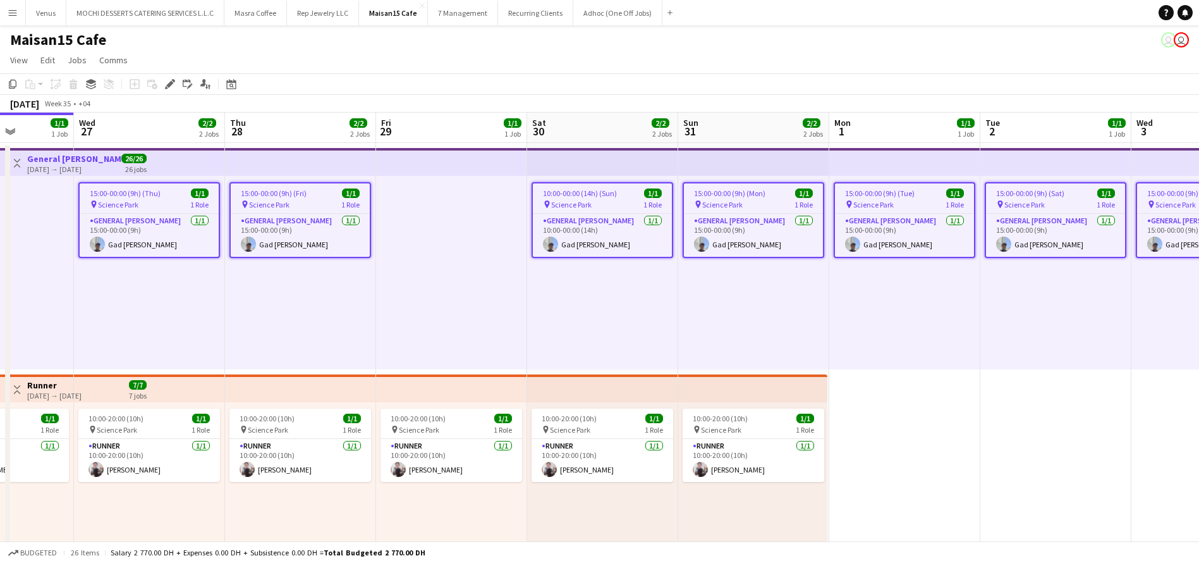
click at [1019, 193] on span "15:00-00:00 (9h) (Sat)" at bounding box center [1030, 192] width 68 height 9
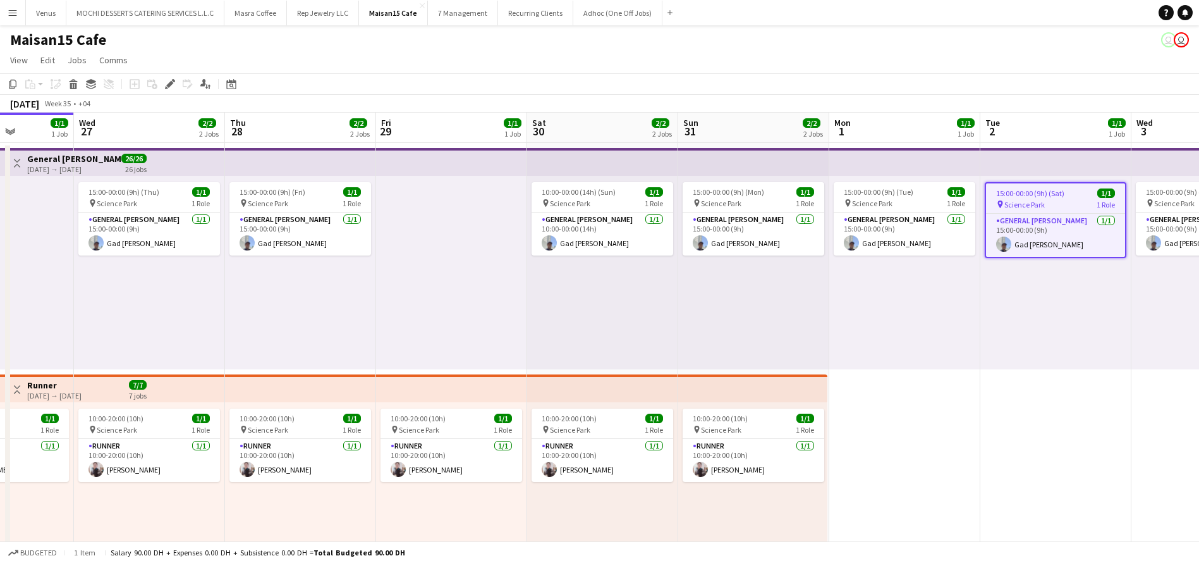
drag, startPoint x: 164, startPoint y: 82, endPoint x: 184, endPoint y: 95, distance: 23.3
click at [165, 82] on div "Edit" at bounding box center [169, 84] width 15 height 15
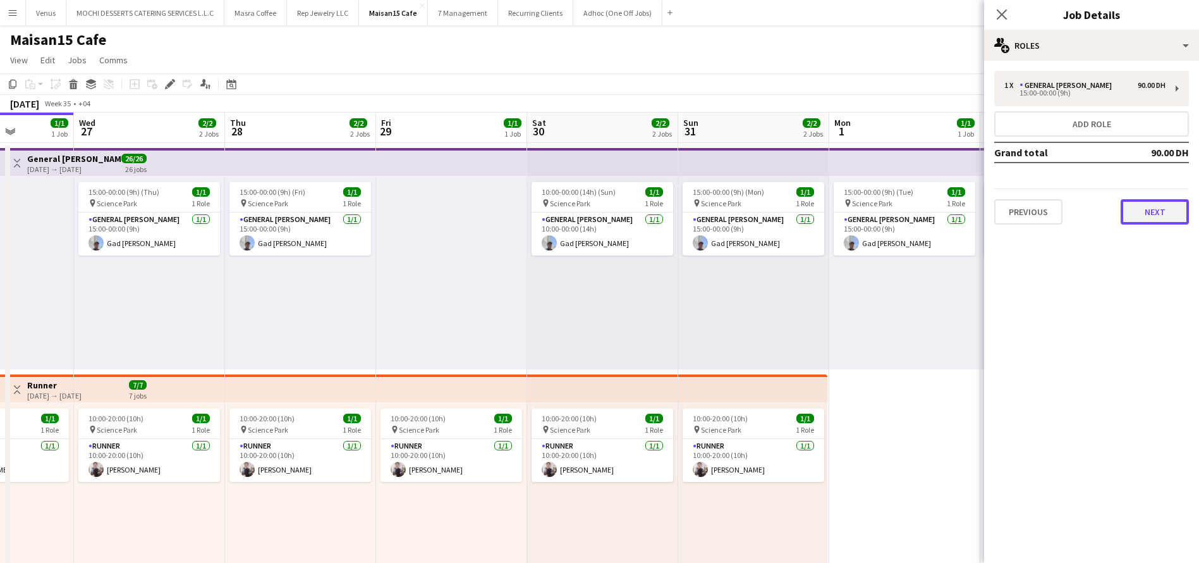
click at [1160, 207] on button "Next" at bounding box center [1155, 211] width 68 height 25
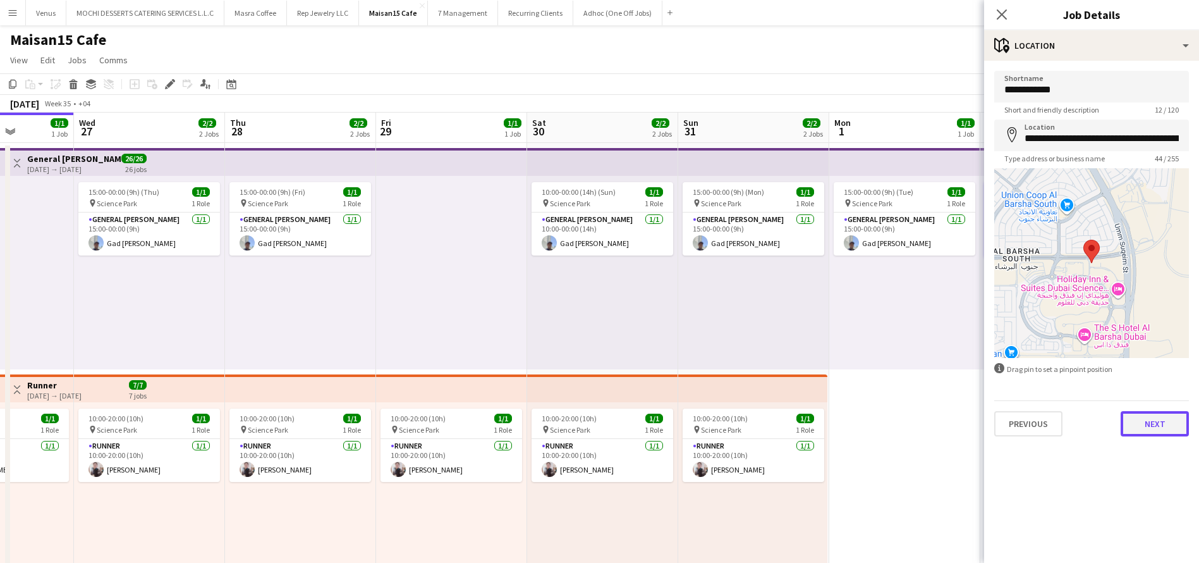
click at [1159, 432] on button "Next" at bounding box center [1155, 423] width 68 height 25
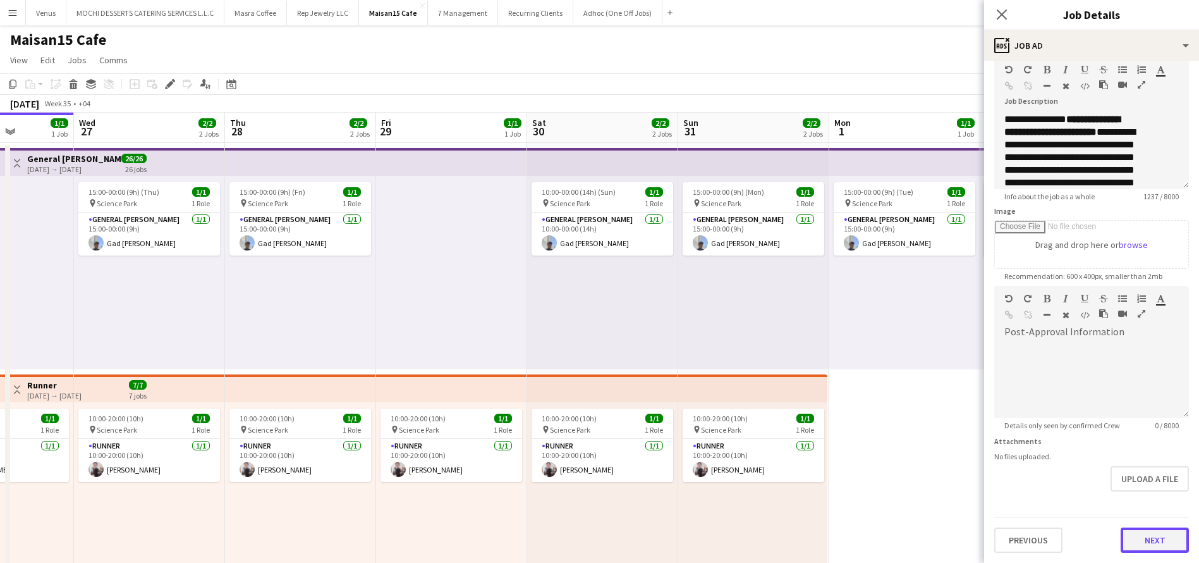
scroll to position [0, 0]
click at [1147, 534] on button "Next" at bounding box center [1155, 539] width 68 height 25
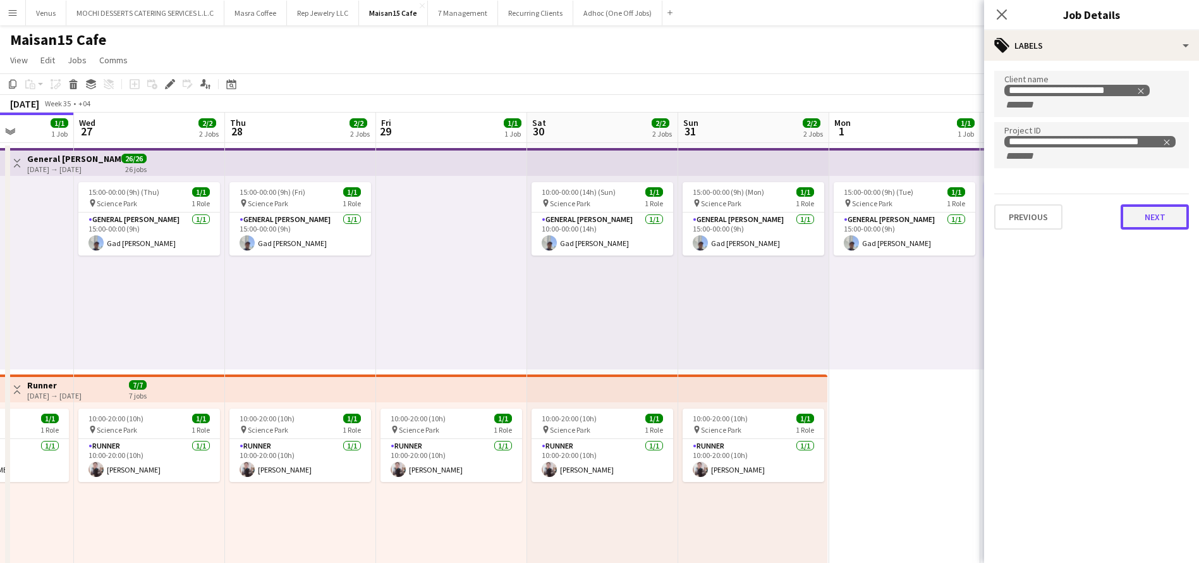
click at [1151, 212] on button "Next" at bounding box center [1155, 216] width 68 height 25
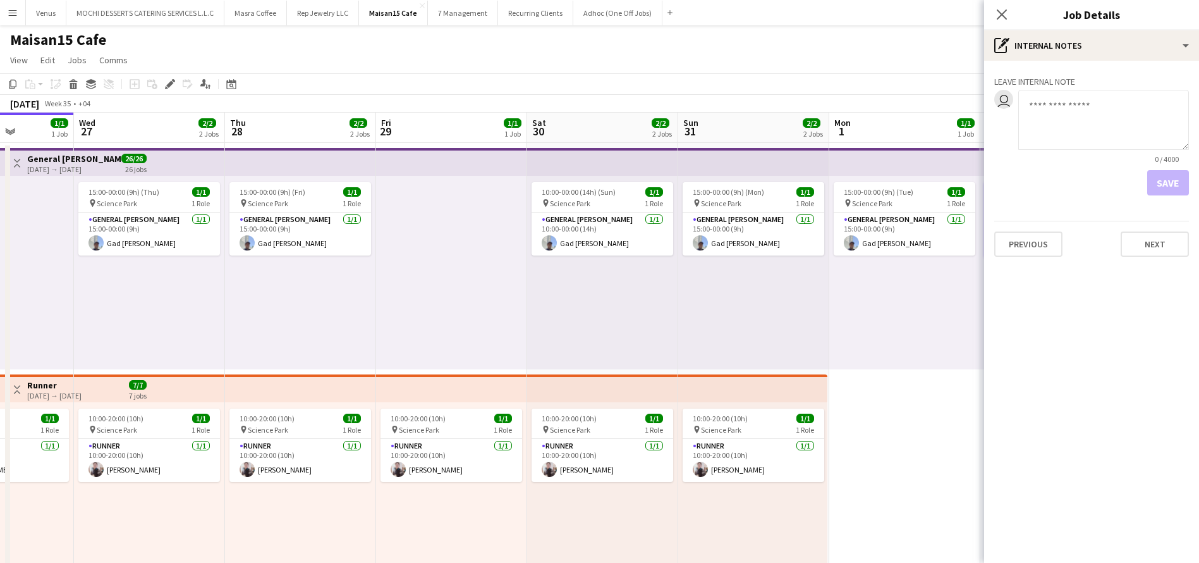
click at [1151, 221] on div "Previous Next" at bounding box center [1092, 239] width 195 height 36
click at [1174, 248] on button "Next" at bounding box center [1155, 243] width 68 height 25
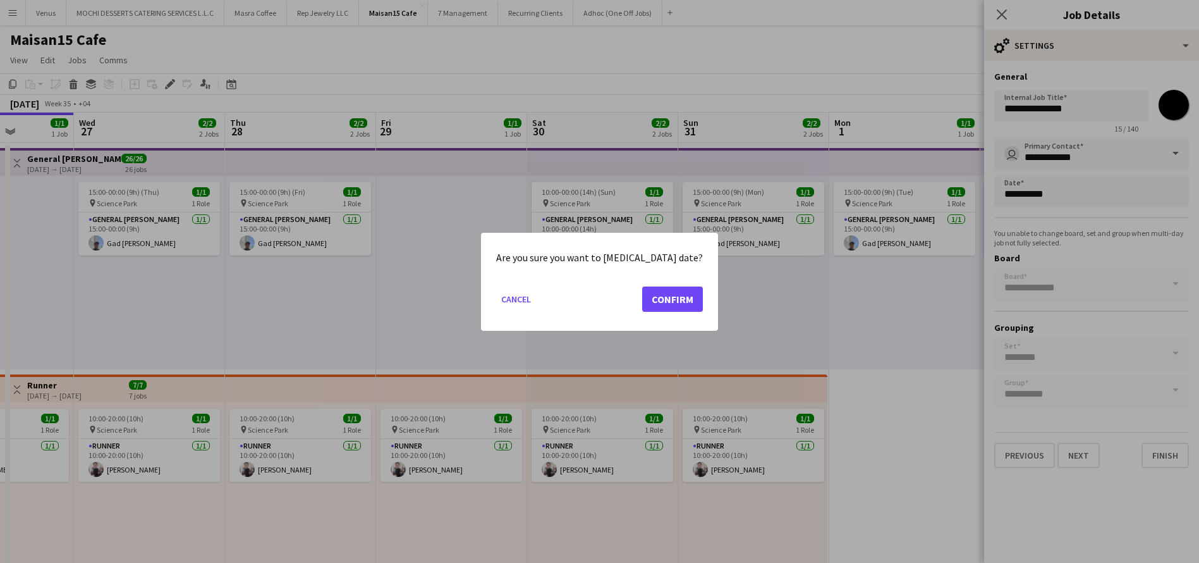
click at [1062, 194] on body "Menu Boards Boards Boards All jobs Status Workforce Workforce My Workforce Recr…" at bounding box center [599, 566] width 1199 height 1133
click at [649, 298] on button "Confirm" at bounding box center [672, 298] width 61 height 25
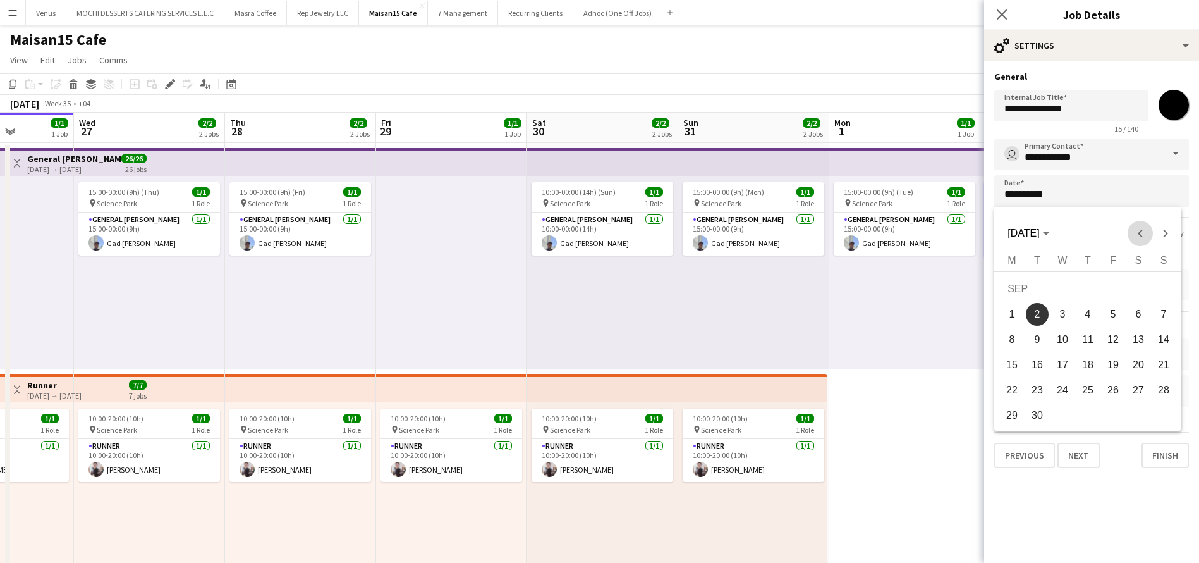
click at [1144, 233] on span "Previous month" at bounding box center [1140, 233] width 25 height 25
click at [1116, 393] on span "29" at bounding box center [1113, 393] width 23 height 23
type input "**********"
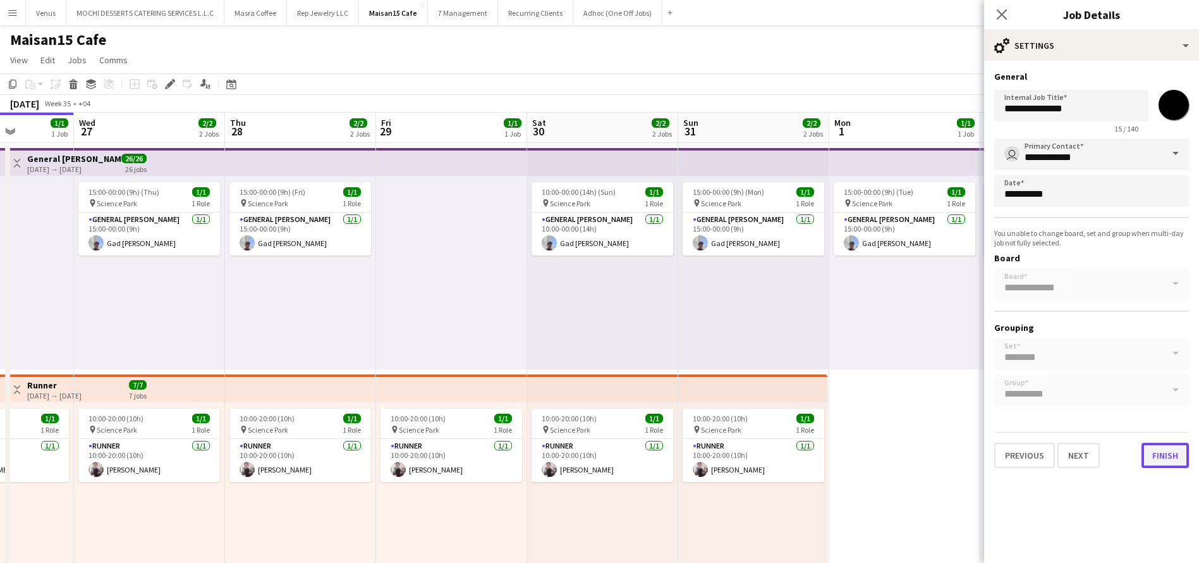
click at [1161, 457] on button "Finish" at bounding box center [1165, 455] width 47 height 25
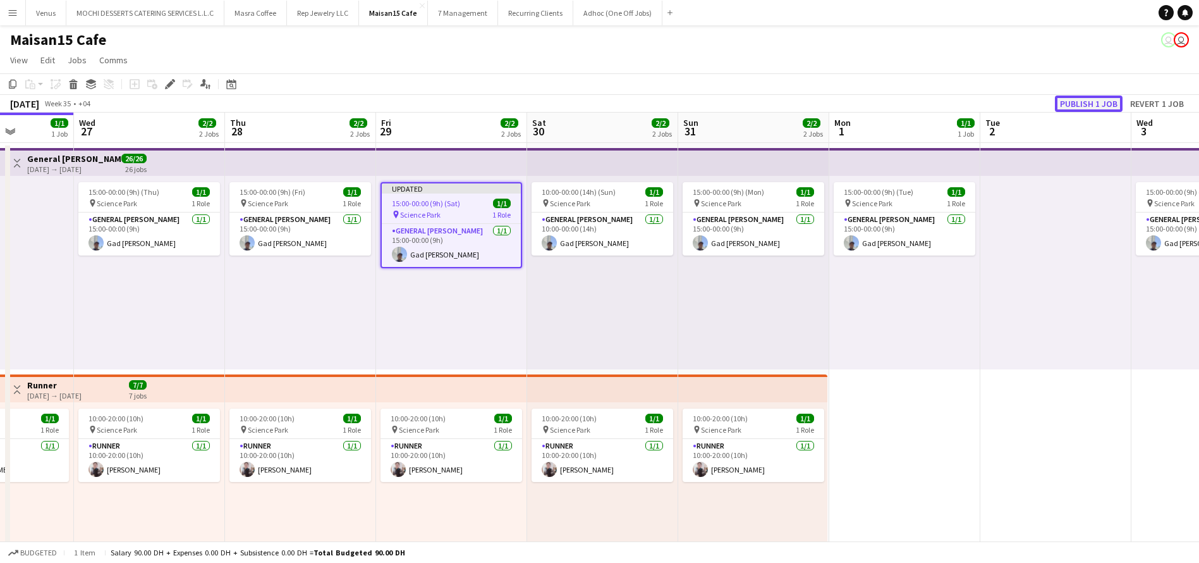
click at [1085, 101] on button "Publish 1 job" at bounding box center [1089, 103] width 68 height 16
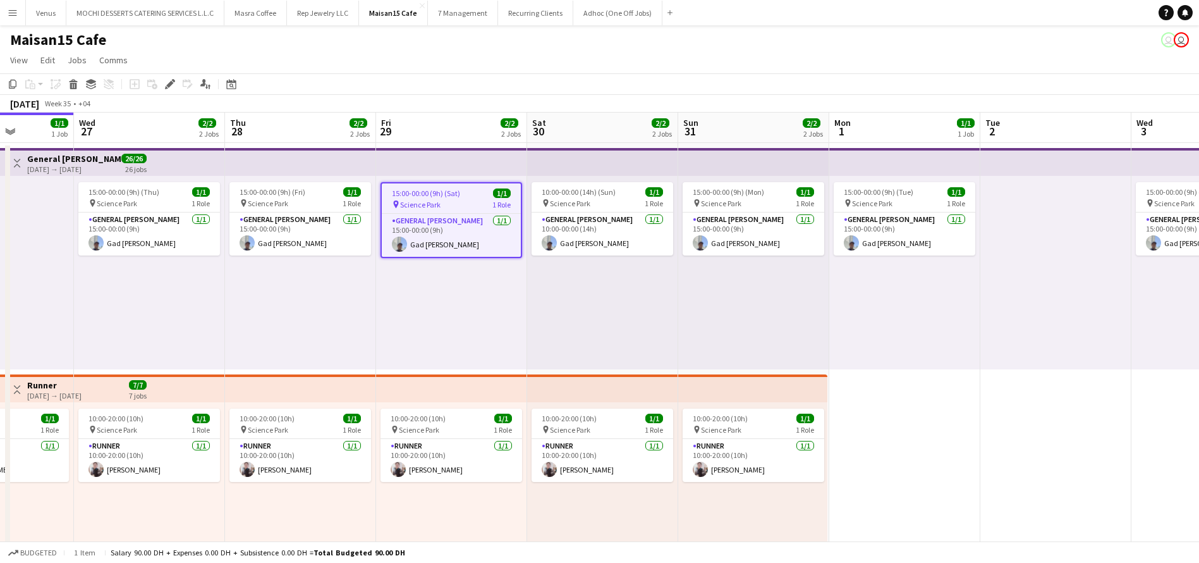
click at [1034, 139] on app-board-header-date "Tue 2" at bounding box center [1056, 128] width 151 height 30
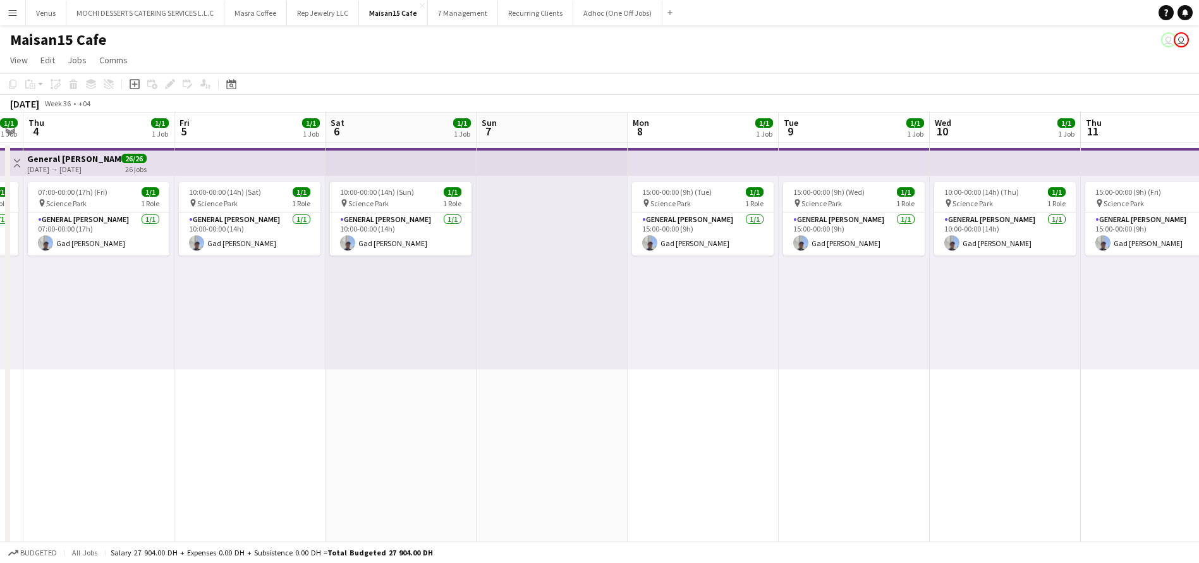
scroll to position [0, 460]
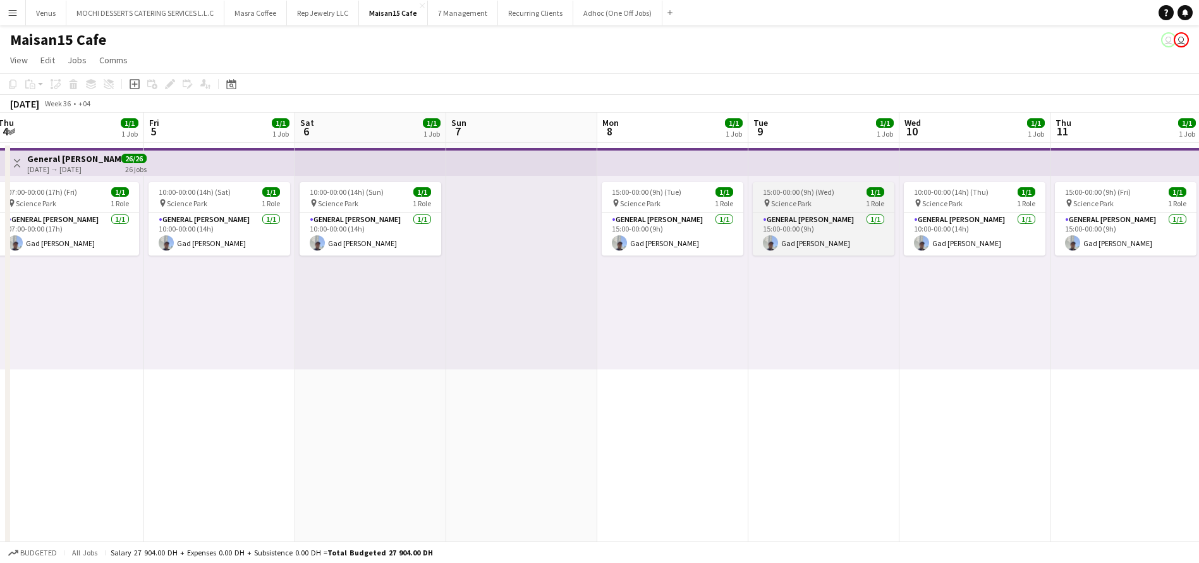
click at [809, 199] on span "Science Park" at bounding box center [791, 203] width 40 height 9
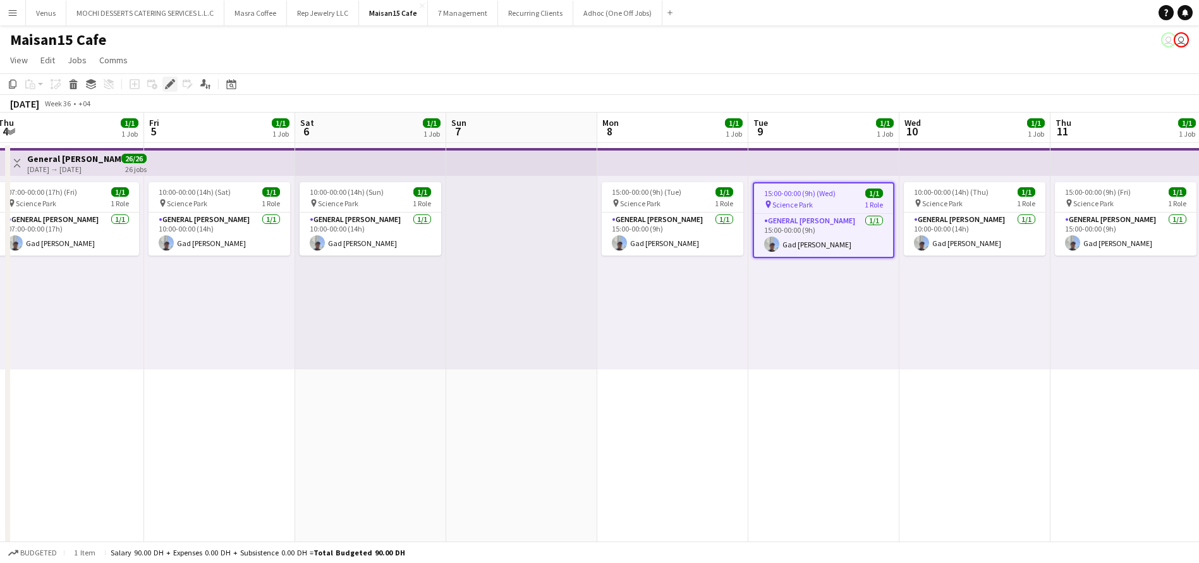
click at [166, 79] on icon "Edit" at bounding box center [170, 84] width 10 height 10
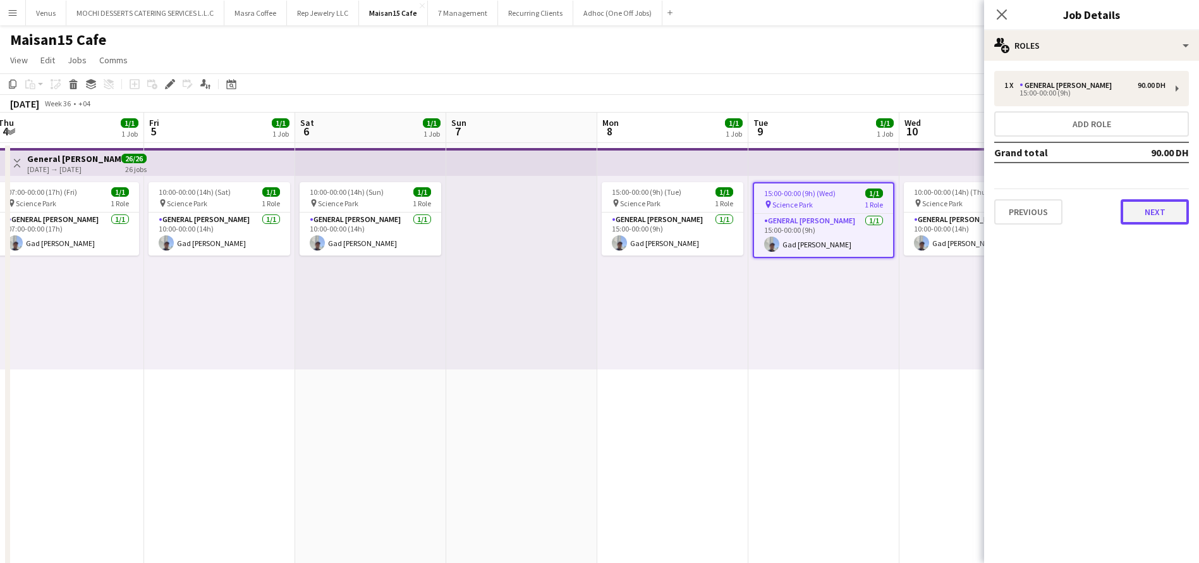
click at [1155, 208] on button "Next" at bounding box center [1155, 211] width 68 height 25
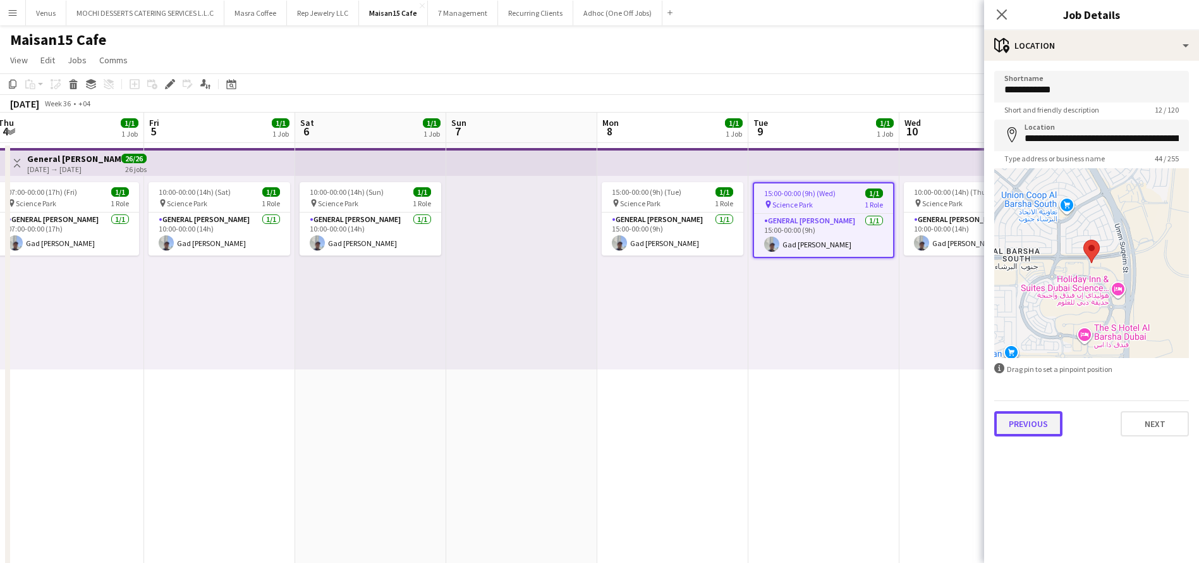
click at [1035, 423] on button "Previous" at bounding box center [1029, 423] width 68 height 25
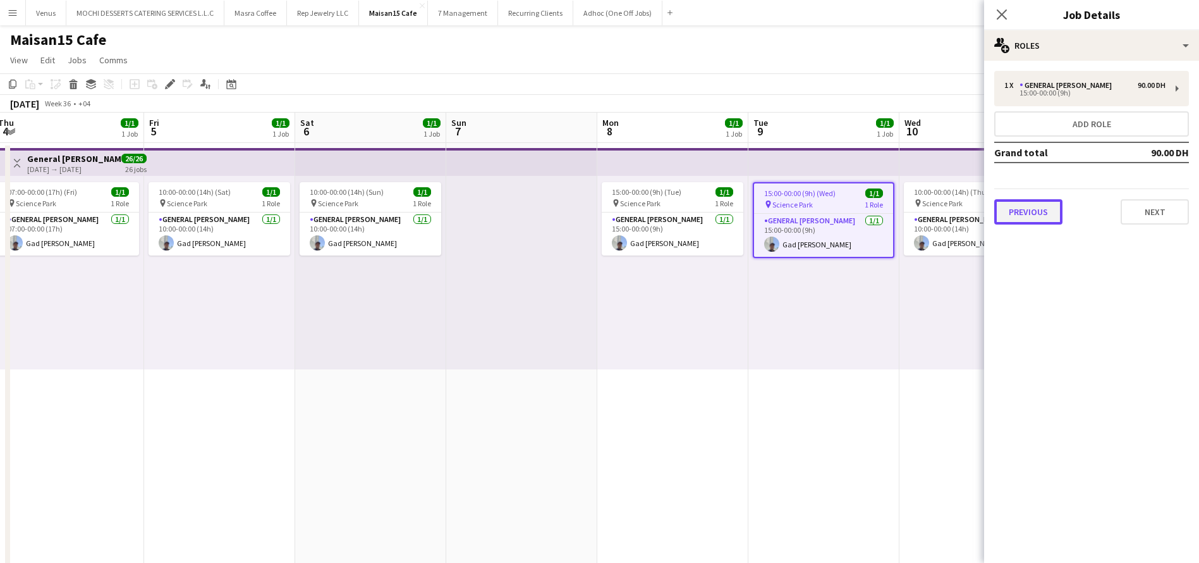
click at [1040, 199] on button "Previous" at bounding box center [1029, 211] width 68 height 25
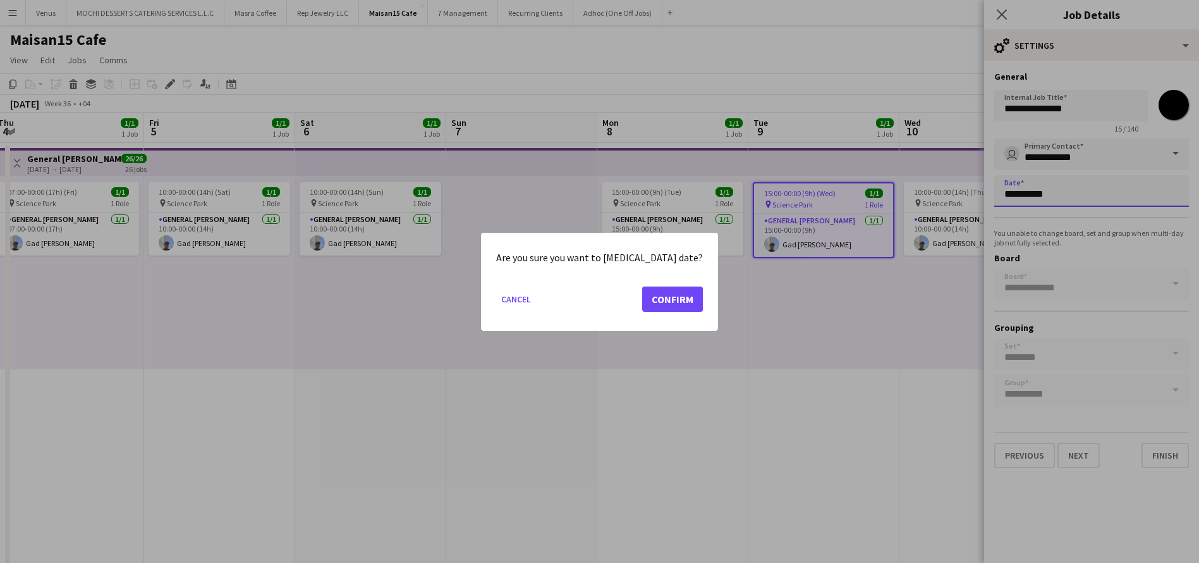
click at [1051, 197] on body "Menu Boards Boards Boards All jobs Status Workforce Workforce My Workforce Recr…" at bounding box center [599, 566] width 1199 height 1133
click at [653, 300] on button "Confirm" at bounding box center [672, 298] width 61 height 25
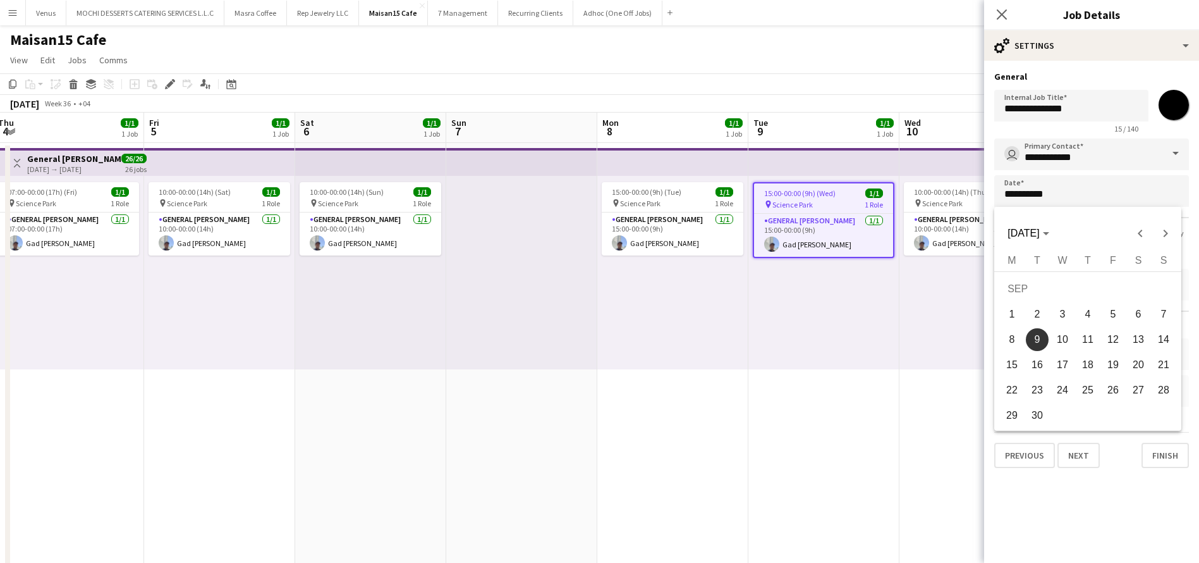
click at [1168, 307] on span "7" at bounding box center [1164, 314] width 23 height 23
type input "**********"
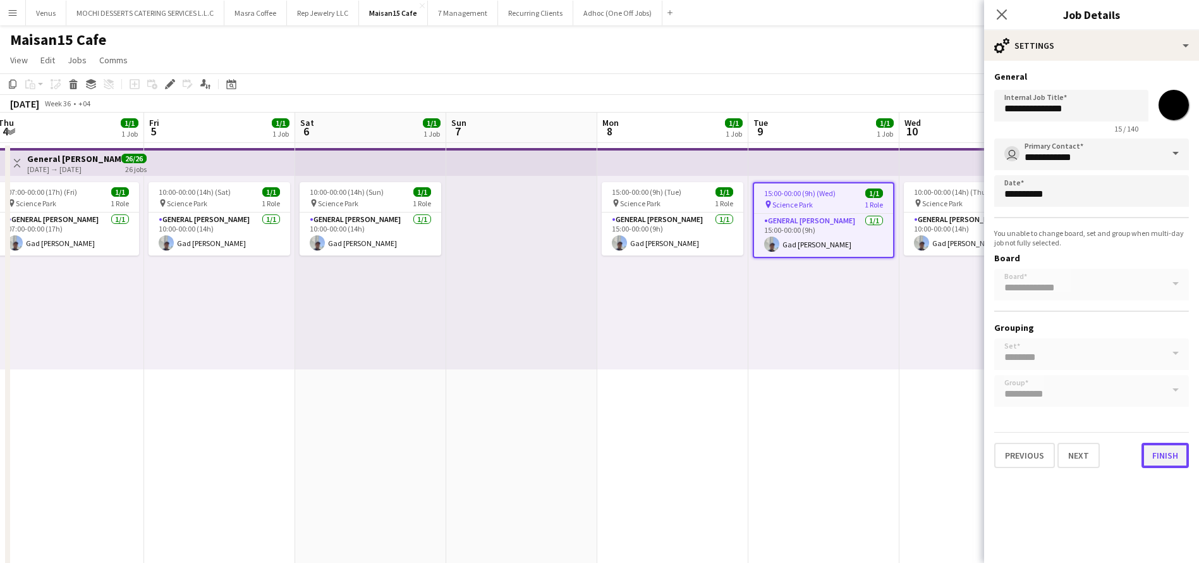
click at [1176, 461] on button "Finish" at bounding box center [1165, 455] width 47 height 25
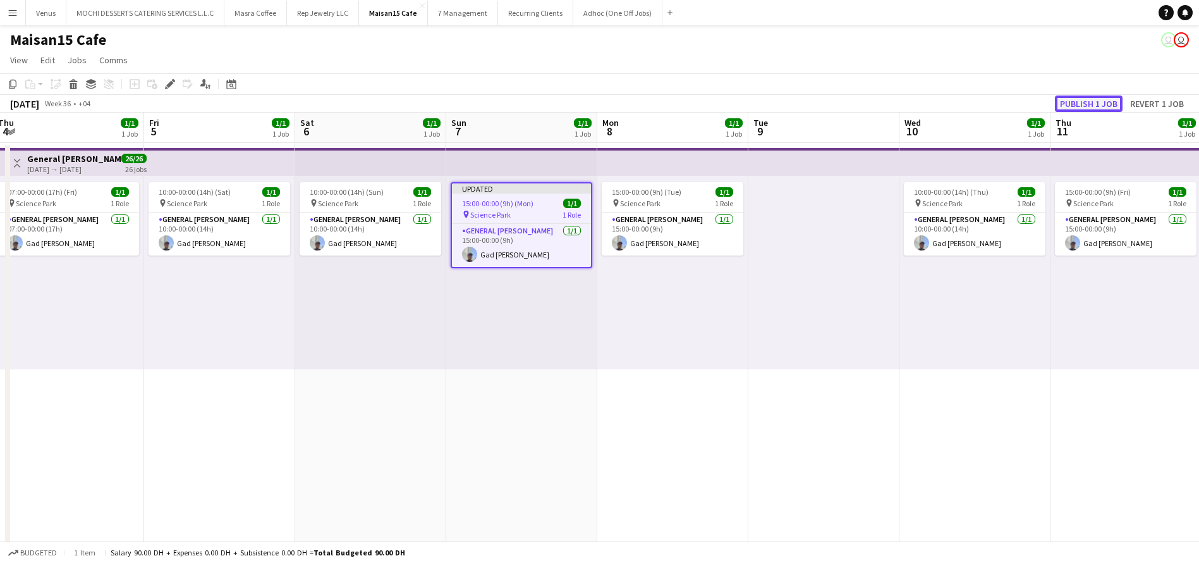
click at [1096, 97] on button "Publish 1 job" at bounding box center [1089, 103] width 68 height 16
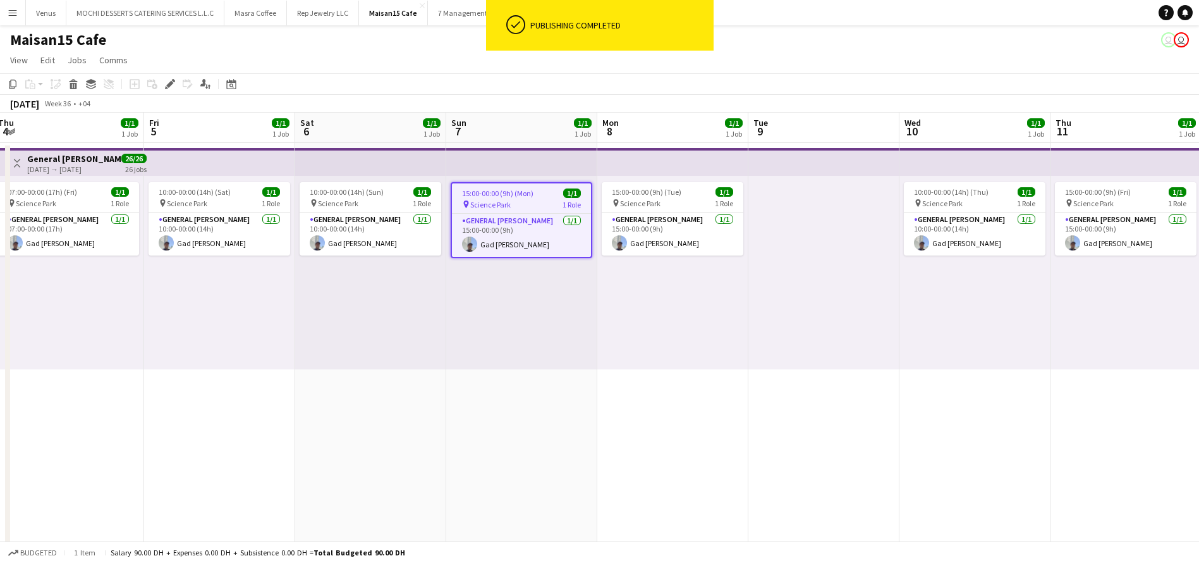
click at [989, 158] on app-top-bar at bounding box center [975, 162] width 151 height 28
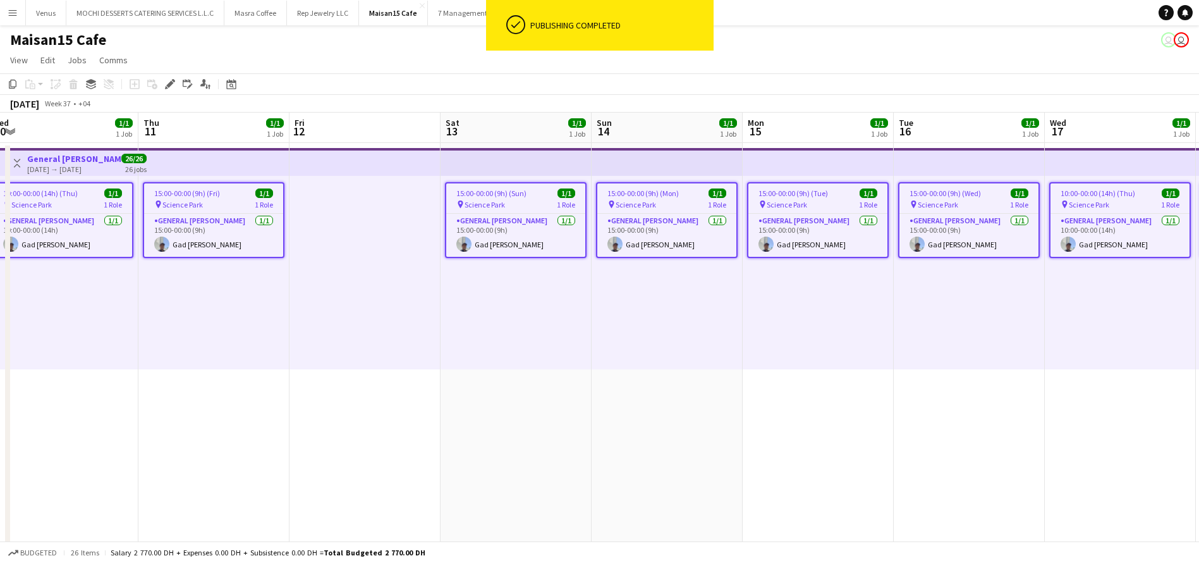
scroll to position [0, 540]
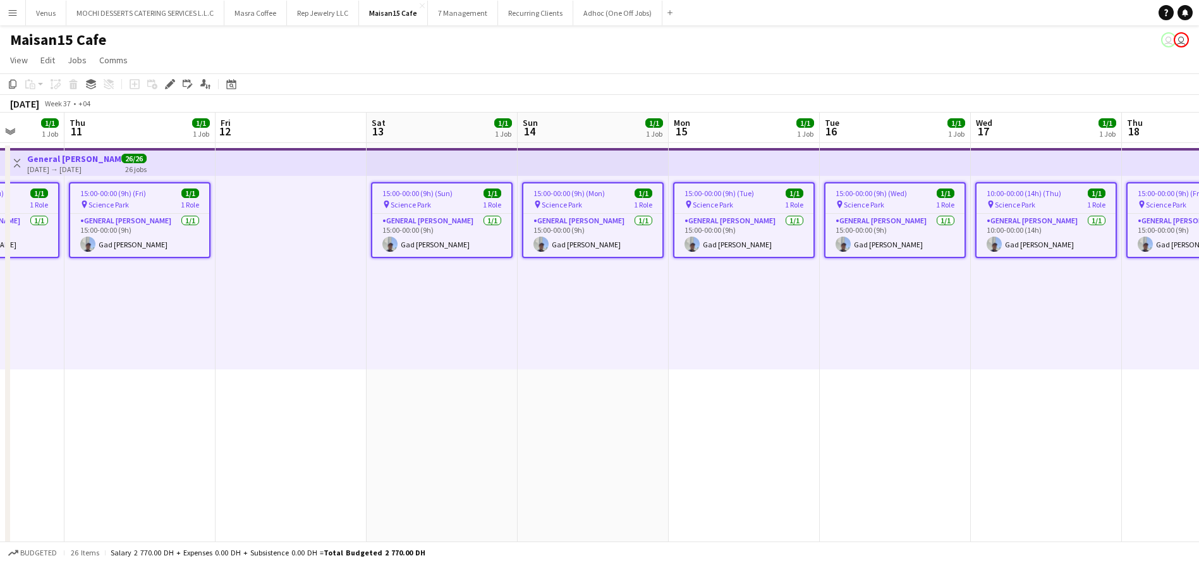
click at [904, 205] on div "pin Science Park 1 Role" at bounding box center [895, 204] width 139 height 10
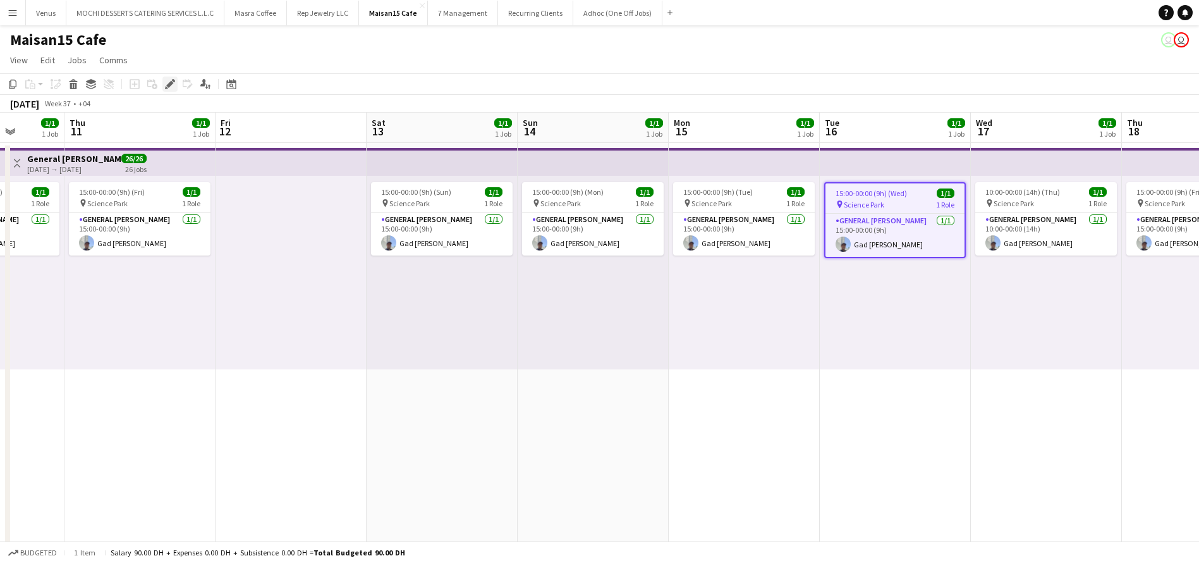
click at [166, 79] on icon "Edit" at bounding box center [170, 84] width 10 height 10
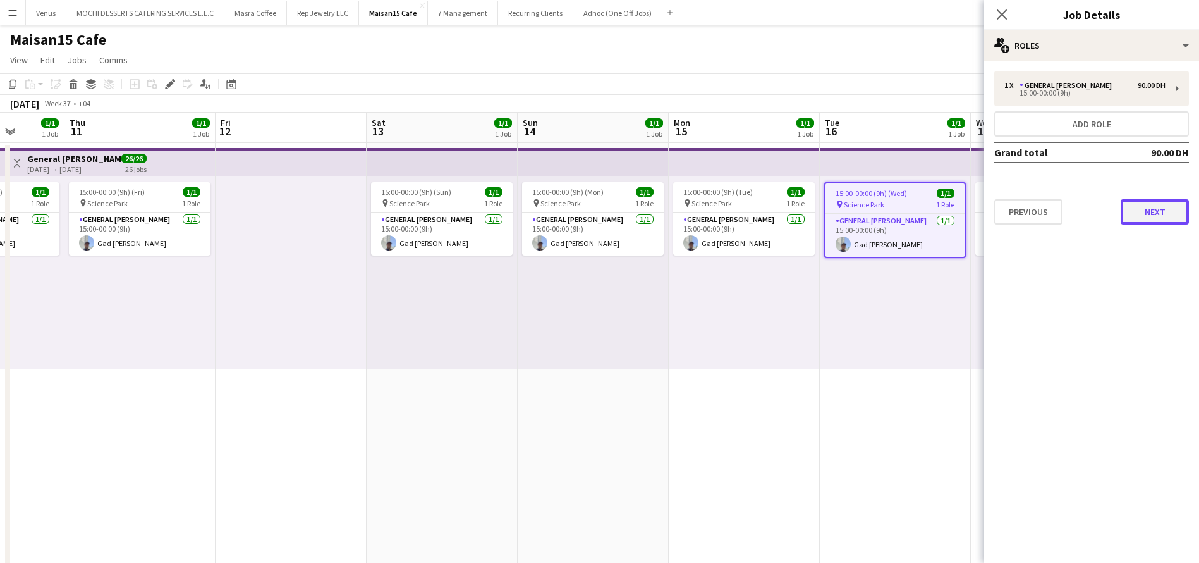
click at [1162, 206] on button "Next" at bounding box center [1155, 211] width 68 height 25
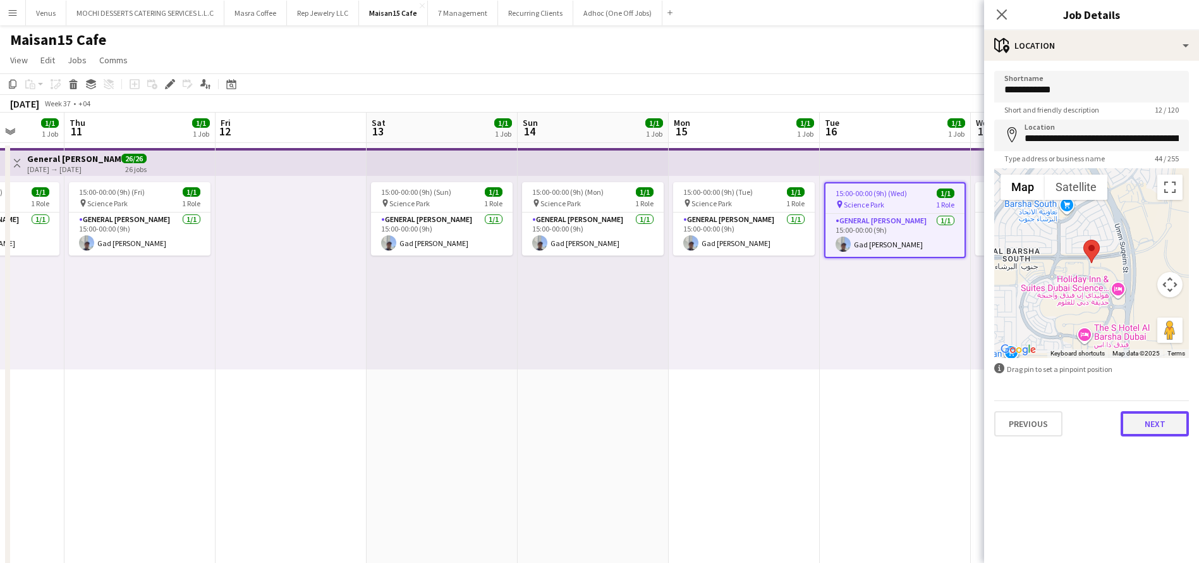
click at [1177, 414] on button "Next" at bounding box center [1155, 423] width 68 height 25
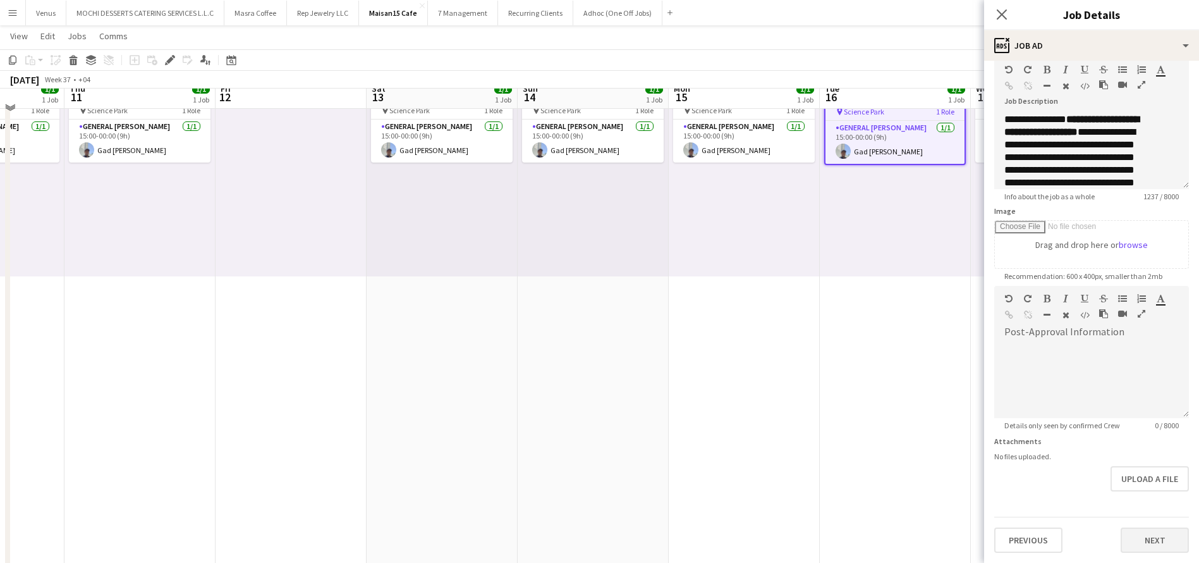
scroll to position [95, 0]
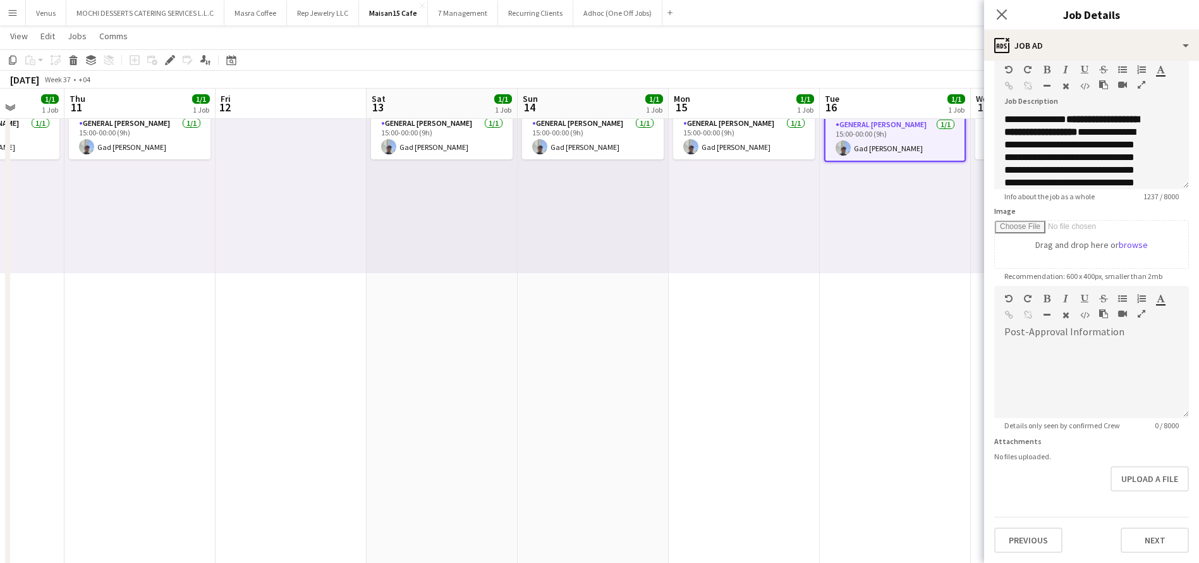
click at [1049, 555] on div "**********" at bounding box center [1091, 280] width 215 height 565
click at [1023, 548] on button "Previous" at bounding box center [1029, 539] width 68 height 25
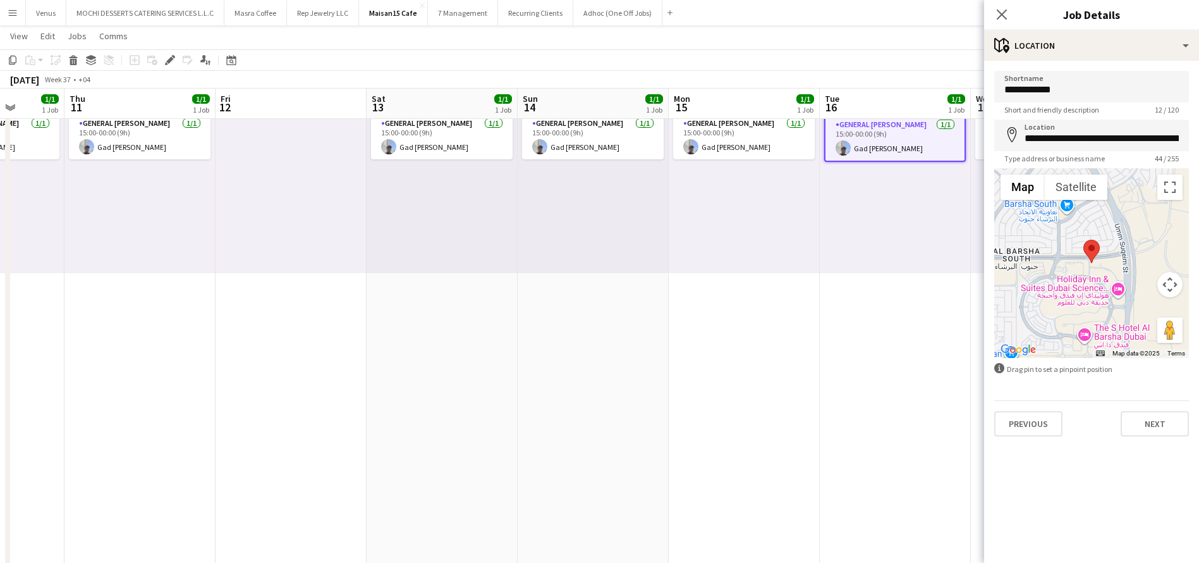
scroll to position [0, 0]
click at [1026, 421] on button "Previous" at bounding box center [1029, 423] width 68 height 25
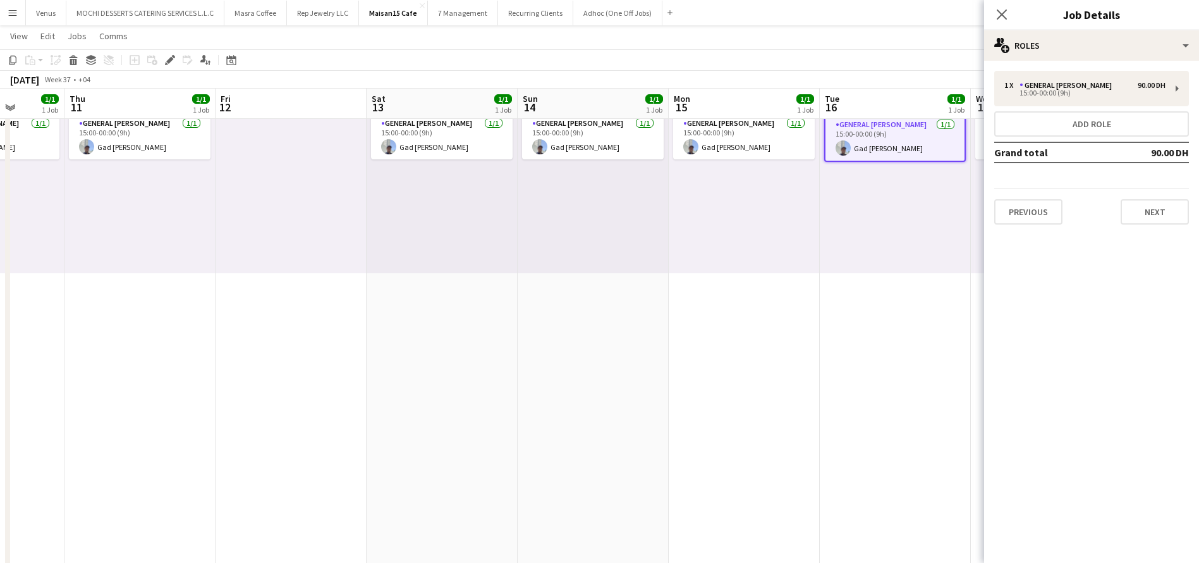
click at [1017, 197] on div "Previous Next" at bounding box center [1092, 206] width 195 height 36
click at [1030, 212] on button "Previous" at bounding box center [1029, 211] width 68 height 25
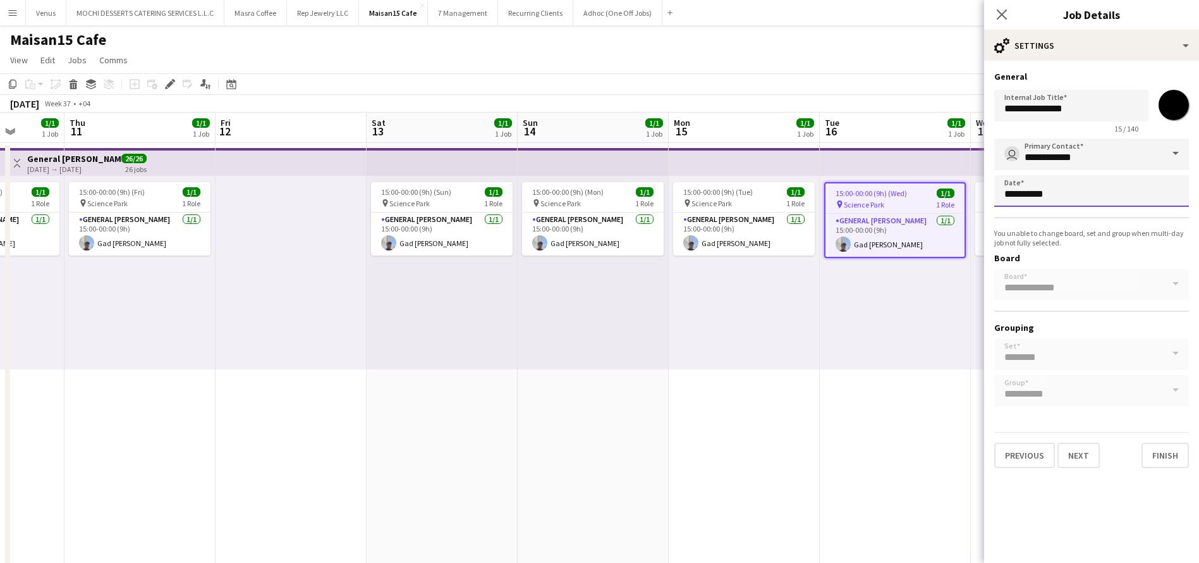
click at [1060, 195] on body "Menu Boards Boards Boards All jobs Status Workforce Workforce My Workforce Recr…" at bounding box center [599, 566] width 1199 height 1133
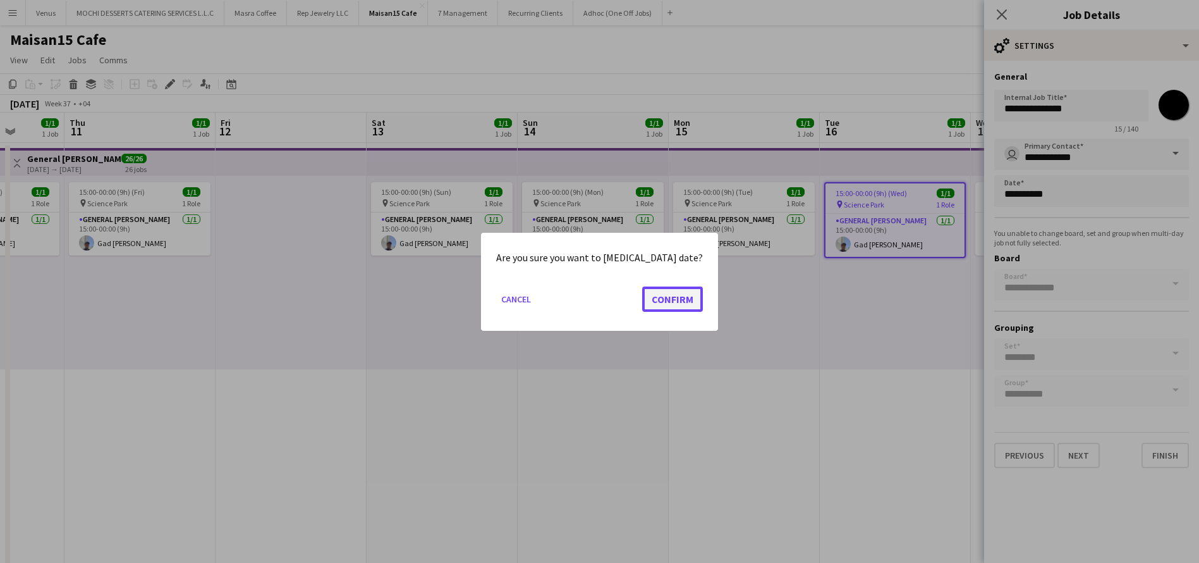
click at [649, 290] on button "Confirm" at bounding box center [672, 298] width 61 height 25
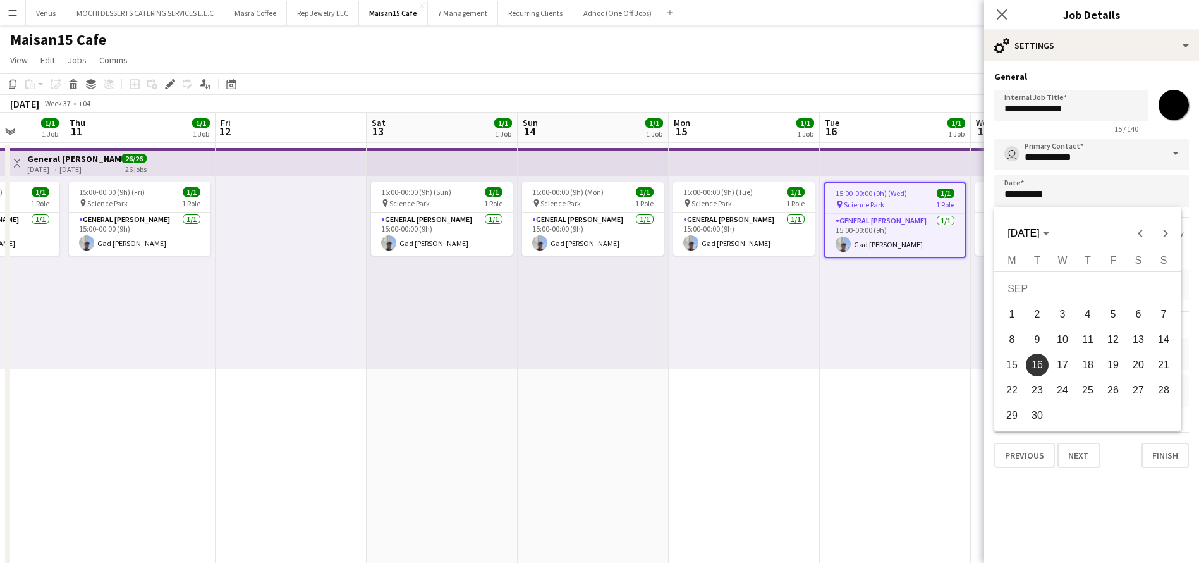
click at [1117, 341] on span "12" at bounding box center [1113, 339] width 23 height 23
type input "**********"
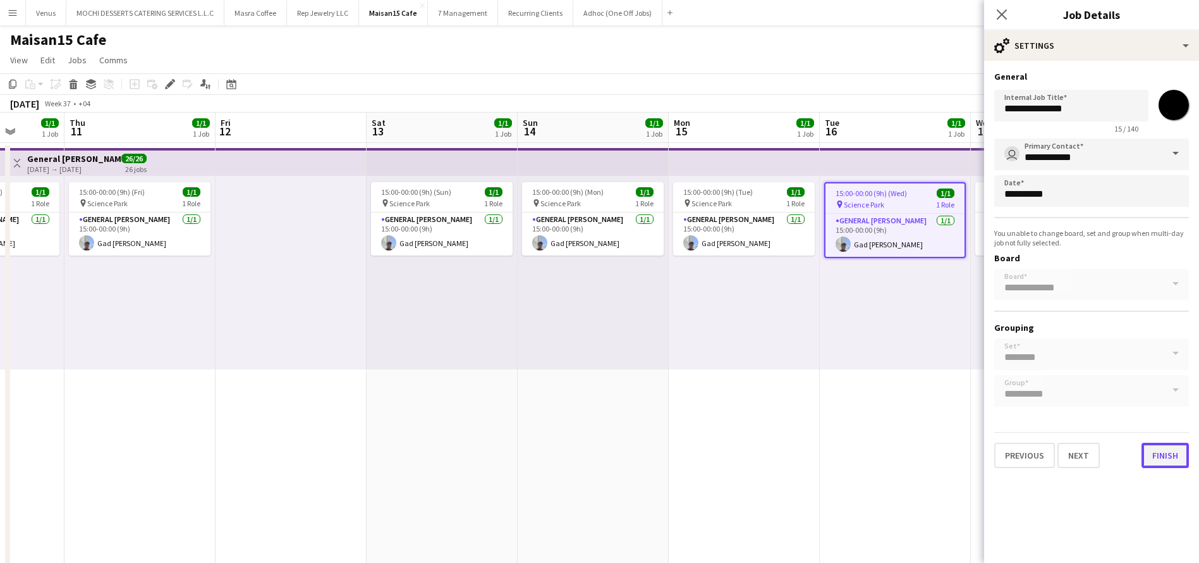
click at [1163, 459] on button "Finish" at bounding box center [1165, 455] width 47 height 25
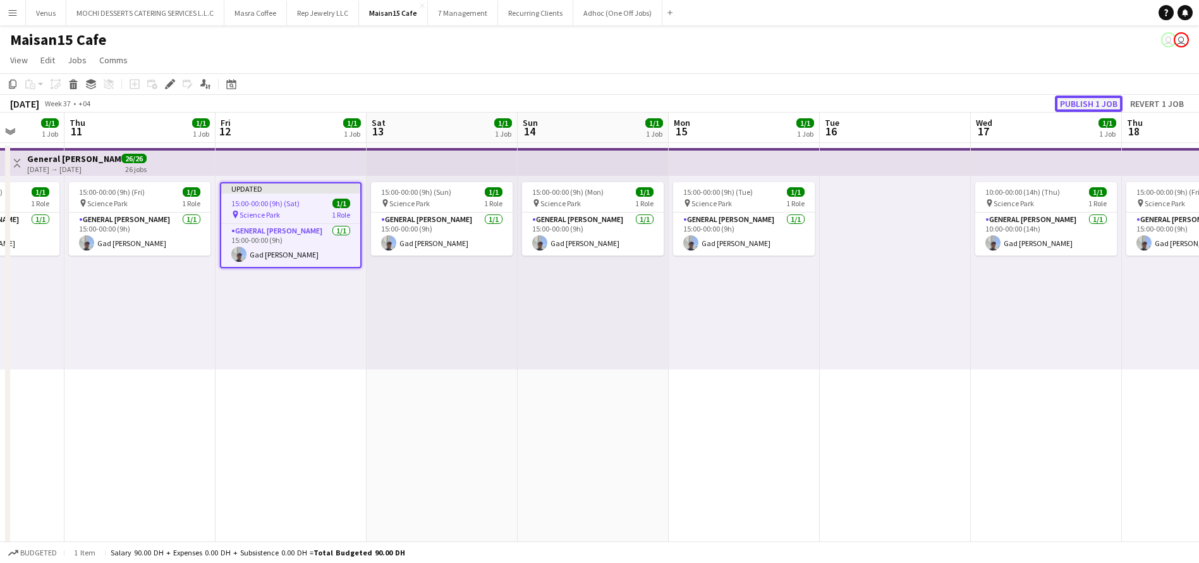
click at [1088, 104] on button "Publish 1 job" at bounding box center [1089, 103] width 68 height 16
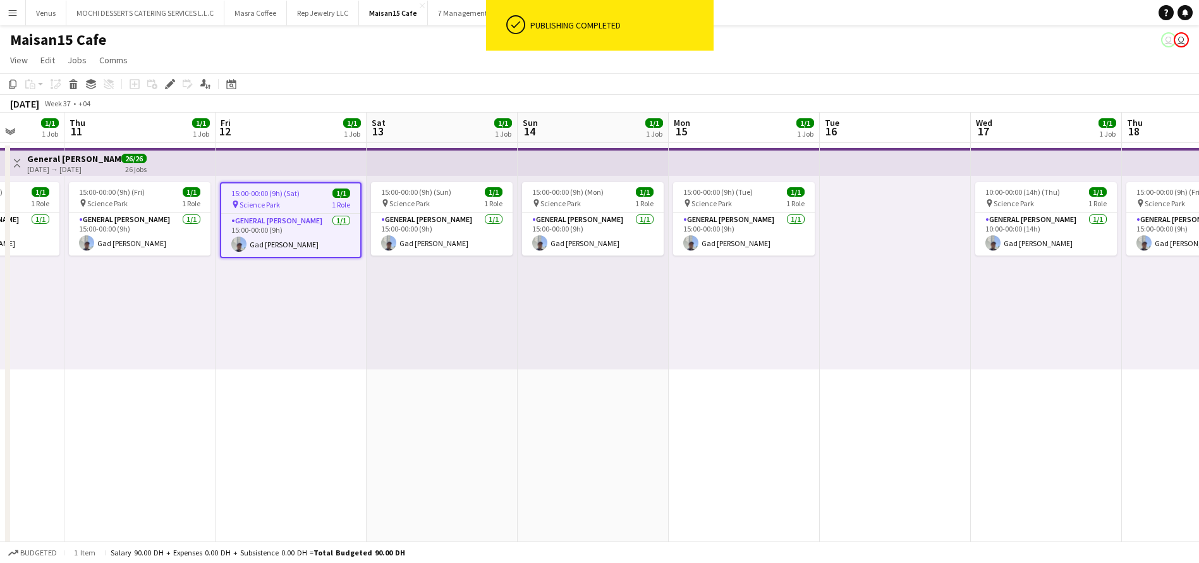
click at [896, 152] on app-top-bar at bounding box center [895, 162] width 151 height 28
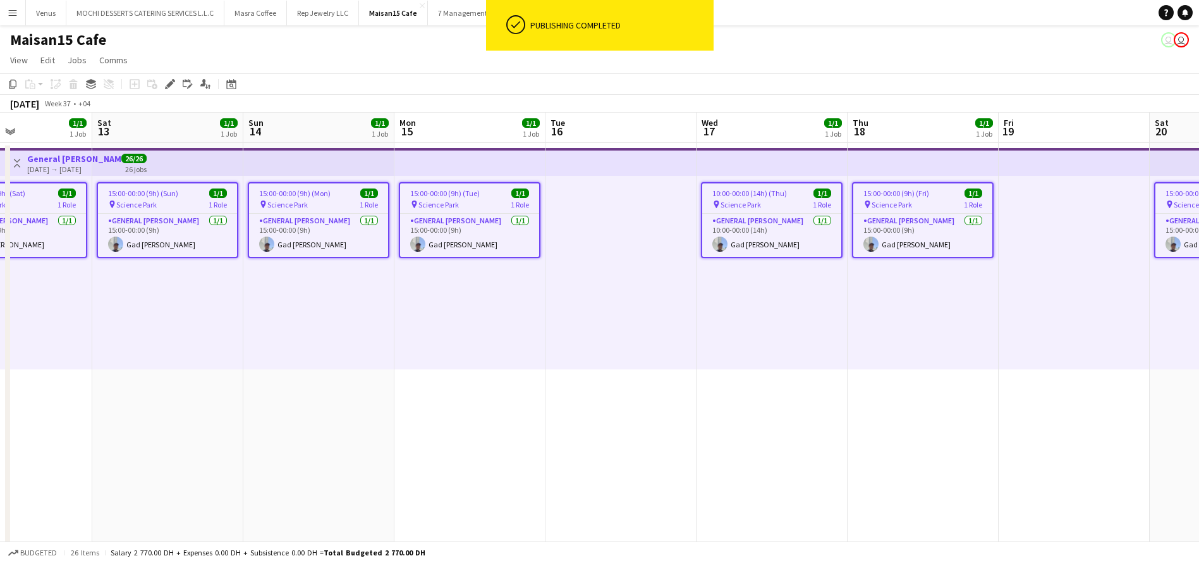
scroll to position [0, 542]
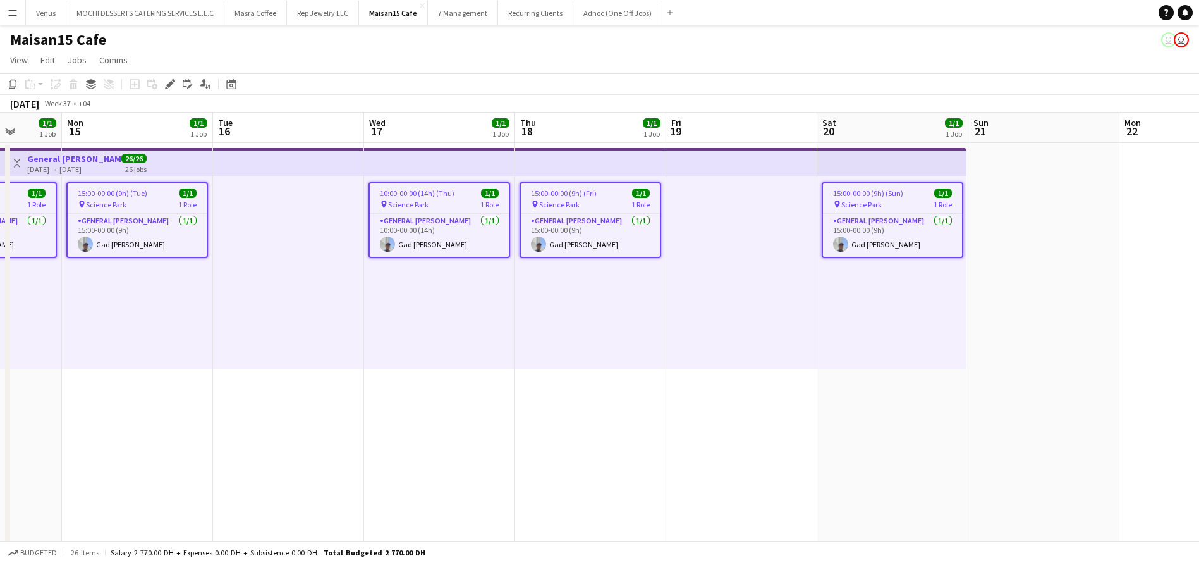
click at [879, 207] on span "Science Park" at bounding box center [862, 204] width 40 height 9
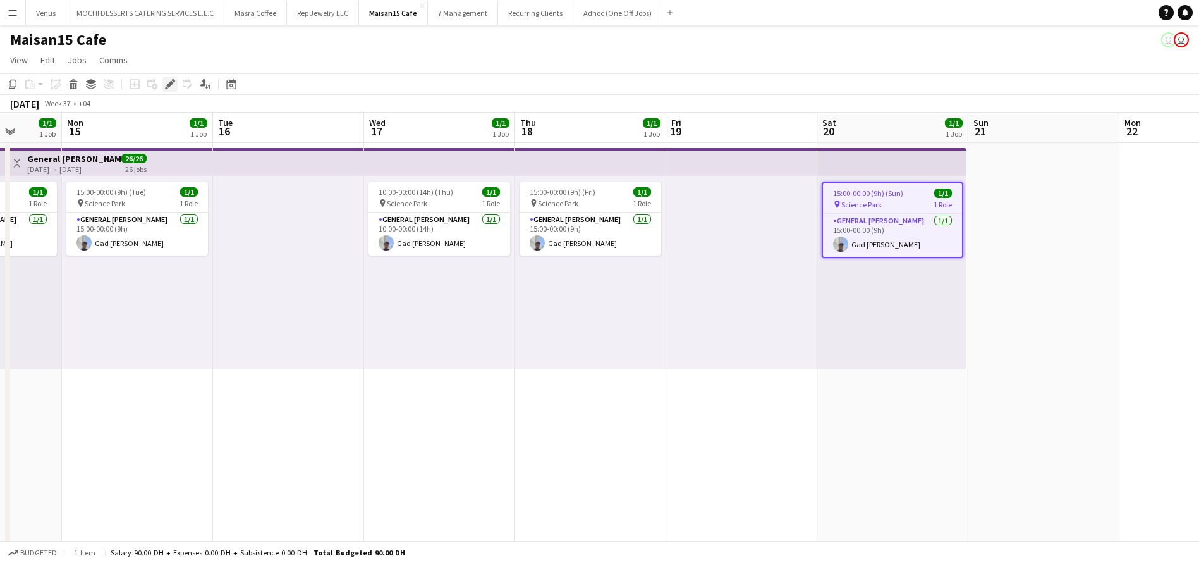
click at [167, 83] on icon "Edit" at bounding box center [170, 84] width 10 height 10
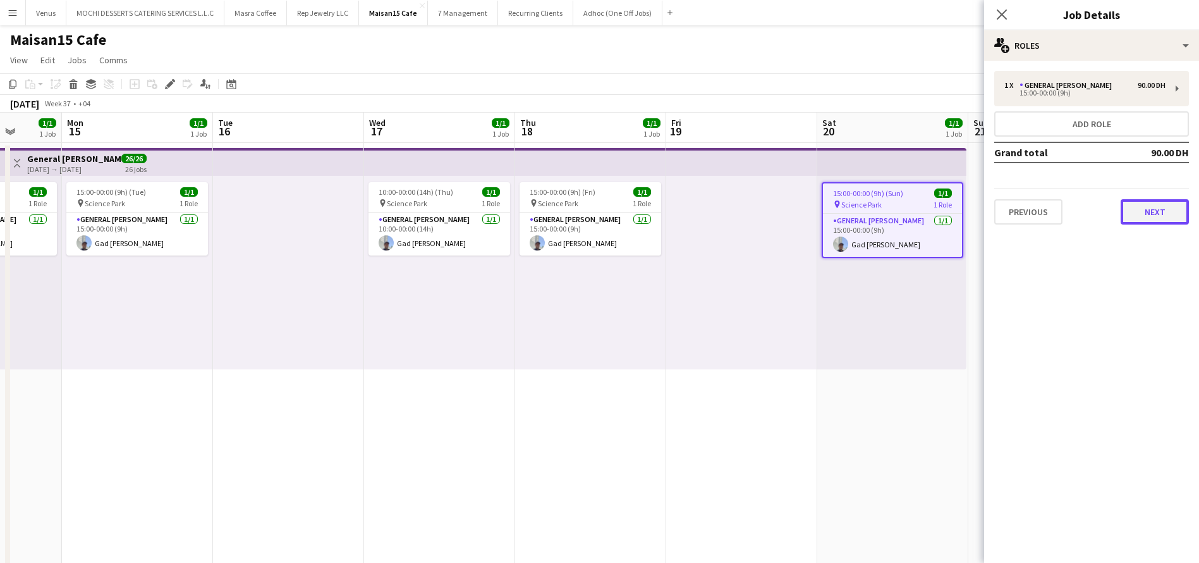
click at [1172, 215] on button "Next" at bounding box center [1155, 211] width 68 height 25
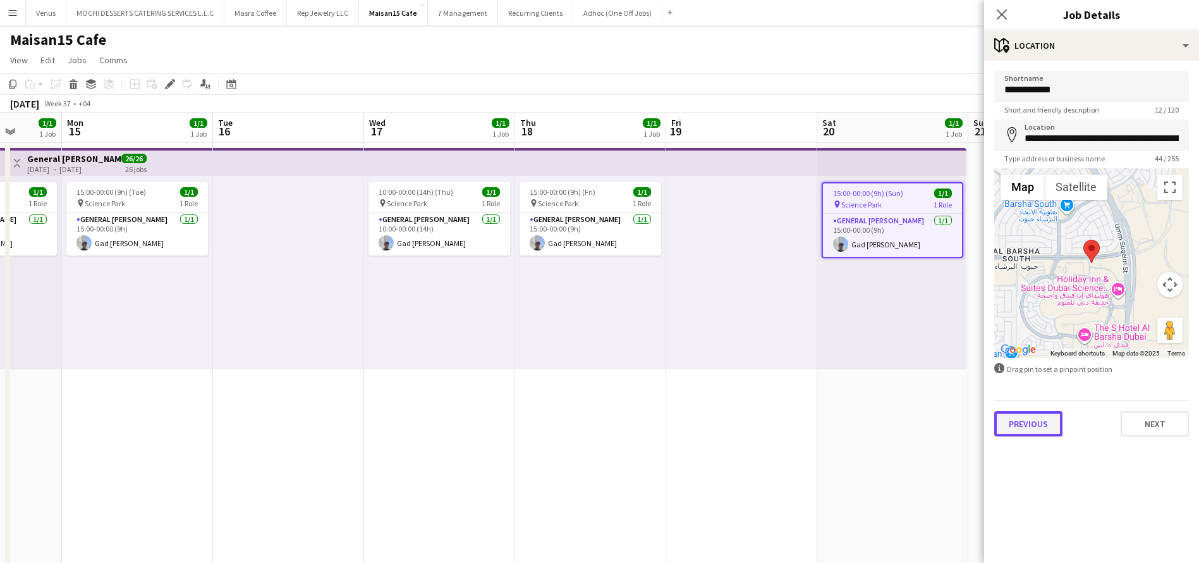
click at [1042, 424] on button "Previous" at bounding box center [1029, 423] width 68 height 25
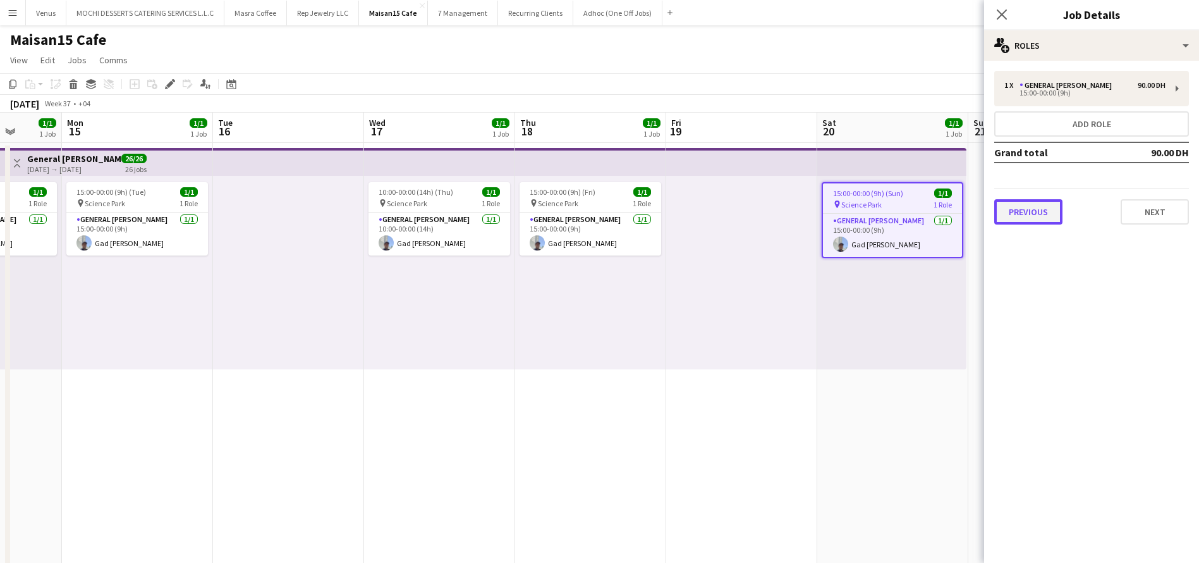
click at [1031, 216] on button "Previous" at bounding box center [1029, 211] width 68 height 25
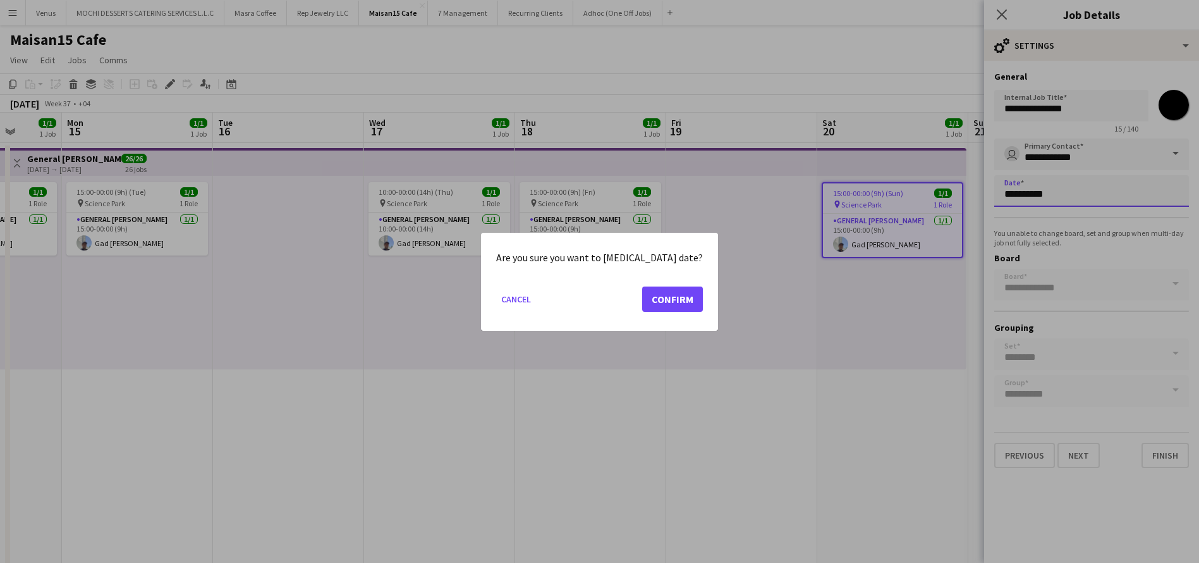
click at [1053, 195] on body "Menu Boards Boards Boards All jobs Status Workforce Workforce My Workforce Recr…" at bounding box center [599, 566] width 1199 height 1133
click at [653, 304] on button "Confirm" at bounding box center [672, 298] width 61 height 25
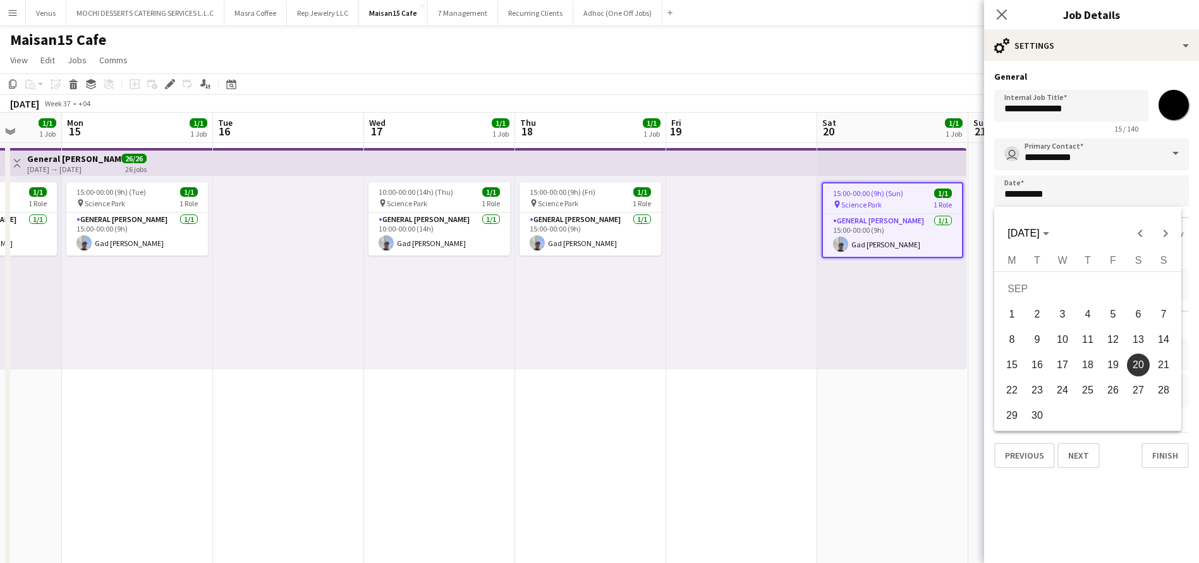
drag, startPoint x: 1108, startPoint y: 360, endPoint x: 1153, endPoint y: 384, distance: 50.4
click at [1108, 357] on span "19" at bounding box center [1113, 364] width 23 height 23
type input "**********"
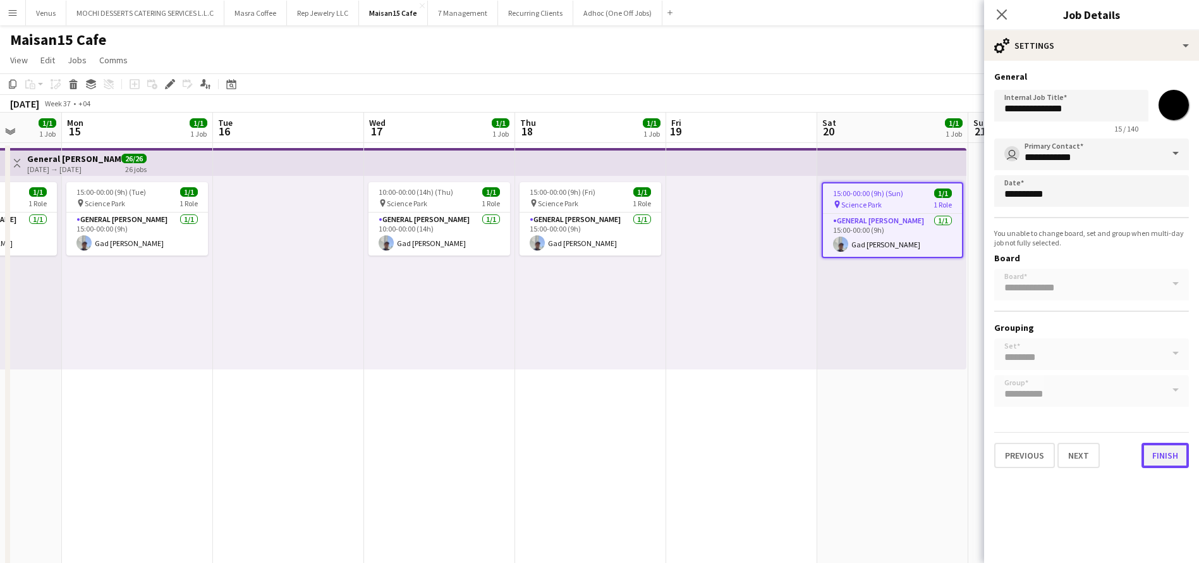
click at [1167, 451] on button "Finish" at bounding box center [1165, 455] width 47 height 25
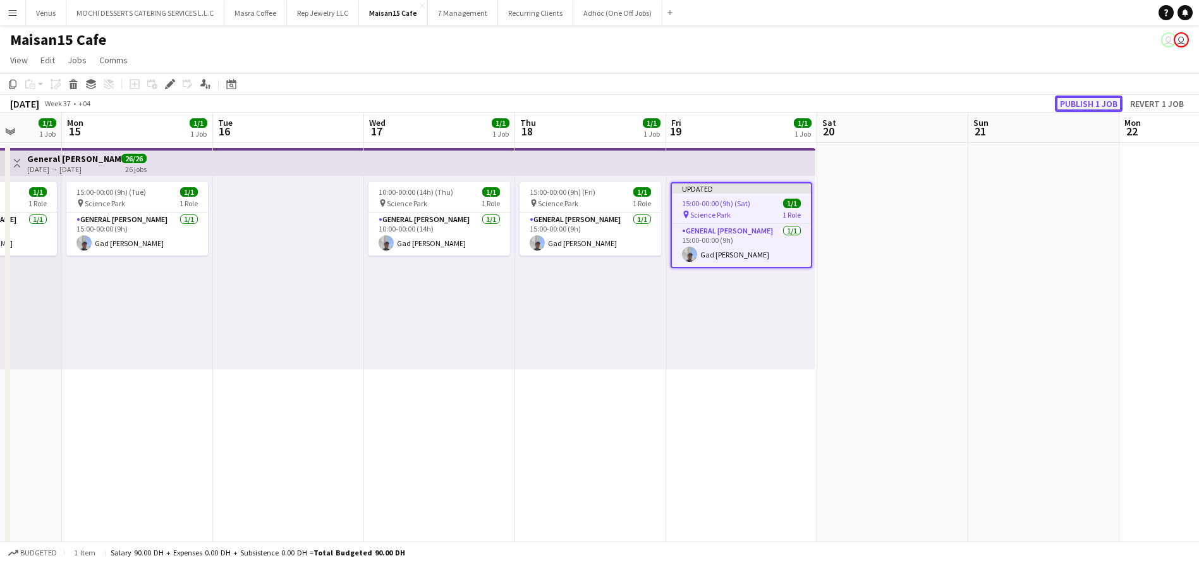
click at [1116, 99] on button "Publish 1 job" at bounding box center [1089, 103] width 68 height 16
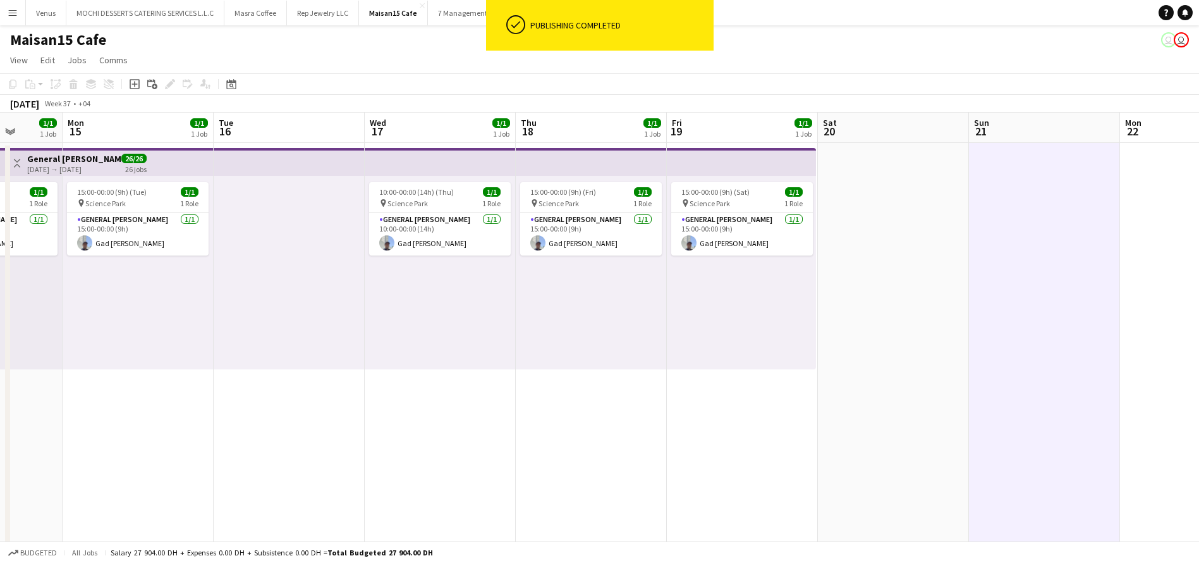
click at [428, 154] on app-top-bar at bounding box center [440, 162] width 151 height 28
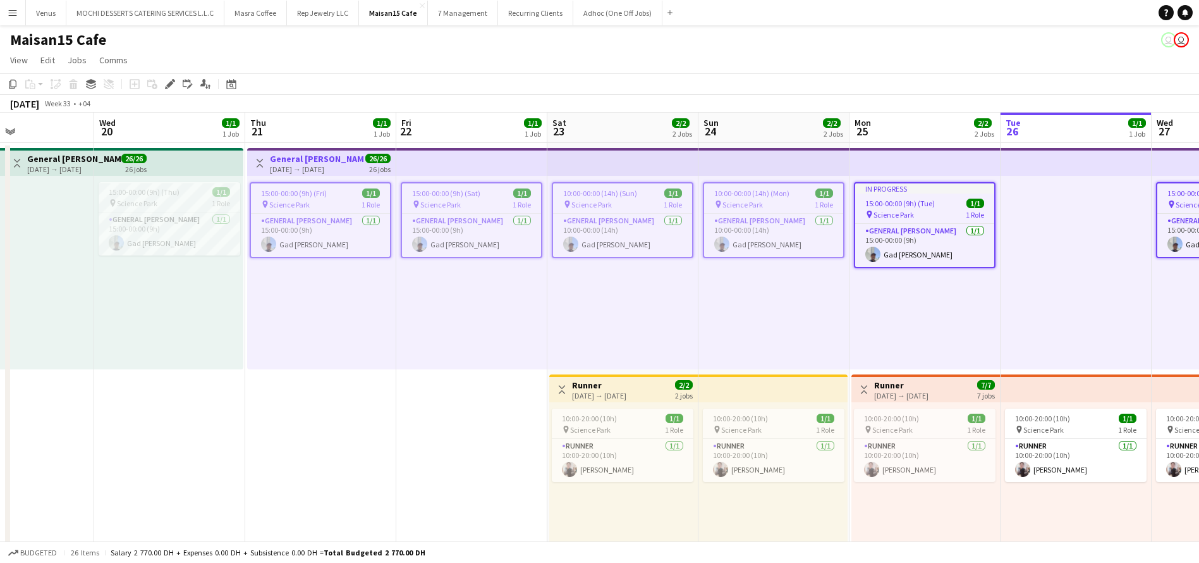
scroll to position [0, 412]
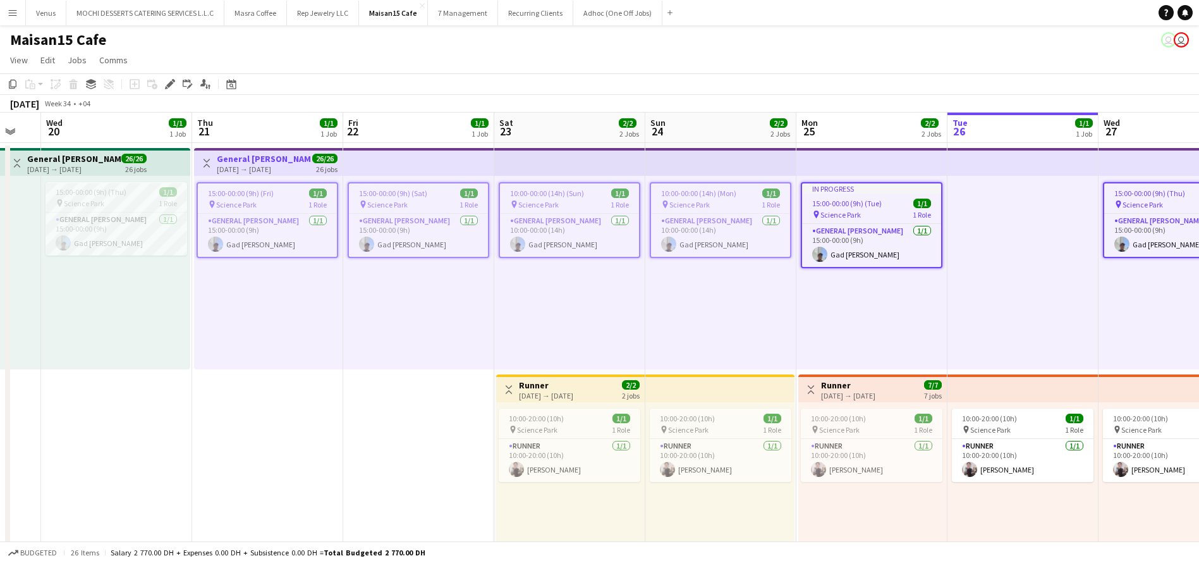
click at [252, 351] on div "15:00-00:00 (9h) (Fri) 1/1 pin Science Park 1 Role General Steward 1/1 15:00-00…" at bounding box center [268, 272] width 149 height 193
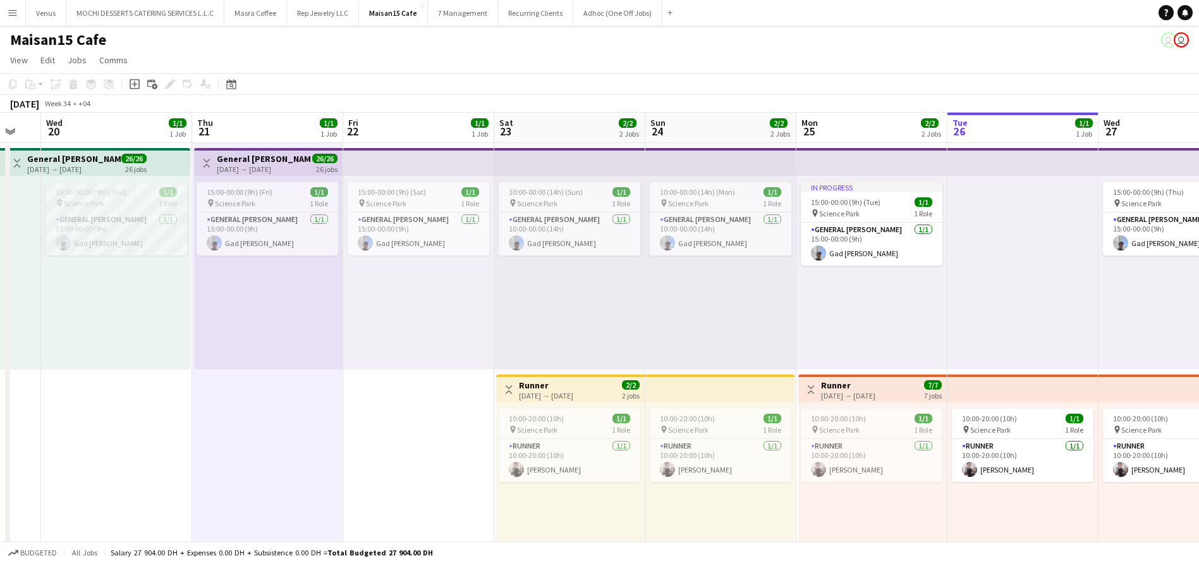
click at [131, 193] on div "15:00-00:00 (9h) (Thu) 1/1" at bounding box center [117, 191] width 142 height 9
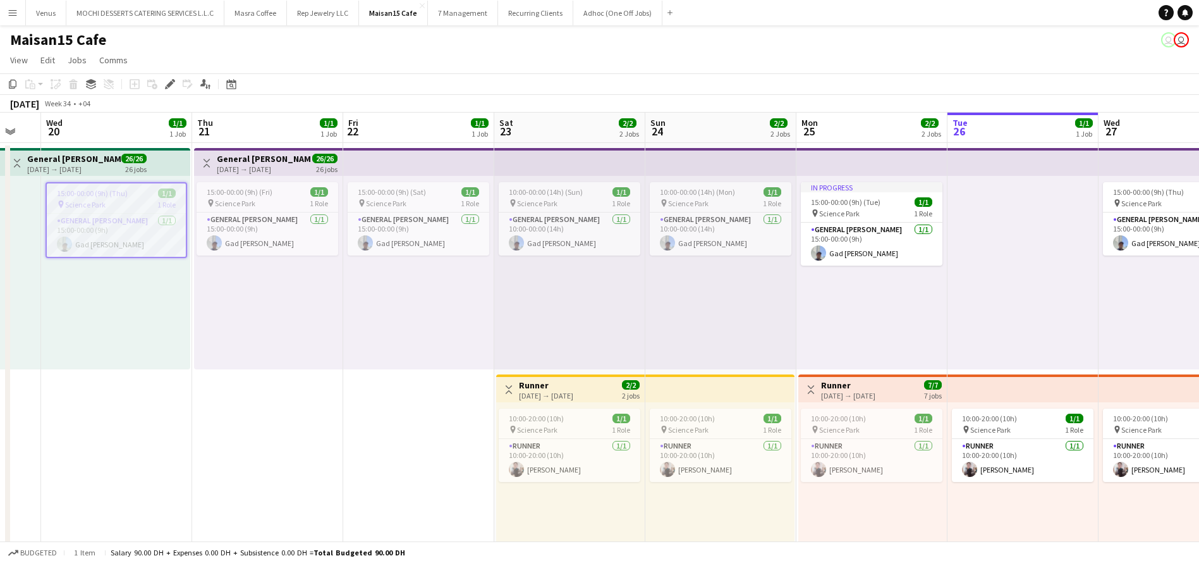
click at [415, 347] on div "15:00-00:00 (9h) (Sat) 1/1 pin Science Park 1 Role General Steward 1/1 15:00-00…" at bounding box center [418, 272] width 151 height 193
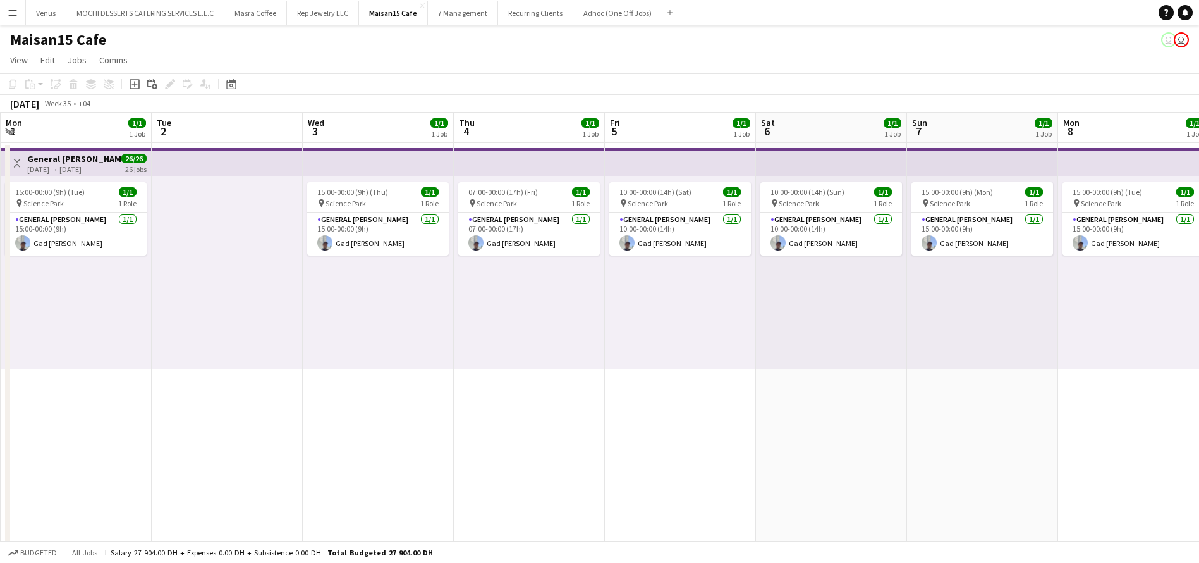
scroll to position [0, 609]
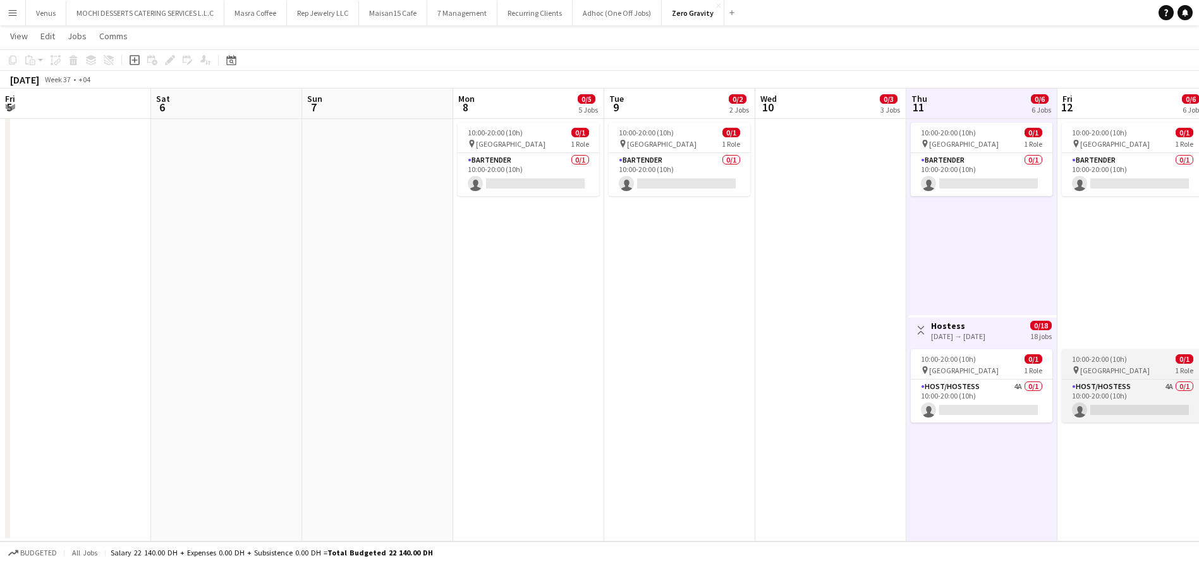
scroll to position [0, 456]
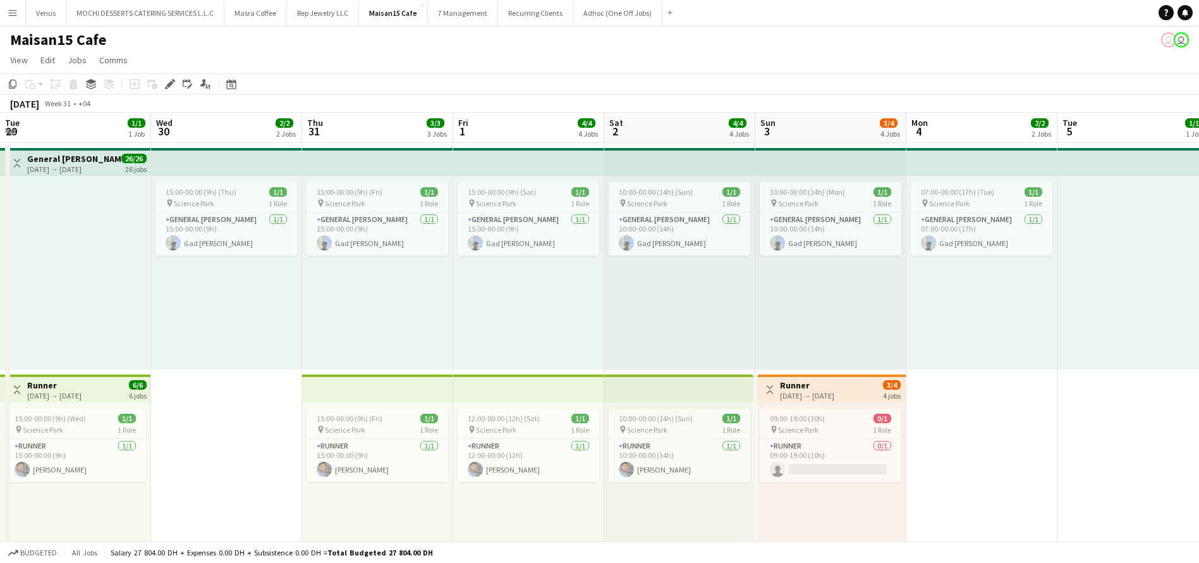
click at [453, 162] on app-top-bar at bounding box center [528, 162] width 151 height 28
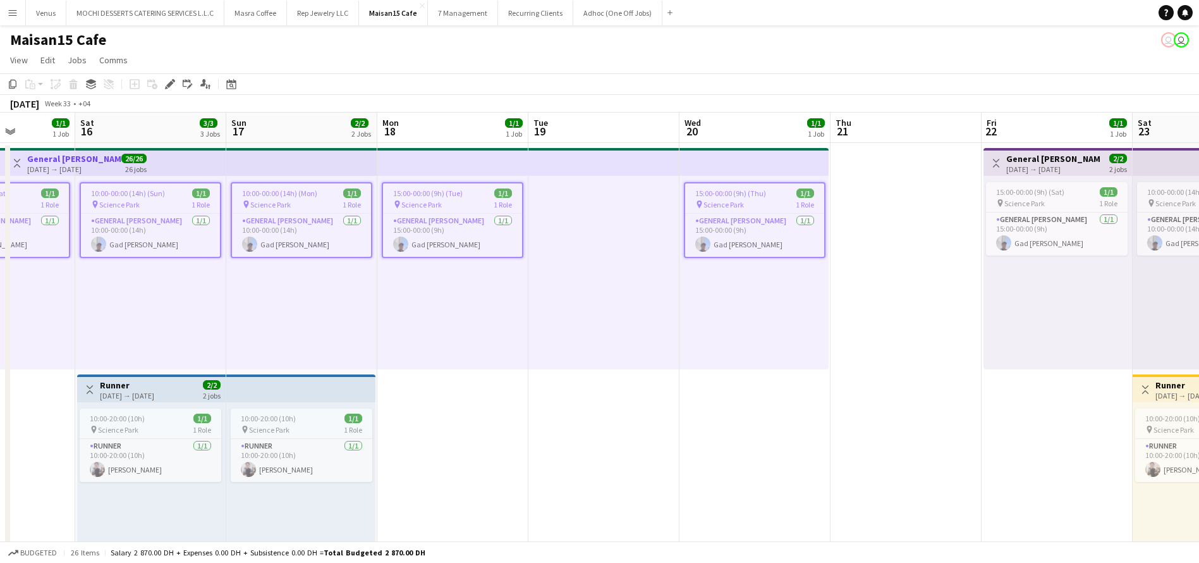
scroll to position [0, 484]
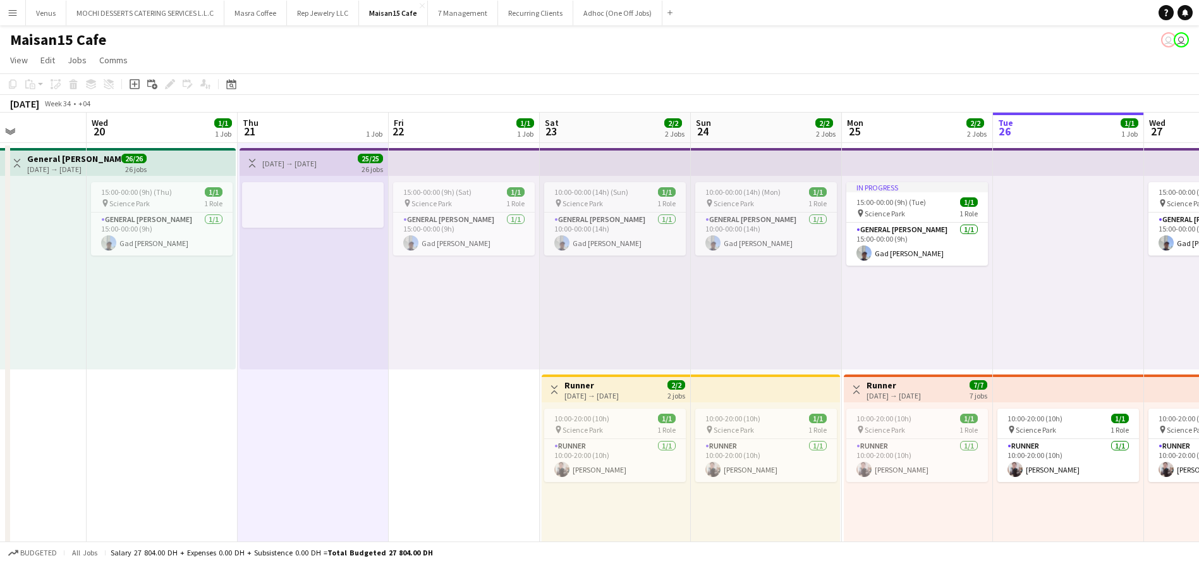
scroll to position [0, 334]
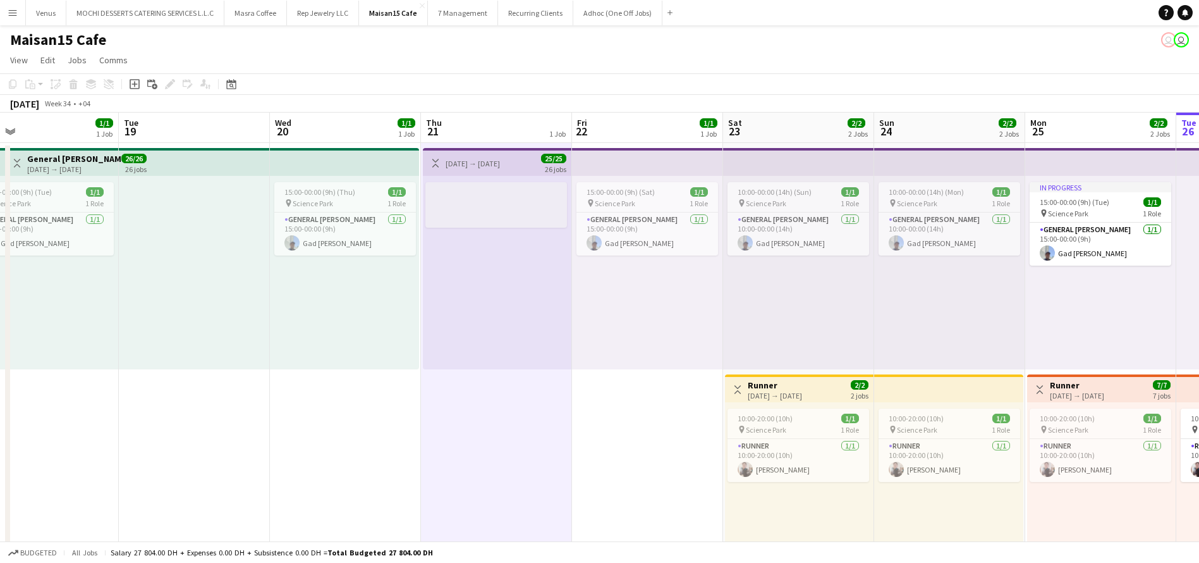
click at [499, 195] on div at bounding box center [497, 191] width 142 height 9
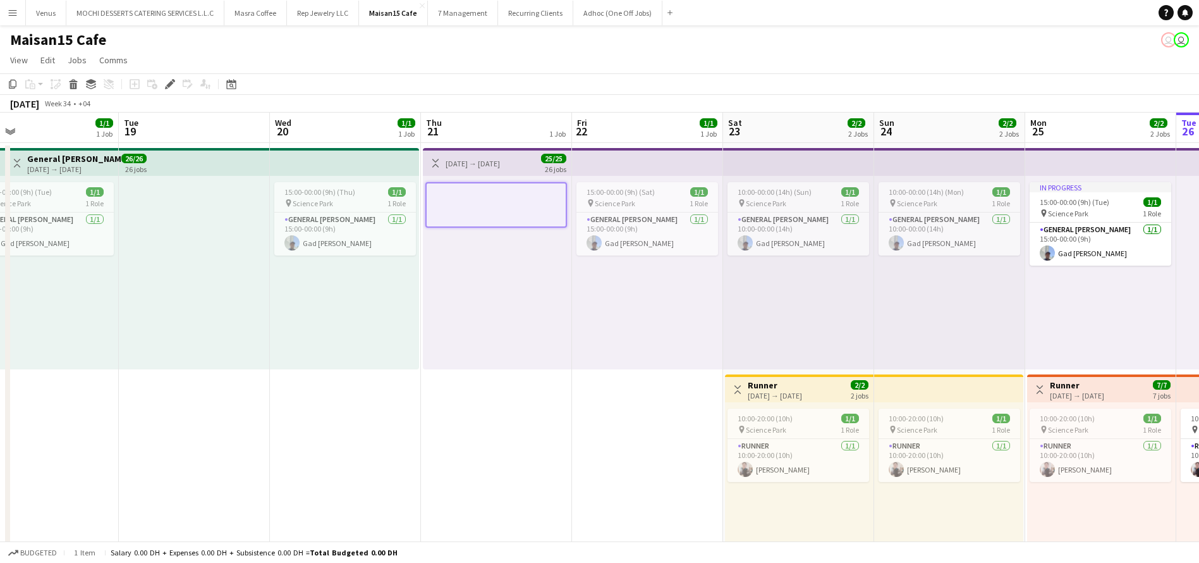
click at [550, 281] on div at bounding box center [497, 272] width 149 height 193
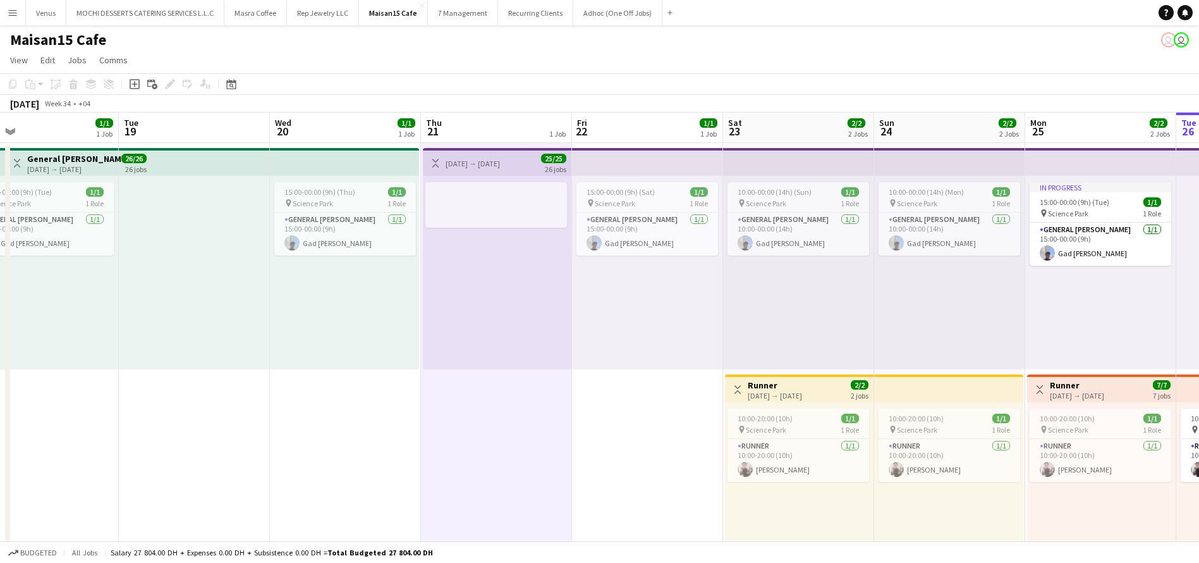
click at [535, 157] on div "Toggle View [DATE] → [DATE] 25/25 26 jobs" at bounding box center [497, 162] width 138 height 21
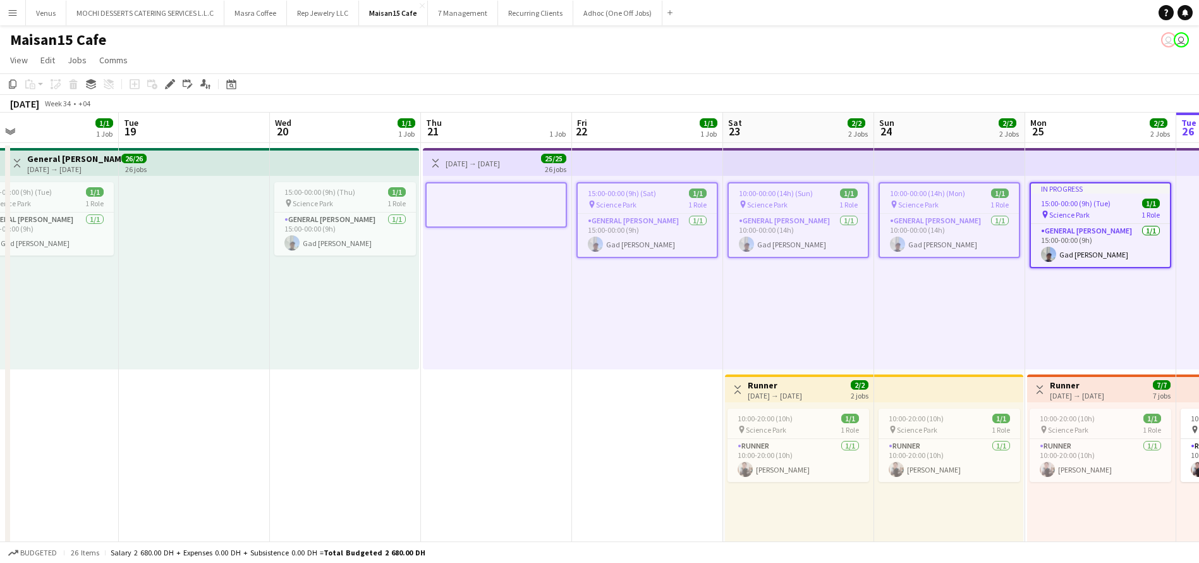
click at [647, 197] on span "15:00-00:00 (9h) (Sat)" at bounding box center [622, 192] width 68 height 9
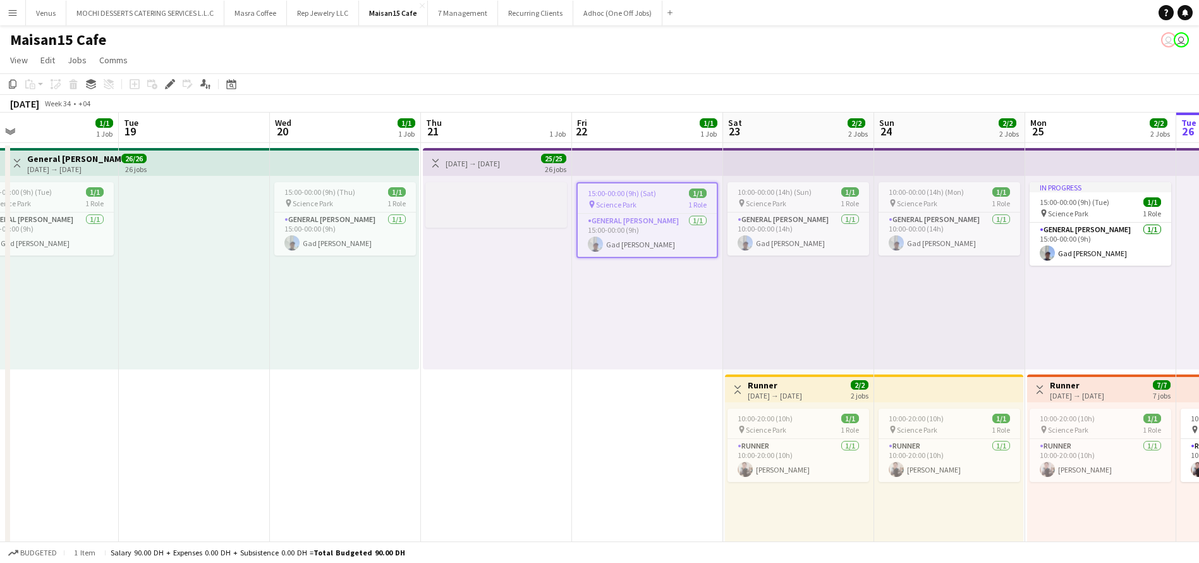
click at [512, 198] on div at bounding box center [497, 203] width 142 height 10
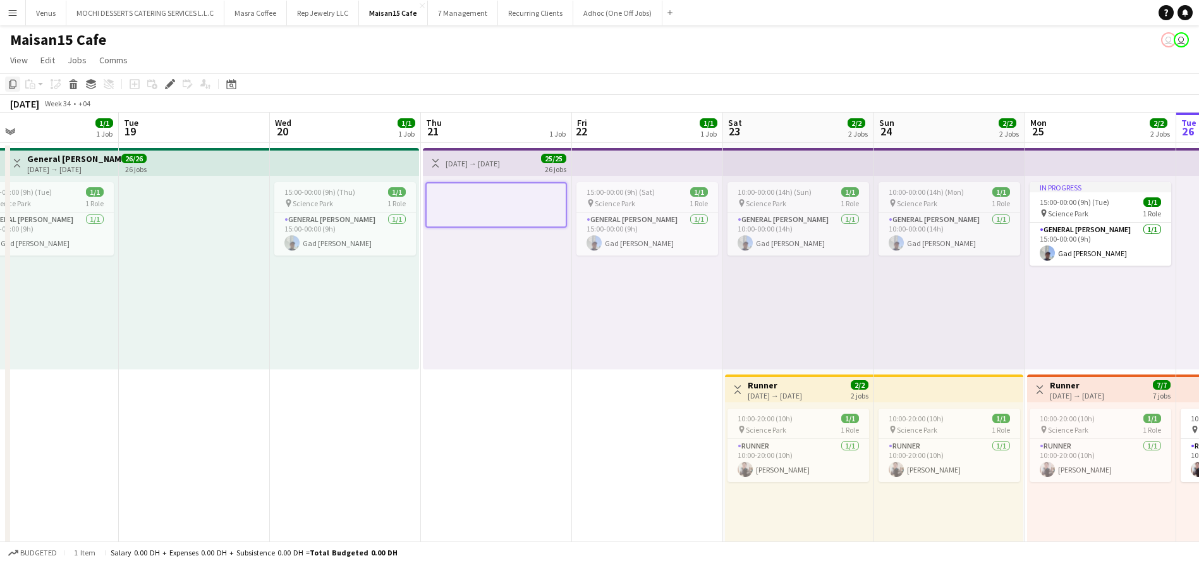
click at [8, 82] on icon "Copy" at bounding box center [13, 84] width 10 height 10
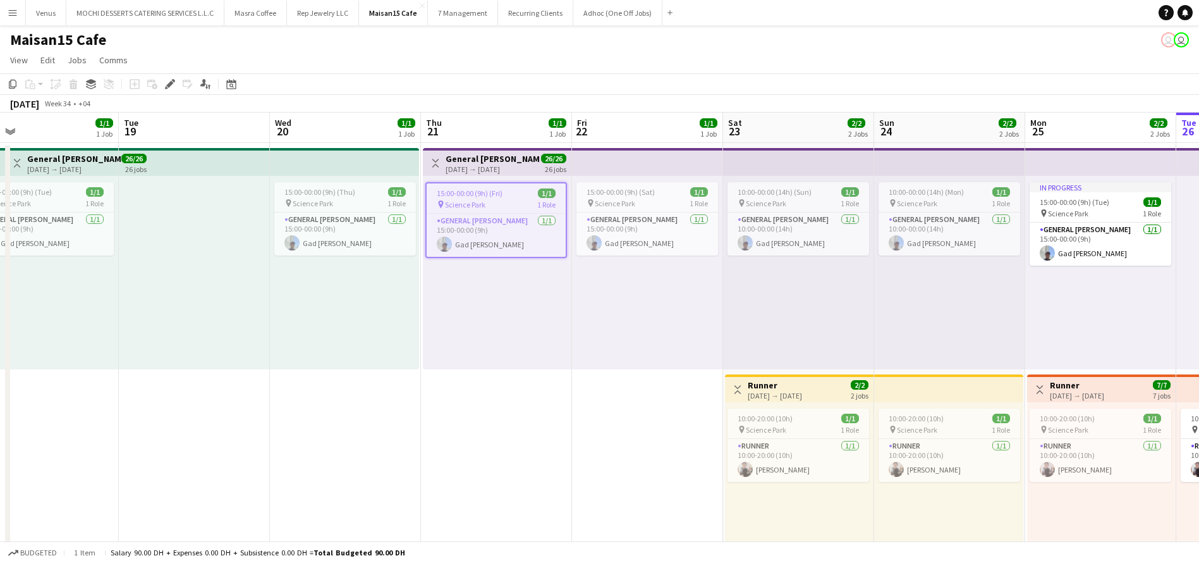
click at [914, 307] on div "10:00-00:00 (14h) (Mon) 1/1 pin Science Park 1 Role General [PERSON_NAME] [DATE…" at bounding box center [949, 272] width 151 height 193
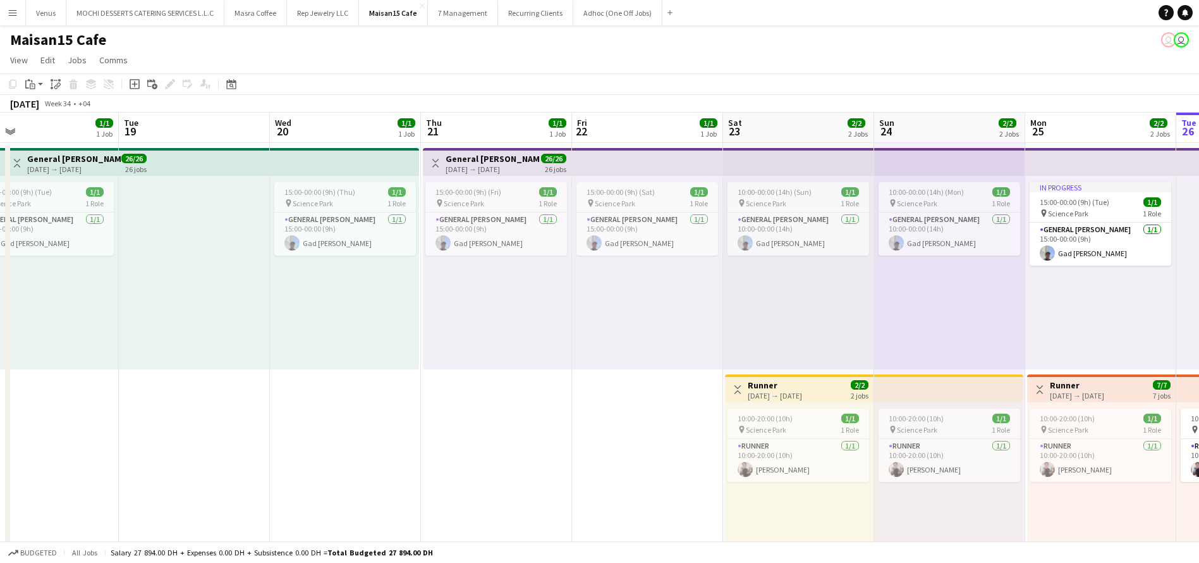
click at [683, 87] on app-toolbar "Copy Paste Paste Ctrl+V Paste with crew Ctrl+Shift+V Paste linked Job [GEOGRAPH…" at bounding box center [599, 83] width 1199 height 21
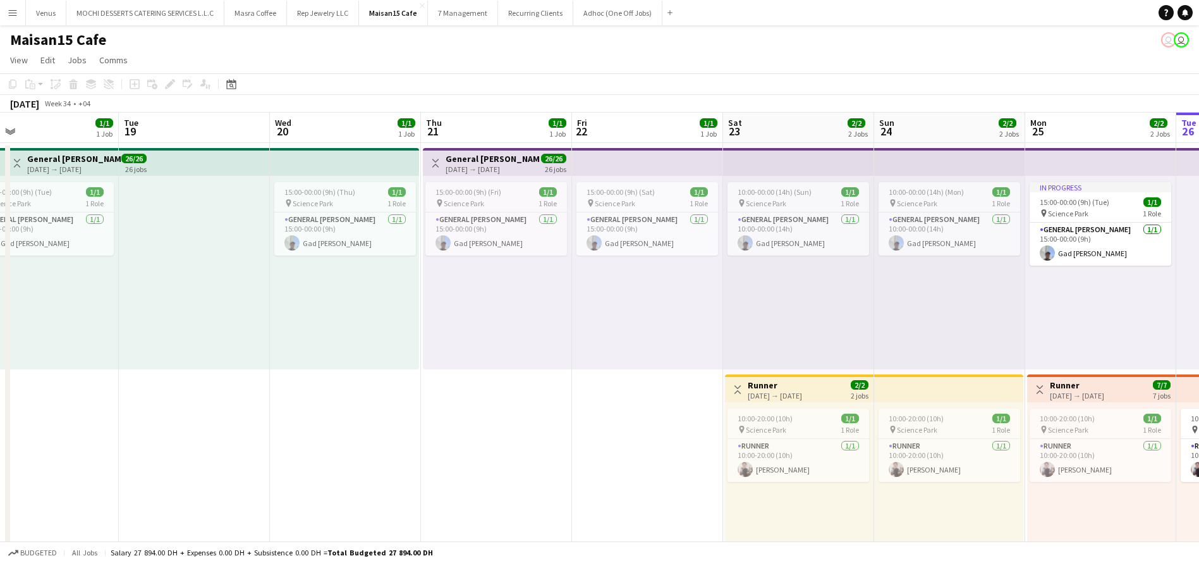
click at [640, 133] on app-board-header-date "Fri 22 1/1 1 Job" at bounding box center [647, 128] width 151 height 30
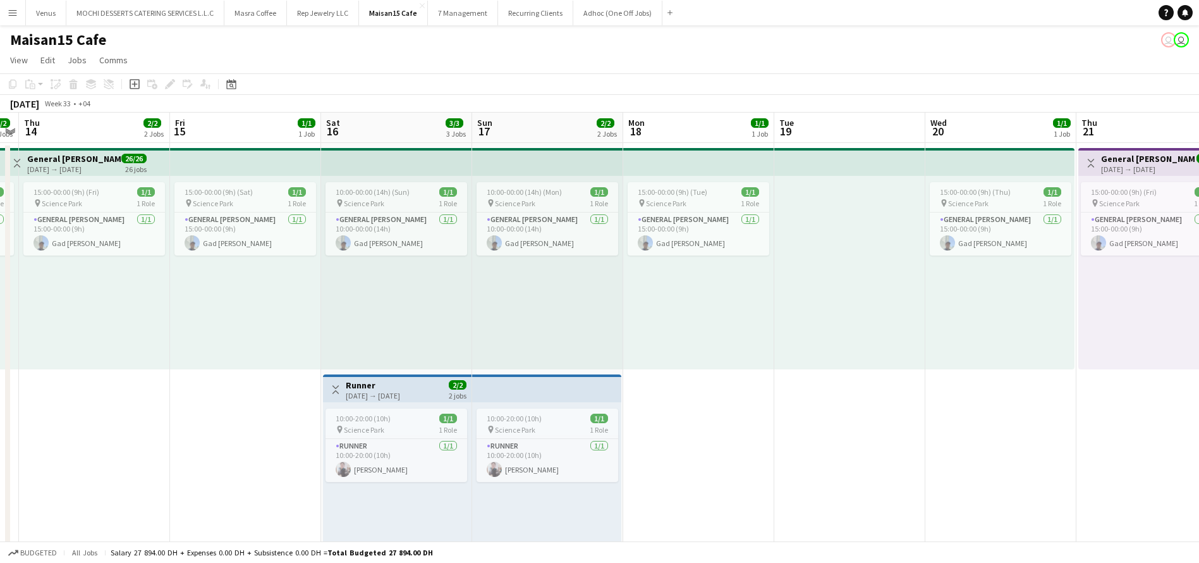
scroll to position [0, 445]
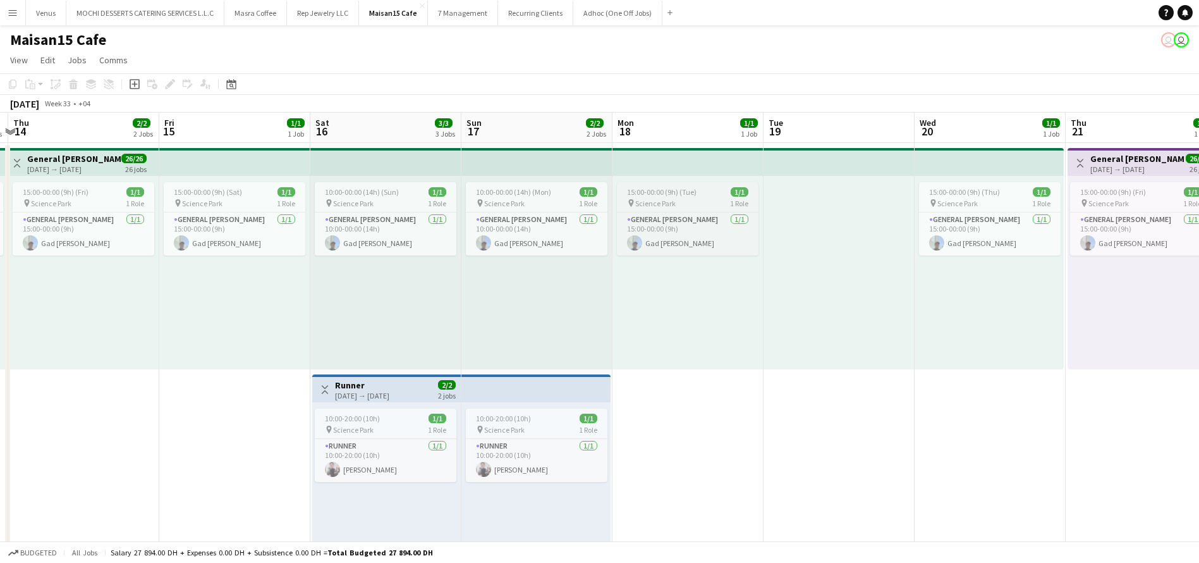
click at [632, 202] on icon "pin" at bounding box center [631, 203] width 8 height 8
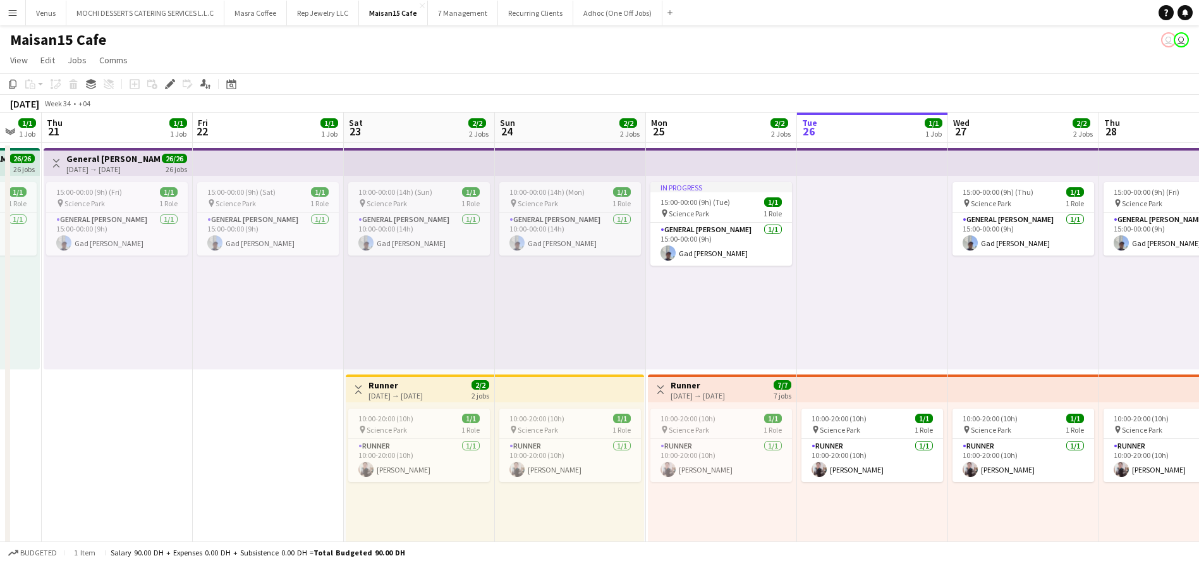
scroll to position [0, 412]
click at [515, 384] on app-top-bar at bounding box center [568, 388] width 149 height 28
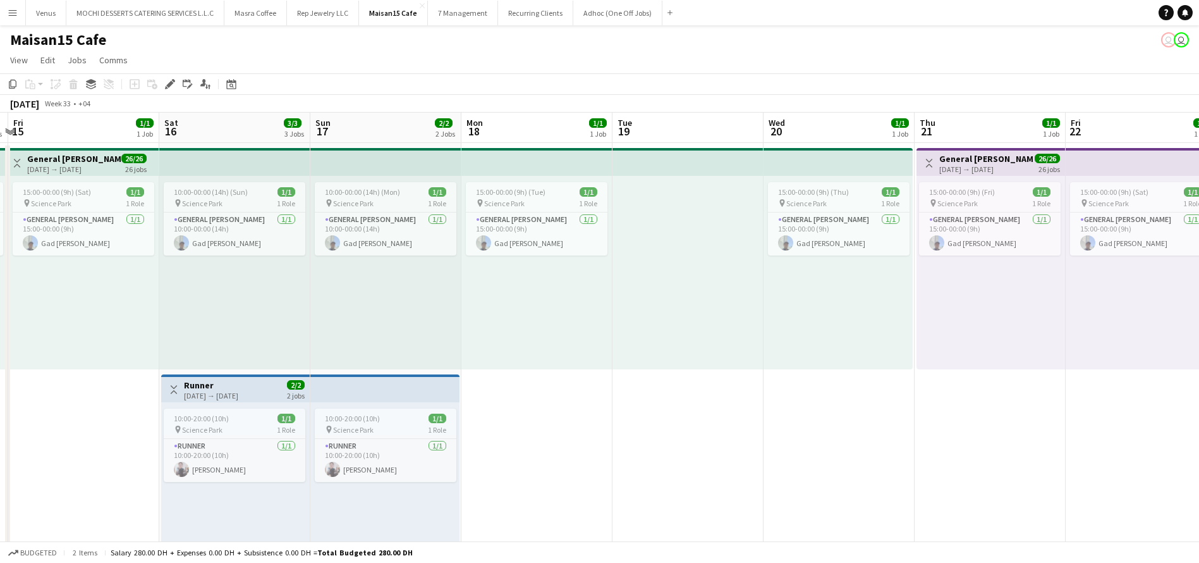
scroll to position [0, 446]
click at [219, 163] on app-top-bar at bounding box center [233, 162] width 151 height 28
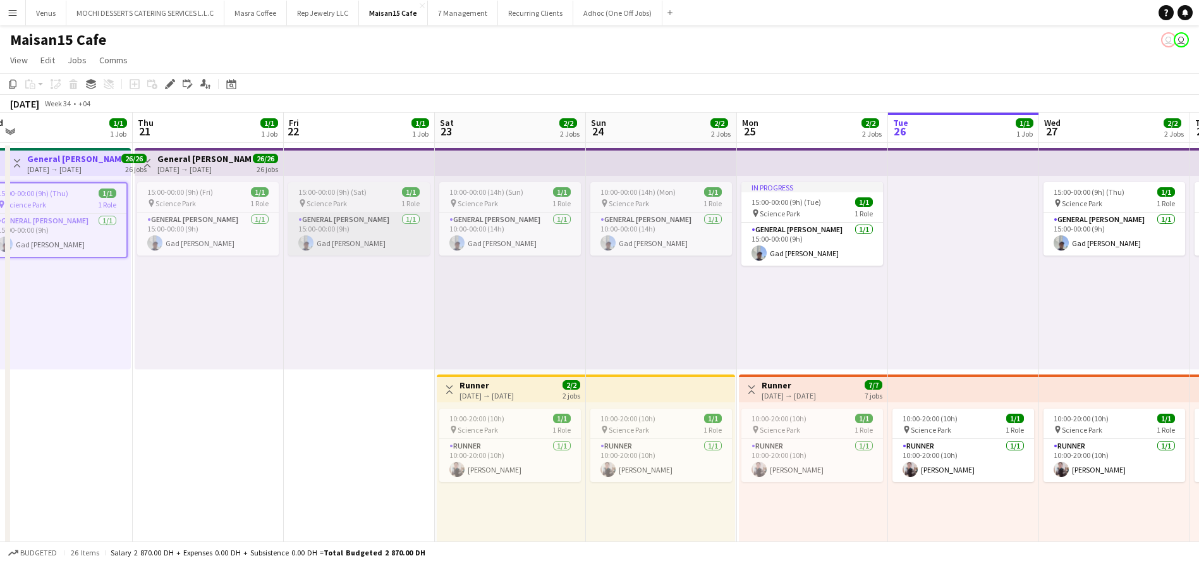
scroll to position [0, 374]
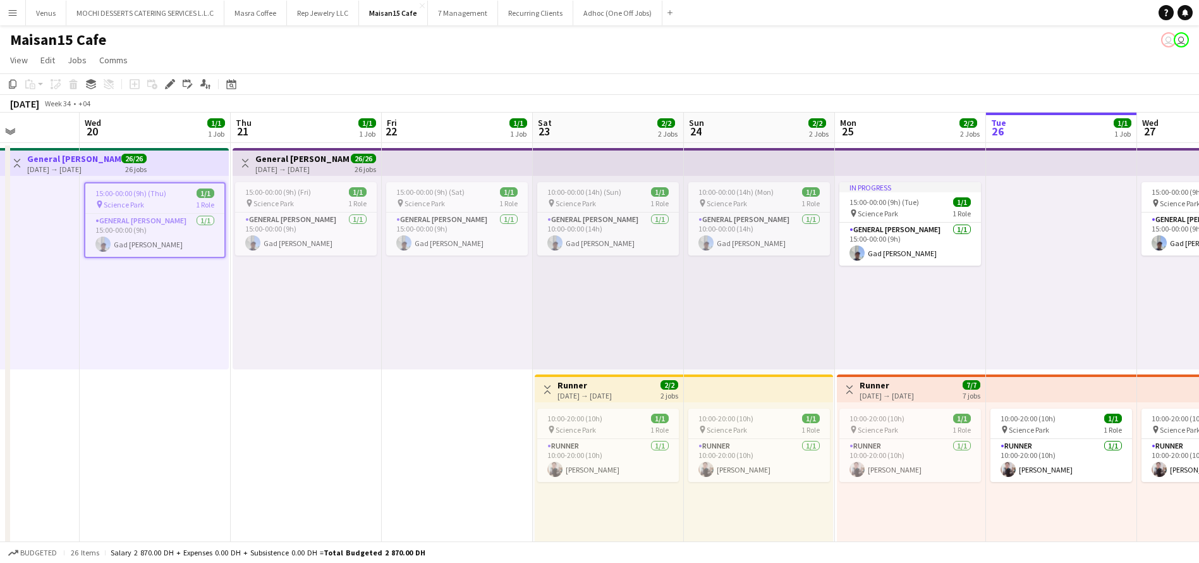
click at [637, 402] on div "10:00-20:00 (10h) 1/1 pin Science Park 1 Role Runner [DATE] 10:00-20:00 (10h) […" at bounding box center [609, 498] width 149 height 193
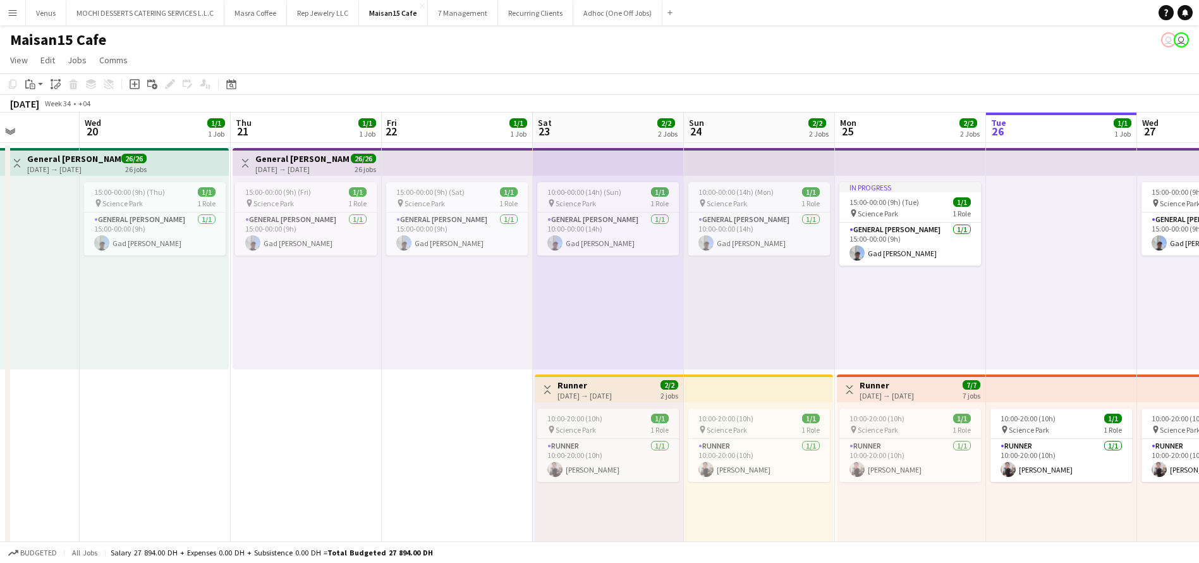
drag, startPoint x: 701, startPoint y: 393, endPoint x: 689, endPoint y: 406, distance: 17.4
click at [702, 393] on app-top-bar at bounding box center [758, 388] width 149 height 28
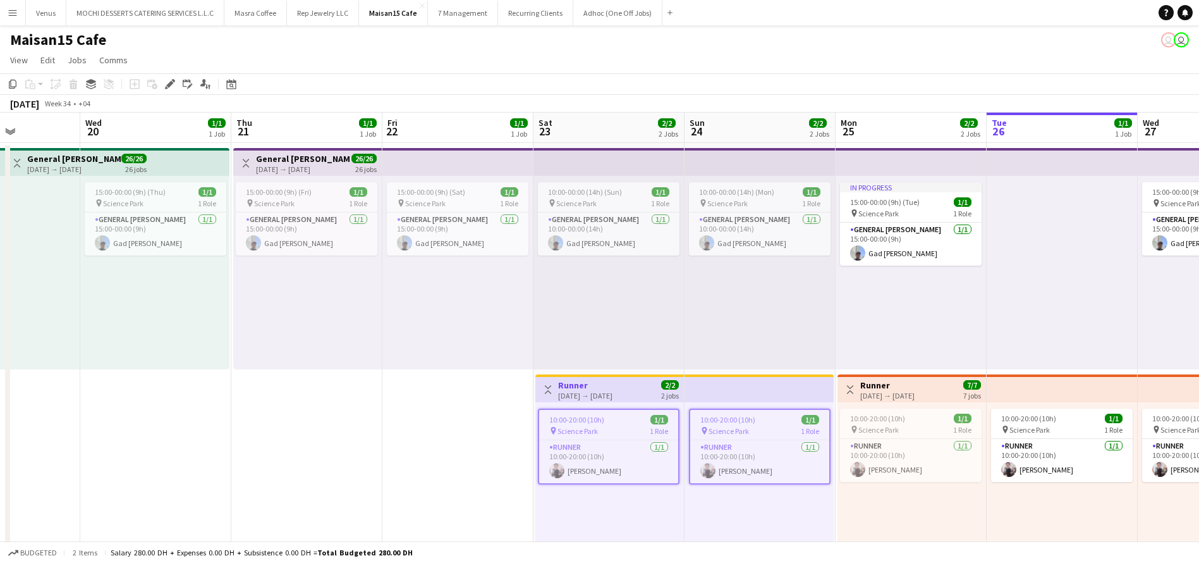
click at [637, 422] on div "10:00-20:00 (10h) 1/1" at bounding box center [608, 419] width 139 height 9
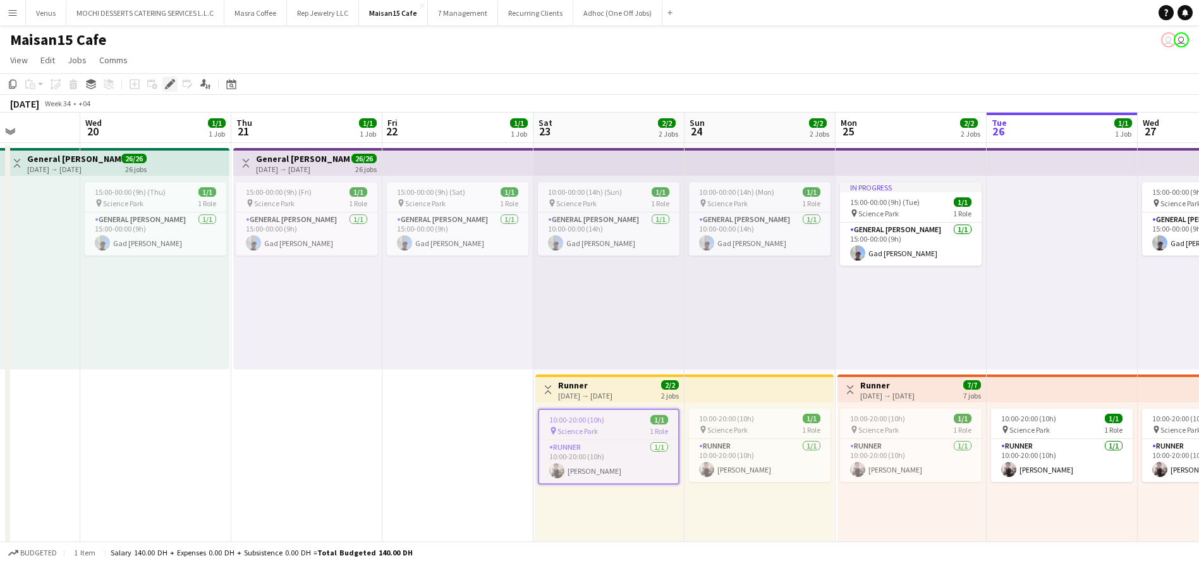
click at [170, 80] on icon "Edit" at bounding box center [170, 84] width 10 height 10
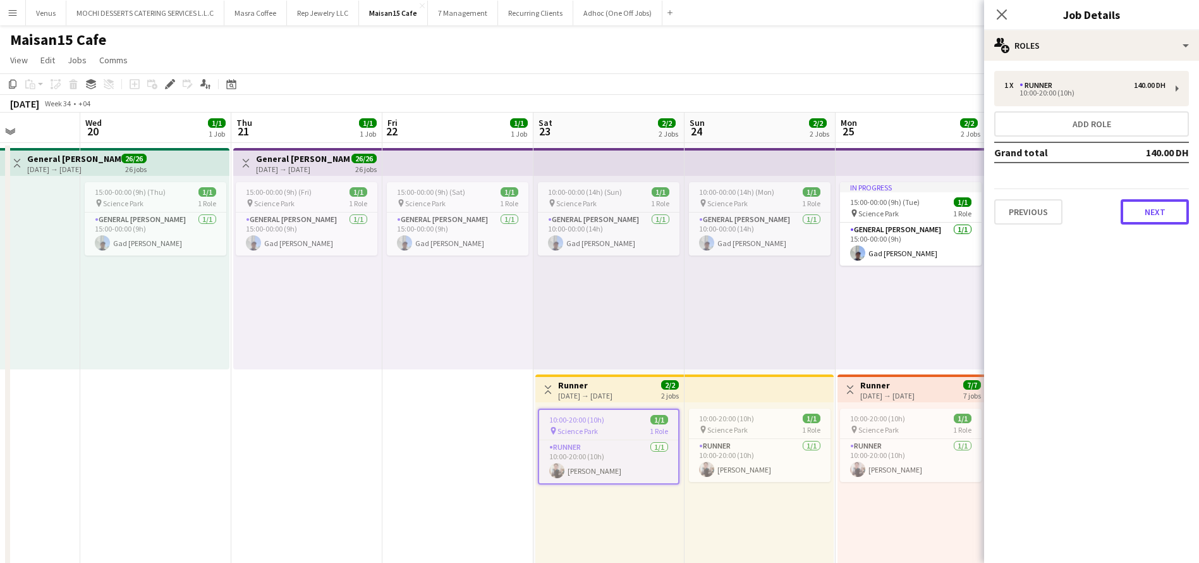
click at [1180, 223] on button "Next" at bounding box center [1155, 211] width 68 height 25
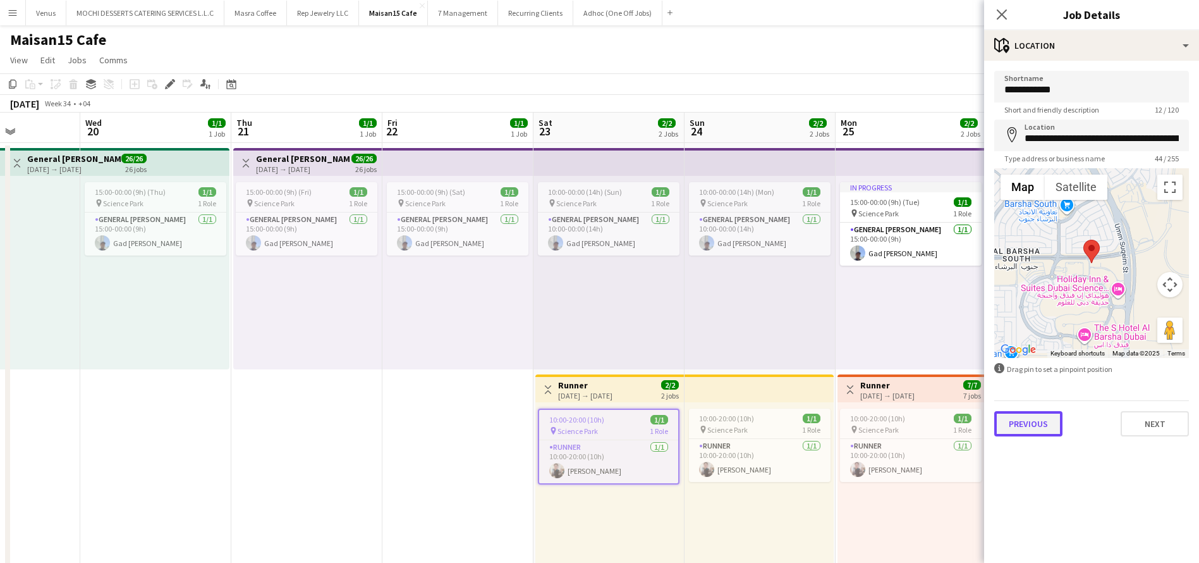
click at [1055, 427] on button "Previous" at bounding box center [1029, 423] width 68 height 25
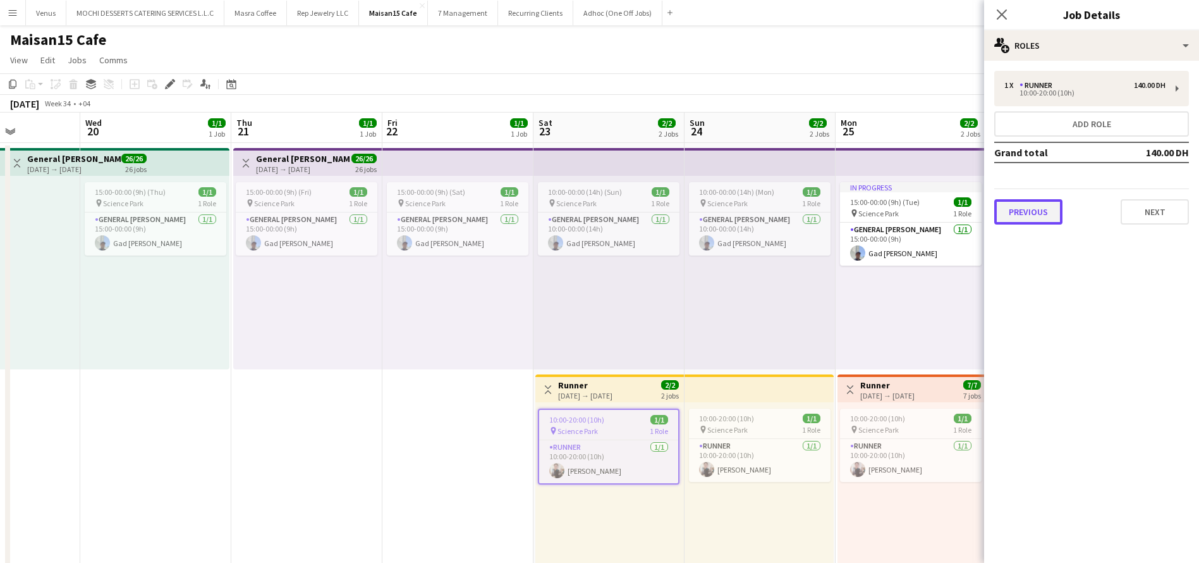
click at [1027, 209] on button "Previous" at bounding box center [1029, 211] width 68 height 25
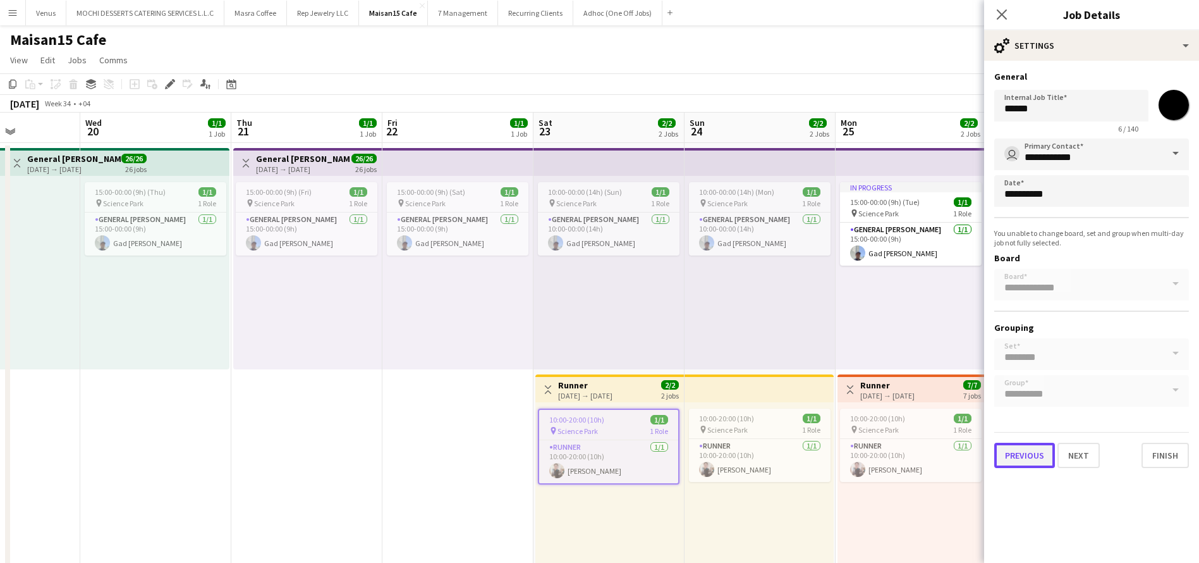
click at [1024, 463] on button "Previous" at bounding box center [1025, 455] width 61 height 25
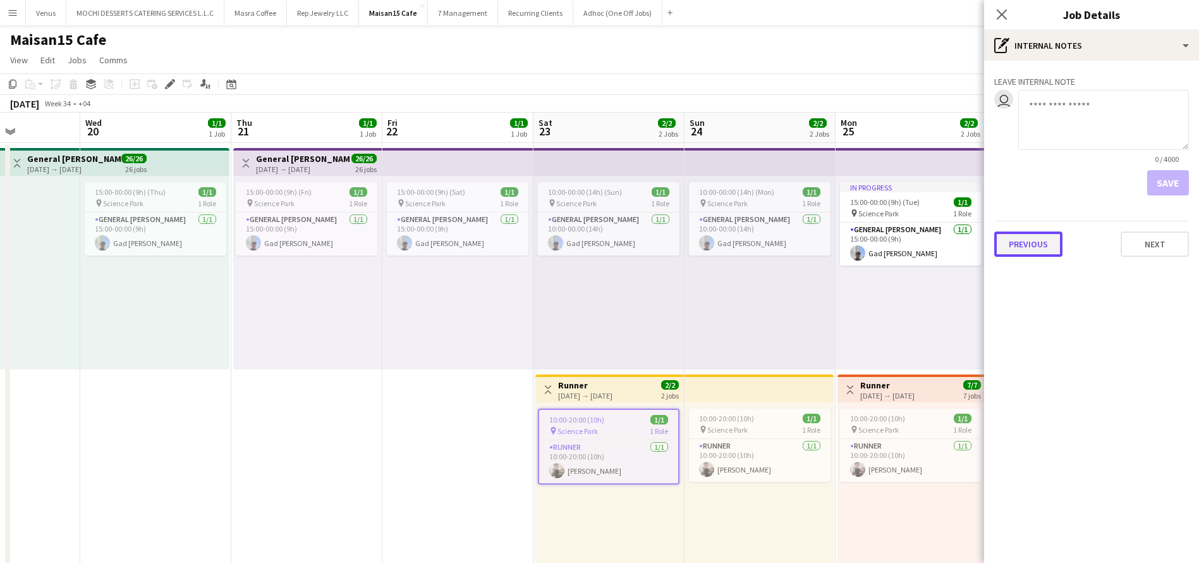
click at [1043, 235] on button "Previous" at bounding box center [1029, 243] width 68 height 25
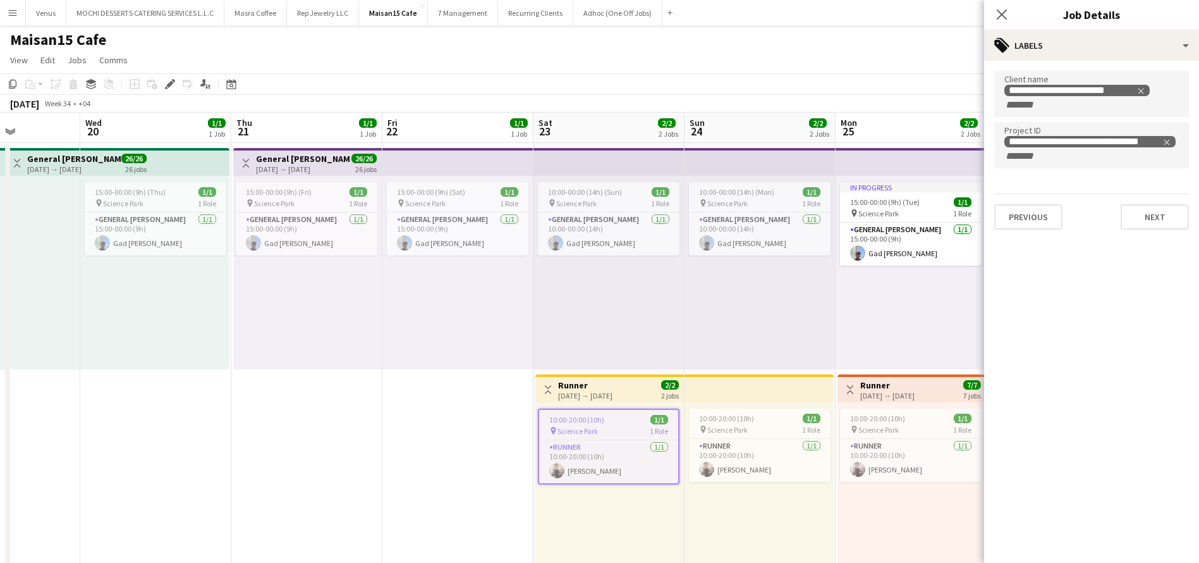
click at [761, 527] on div "10:00-20:00 (10h) 1/1 pin Science Park 1 Role Runner [DATE] 10:00-20:00 (10h) […" at bounding box center [759, 498] width 149 height 193
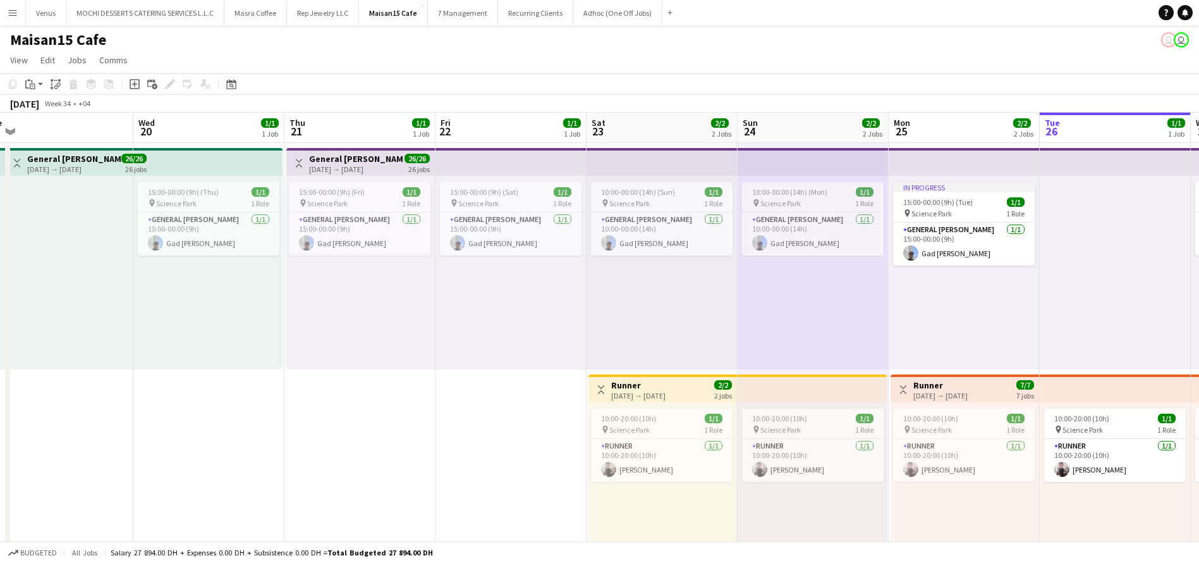
scroll to position [0, 411]
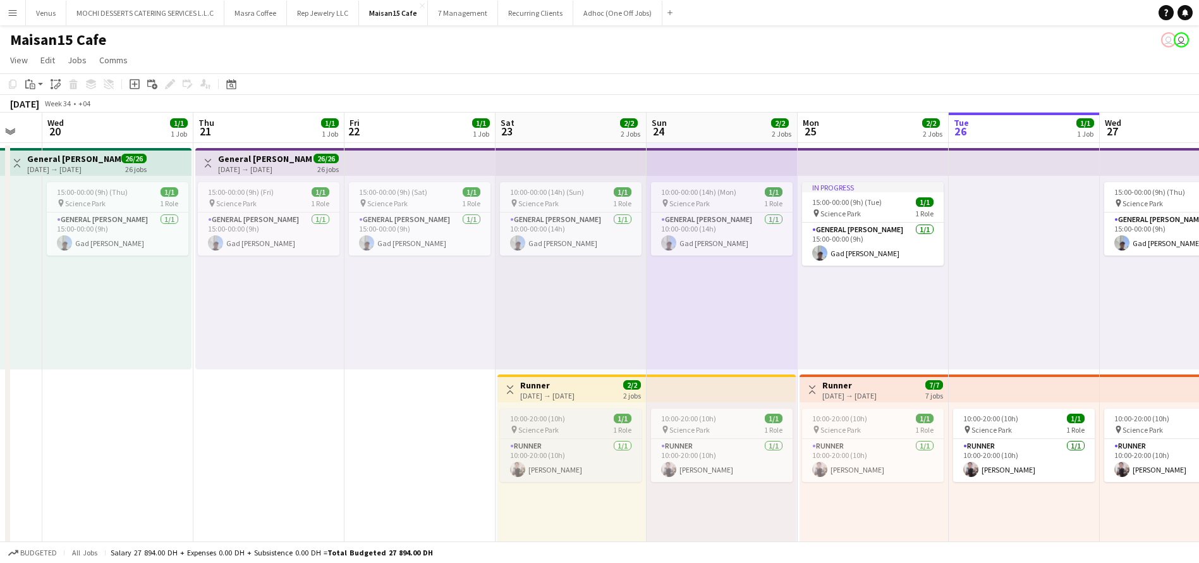
click at [551, 415] on span "10:00-20:00 (10h)" at bounding box center [537, 418] width 55 height 9
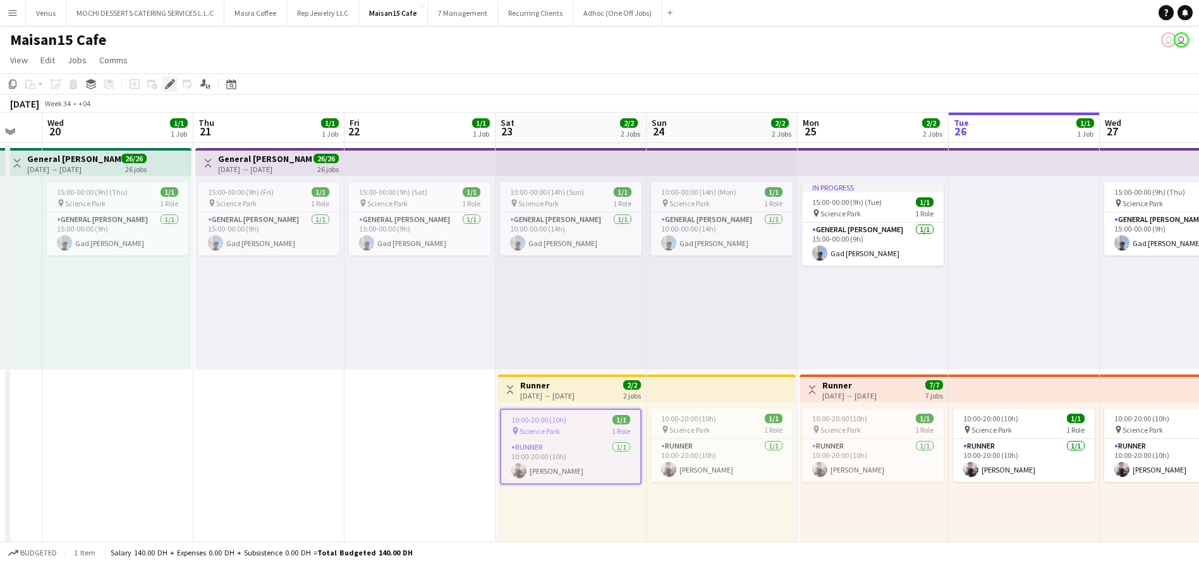
click at [167, 83] on icon "Edit" at bounding box center [170, 84] width 10 height 10
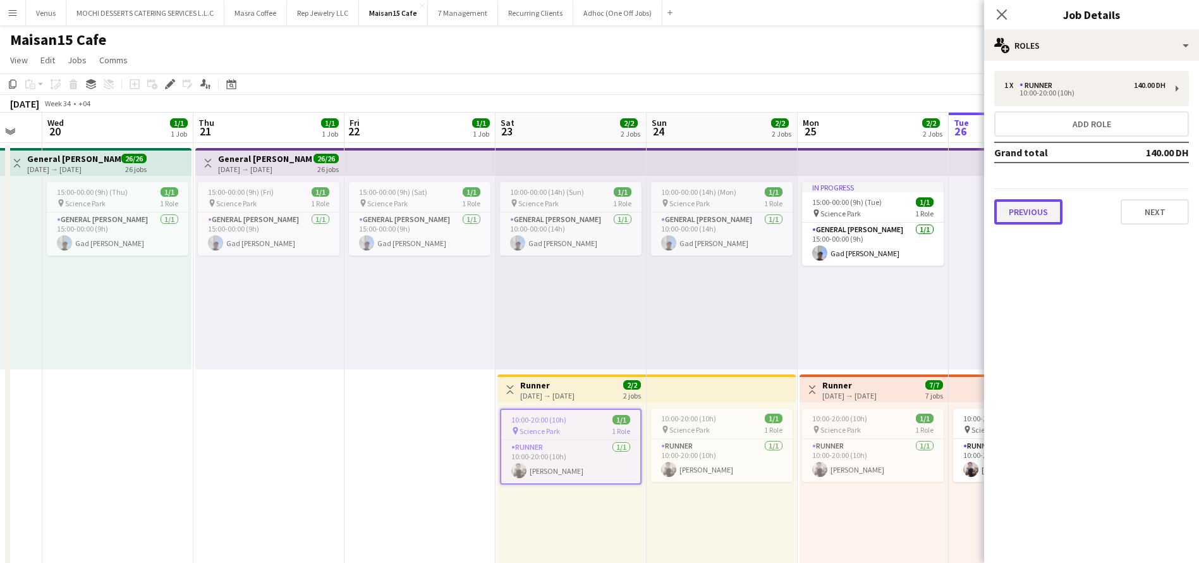
click at [1013, 204] on button "Previous" at bounding box center [1029, 211] width 68 height 25
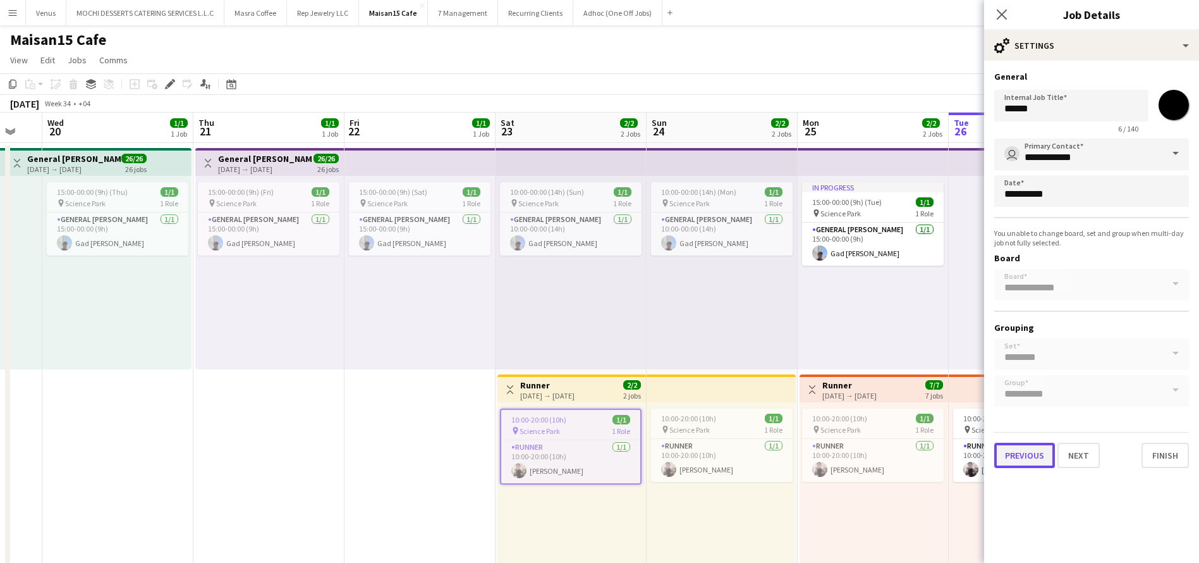
click at [1021, 451] on button "Previous" at bounding box center [1025, 455] width 61 height 25
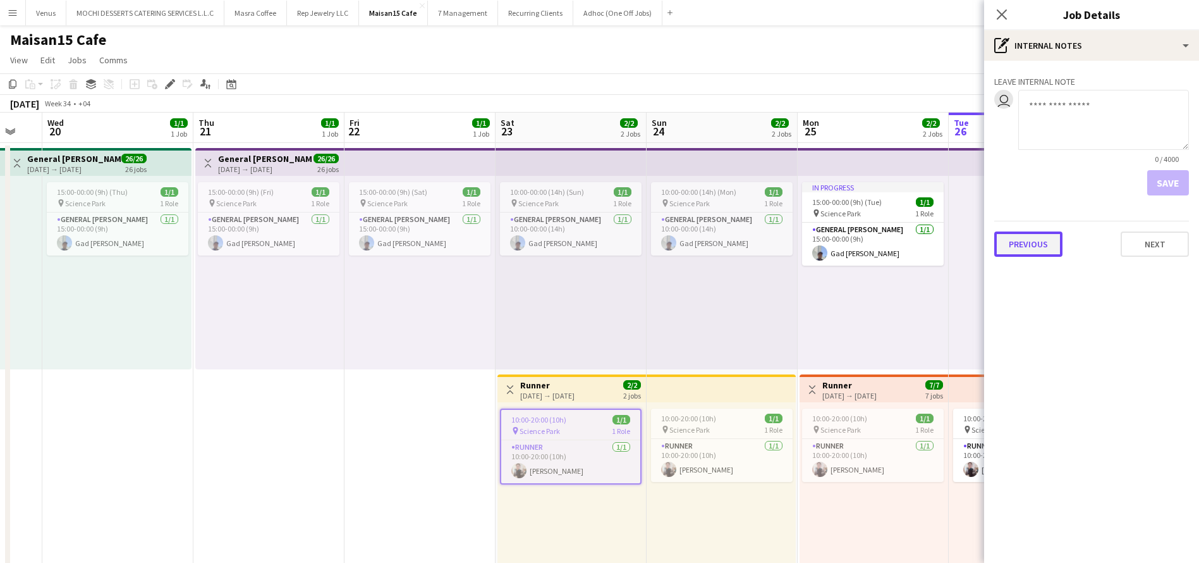
click at [1025, 235] on button "Previous" at bounding box center [1029, 243] width 68 height 25
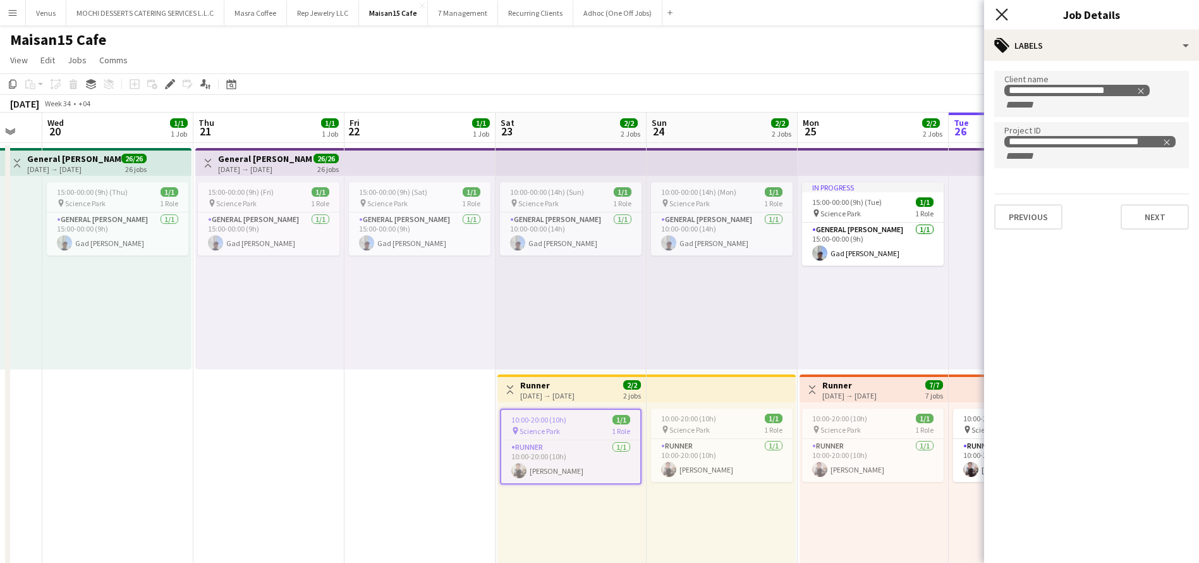
click at [1004, 11] on icon at bounding box center [1002, 14] width 12 height 12
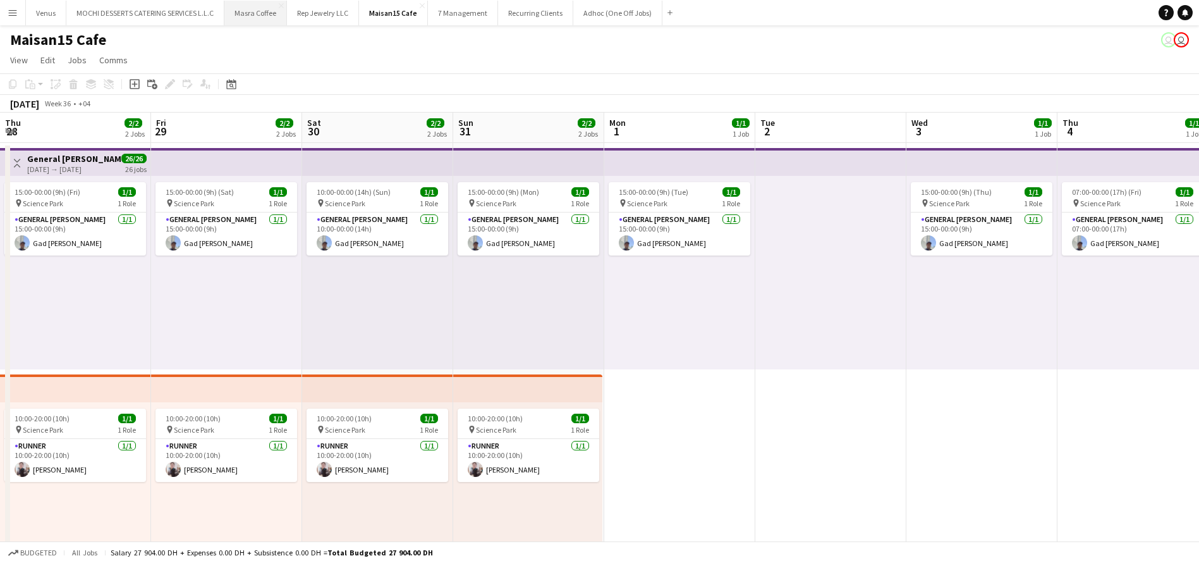
scroll to position [0, 609]
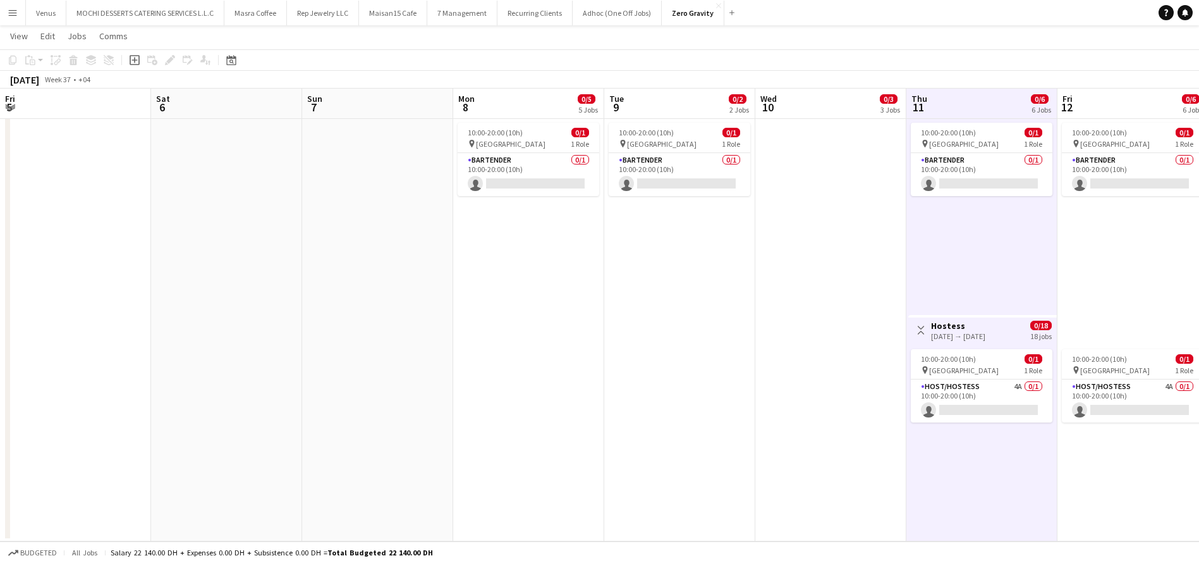
scroll to position [0, 456]
